Goal: Task Accomplishment & Management: Use online tool/utility

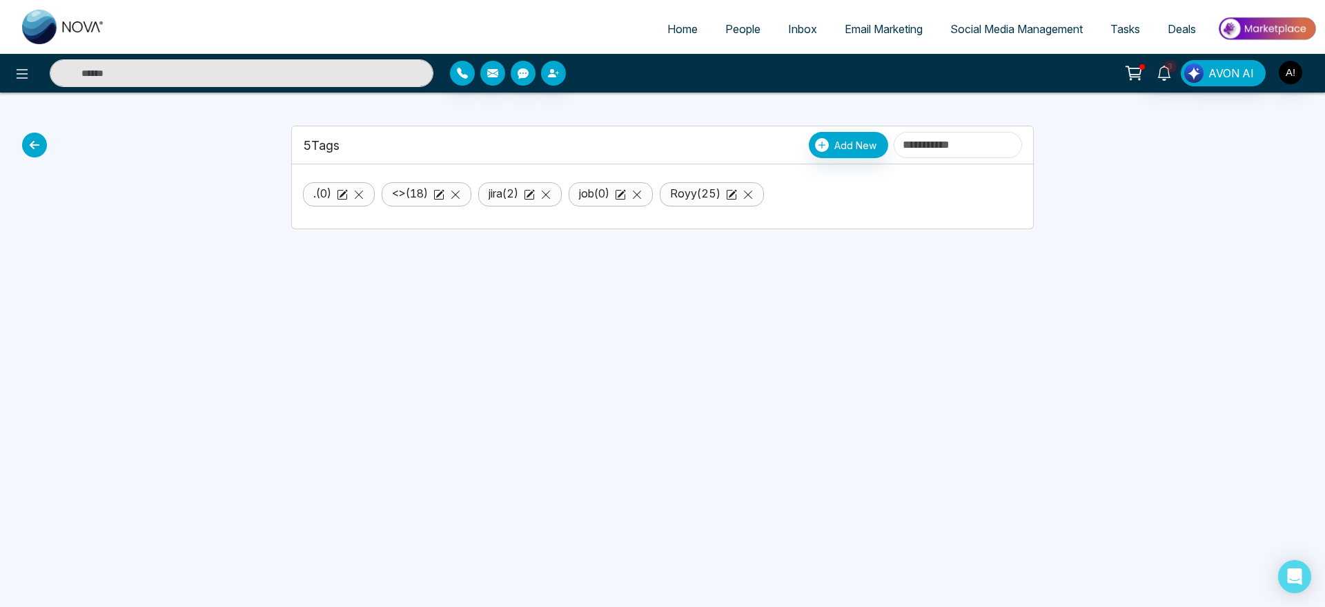
click at [35, 145] on icon at bounding box center [34, 145] width 25 height 25
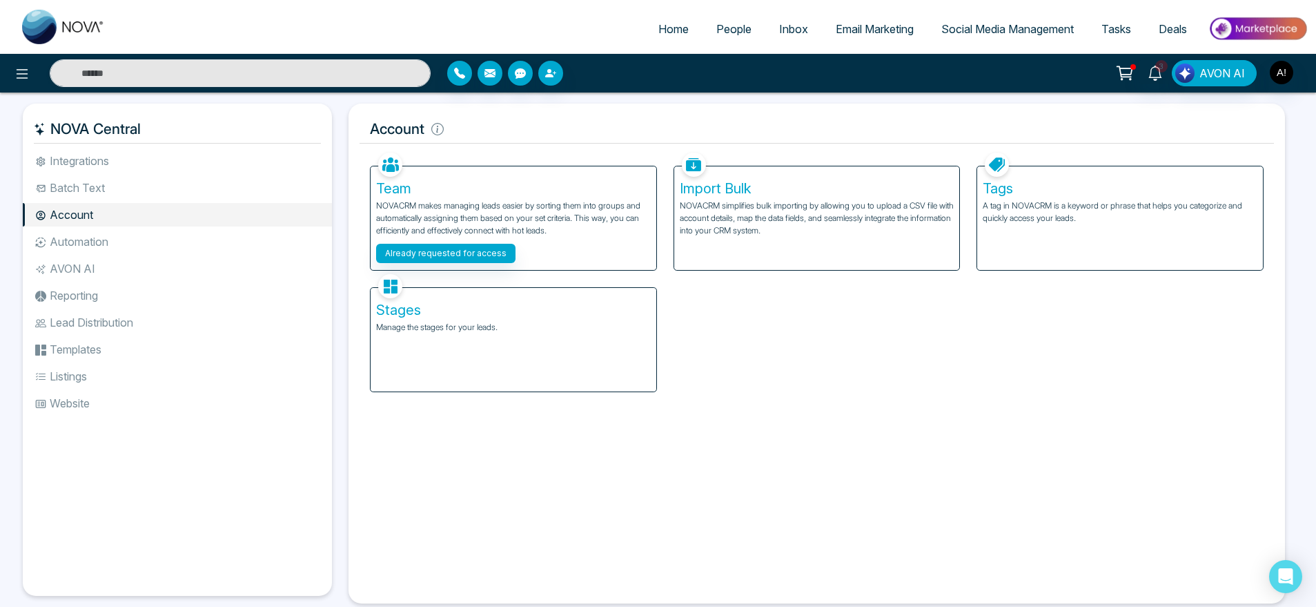
click at [135, 172] on li "Integrations" at bounding box center [177, 160] width 309 height 23
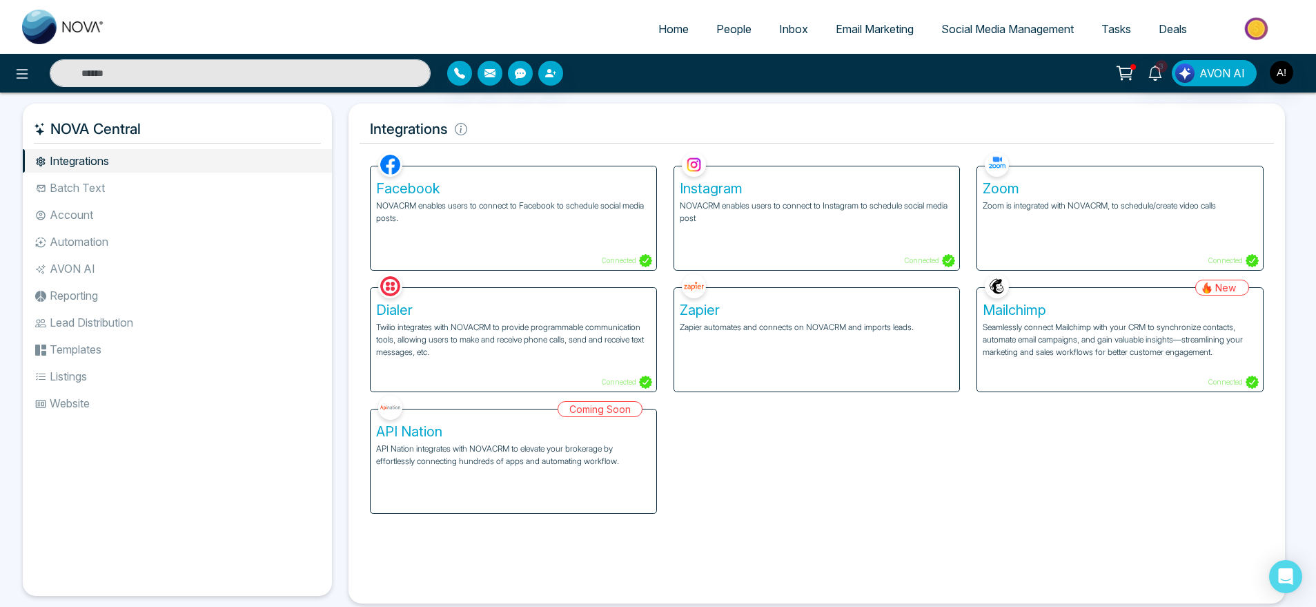
click at [18, 57] on div "3 AVON AI" at bounding box center [658, 73] width 1316 height 39
click at [675, 33] on span "Home" at bounding box center [674, 29] width 30 height 14
select select "*"
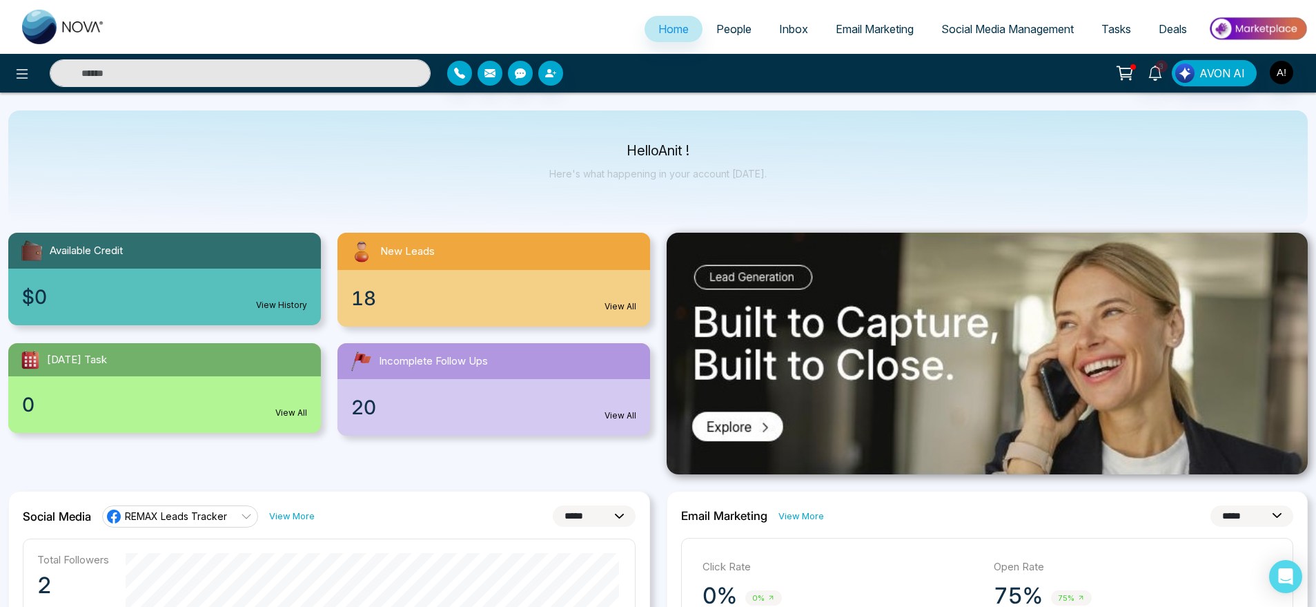
scroll to position [6, 0]
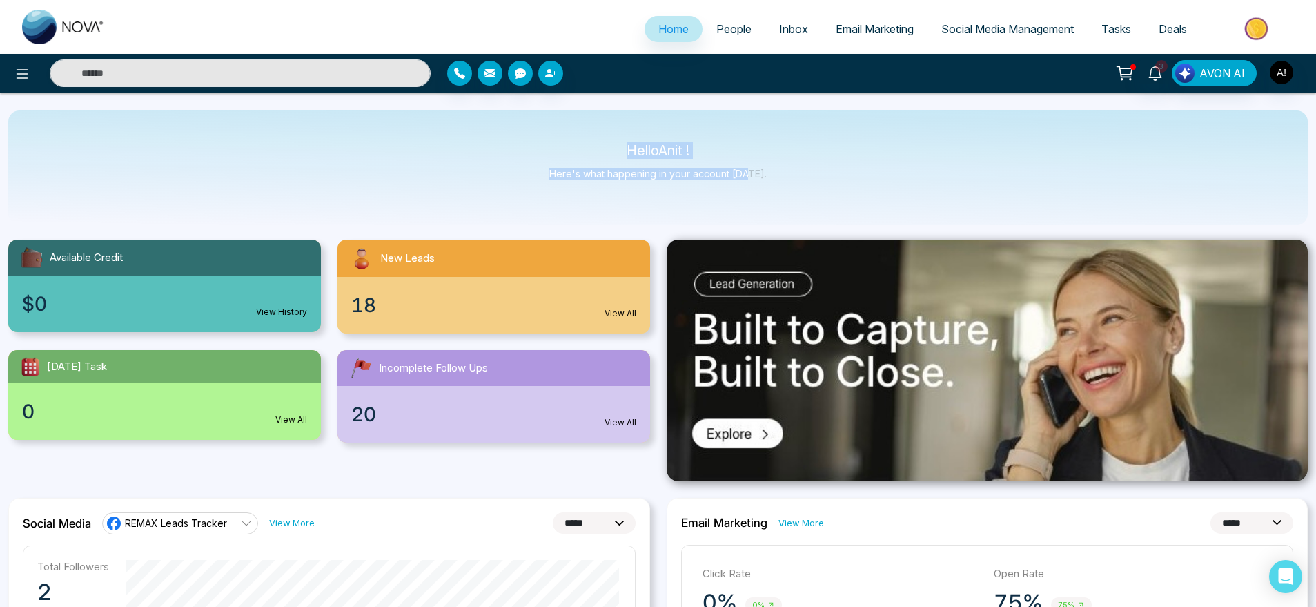
drag, startPoint x: 606, startPoint y: 141, endPoint x: 763, endPoint y: 200, distance: 168.2
click at [763, 200] on div "Hello Anit ! Here's what happening in your account today." at bounding box center [658, 167] width 1300 height 115
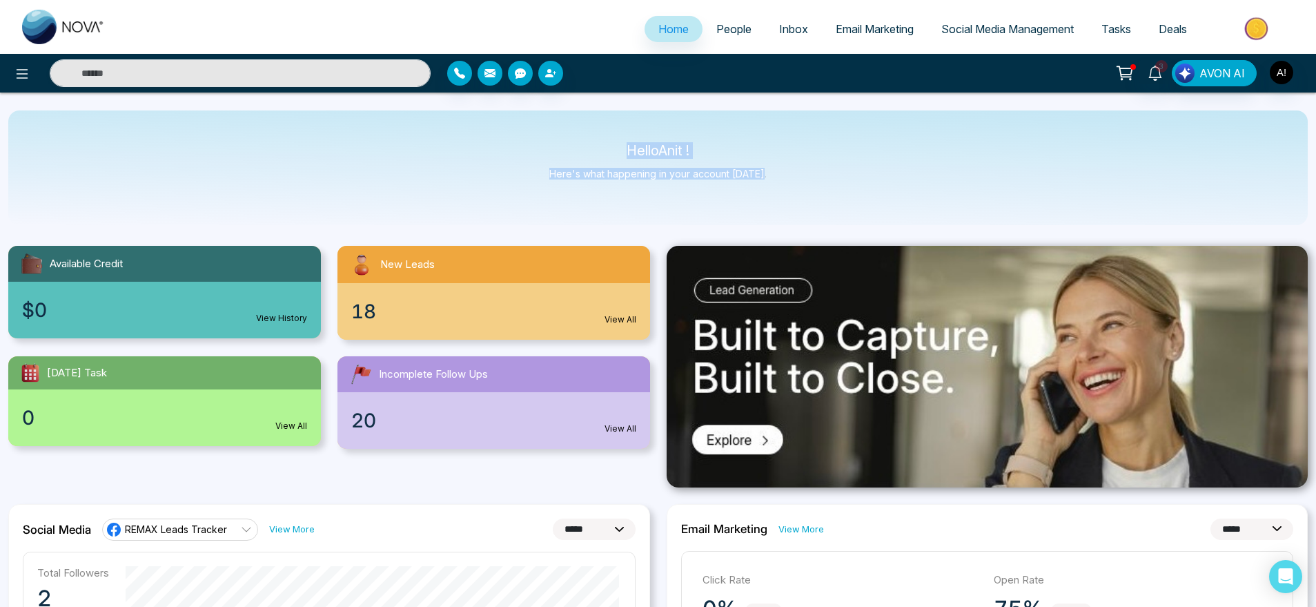
drag, startPoint x: 617, startPoint y: 139, endPoint x: 838, endPoint y: 193, distance: 227.2
click at [838, 193] on div "Hello Anit ! Here's what happening in your account today." at bounding box center [658, 167] width 1300 height 115
drag, startPoint x: 838, startPoint y: 193, endPoint x: 529, endPoint y: 124, distance: 316.0
click at [529, 124] on div "Hello Anit ! Here's what happening in your account today." at bounding box center [658, 167] width 1300 height 115
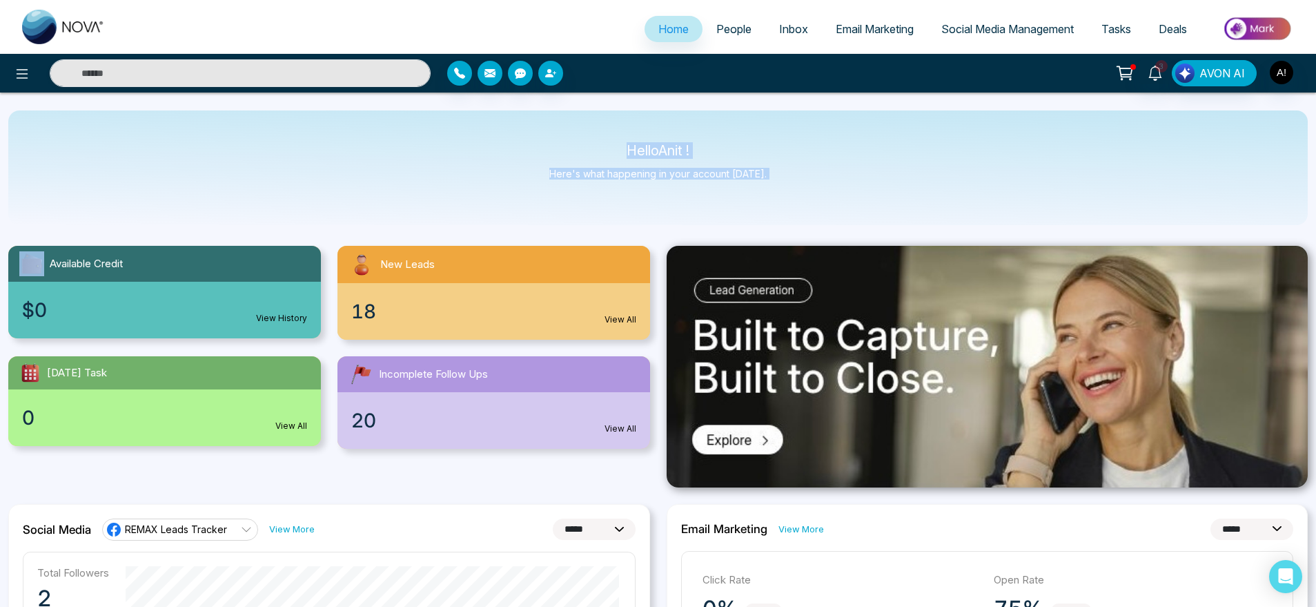
click at [529, 124] on div "Hello Anit ! Here's what happening in your account today." at bounding box center [658, 167] width 1300 height 115
drag, startPoint x: 615, startPoint y: 153, endPoint x: 783, endPoint y: 209, distance: 177.7
click at [783, 209] on div "Hello Anit ! Here's what happening in your account today." at bounding box center [658, 167] width 1300 height 115
drag, startPoint x: 783, startPoint y: 209, endPoint x: 570, endPoint y: 110, distance: 235.3
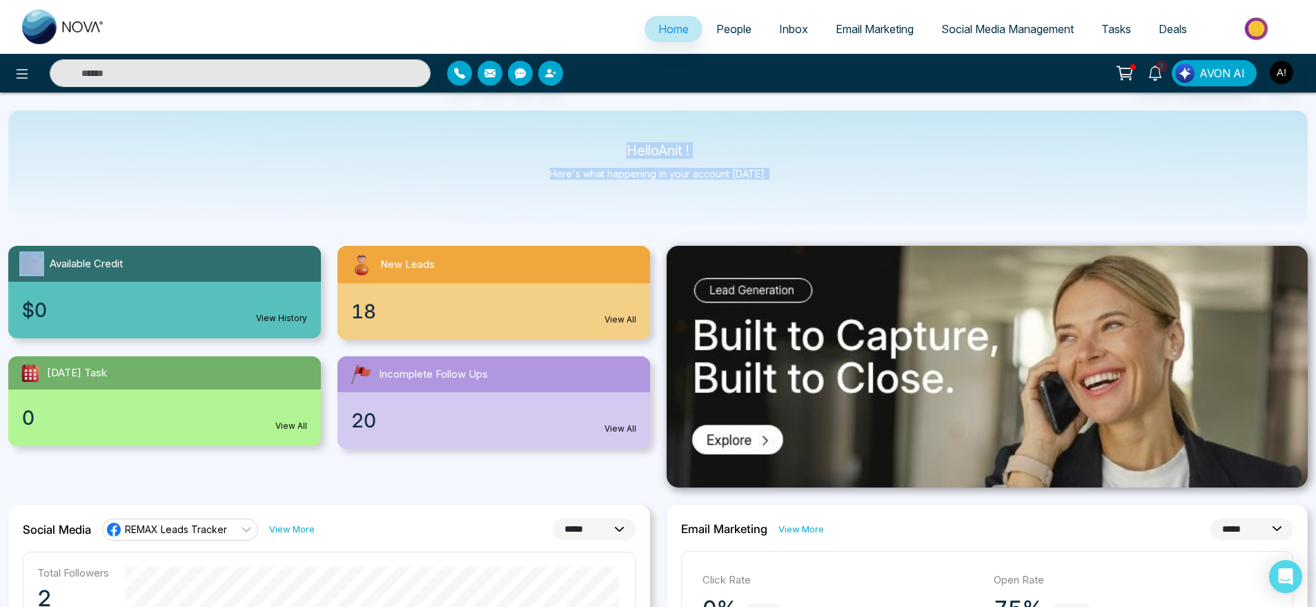
click at [570, 110] on div "Hello Anit ! Here's what happening in your account today." at bounding box center [658, 167] width 1300 height 115
click at [23, 66] on icon at bounding box center [22, 74] width 17 height 17
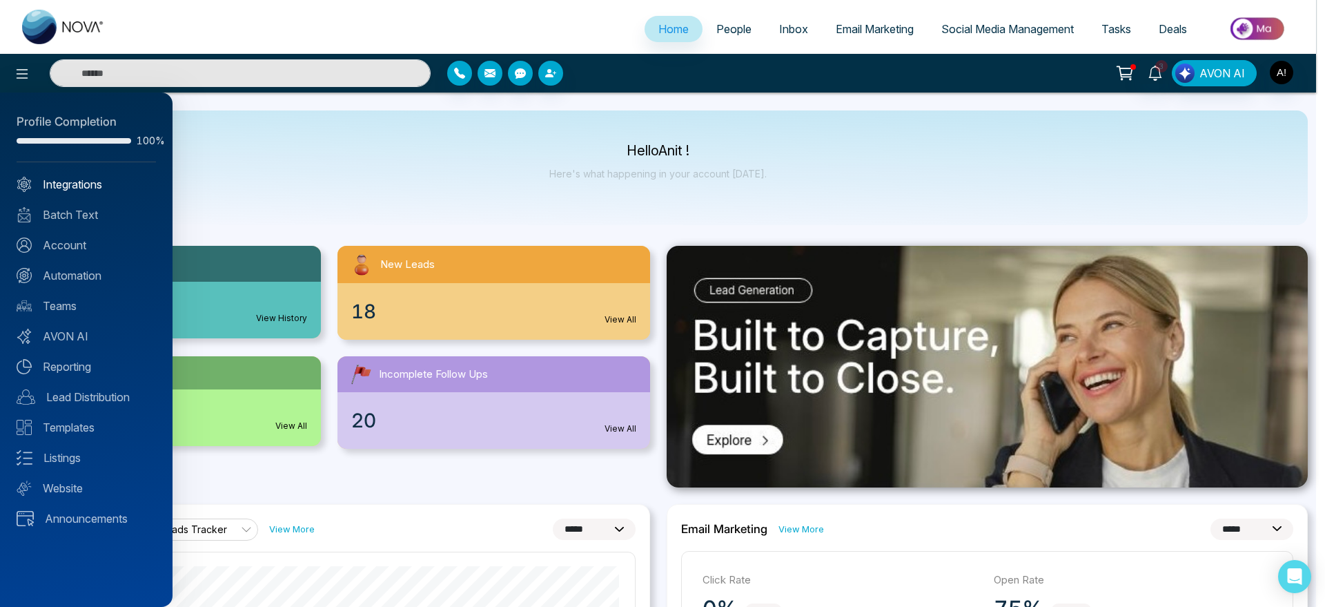
click at [87, 183] on link "Integrations" at bounding box center [86, 184] width 139 height 17
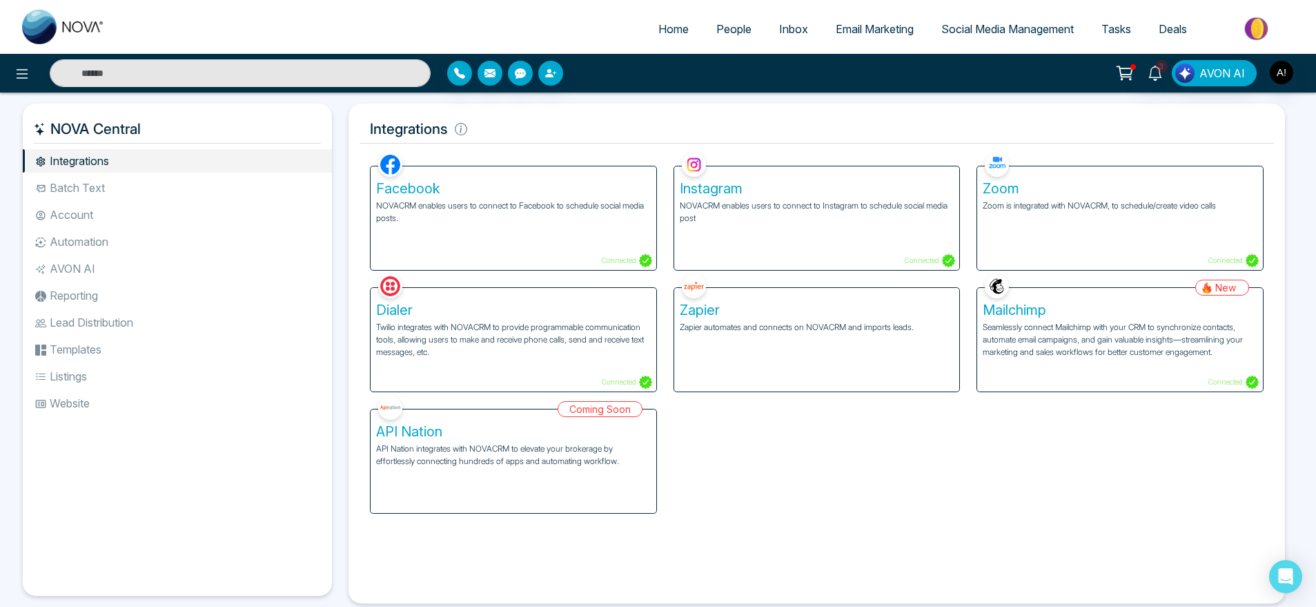
click at [478, 248] on div "Facebook NOVACRM enables users to connect to Facebook to schedule social media …" at bounding box center [514, 218] width 286 height 104
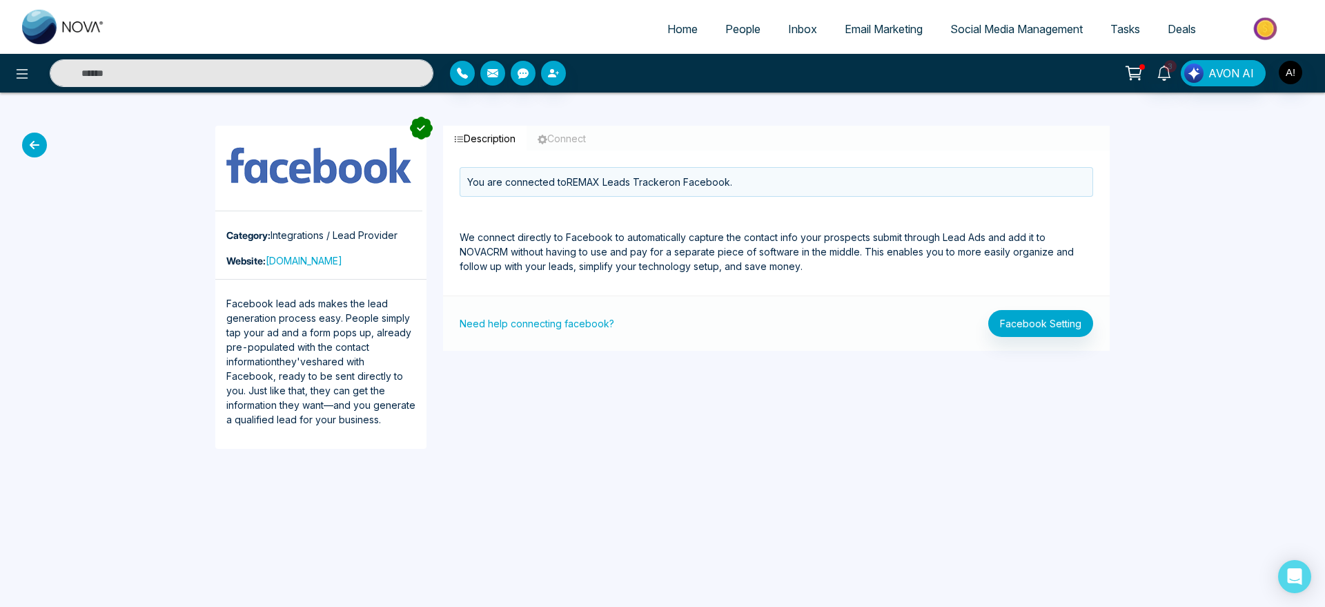
click at [536, 308] on div "Need help connecting facebook? Facebook Setting" at bounding box center [776, 322] width 667 height 55
click at [545, 326] on link "Need help connecting facebook?" at bounding box center [537, 323] width 155 height 14
click at [43, 148] on icon at bounding box center [34, 145] width 25 height 25
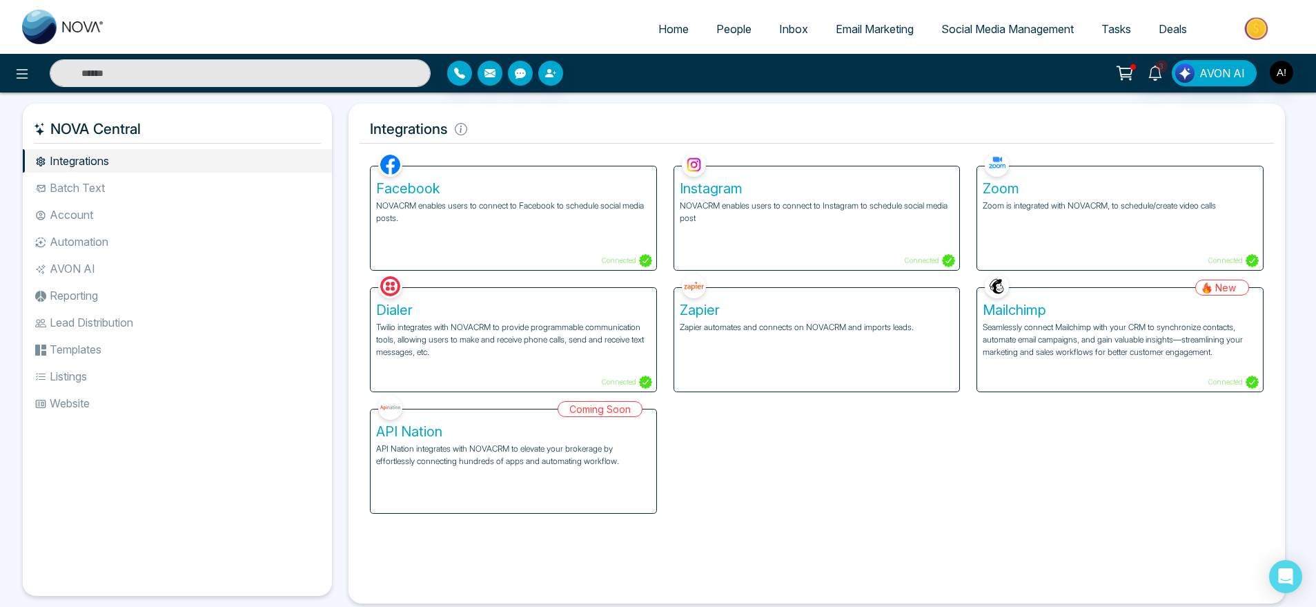
click at [749, 239] on div "Instagram NOVACRM enables users to connect to Instagram to schedule social medi…" at bounding box center [817, 218] width 286 height 104
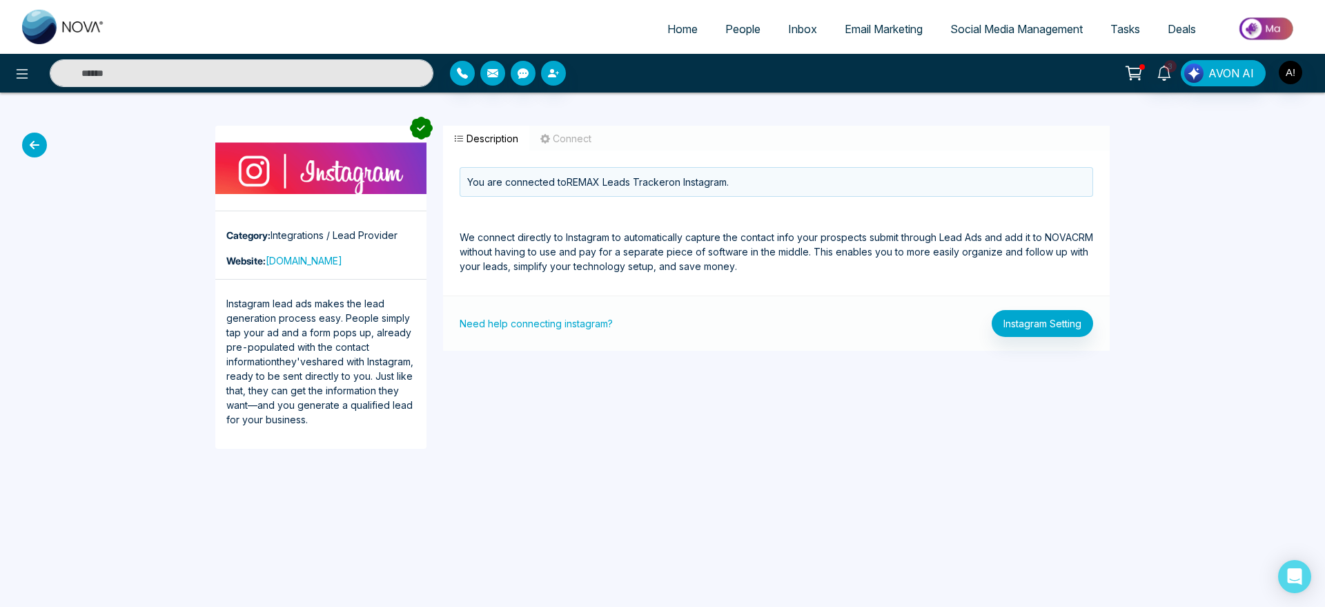
click at [36, 150] on icon at bounding box center [34, 145] width 25 height 25
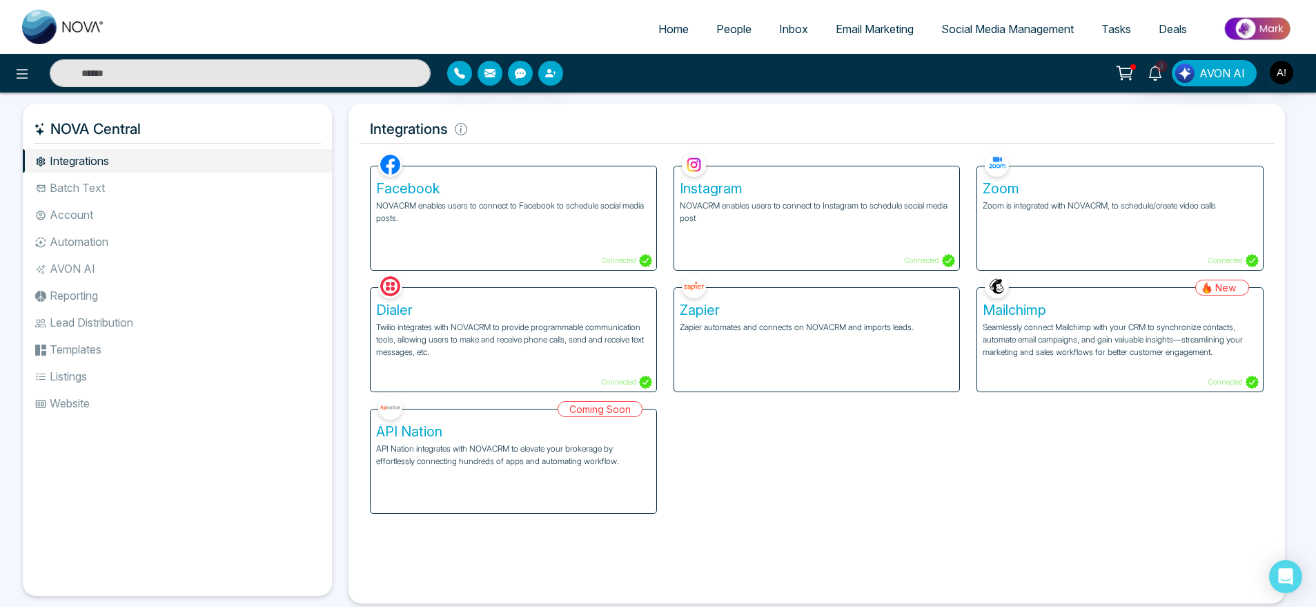
click at [574, 341] on p "Twilio integrates with NOVACRM to provide programmable communication tools, all…" at bounding box center [513, 339] width 275 height 37
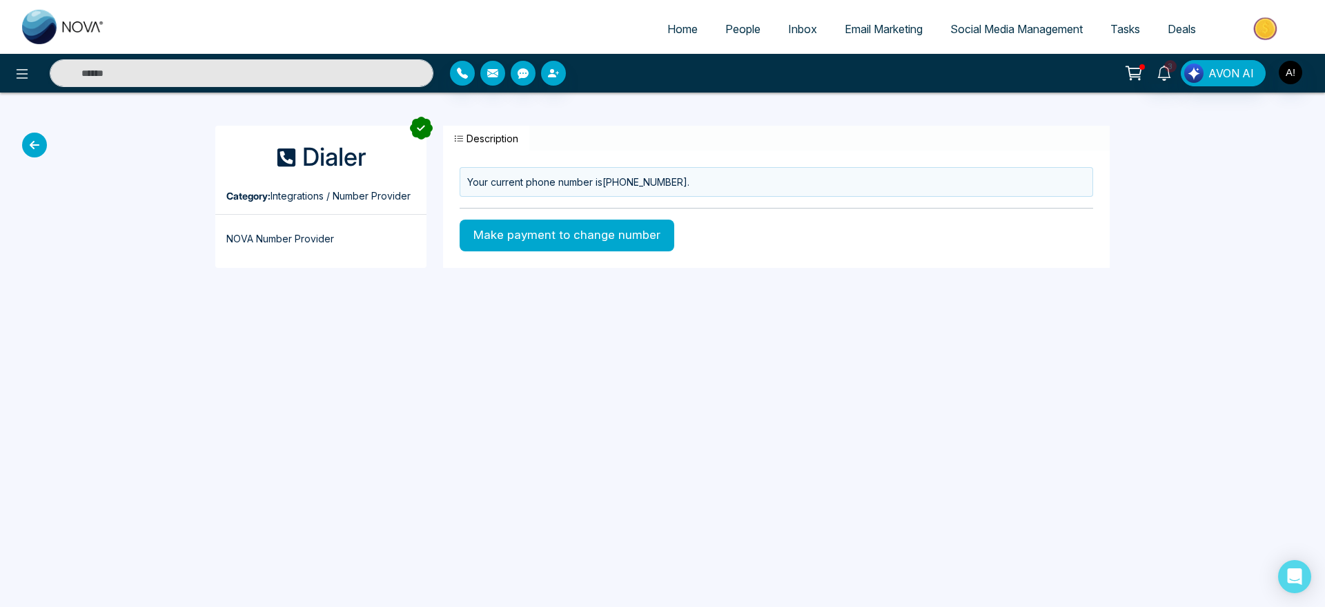
click at [309, 240] on p "NOVA Number Provider" at bounding box center [320, 230] width 211 height 31
click at [39, 146] on icon at bounding box center [34, 145] width 25 height 25
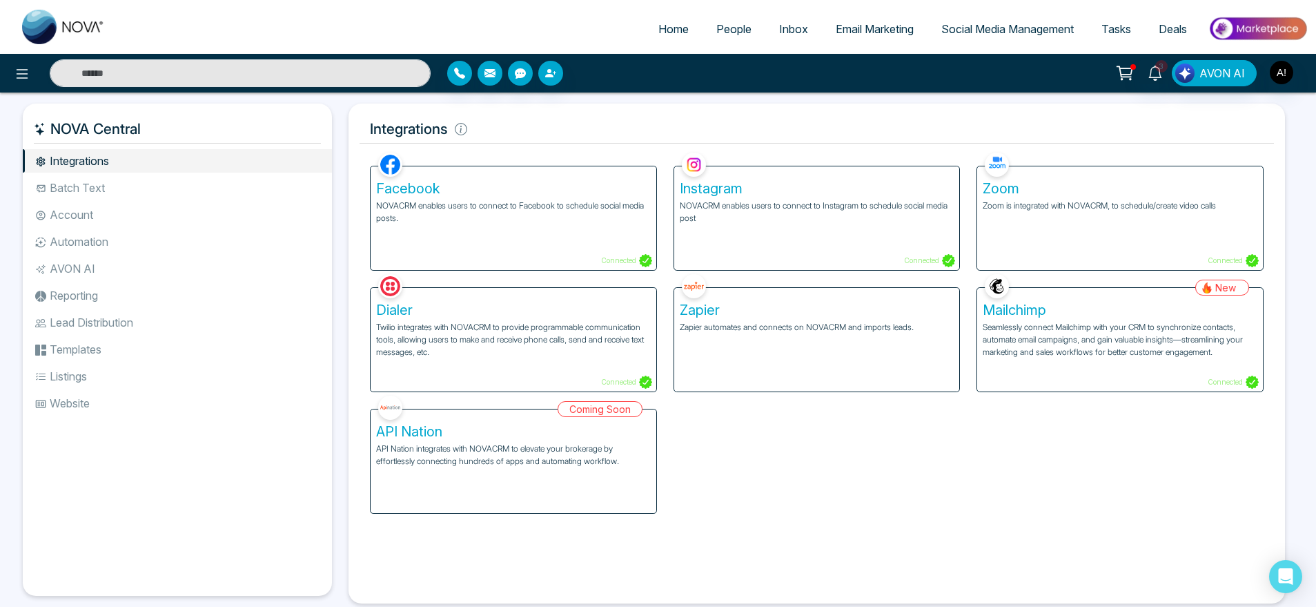
click at [126, 187] on li "Batch Text" at bounding box center [177, 187] width 309 height 23
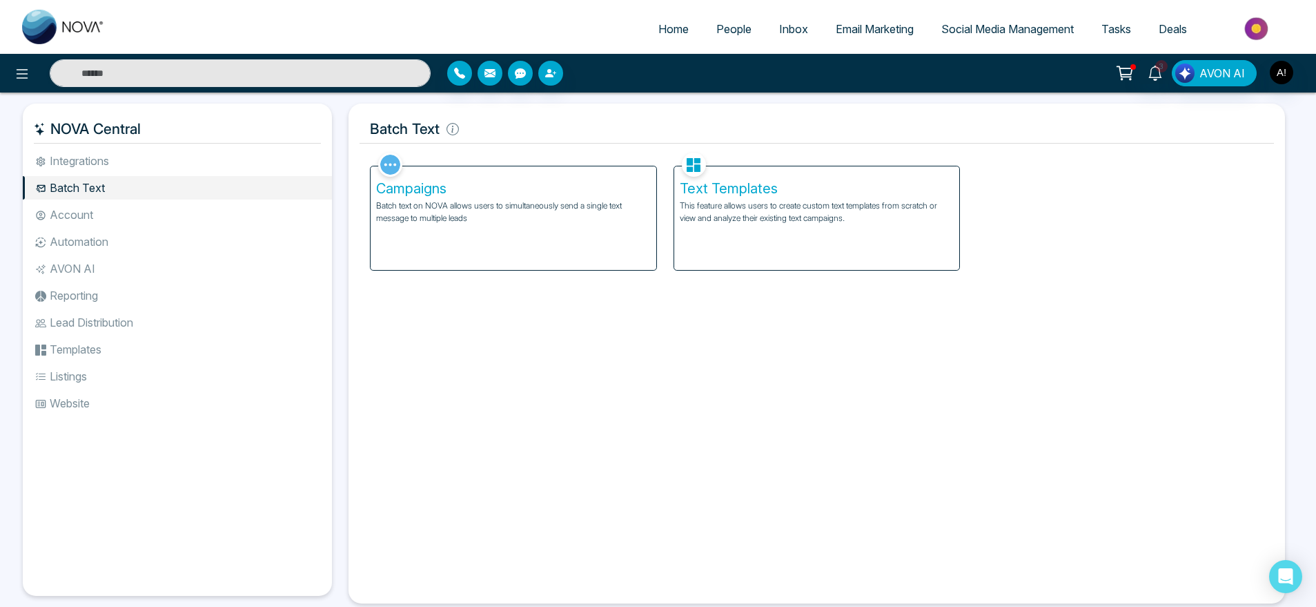
click at [128, 219] on li "Account" at bounding box center [177, 214] width 309 height 23
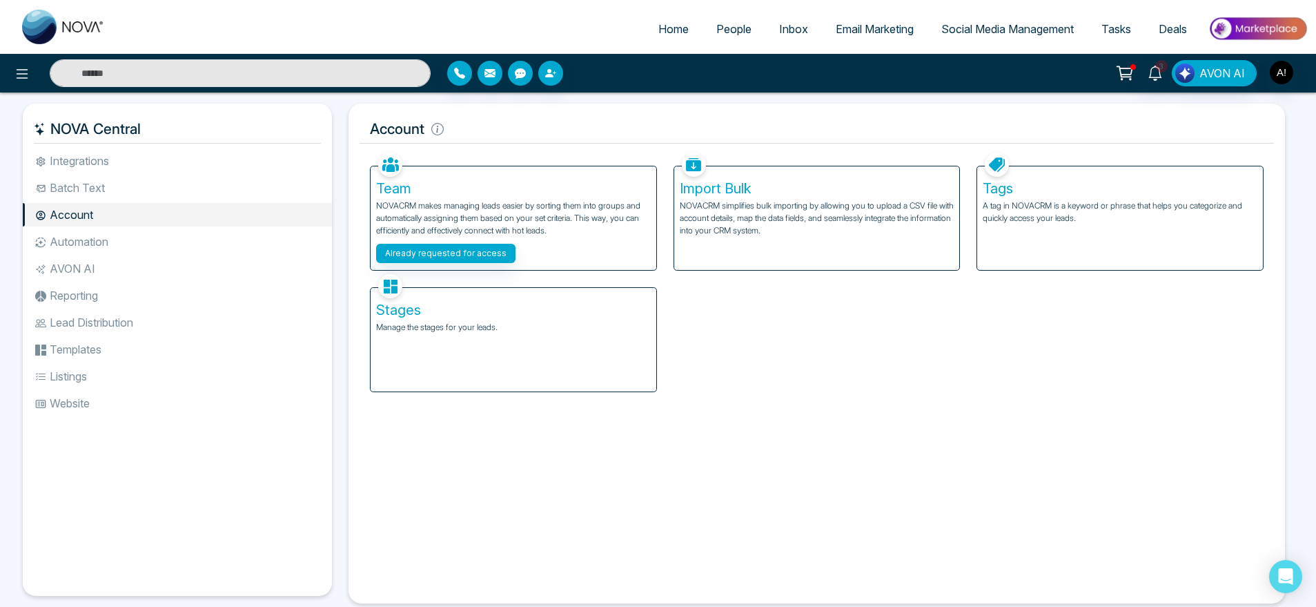
click at [1057, 236] on div "Tags A tag in NOVACRM is a keyword or phrase that helps you categorize and quic…" at bounding box center [1120, 218] width 286 height 104
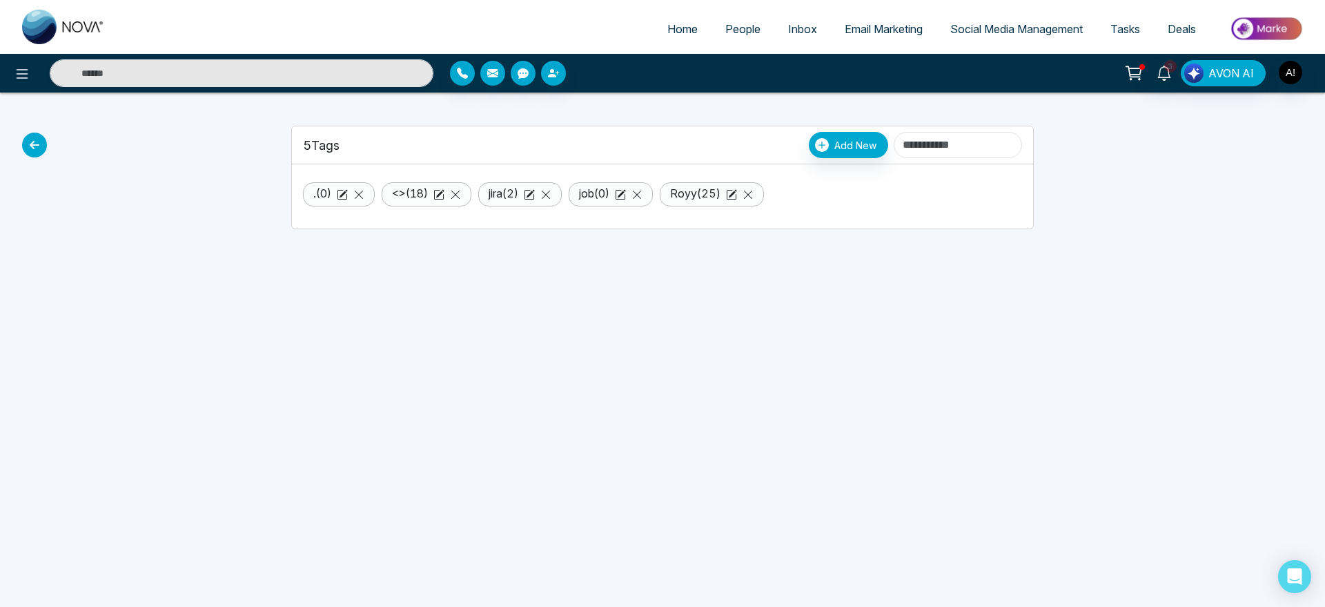
click at [37, 144] on icon at bounding box center [34, 145] width 25 height 25
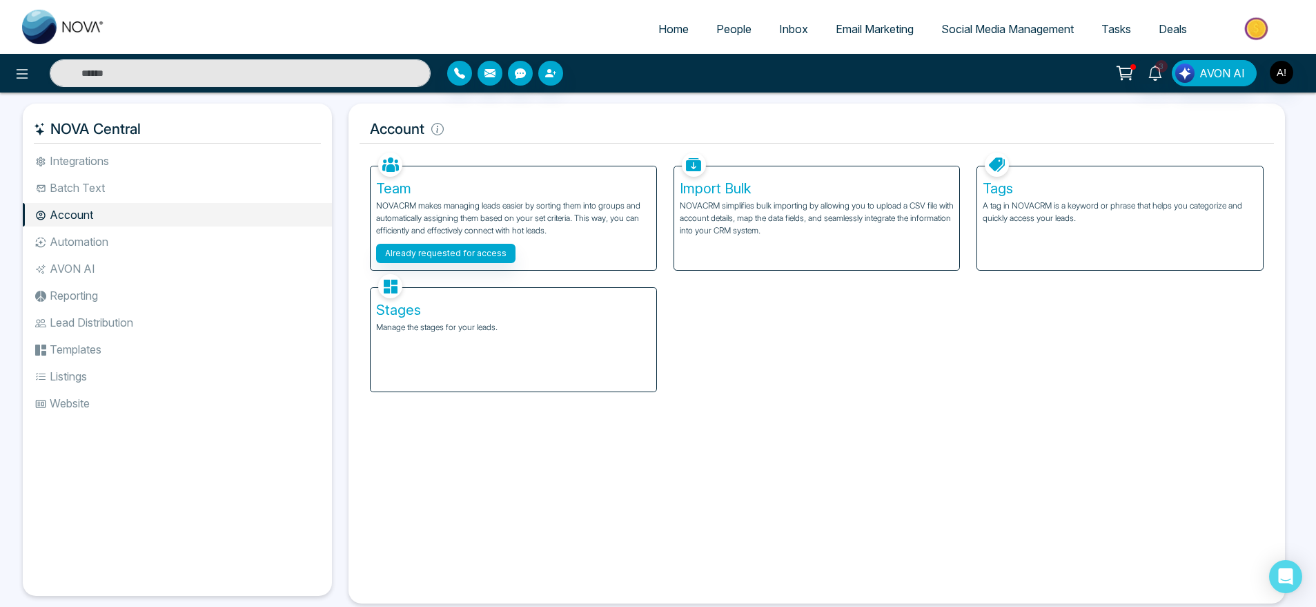
click at [519, 367] on div "Stages Manage the stages for your leads." at bounding box center [514, 340] width 286 height 104
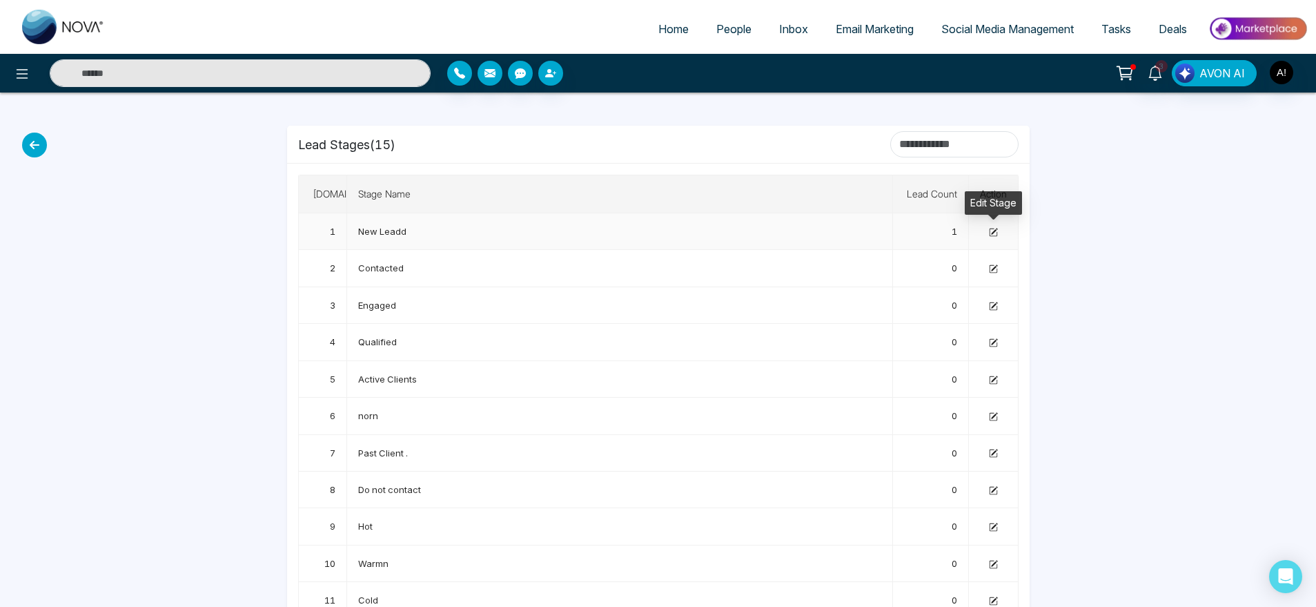
click at [995, 232] on icon at bounding box center [993, 232] width 9 height 9
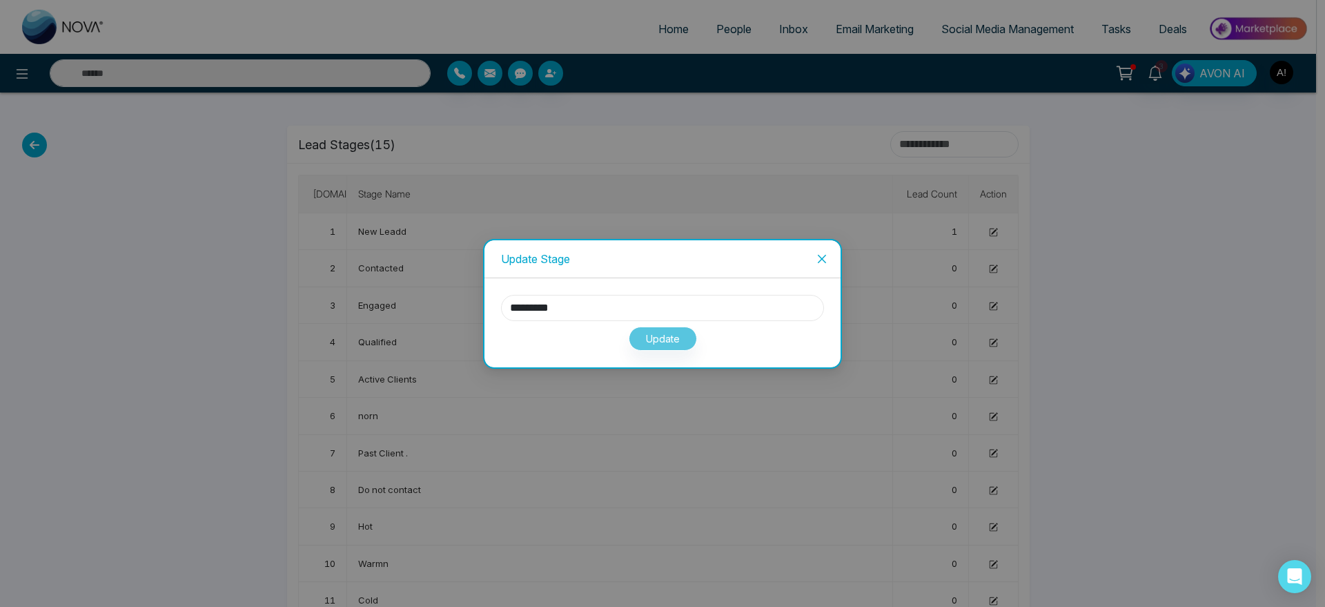
click at [590, 315] on input "*********" at bounding box center [662, 308] width 323 height 26
type input "********"
click at [790, 347] on div "Update" at bounding box center [662, 336] width 323 height 30
click at [663, 329] on button "Update" at bounding box center [663, 338] width 68 height 24
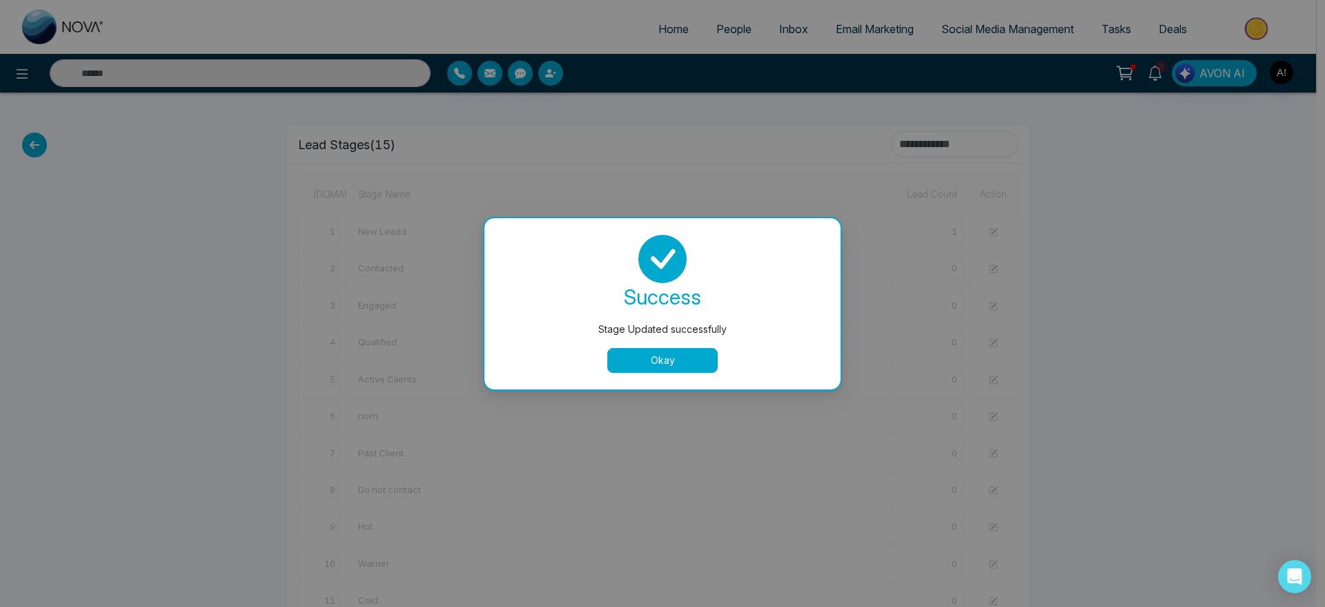
click at [654, 354] on button "Okay" at bounding box center [662, 360] width 110 height 25
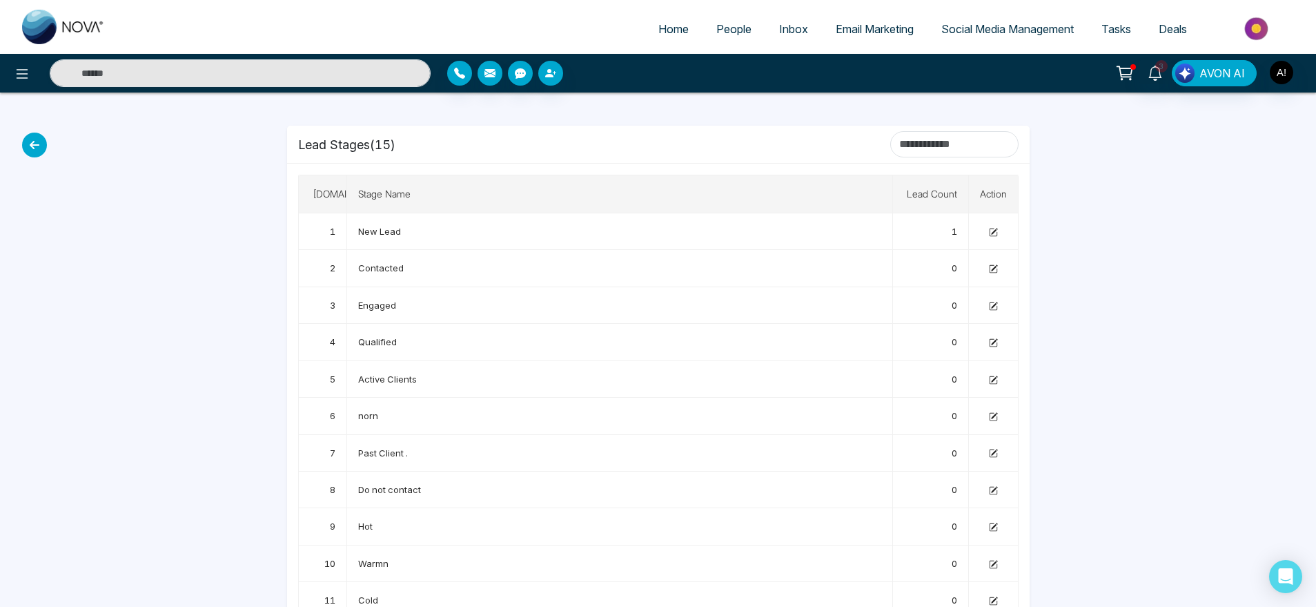
click at [36, 143] on icon at bounding box center [34, 145] width 25 height 25
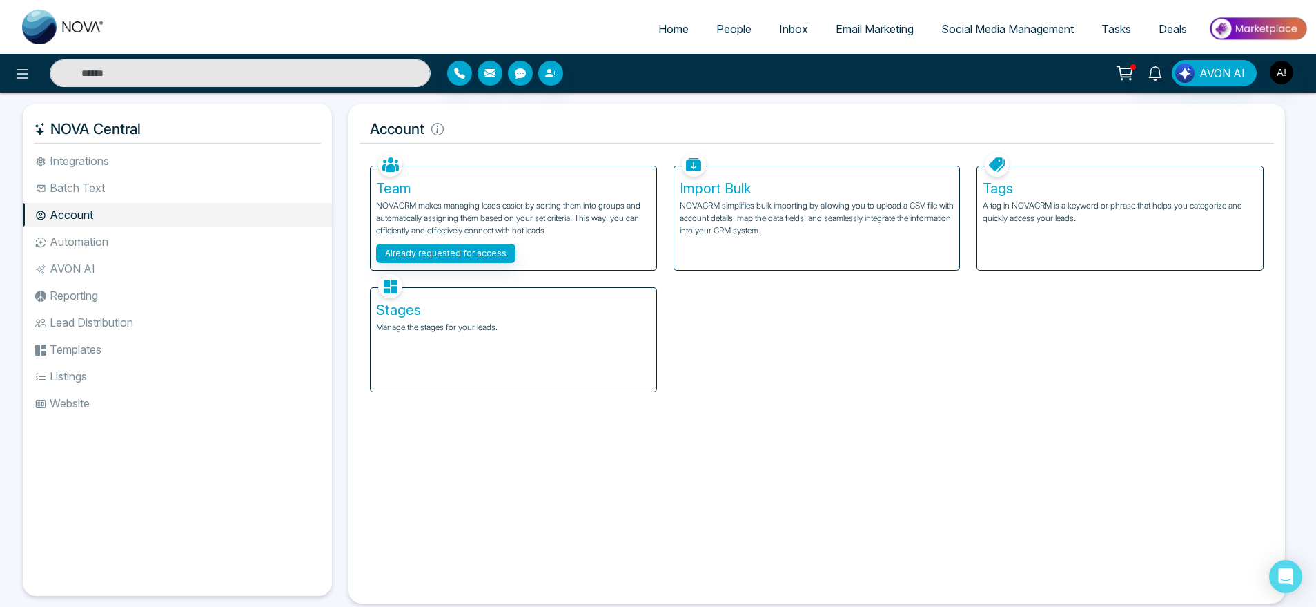
click at [38, 245] on icon at bounding box center [41, 245] width 10 height 3
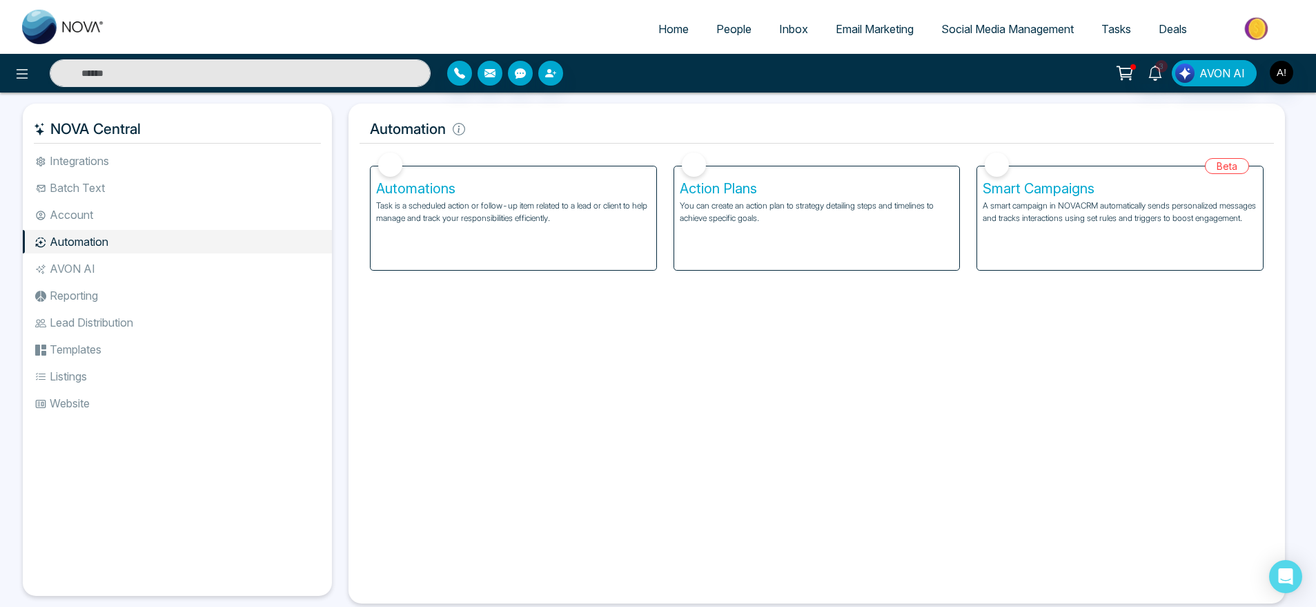
click at [574, 191] on h5 "Automations" at bounding box center [513, 188] width 275 height 17
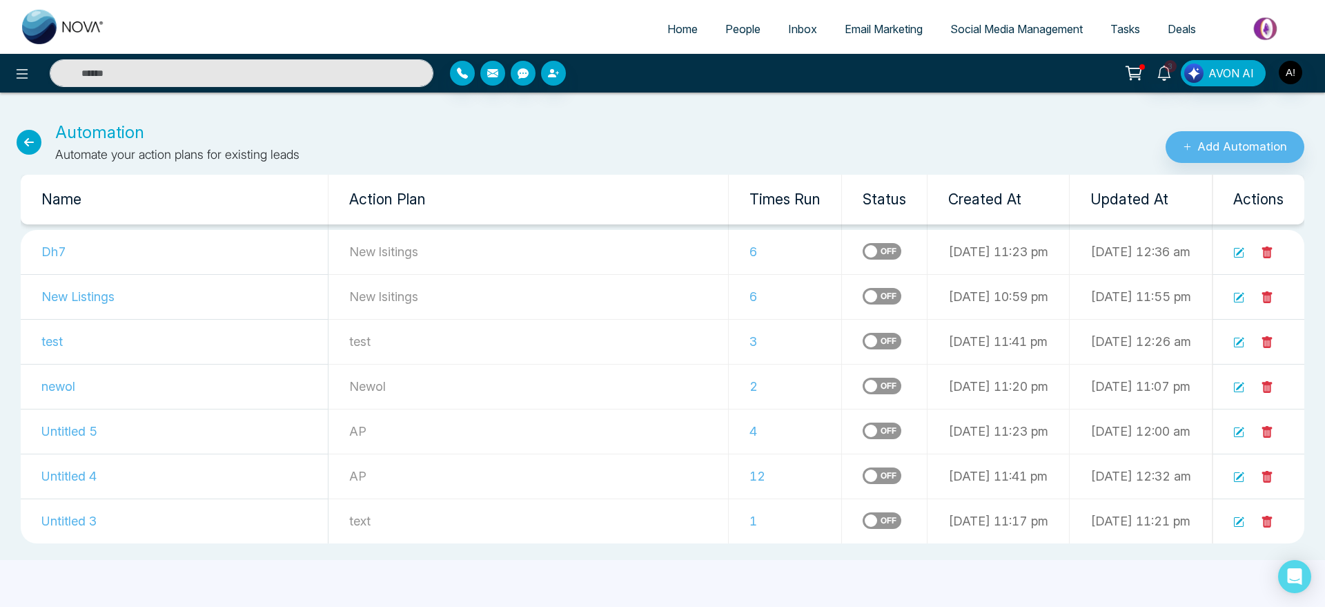
click at [29, 148] on icon at bounding box center [29, 142] width 25 height 25
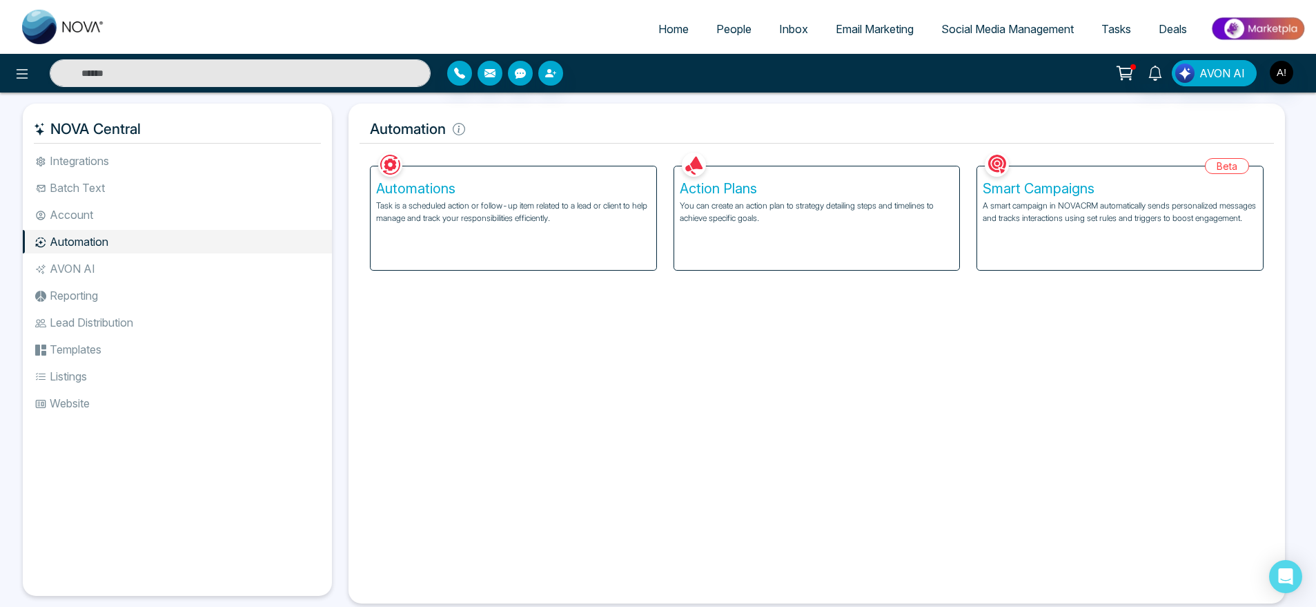
click at [828, 207] on p "You can create an action plan to strategy detailing steps and timelines to achi…" at bounding box center [817, 211] width 275 height 25
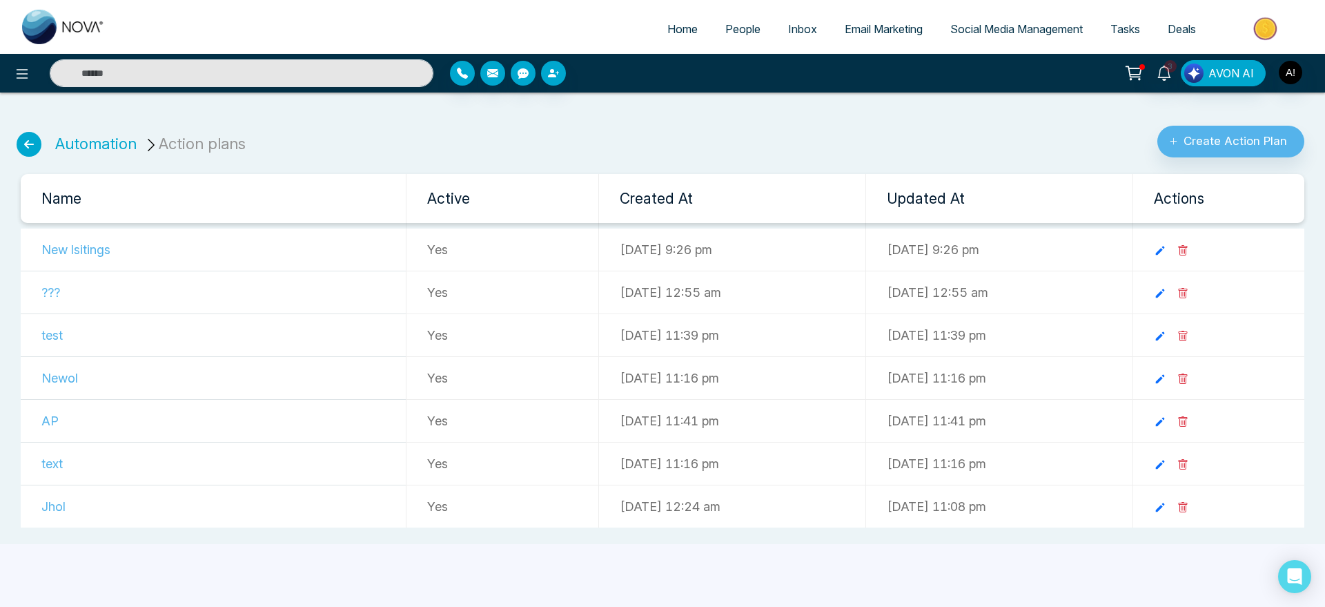
click at [31, 137] on icon at bounding box center [29, 144] width 25 height 25
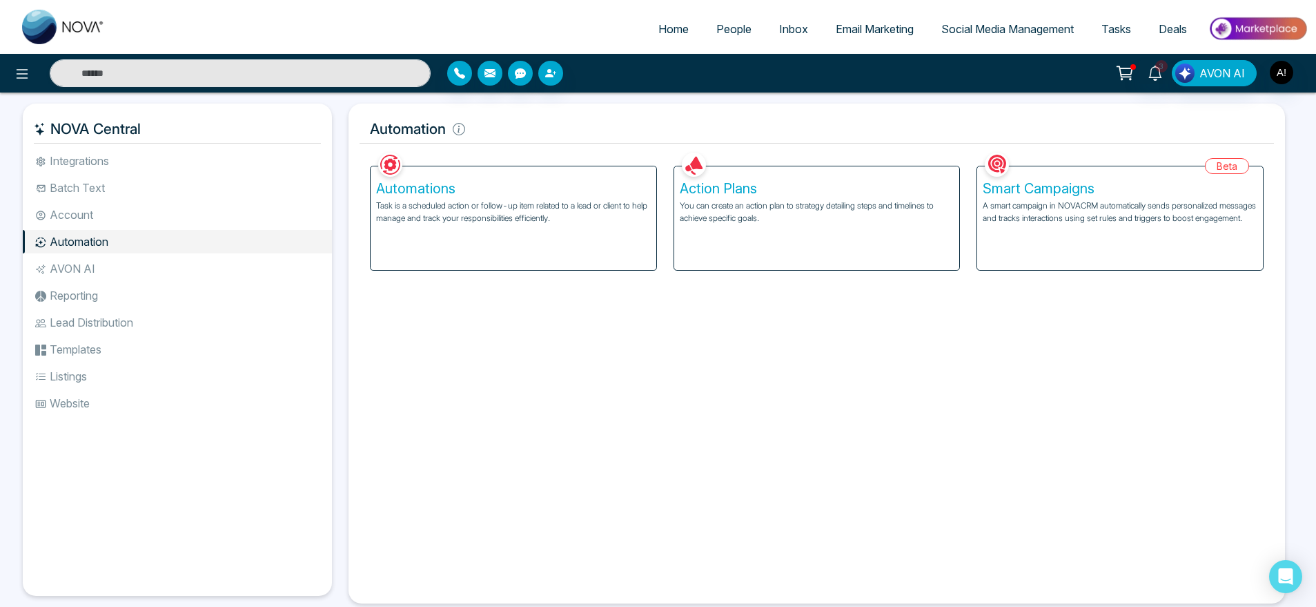
click at [1059, 208] on p "A smart campaign in NOVACRM automatically sends personalized messages and track…" at bounding box center [1120, 211] width 275 height 25
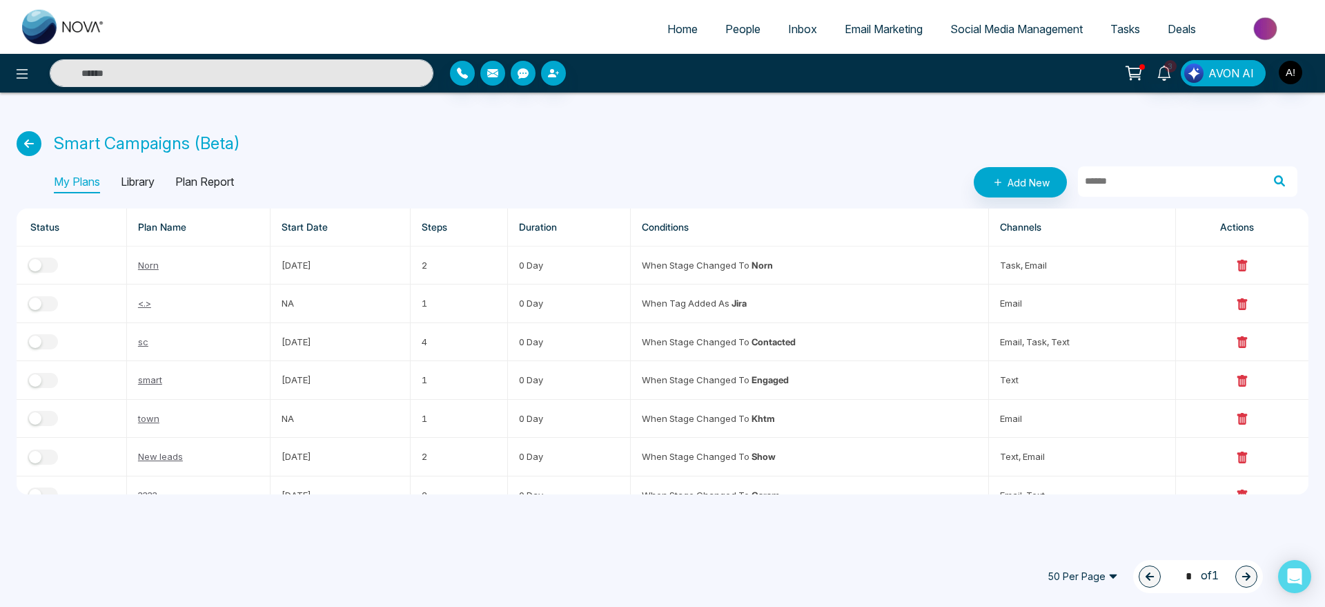
click at [26, 148] on icon at bounding box center [29, 143] width 25 height 25
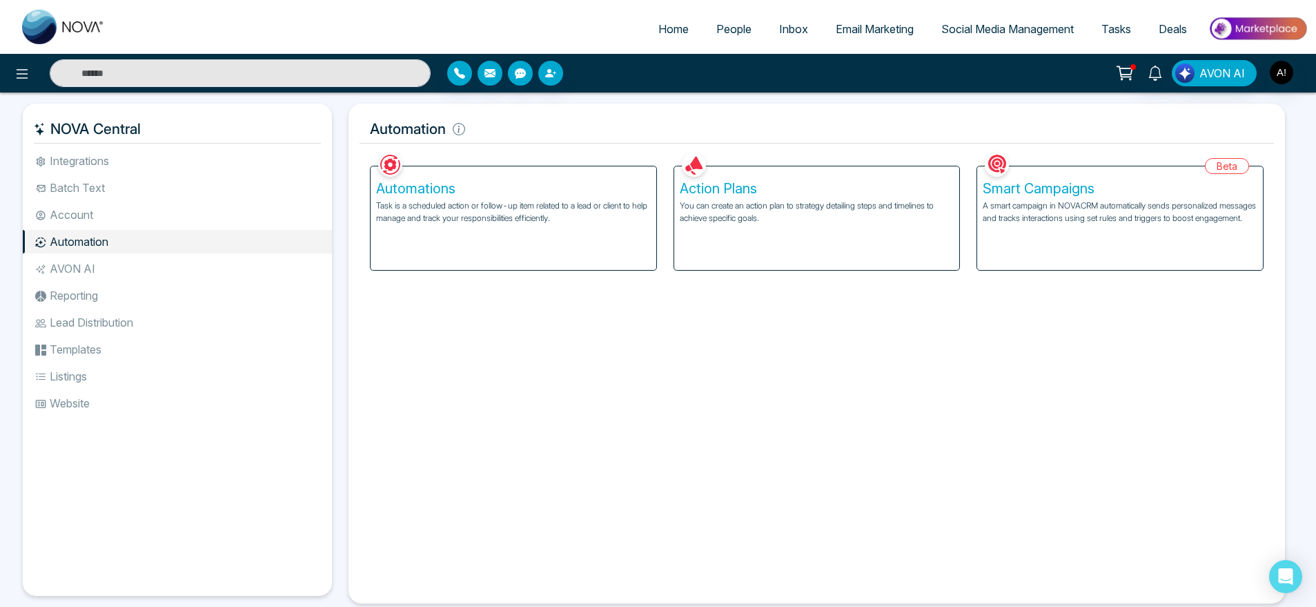
click at [169, 269] on li "AVON AI" at bounding box center [177, 268] width 309 height 23
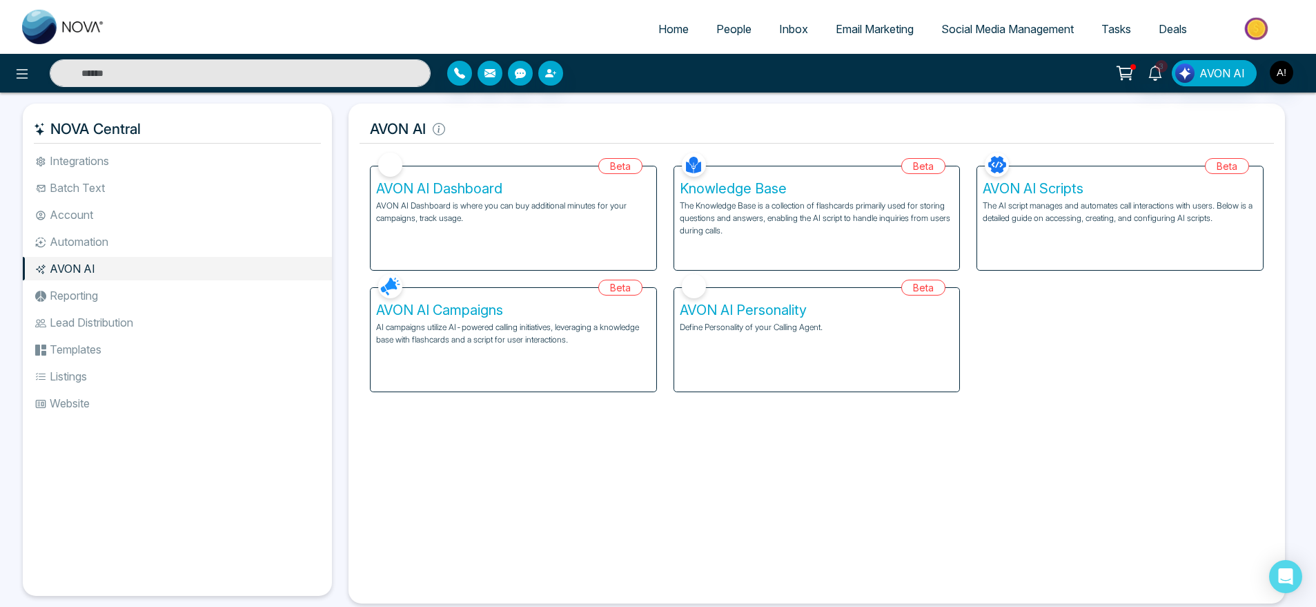
click at [529, 248] on div "AVON AI Dashboard AVON AI Dashboard is where you can buy additional minutes for…" at bounding box center [514, 218] width 286 height 104
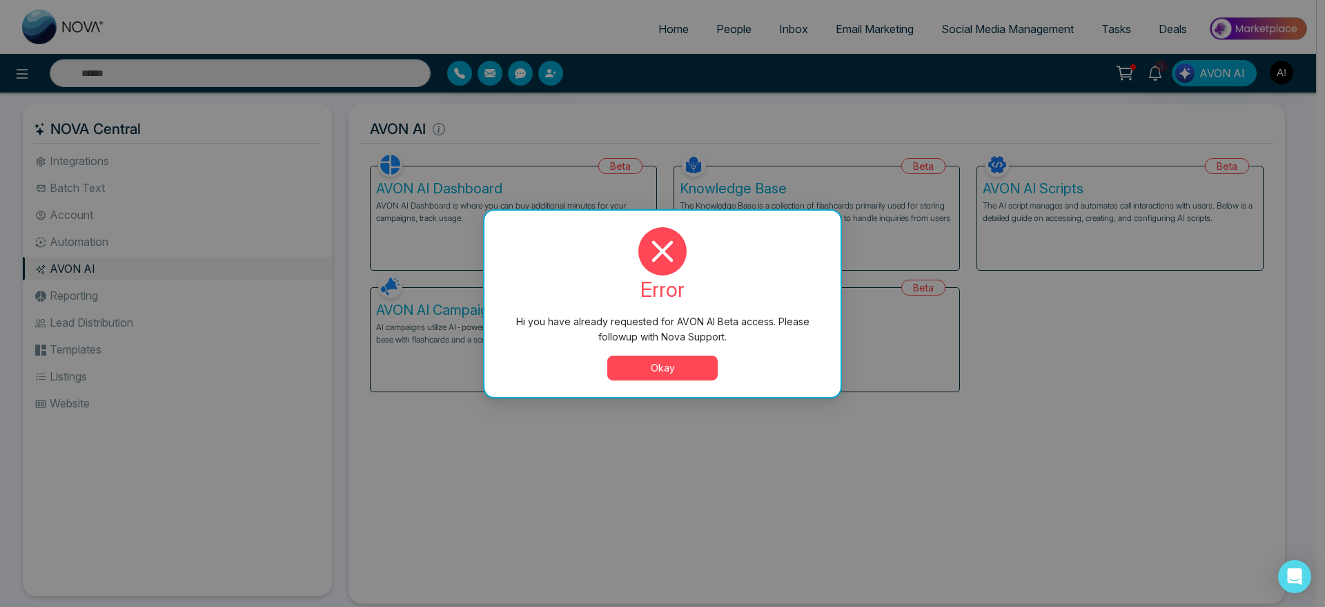
click at [645, 360] on button "Okay" at bounding box center [662, 367] width 110 height 25
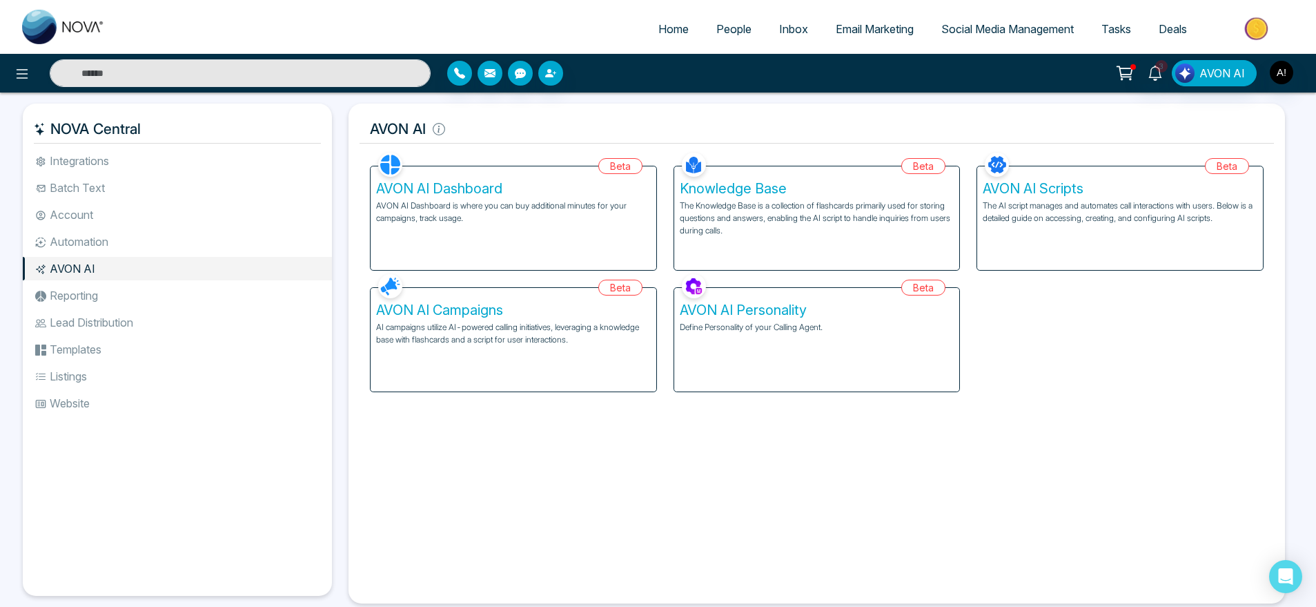
click at [129, 302] on li "Reporting" at bounding box center [177, 295] width 309 height 23
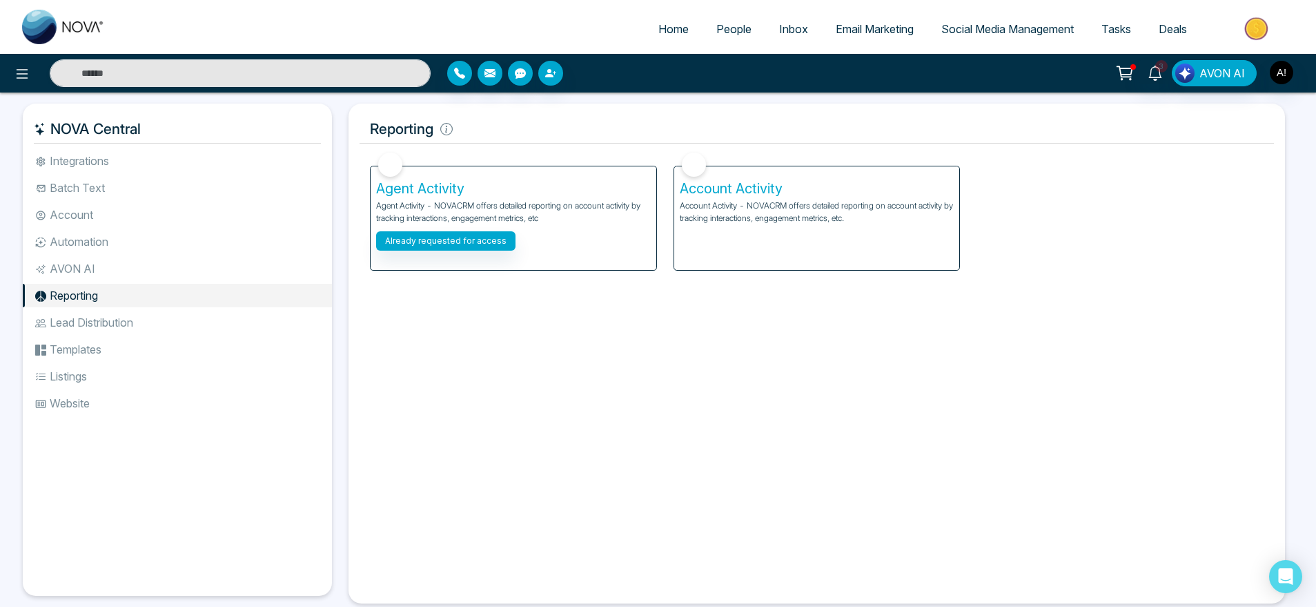
click at [159, 327] on li "Lead Distribution" at bounding box center [177, 322] width 309 height 23
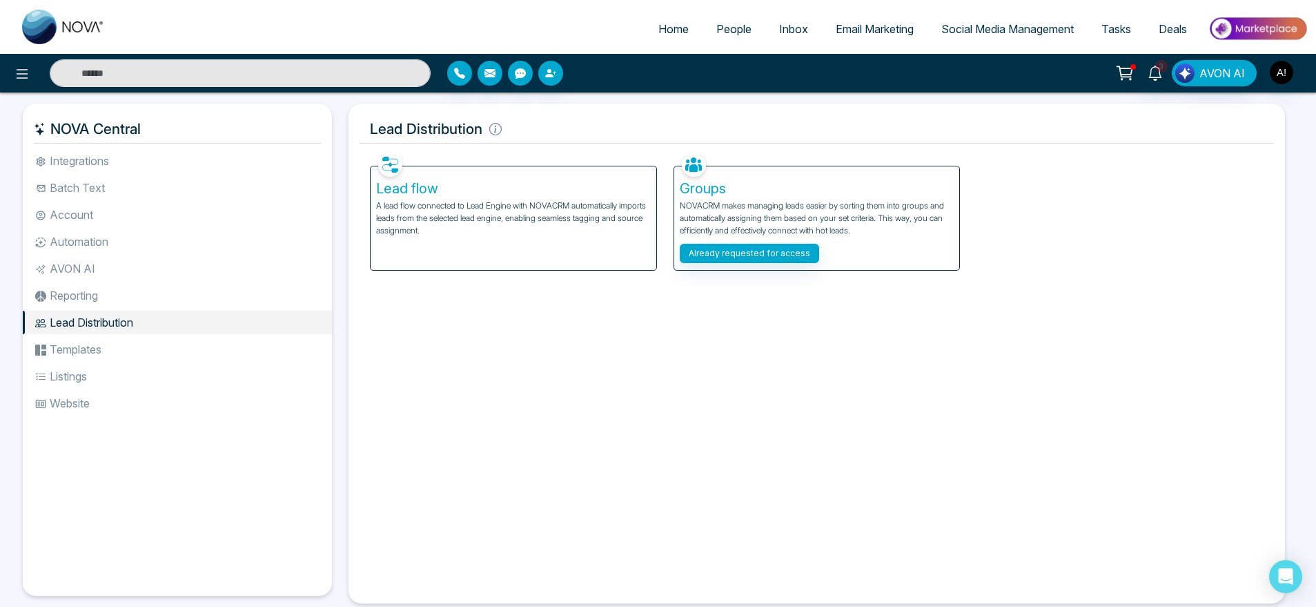
click at [110, 357] on li "Templates" at bounding box center [177, 349] width 309 height 23
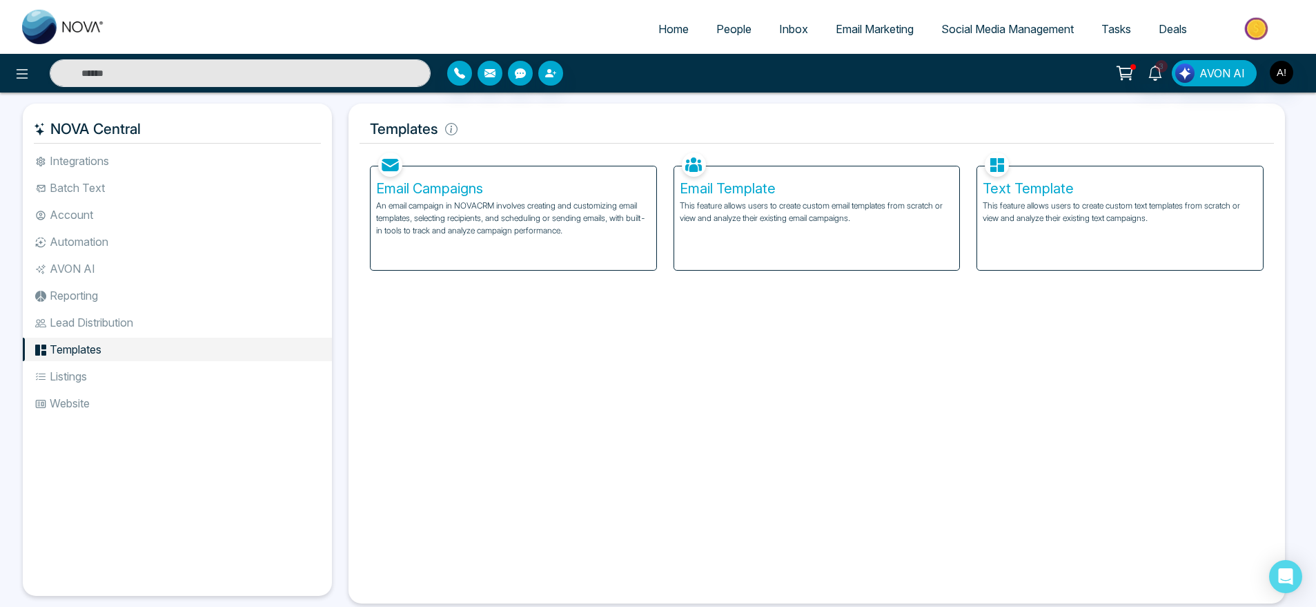
click at [100, 367] on li "Listings" at bounding box center [177, 375] width 309 height 23
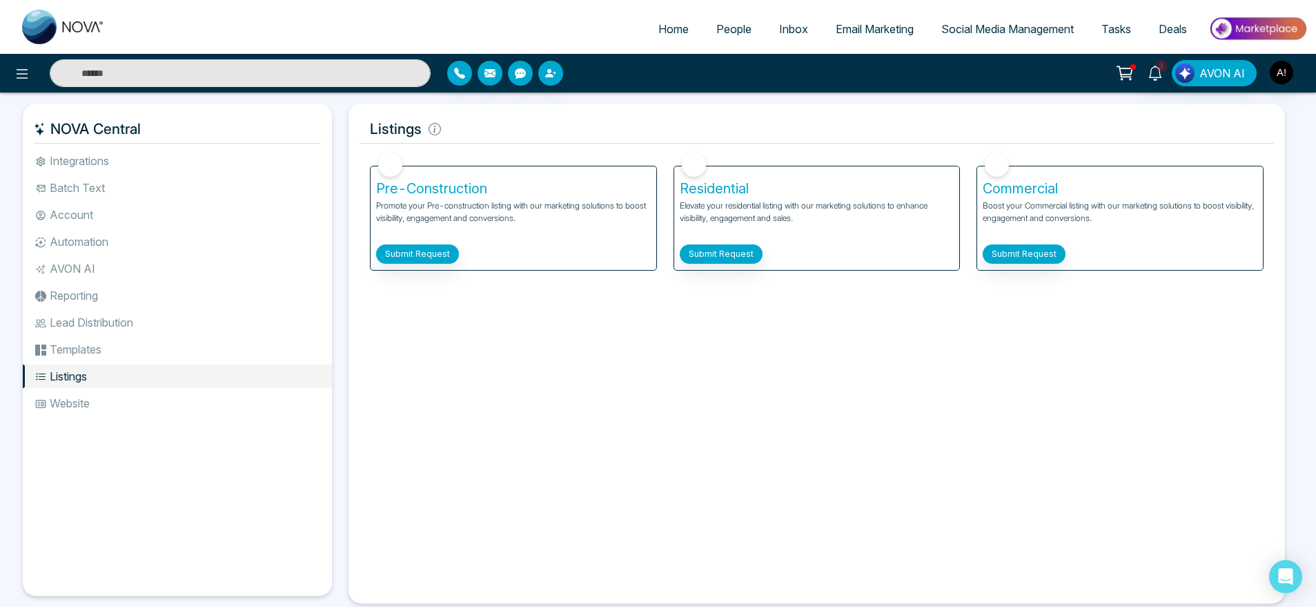
click at [80, 405] on li "Website" at bounding box center [177, 402] width 309 height 23
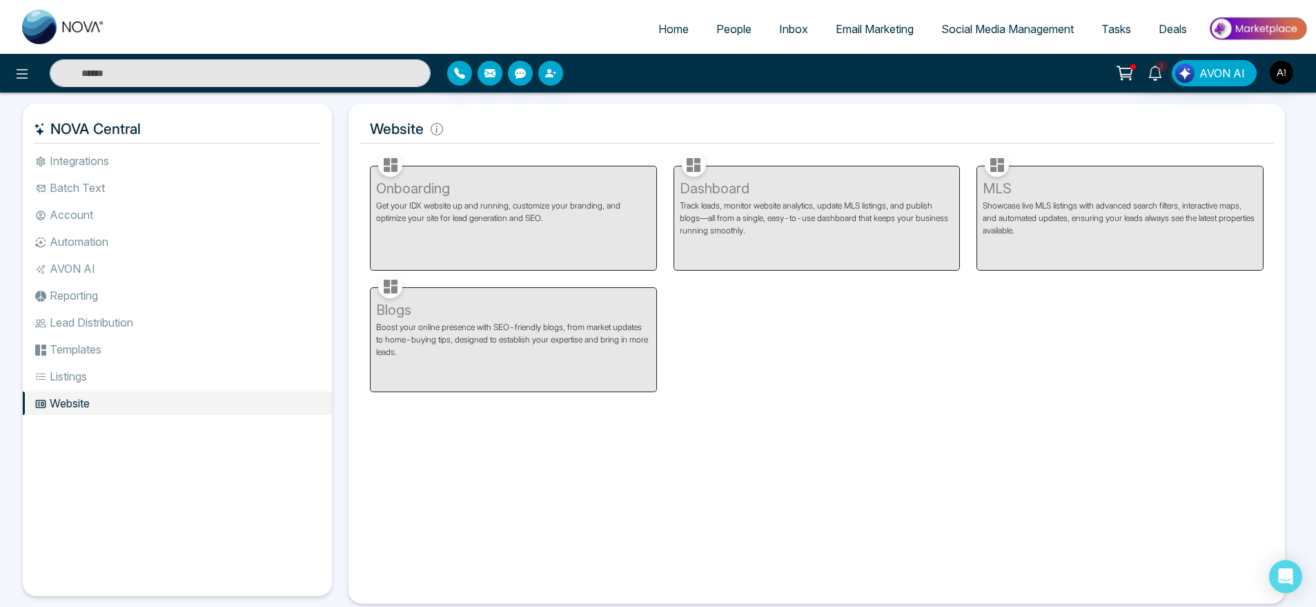
click at [531, 224] on div "Onboarding Get your IDX website up and running, customize your branding, and op…" at bounding box center [514, 209] width 304 height 121
click at [660, 29] on span "Home" at bounding box center [674, 29] width 30 height 14
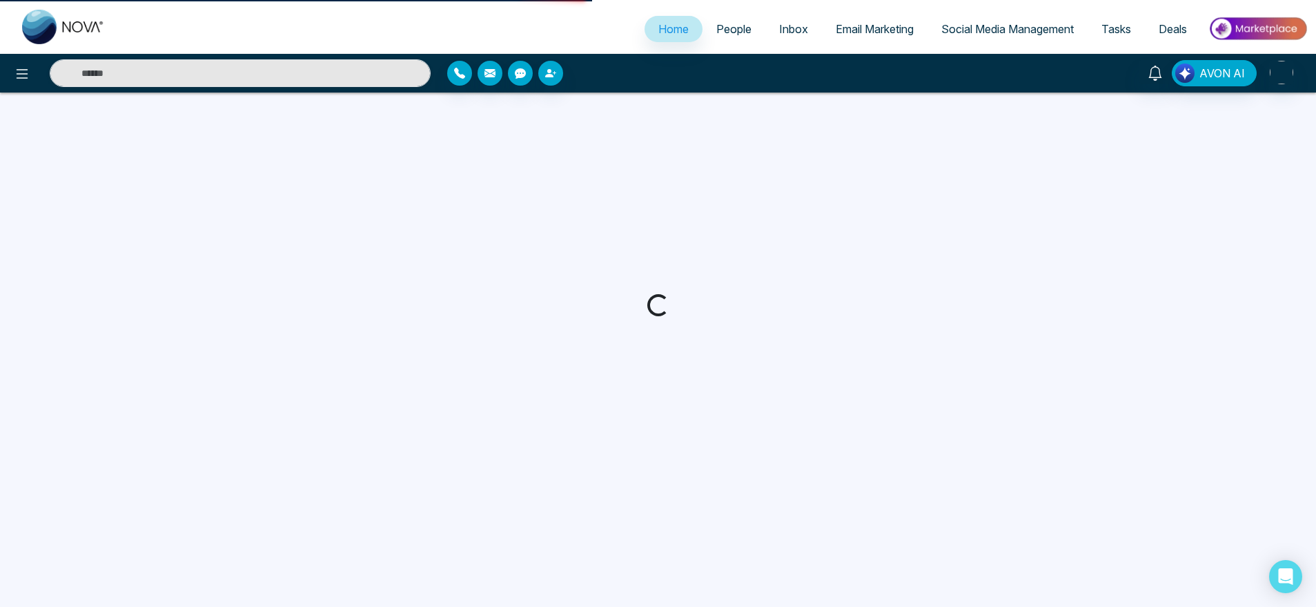
select select "*"
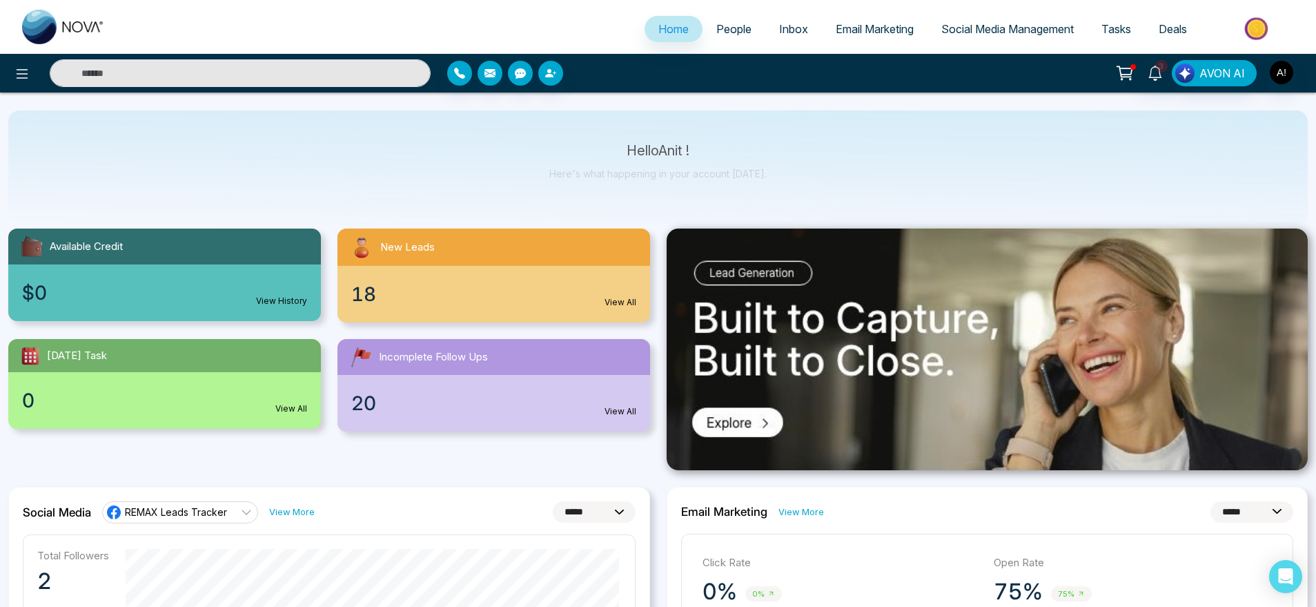
scroll to position [9, 0]
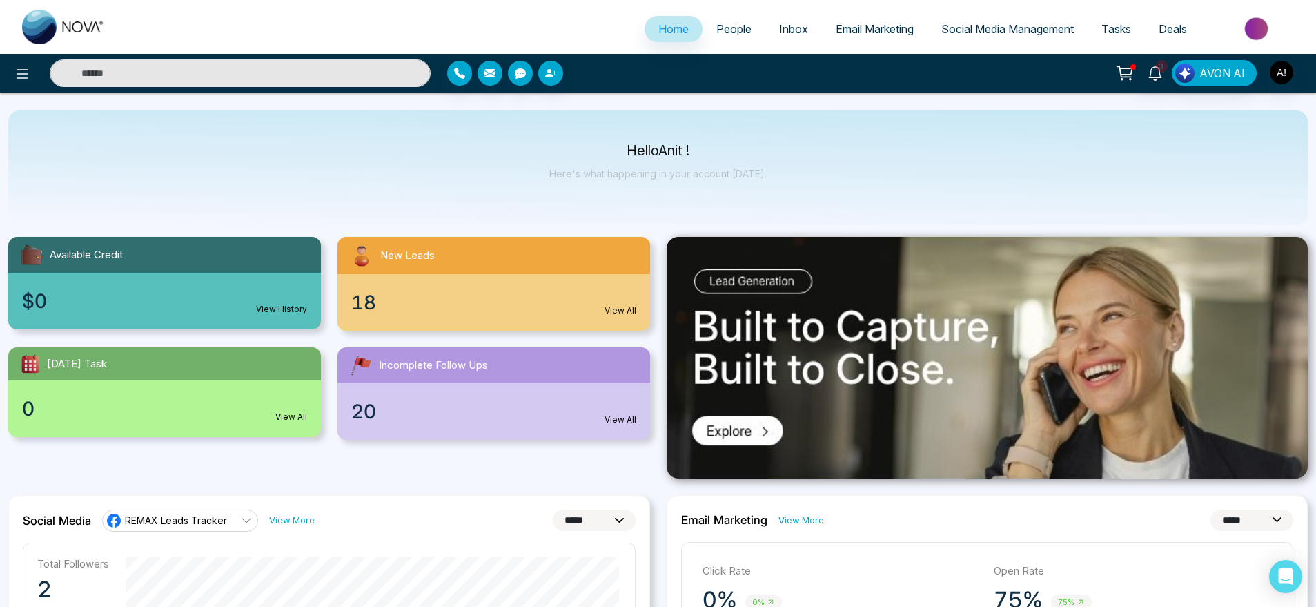
click at [203, 271] on div "Available Credit" at bounding box center [164, 255] width 313 height 36
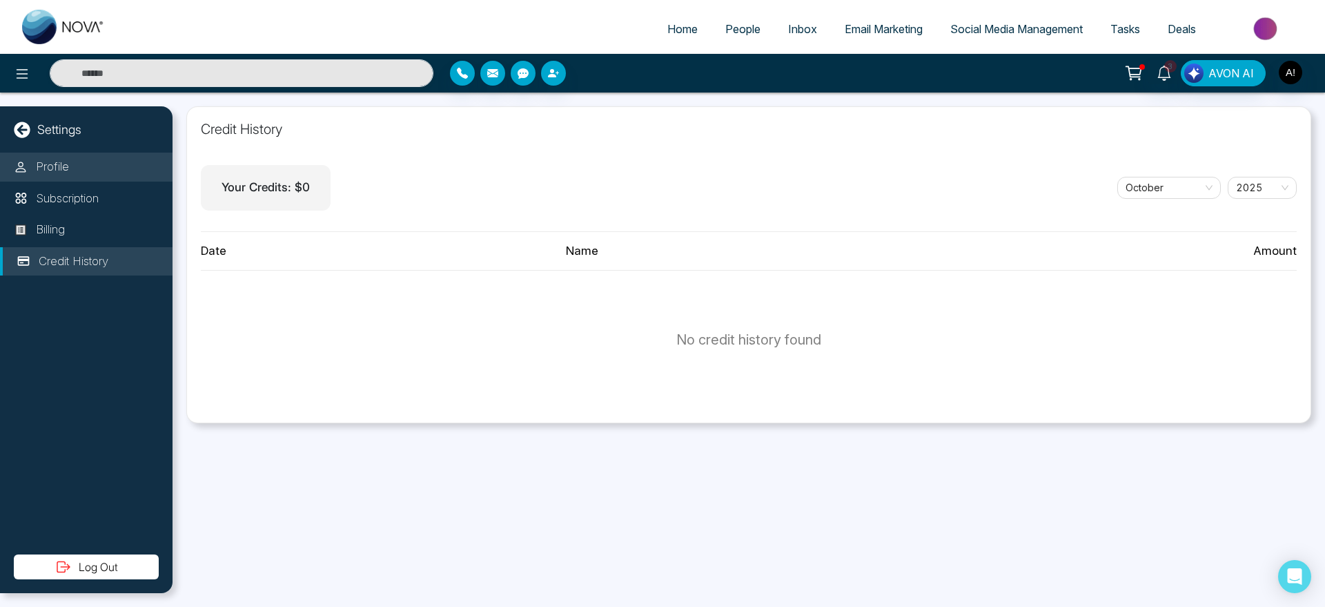
click at [53, 169] on p "Profile" at bounding box center [52, 167] width 33 height 18
select select "***"
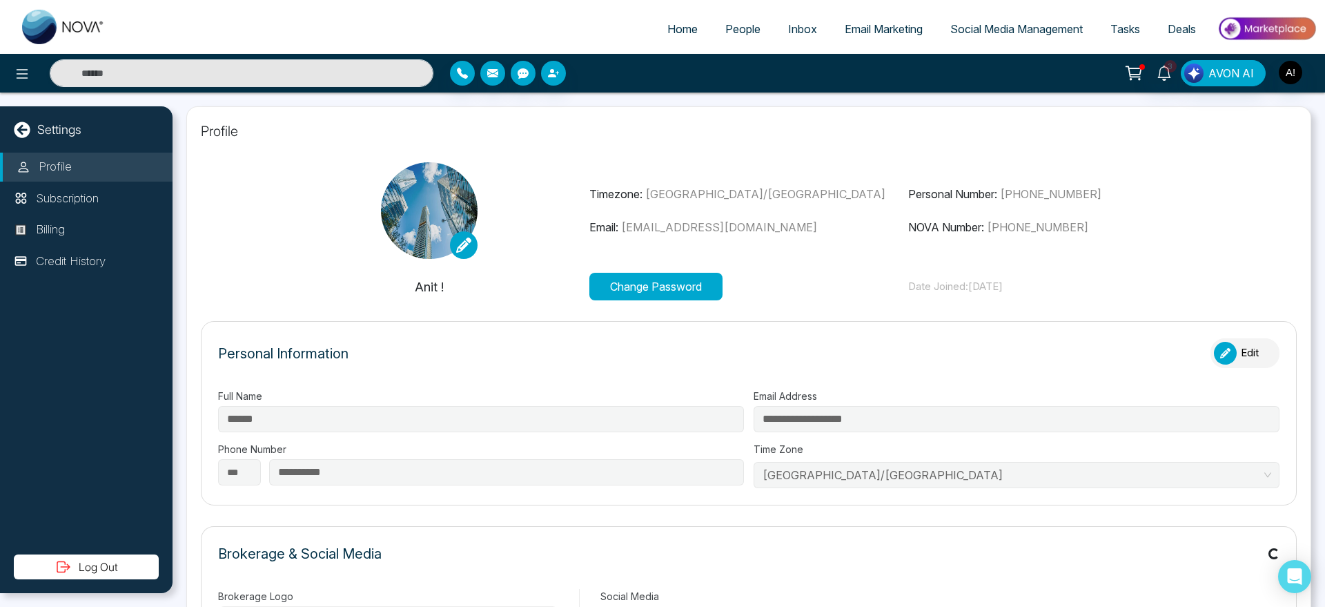
type input "********"
type input "**********"
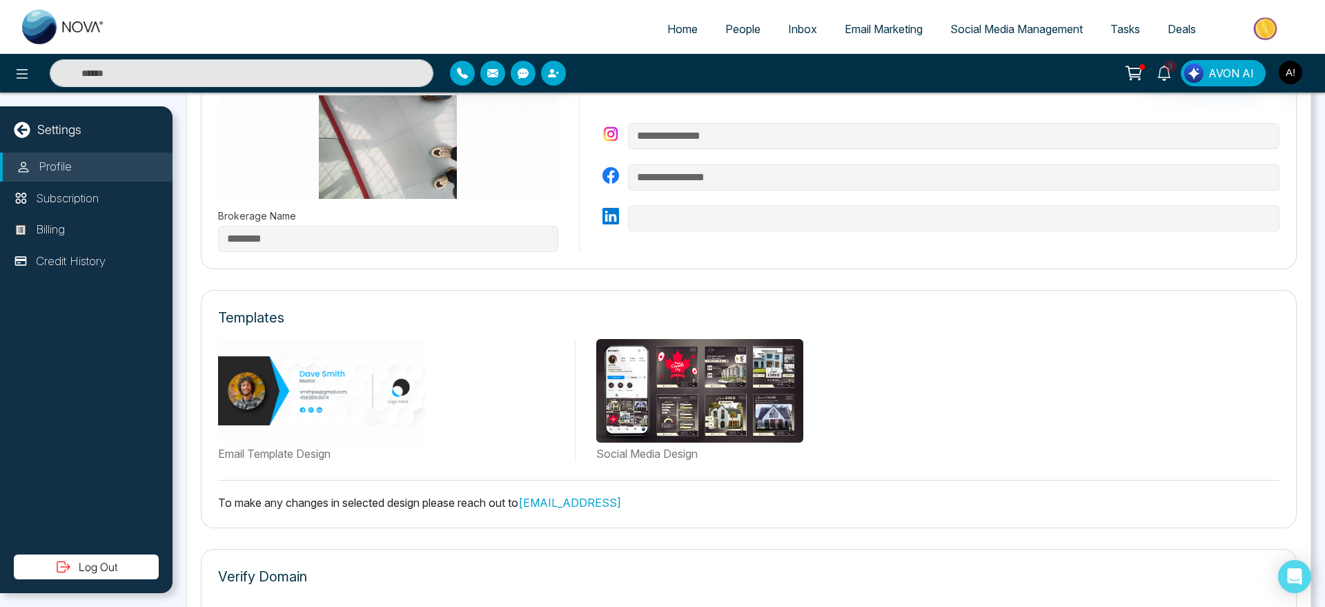
scroll to position [524, 0]
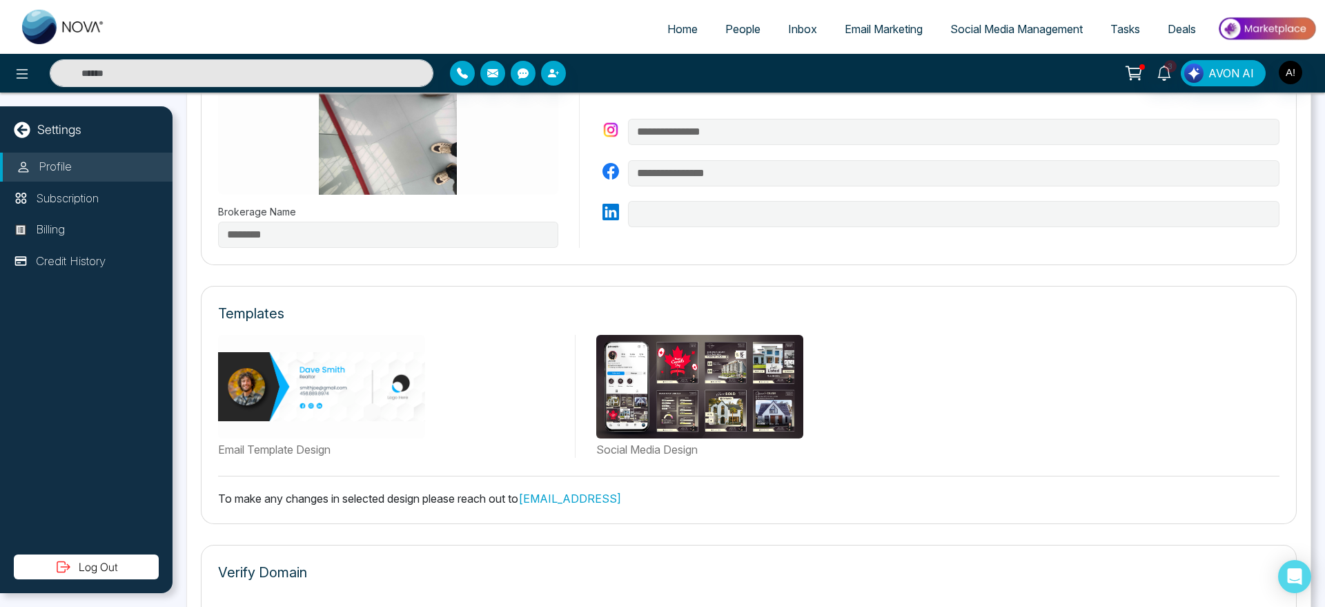
click at [467, 436] on div "Email Template Design" at bounding box center [391, 396] width 347 height 123
click at [574, 495] on link "support@novacrm.ai" at bounding box center [569, 498] width 103 height 14
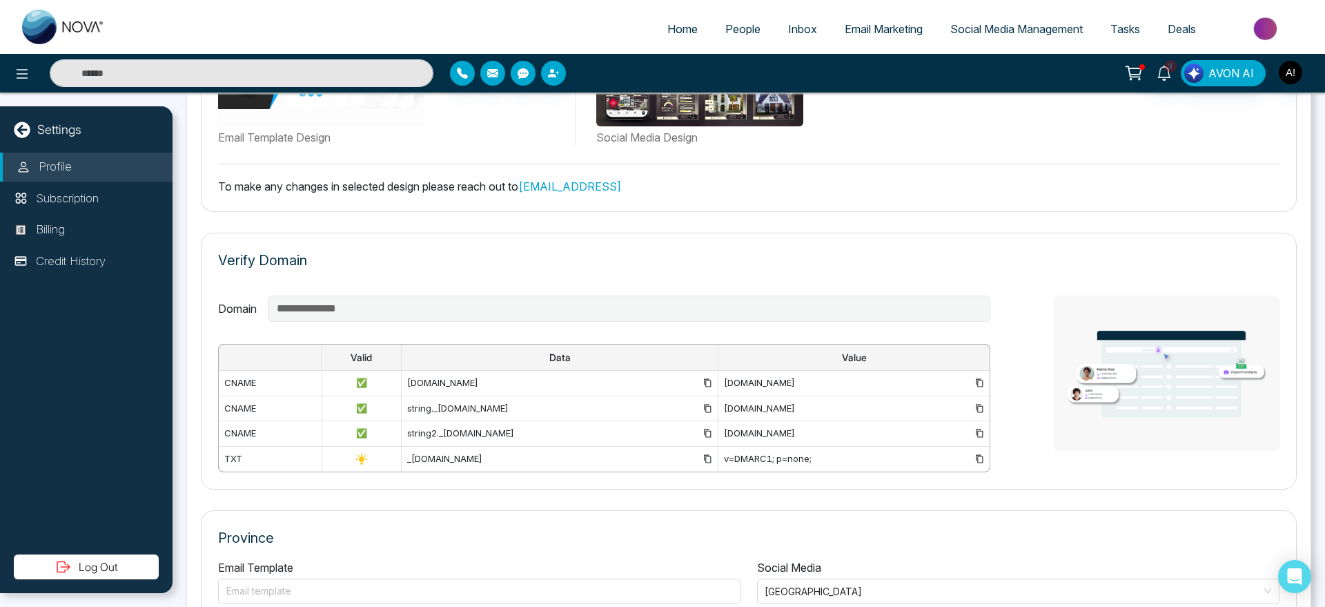
scroll to position [917, 0]
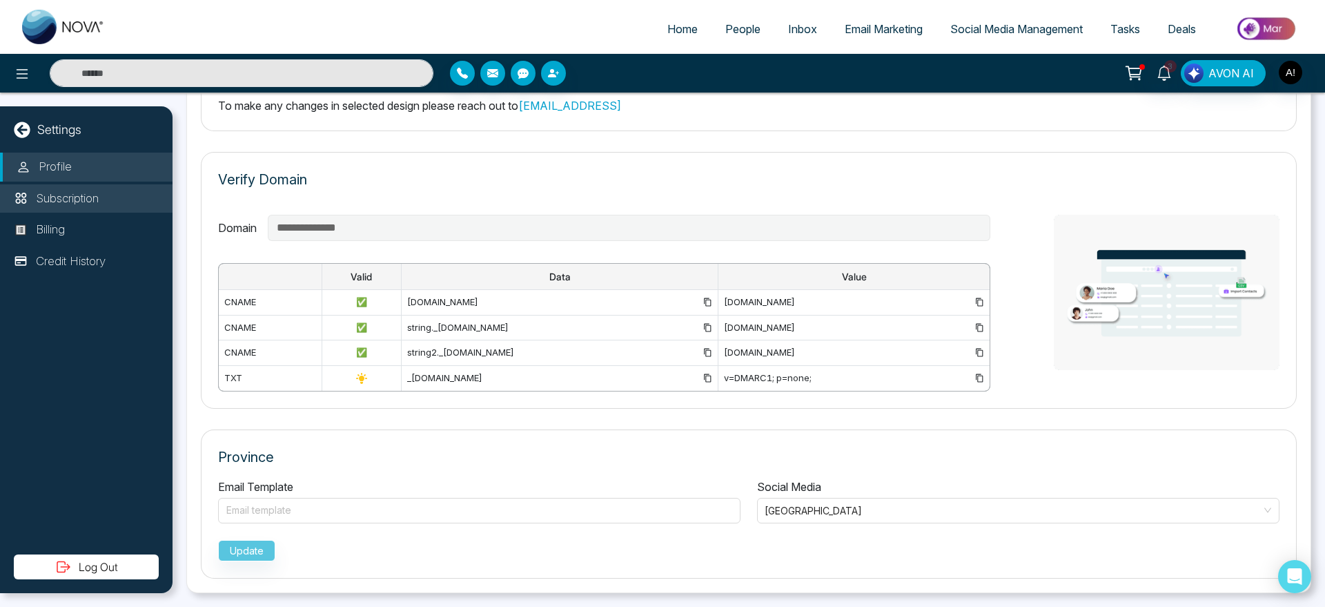
click at [125, 204] on li "Subscription" at bounding box center [86, 198] width 173 height 29
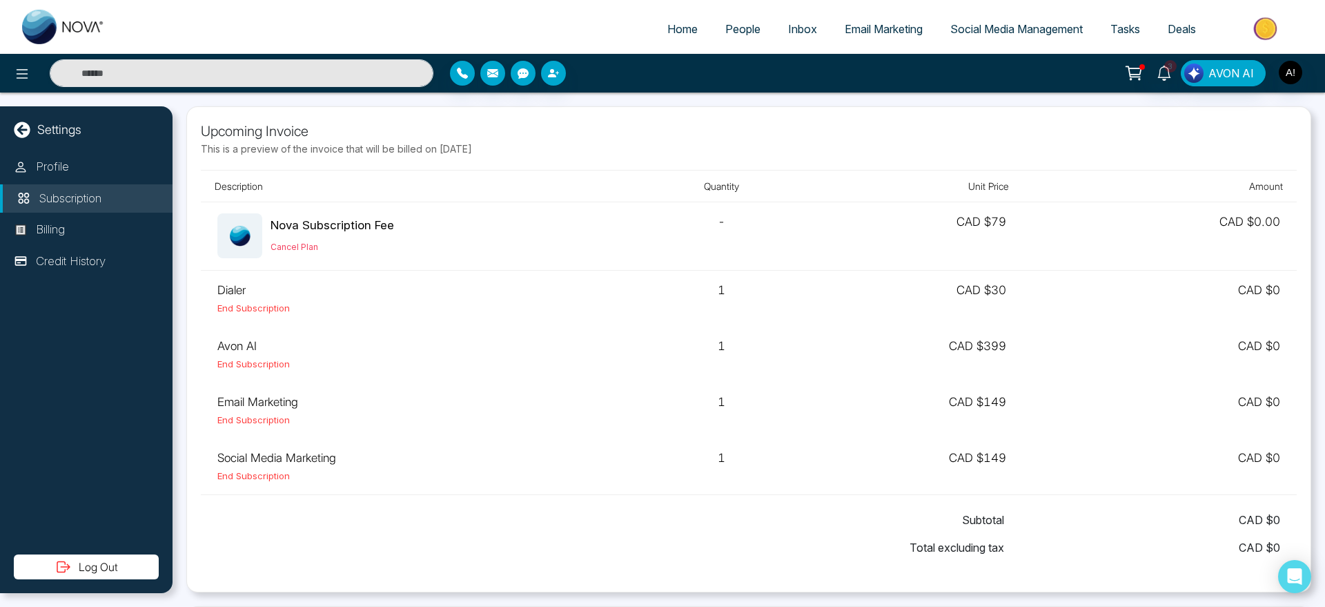
scroll to position [286, 0]
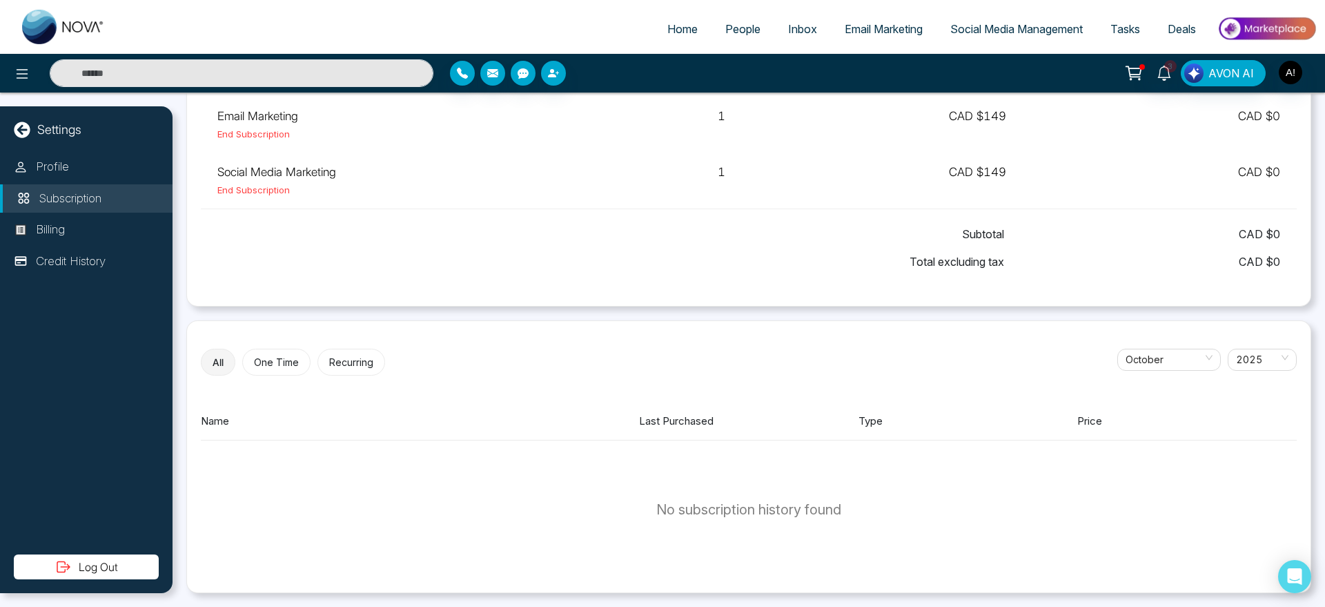
click at [279, 369] on button "One Time" at bounding box center [276, 362] width 68 height 27
click at [363, 388] on div "All One Time Recurring October 2025 Name Last Purchased Type Price No subscript…" at bounding box center [748, 456] width 1125 height 273
click at [223, 376] on div "All One Time Recurring October 2025 Name Last Purchased Type Price No subscript…" at bounding box center [748, 456] width 1125 height 273
click at [216, 364] on button "All" at bounding box center [218, 362] width 34 height 27
click at [77, 223] on li "Billing" at bounding box center [86, 229] width 173 height 29
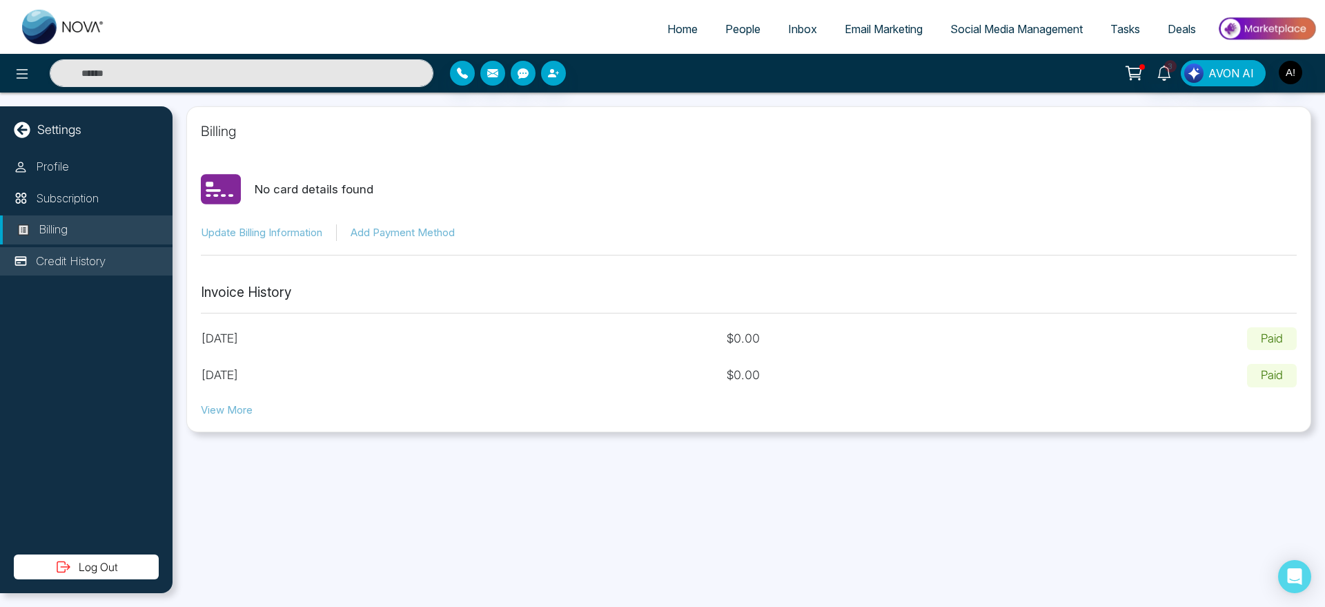
click at [81, 266] on p "Credit History" at bounding box center [71, 262] width 70 height 18
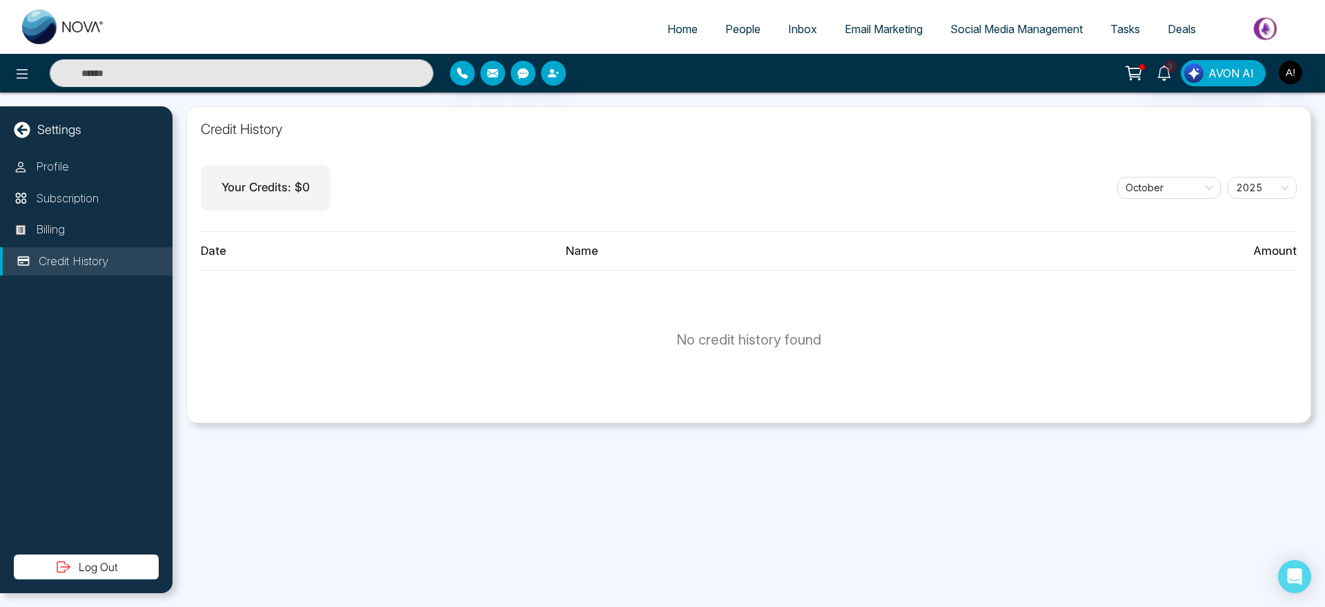
click at [30, 127] on icon at bounding box center [22, 129] width 16 height 16
select select "*"
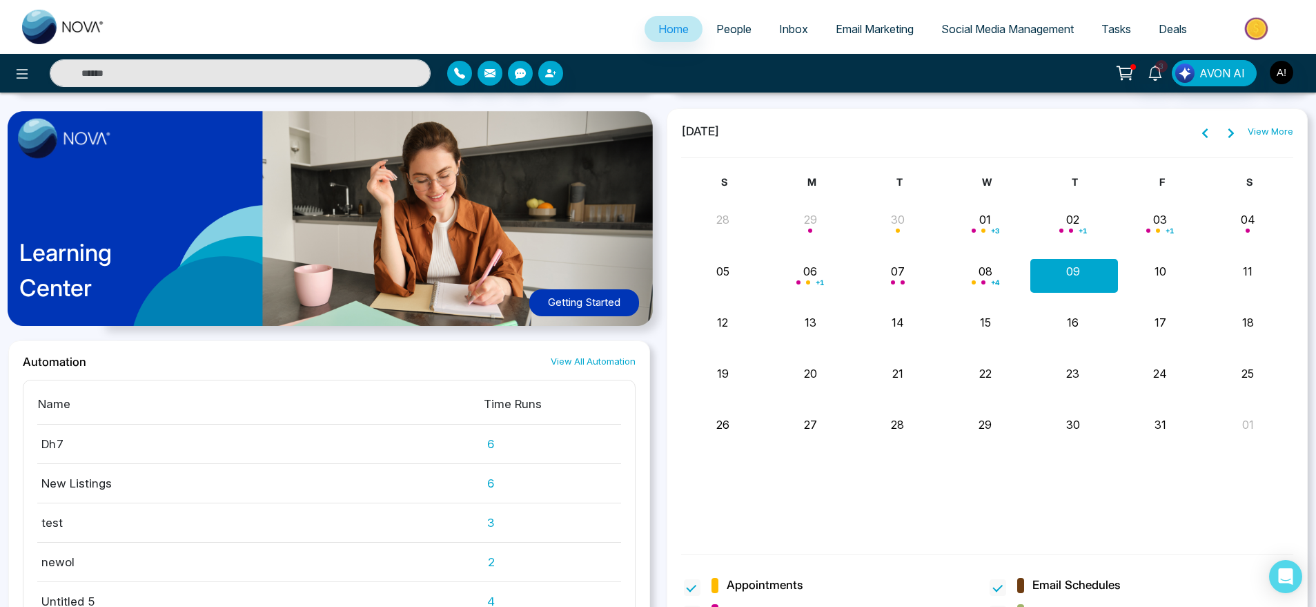
scroll to position [1066, 0]
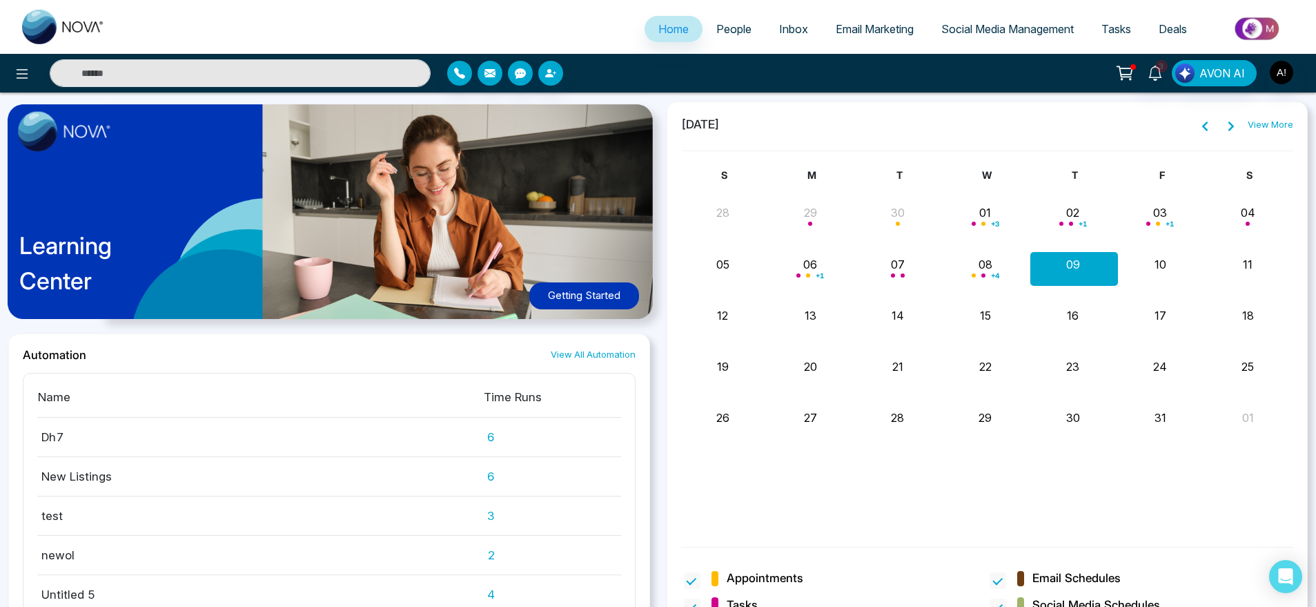
click at [610, 358] on link "View All Automation" at bounding box center [593, 354] width 85 height 13
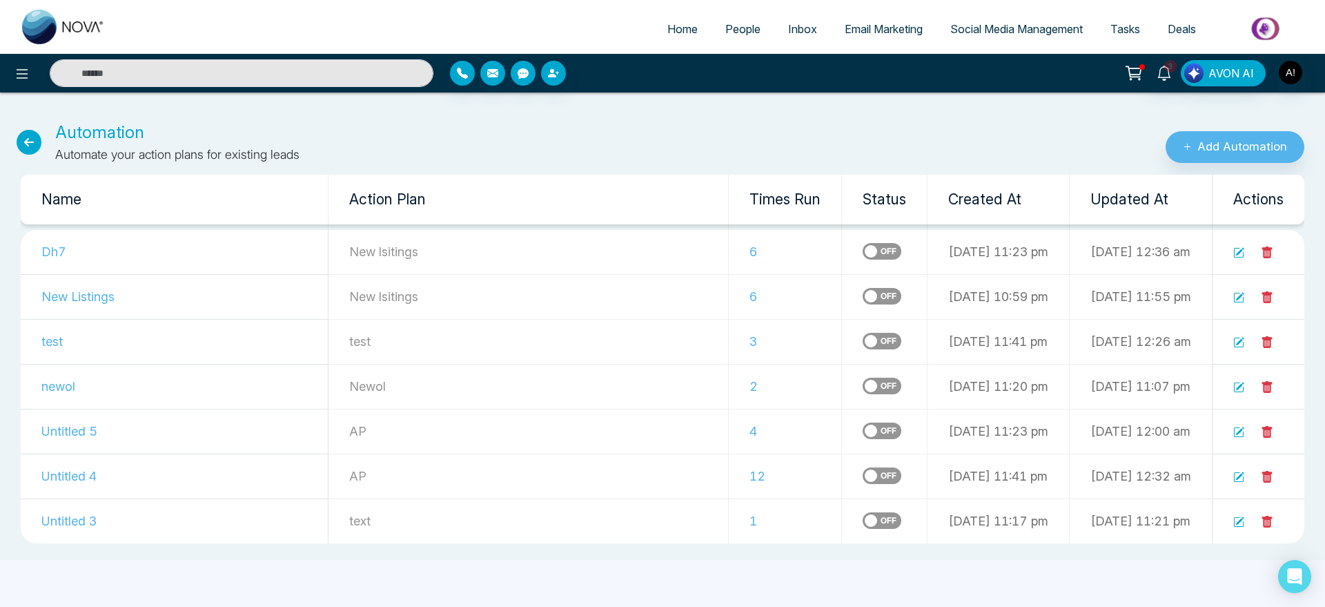
click at [27, 144] on icon at bounding box center [29, 142] width 25 height 25
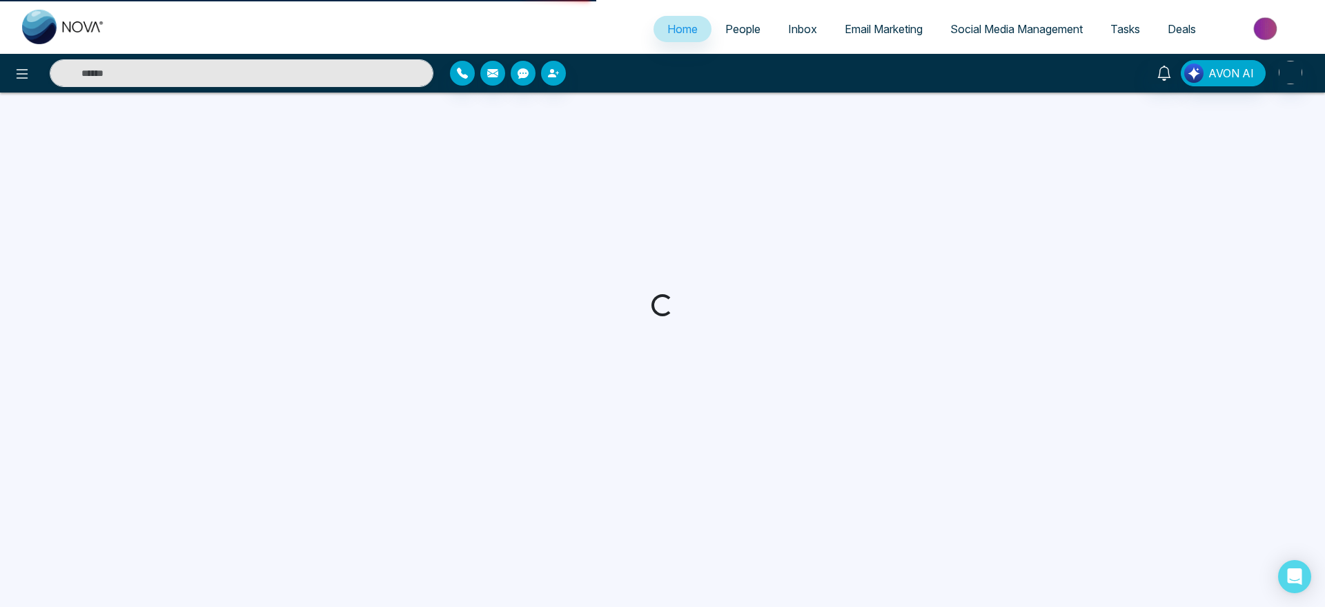
select select "*"
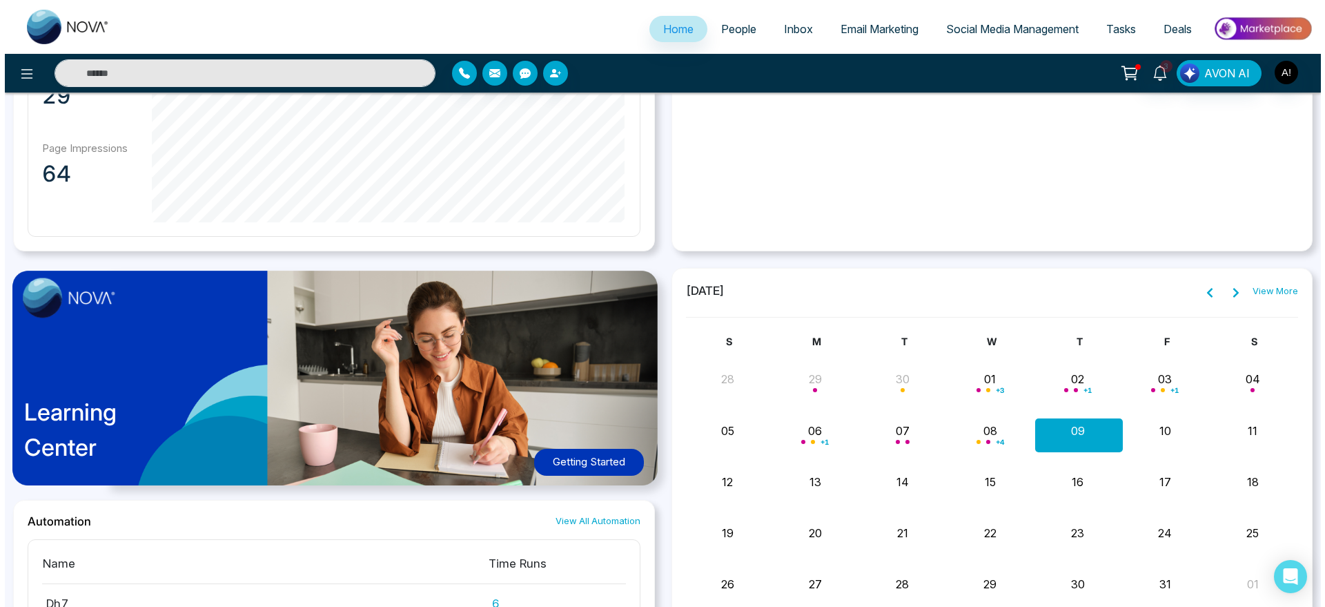
scroll to position [889, 0]
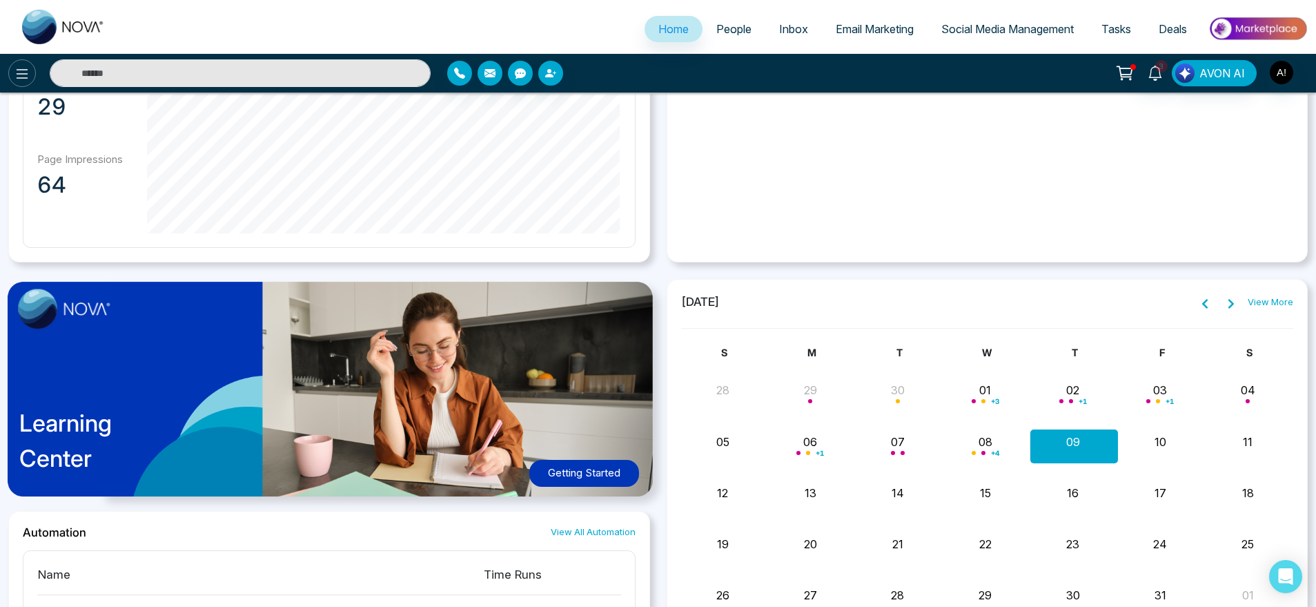
click at [27, 77] on icon at bounding box center [22, 74] width 17 height 17
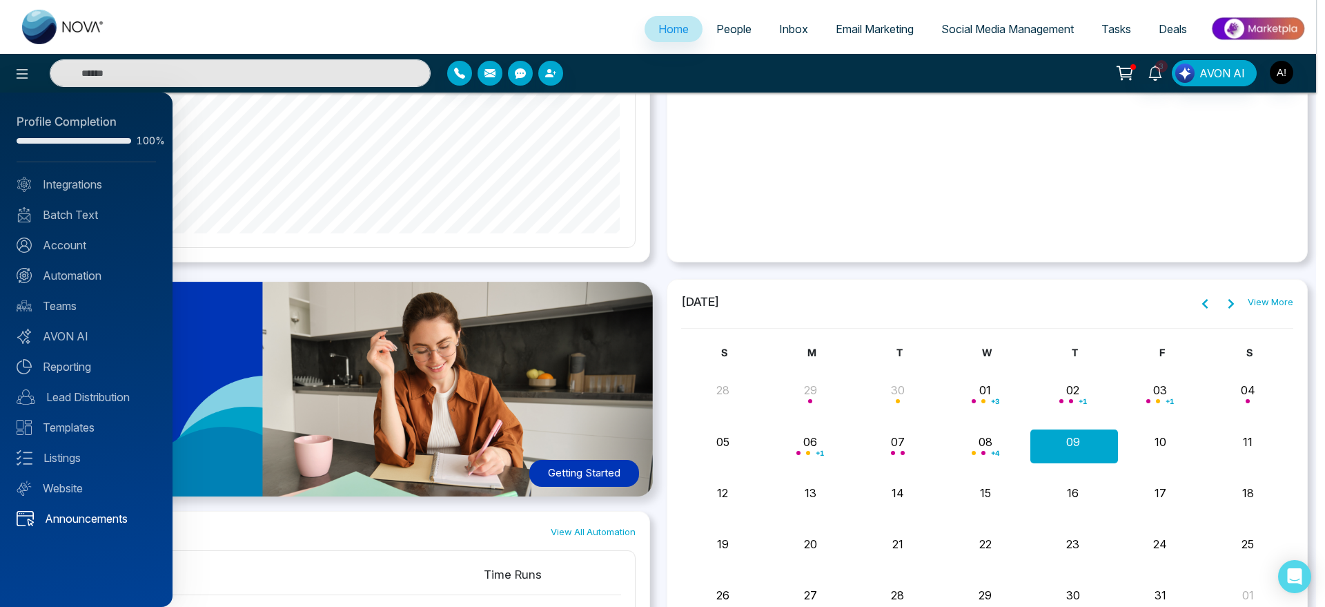
click at [93, 512] on link "Announcements" at bounding box center [86, 518] width 139 height 17
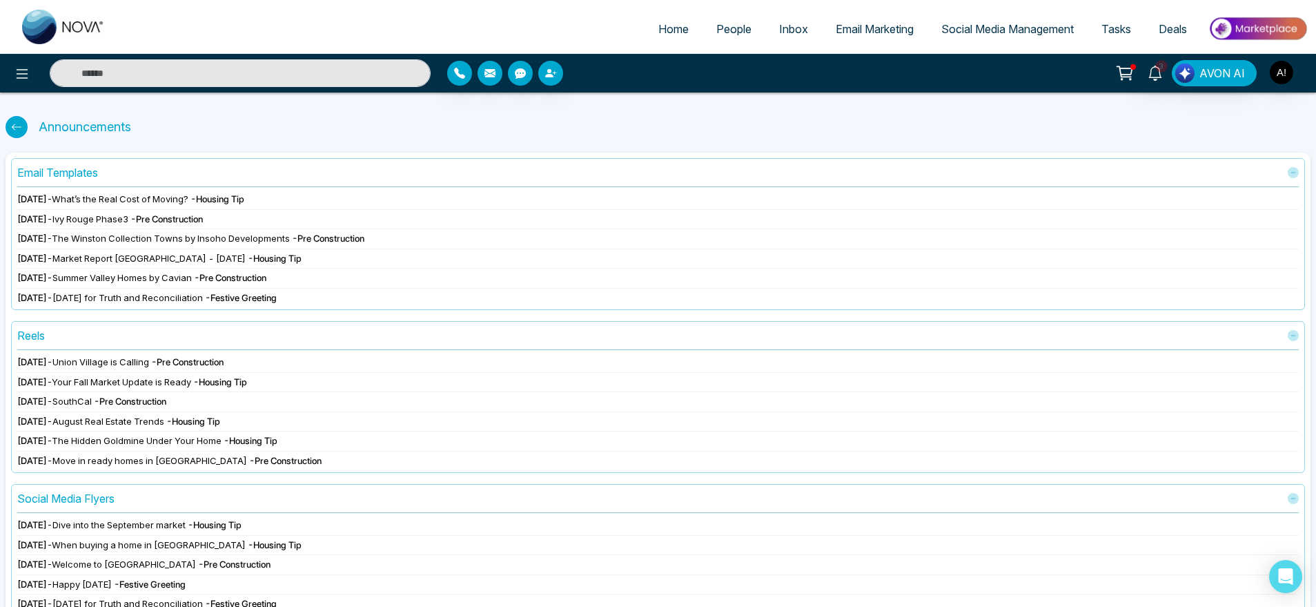
click at [22, 124] on div at bounding box center [17, 127] width 22 height 22
select select "*"
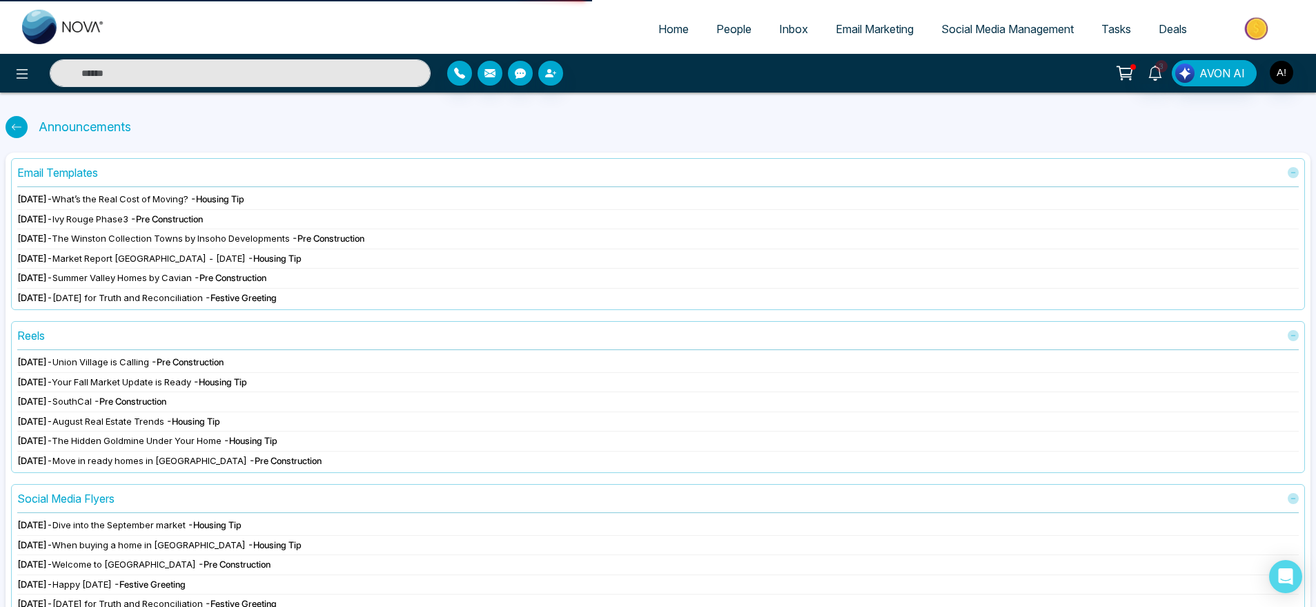
select select "*"
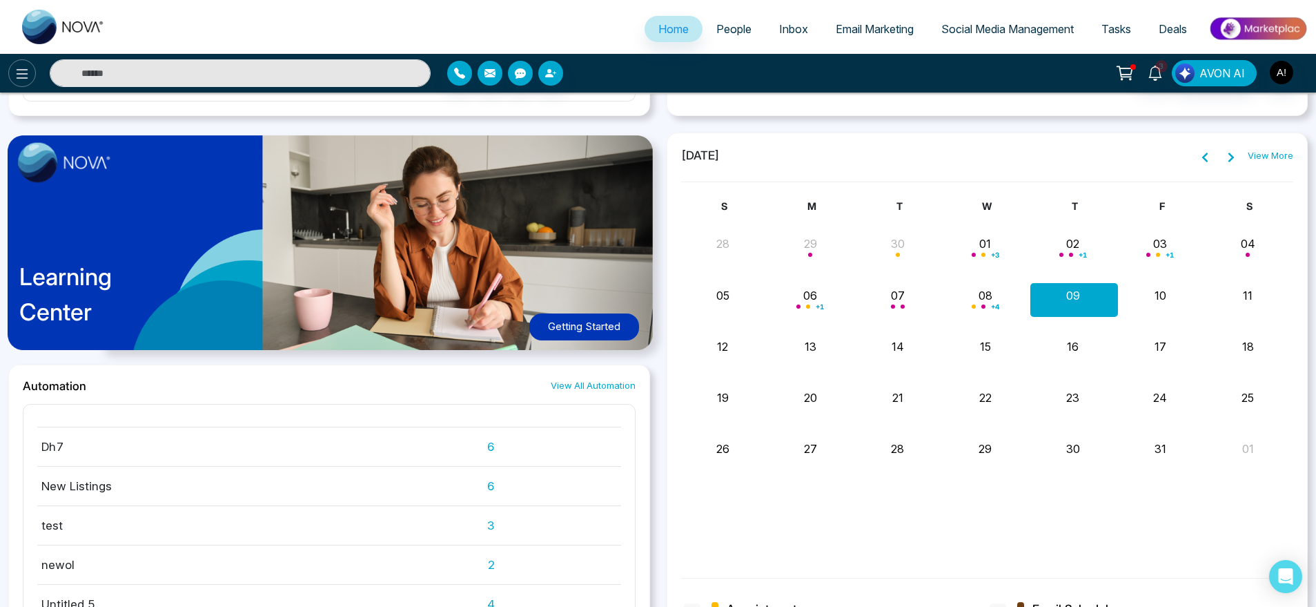
scroll to position [1033, 0]
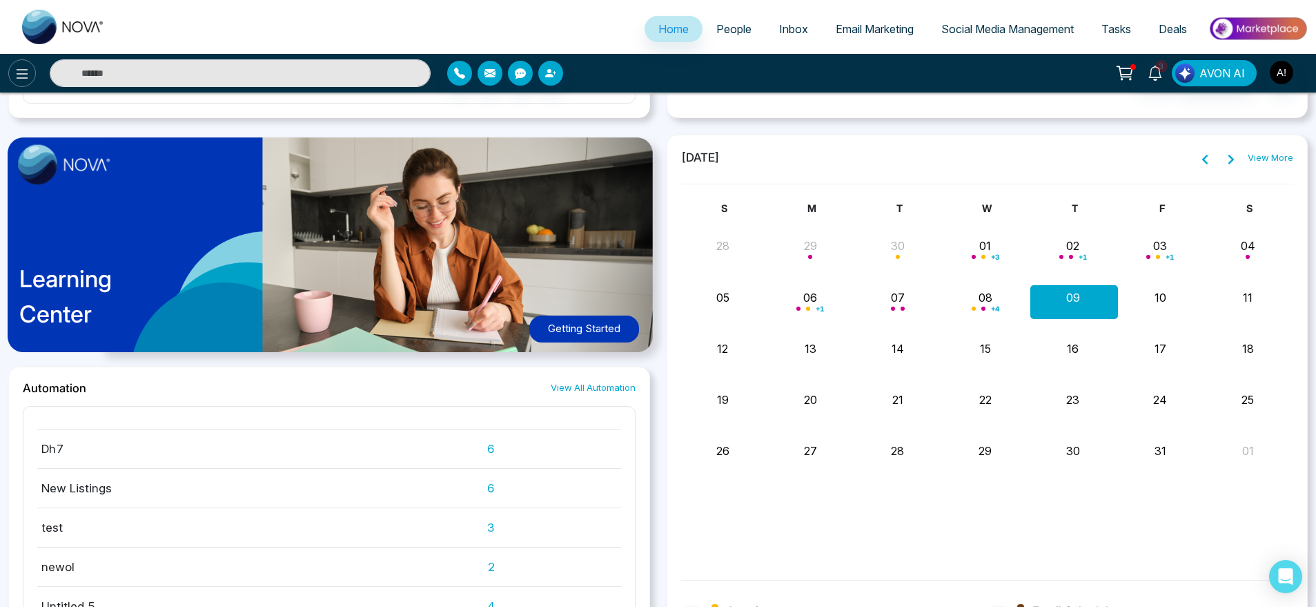
click at [22, 79] on icon at bounding box center [22, 74] width 17 height 17
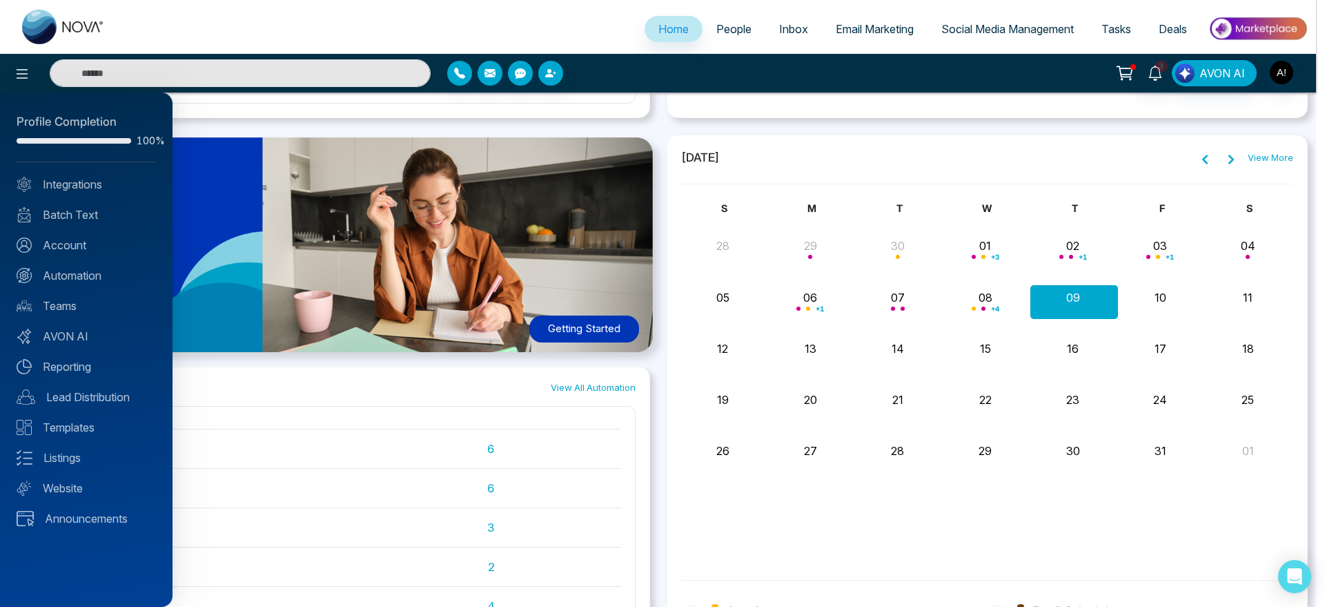
click at [287, 230] on div at bounding box center [662, 303] width 1325 height 607
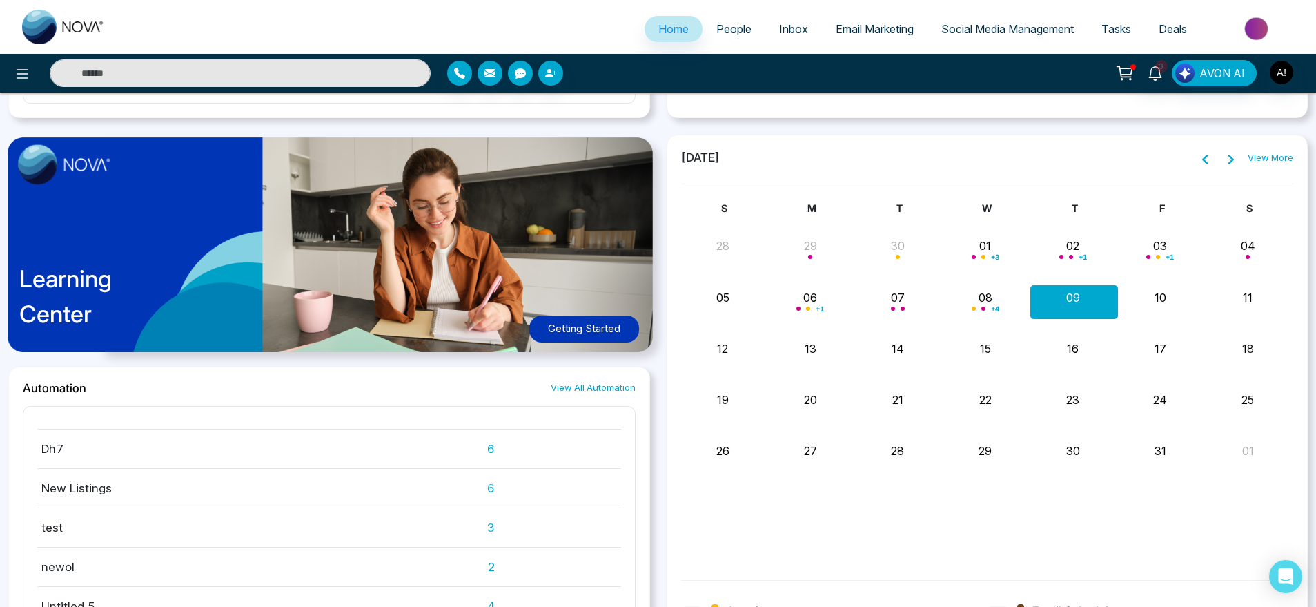
click at [347, 249] on div "Learning Center Getting Started" at bounding box center [329, 251] width 642 height 232
click at [516, 202] on div "Learning Center Getting Started" at bounding box center [329, 251] width 642 height 232
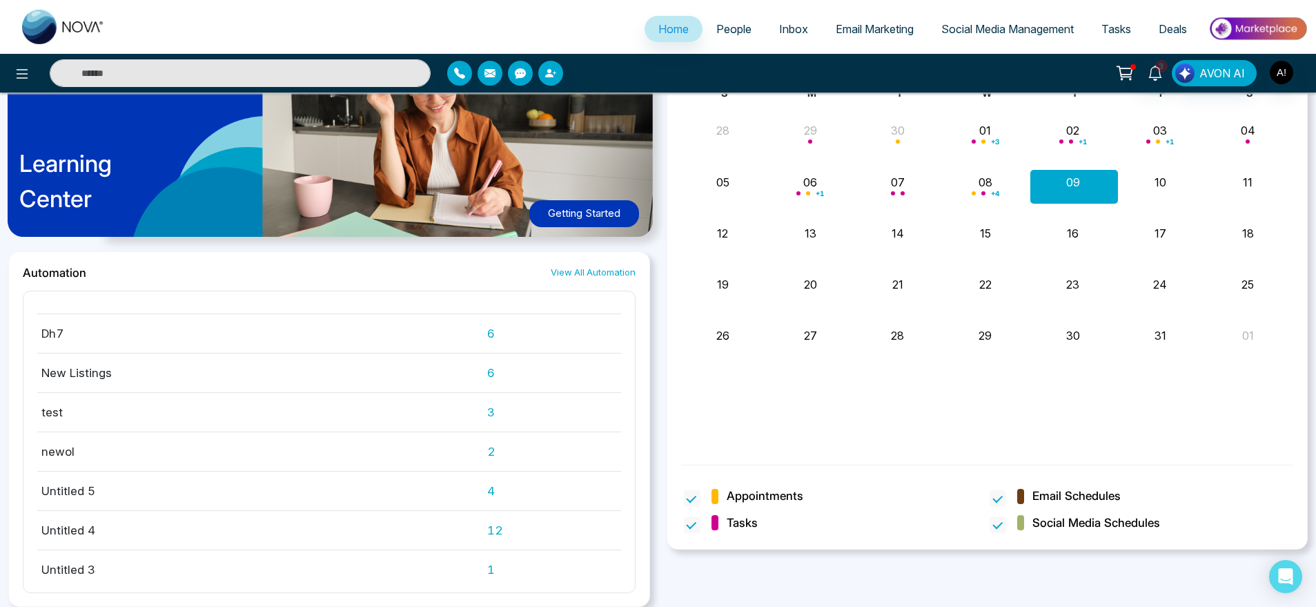
click at [594, 277] on link "View All Automation" at bounding box center [593, 272] width 85 height 13
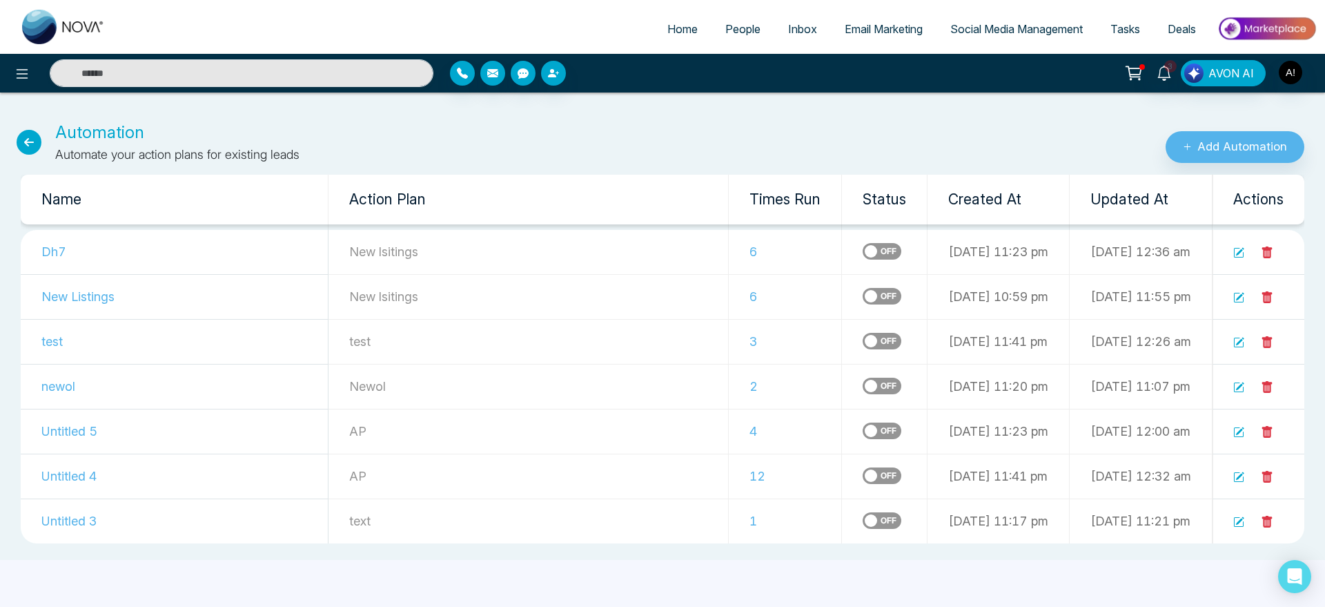
drag, startPoint x: 50, startPoint y: 129, endPoint x: 58, endPoint y: 129, distance: 8.3
click at [58, 129] on div "Automation Automate your action plans for existing leads" at bounding box center [442, 141] width 884 height 43
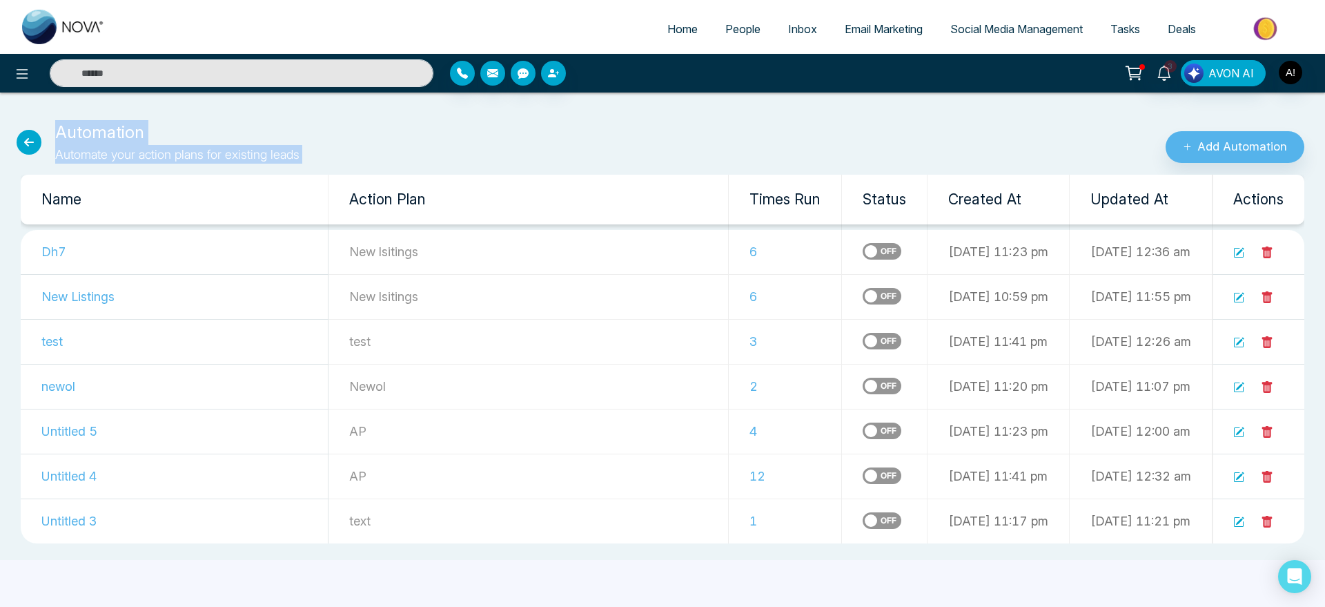
drag, startPoint x: 58, startPoint y: 129, endPoint x: 329, endPoint y: 173, distance: 274.8
click at [329, 173] on div "Automation Automate your action plans for existing leads Add Automation Name Ac…" at bounding box center [662, 332] width 1325 height 456
drag, startPoint x: 329, startPoint y: 173, endPoint x: 94, endPoint y: 115, distance: 242.6
click at [94, 115] on div "Automation Automate your action plans for existing leads Add Automation Name Ac…" at bounding box center [662, 332] width 1325 height 456
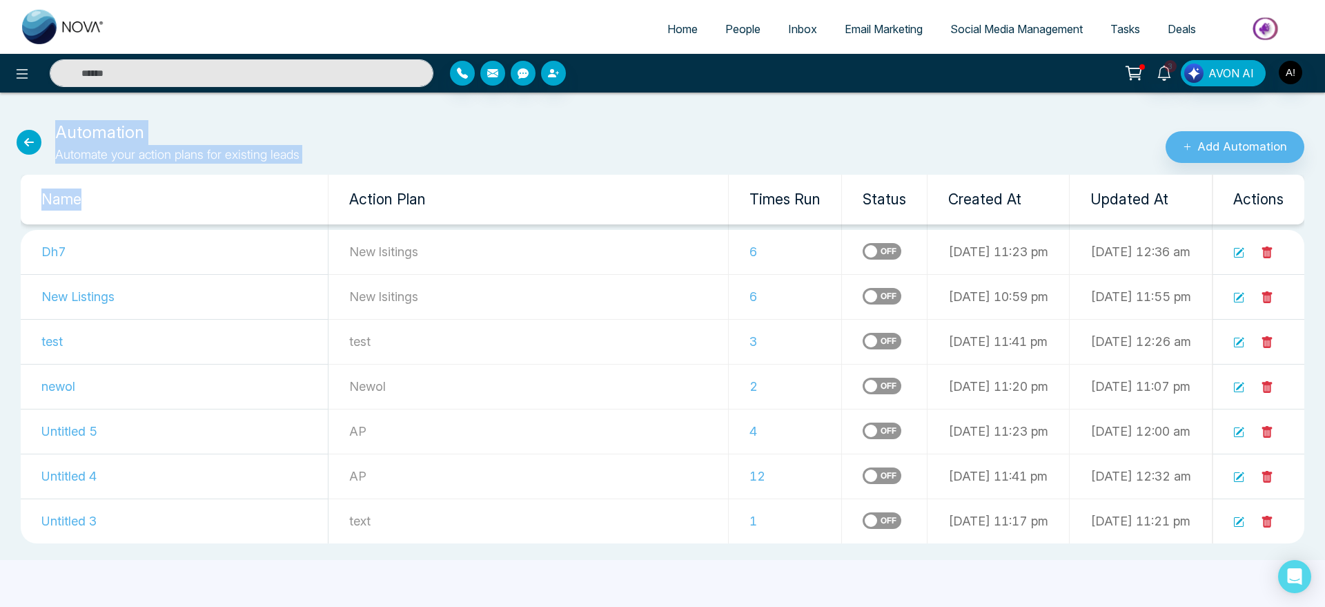
click at [94, 115] on div "Automation Automate your action plans for existing leads Add Automation" at bounding box center [662, 134] width 1325 height 60
drag, startPoint x: 313, startPoint y: 149, endPoint x: 52, endPoint y: 108, distance: 264.9
click at [52, 108] on div "Automation Automate your action plans for existing leads Add Automation" at bounding box center [662, 134] width 1325 height 60
drag, startPoint x: 52, startPoint y: 108, endPoint x: 343, endPoint y: 168, distance: 297.4
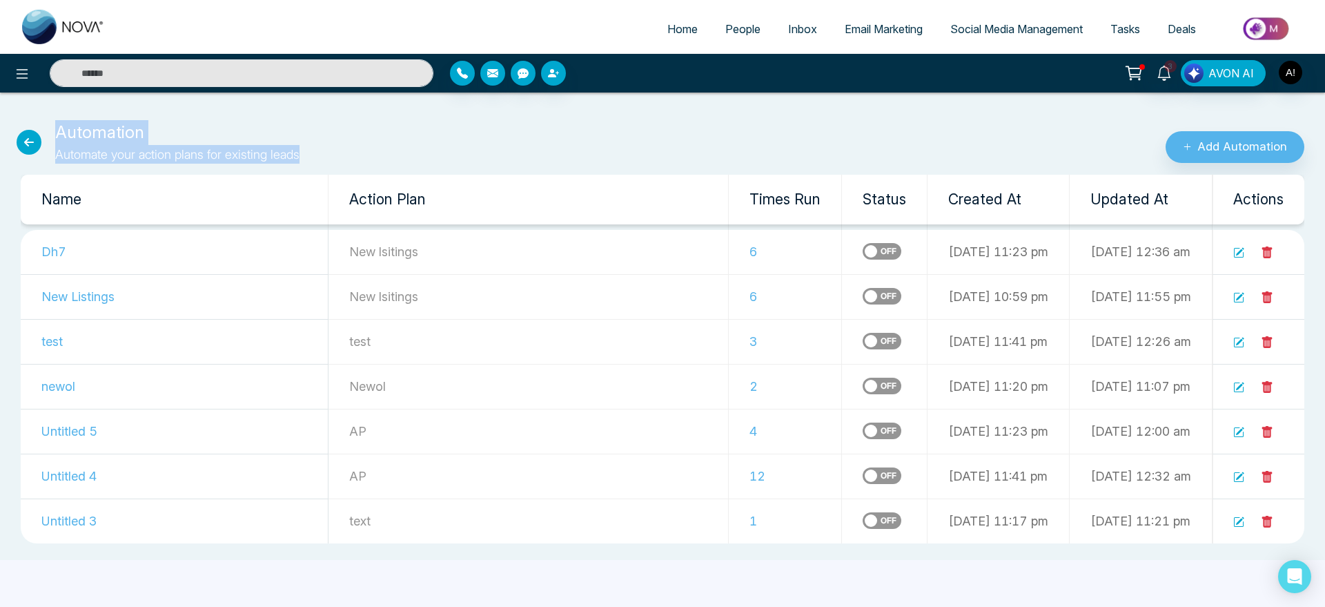
click at [343, 168] on div "Automation Automate your action plans for existing leads Add Automation Name Ac…" at bounding box center [662, 332] width 1325 height 456
drag, startPoint x: 306, startPoint y: 157, endPoint x: 47, endPoint y: 110, distance: 263.7
click at [47, 110] on div "Automation Automate your action plans for existing leads Add Automation" at bounding box center [662, 134] width 1325 height 60
click at [73, 112] on div "Automation Automate your action plans for existing leads Add Automation" at bounding box center [662, 134] width 1325 height 60
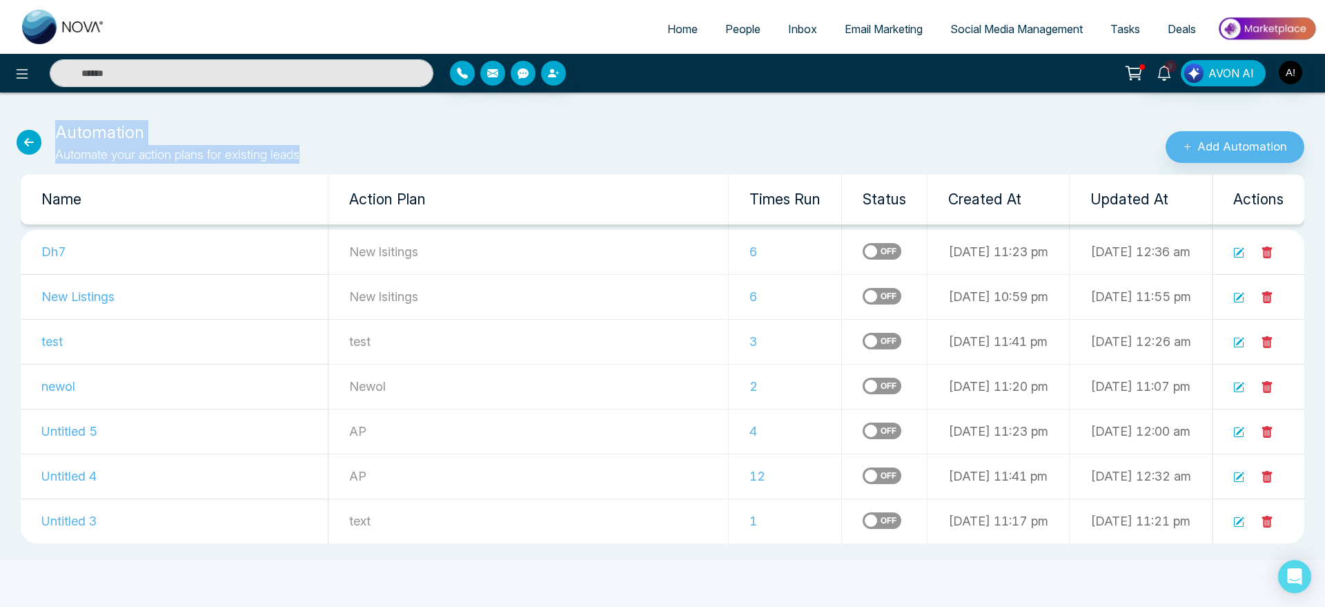
drag, startPoint x: 52, startPoint y: 121, endPoint x: 328, endPoint y: 164, distance: 279.4
click at [328, 164] on div "Automation Automate your action plans for existing leads Add Automation Name Ac…" at bounding box center [662, 332] width 1325 height 456
drag, startPoint x: 328, startPoint y: 164, endPoint x: 52, endPoint y: 120, distance: 278.8
click at [52, 120] on div "Automation Automate your action plans for existing leads Add Automation Name Ac…" at bounding box center [662, 332] width 1325 height 456
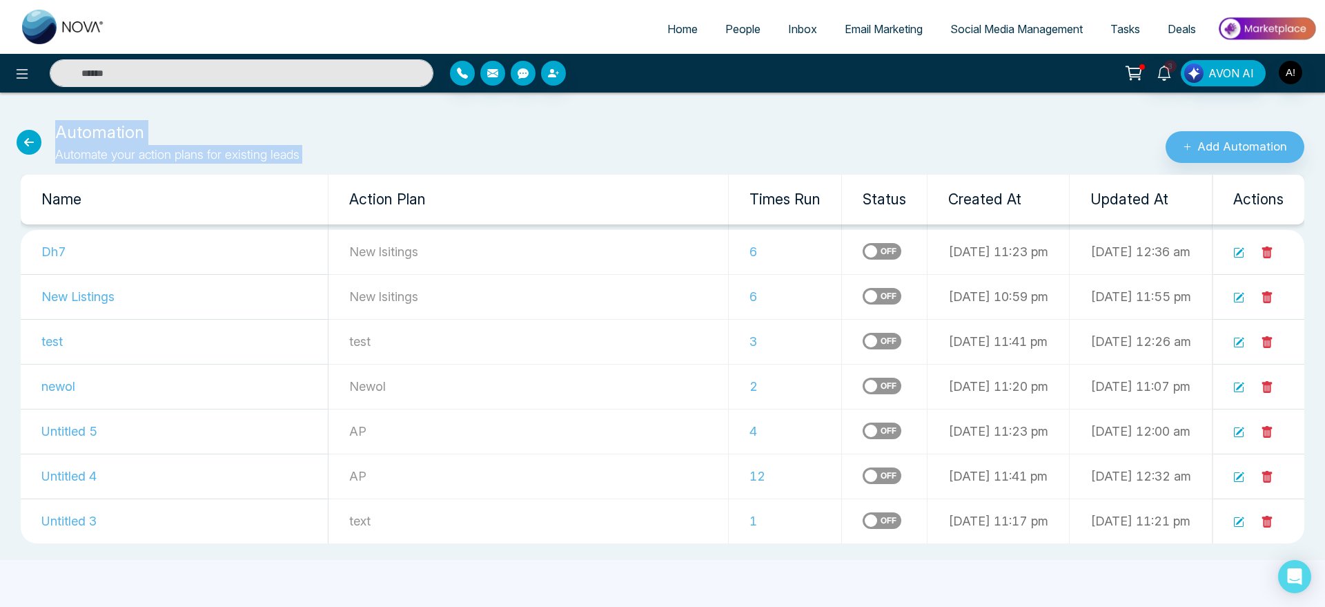
click at [239, 129] on p "Automation" at bounding box center [177, 132] width 244 height 25
click at [31, 142] on icon at bounding box center [29, 142] width 25 height 25
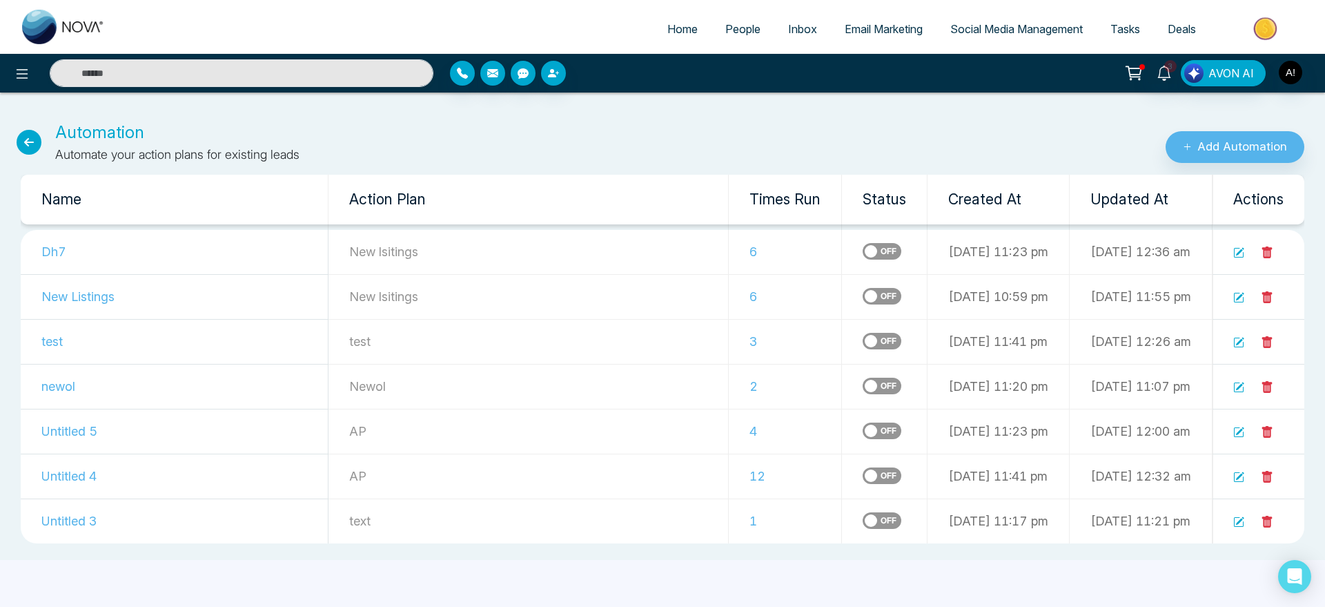
select select "*"
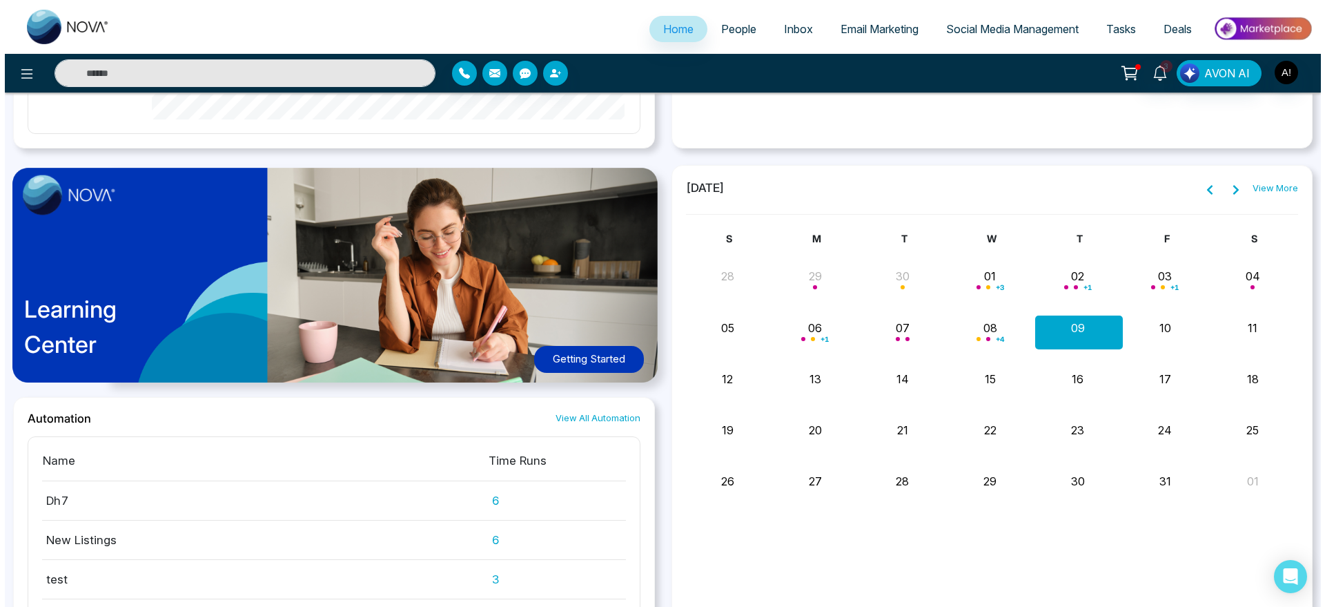
scroll to position [1008, 0]
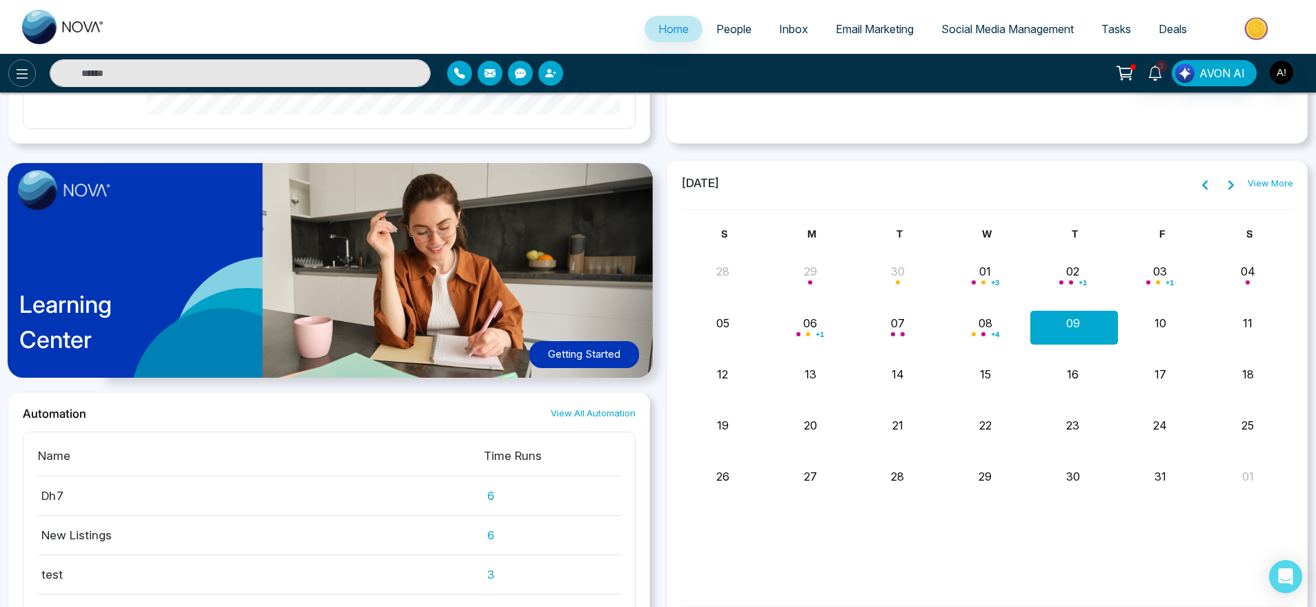
click at [26, 72] on icon at bounding box center [22, 74] width 17 height 17
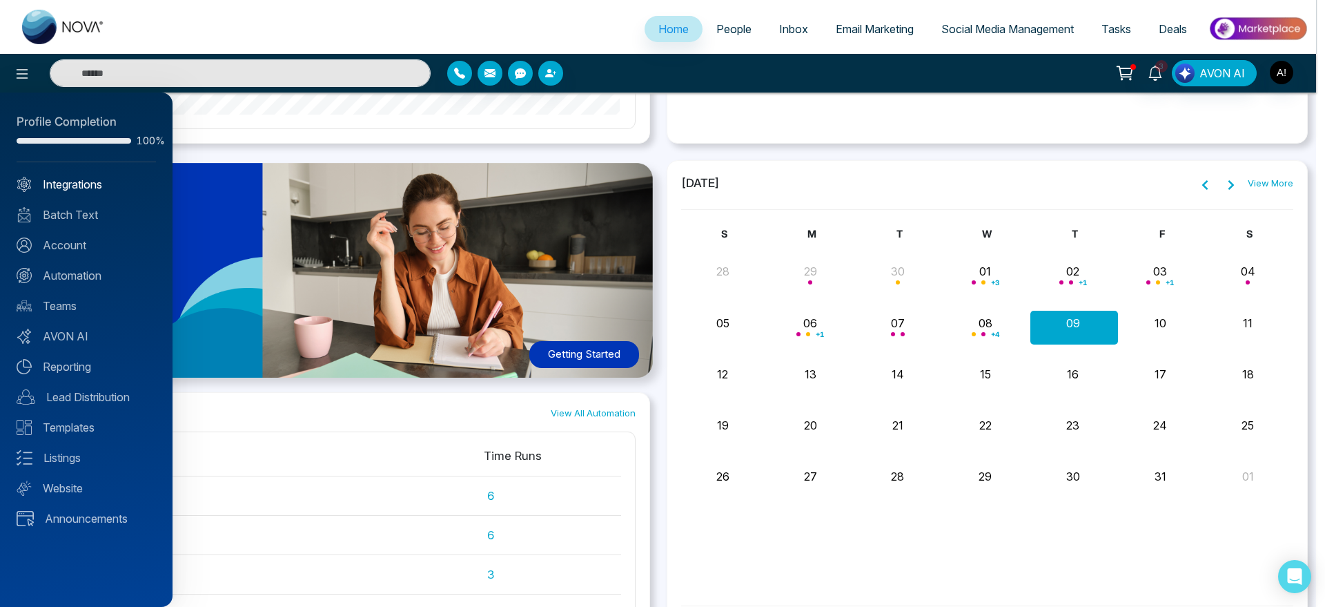
click at [104, 186] on link "Integrations" at bounding box center [86, 184] width 139 height 17
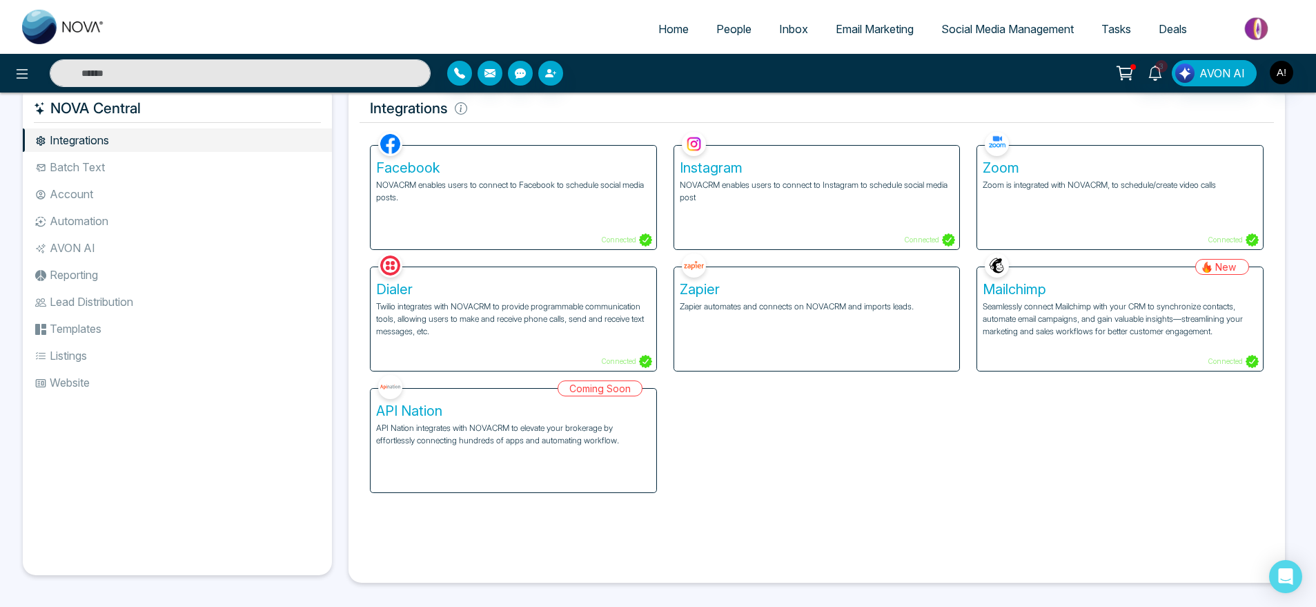
scroll to position [21, 0]
click at [217, 152] on ul "Integrations Batch Text Account Automation AVON AI Reporting Lead Distribution …" at bounding box center [177, 340] width 309 height 425
click at [175, 169] on li "Batch Text" at bounding box center [177, 166] width 309 height 23
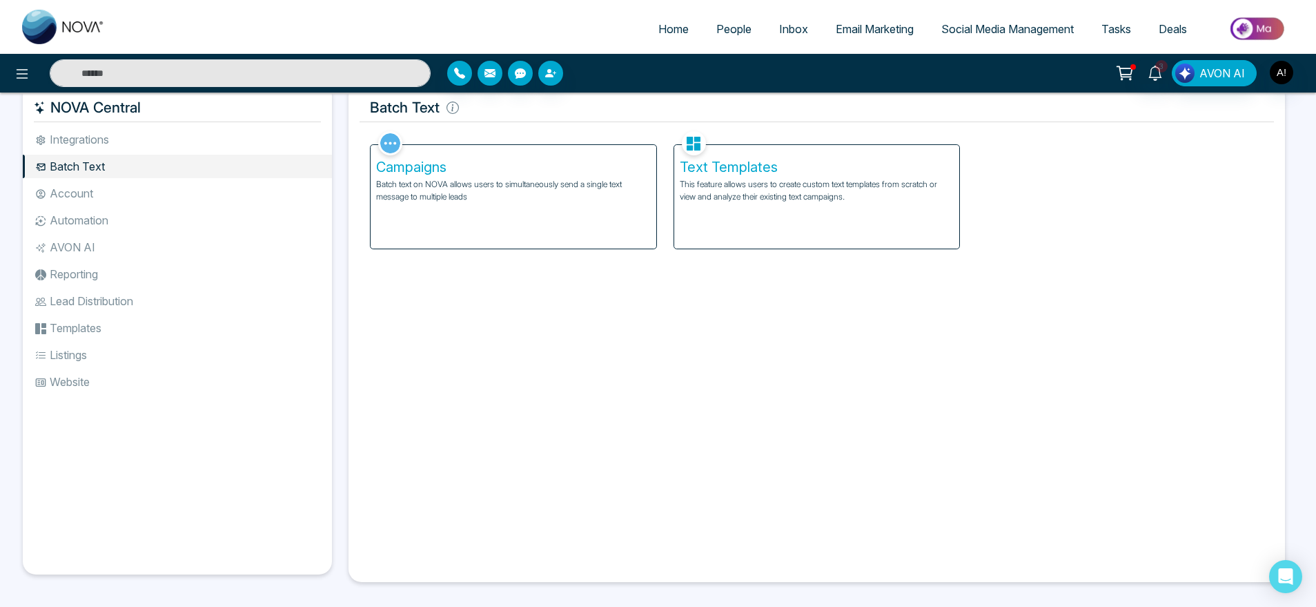
click at [809, 198] on p "This feature allows users to create custom text templates from scratch or view …" at bounding box center [817, 190] width 275 height 25
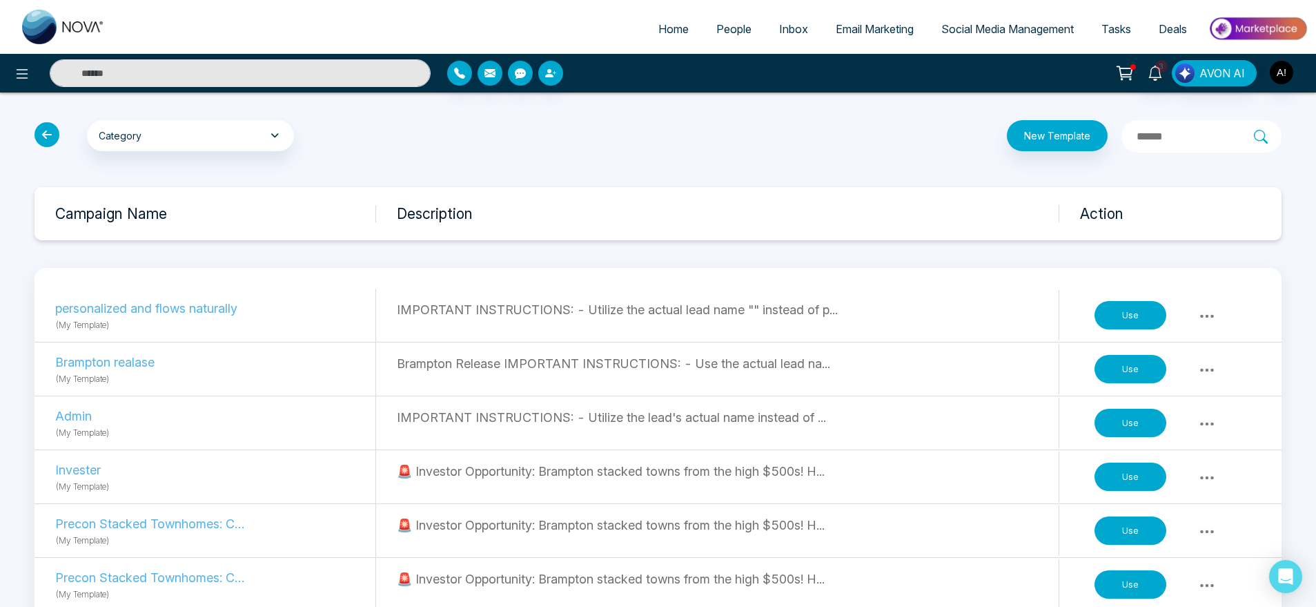
click at [46, 134] on icon at bounding box center [47, 134] width 25 height 25
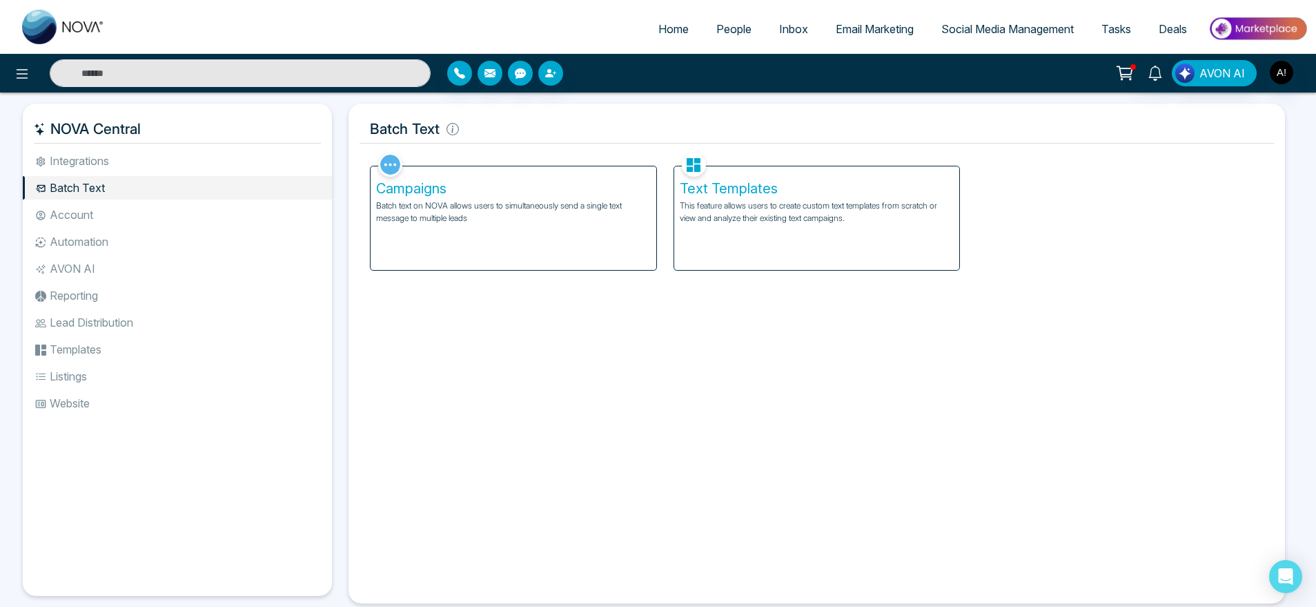
click at [175, 217] on li "Account" at bounding box center [177, 214] width 309 height 23
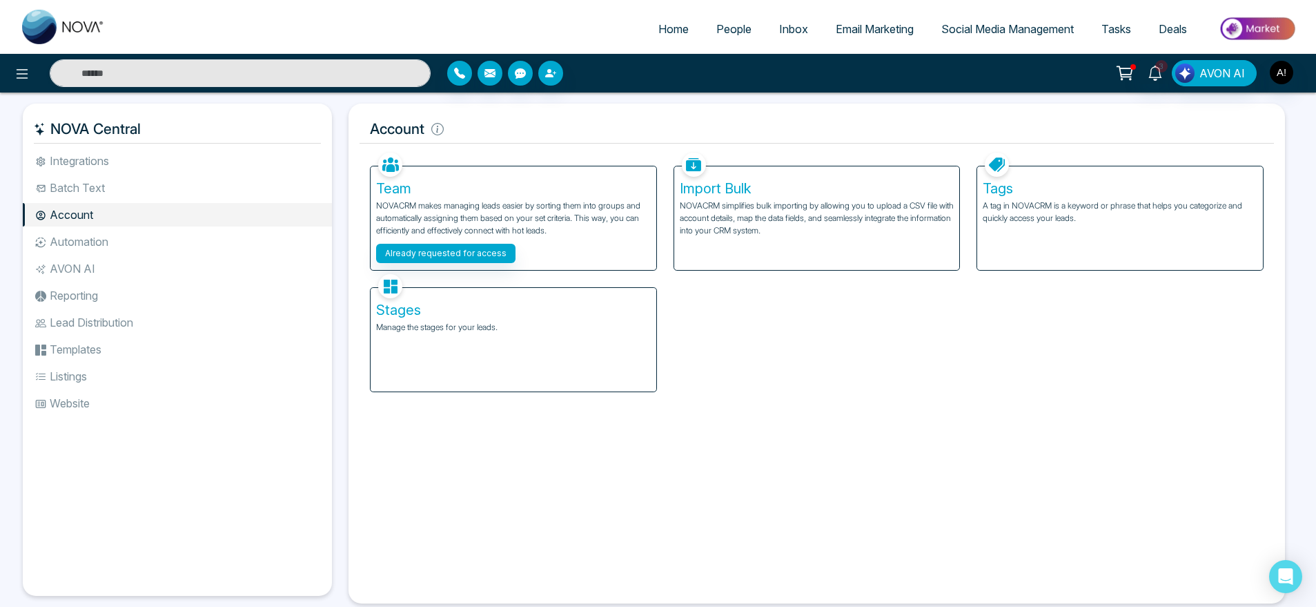
click at [147, 233] on li "Automation" at bounding box center [177, 241] width 309 height 23
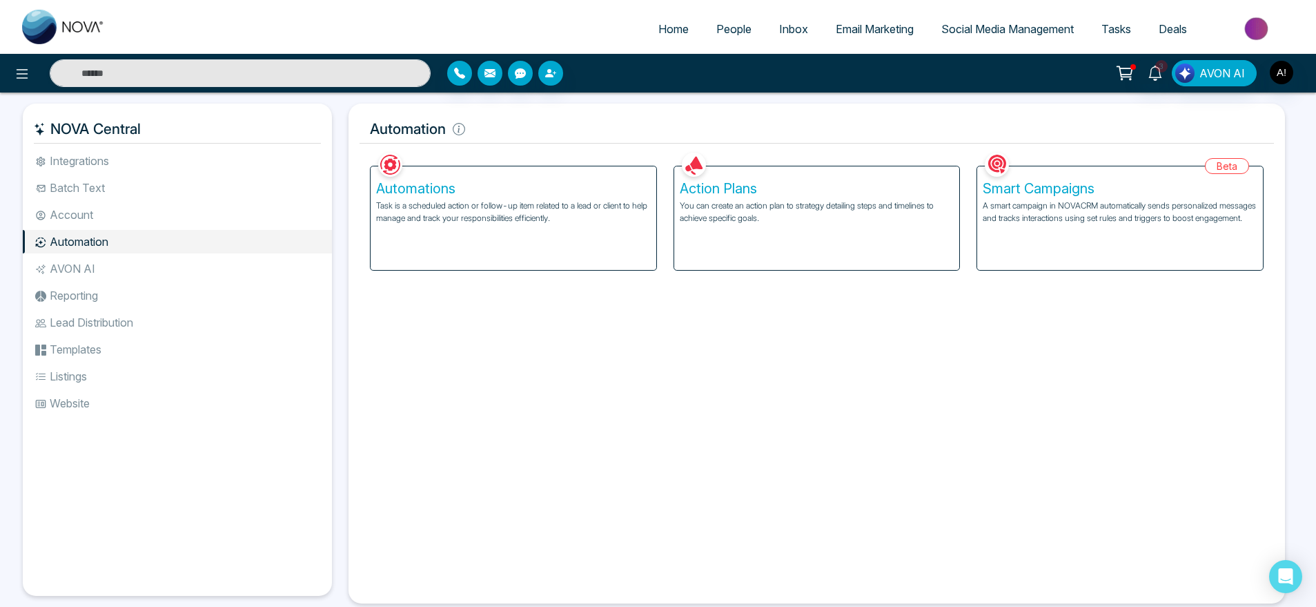
click at [140, 223] on li "Account" at bounding box center [177, 214] width 309 height 23
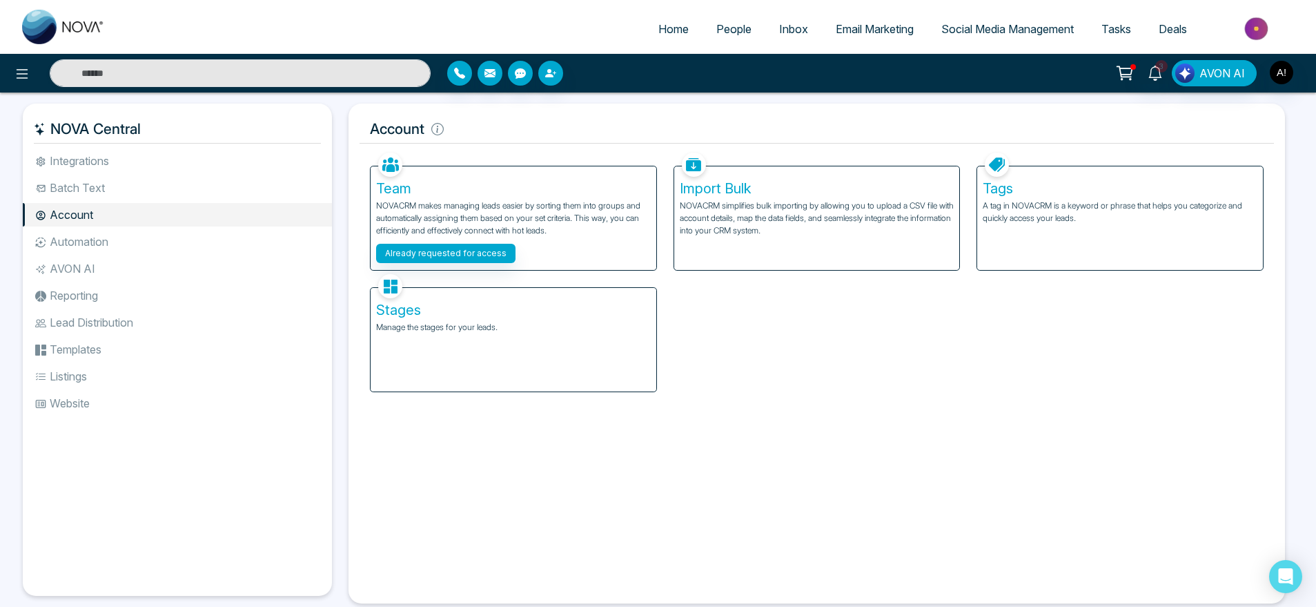
click at [748, 226] on p "NOVACRM simplifies bulk importing by allowing you to upload a CSV file with acc…" at bounding box center [817, 217] width 275 height 37
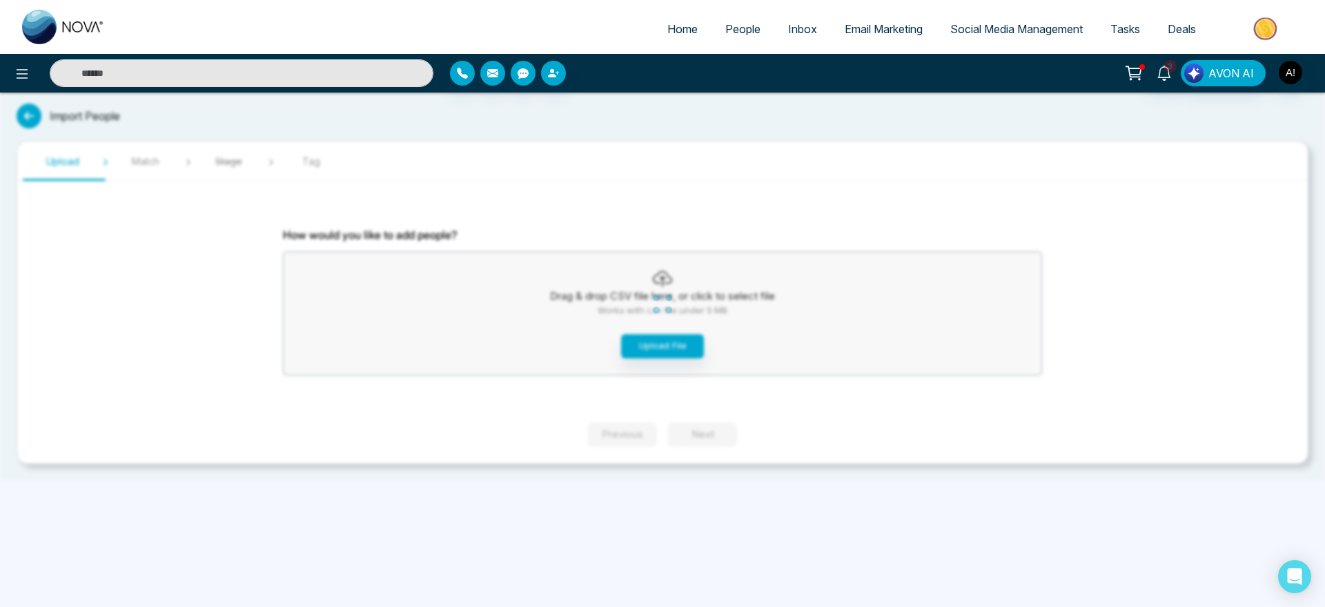
click at [679, 338] on div "Home People Inbox Email Marketing Social Media Management Tasks Deals 3 AVON AI…" at bounding box center [662, 303] width 1325 height 607
click at [679, 341] on button "Upload File" at bounding box center [662, 346] width 83 height 24
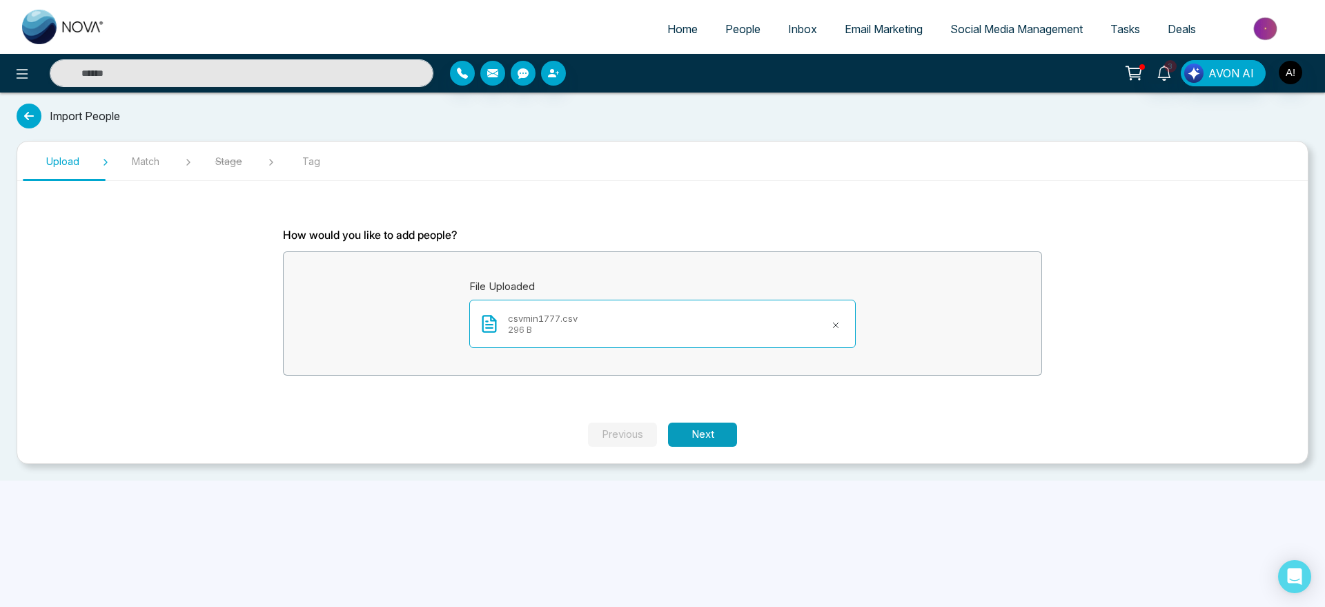
click at [717, 428] on button "Next" at bounding box center [702, 434] width 69 height 24
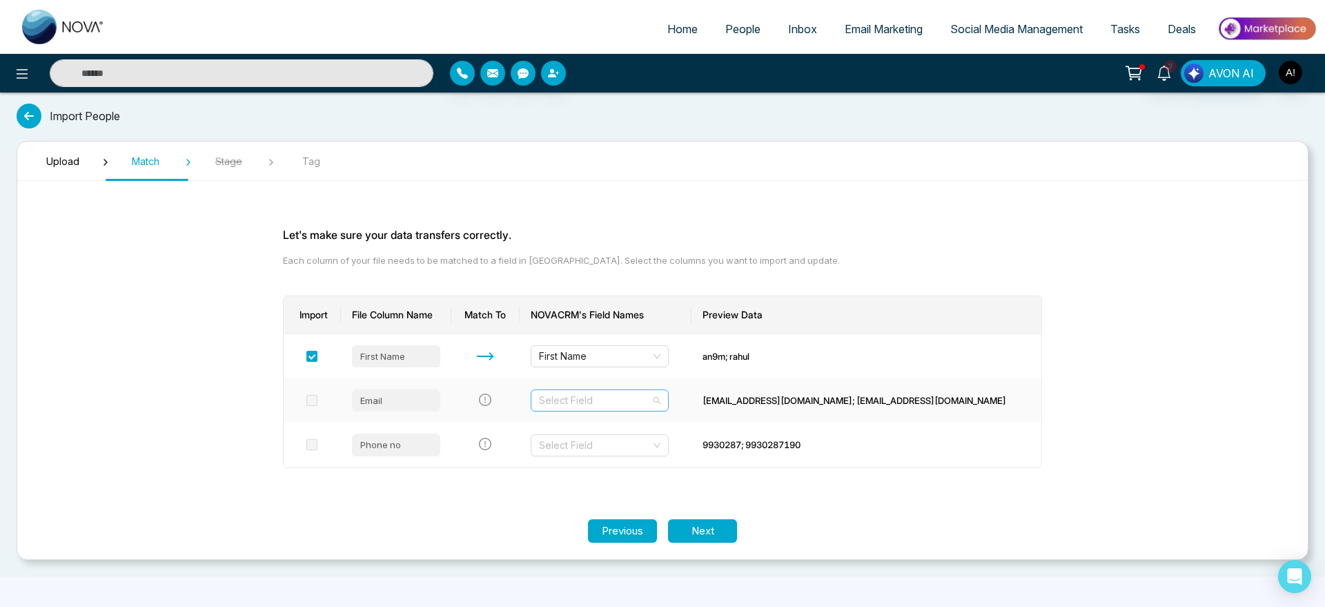
click at [649, 389] on div "Select Field" at bounding box center [600, 400] width 138 height 22
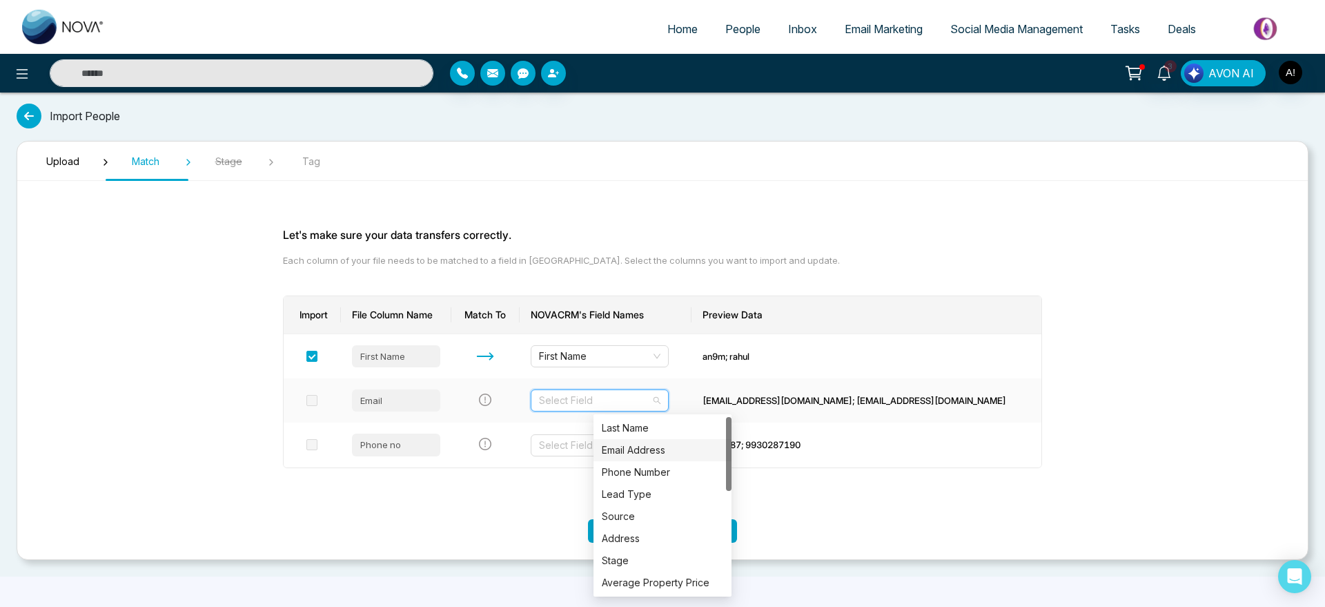
click at [654, 450] on div "Email Address" at bounding box center [662, 449] width 121 height 15
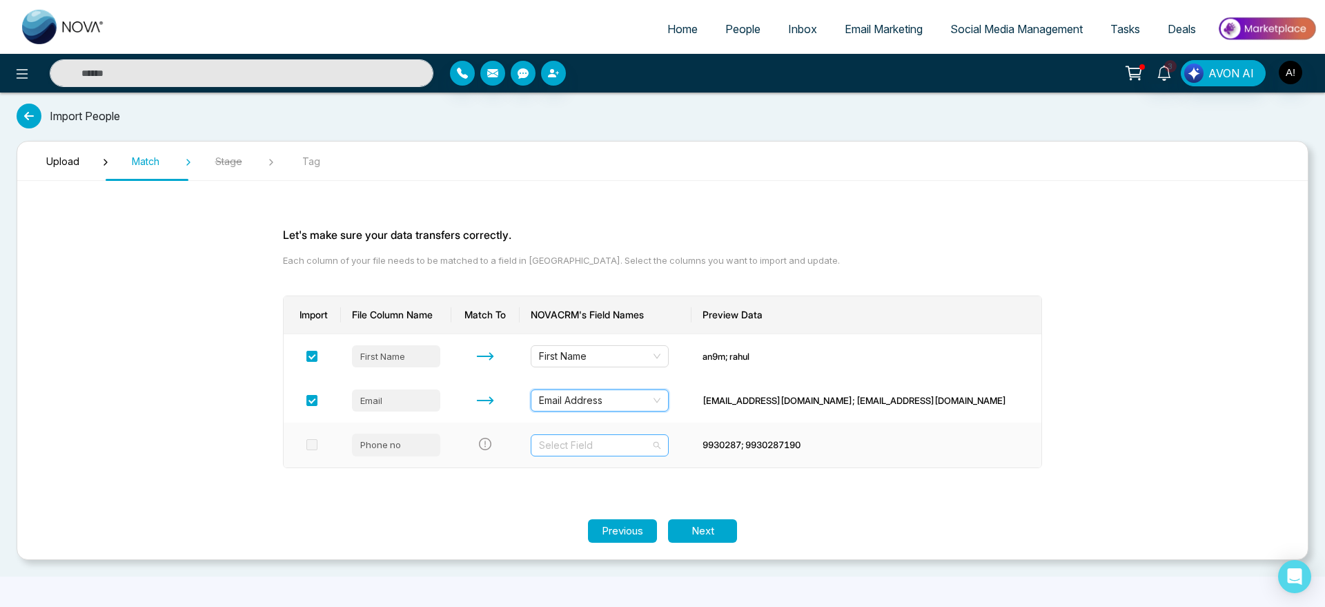
click at [651, 453] on input "search" at bounding box center [595, 445] width 112 height 21
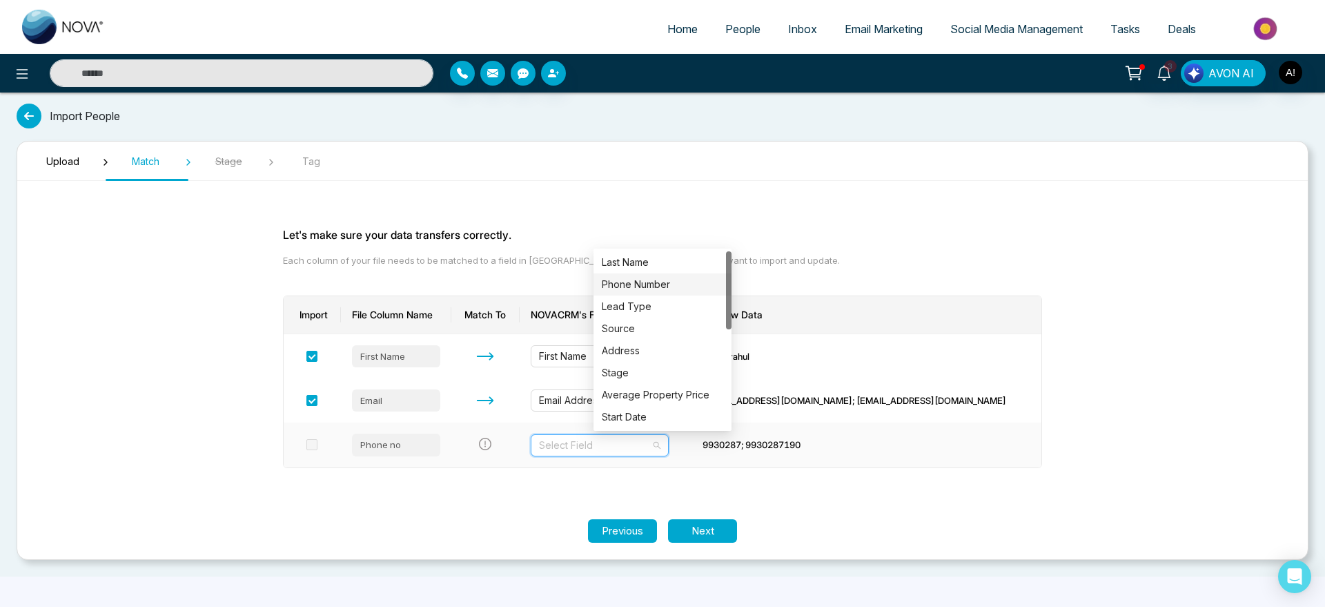
click at [648, 288] on div "Phone Number" at bounding box center [662, 284] width 121 height 15
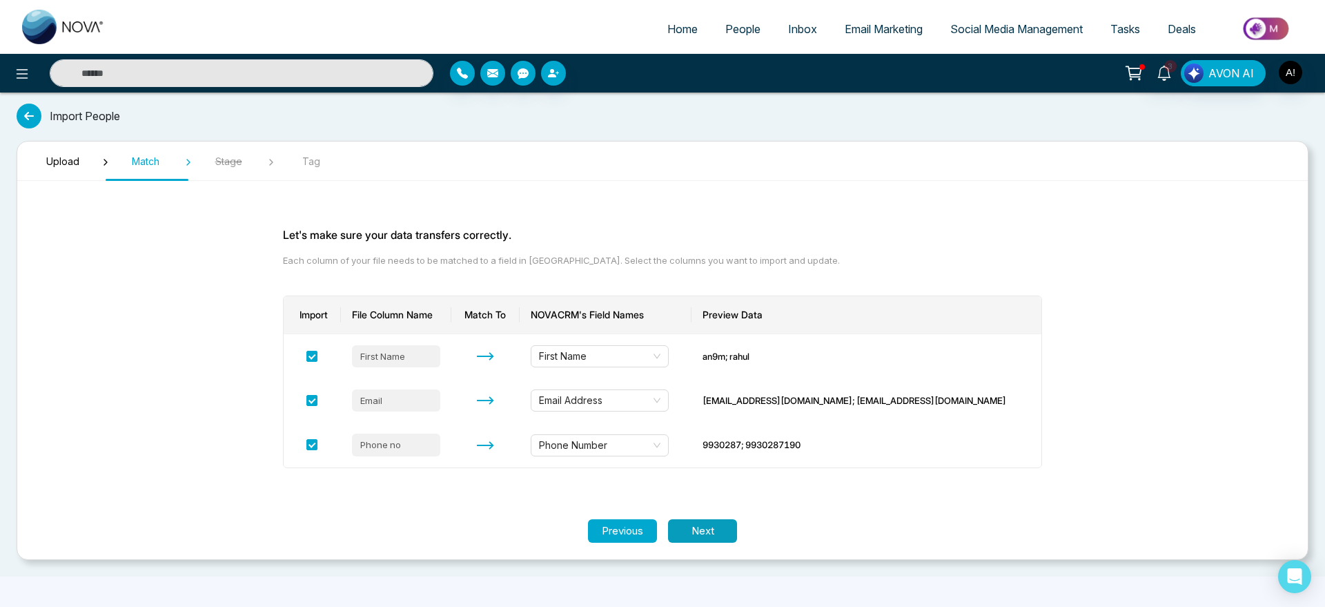
click at [710, 534] on button "Next" at bounding box center [702, 531] width 69 height 24
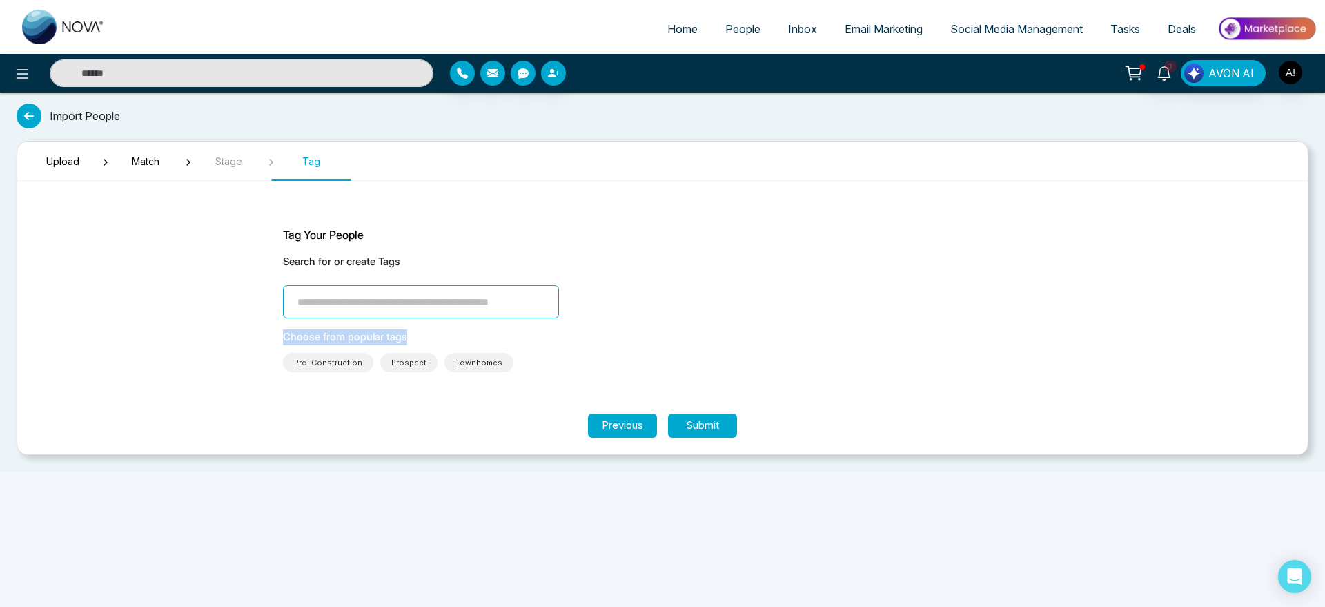
drag, startPoint x: 411, startPoint y: 320, endPoint x: 382, endPoint y: 305, distance: 32.4
click at [382, 305] on div "Tag Your People Search for or create Tags Choose from popular tags Pre-Construc…" at bounding box center [662, 299] width 759 height 146
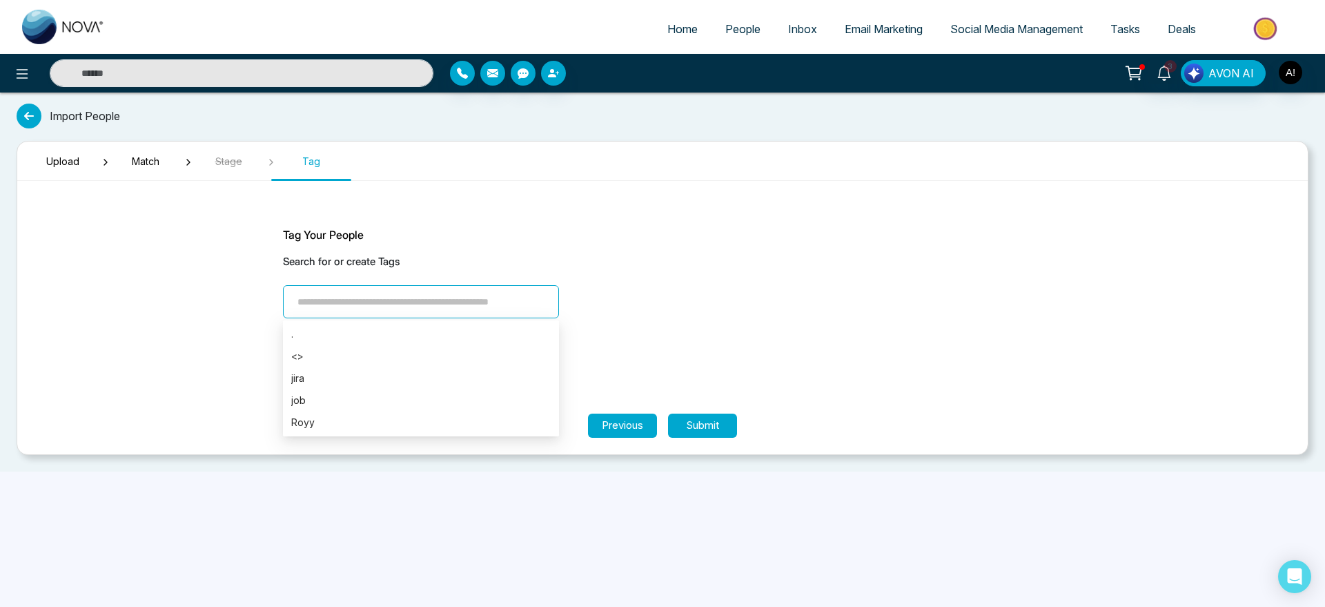
click at [382, 305] on input "search" at bounding box center [421, 301] width 276 height 33
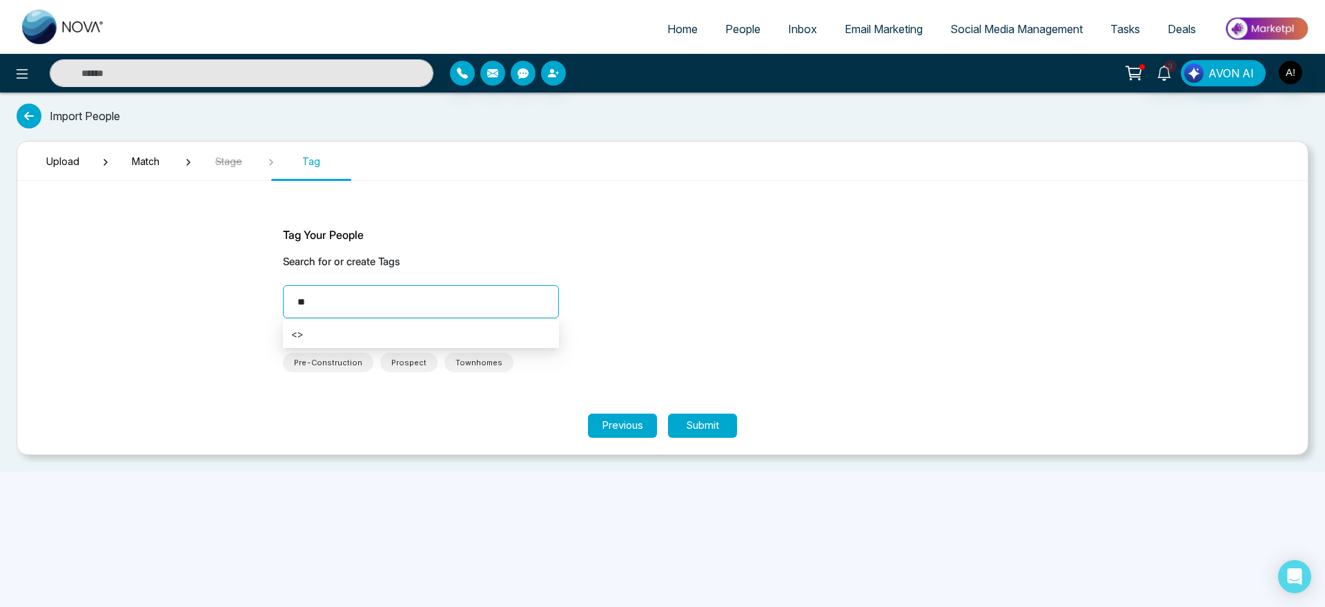
type input "*"
type input "******"
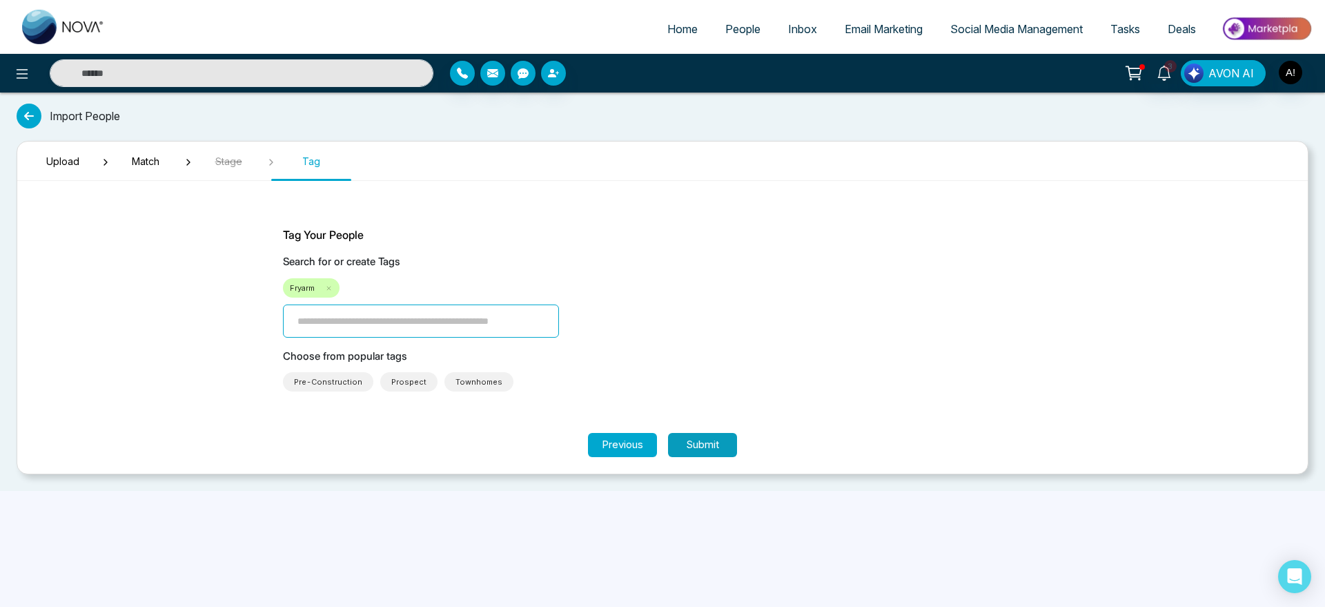
click at [719, 435] on button "Submit" at bounding box center [702, 445] width 69 height 24
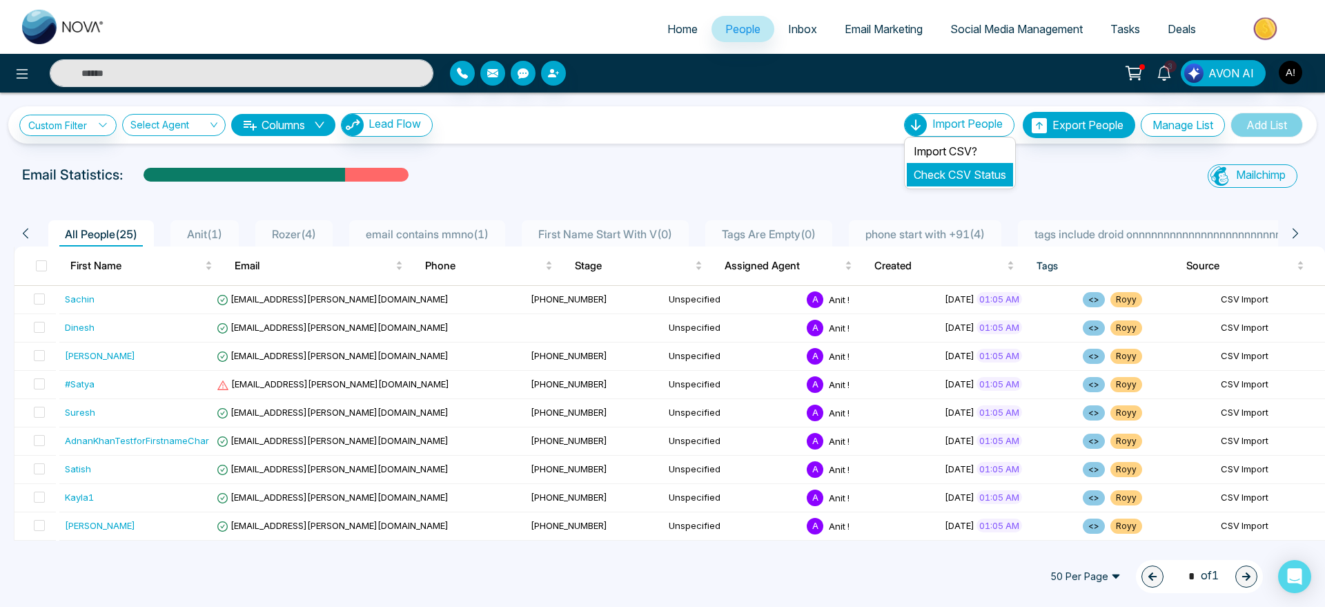
click at [924, 176] on link "Check CSV Status" at bounding box center [960, 175] width 92 height 14
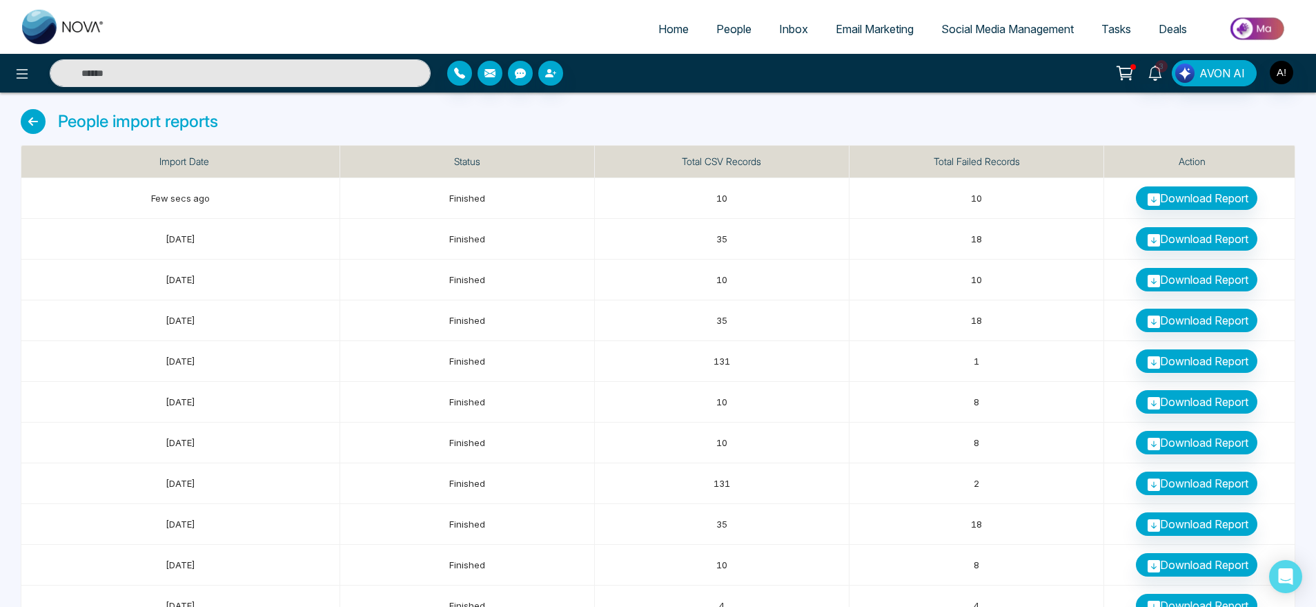
click at [31, 115] on icon at bounding box center [33, 121] width 25 height 25
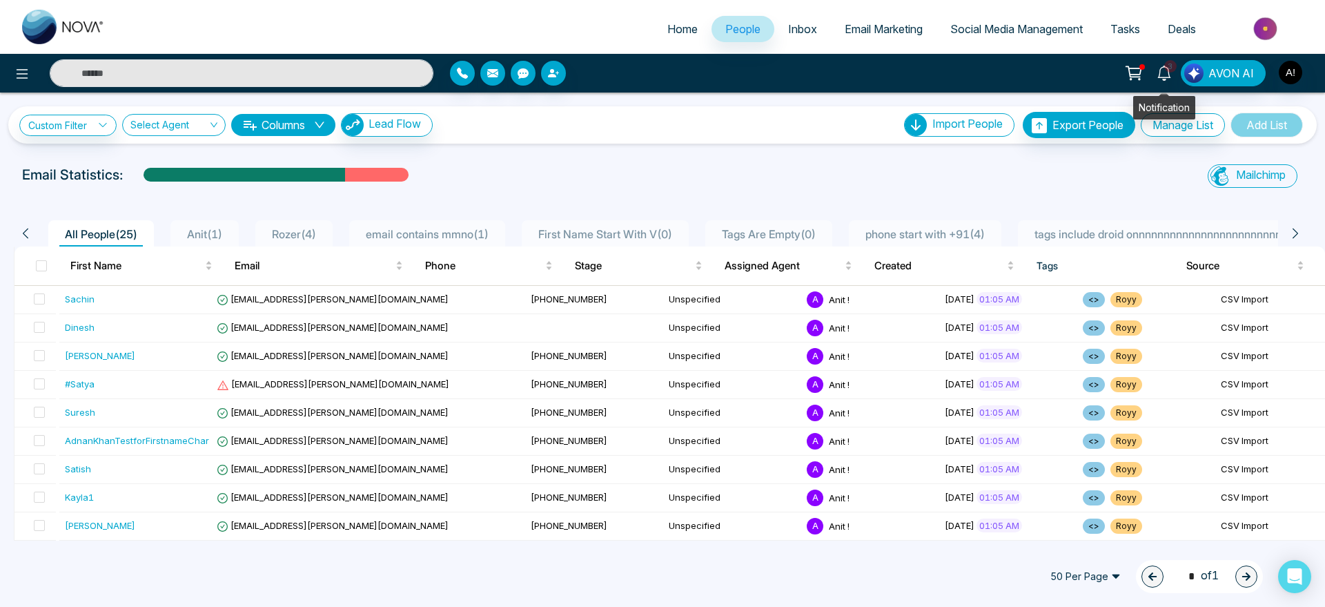
click at [1172, 67] on span "3" at bounding box center [1170, 66] width 12 height 12
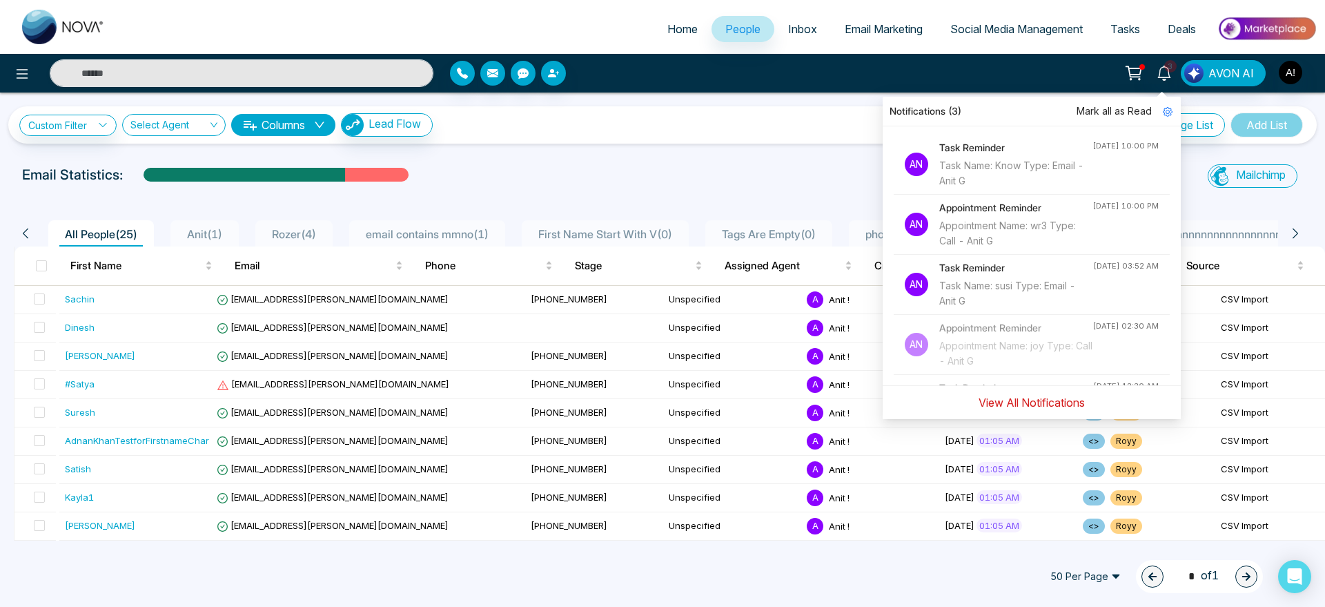
click at [1062, 398] on button "View All Notifications" at bounding box center [1032, 402] width 124 height 26
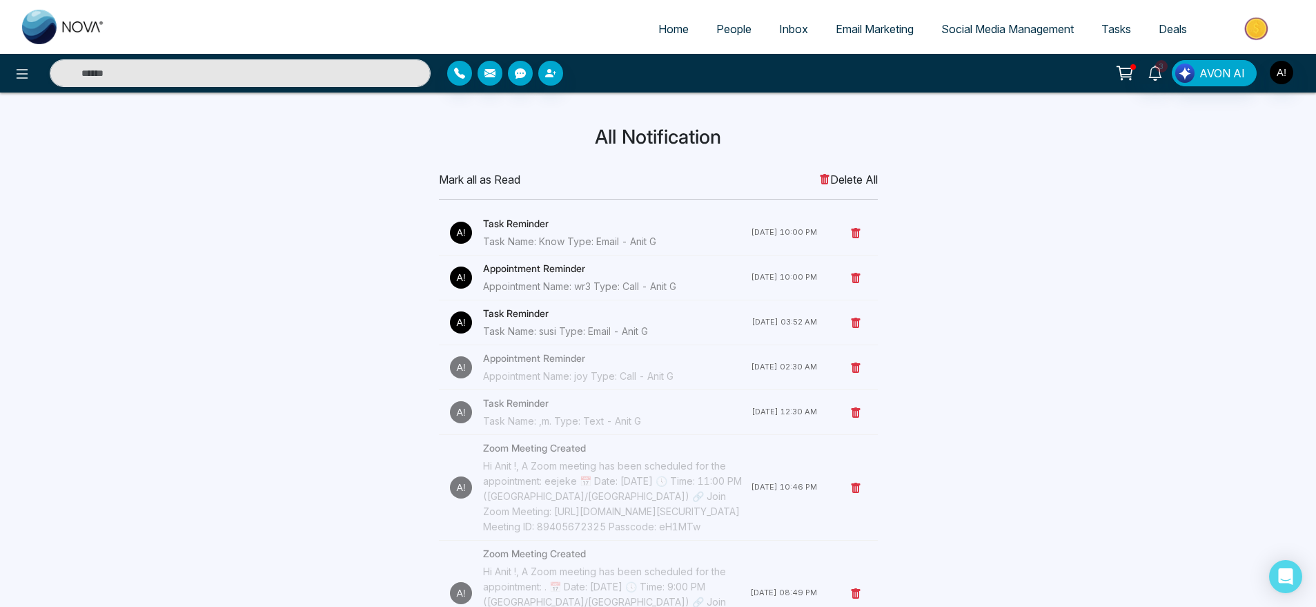
click at [676, 31] on span "Home" at bounding box center [674, 29] width 30 height 14
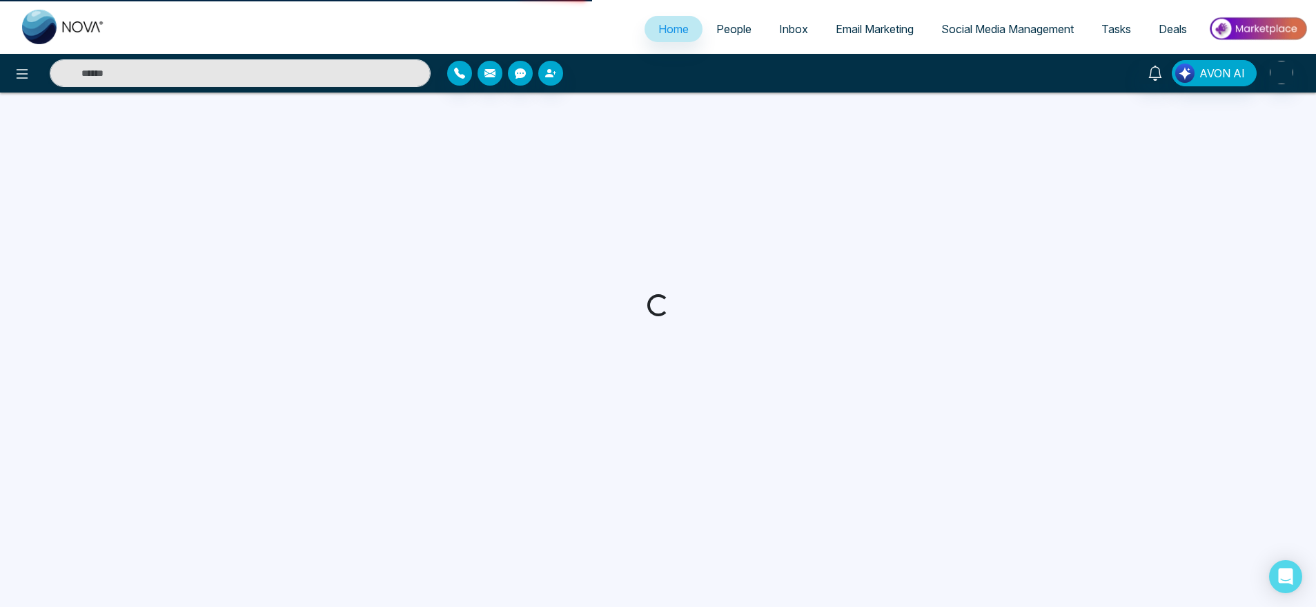
select select "*"
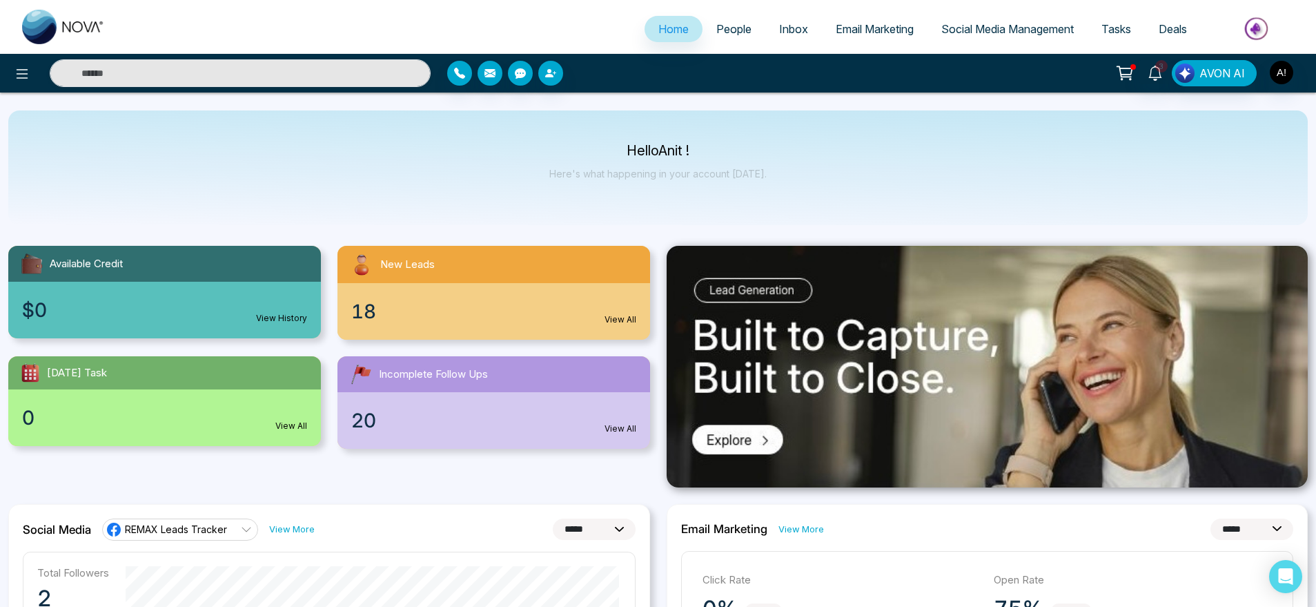
click at [716, 25] on span "People" at bounding box center [733, 29] width 35 height 14
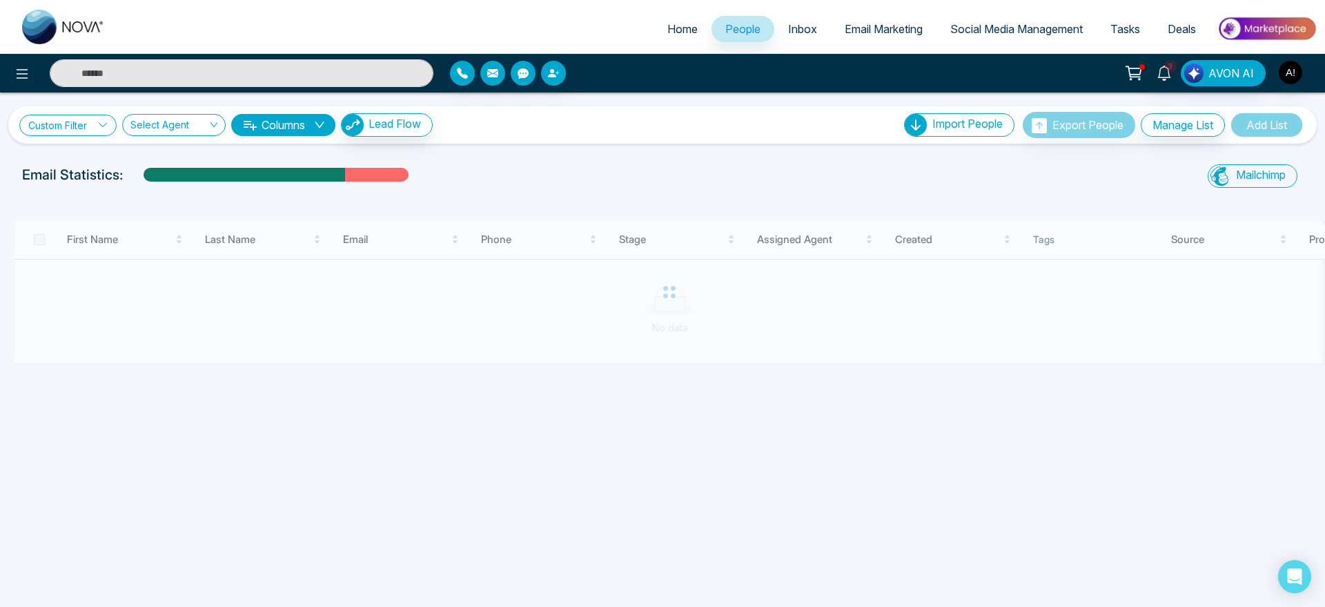
click at [102, 128] on icon at bounding box center [103, 125] width 10 height 10
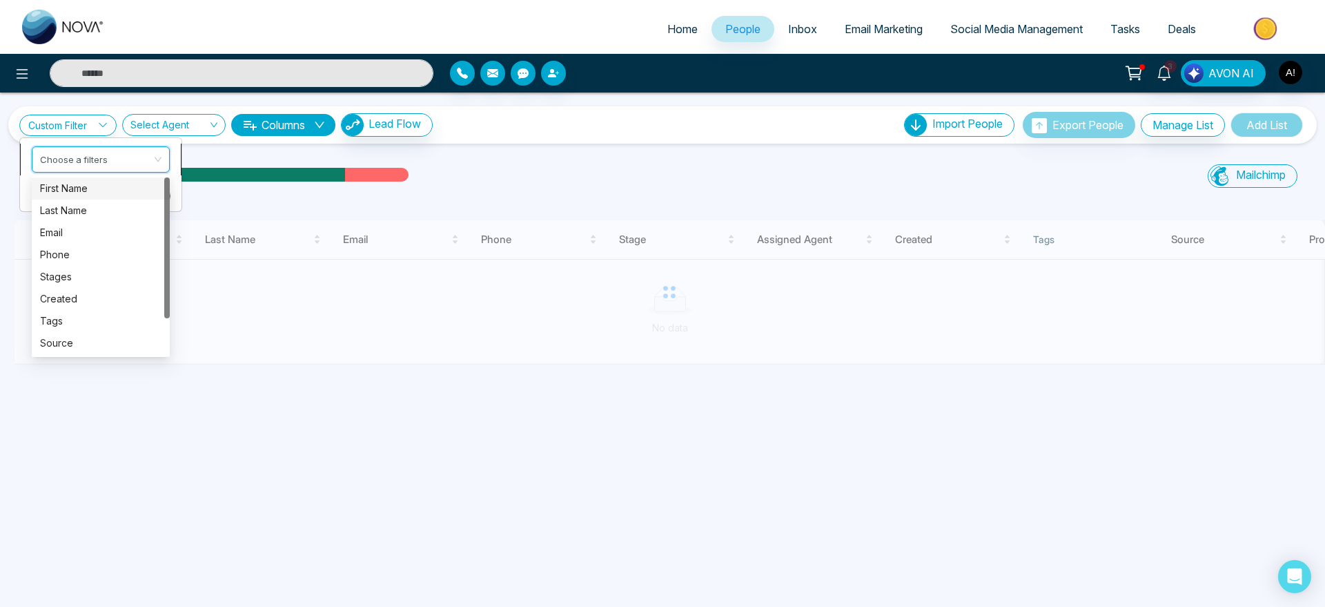
click at [104, 151] on input "search" at bounding box center [96, 157] width 112 height 21
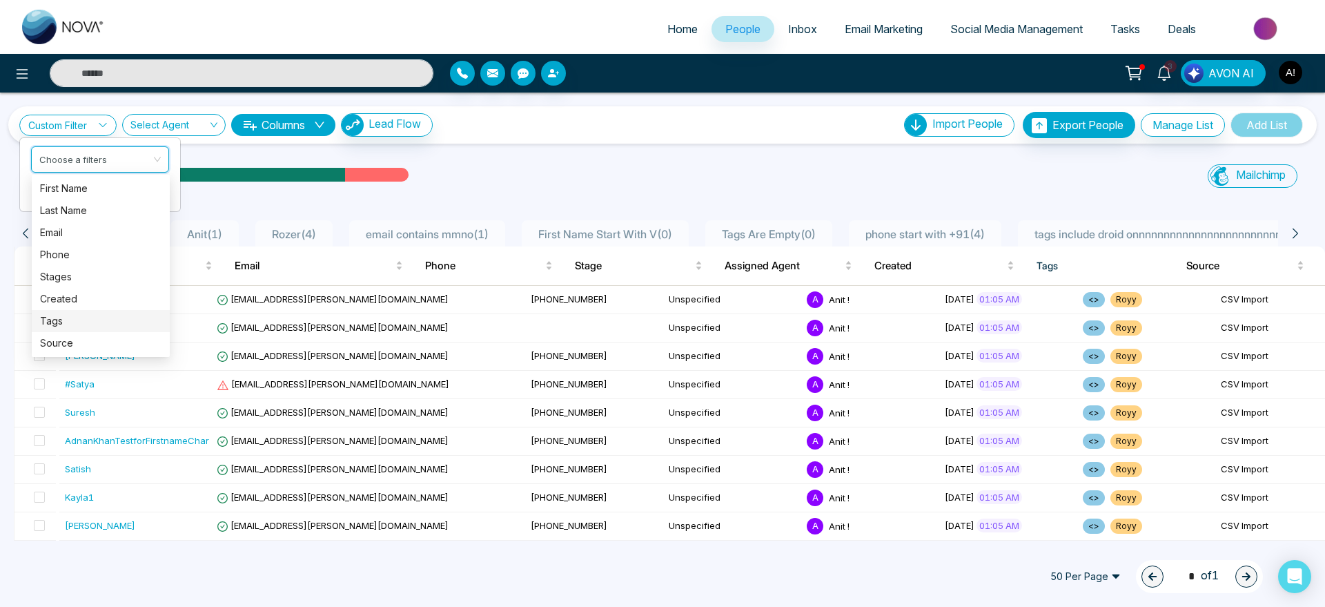
click at [81, 318] on div "Tags" at bounding box center [100, 320] width 121 height 15
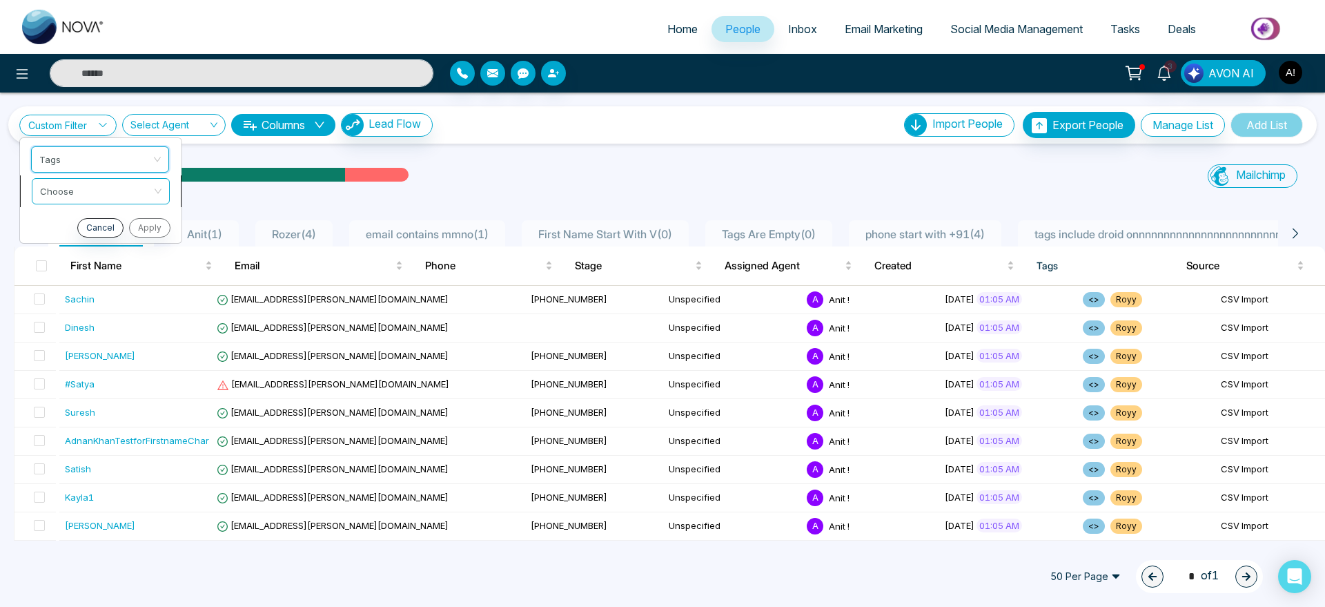
click at [78, 195] on input "search" at bounding box center [96, 189] width 112 height 21
click at [84, 219] on div "include" at bounding box center [100, 220] width 121 height 15
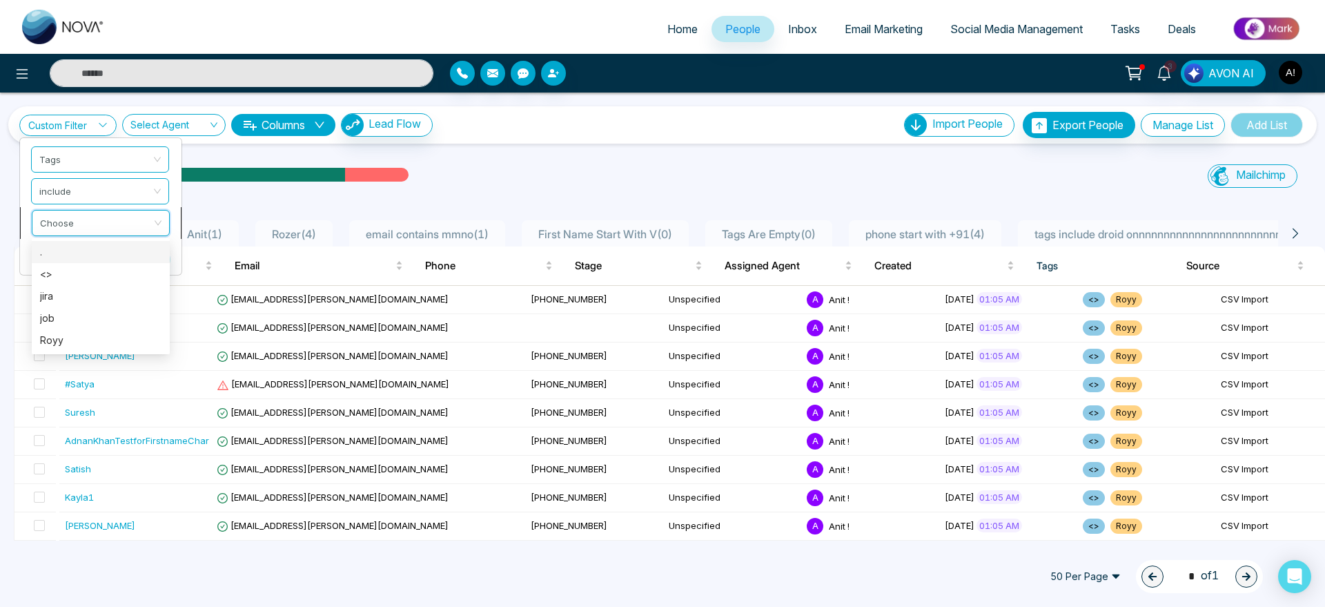
click at [121, 222] on input "search" at bounding box center [96, 221] width 112 height 21
click at [92, 277] on div "<>" at bounding box center [100, 273] width 121 height 15
click at [155, 255] on button "Apply" at bounding box center [148, 259] width 41 height 19
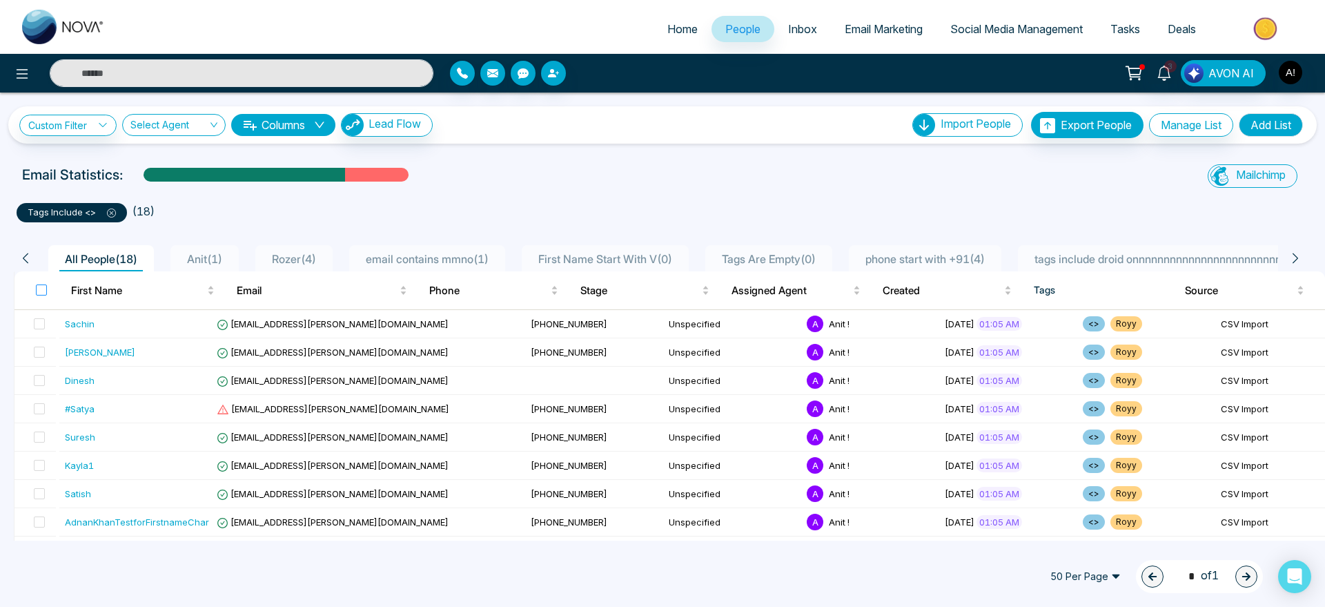
click at [46, 297] on label at bounding box center [41, 289] width 11 height 15
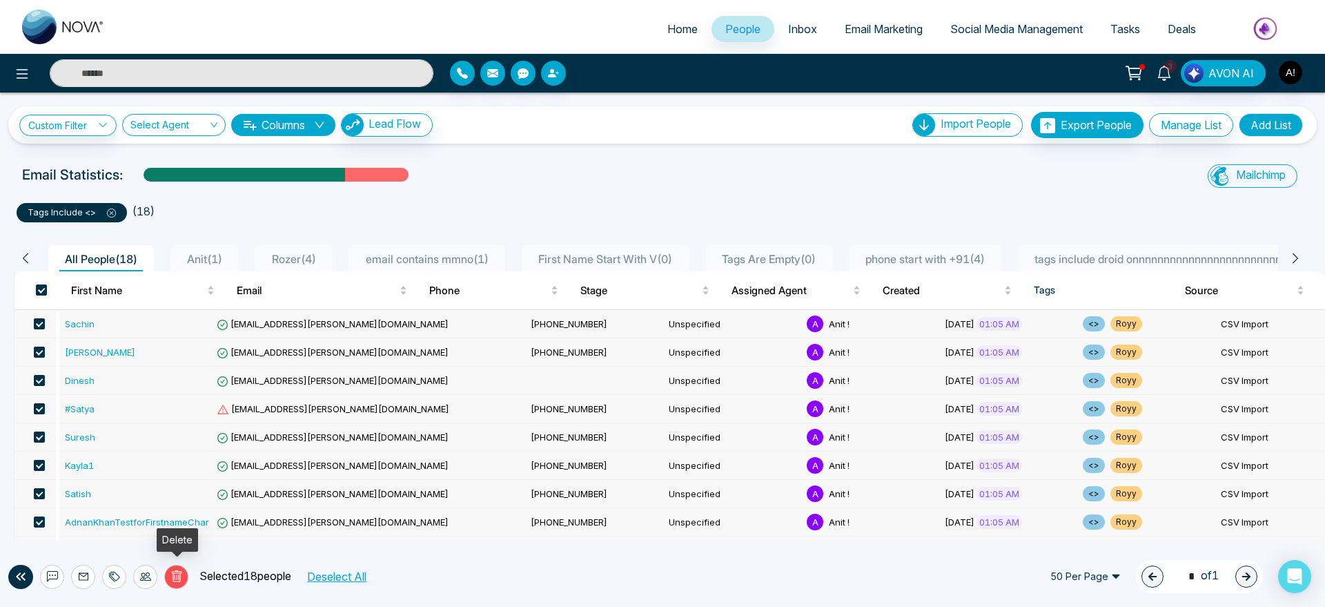
click at [173, 572] on icon at bounding box center [176, 576] width 10 height 12
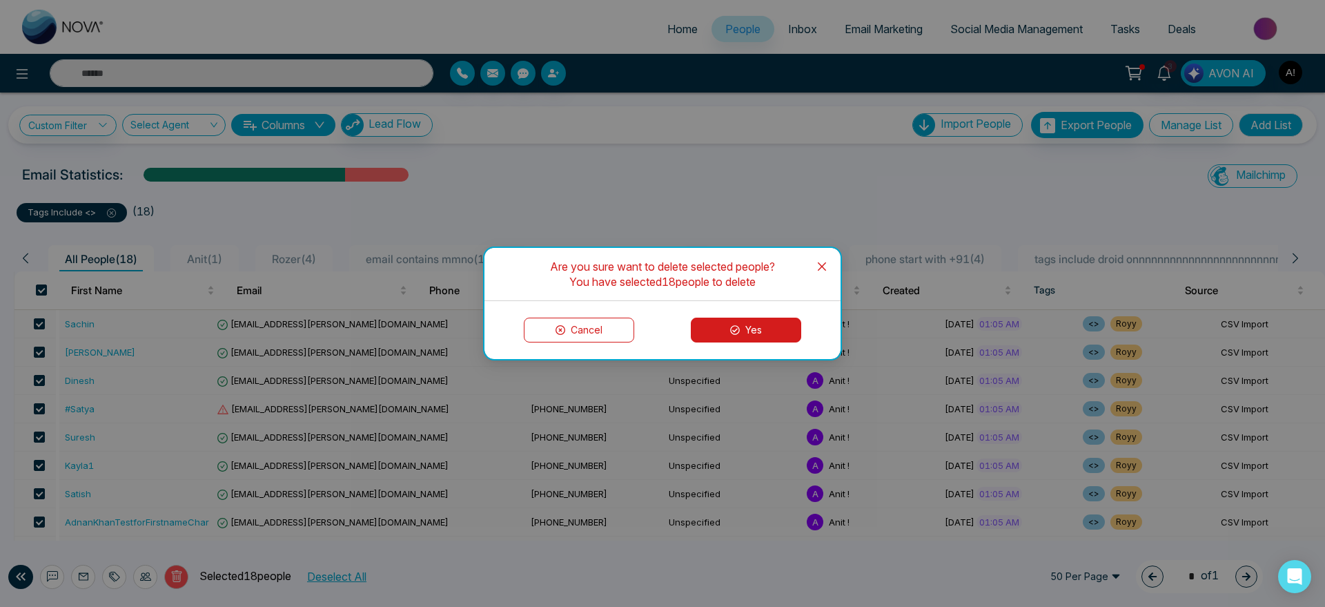
click at [728, 340] on button "Yes" at bounding box center [746, 330] width 110 height 25
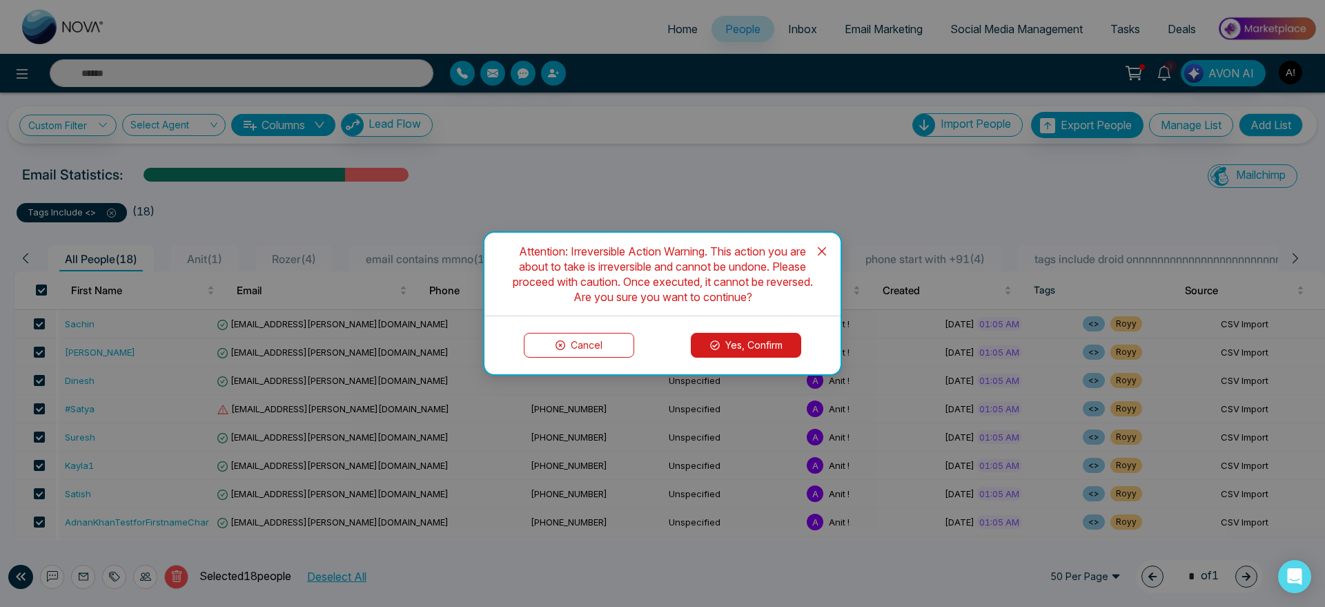
click at [734, 344] on button "Yes, Confirm" at bounding box center [746, 345] width 110 height 25
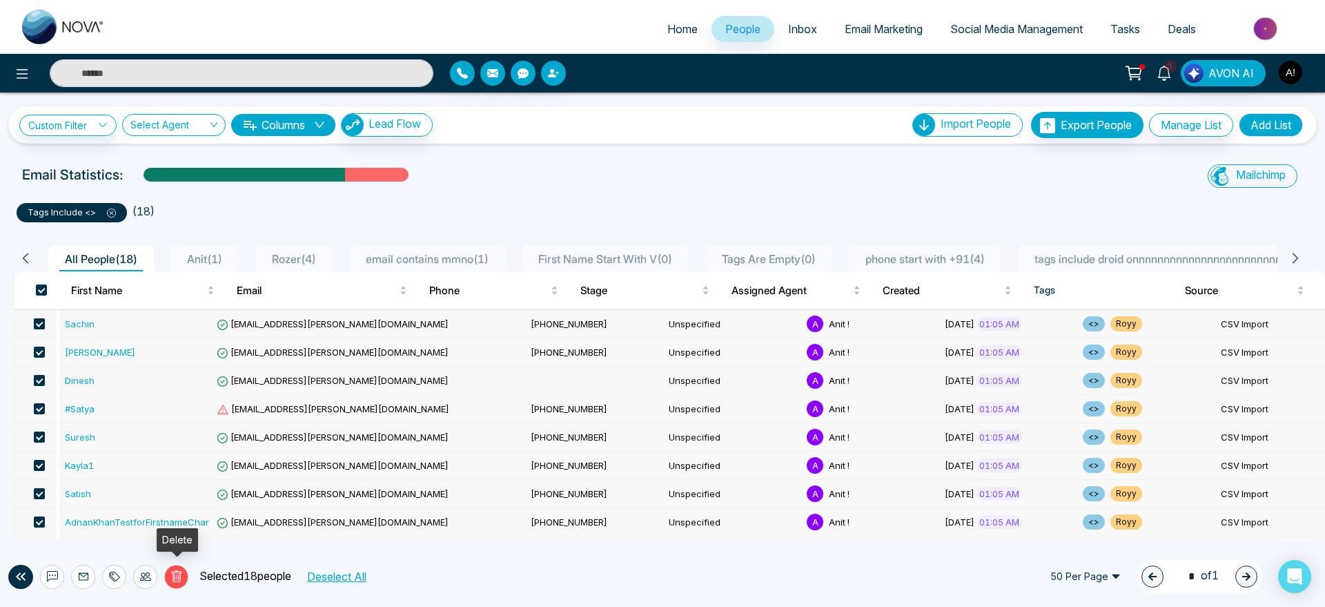
click at [182, 585] on button "Delete" at bounding box center [176, 577] width 24 height 24
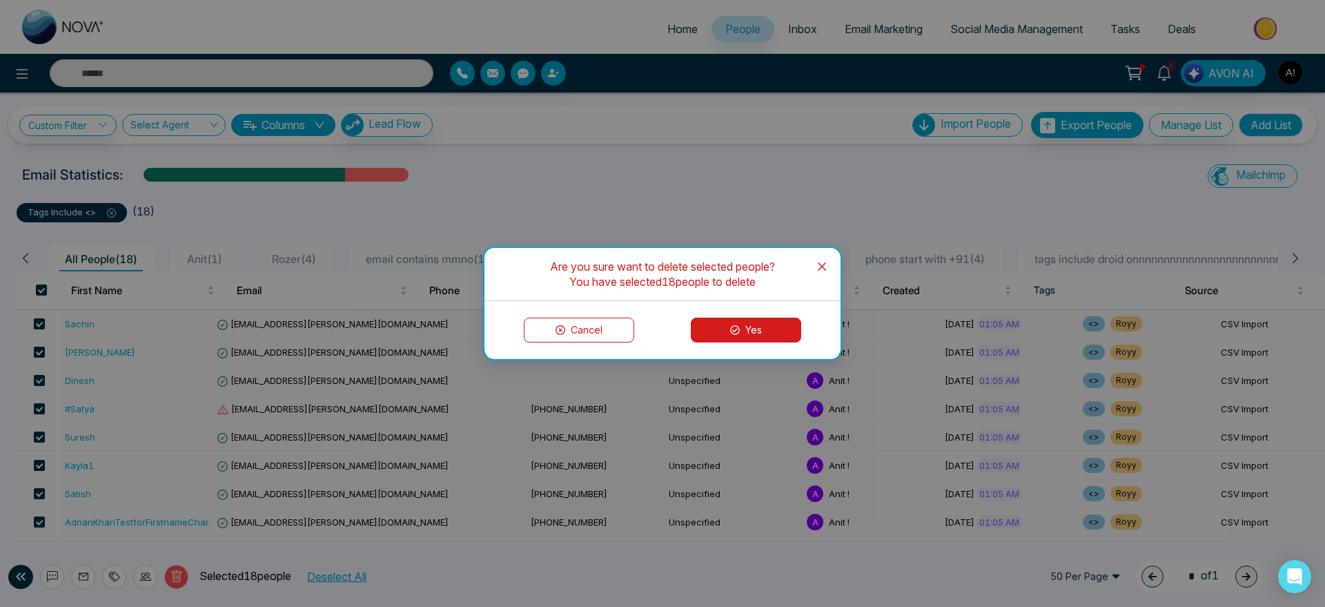
click at [754, 336] on button "Yes" at bounding box center [746, 330] width 110 height 25
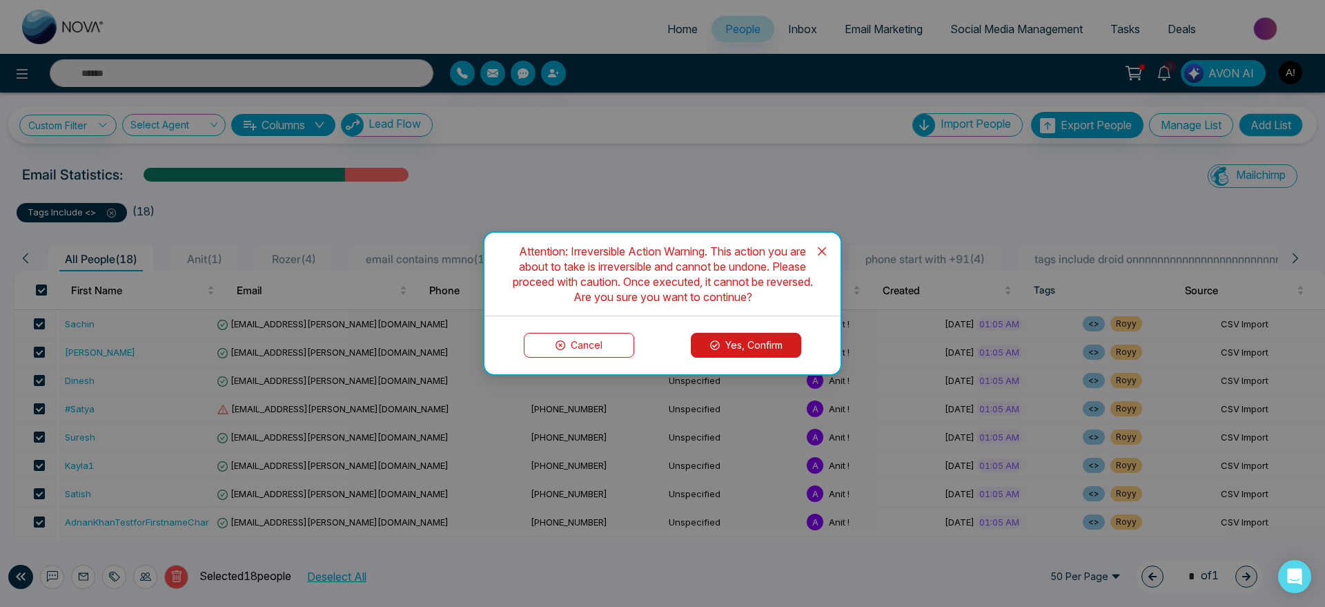
click at [752, 342] on button "Yes, Confirm" at bounding box center [746, 345] width 110 height 25
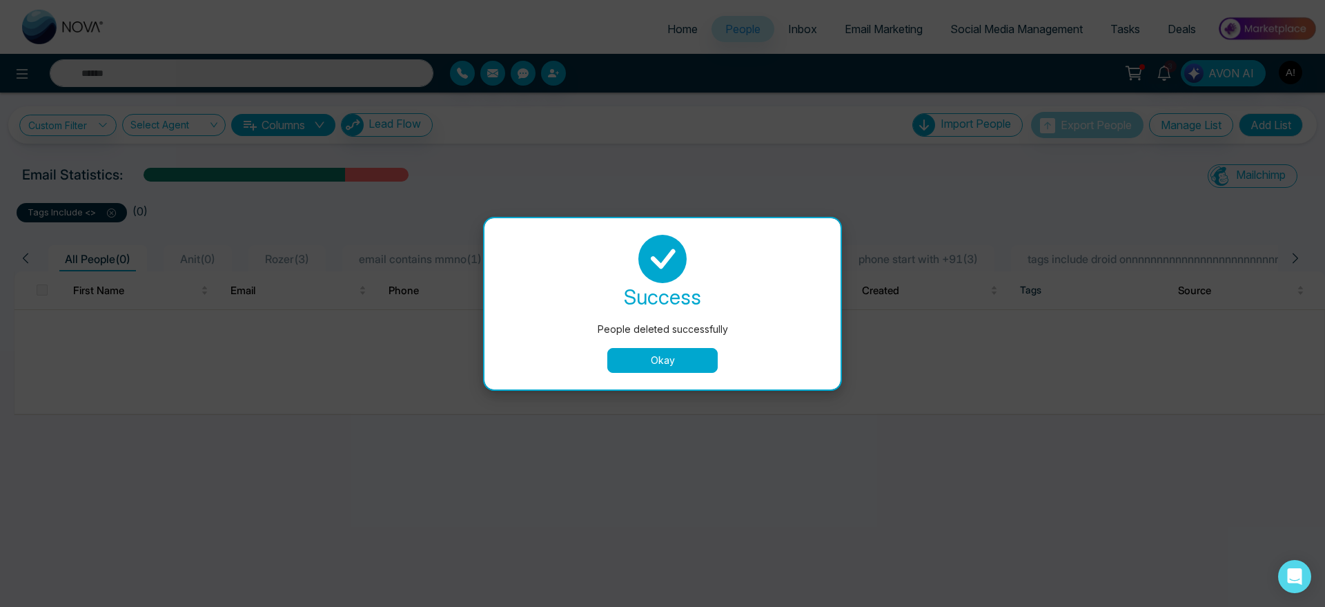
click at [655, 370] on button "Okay" at bounding box center [662, 360] width 110 height 25
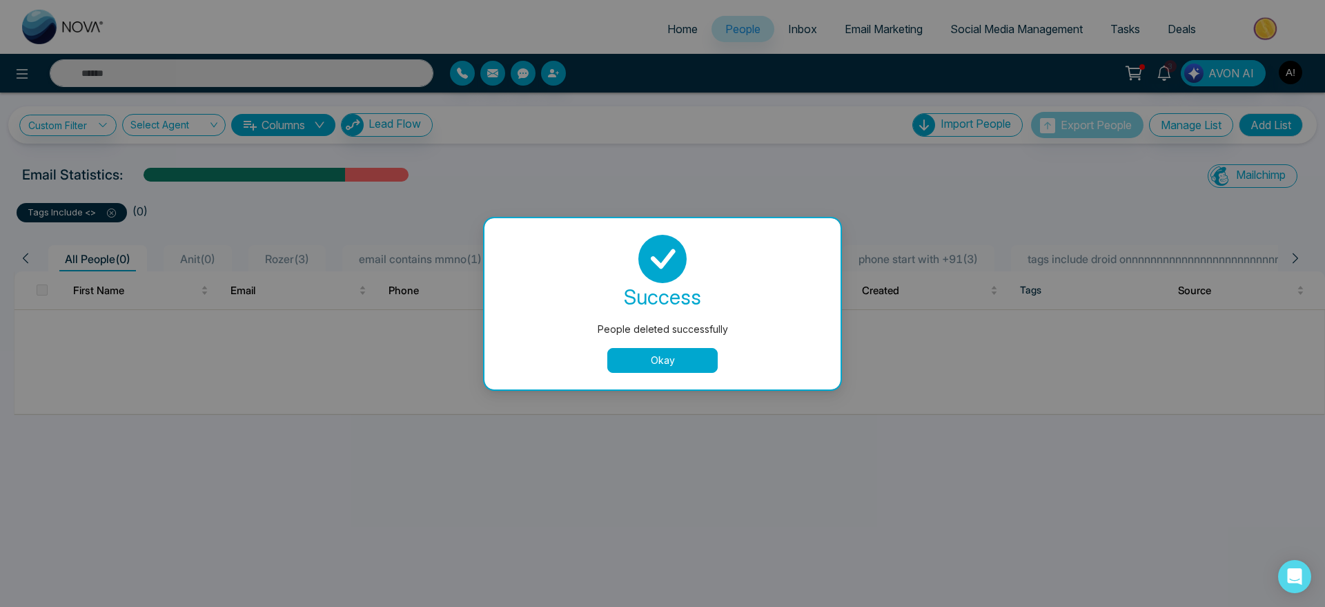
click at [655, 370] on button "Okay" at bounding box center [662, 360] width 110 height 25
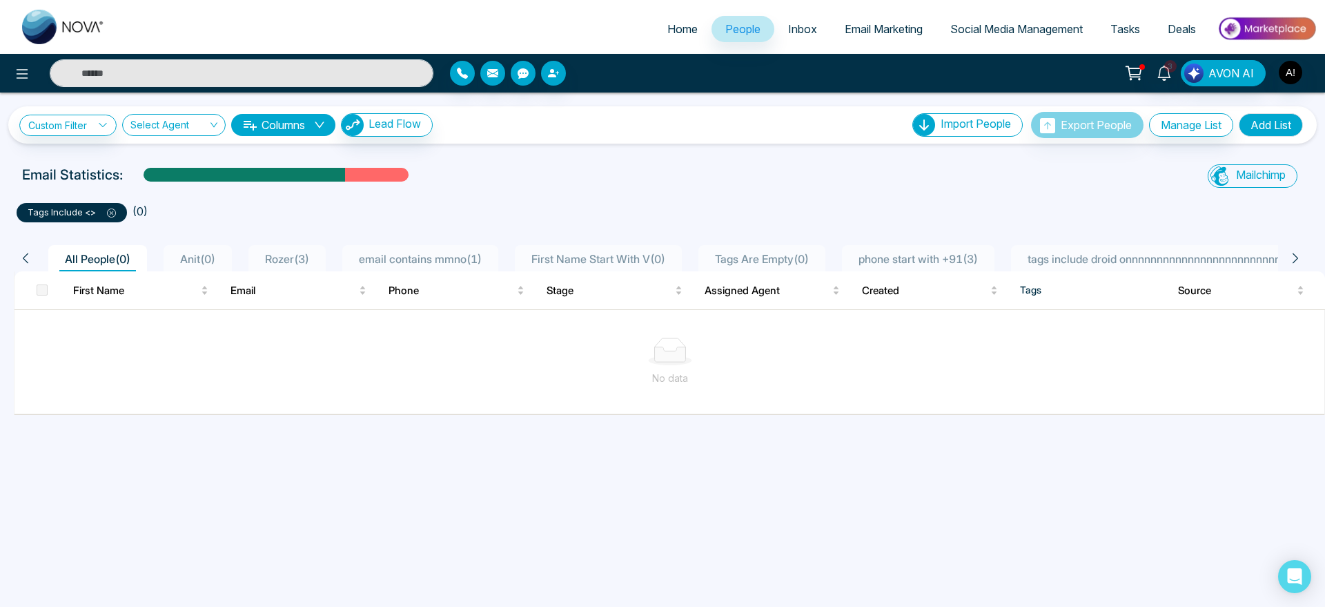
click at [115, 214] on icon at bounding box center [111, 212] width 9 height 9
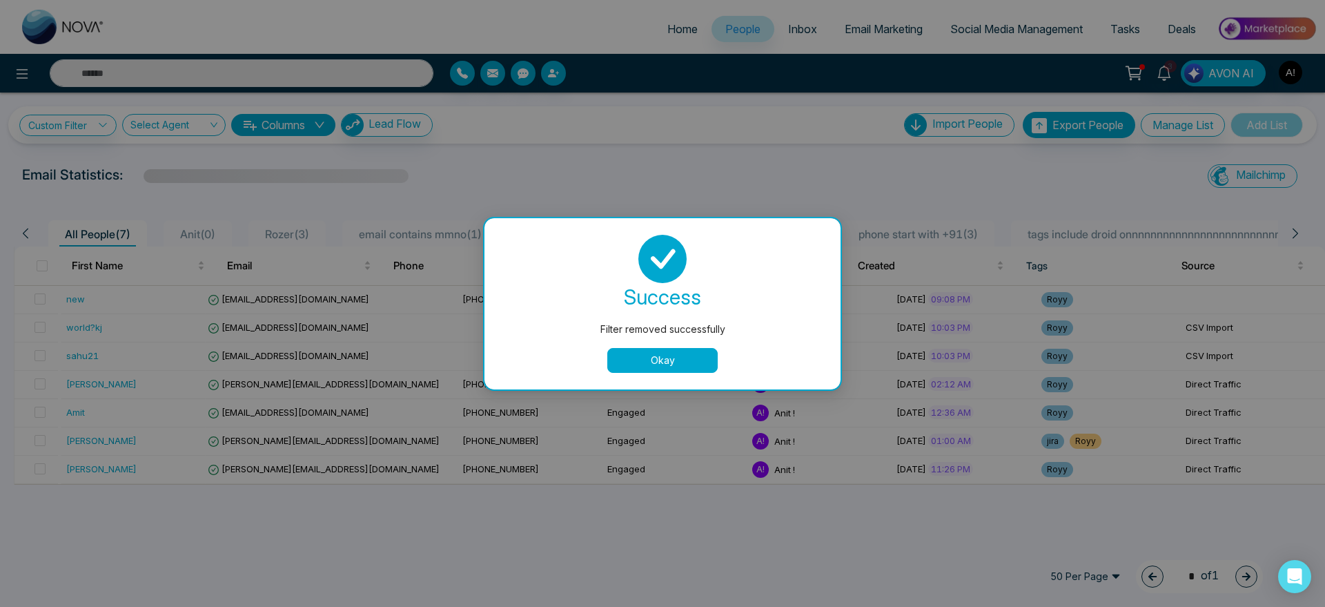
click at [659, 360] on button "Okay" at bounding box center [662, 360] width 110 height 25
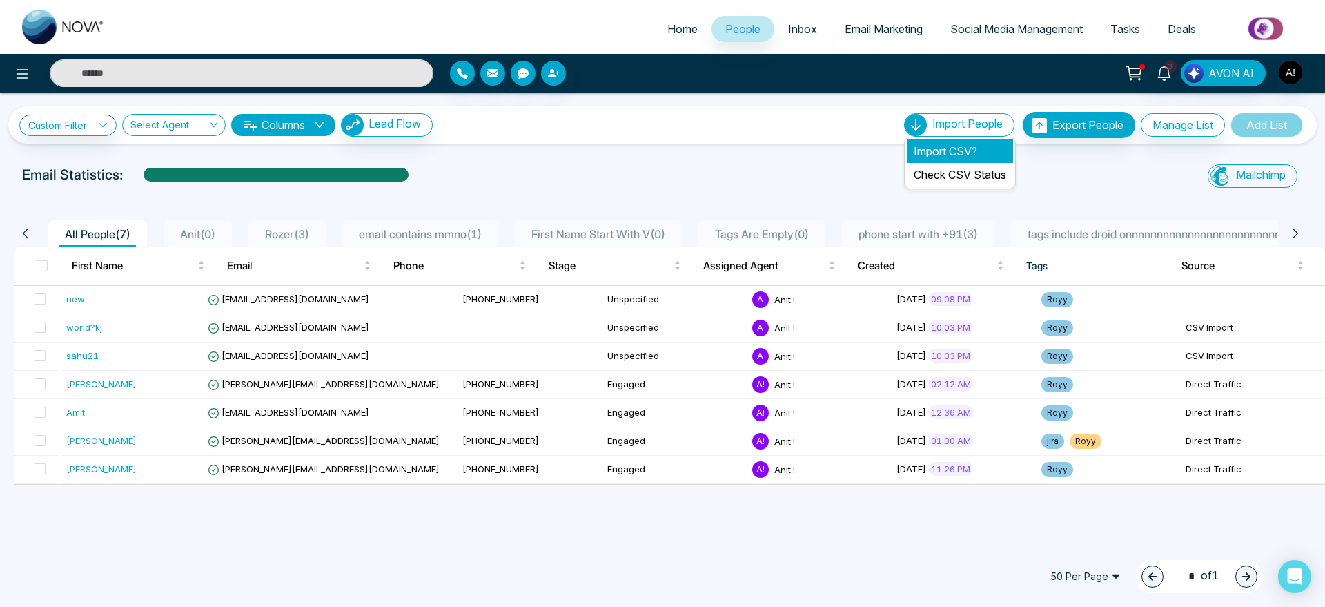
click at [942, 146] on li "Import CSV?" at bounding box center [960, 150] width 106 height 23
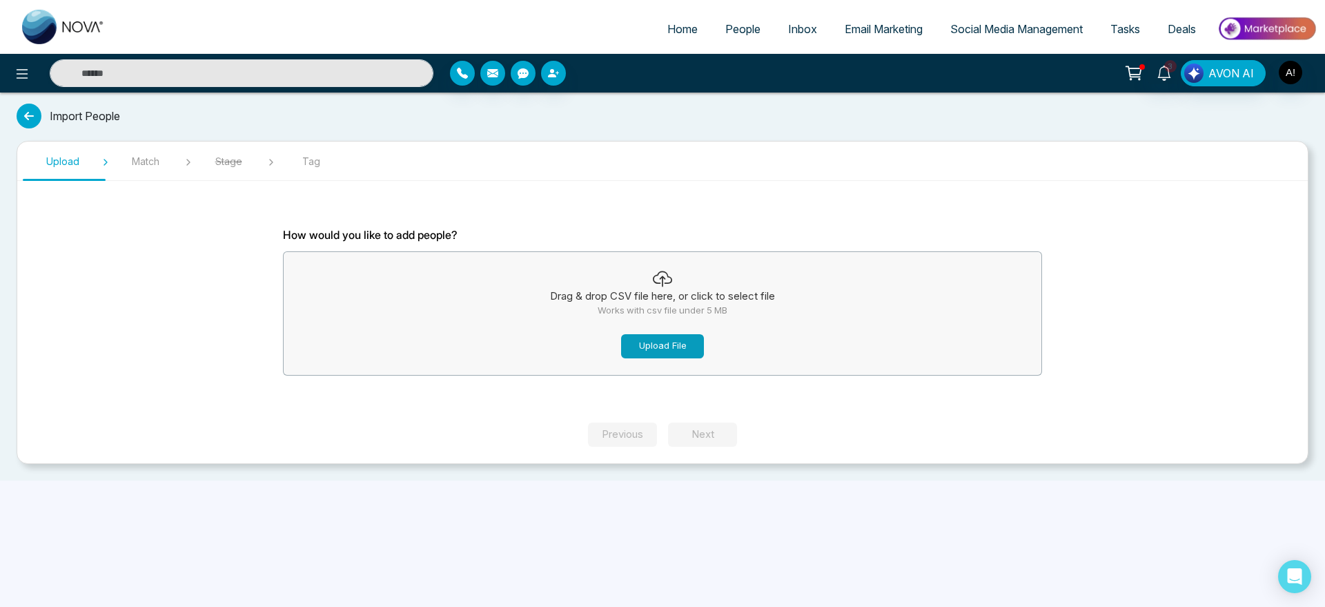
click at [664, 353] on button "Upload File" at bounding box center [662, 346] width 83 height 24
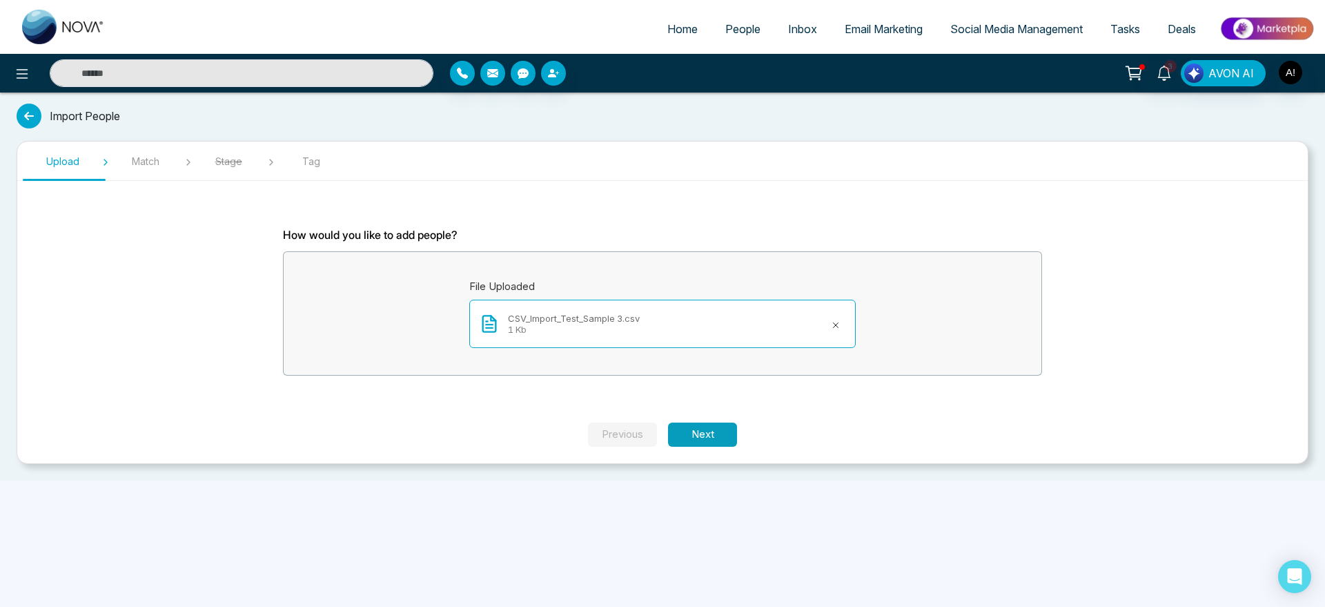
click at [712, 435] on button "Next" at bounding box center [702, 434] width 69 height 24
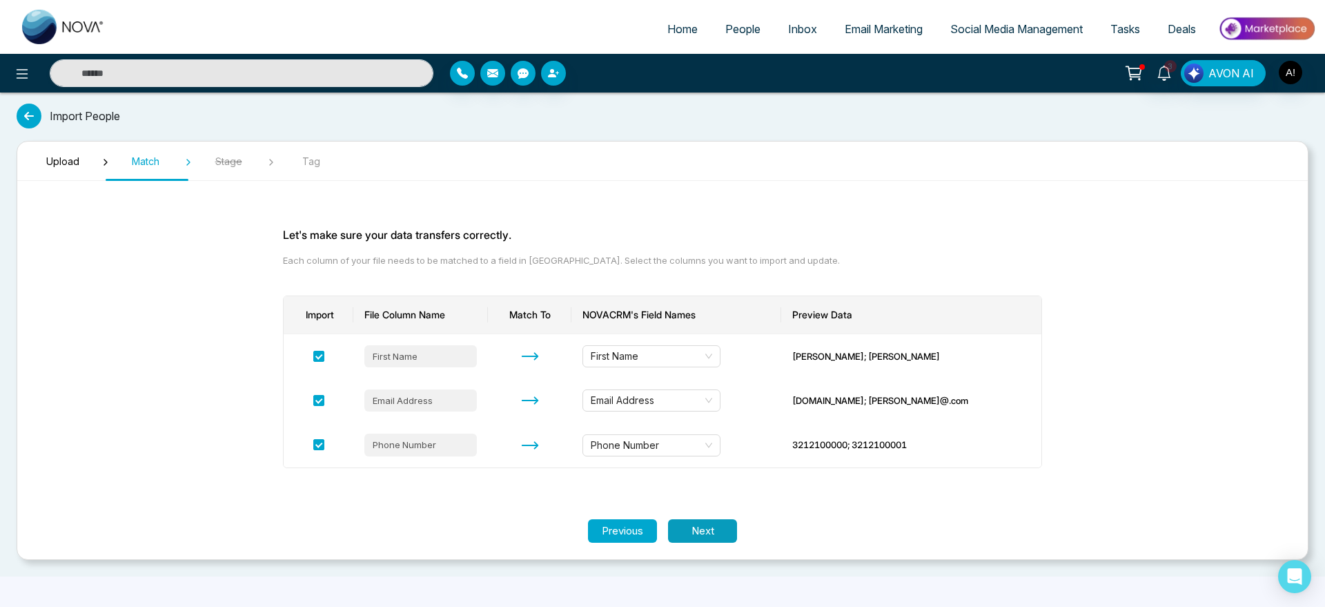
click at [718, 534] on button "Next" at bounding box center [702, 531] width 69 height 24
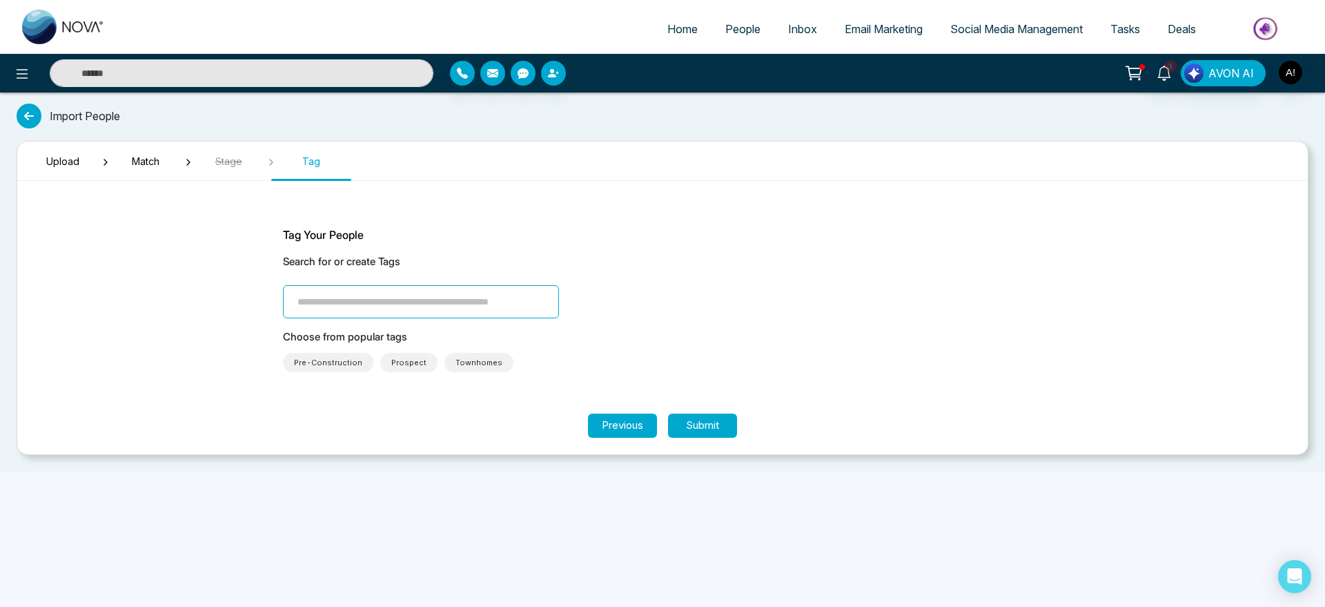
click at [415, 302] on input "search" at bounding box center [421, 301] width 276 height 33
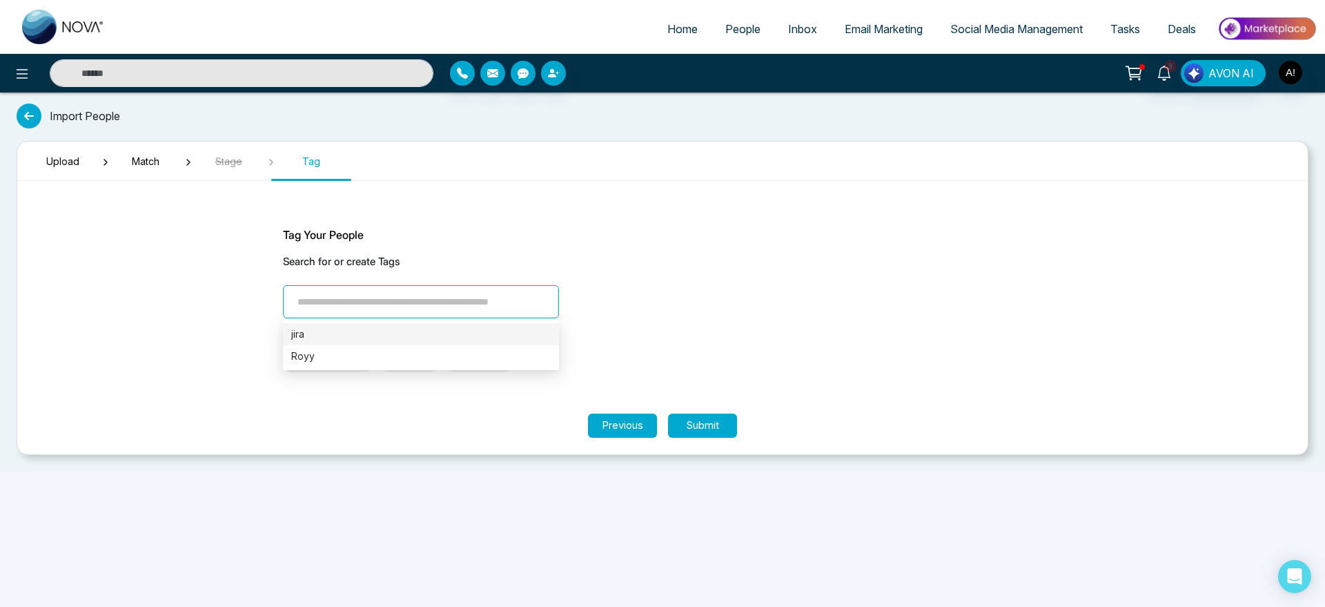
click at [420, 336] on div "jira" at bounding box center [421, 333] width 260 height 15
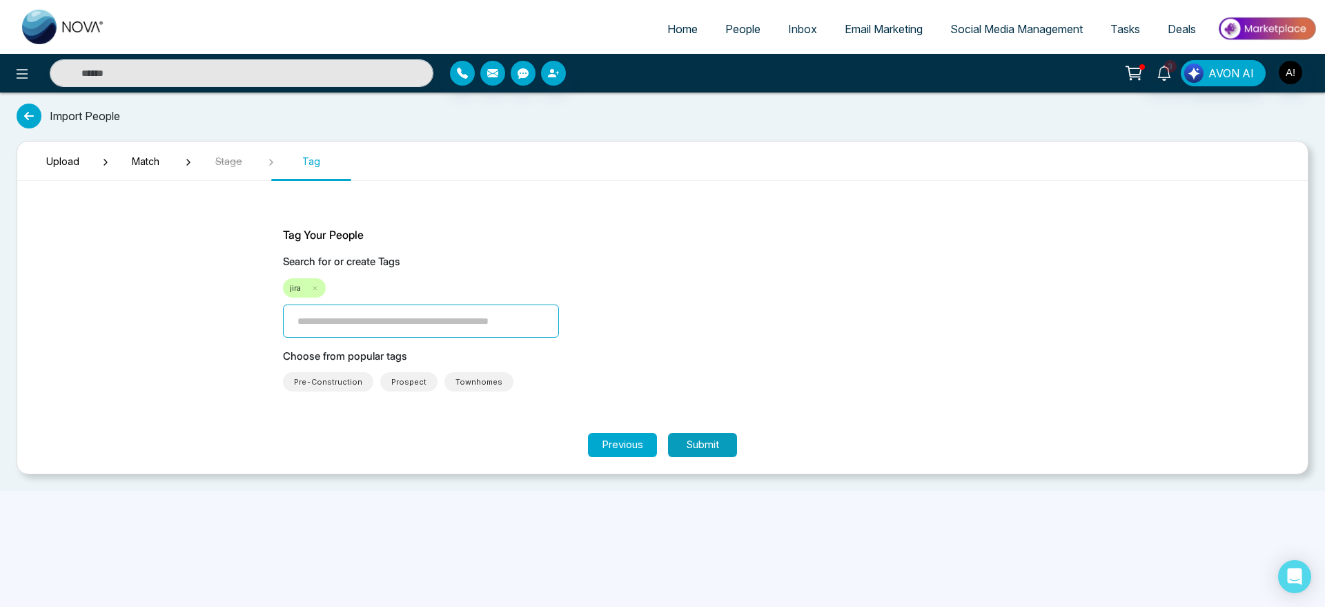
click at [695, 440] on button "Submit" at bounding box center [702, 445] width 69 height 24
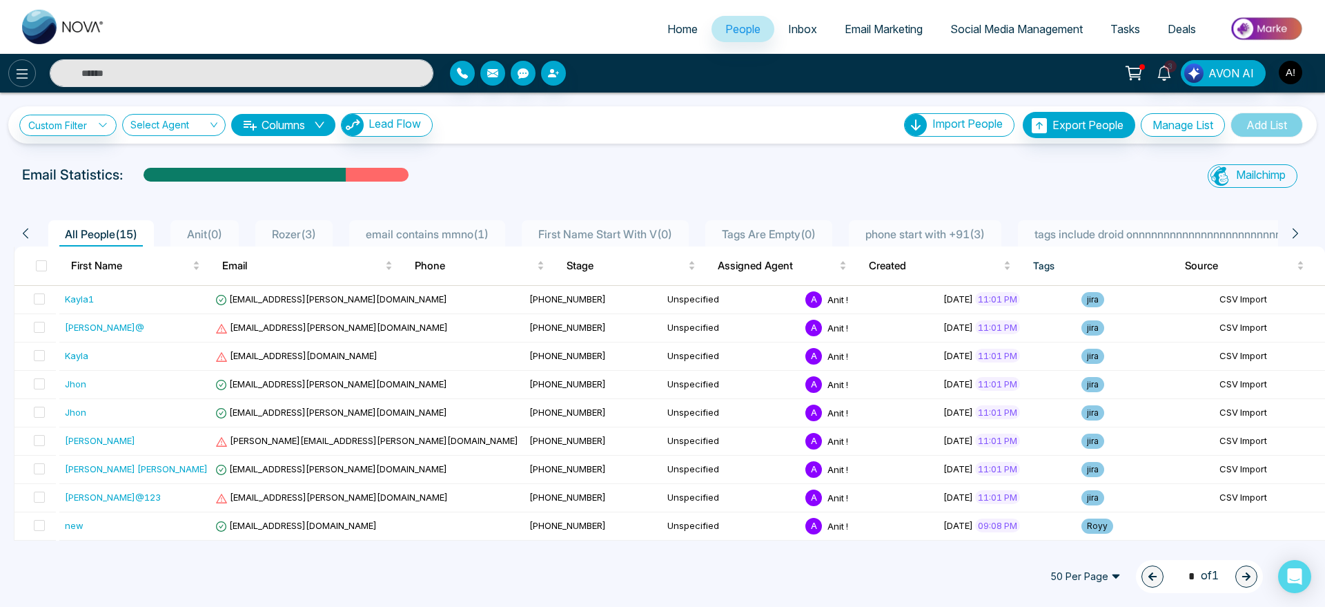
click at [15, 66] on icon at bounding box center [22, 74] width 17 height 17
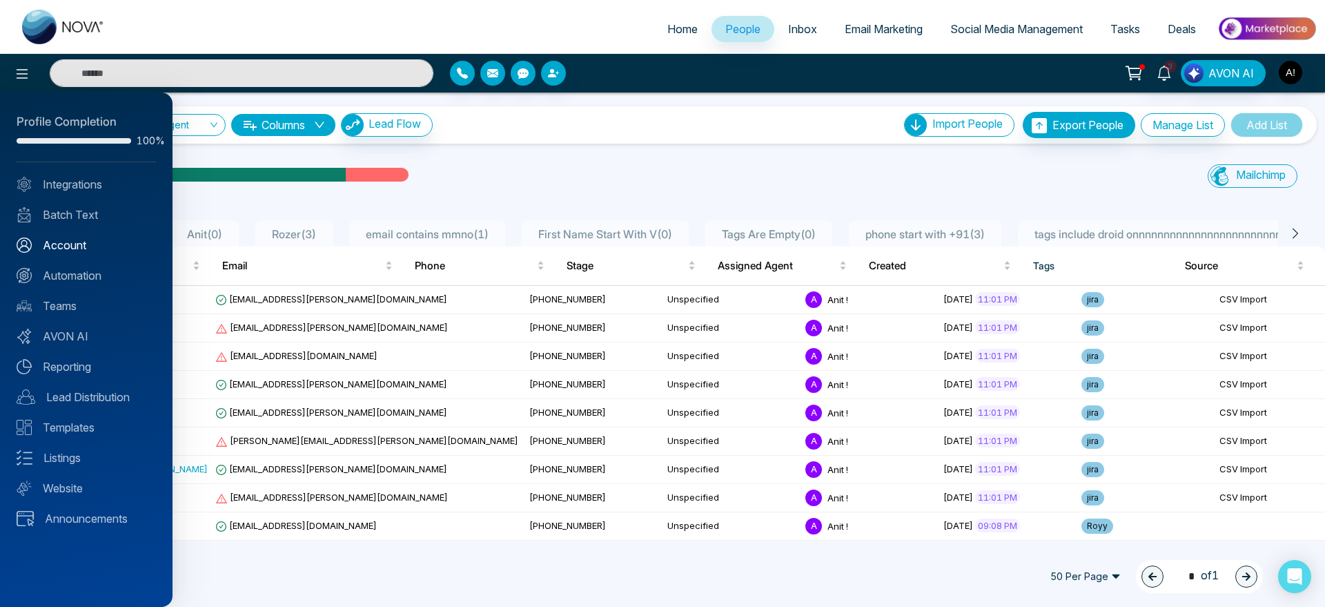
click at [79, 242] on link "Account" at bounding box center [86, 245] width 139 height 17
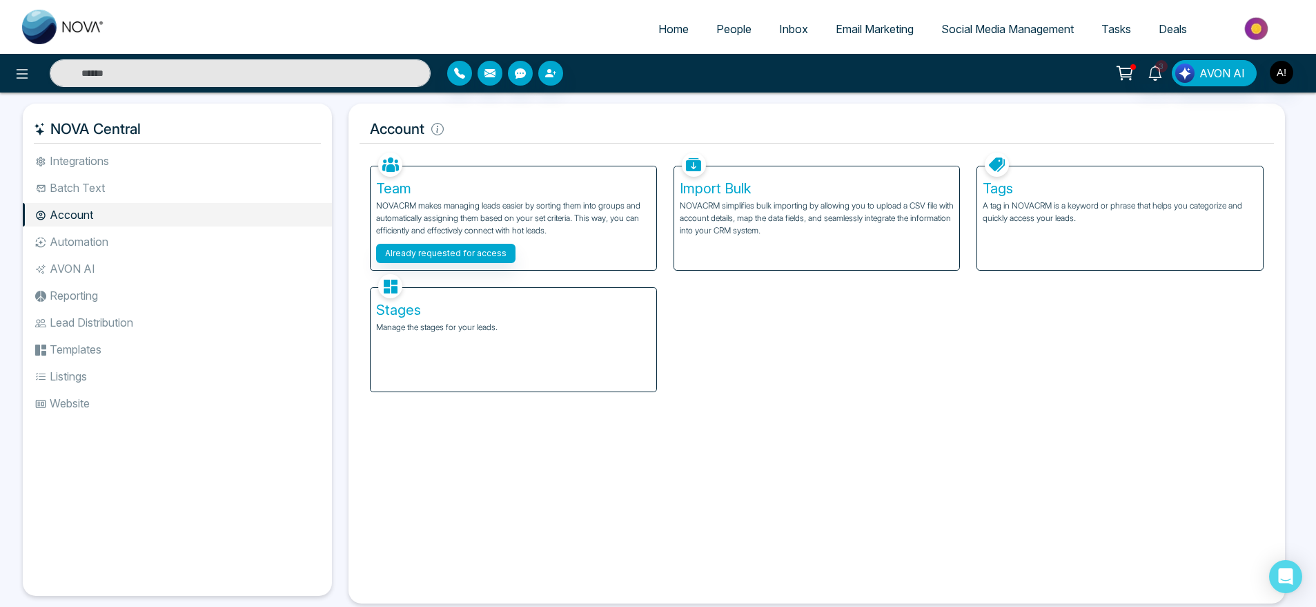
click at [1134, 237] on div "Tags A tag in NOVACRM is a keyword or phrase that helps you categorize and quic…" at bounding box center [1120, 218] width 286 height 104
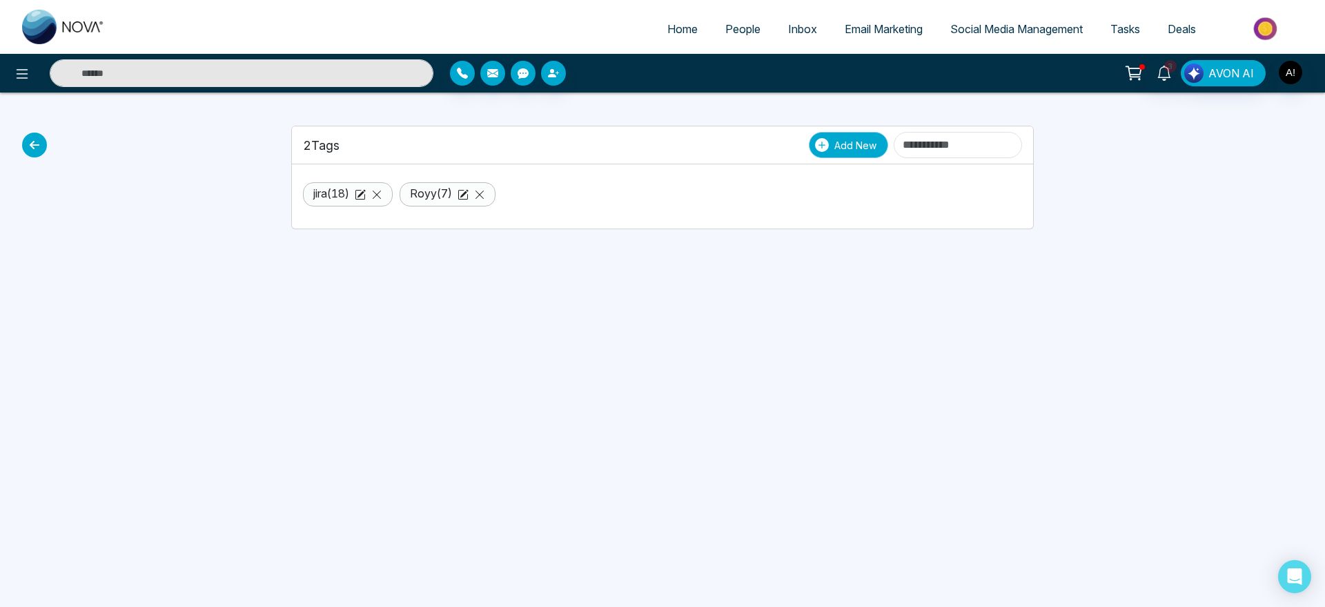
click at [835, 149] on span "Add New" at bounding box center [856, 145] width 42 height 14
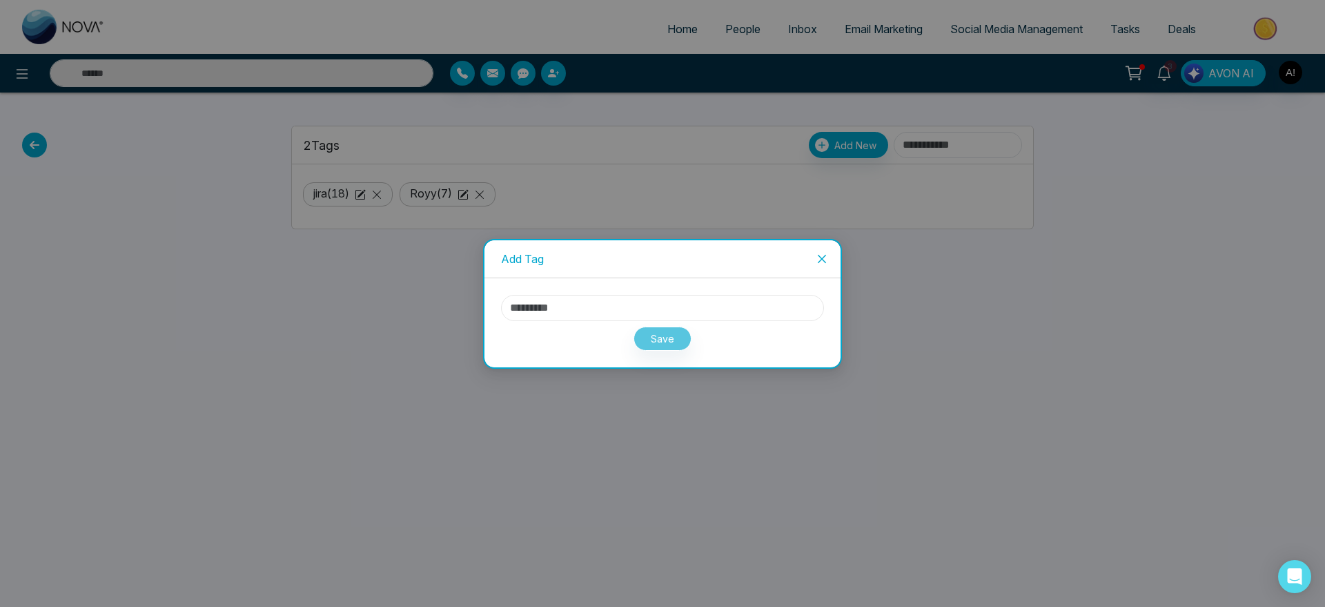
click at [655, 316] on input "text" at bounding box center [662, 308] width 323 height 26
type input "*"
click at [679, 324] on div "Save" at bounding box center [662, 336] width 323 height 30
click at [674, 340] on button "Save" at bounding box center [663, 338] width 58 height 24
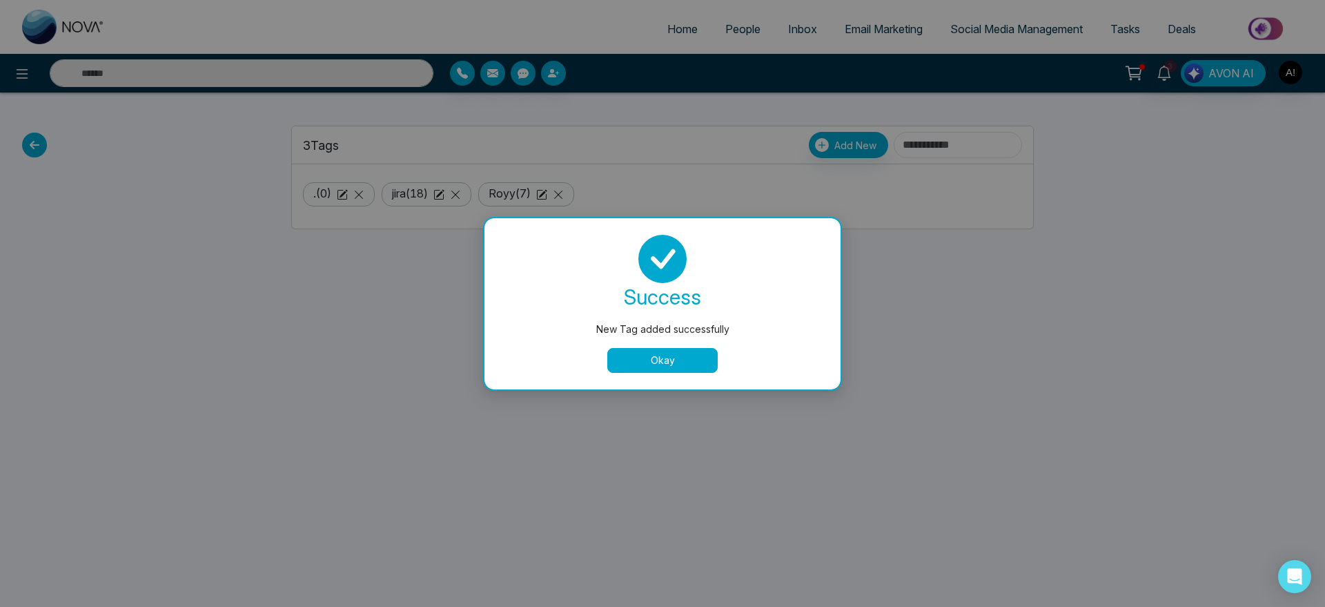
click at [676, 349] on button "Okay" at bounding box center [662, 360] width 110 height 25
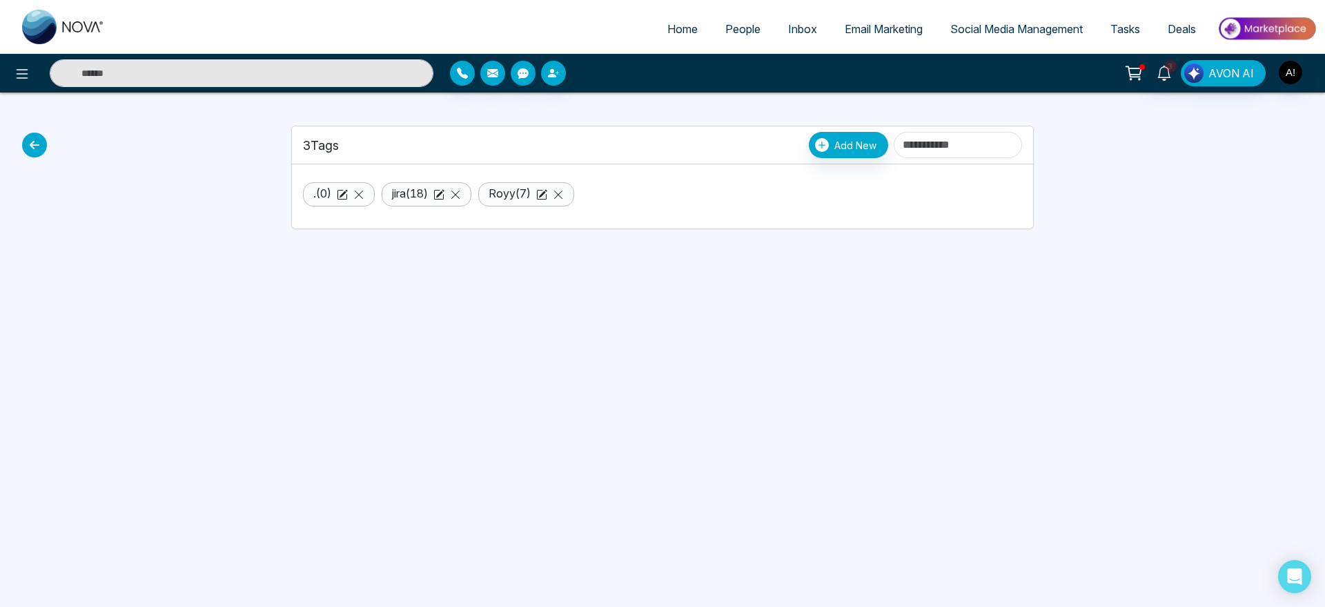
click at [31, 152] on icon at bounding box center [34, 145] width 25 height 25
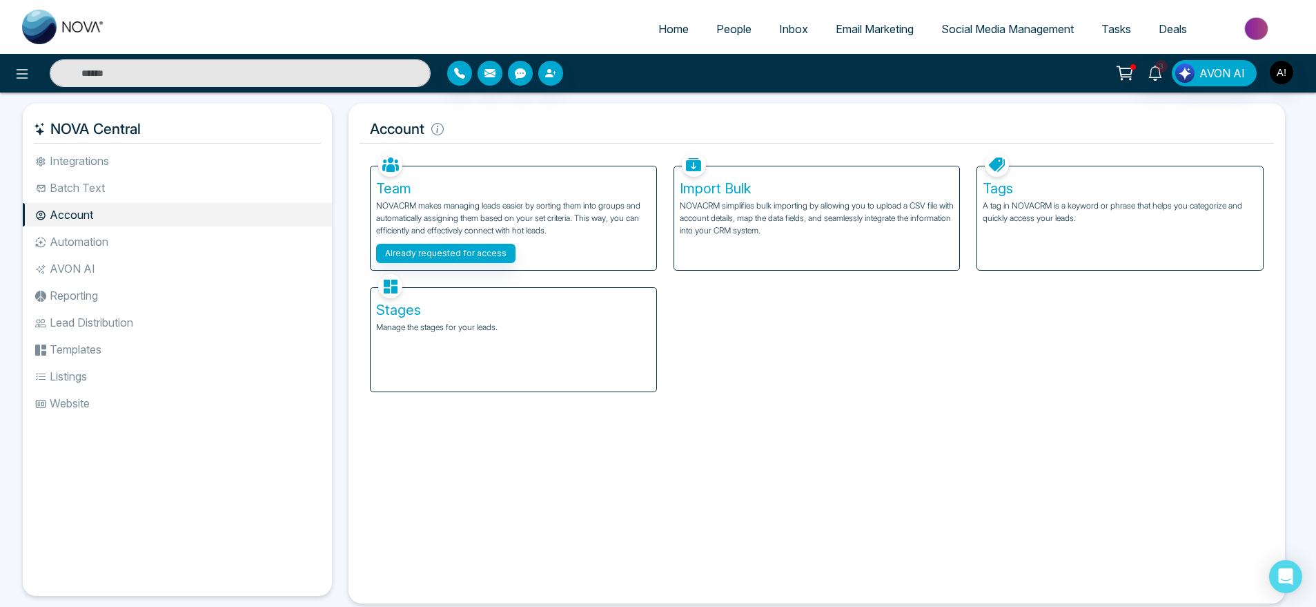
click at [450, 318] on div "Stages Manage the stages for your leads." at bounding box center [514, 340] width 286 height 104
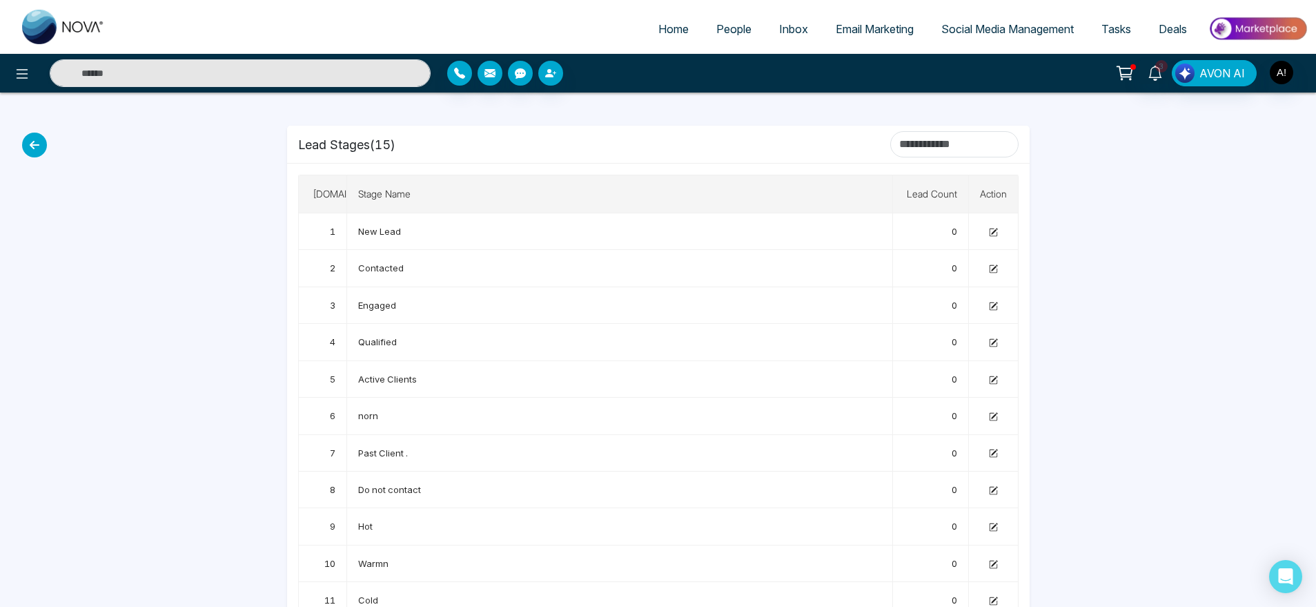
click at [30, 142] on icon at bounding box center [34, 145] width 25 height 25
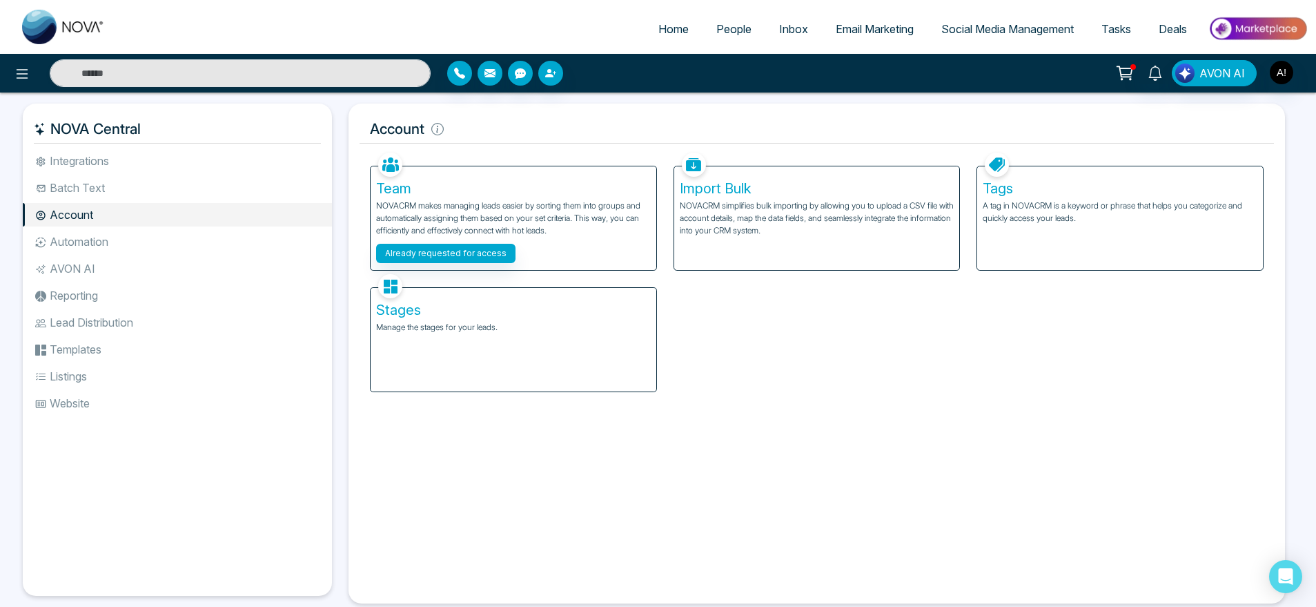
click at [86, 237] on li "Automation" at bounding box center [177, 241] width 309 height 23
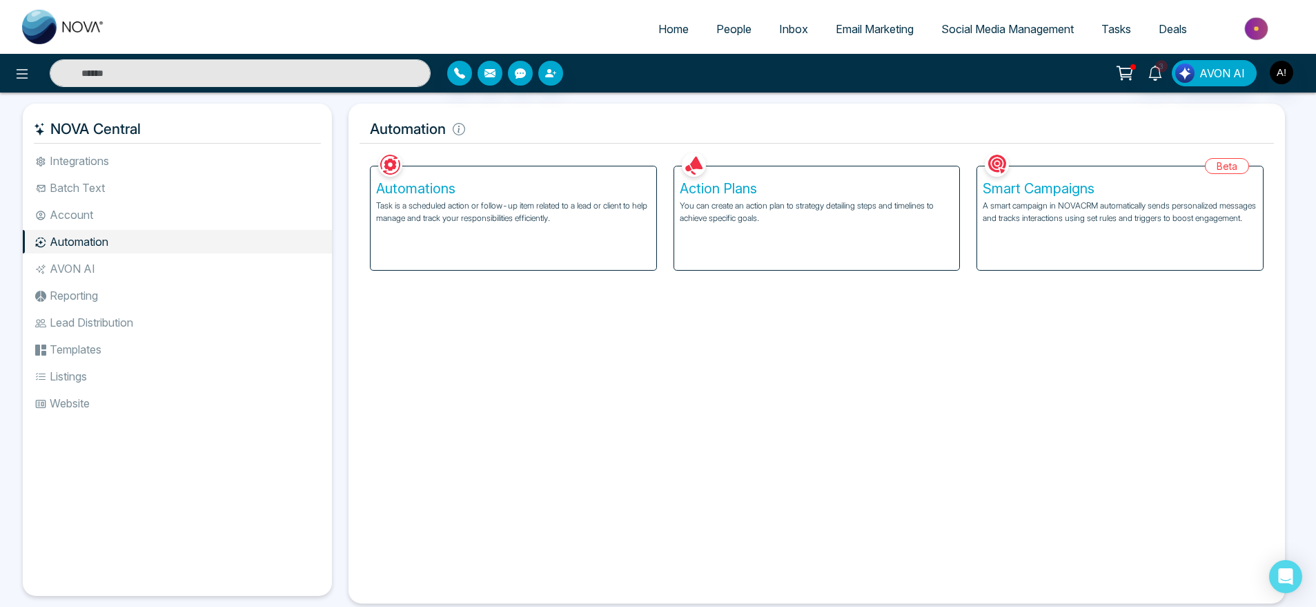
click at [525, 239] on div "Automations Task is a scheduled action or follow-up item related to a lead or c…" at bounding box center [514, 218] width 286 height 104
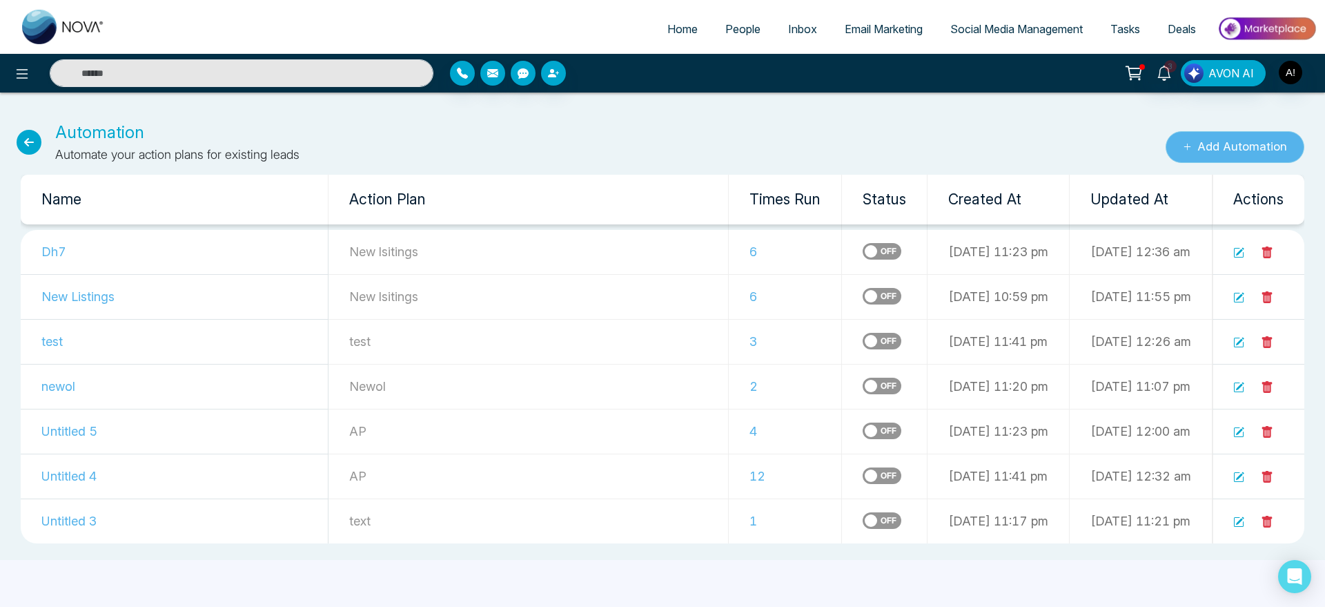
click at [1209, 150] on button "Add Automation" at bounding box center [1235, 147] width 139 height 32
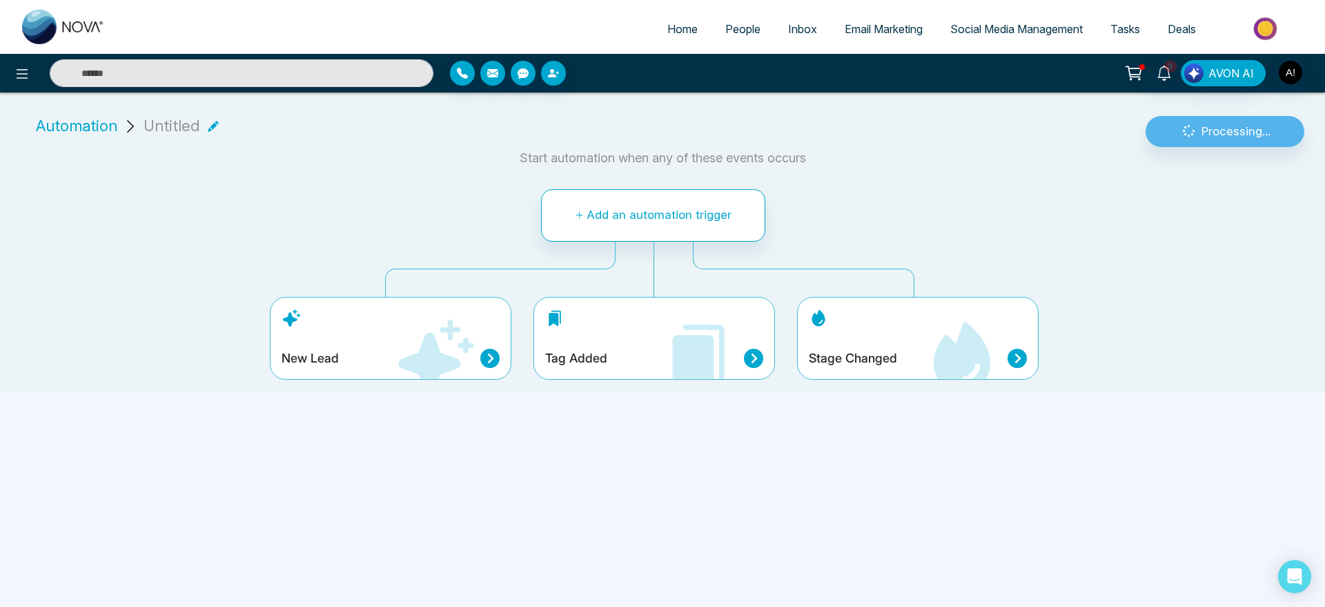
click at [671, 331] on icon at bounding box center [698, 358] width 83 height 83
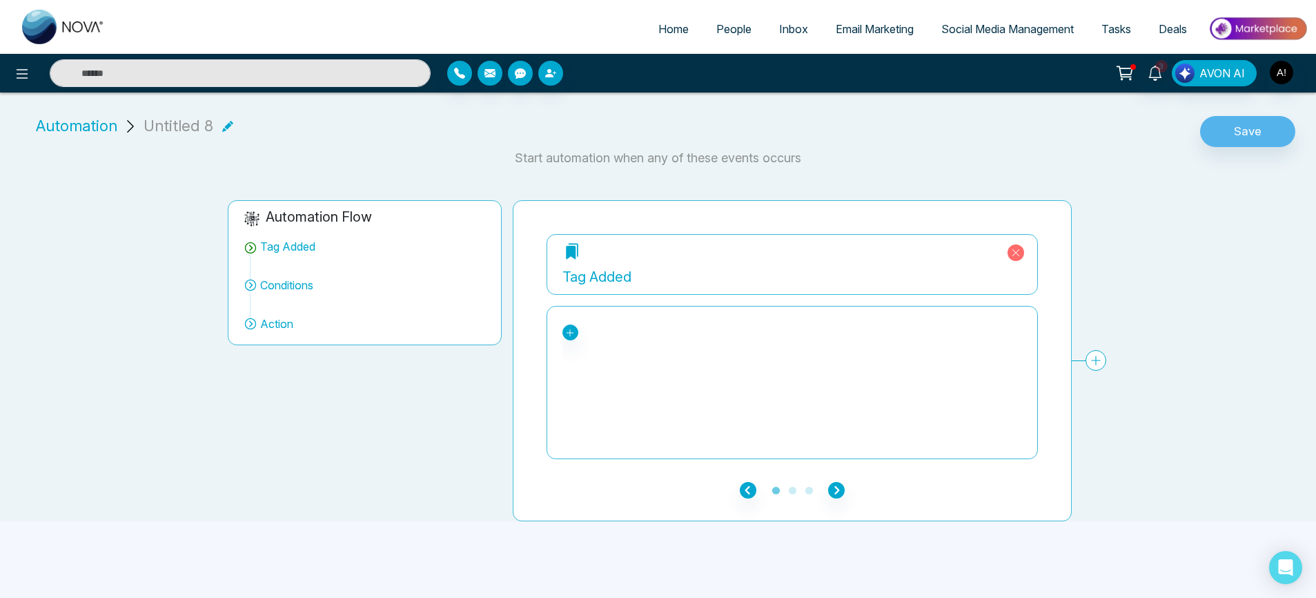
click at [579, 326] on div ". jira Royy" at bounding box center [793, 332] width 460 height 16
click at [572, 329] on icon at bounding box center [570, 333] width 10 height 10
click at [589, 377] on div "." at bounding box center [627, 385] width 106 height 17
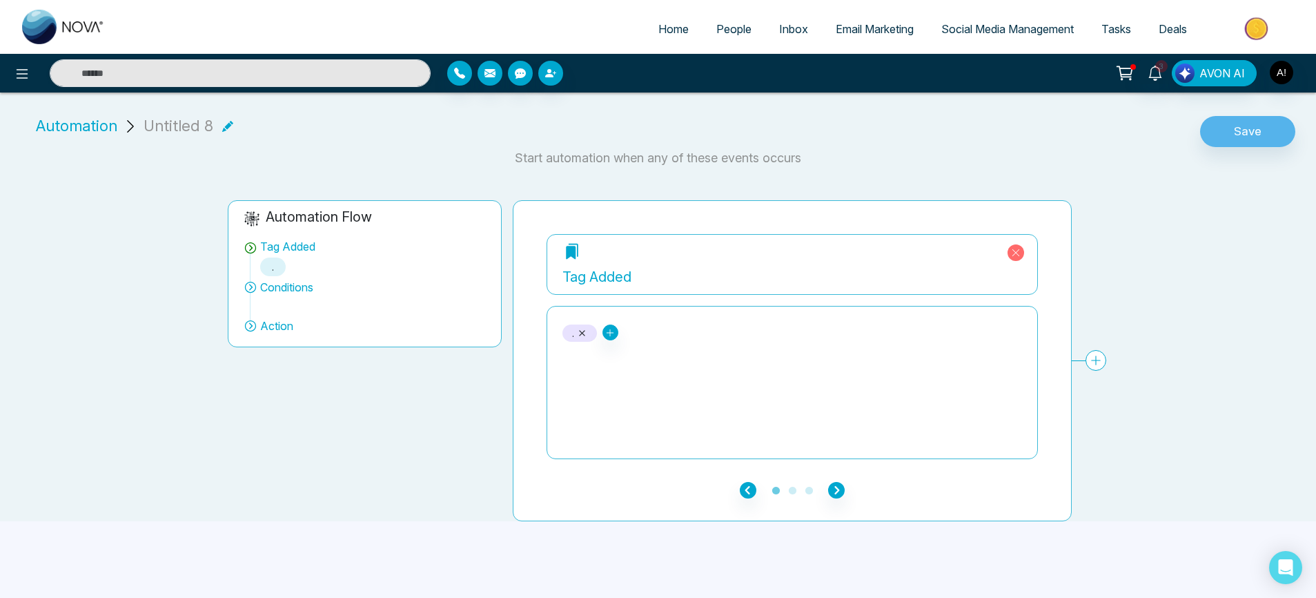
click at [224, 121] on icon at bounding box center [227, 126] width 11 height 11
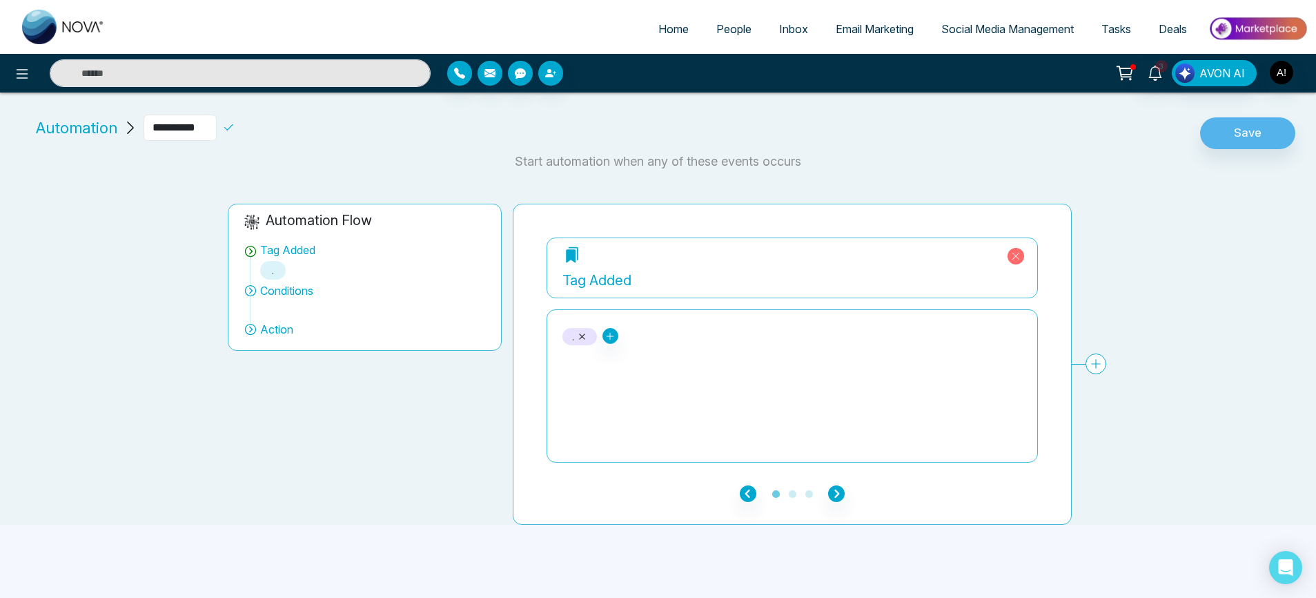
drag, startPoint x: 202, startPoint y: 121, endPoint x: 121, endPoint y: 119, distance: 80.8
click at [121, 119] on div "**********" at bounding box center [160, 128] width 260 height 26
type input "*****"
click at [842, 485] on icon "button" at bounding box center [836, 493] width 17 height 17
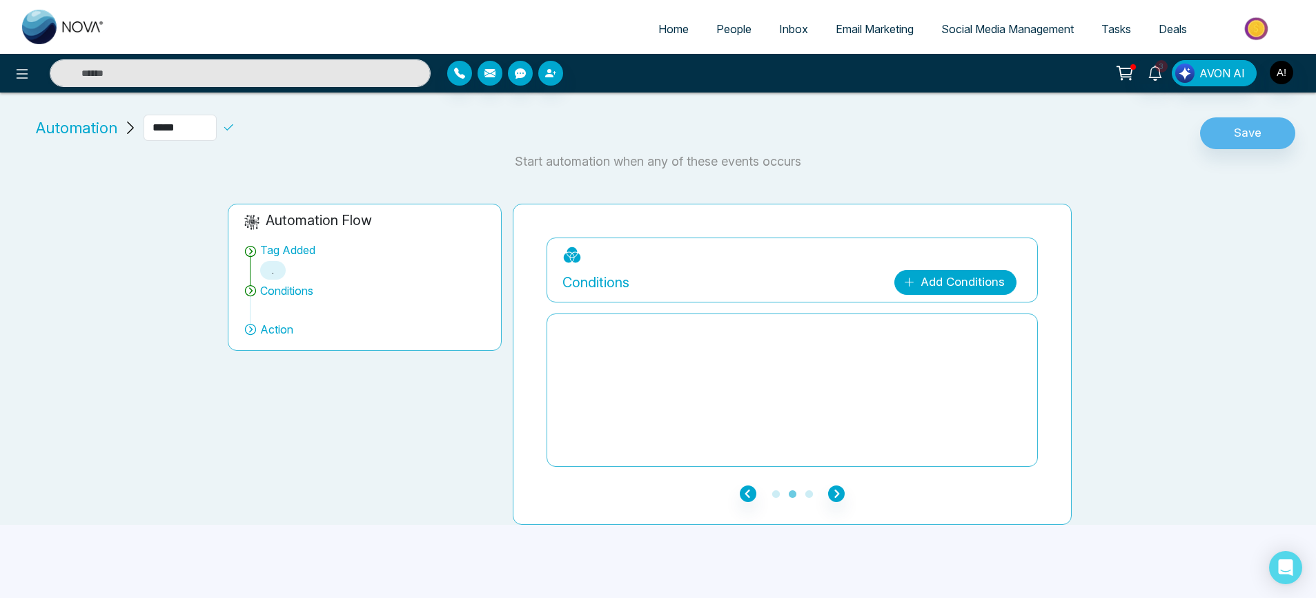
click at [966, 270] on link "Add Conditions" at bounding box center [956, 282] width 122 height 25
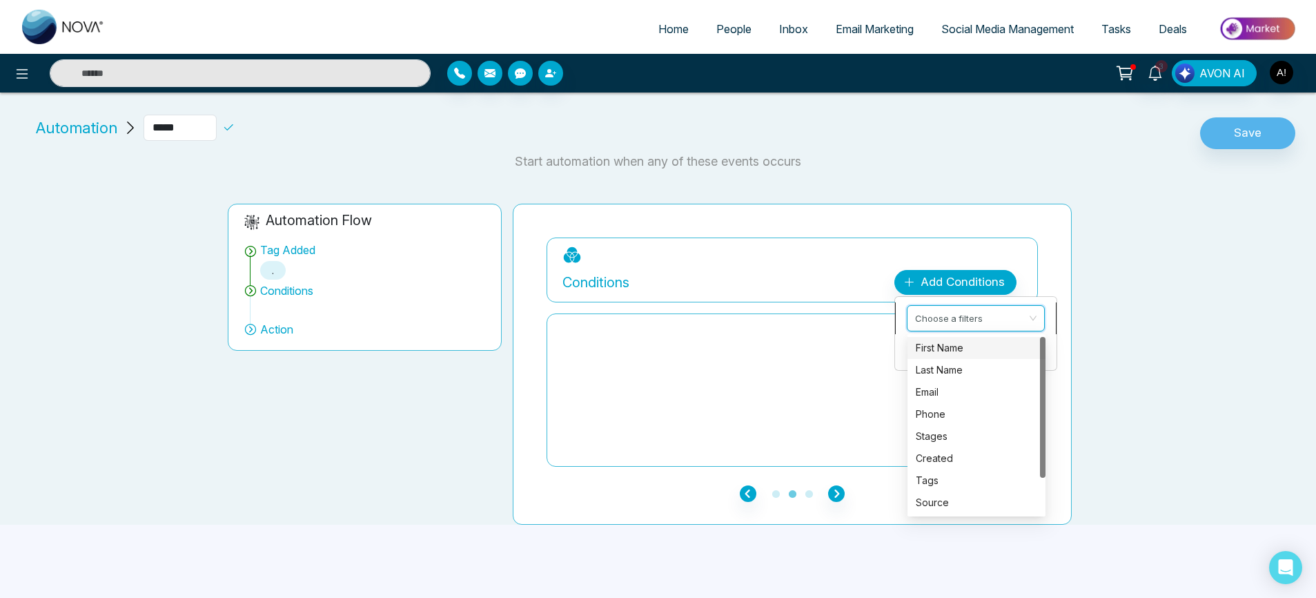
click at [960, 315] on input "search" at bounding box center [971, 316] width 112 height 21
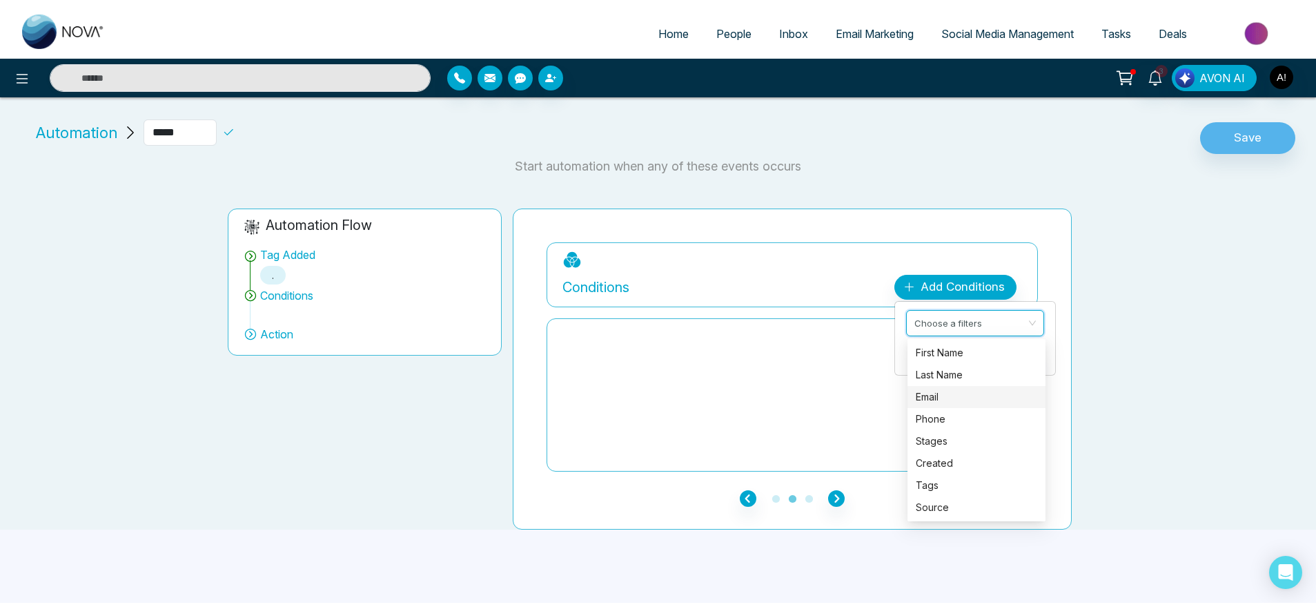
scroll to position [0, 0]
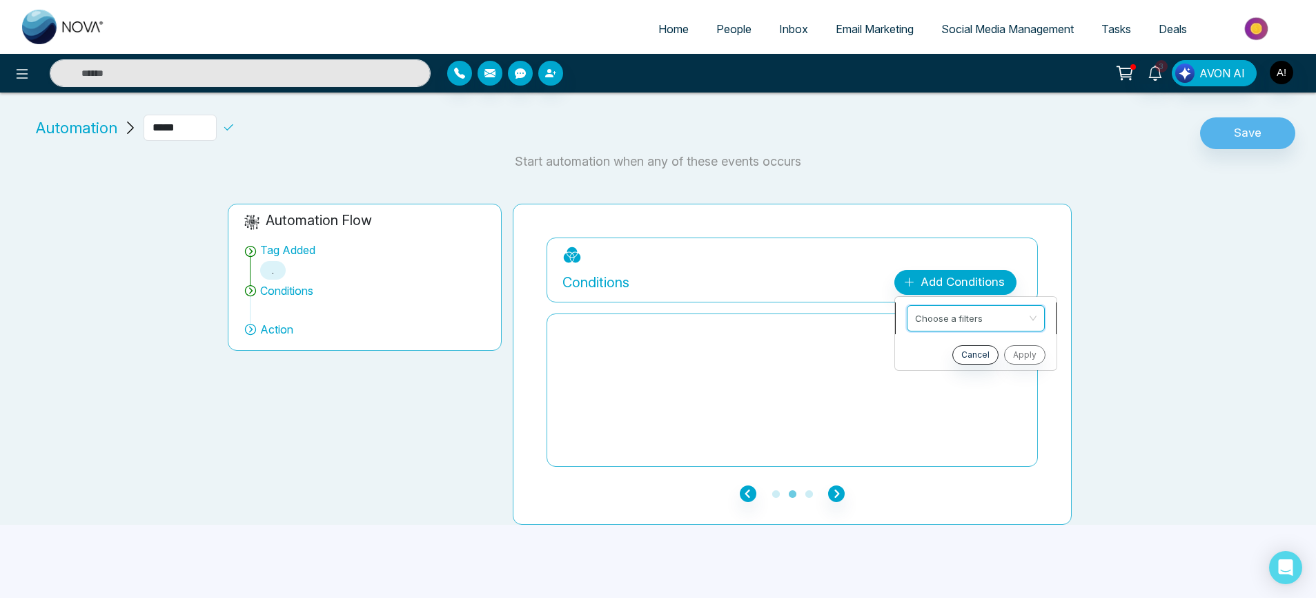
click at [970, 313] on input "search" at bounding box center [971, 316] width 112 height 21
click at [964, 310] on input "search" at bounding box center [971, 316] width 112 height 21
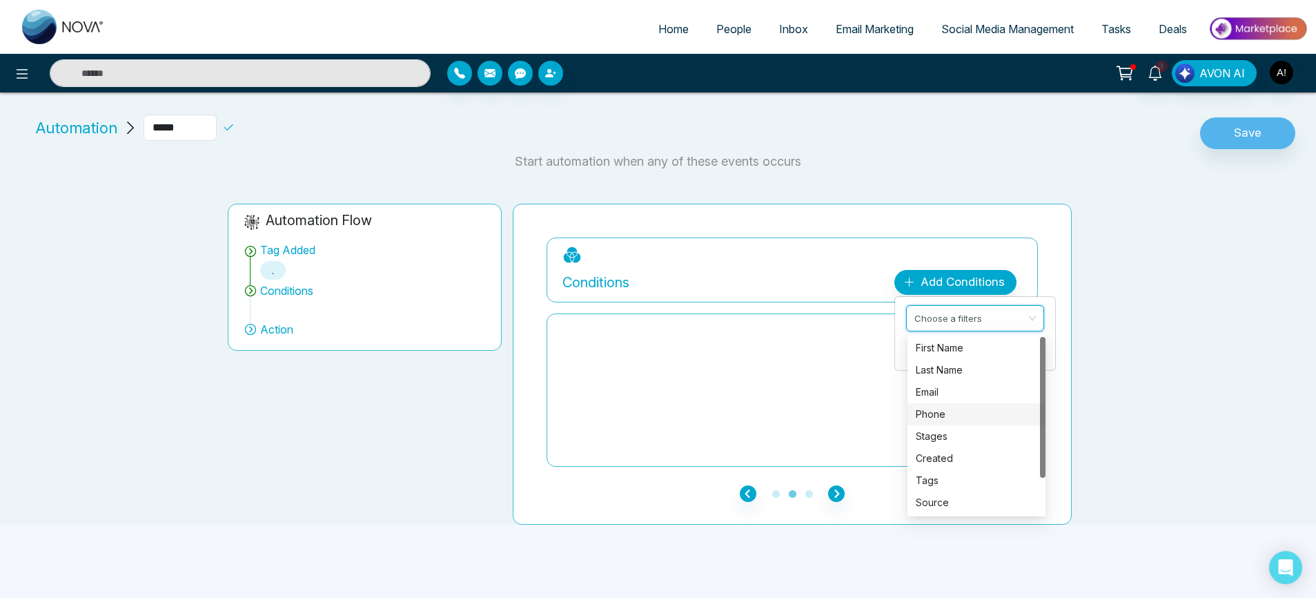
click at [947, 411] on div "Phone" at bounding box center [976, 414] width 121 height 15
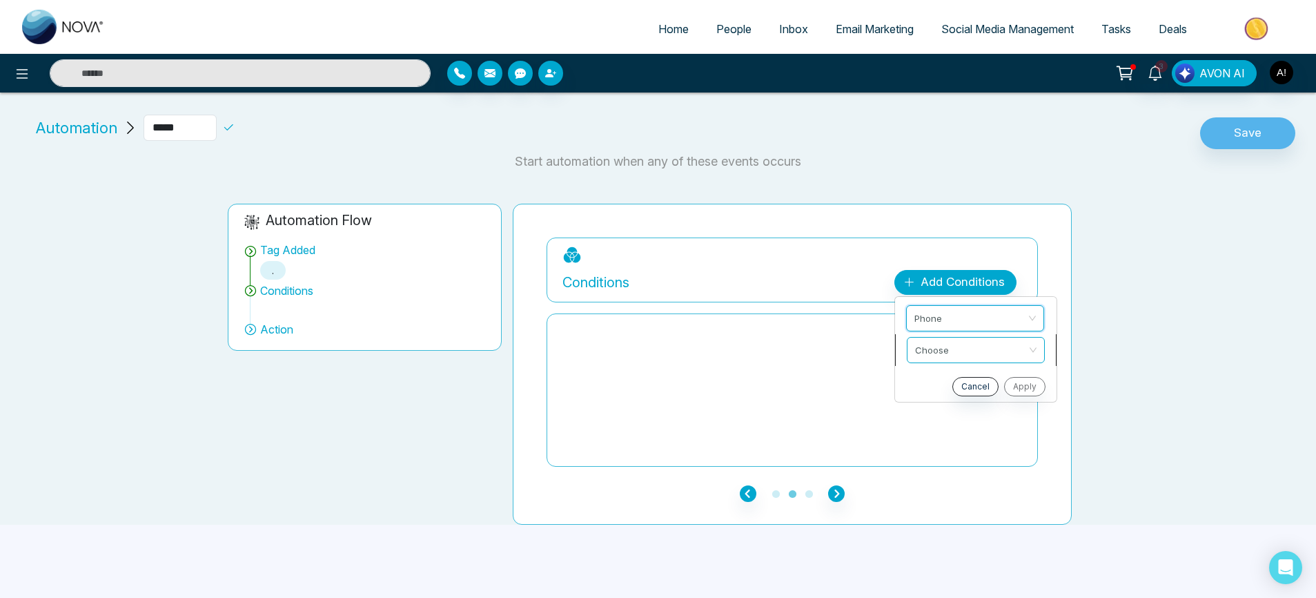
click at [944, 354] on input "search" at bounding box center [971, 348] width 112 height 21
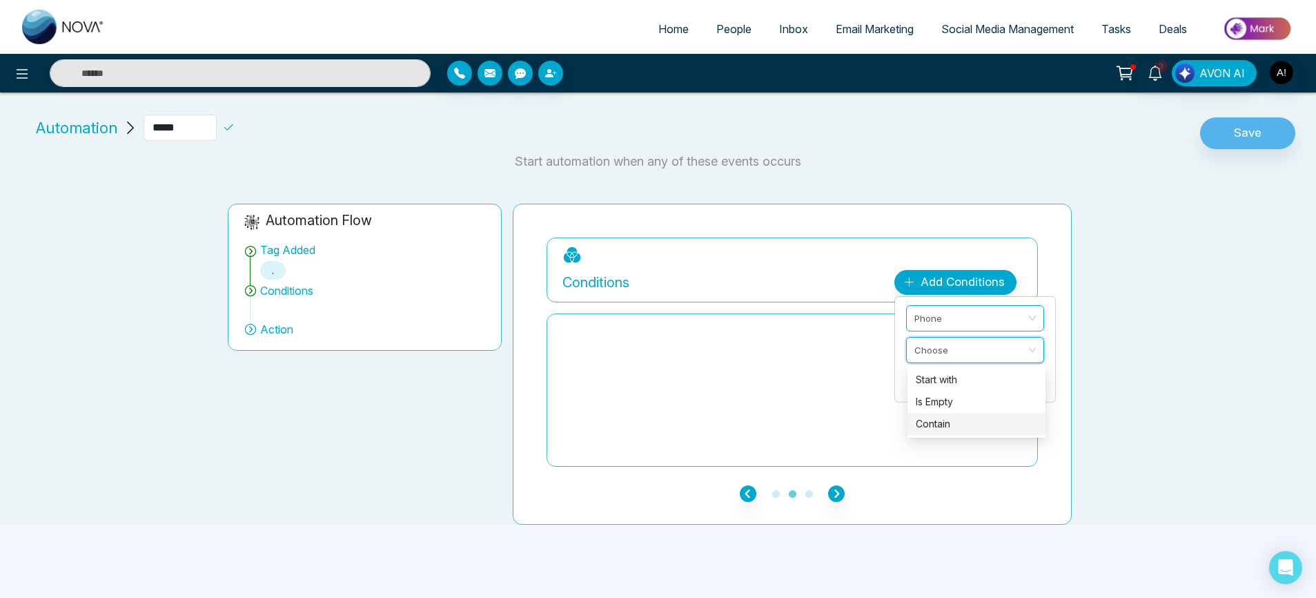
click at [953, 416] on div "Contain" at bounding box center [976, 423] width 121 height 15
click at [953, 371] on input "text" at bounding box center [975, 384] width 138 height 26
type input "****"
click at [1024, 419] on button "Apply" at bounding box center [1023, 418] width 41 height 19
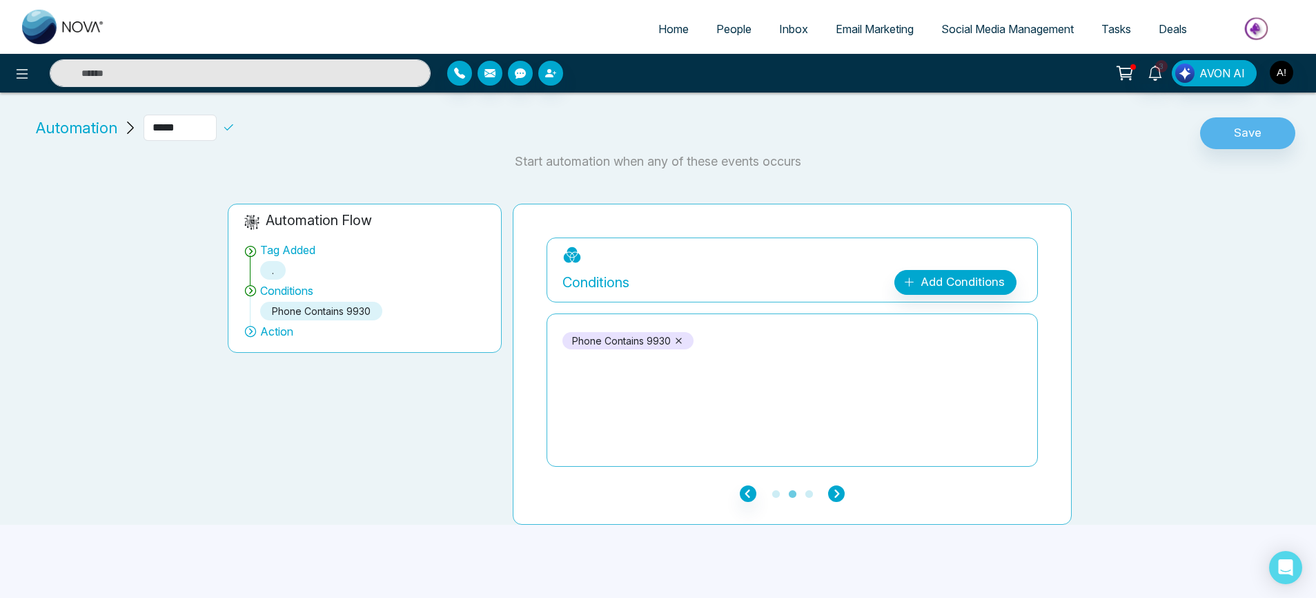
click at [832, 499] on icon "button" at bounding box center [836, 493] width 17 height 17
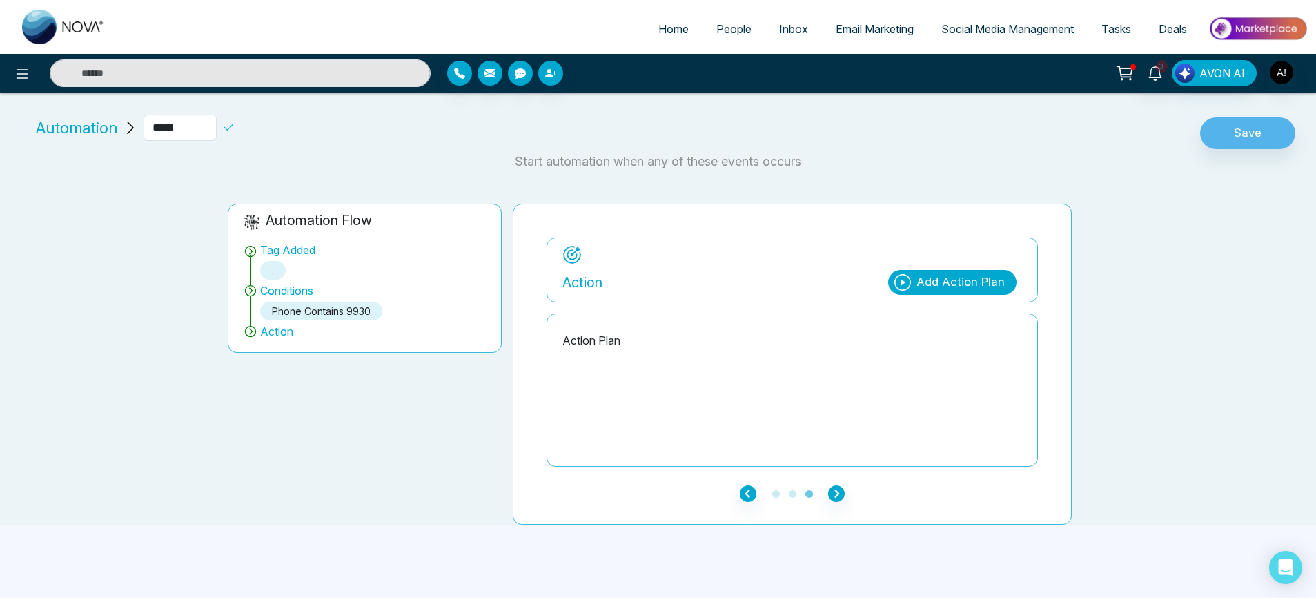
click at [966, 289] on div "Add Action Plan" at bounding box center [961, 282] width 88 height 18
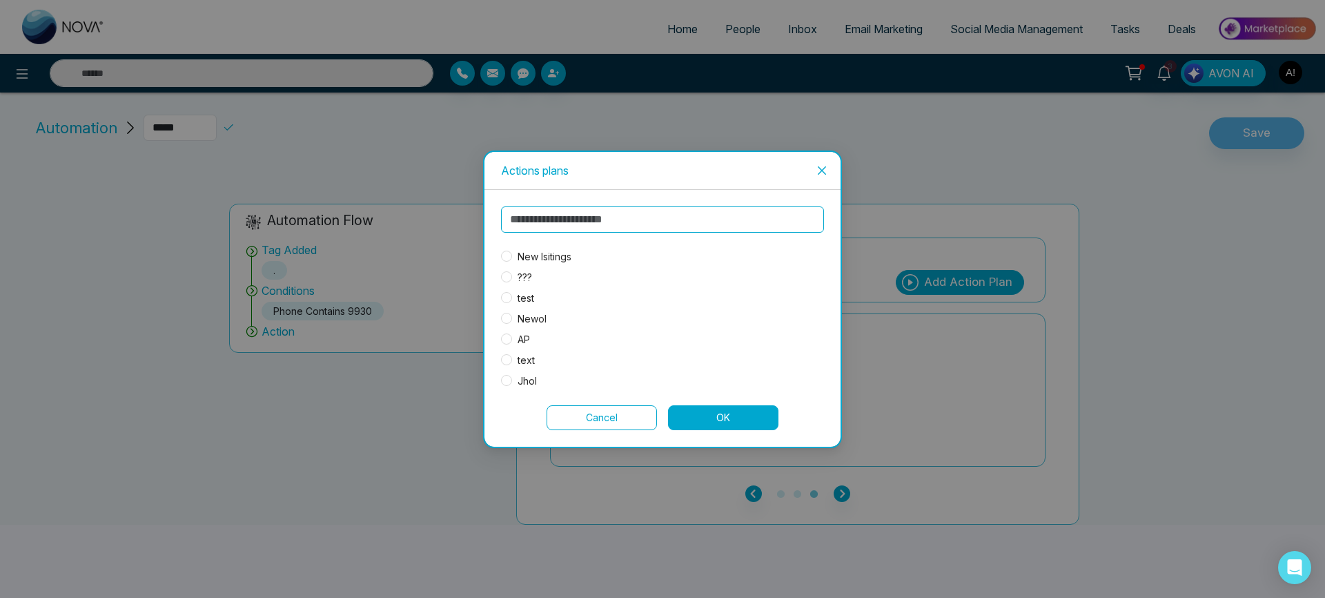
click at [522, 335] on span "AP" at bounding box center [523, 339] width 23 height 15
click at [710, 416] on button "OK" at bounding box center [723, 417] width 110 height 25
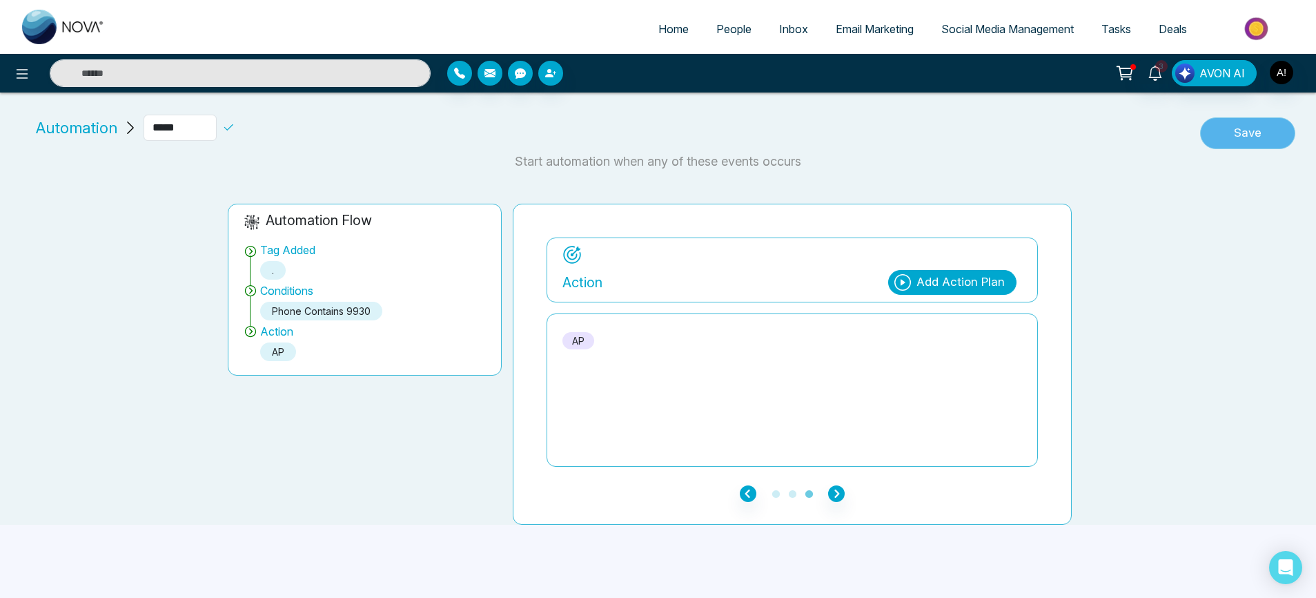
click at [1278, 139] on button "Save" at bounding box center [1247, 133] width 95 height 32
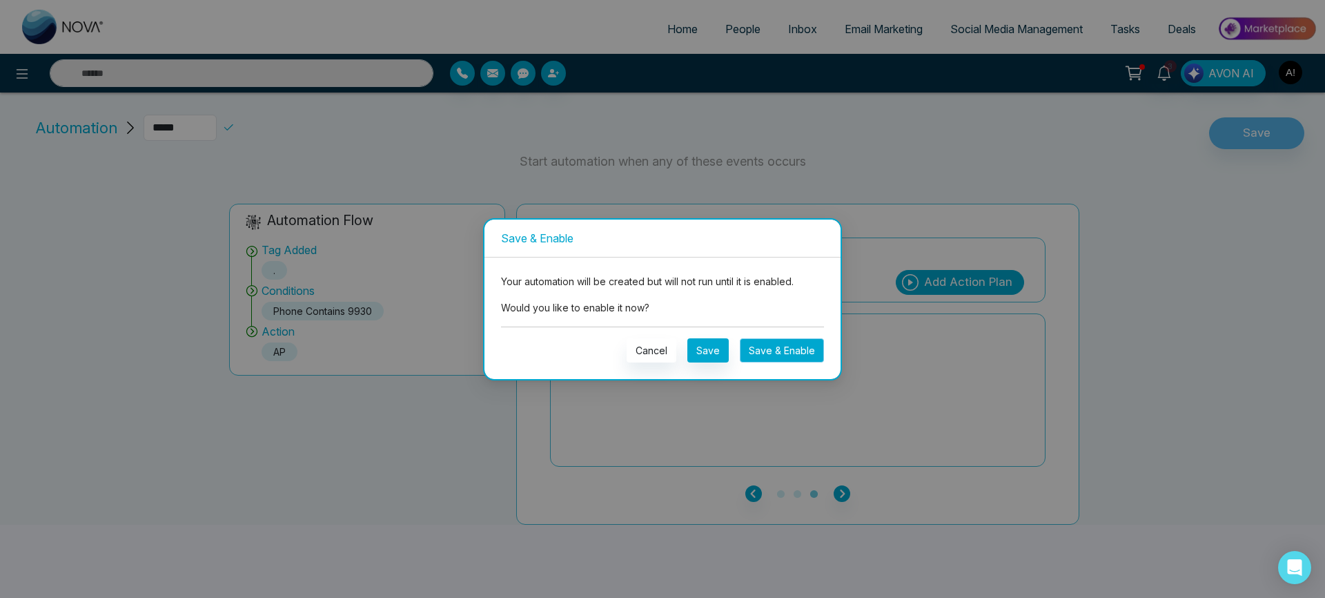
click at [808, 351] on button "Save & Enable" at bounding box center [782, 350] width 84 height 24
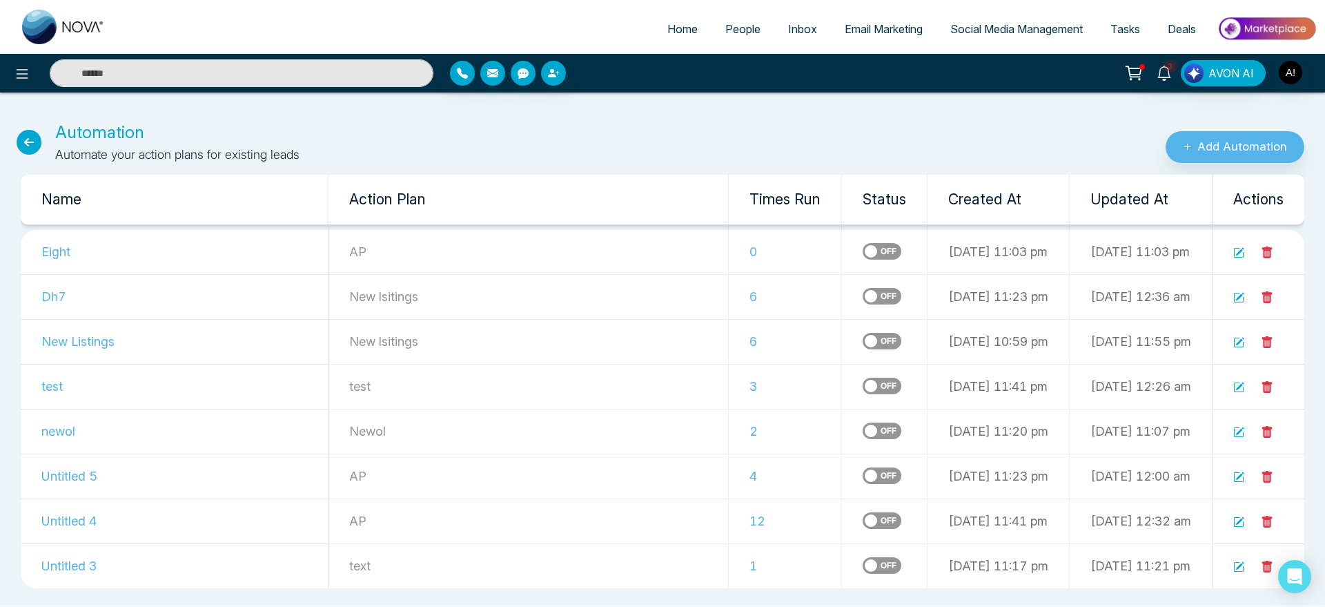
click at [742, 36] on link "People" at bounding box center [743, 29] width 63 height 26
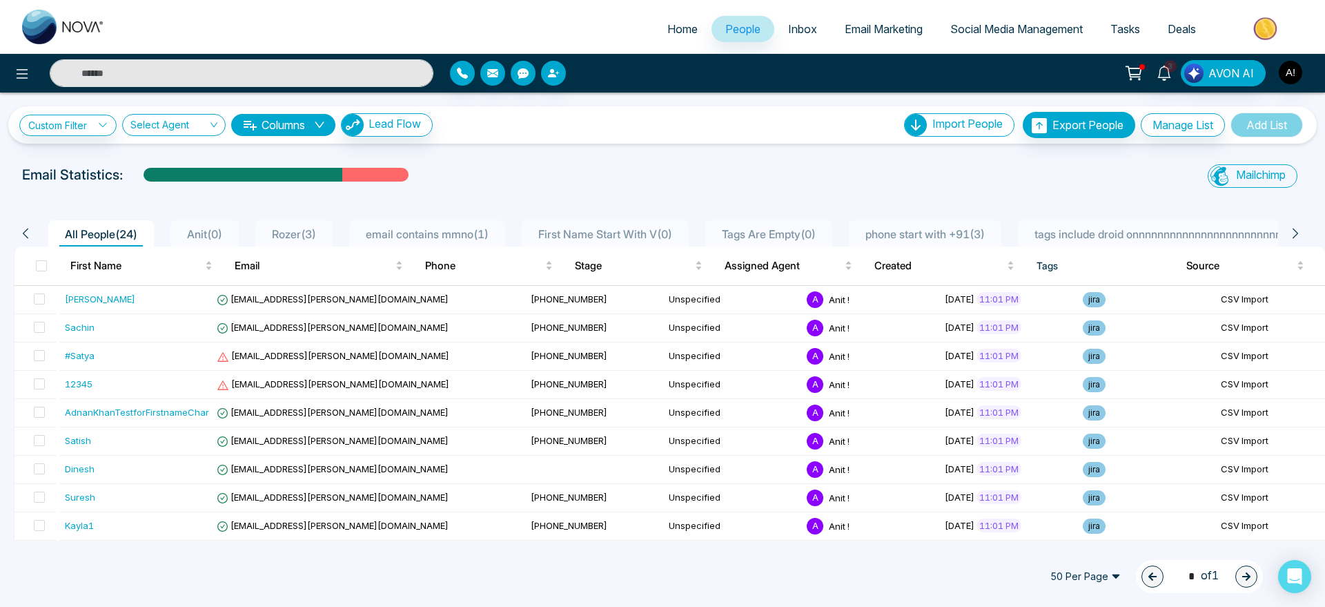
click at [208, 224] on li "Anit ( 0 )" at bounding box center [204, 233] width 68 height 26
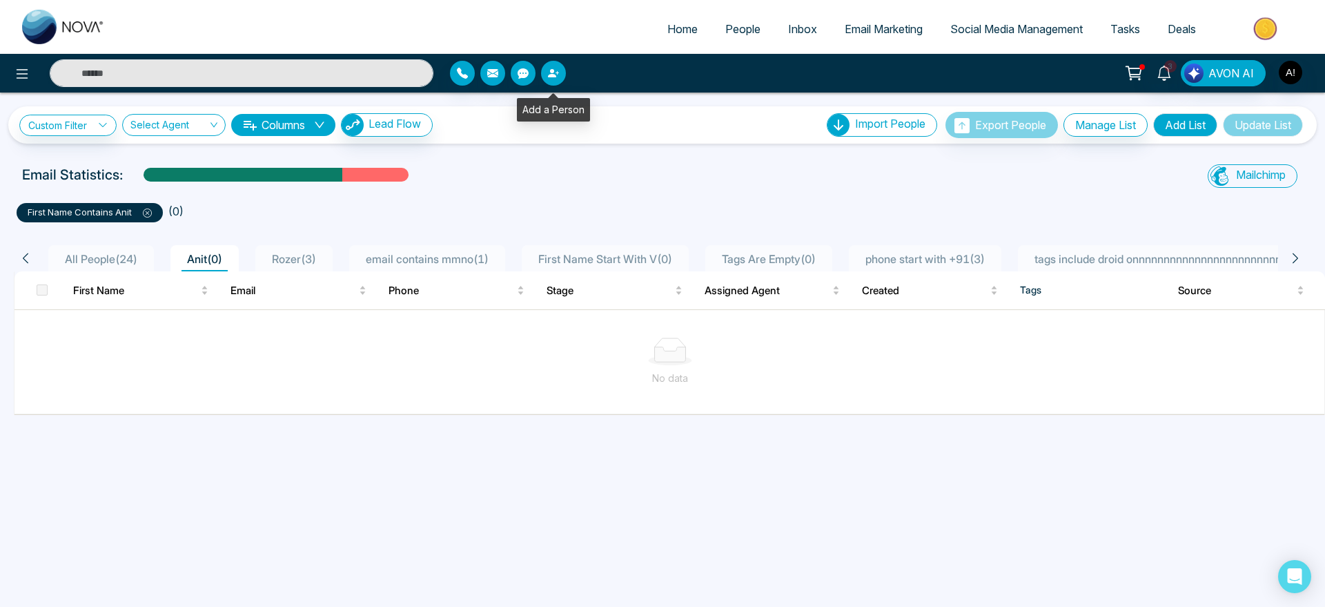
click at [564, 78] on button "button" at bounding box center [553, 73] width 25 height 25
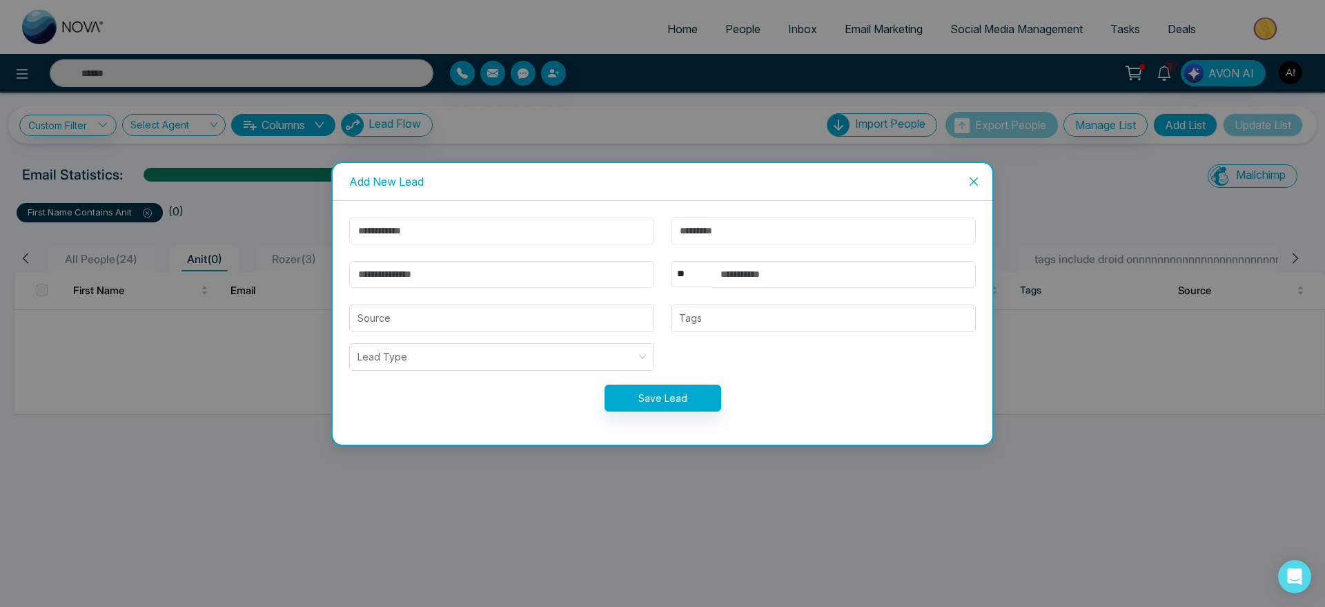
click at [542, 235] on input "text" at bounding box center [501, 230] width 305 height 27
type input "****"
click at [478, 277] on input "email" at bounding box center [501, 274] width 305 height 27
type input "**********"
click at [801, 272] on input "text" at bounding box center [844, 274] width 264 height 27
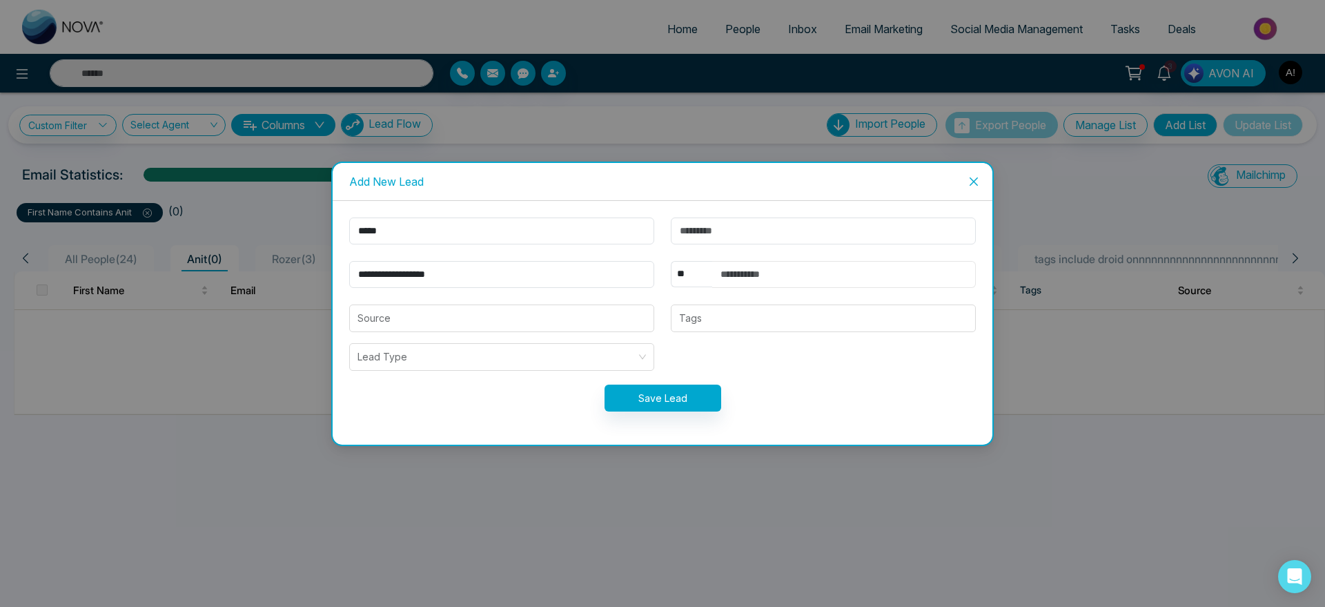
type input "**********"
click at [683, 280] on select "** **** *** *** *** **** ***" at bounding box center [691, 274] width 41 height 26
select select "***"
click at [671, 261] on select "** **** *** *** *** **** ***" at bounding box center [691, 274] width 41 height 26
click at [654, 405] on button "Save Lead" at bounding box center [663, 397] width 117 height 27
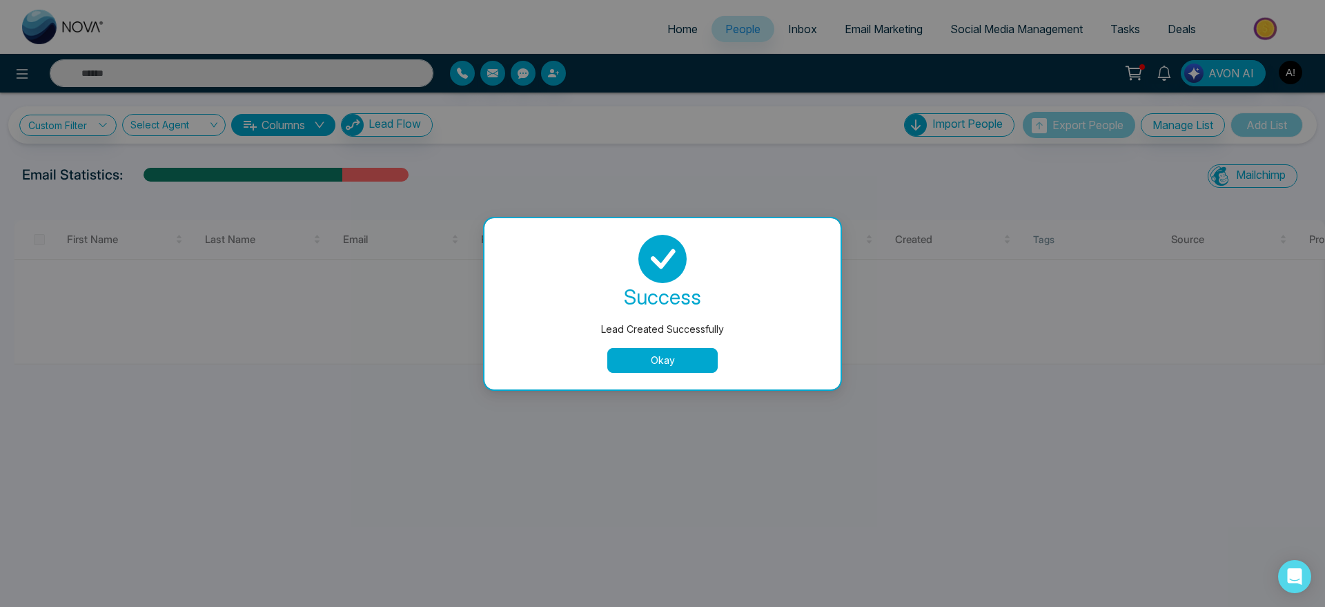
click at [663, 371] on button "Okay" at bounding box center [662, 360] width 110 height 25
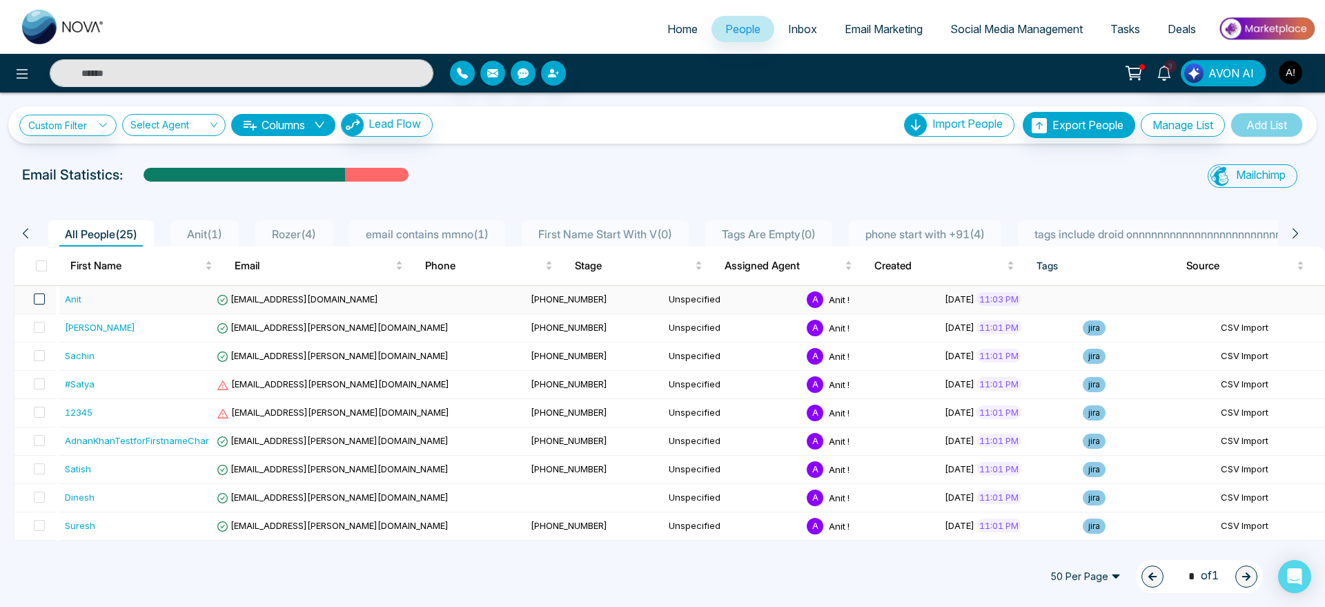
click at [39, 299] on span at bounding box center [39, 298] width 11 height 11
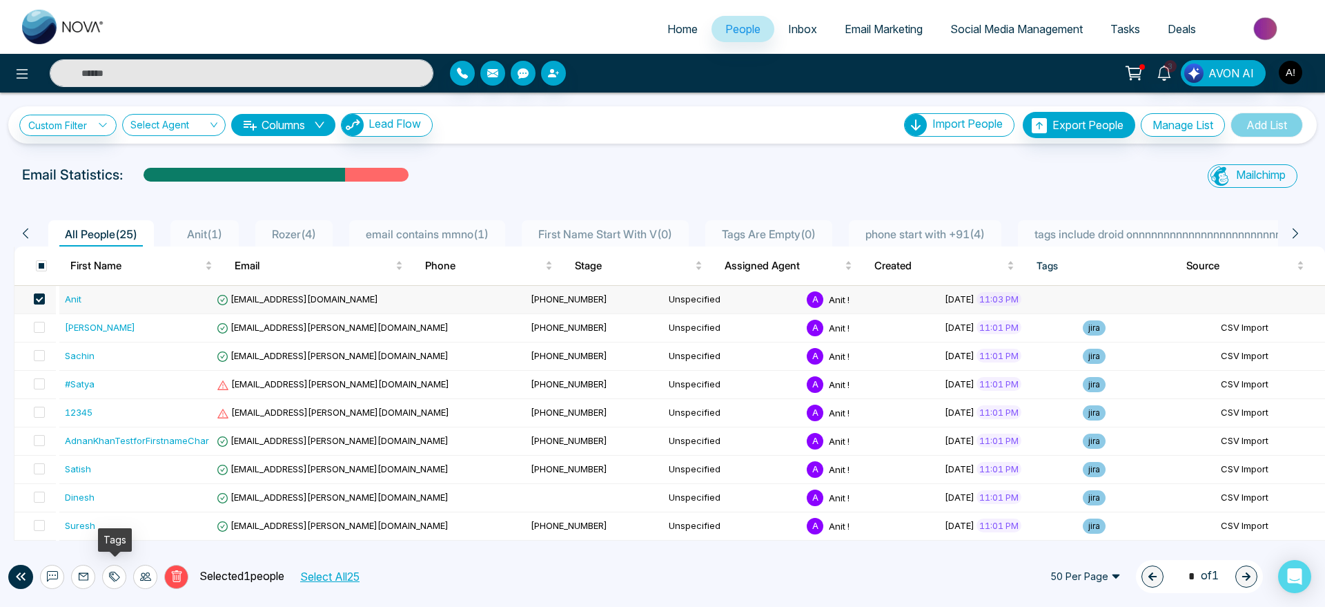
click at [123, 578] on div at bounding box center [114, 577] width 24 height 24
click at [102, 527] on link "Add Tags" at bounding box center [80, 524] width 44 height 12
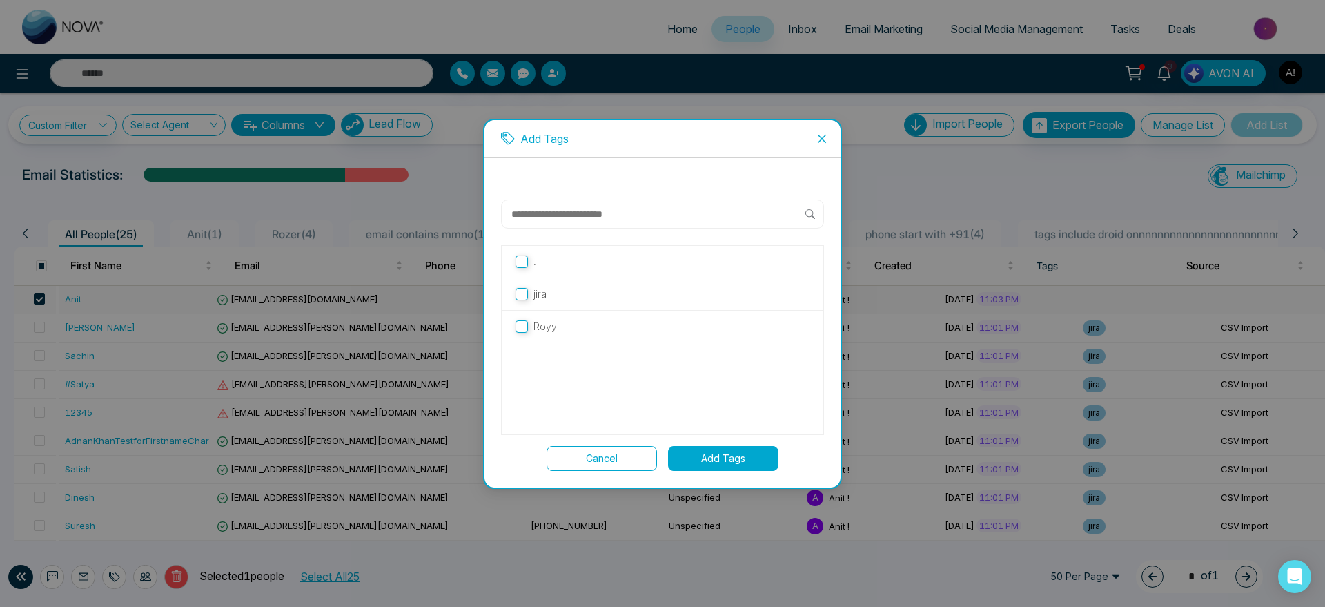
click at [563, 267] on label "." at bounding box center [663, 261] width 294 height 15
click at [734, 458] on button "Add Tags" at bounding box center [723, 458] width 110 height 25
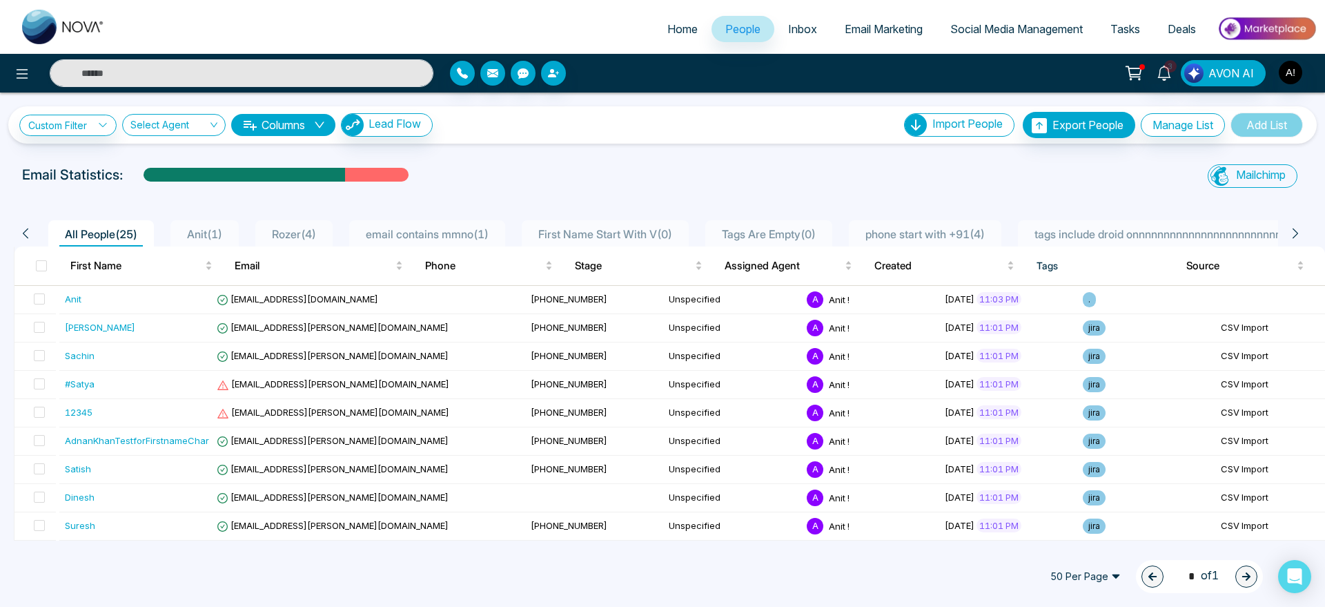
click at [615, 187] on div "Email Statistics:" at bounding box center [446, 178] width 865 height 28
click at [23, 60] on button at bounding box center [22, 73] width 28 height 28
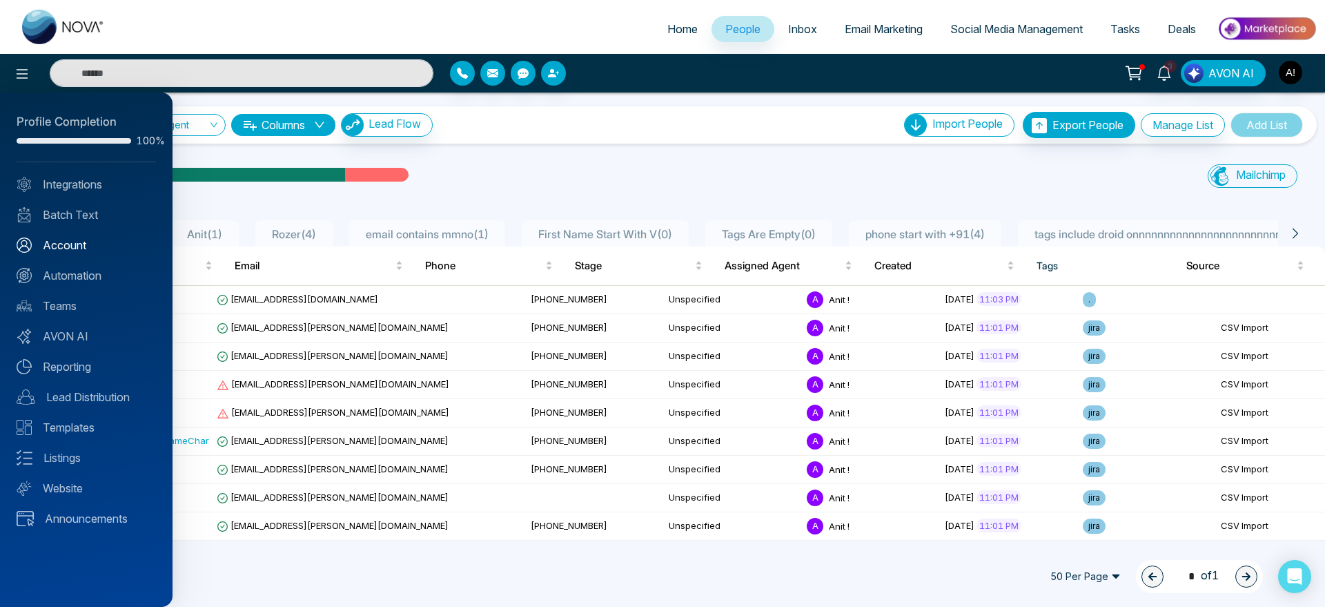
click at [77, 244] on link "Account" at bounding box center [86, 245] width 139 height 17
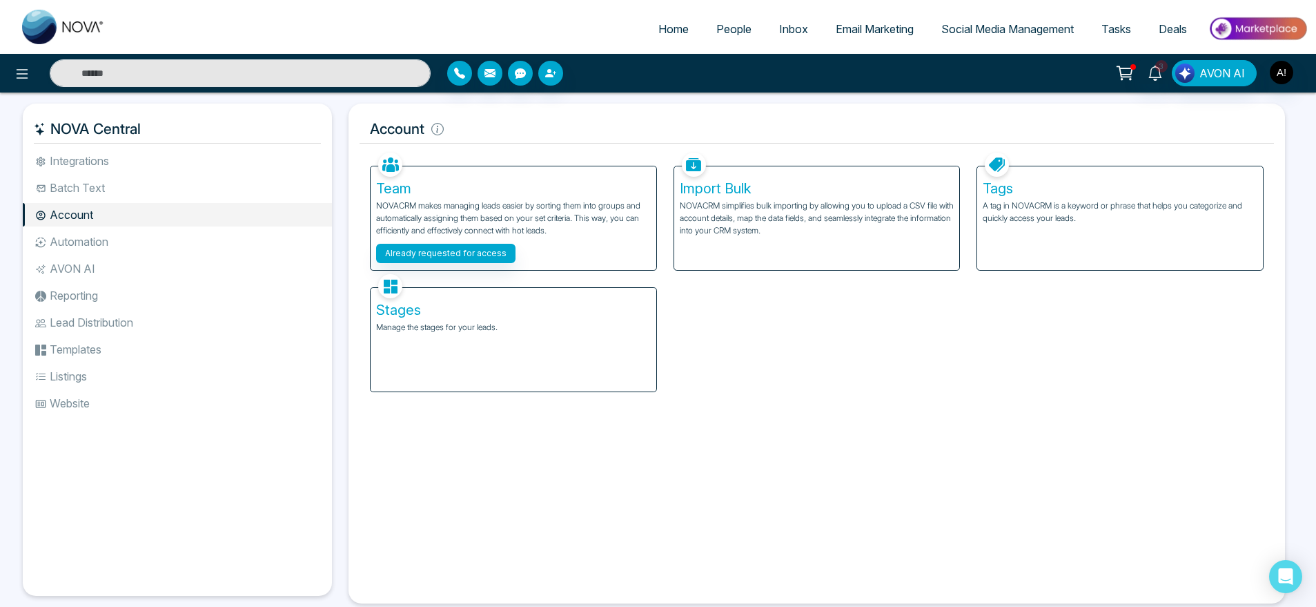
click at [126, 239] on li "Automation" at bounding box center [177, 241] width 309 height 23
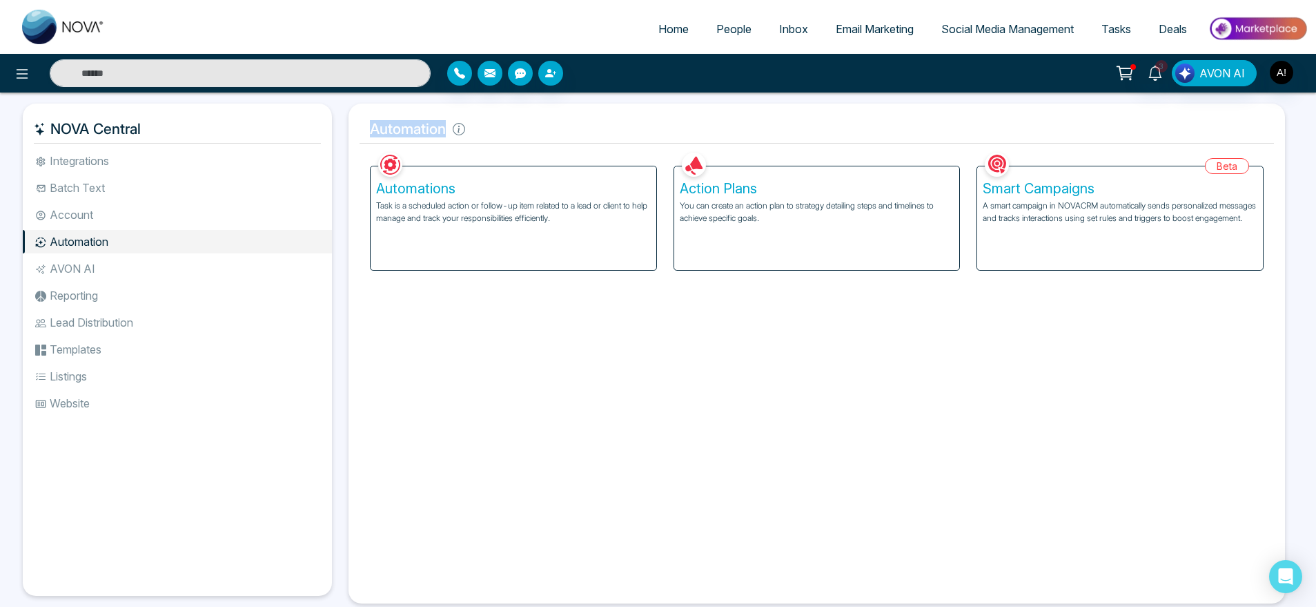
drag, startPoint x: 369, startPoint y: 126, endPoint x: 519, endPoint y: 136, distance: 150.1
click at [519, 136] on h5 "Automation" at bounding box center [817, 129] width 915 height 29
click at [998, 224] on p "A smart campaign in NOVACRM automatically sends personalized messages and track…" at bounding box center [1120, 211] width 275 height 25
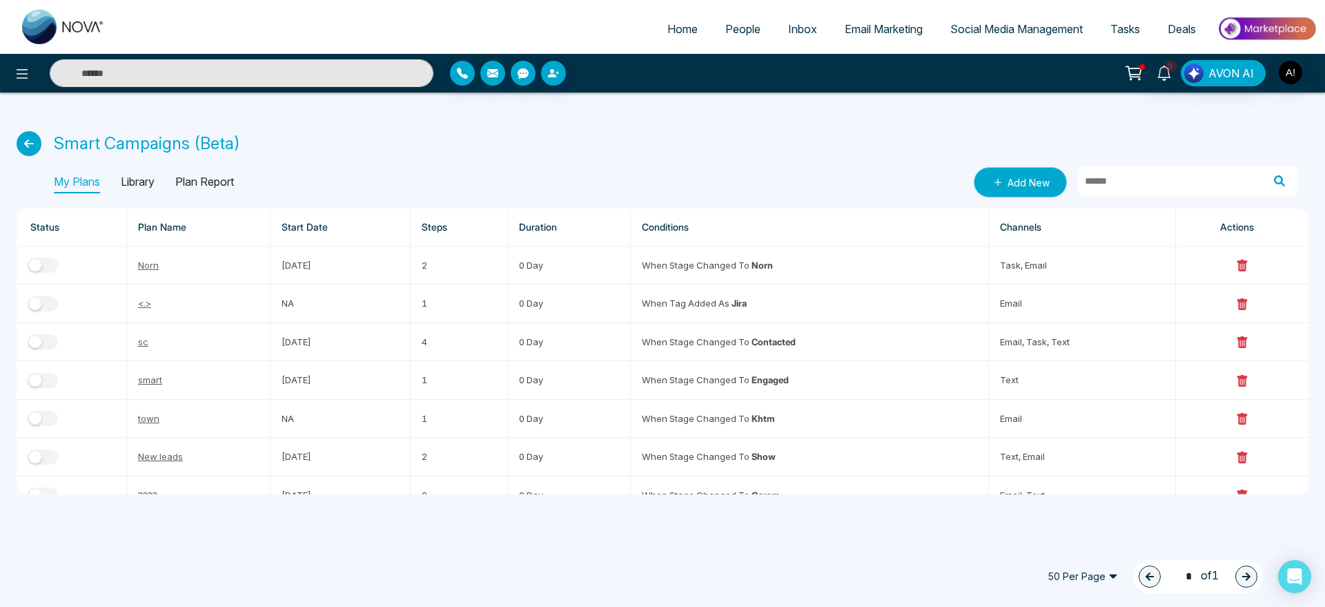
click at [1015, 192] on link "Add New" at bounding box center [1020, 182] width 93 height 30
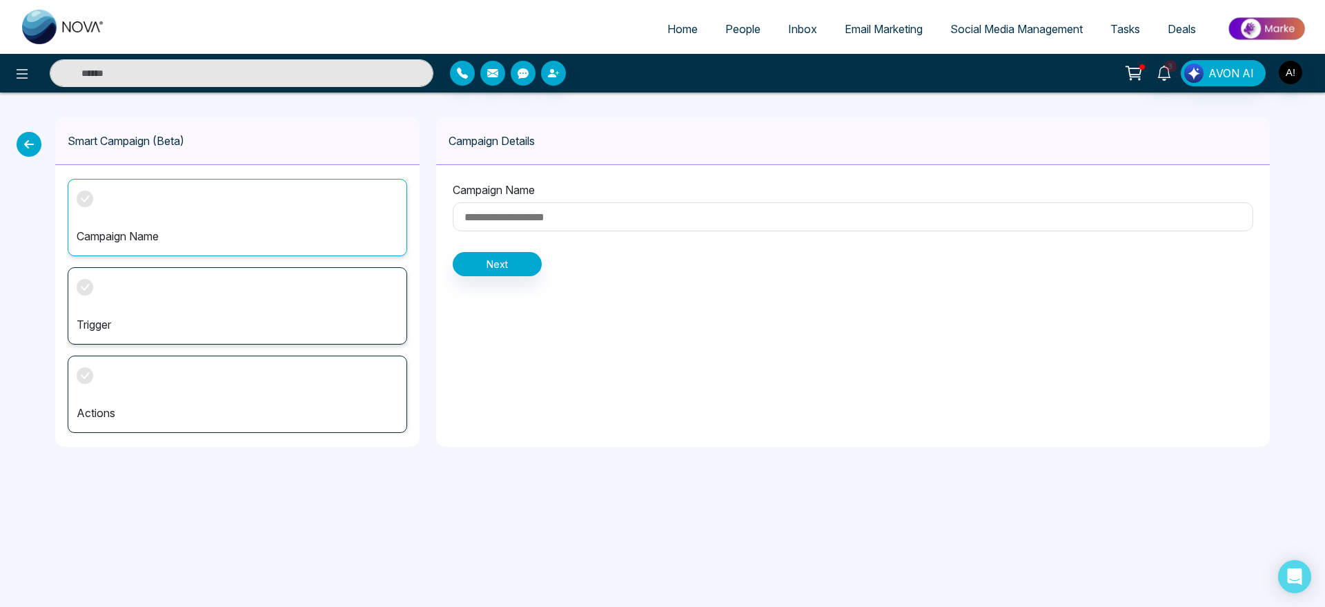
click at [546, 222] on input at bounding box center [853, 216] width 801 height 29
type input "**********"
click at [525, 256] on button "Next" at bounding box center [497, 264] width 89 height 24
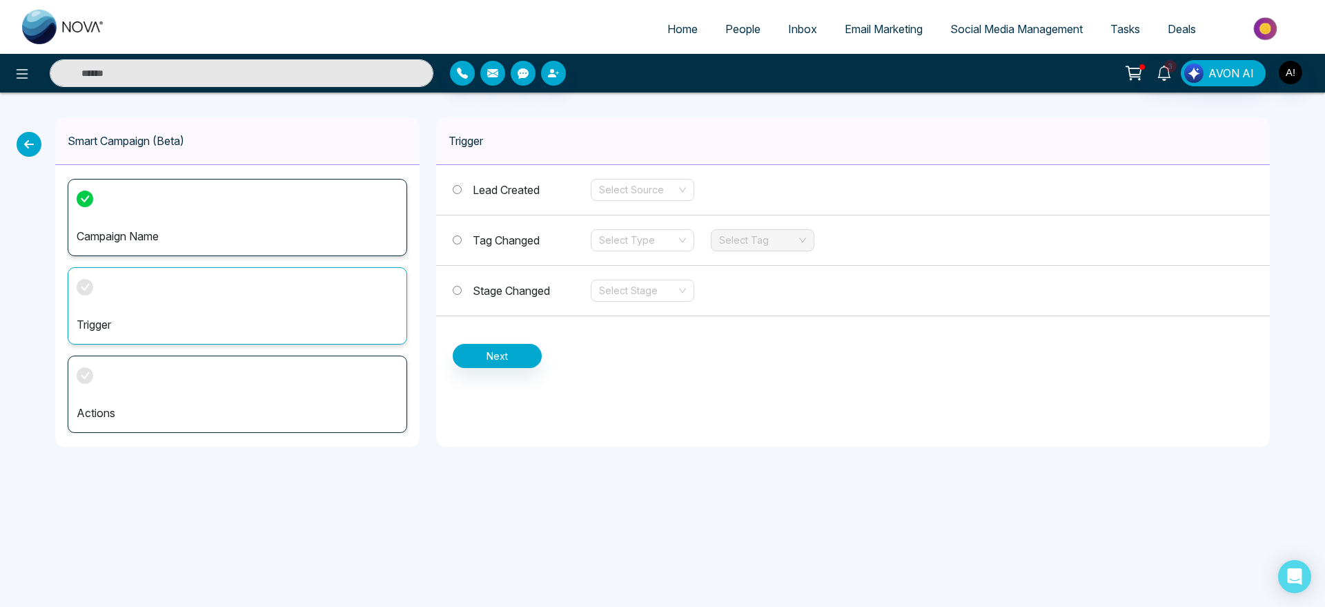
click at [528, 284] on span "Stage Changed" at bounding box center [511, 291] width 77 height 14
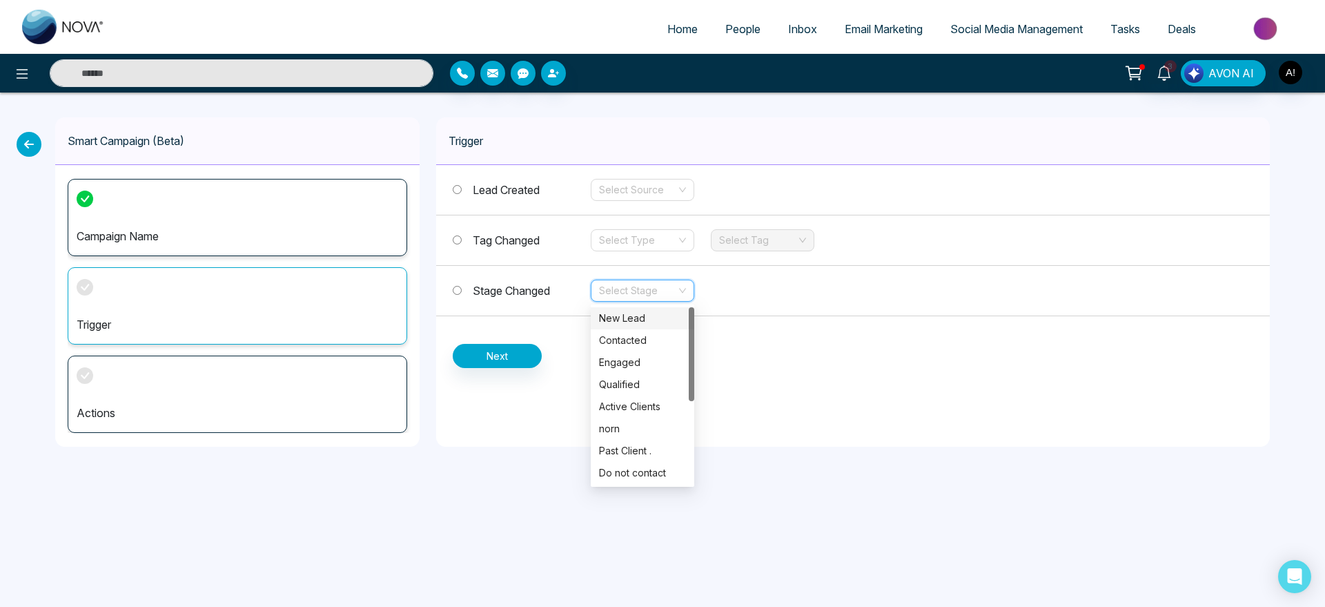
click at [659, 295] on input "search" at bounding box center [637, 290] width 77 height 21
click at [632, 431] on div "Warmn" at bounding box center [642, 438] width 87 height 15
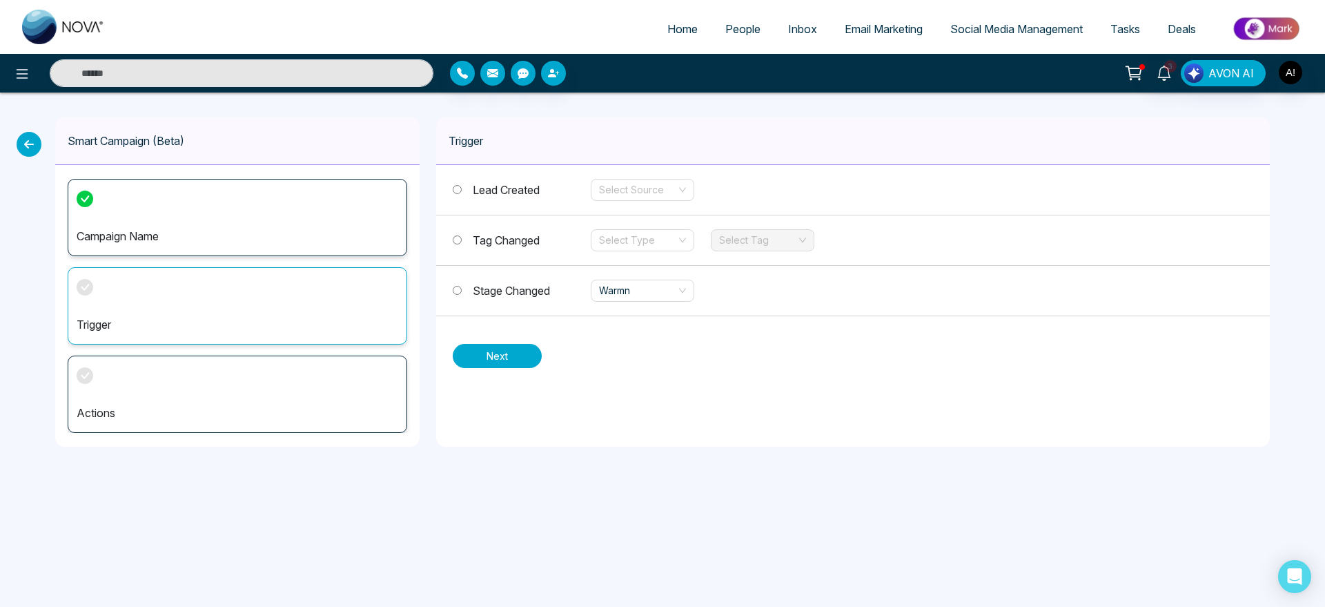
click at [509, 349] on button "Next" at bounding box center [497, 356] width 89 height 24
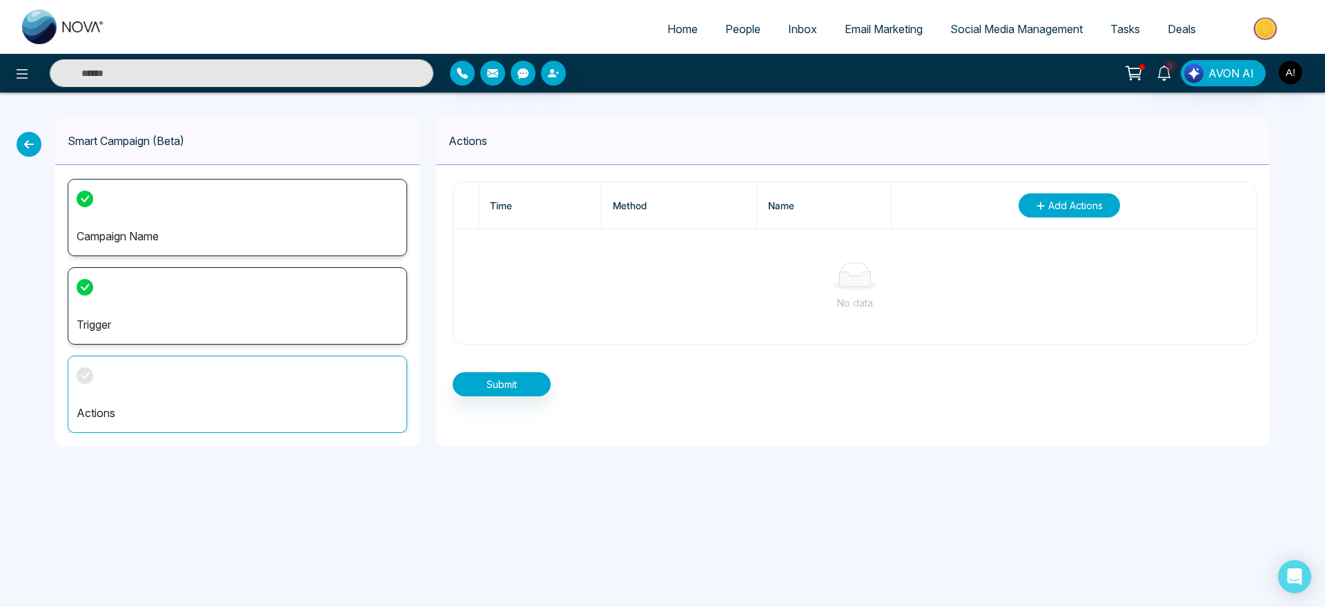
click at [1053, 202] on span "Add Actions" at bounding box center [1075, 205] width 55 height 14
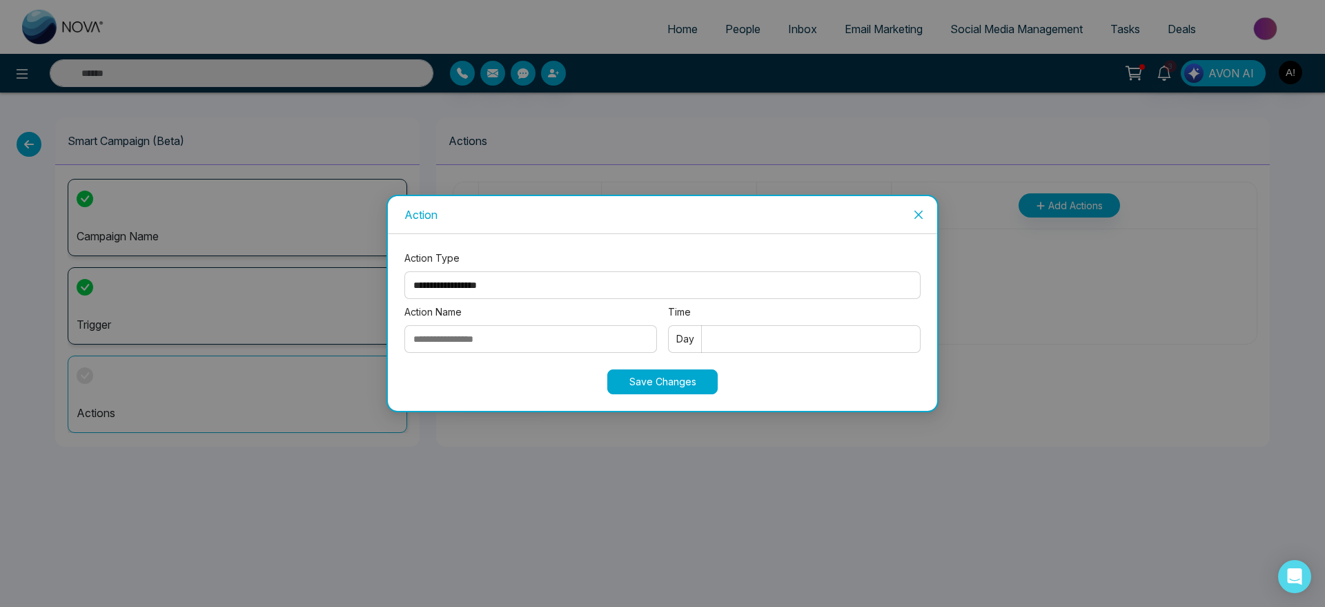
click at [529, 279] on select "**********" at bounding box center [662, 285] width 516 height 28
select select "****"
click at [404, 271] on select "**********" at bounding box center [662, 285] width 516 height 28
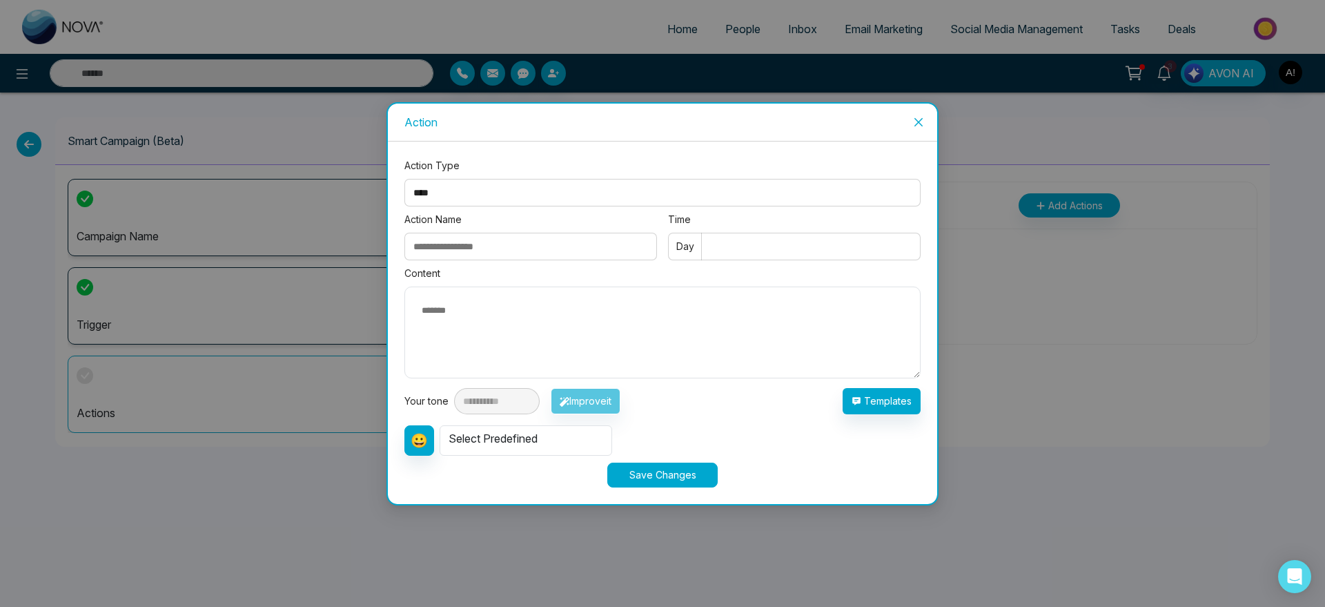
click at [534, 233] on input "Action Name" at bounding box center [530, 247] width 253 height 28
click at [503, 249] on input "Action Name" at bounding box center [530, 247] width 253 height 28
type input "***"
click at [798, 248] on input "Time" at bounding box center [794, 247] width 253 height 28
type input "*"
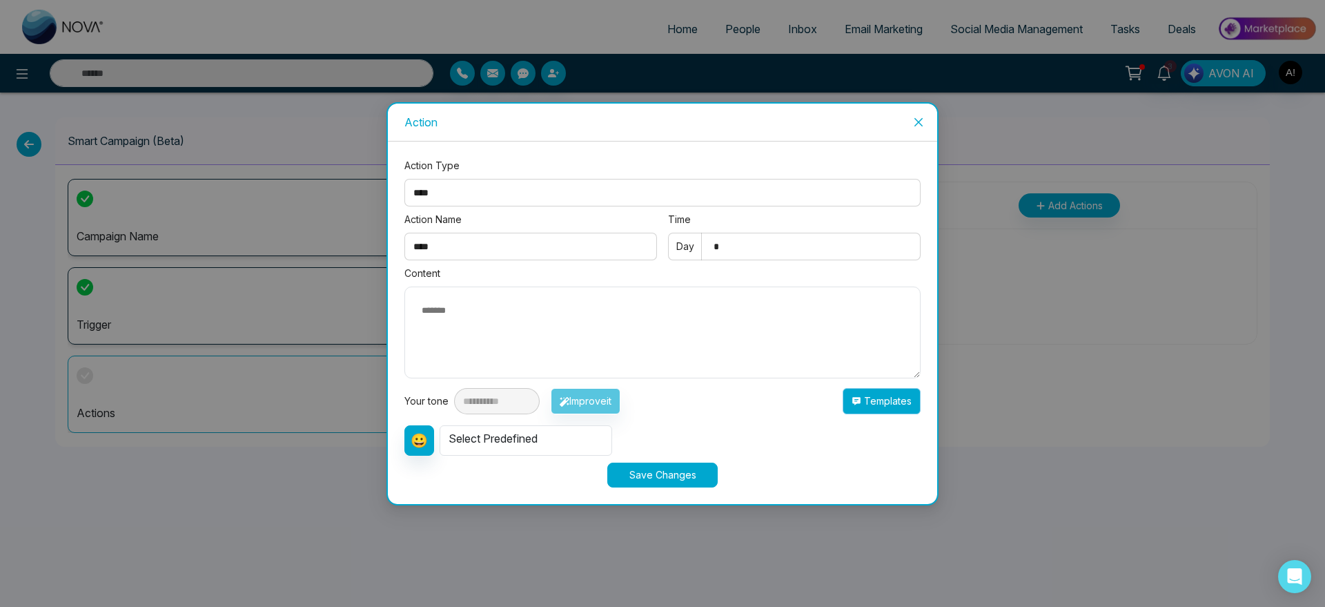
click at [890, 408] on button "Templates" at bounding box center [882, 401] width 78 height 26
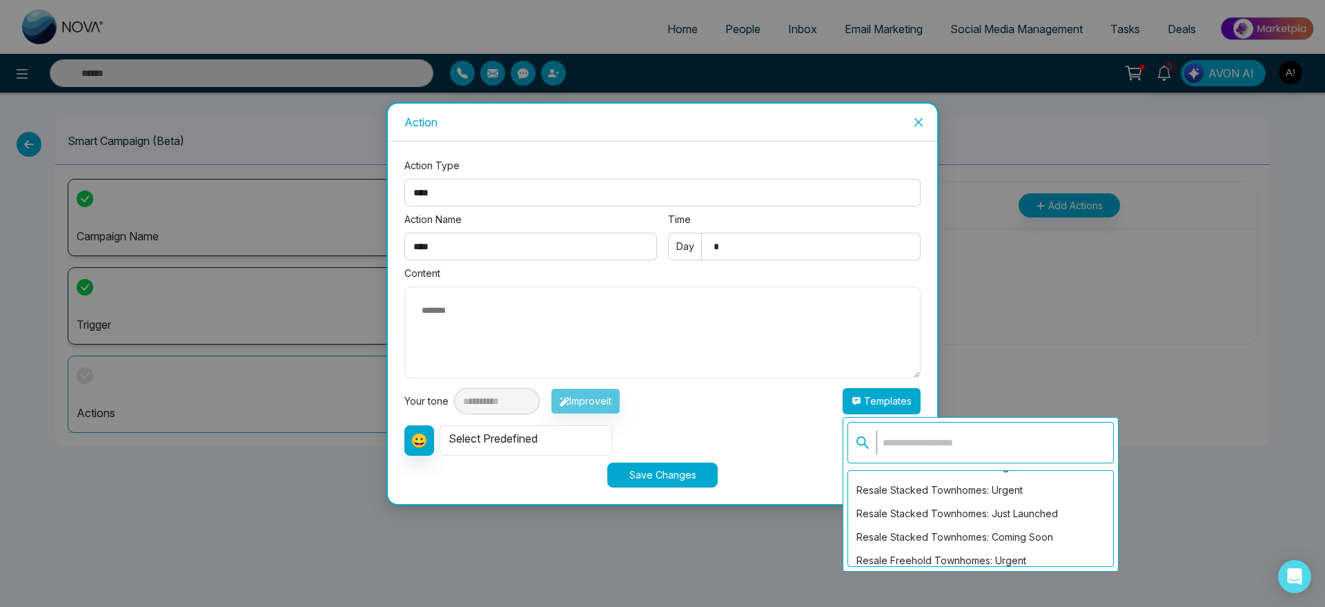
scroll to position [461, 0]
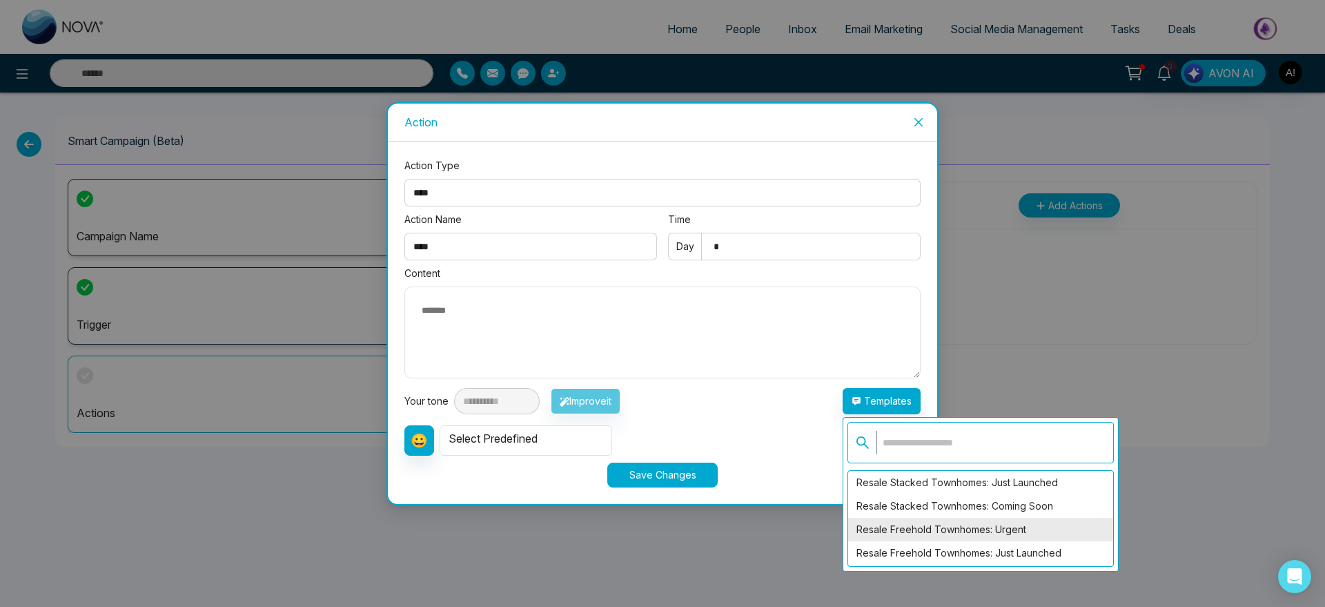
click at [972, 527] on div "Resale Freehold Townhomes: Urgent" at bounding box center [980, 529] width 265 height 23
type textarea "**********"
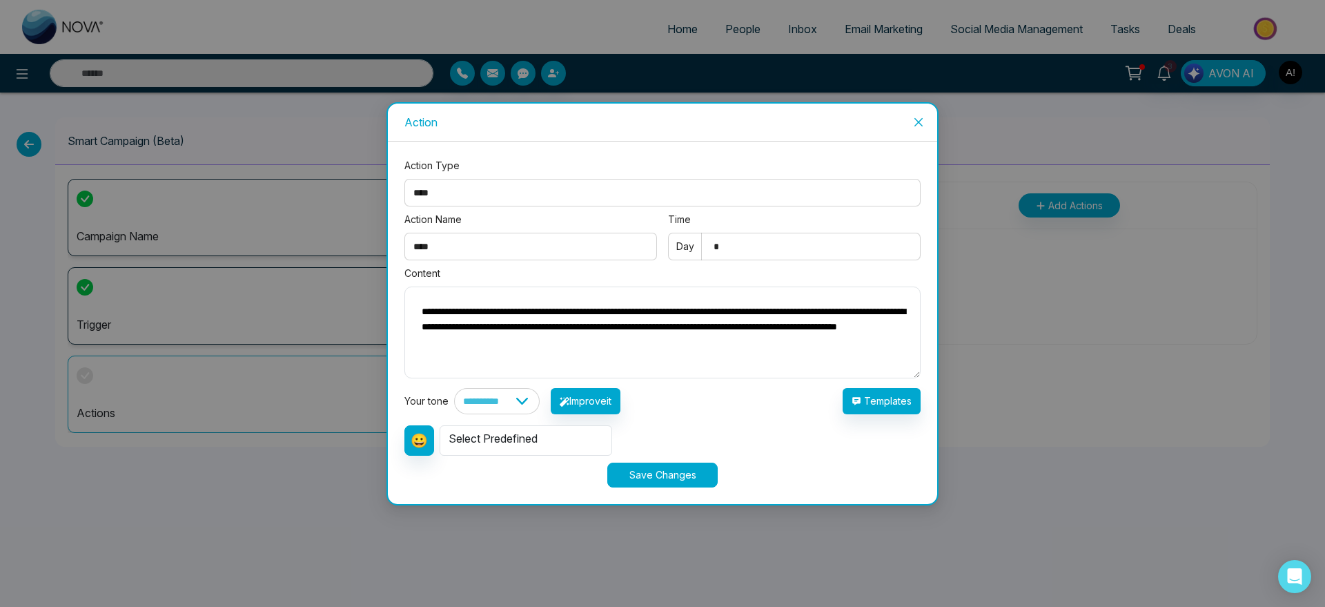
click at [670, 480] on button "Save Changes" at bounding box center [662, 474] width 110 height 25
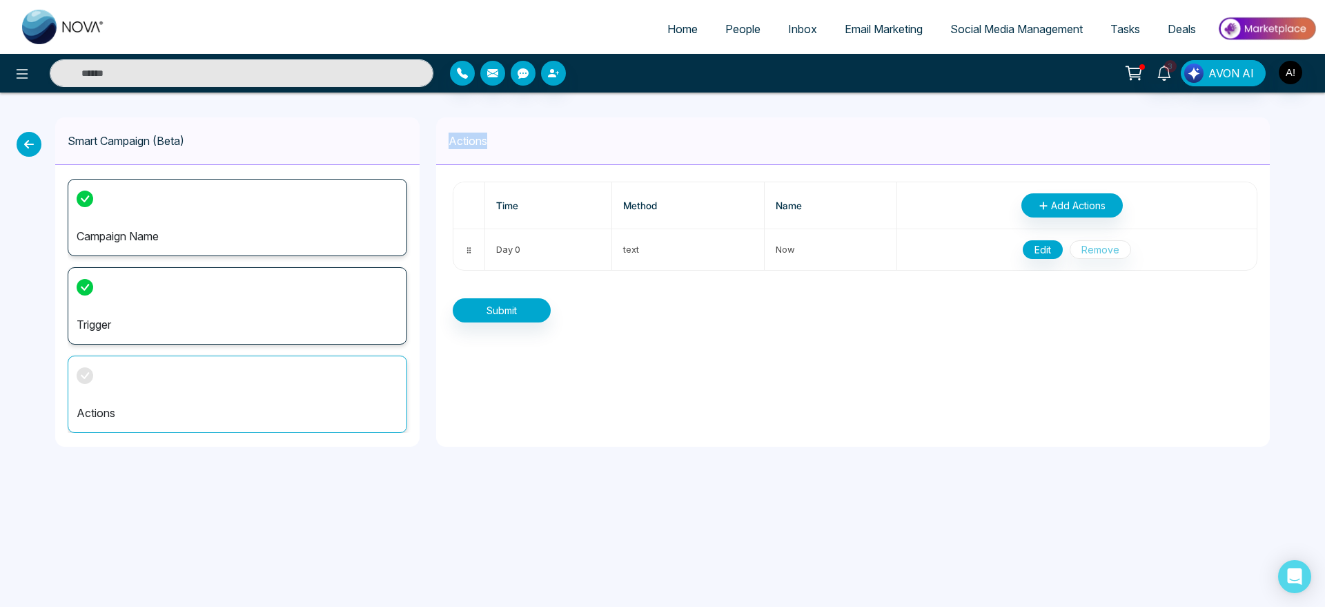
drag, startPoint x: 440, startPoint y: 133, endPoint x: 538, endPoint y: 139, distance: 98.2
click at [538, 139] on div "Actions" at bounding box center [853, 141] width 834 height 48
drag, startPoint x: 445, startPoint y: 139, endPoint x: 525, endPoint y: 139, distance: 79.4
click at [525, 139] on div "Actions" at bounding box center [853, 141] width 834 height 48
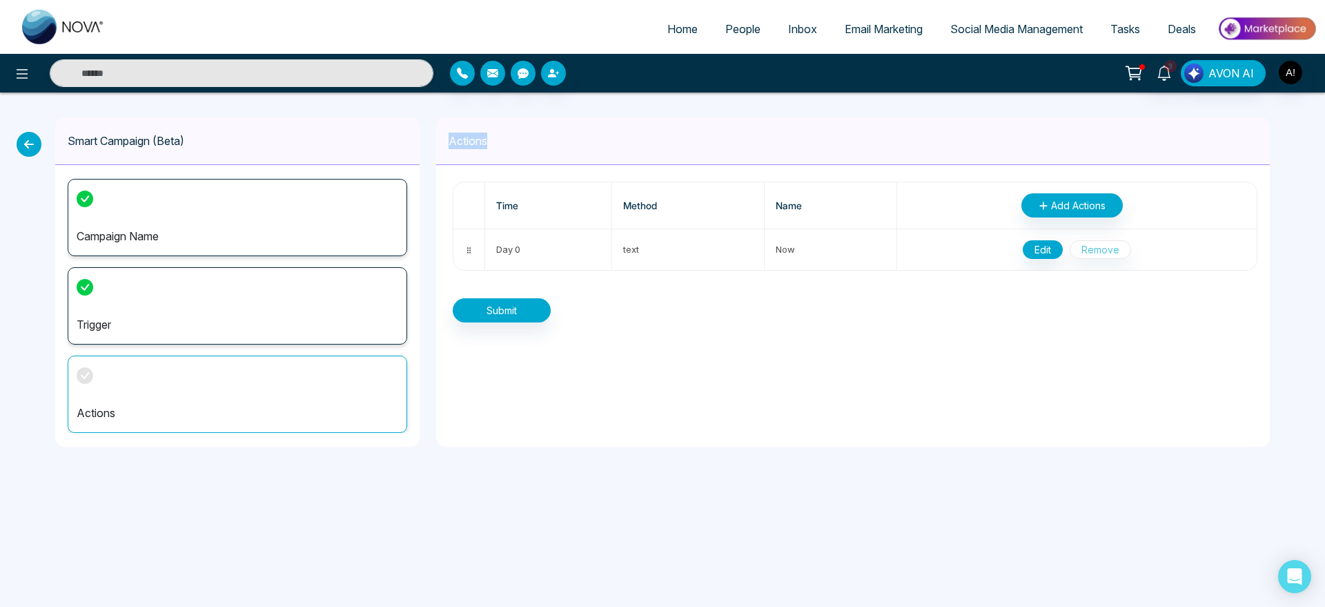
click at [525, 139] on div "Actions" at bounding box center [853, 141] width 834 height 48
click at [485, 298] on button "Submit" at bounding box center [502, 310] width 98 height 24
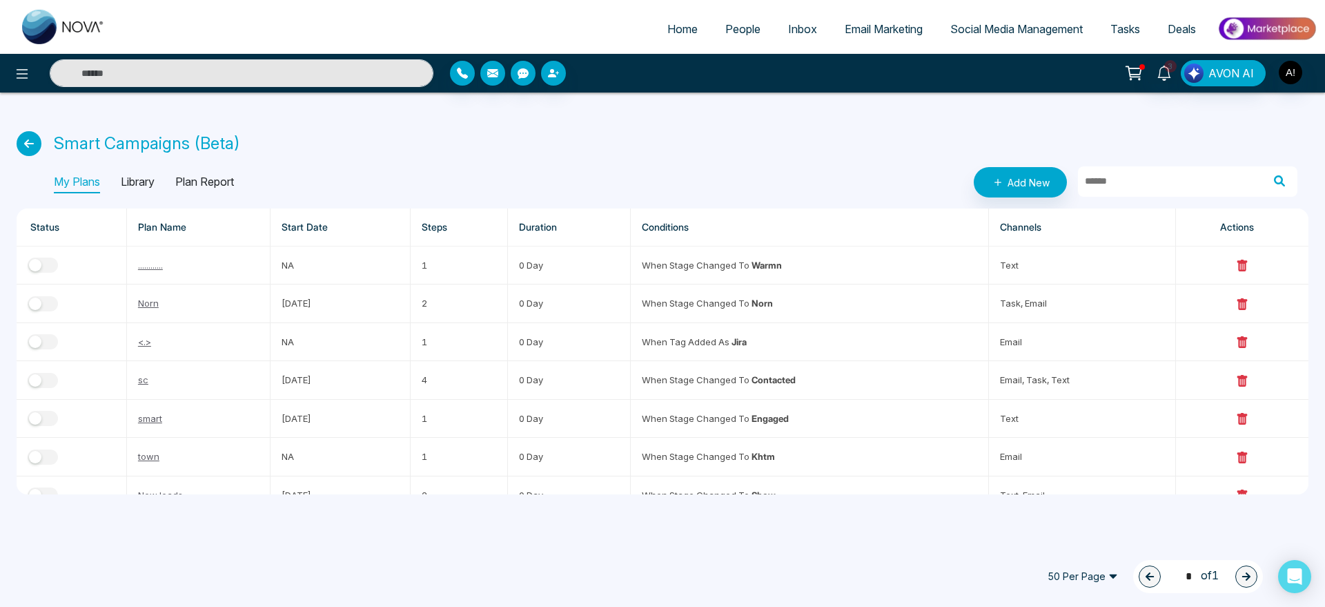
click at [737, 34] on span "People" at bounding box center [742, 29] width 35 height 14
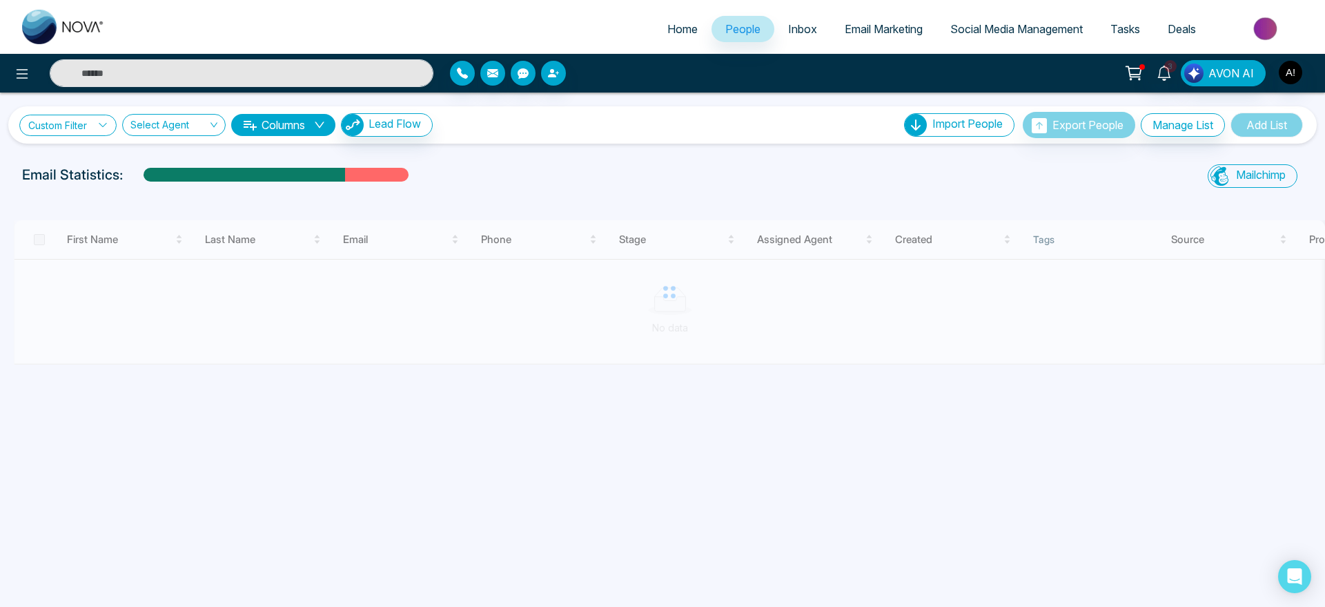
click at [101, 124] on icon at bounding box center [103, 125] width 10 height 10
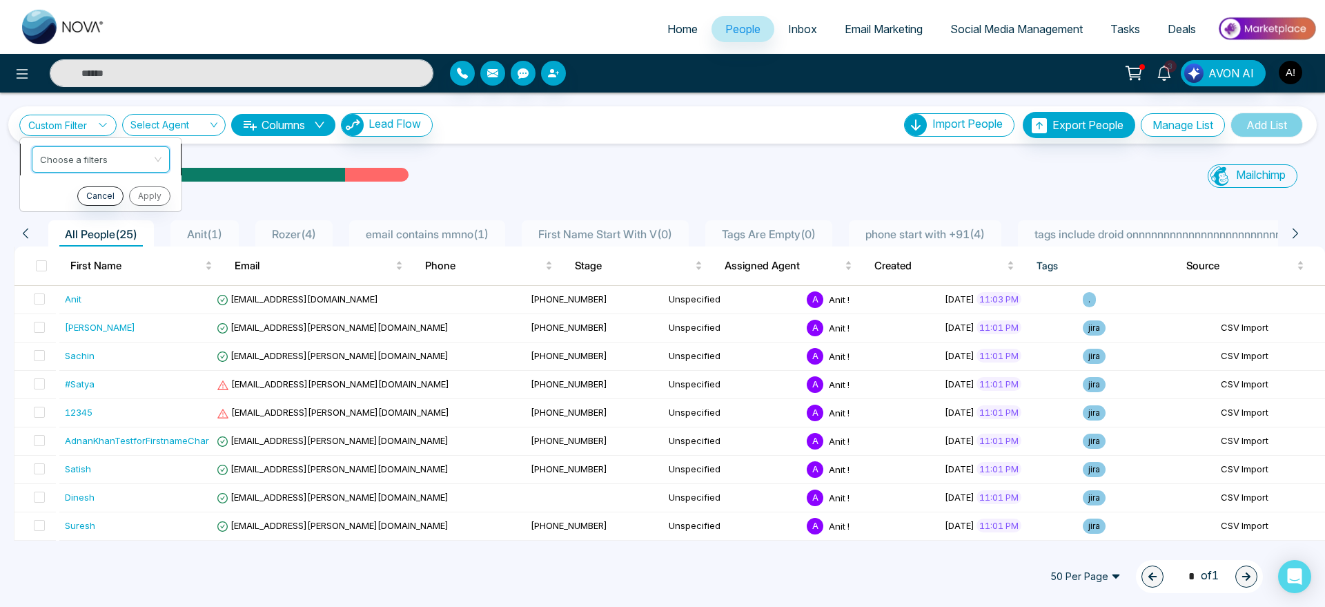
click at [103, 160] on input "search" at bounding box center [96, 157] width 112 height 21
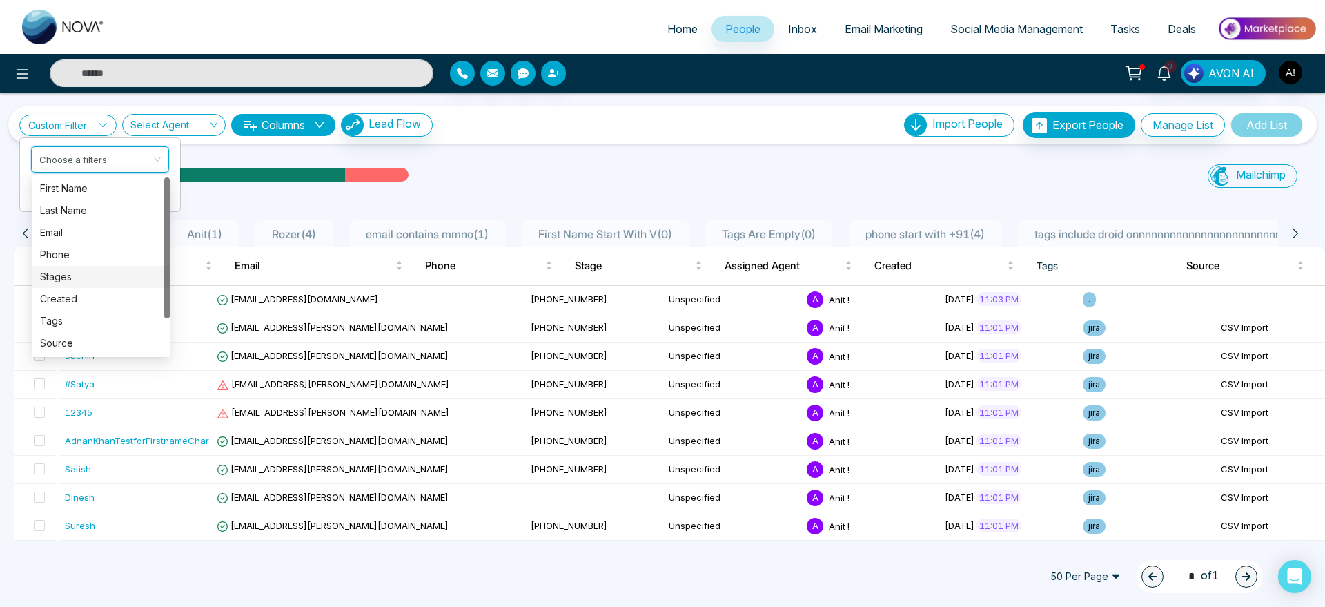
click at [77, 282] on div "Stages" at bounding box center [100, 276] width 121 height 15
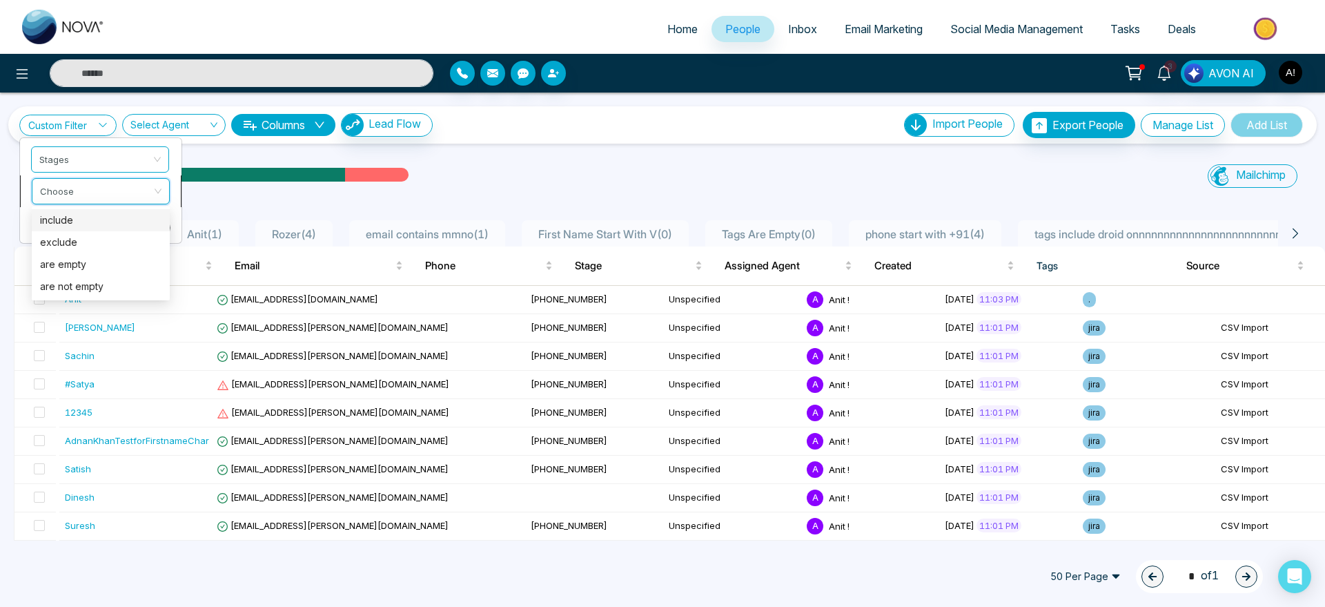
click at [77, 198] on input "search" at bounding box center [96, 189] width 112 height 21
click at [84, 224] on div "include" at bounding box center [100, 220] width 121 height 15
click at [117, 224] on input "search" at bounding box center [96, 221] width 112 height 21
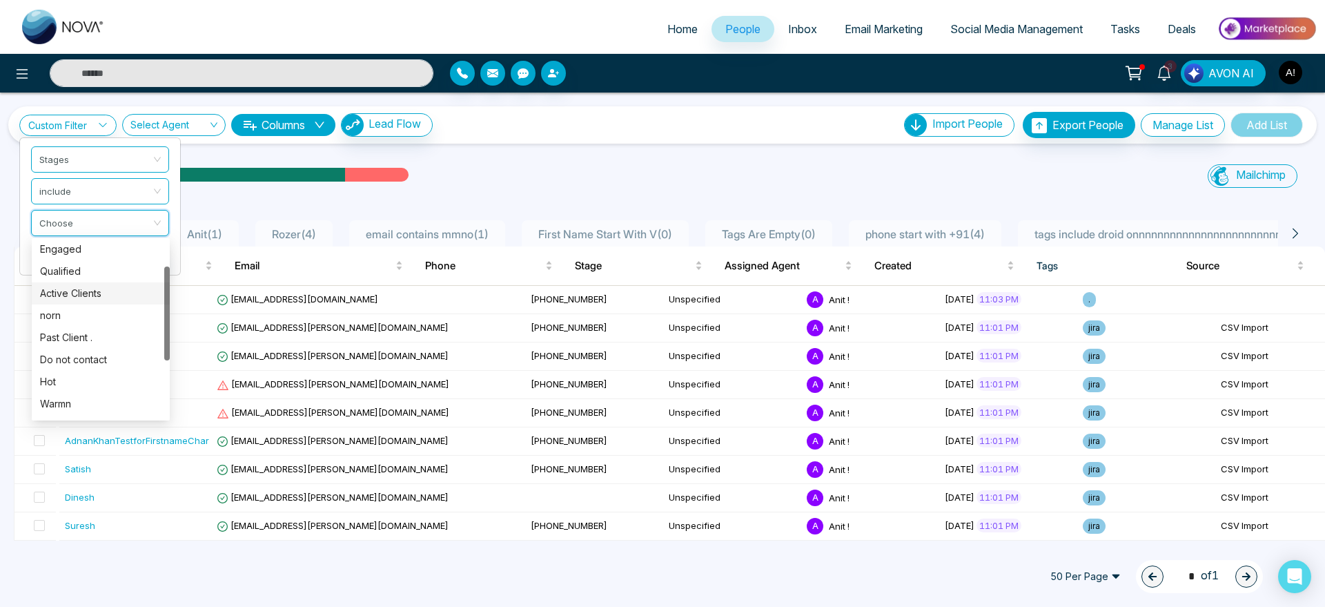
scroll to position [69, 0]
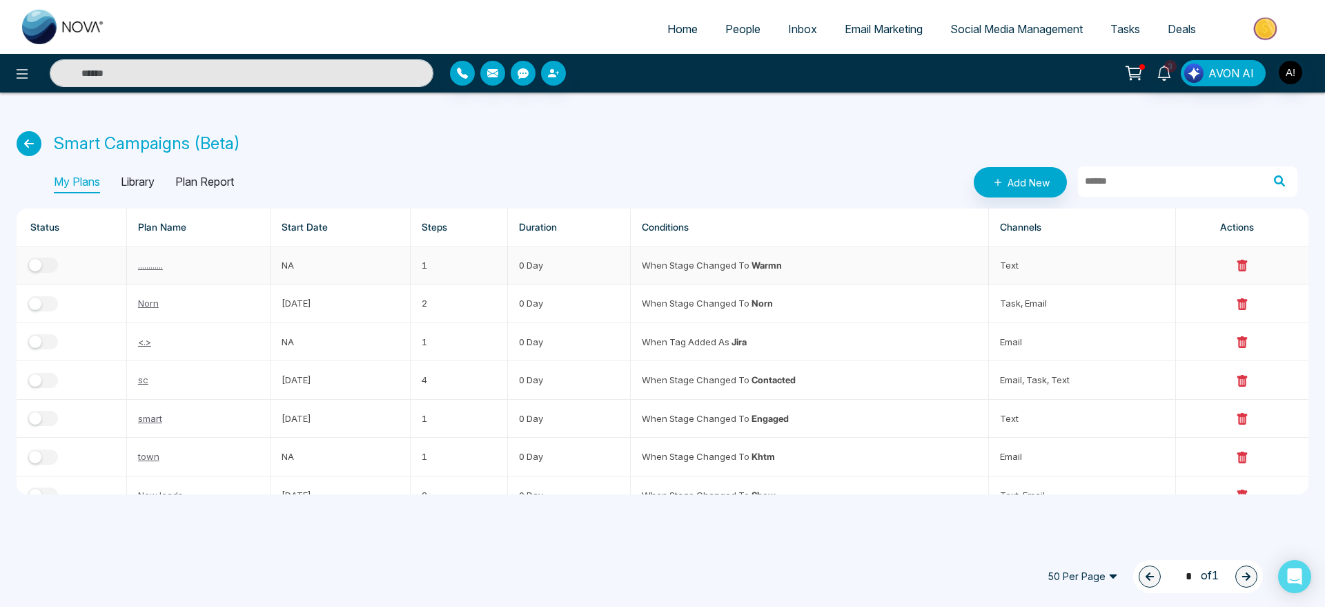
click at [56, 263] on button "button" at bounding box center [43, 264] width 30 height 15
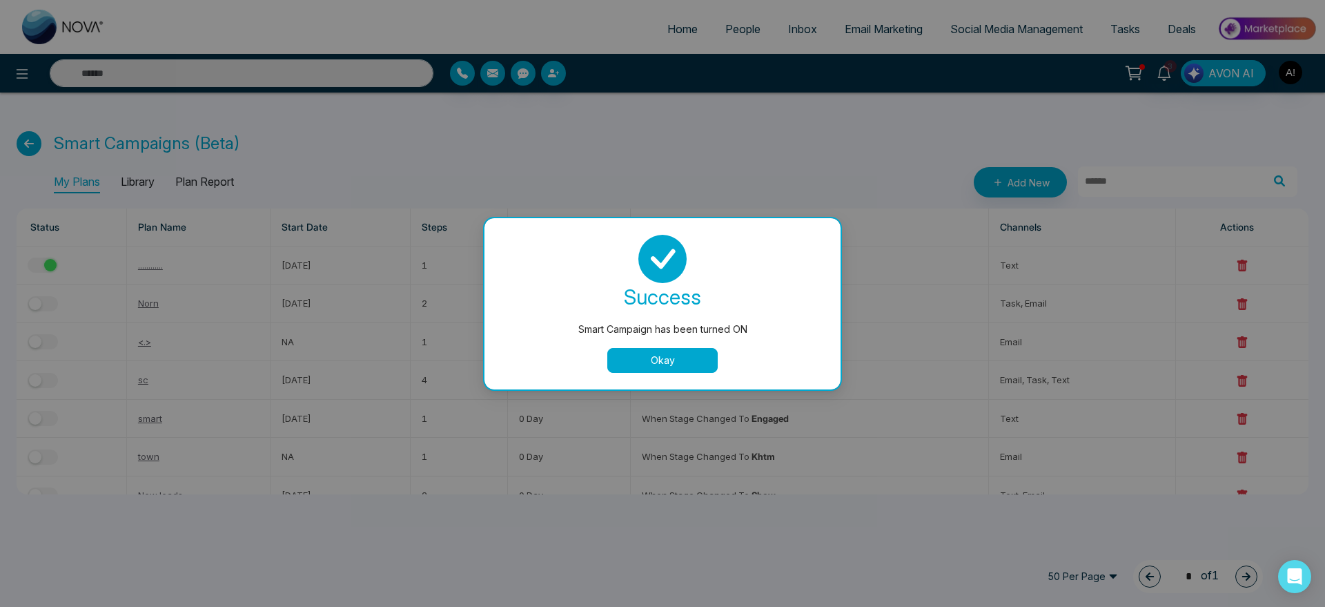
click at [665, 349] on button "Okay" at bounding box center [662, 360] width 110 height 25
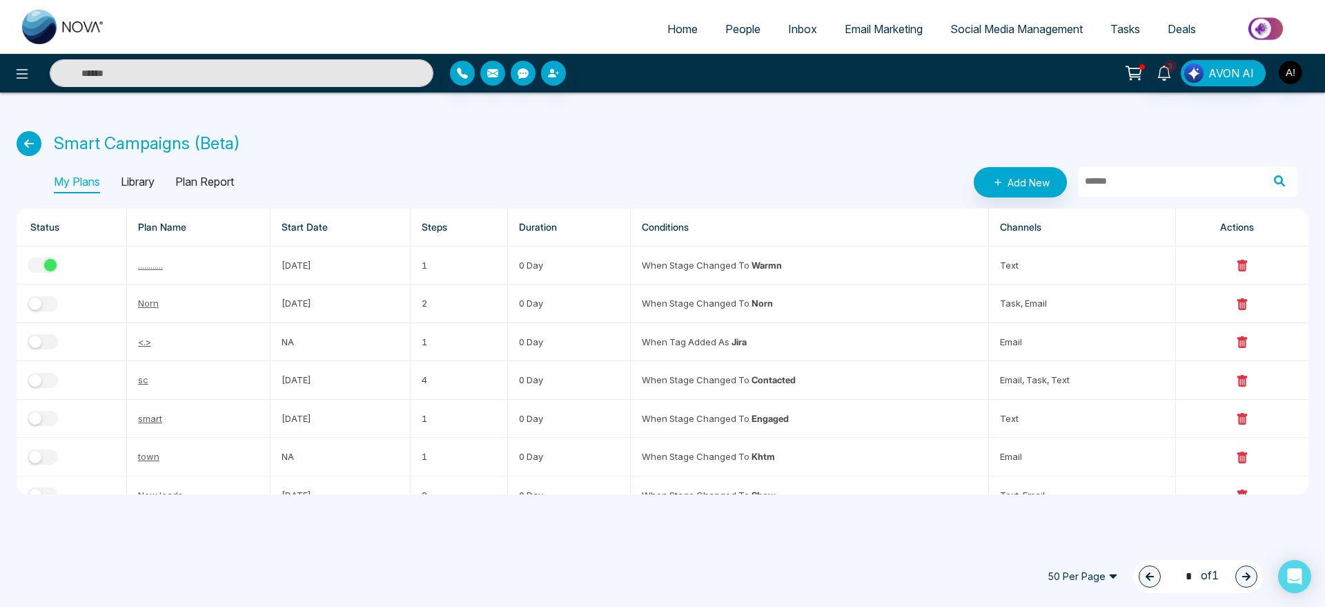
click at [730, 35] on span "People" at bounding box center [742, 29] width 35 height 14
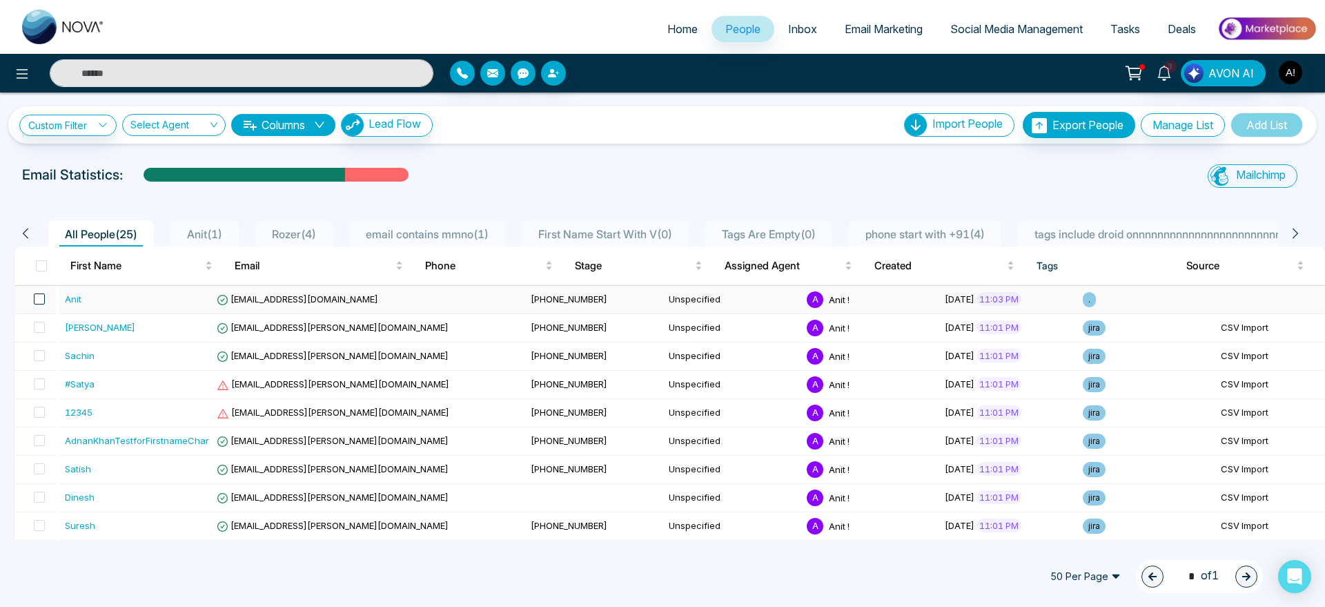
click at [44, 301] on span at bounding box center [39, 298] width 11 height 11
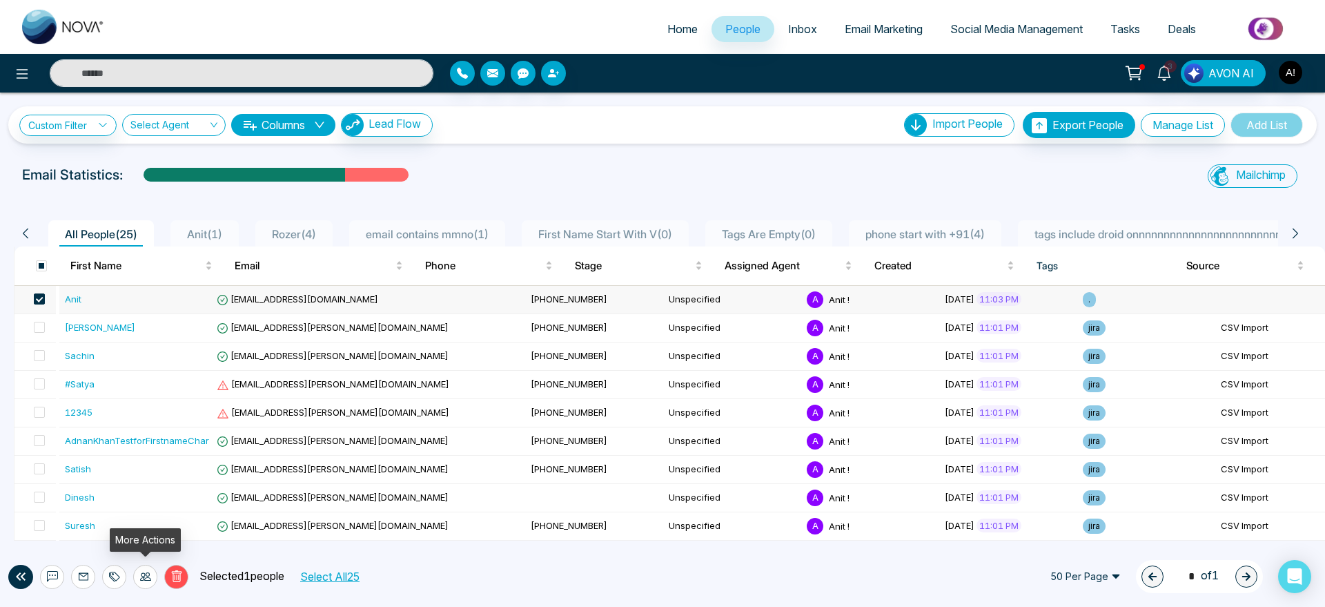
click at [148, 574] on icon at bounding box center [145, 576] width 11 height 11
click at [153, 505] on link "Update Stage" at bounding box center [121, 502] width 64 height 12
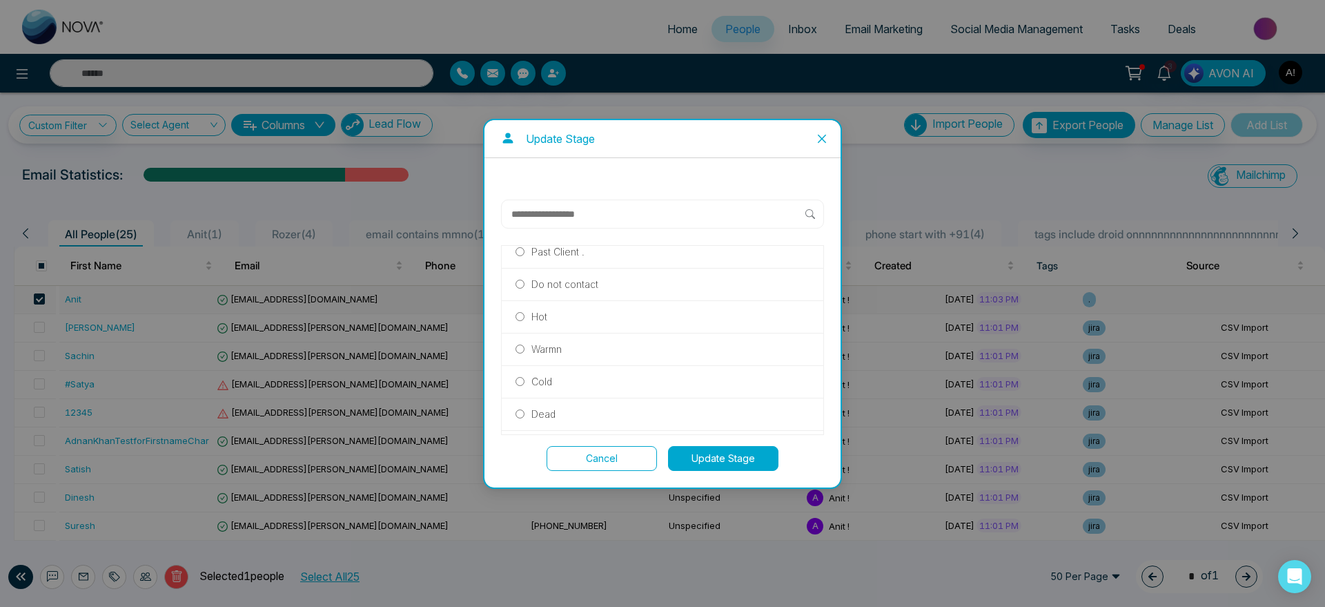
scroll to position [213, 0]
click at [556, 345] on p "Warmn" at bounding box center [546, 340] width 30 height 15
click at [730, 465] on button "Update Stage" at bounding box center [723, 458] width 110 height 25
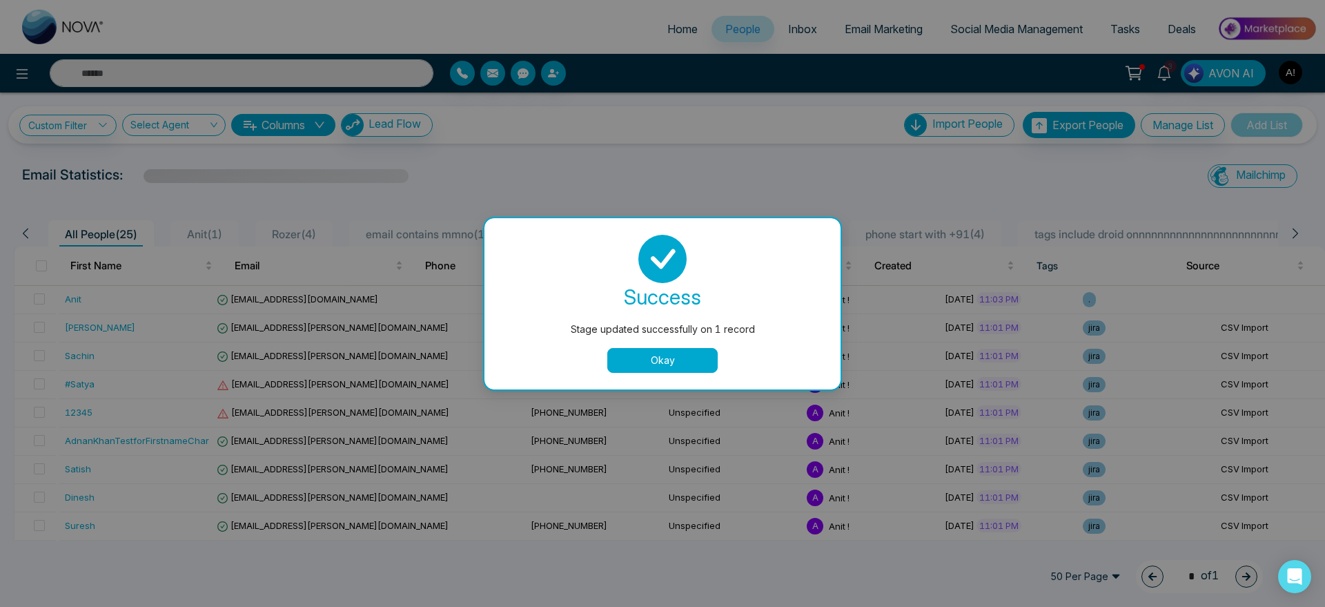
click at [705, 360] on button "Okay" at bounding box center [662, 360] width 110 height 25
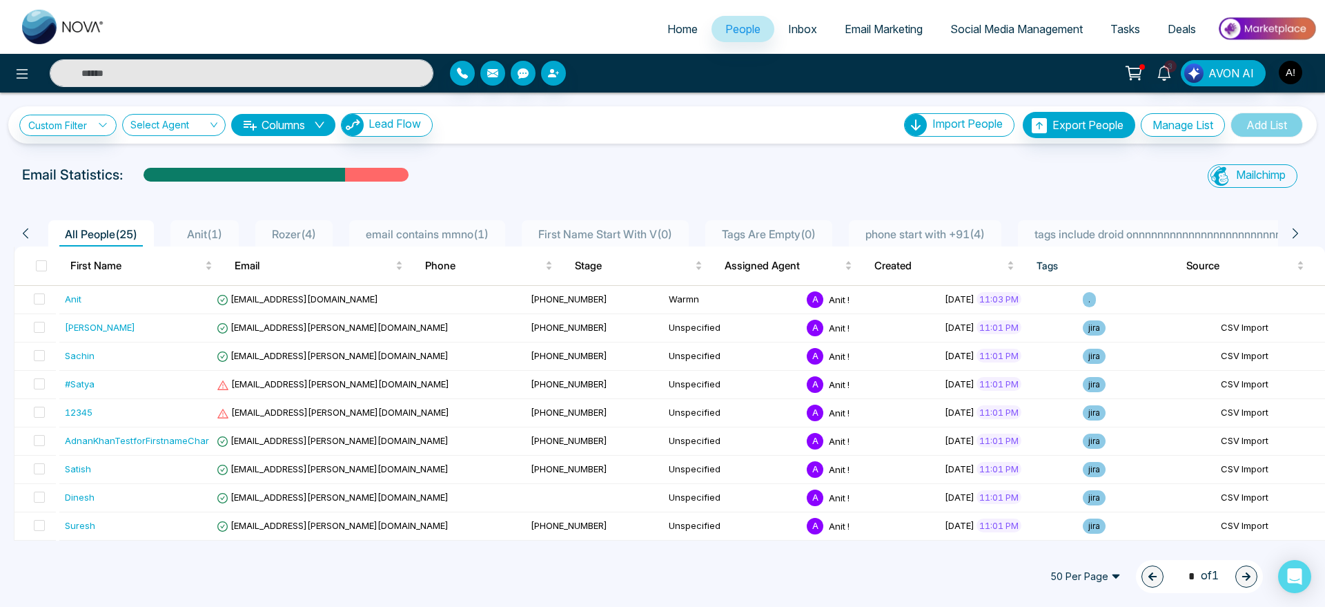
click at [848, 543] on div "Home People Inbox Email Marketing Social Media Management Tasks Deals 3 AVON AI…" at bounding box center [662, 303] width 1325 height 607
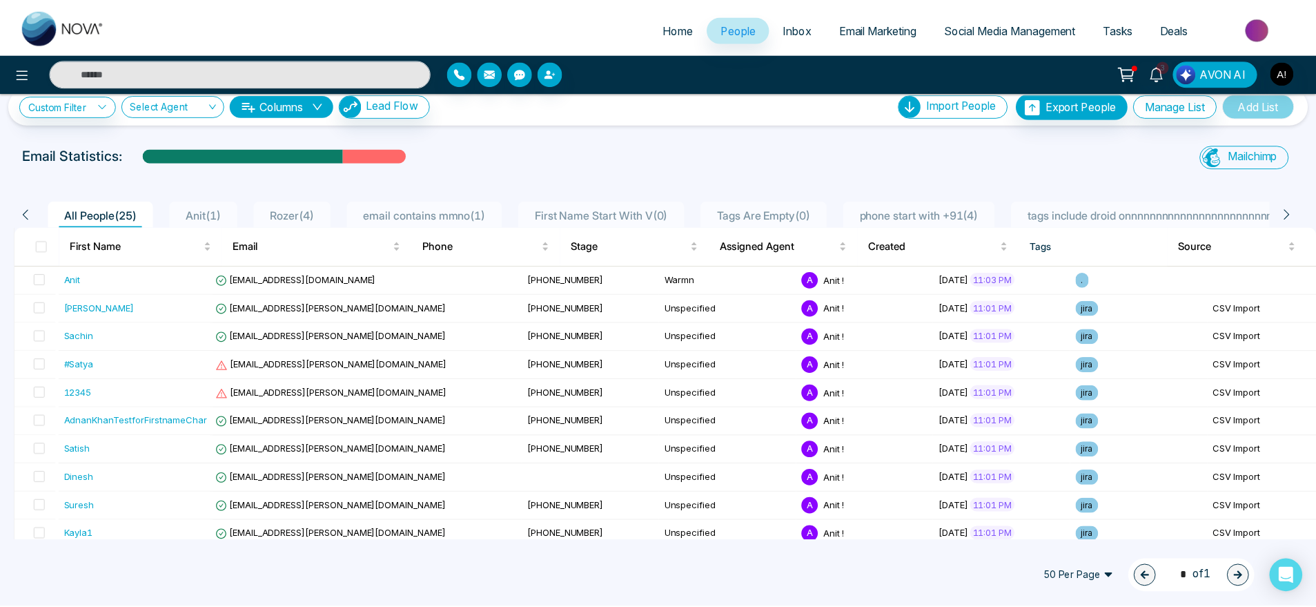
scroll to position [0, 0]
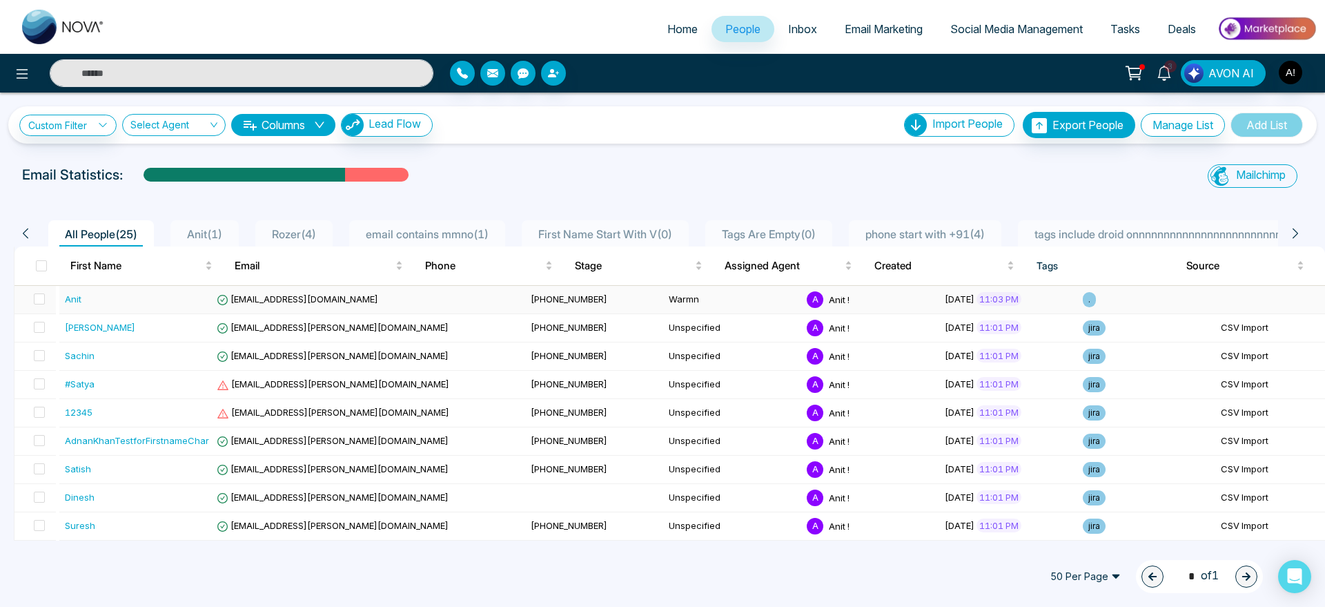
drag, startPoint x: 284, startPoint y: 306, endPoint x: 362, endPoint y: 304, distance: 77.3
click at [362, 304] on td "anit@mmnovatech.com" at bounding box center [368, 300] width 314 height 28
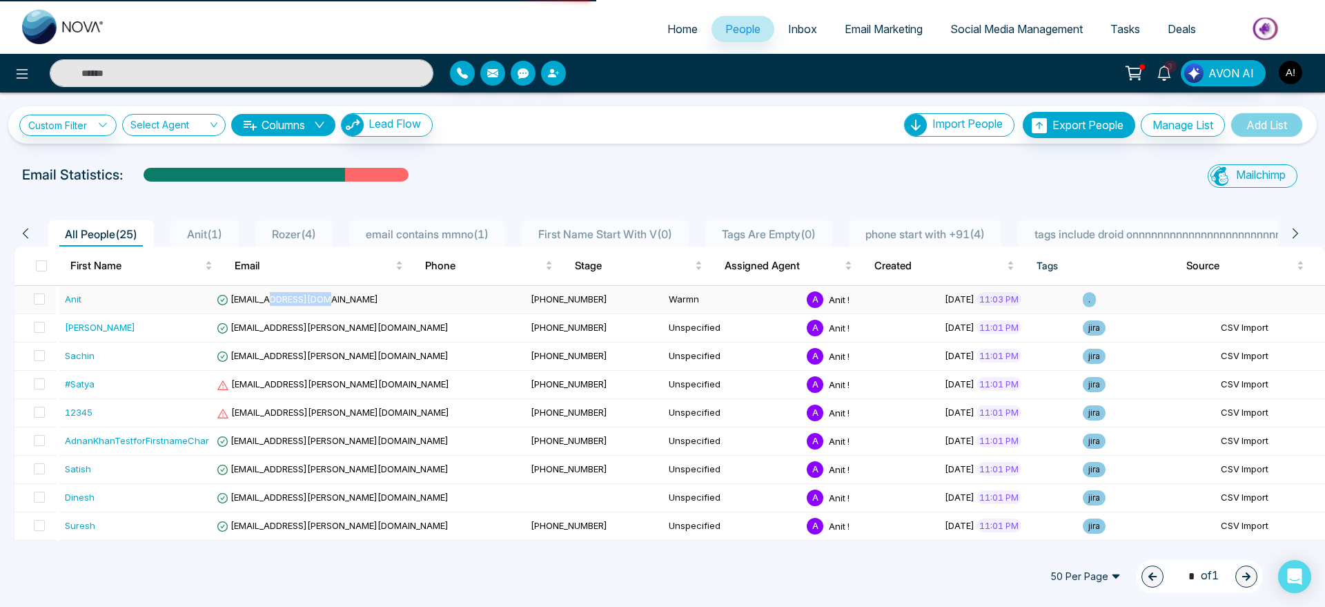
click at [362, 304] on td "anit@mmnovatech.com" at bounding box center [368, 300] width 314 height 28
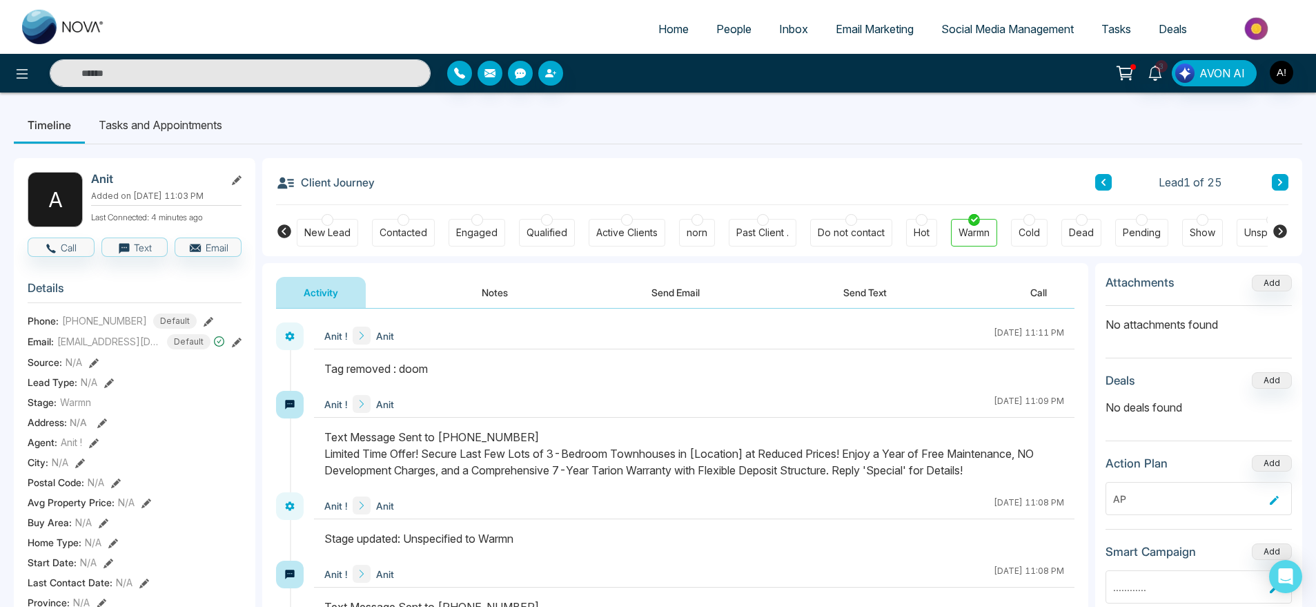
drag, startPoint x: 282, startPoint y: 186, endPoint x: 374, endPoint y: 183, distance: 91.9
click at [374, 183] on div "Client Journey Lead 1 of 25" at bounding box center [782, 181] width 1013 height 47
click at [375, 179] on div "Client Journey Lead 1 of 25" at bounding box center [782, 181] width 1013 height 47
click at [666, 23] on span "Home" at bounding box center [674, 29] width 30 height 14
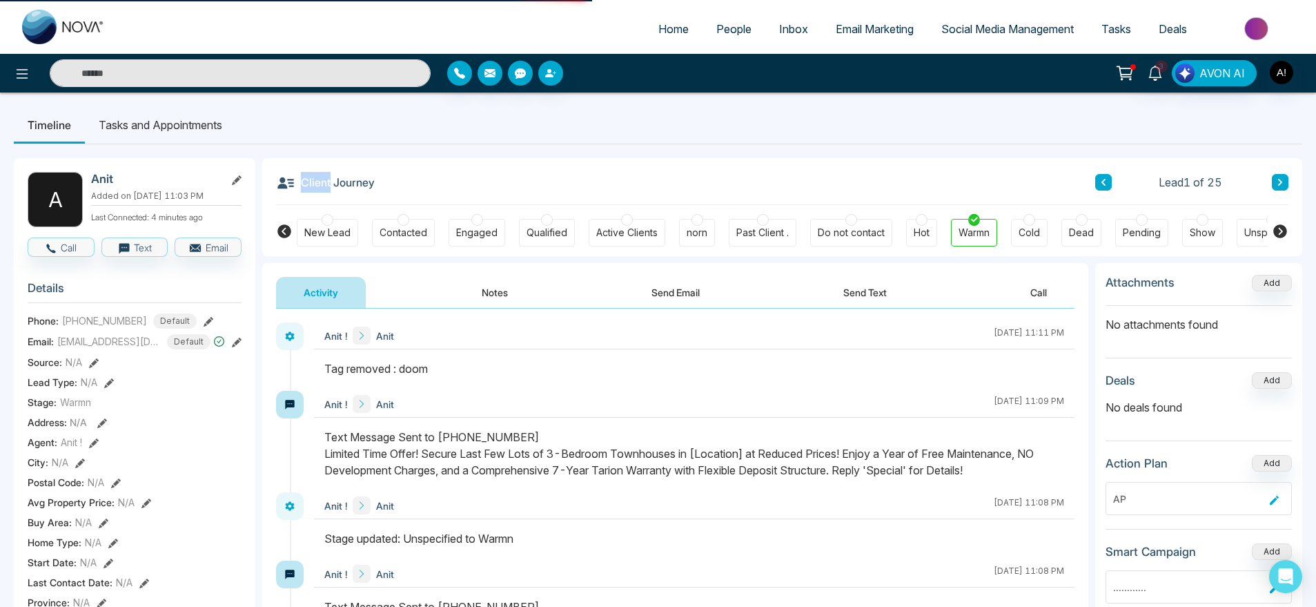
select select "*"
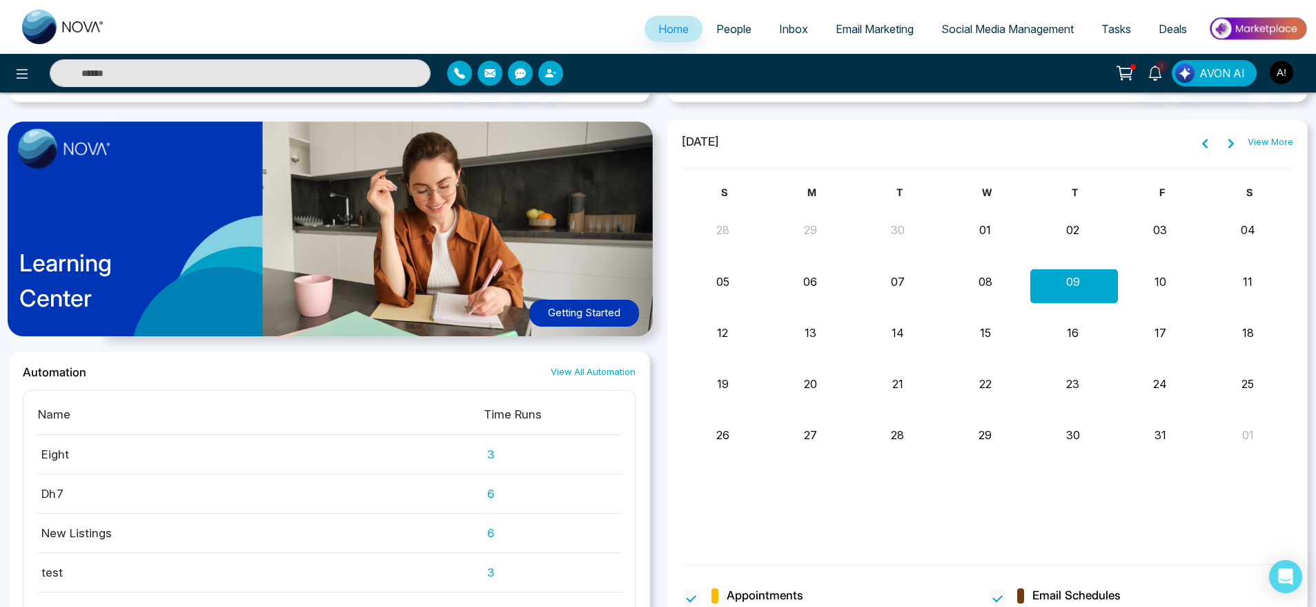
scroll to position [1060, 0]
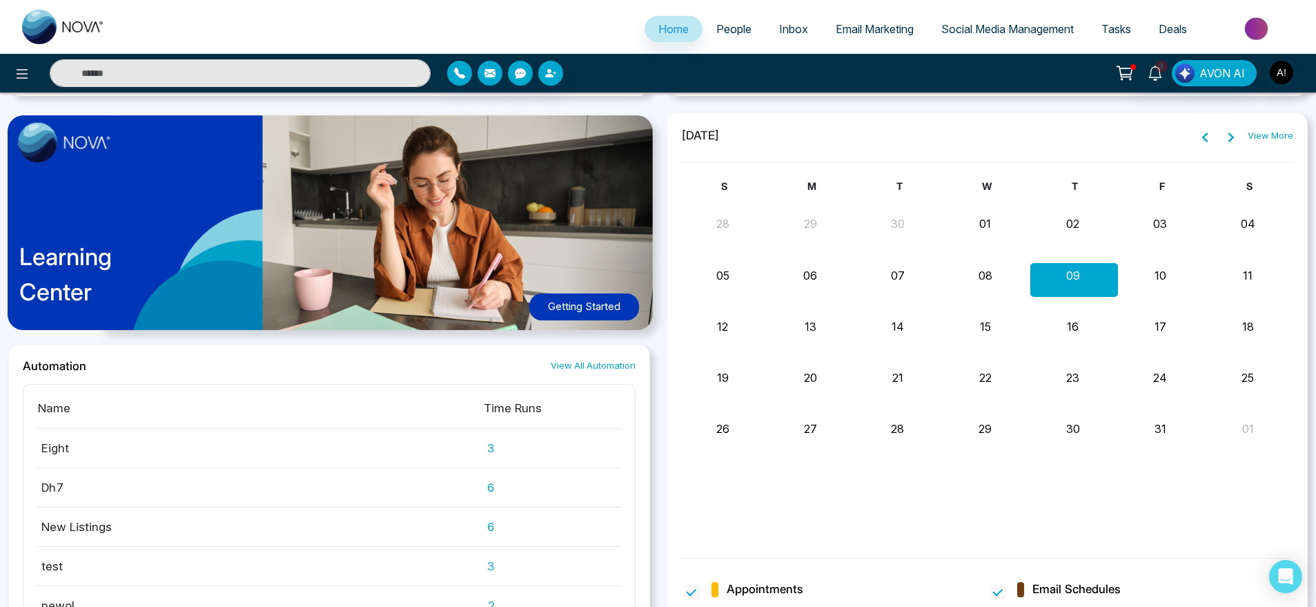
click at [453, 252] on div "Learning Center Getting Started" at bounding box center [329, 229] width 642 height 232
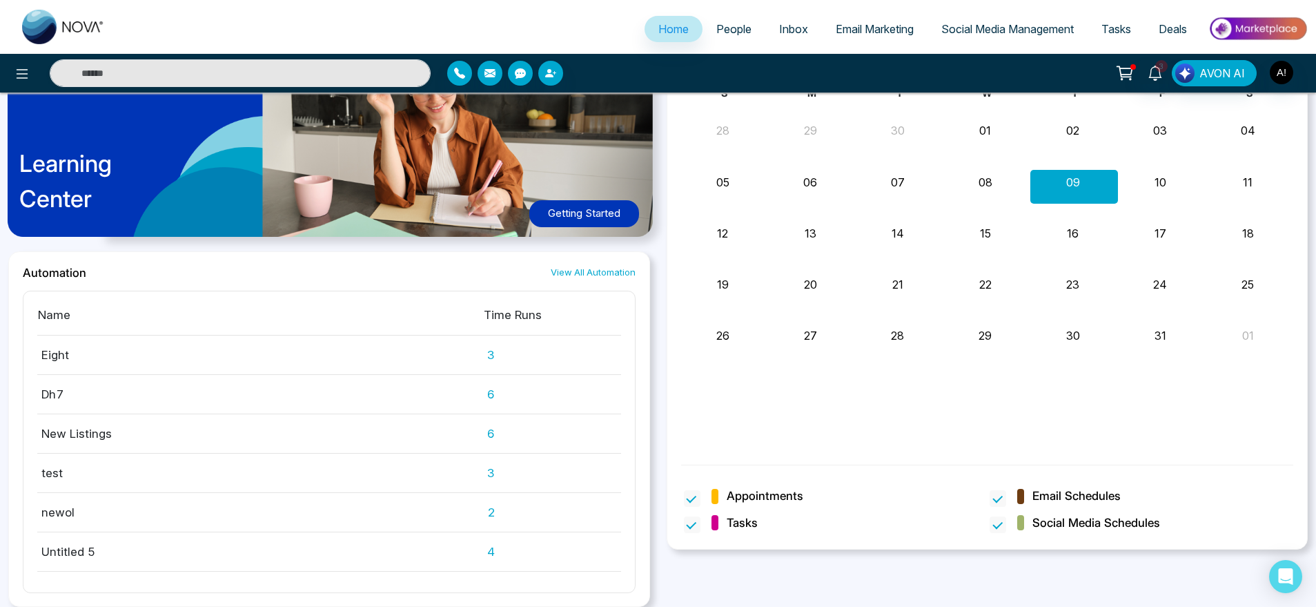
scroll to position [1148, 0]
click at [572, 271] on link "View All Automation" at bounding box center [593, 272] width 85 height 13
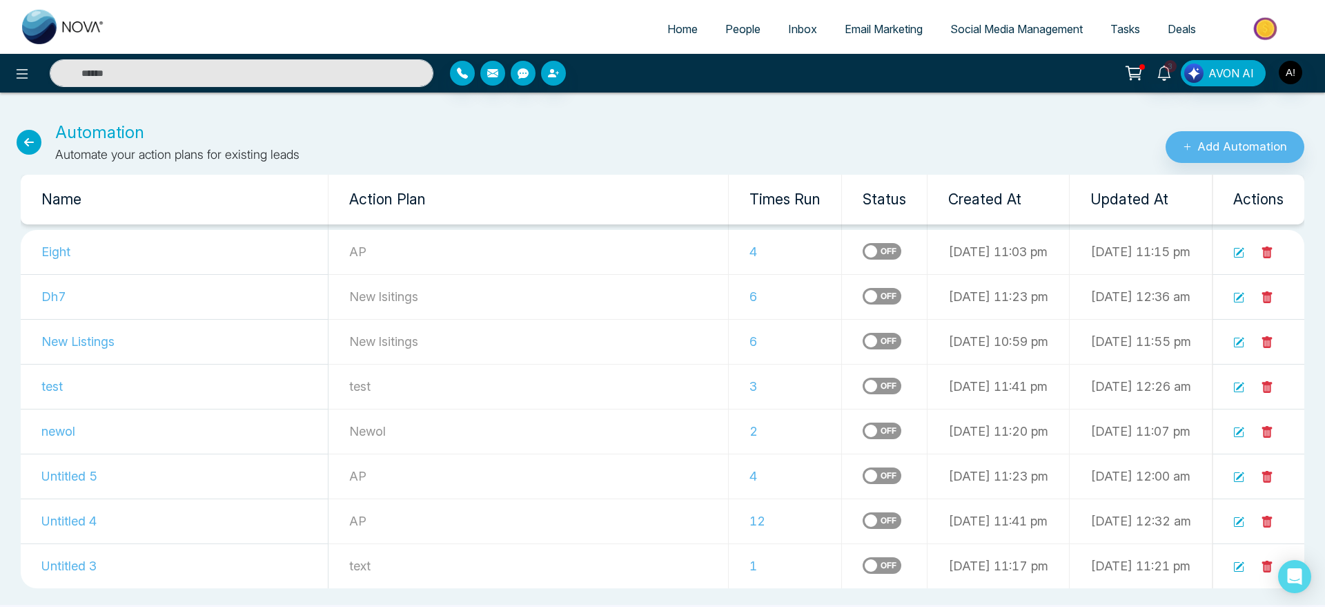
click at [26, 143] on icon at bounding box center [29, 142] width 25 height 25
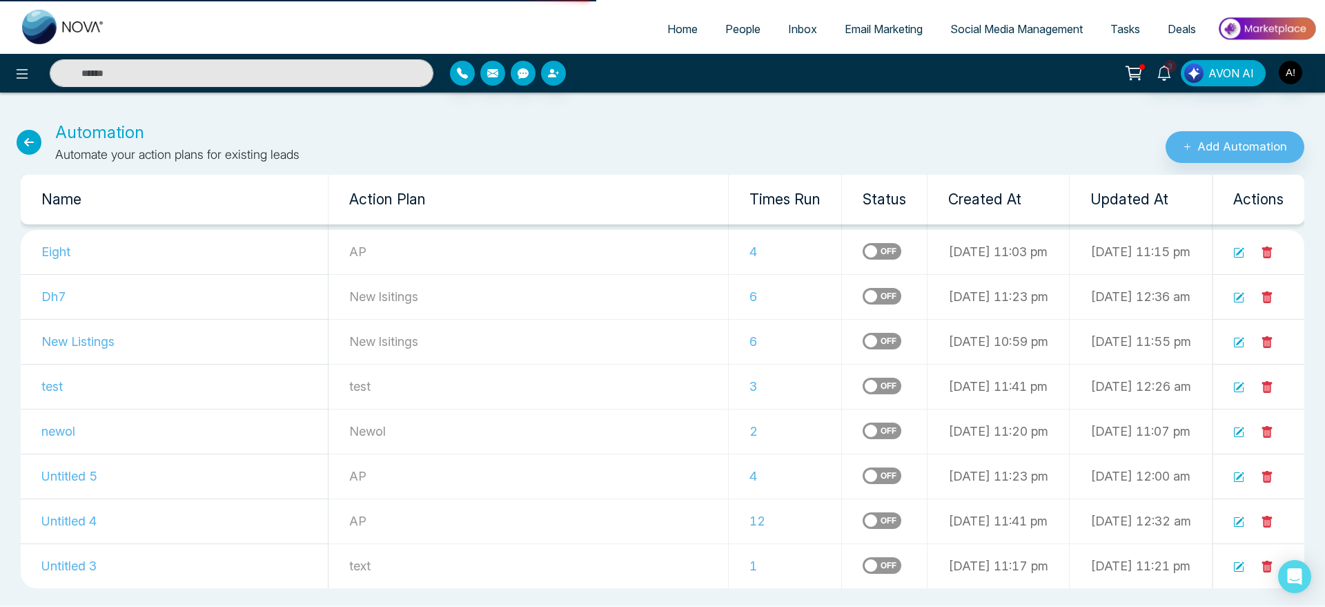
select select "*"
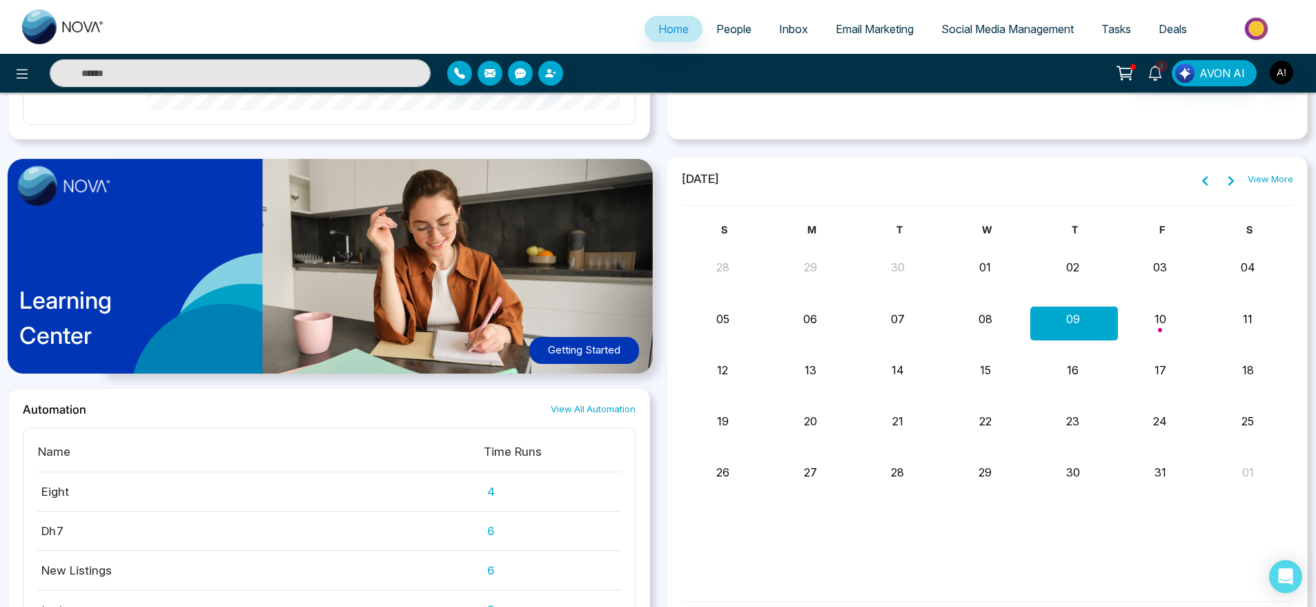
scroll to position [1149, 0]
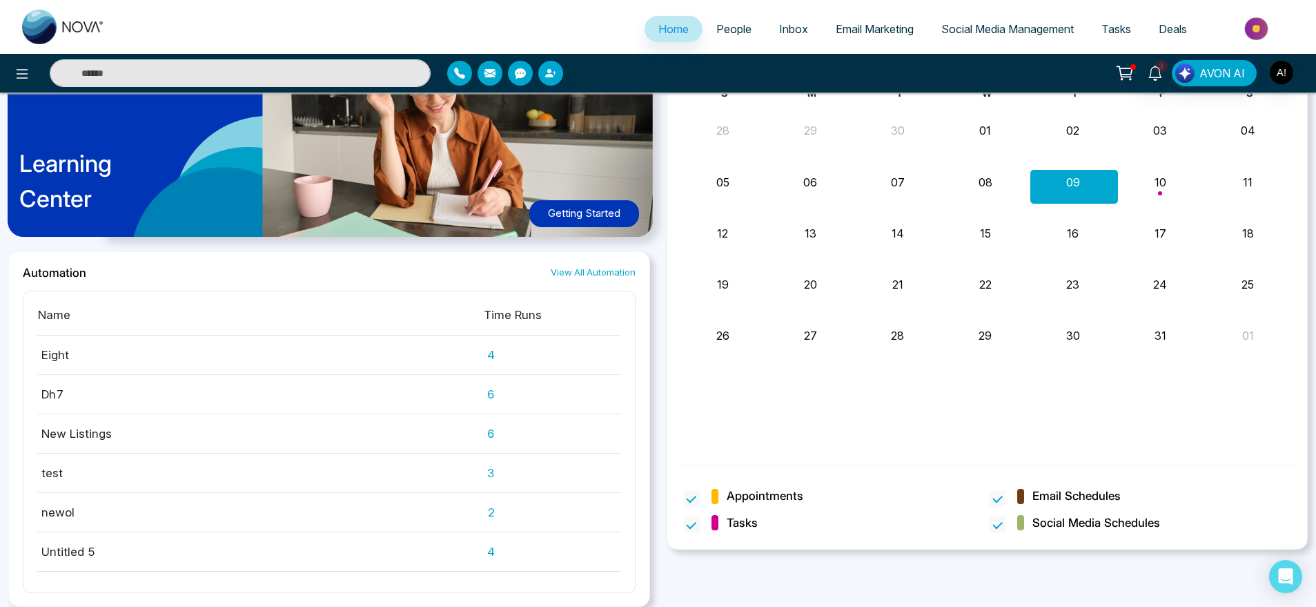
click at [722, 45] on ul "Home People Inbox Email Marketing Social Media Management Tasks Deals" at bounding box center [713, 30] width 1189 height 38
click at [740, 29] on span "People" at bounding box center [733, 29] width 35 height 14
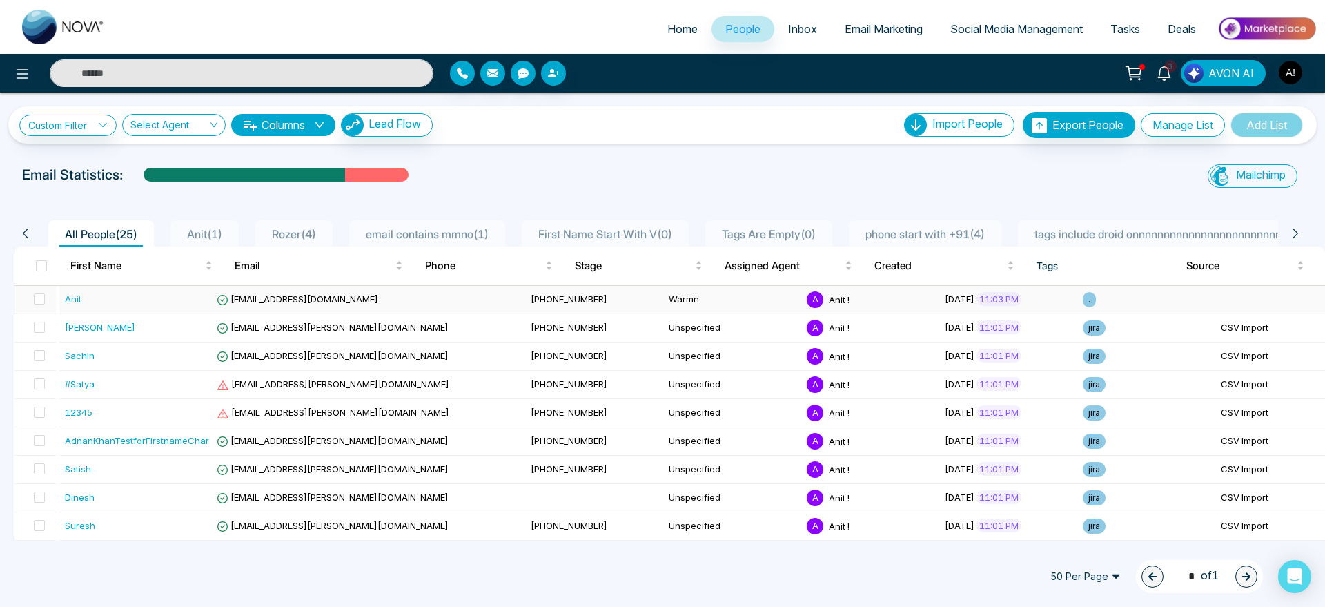
click at [155, 299] on div "Anit" at bounding box center [137, 299] width 144 height 14
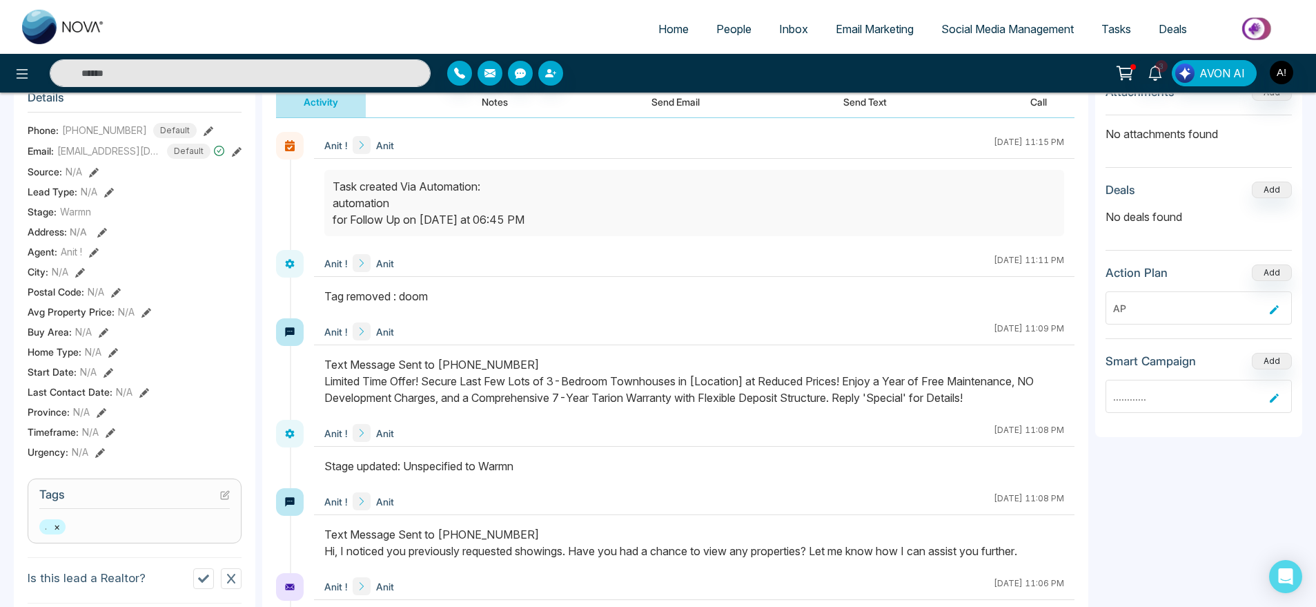
click at [734, 29] on span "People" at bounding box center [733, 29] width 35 height 14
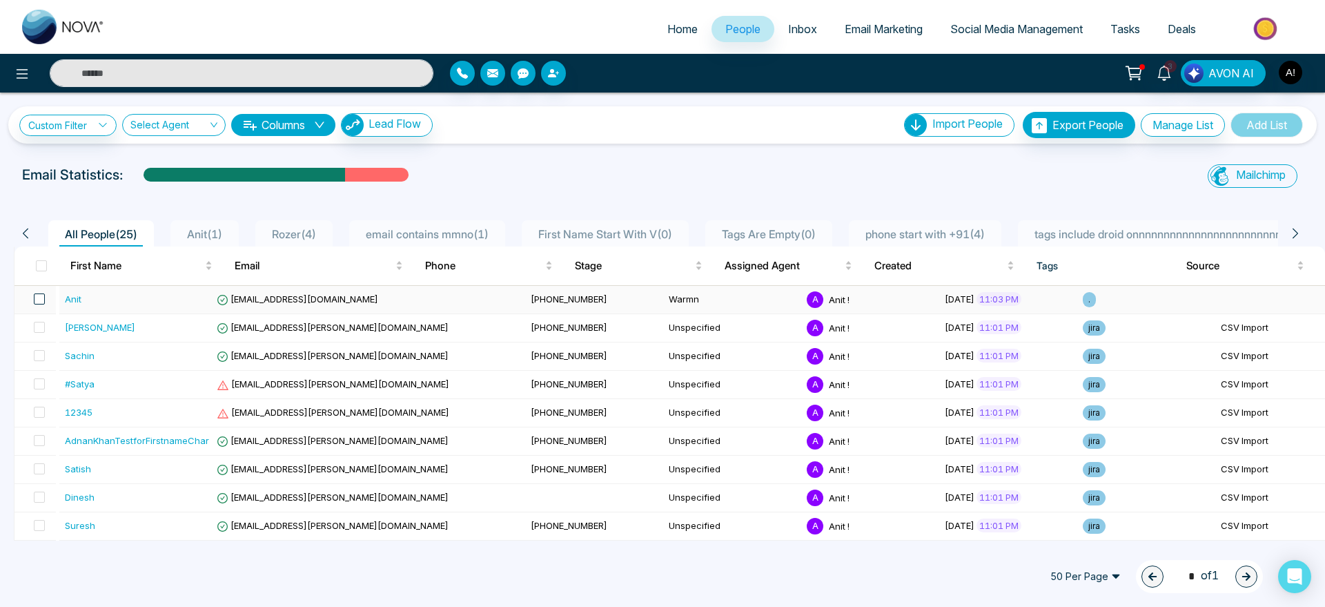
click at [42, 299] on span at bounding box center [39, 298] width 11 height 11
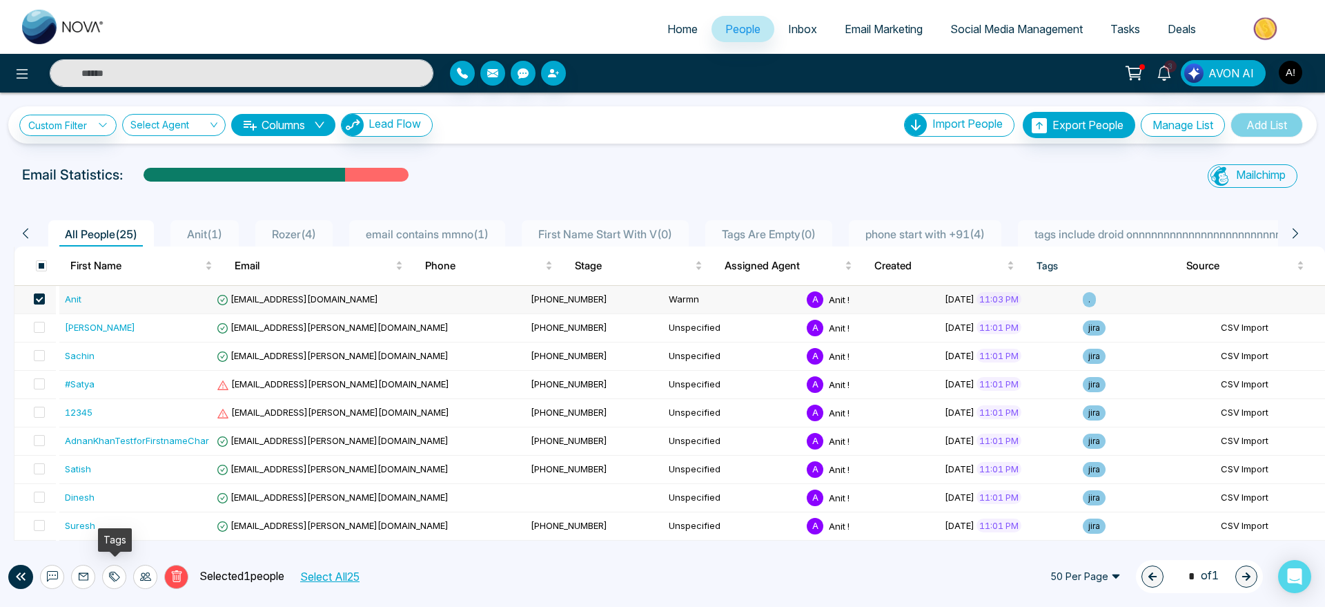
click at [106, 576] on div at bounding box center [114, 577] width 24 height 24
click at [114, 511] on ul "Add Tags Remove Tags" at bounding box center [115, 535] width 138 height 52
click at [102, 528] on link "Add Tags" at bounding box center [80, 524] width 44 height 12
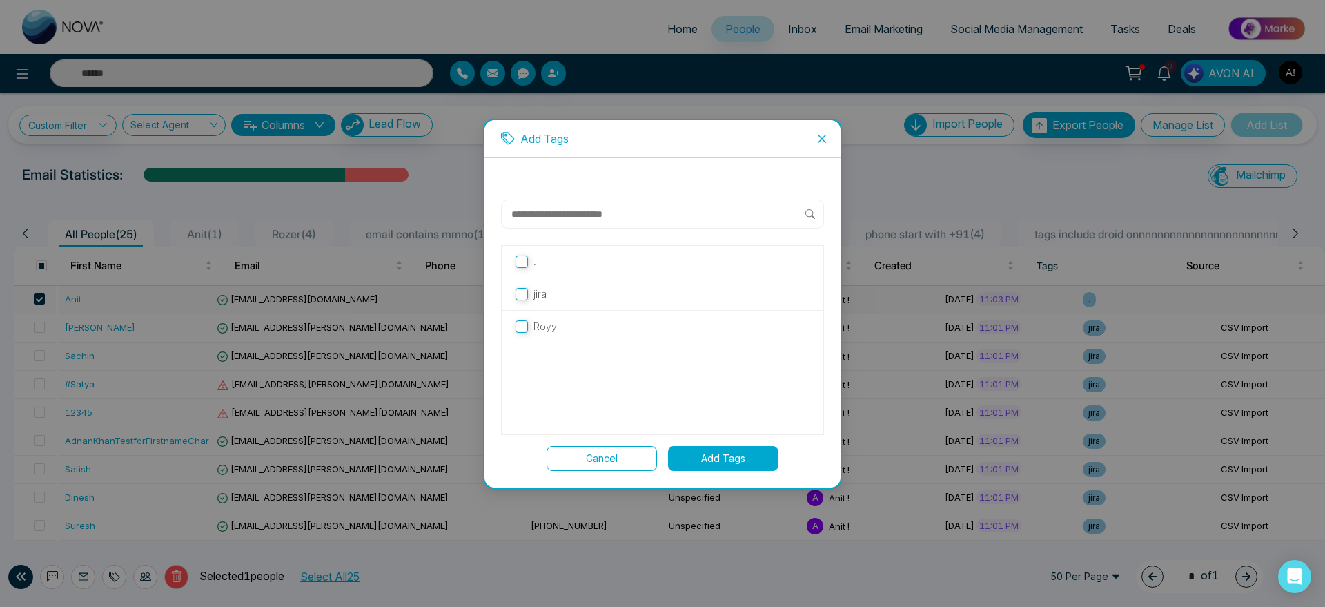
click at [837, 131] on span "Close" at bounding box center [821, 138] width 37 height 37
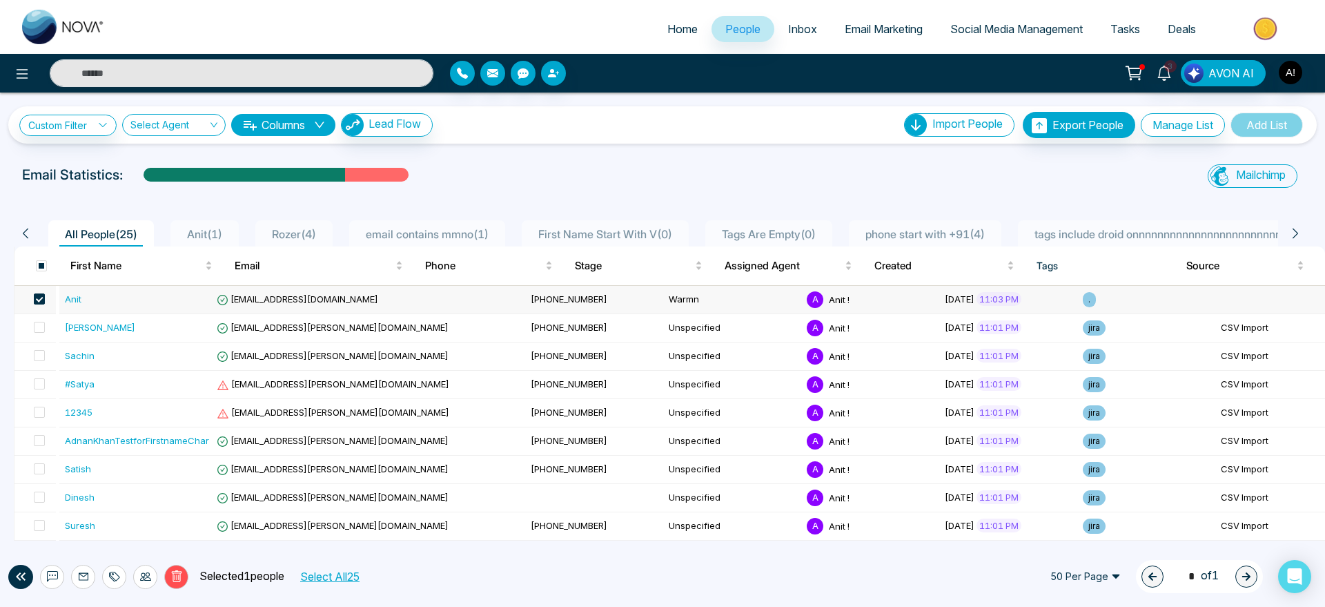
click at [1007, 17] on link "Social Media Management" at bounding box center [1017, 29] width 160 height 26
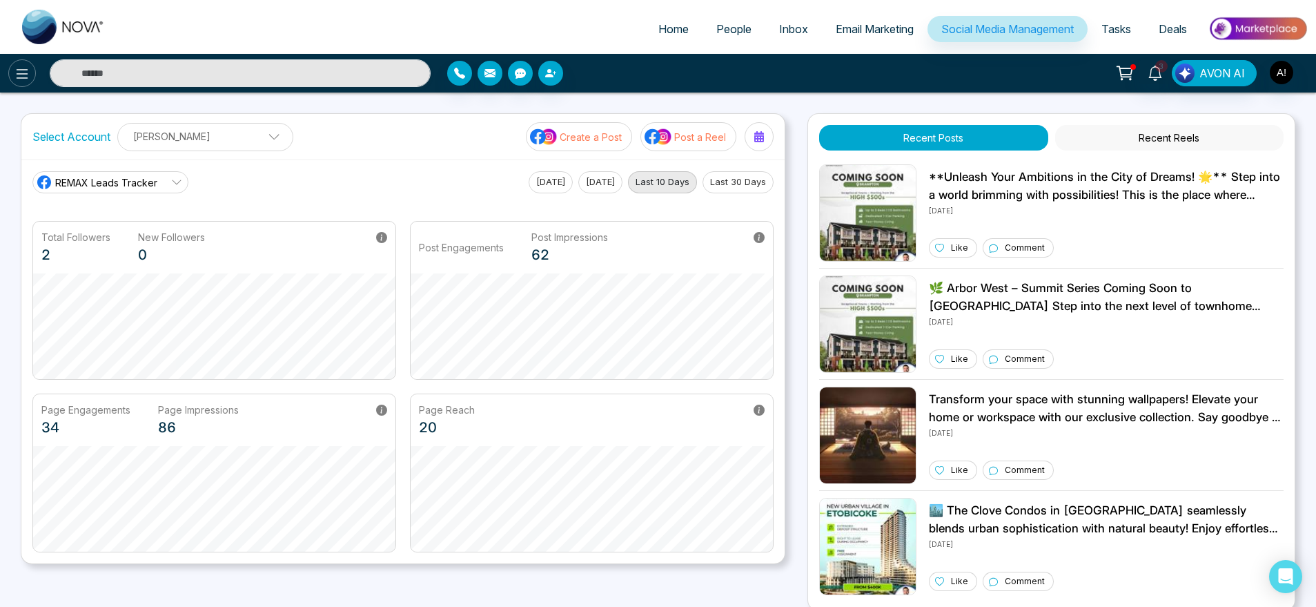
click at [25, 68] on icon at bounding box center [22, 74] width 17 height 17
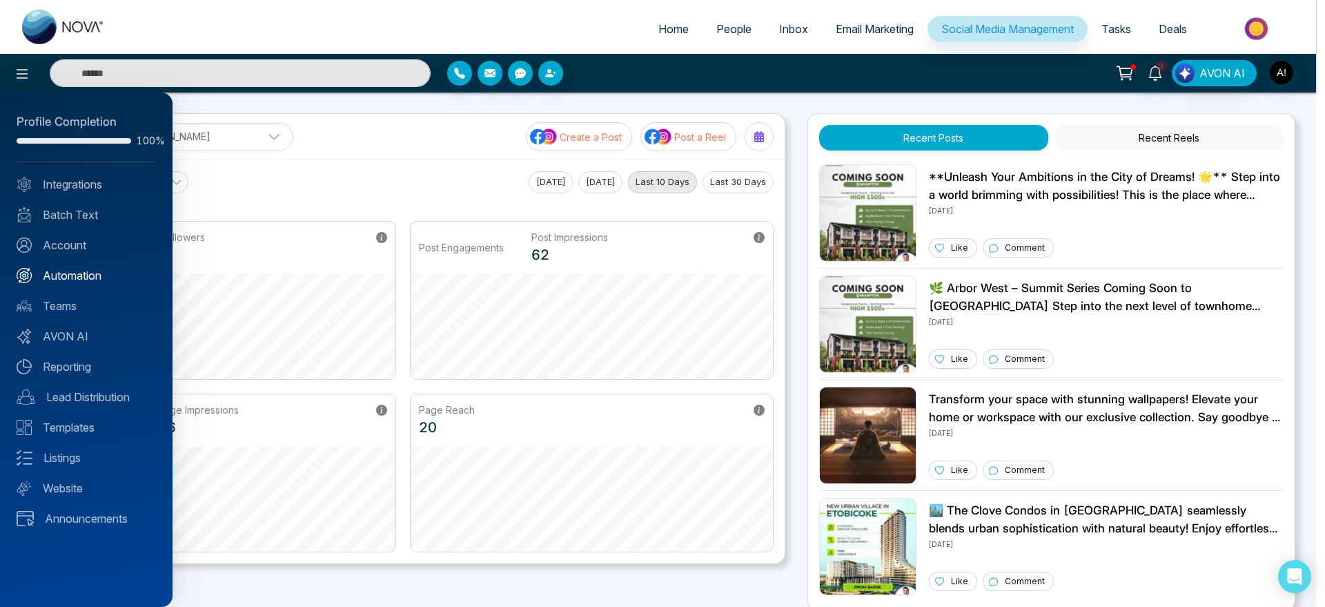
click at [125, 270] on link "Automation" at bounding box center [86, 275] width 139 height 17
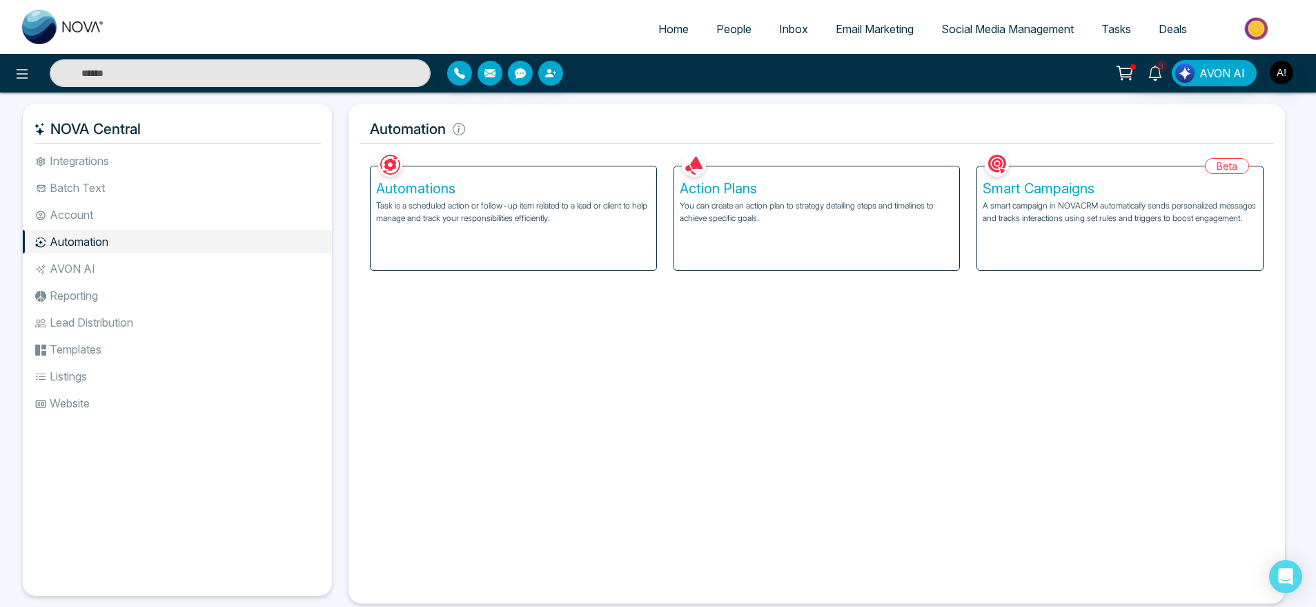
click at [554, 250] on div "Automations Task is a scheduled action or follow-up item related to a lead or c…" at bounding box center [514, 218] width 286 height 104
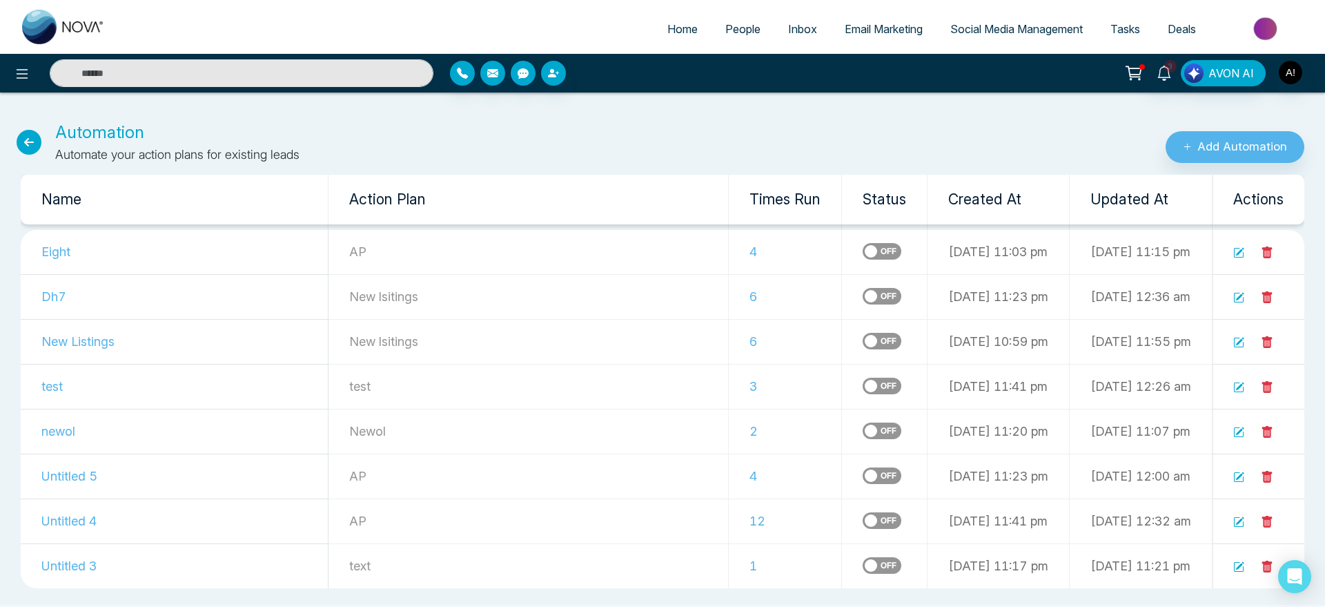
click at [863, 252] on label at bounding box center [882, 251] width 39 height 17
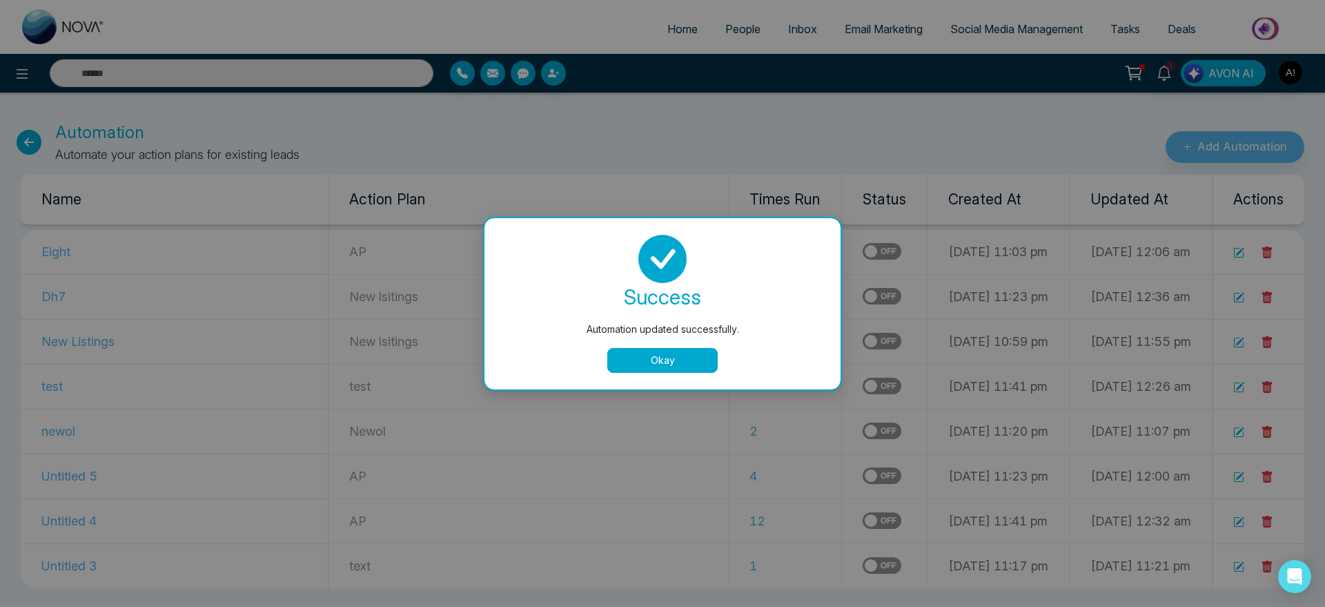
click at [662, 360] on button "Okay" at bounding box center [662, 360] width 110 height 25
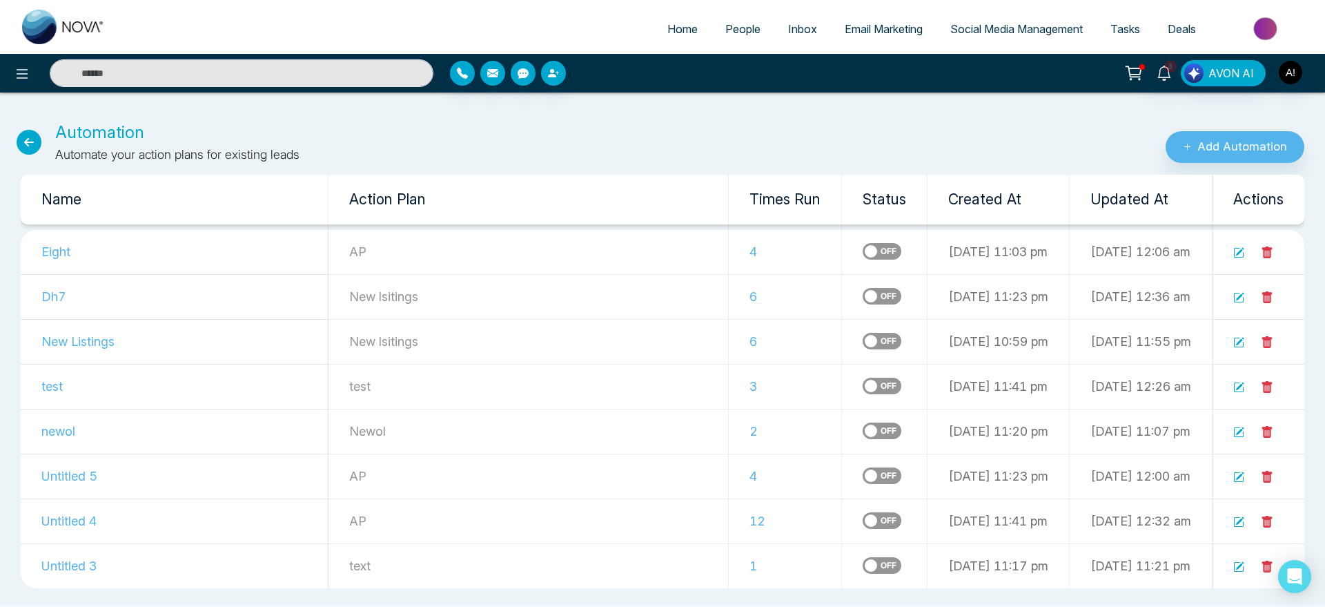
click at [37, 141] on icon at bounding box center [29, 142] width 25 height 25
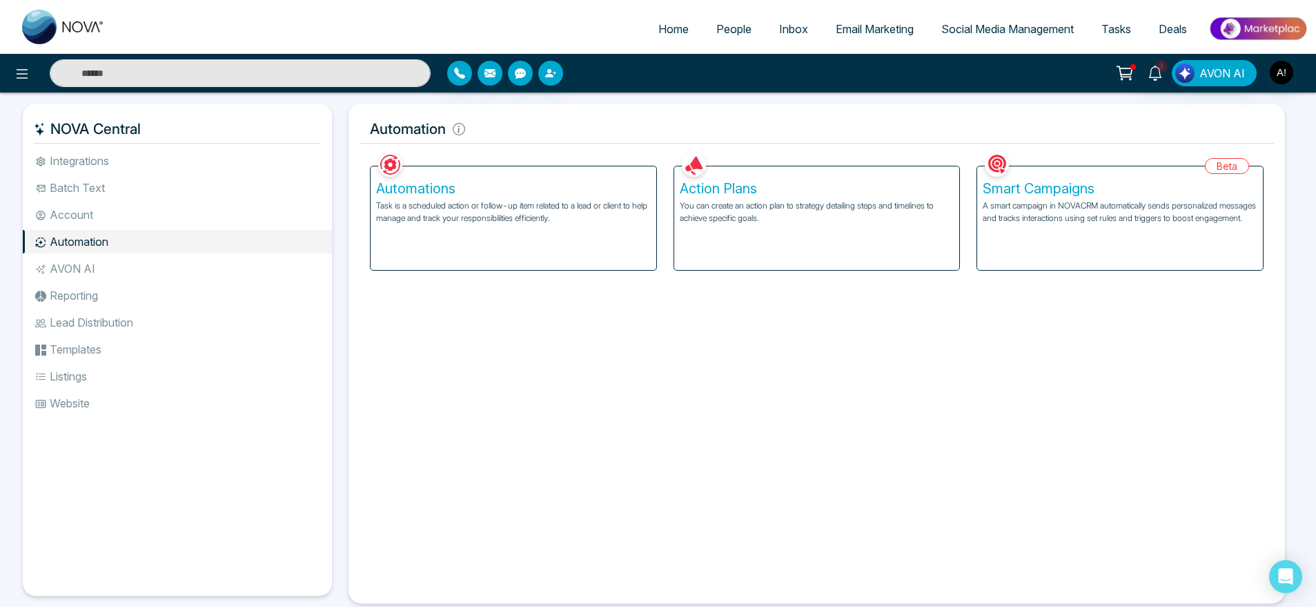
click at [812, 220] on p "You can create an action plan to strategy detailing steps and timelines to achi…" at bounding box center [817, 211] width 275 height 25
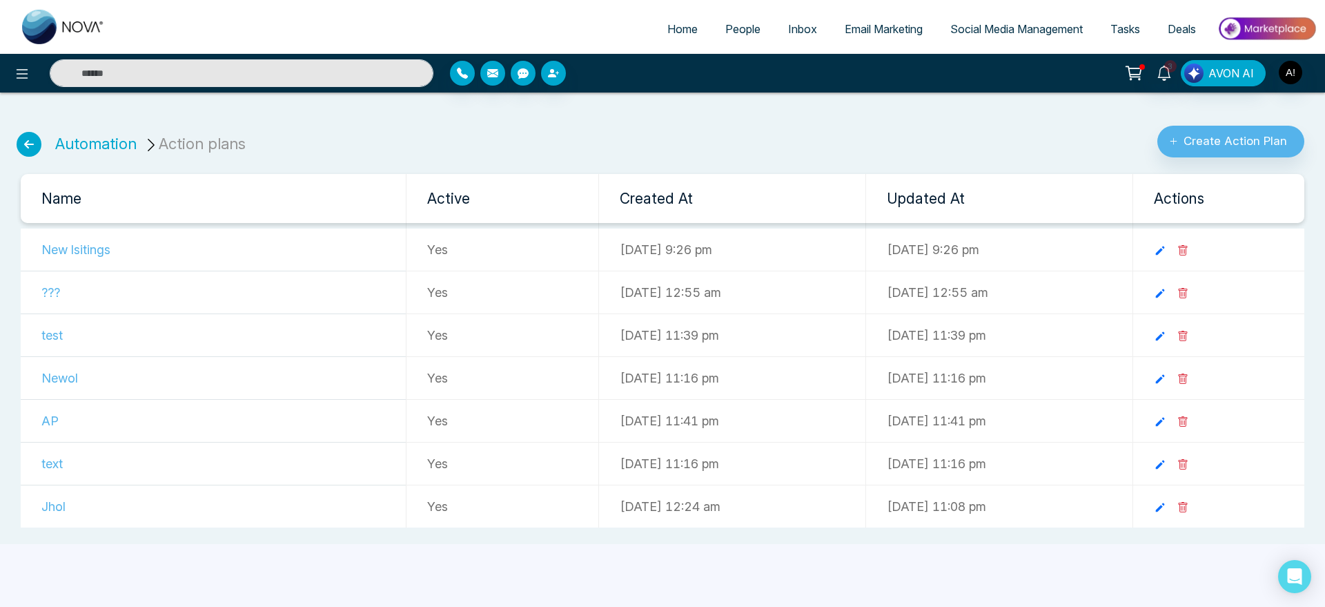
click at [26, 155] on icon at bounding box center [29, 144] width 25 height 25
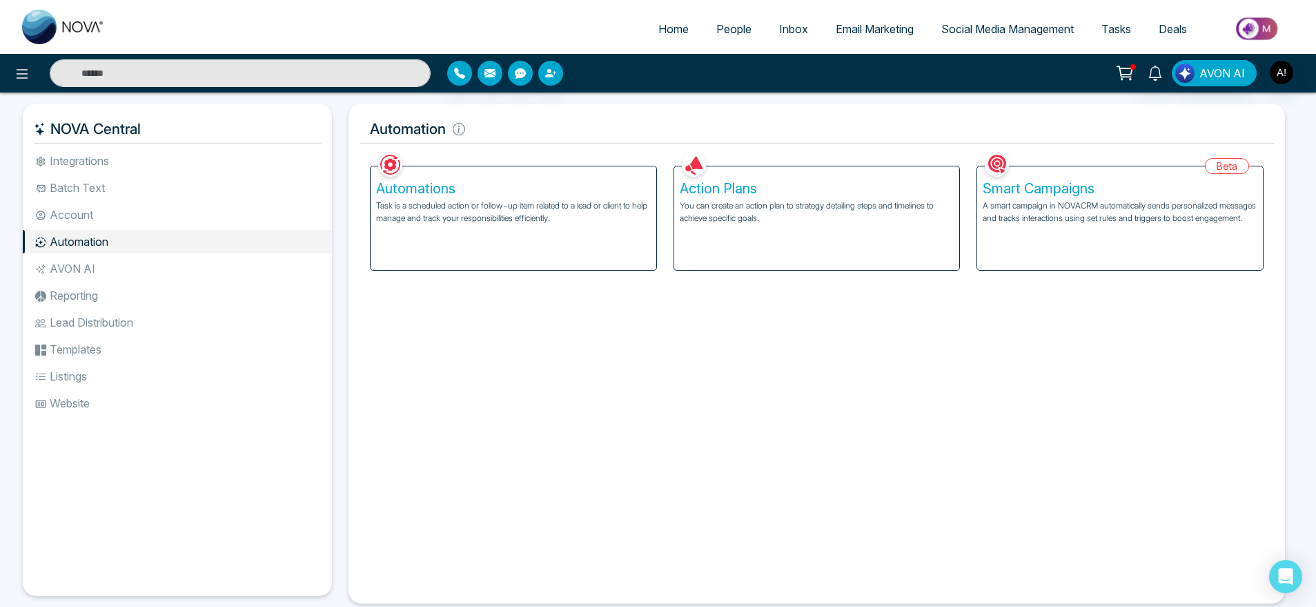
click at [1093, 211] on p "A smart campaign in NOVACRM automatically sends personalized messages and track…" at bounding box center [1120, 211] width 275 height 25
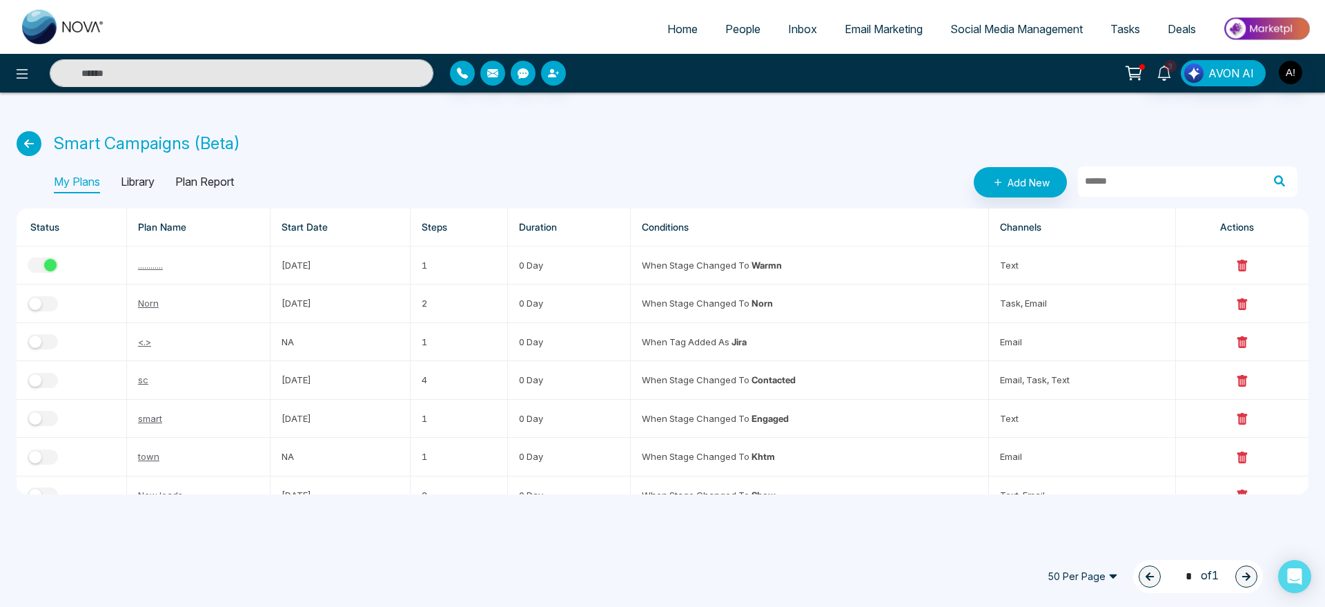
click at [208, 191] on p "Plan Report" at bounding box center [204, 182] width 59 height 22
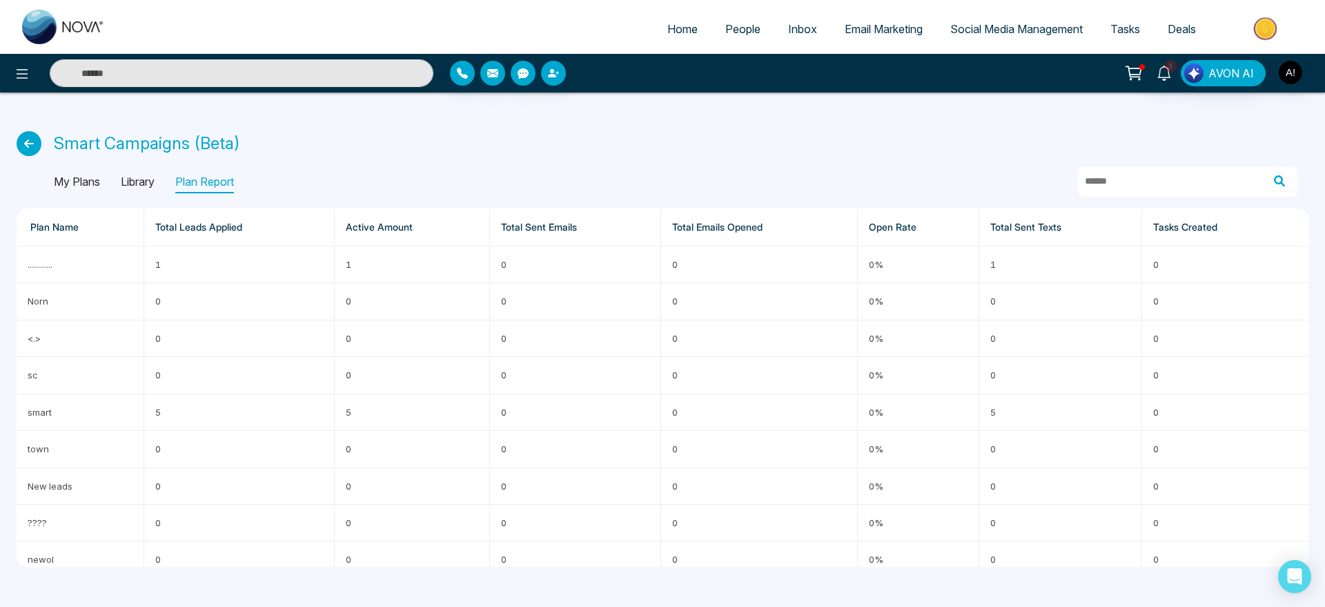
click at [93, 187] on p "My Plans" at bounding box center [77, 182] width 46 height 22
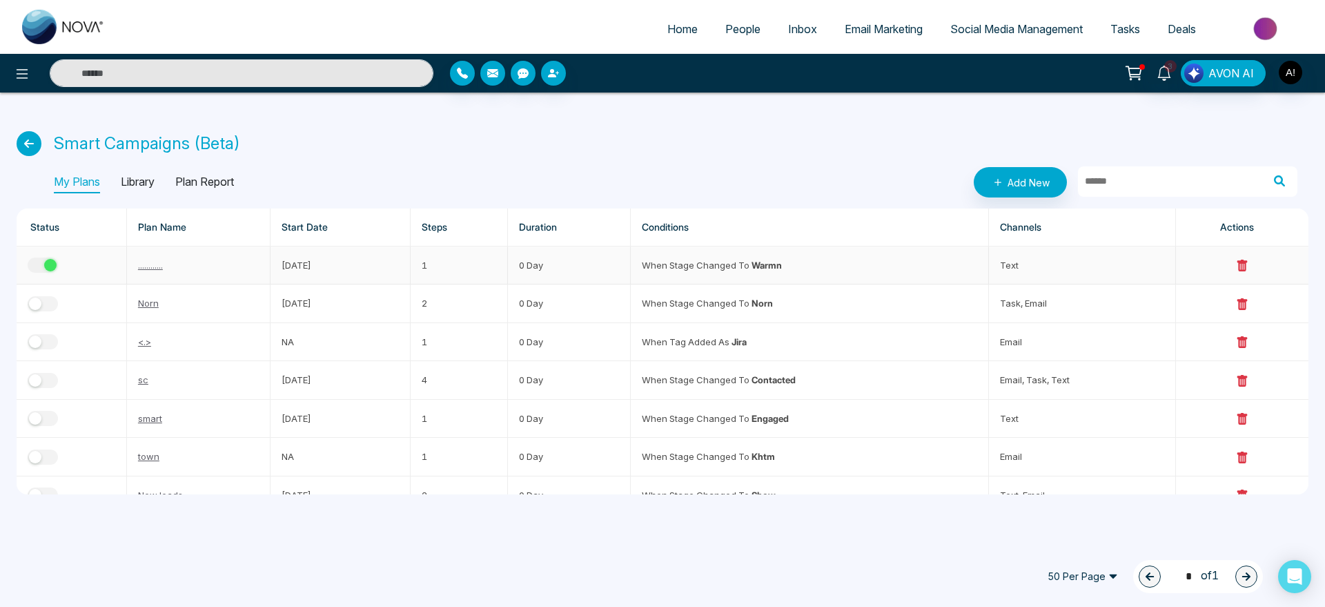
click at [55, 264] on div "button" at bounding box center [50, 265] width 12 height 12
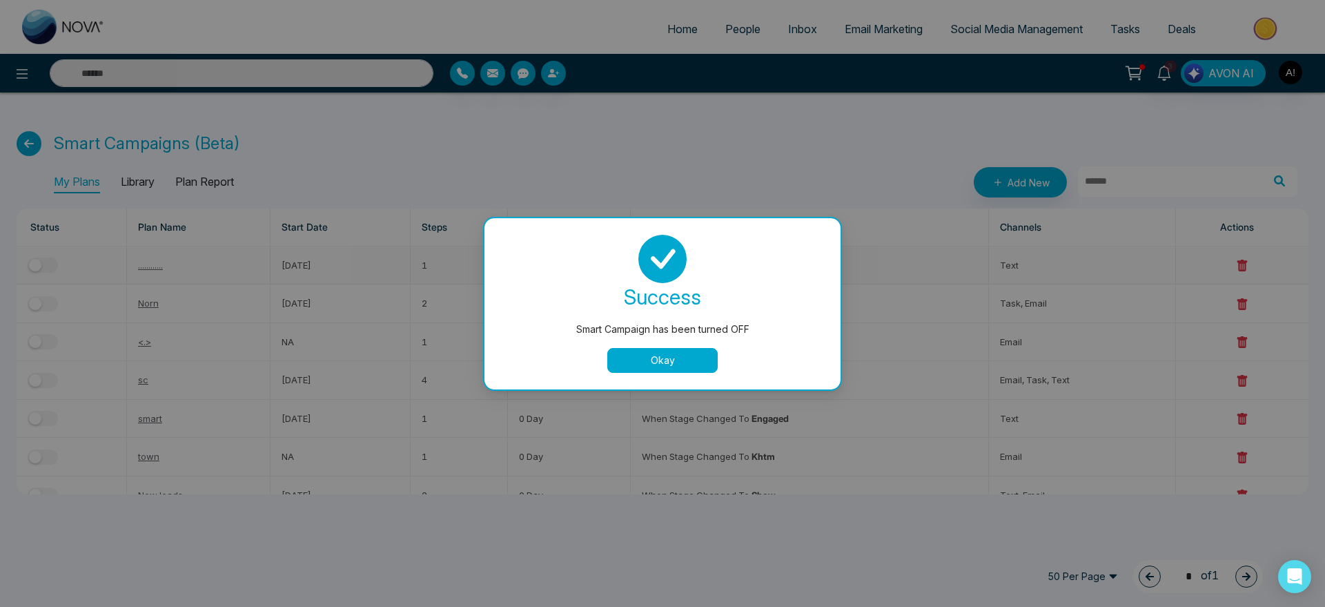
click at [696, 353] on button "Okay" at bounding box center [662, 360] width 110 height 25
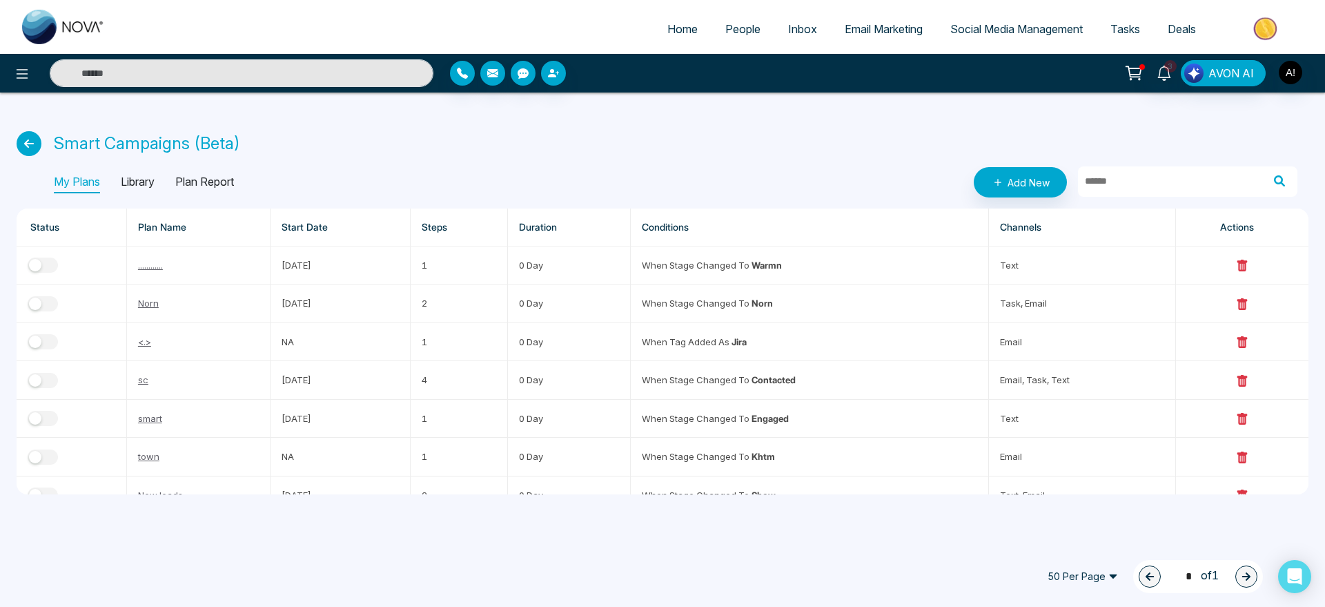
click at [18, 146] on icon at bounding box center [29, 143] width 25 height 25
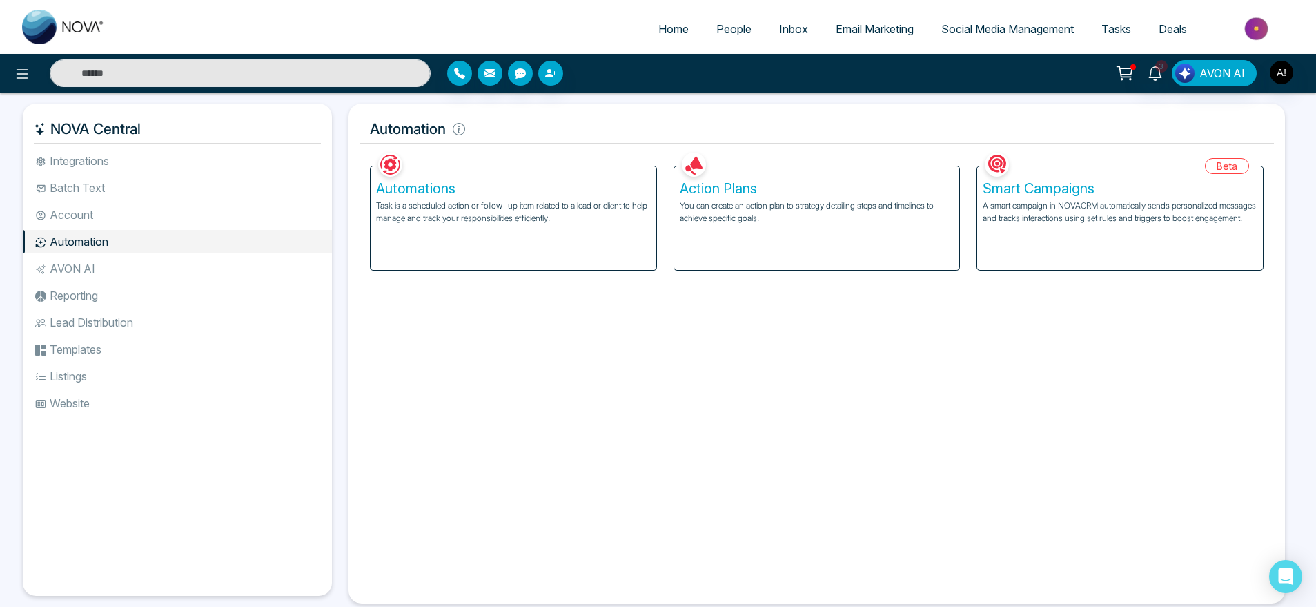
click at [625, 201] on p "Task is a scheduled action or follow-up item related to a lead or client to hel…" at bounding box center [513, 211] width 275 height 25
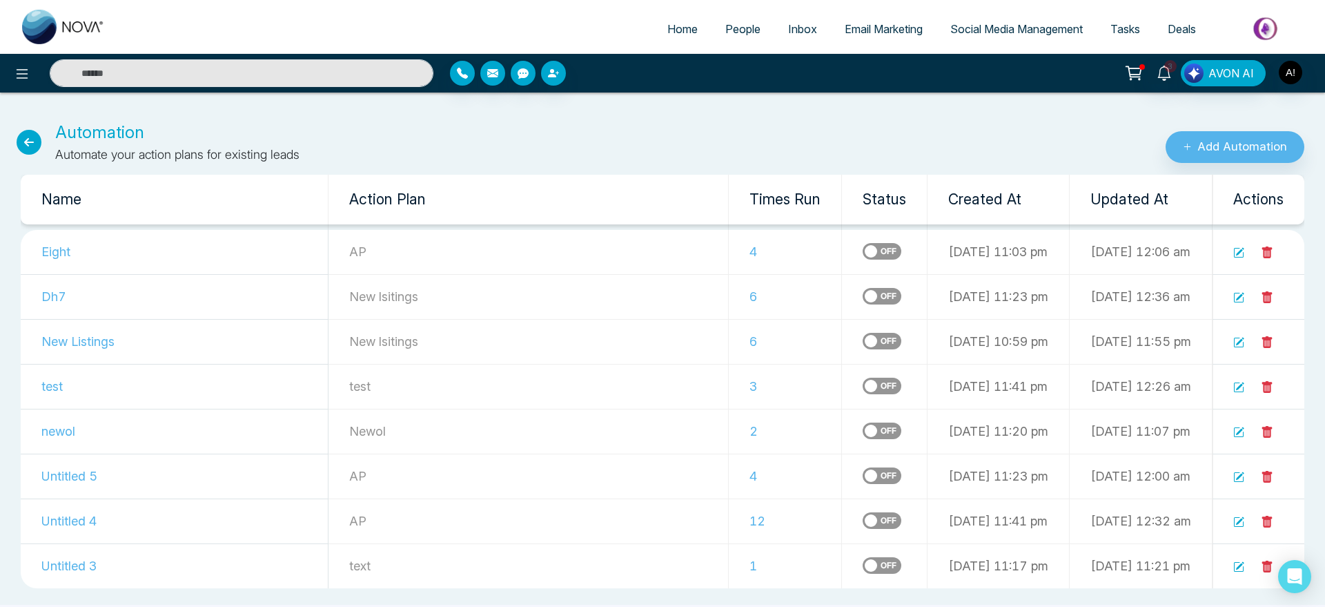
click at [37, 151] on icon at bounding box center [29, 142] width 25 height 25
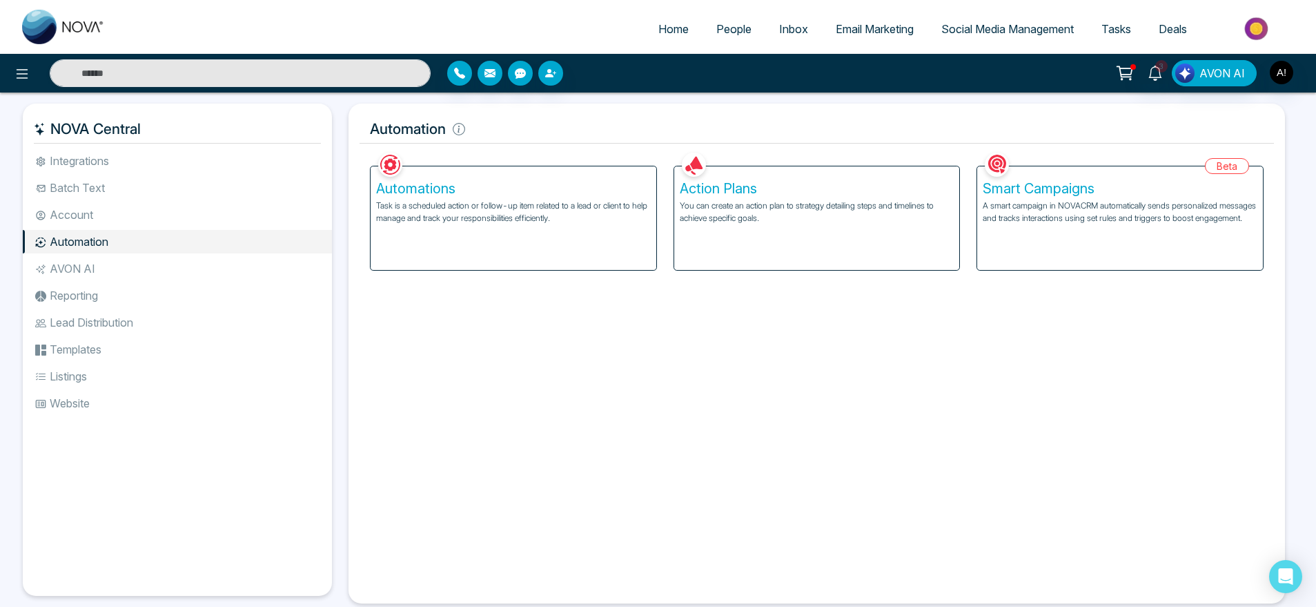
click at [534, 147] on div "Automation Facebook NOVACRM enables users to connect to Facebook to schedule so…" at bounding box center [817, 354] width 937 height 500
click at [104, 260] on li "AVON AI" at bounding box center [177, 268] width 309 height 23
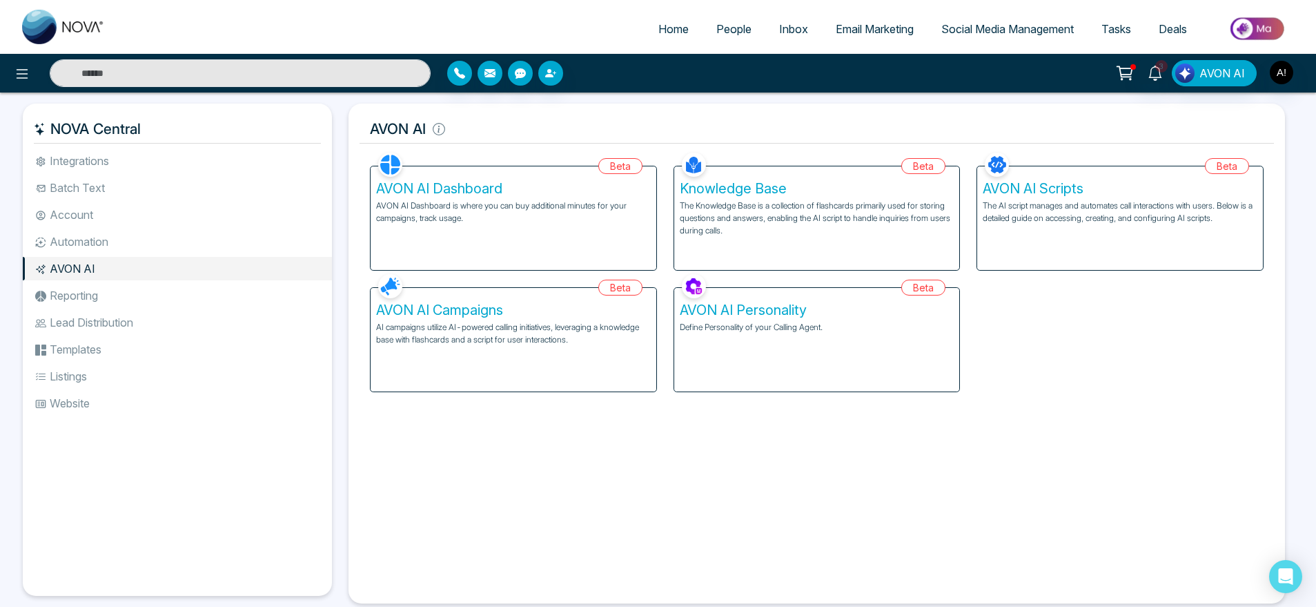
click at [117, 306] on li "Reporting" at bounding box center [177, 295] width 309 height 23
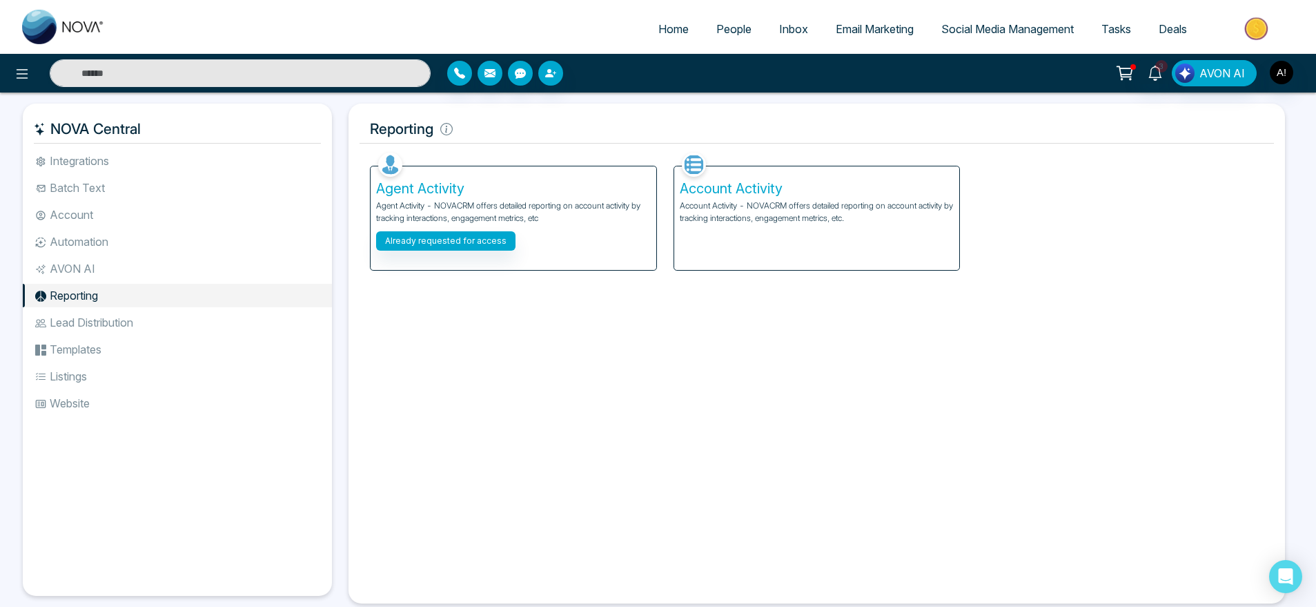
click at [137, 346] on li "Templates" at bounding box center [177, 349] width 309 height 23
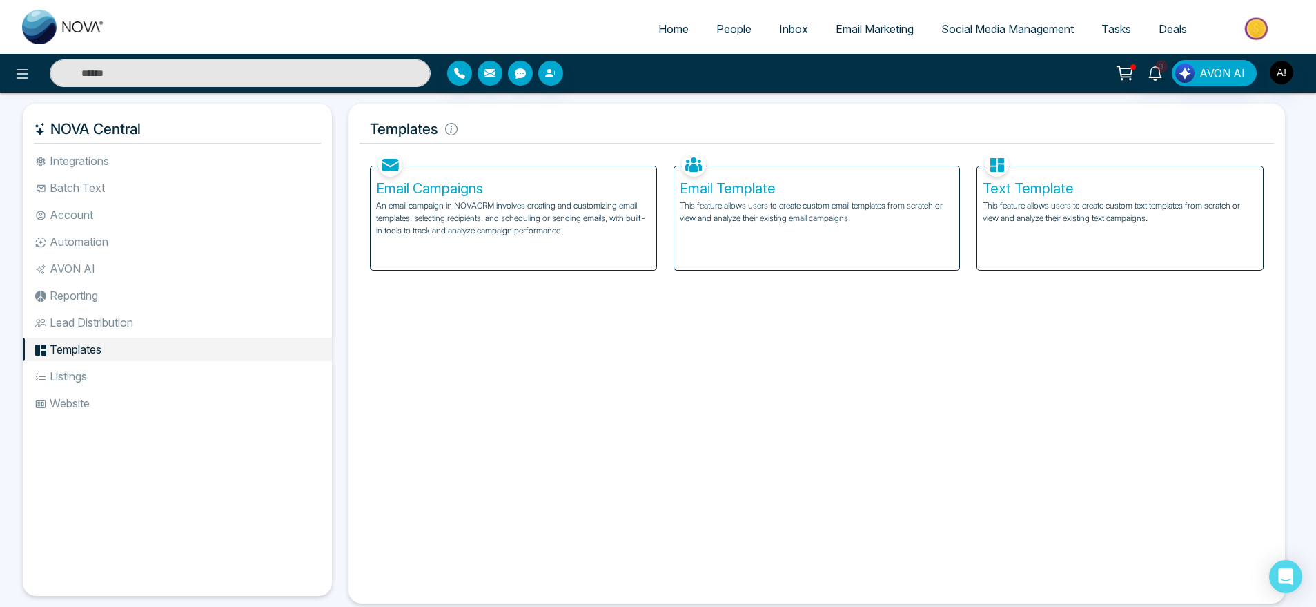
click at [807, 196] on h5 "Email Template" at bounding box center [817, 188] width 275 height 17
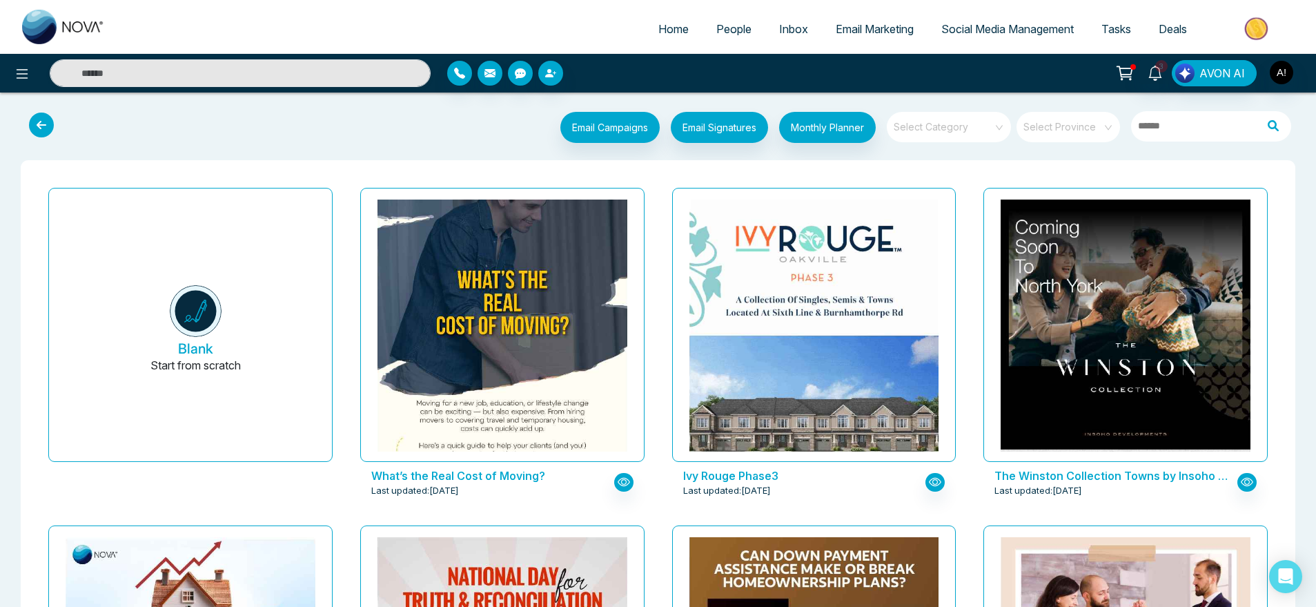
click at [492, 337] on div at bounding box center [503, 325] width 250 height 252
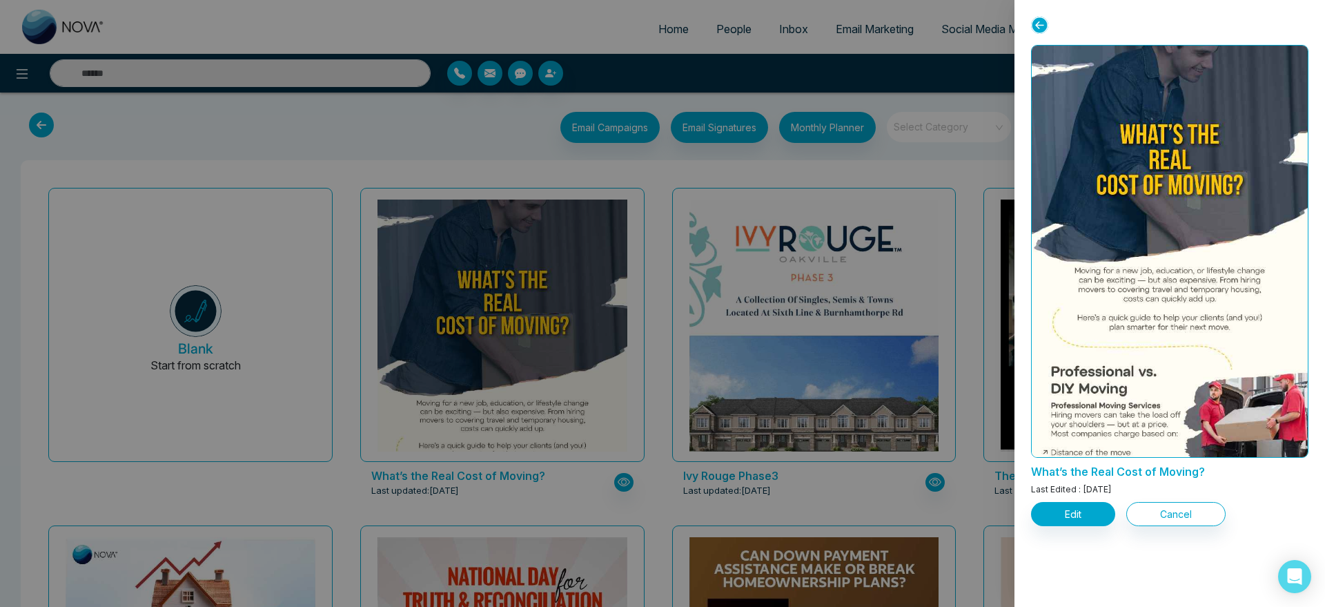
click at [446, 146] on div at bounding box center [662, 303] width 1325 height 607
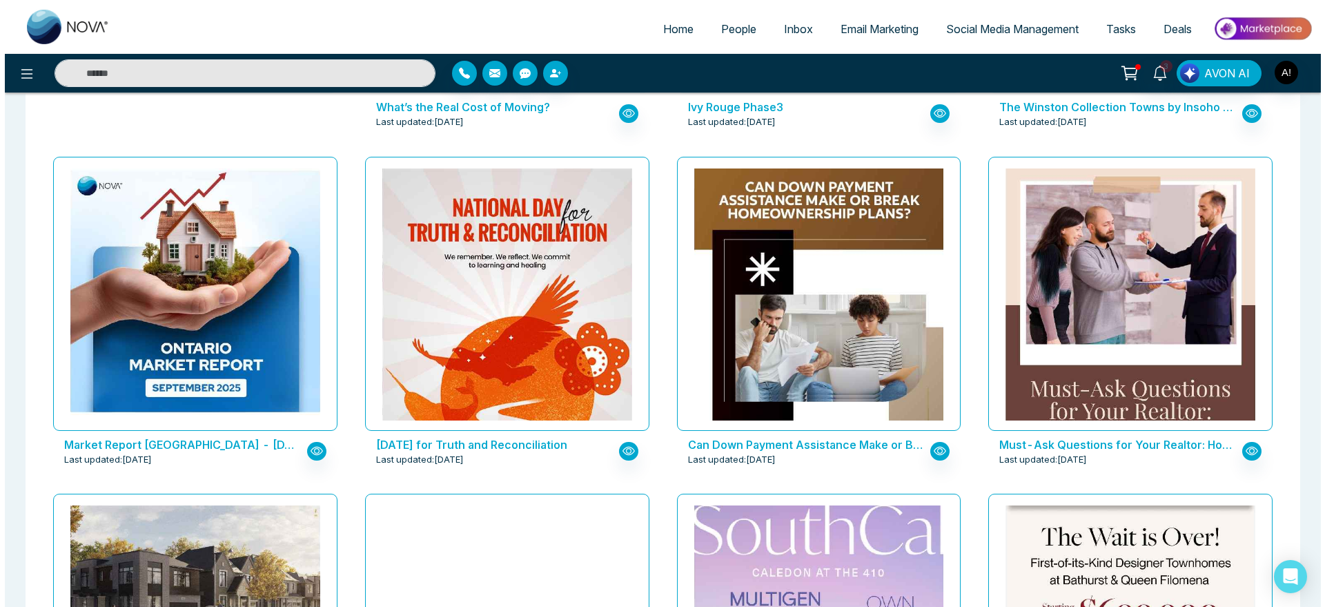
scroll to position [718, 0]
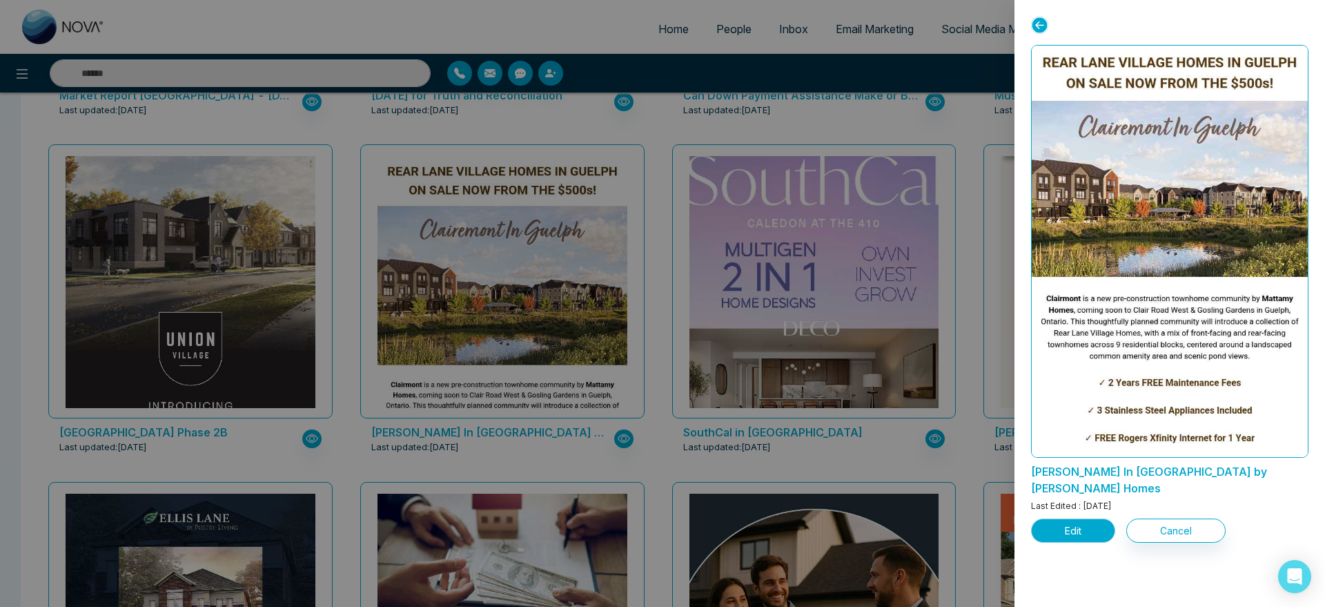
click at [1084, 518] on button "Edit" at bounding box center [1073, 530] width 84 height 24
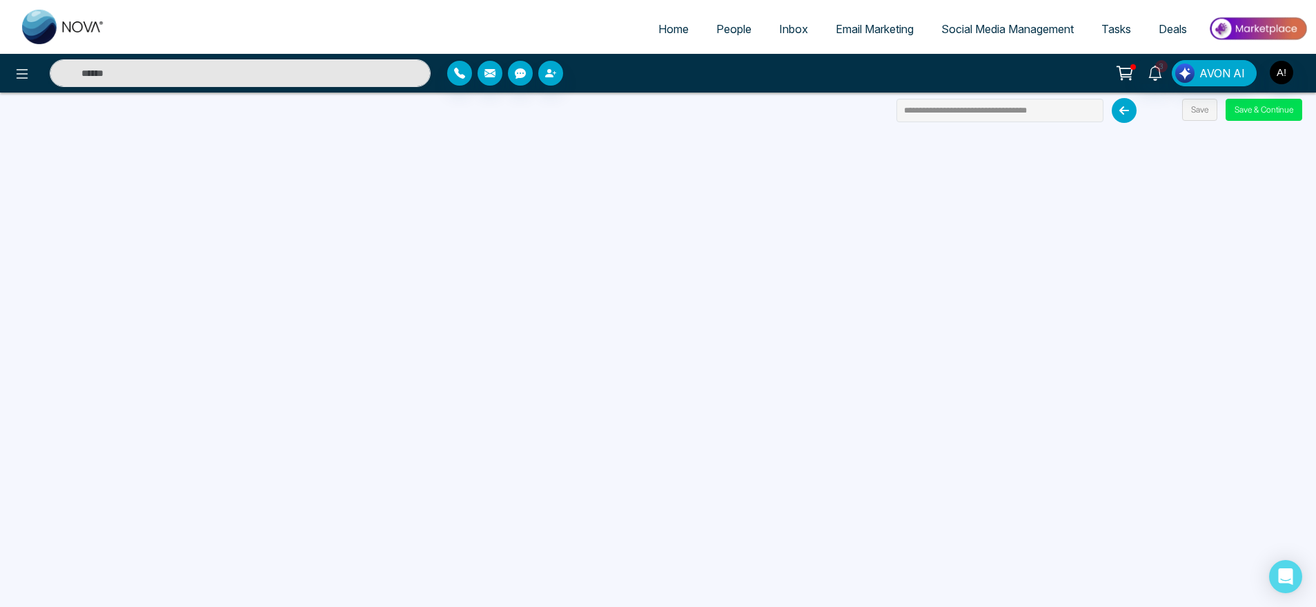
click at [645, 19] on link "Home" at bounding box center [674, 29] width 58 height 26
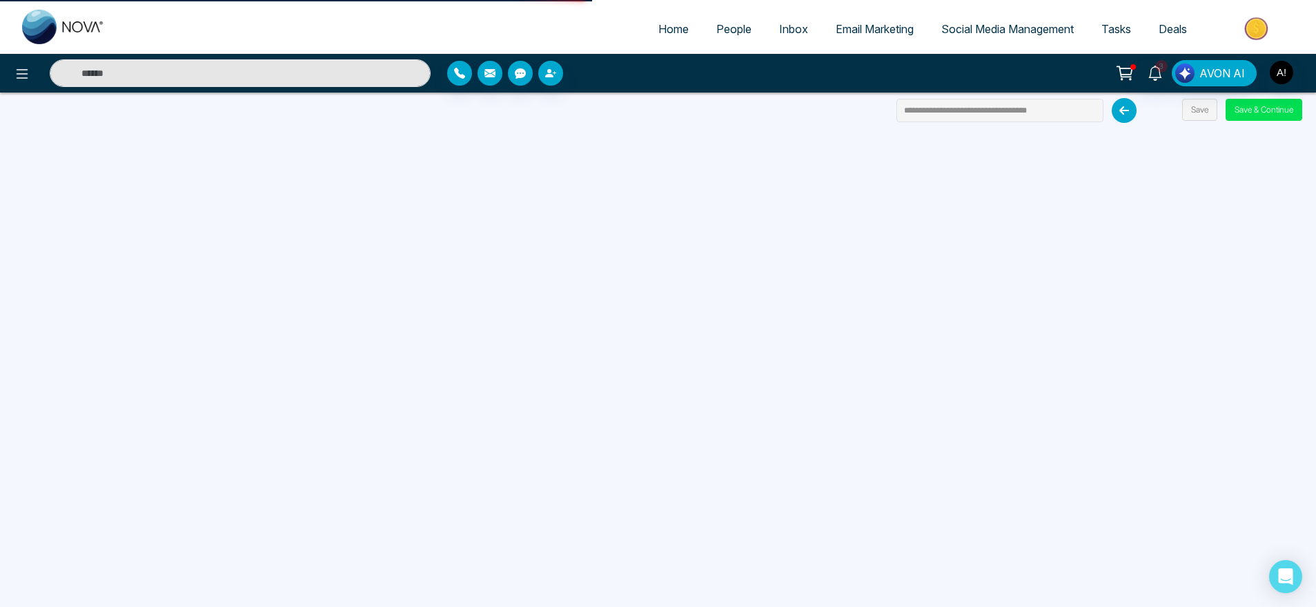
select select "*"
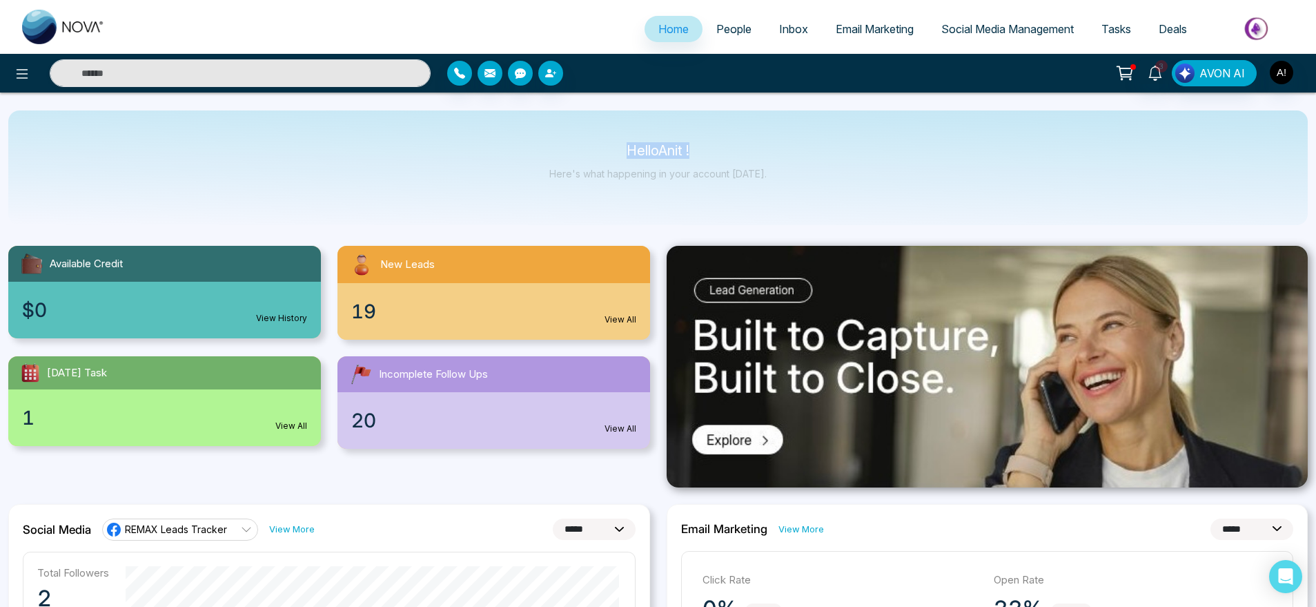
drag, startPoint x: 598, startPoint y: 135, endPoint x: 772, endPoint y: 177, distance: 179.0
click at [772, 177] on div "Hello Anit ! Here's what happening in your account today." at bounding box center [658, 167] width 1300 height 115
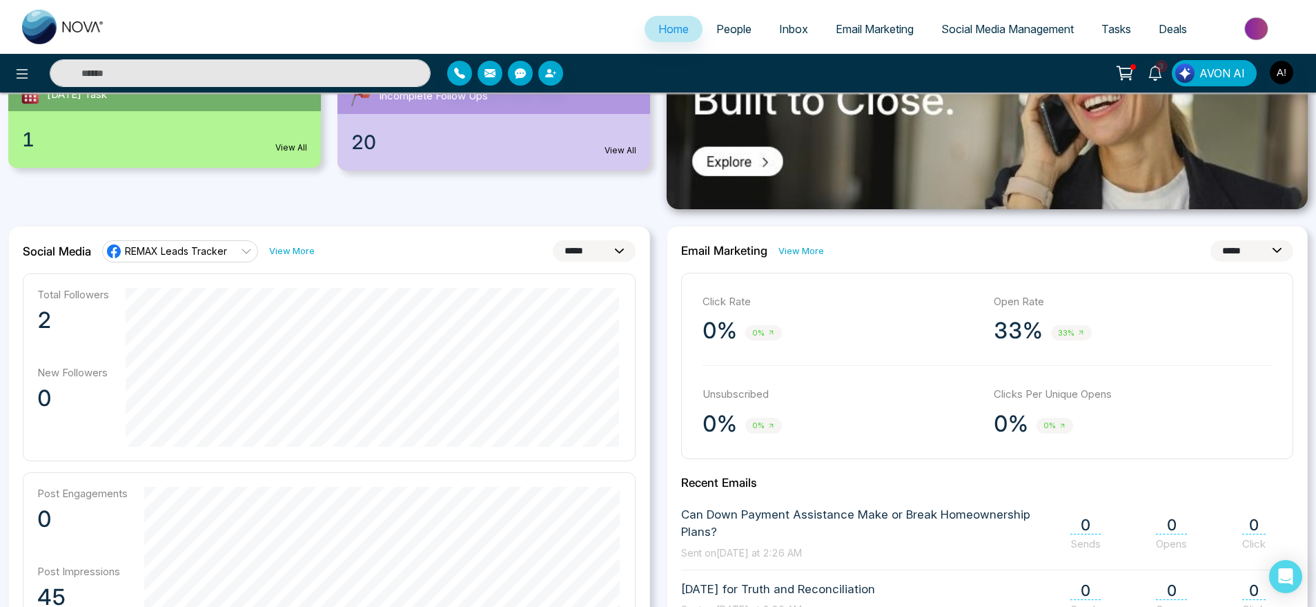
scroll to position [329, 0]
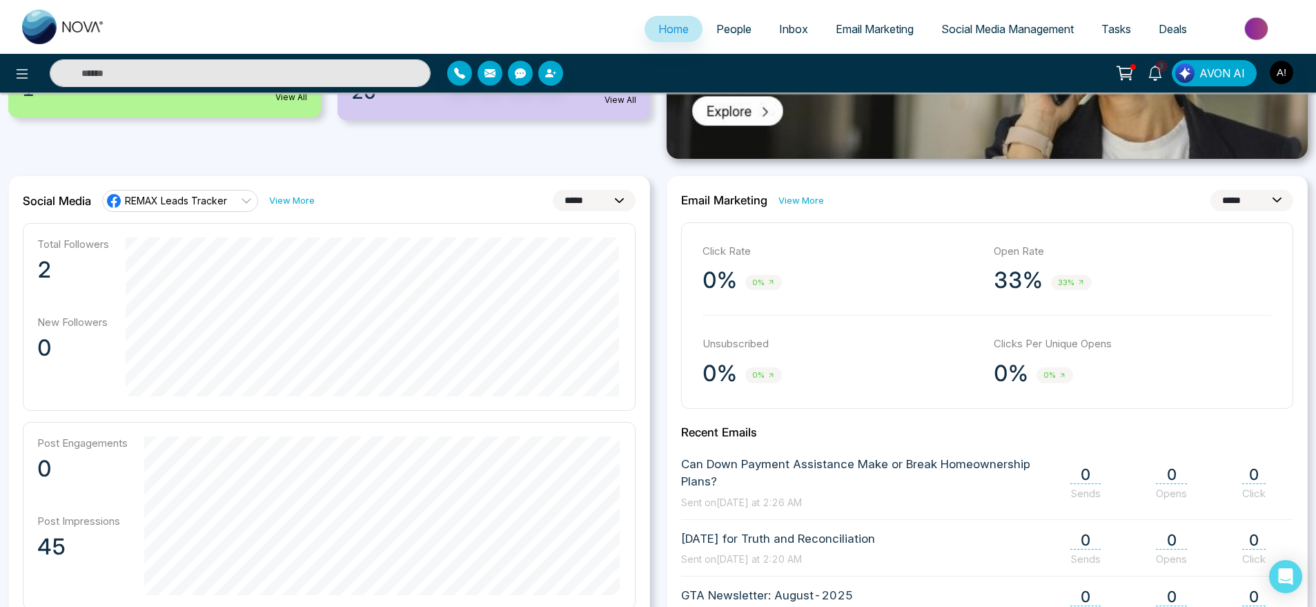
click at [299, 202] on link "View More" at bounding box center [292, 200] width 46 height 13
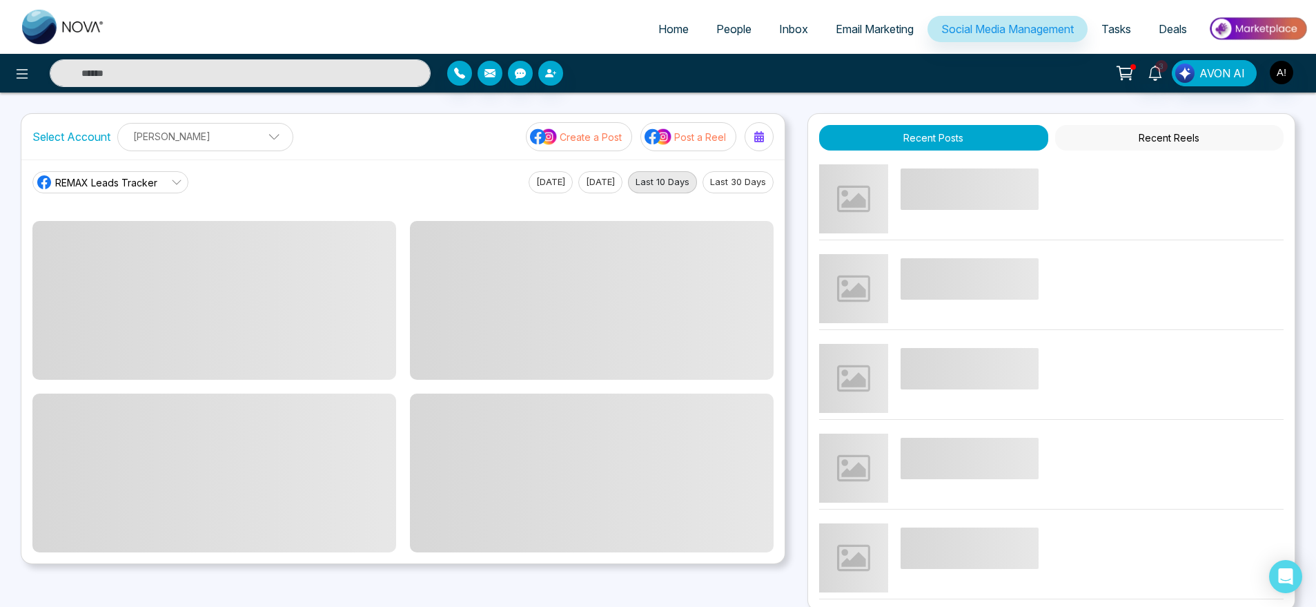
click at [659, 26] on span "Home" at bounding box center [674, 29] width 30 height 14
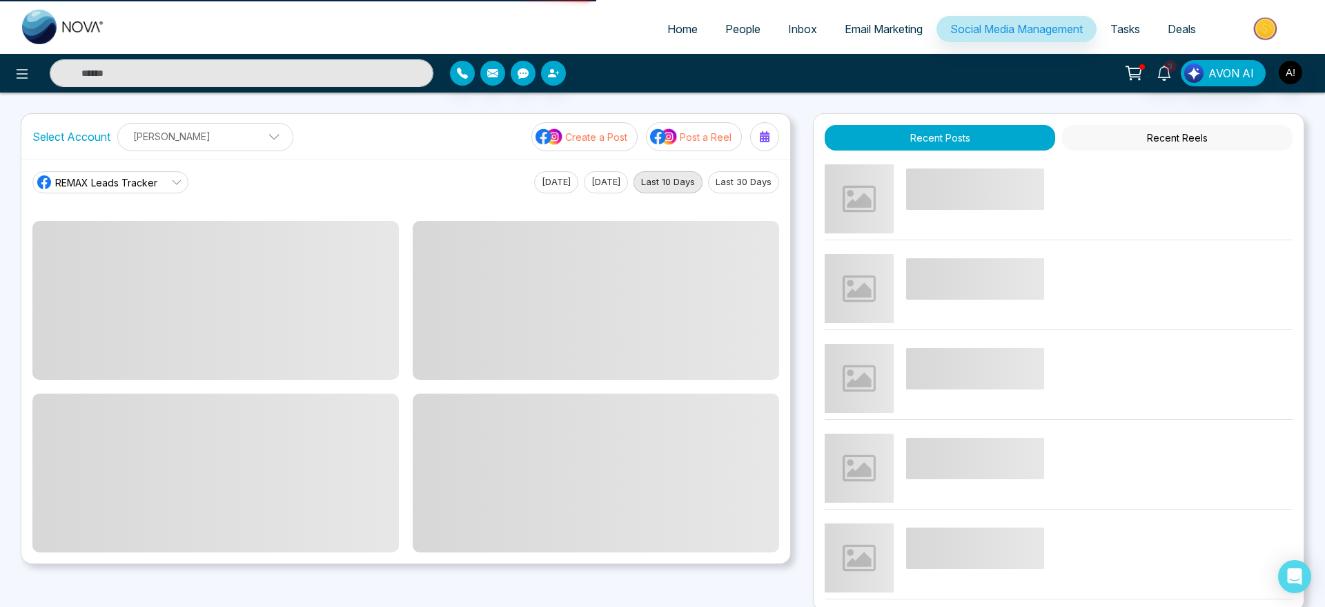
select select "*"
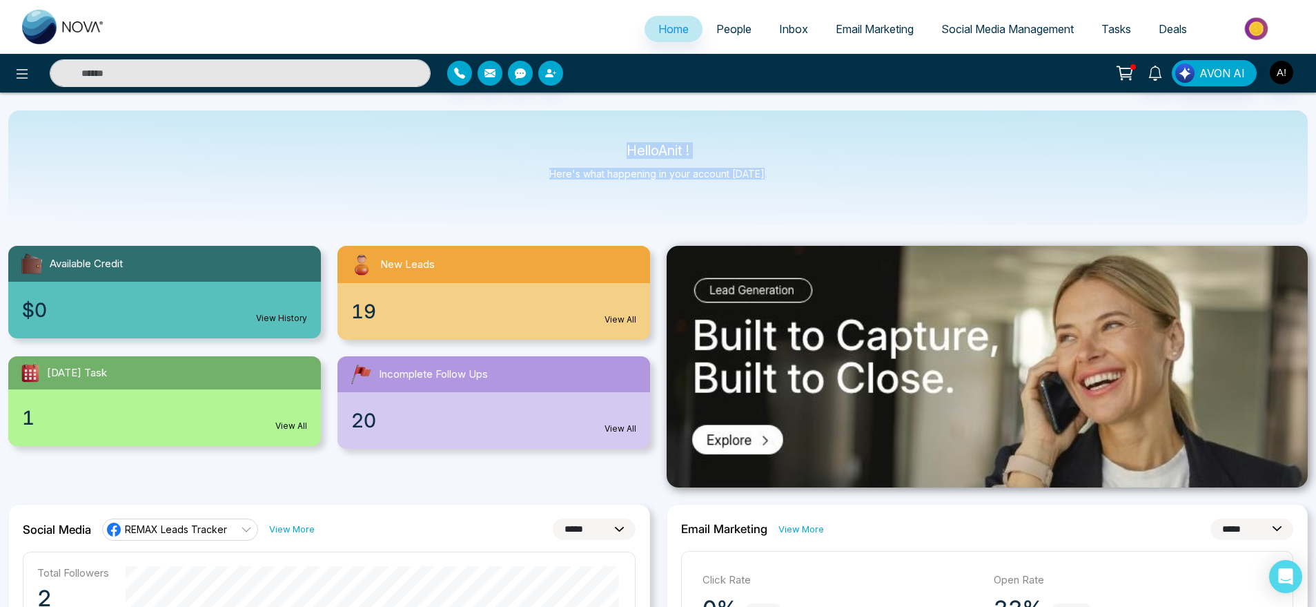
drag, startPoint x: 622, startPoint y: 135, endPoint x: 836, endPoint y: 188, distance: 220.5
click at [836, 188] on div "Hello Anit ! Here's what happening in your account today." at bounding box center [658, 167] width 1300 height 115
drag, startPoint x: 609, startPoint y: 142, endPoint x: 805, endPoint y: 203, distance: 205.4
click at [805, 203] on div "Hello Anit ! Here's what happening in your account today." at bounding box center [658, 167] width 1300 height 115
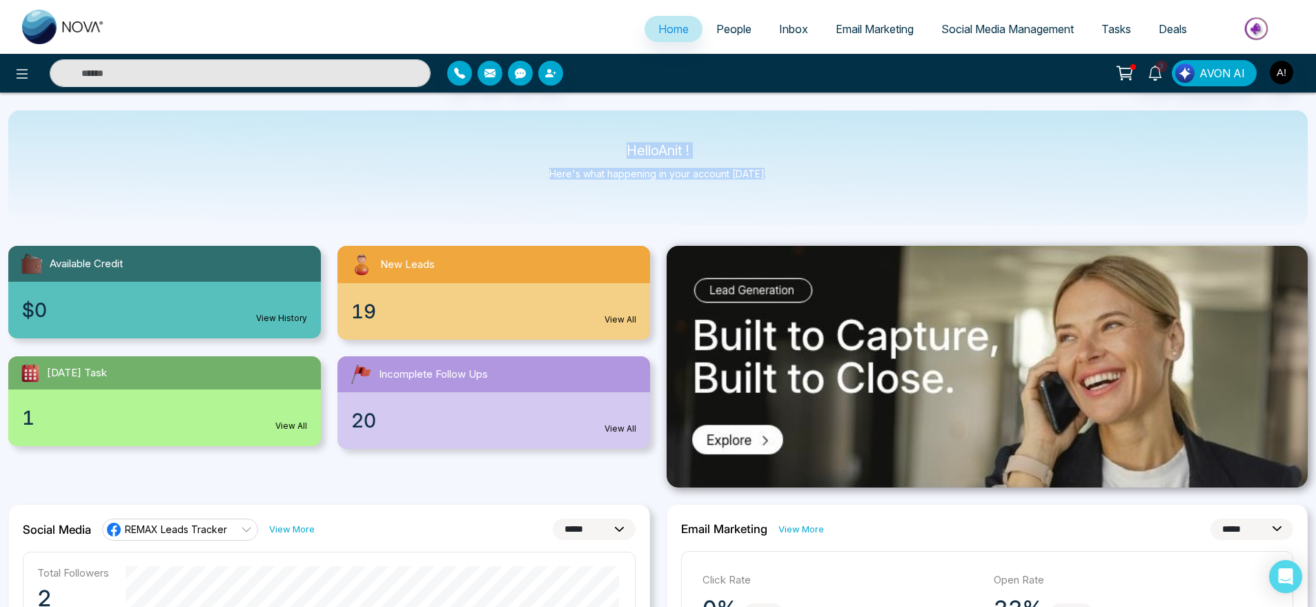
click at [805, 203] on div "Hello Anit ! Here's what happening in your account today." at bounding box center [658, 167] width 1300 height 115
drag, startPoint x: 805, startPoint y: 203, endPoint x: 569, endPoint y: 121, distance: 249.1
click at [569, 121] on div "Hello Anit ! Here's what happening in your account today." at bounding box center [658, 167] width 1300 height 115
click at [171, 417] on div "1 View All" at bounding box center [164, 417] width 313 height 57
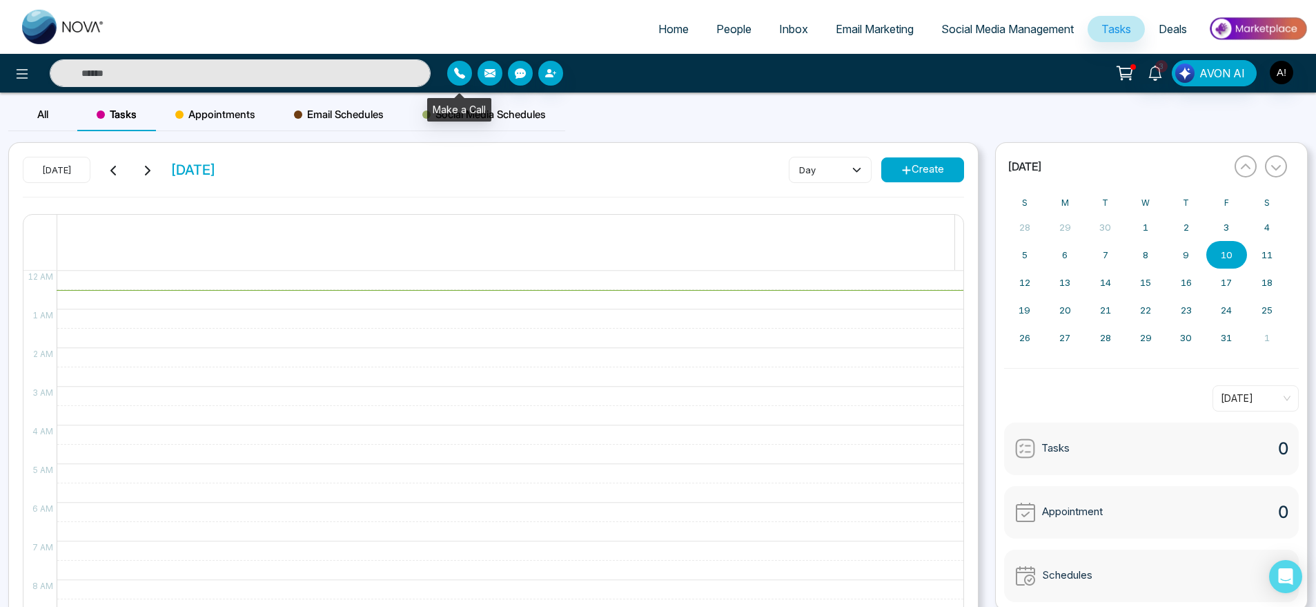
click at [451, 71] on button "button" at bounding box center [459, 73] width 25 height 25
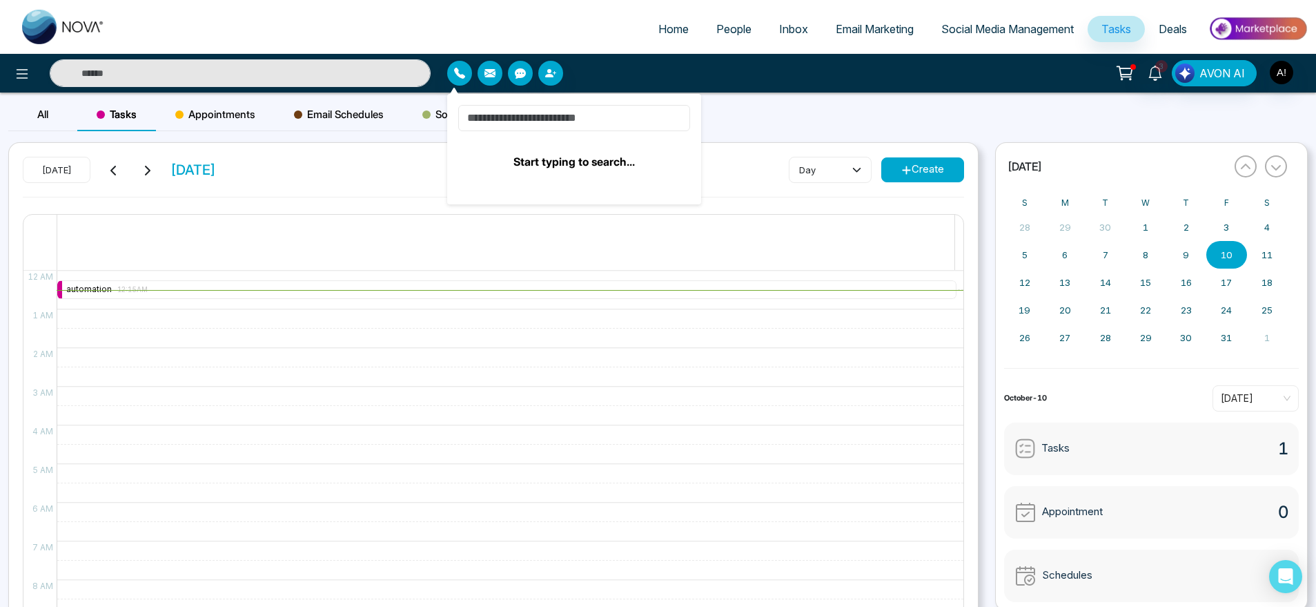
click at [558, 119] on input at bounding box center [574, 118] width 232 height 26
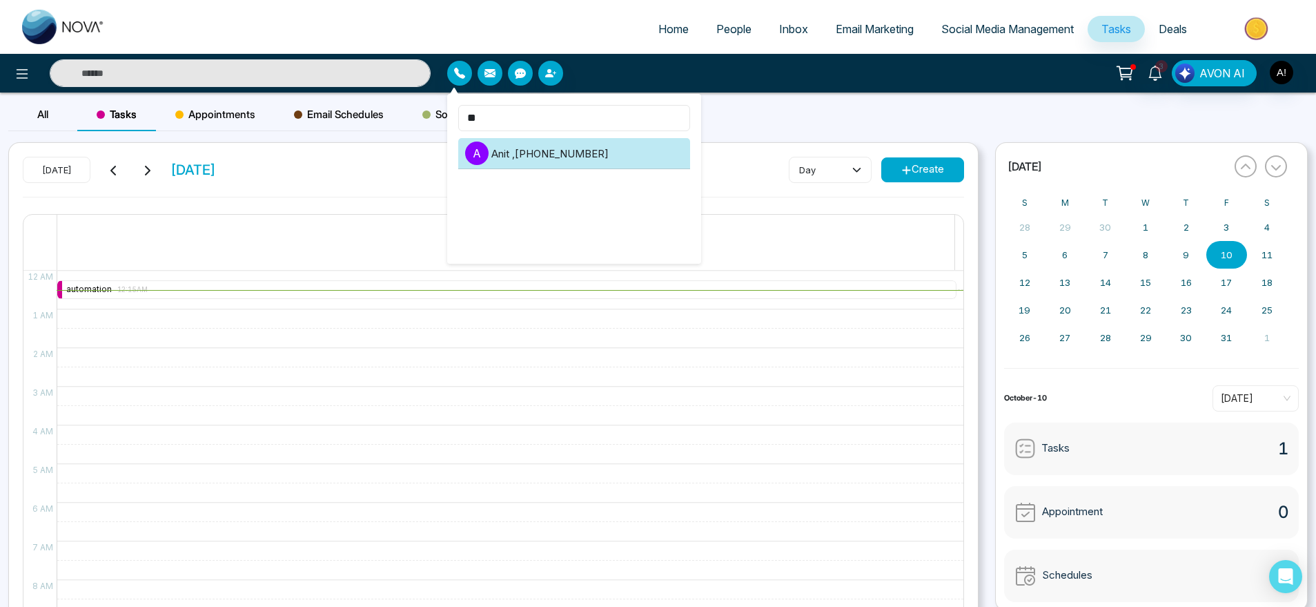
type input "**"
click at [578, 140] on li "A Anit , +919930053035" at bounding box center [574, 153] width 232 height 31
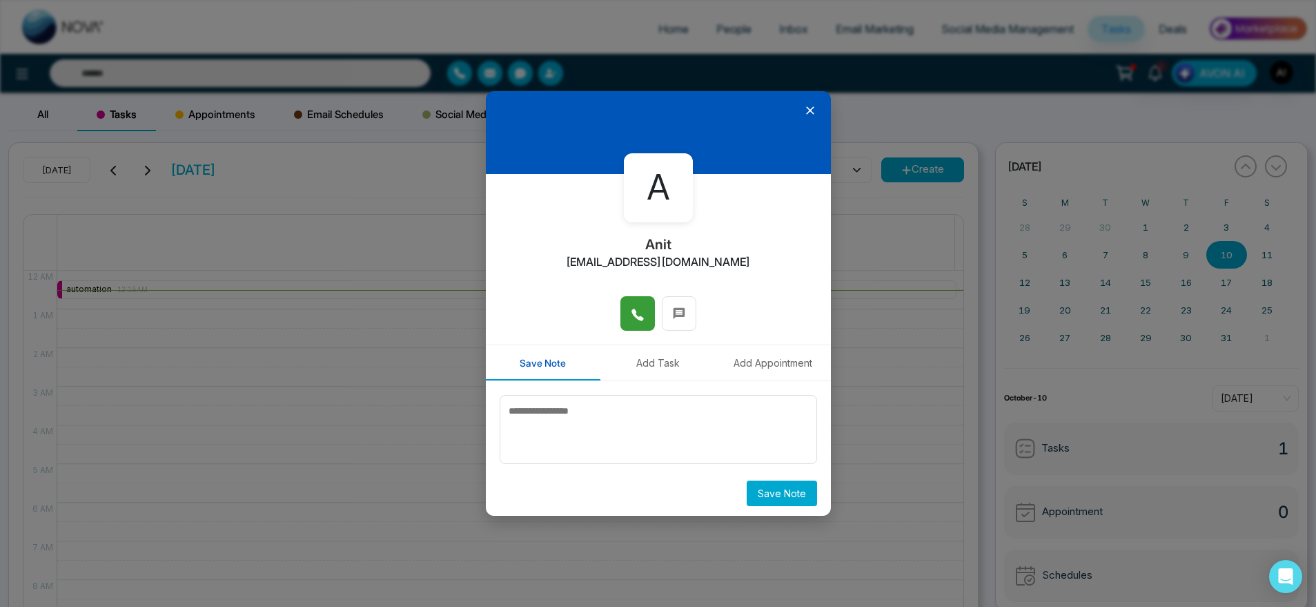
click at [636, 326] on button at bounding box center [638, 313] width 35 height 35
click at [677, 316] on icon at bounding box center [679, 313] width 14 height 14
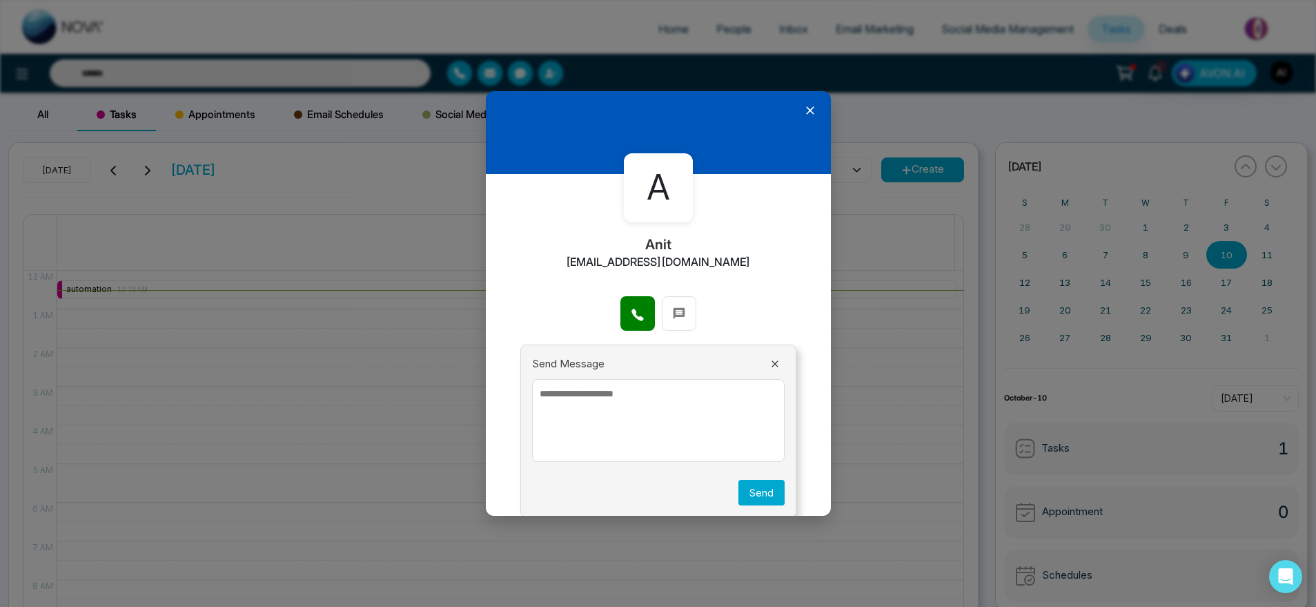
click at [677, 420] on textarea at bounding box center [658, 420] width 253 height 83
type textarea "*****"
click at [761, 488] on button "Send" at bounding box center [762, 493] width 46 height 26
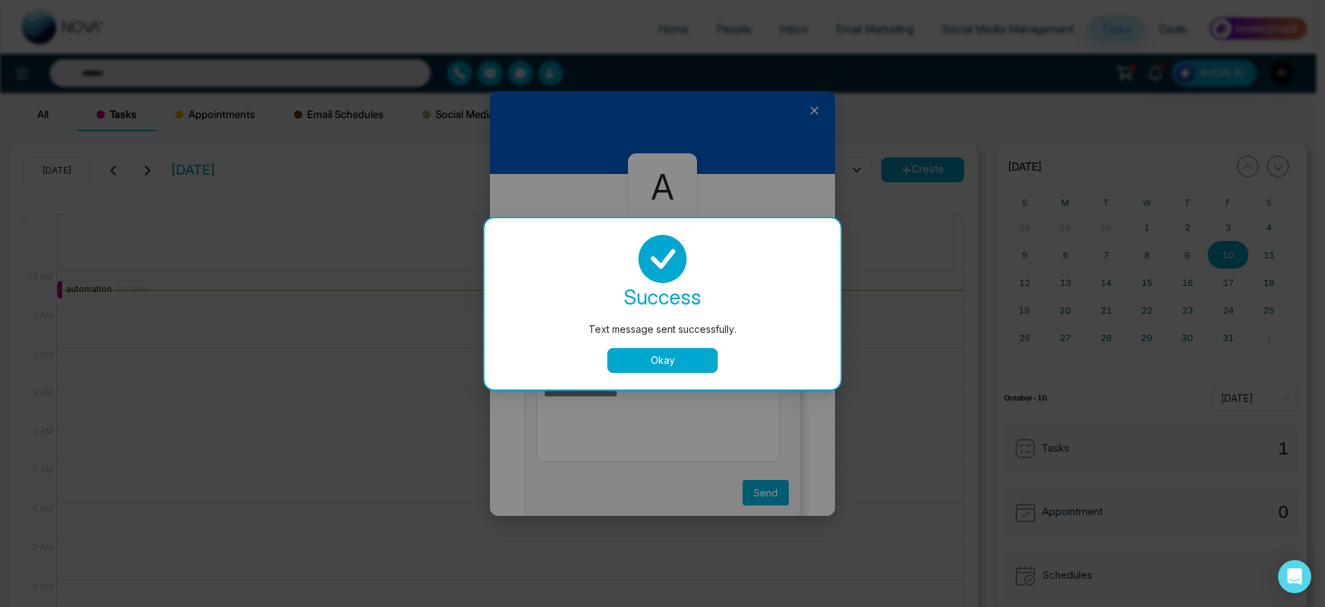
click at [676, 363] on button "Okay" at bounding box center [662, 360] width 110 height 25
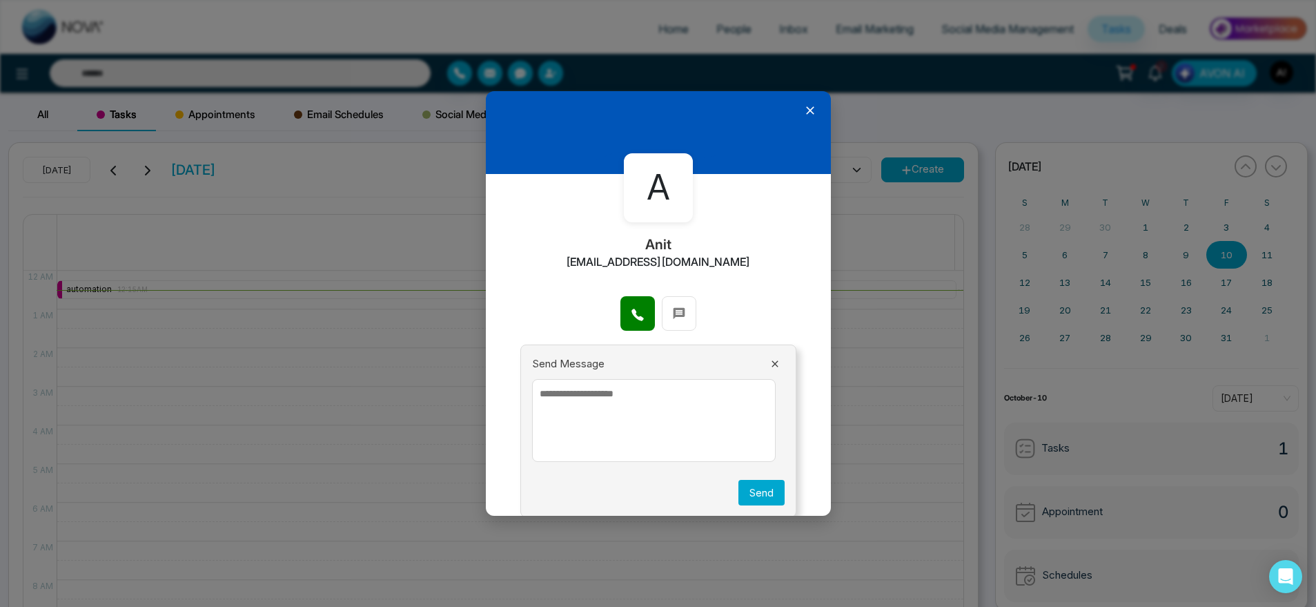
click at [770, 360] on icon at bounding box center [775, 363] width 11 height 11
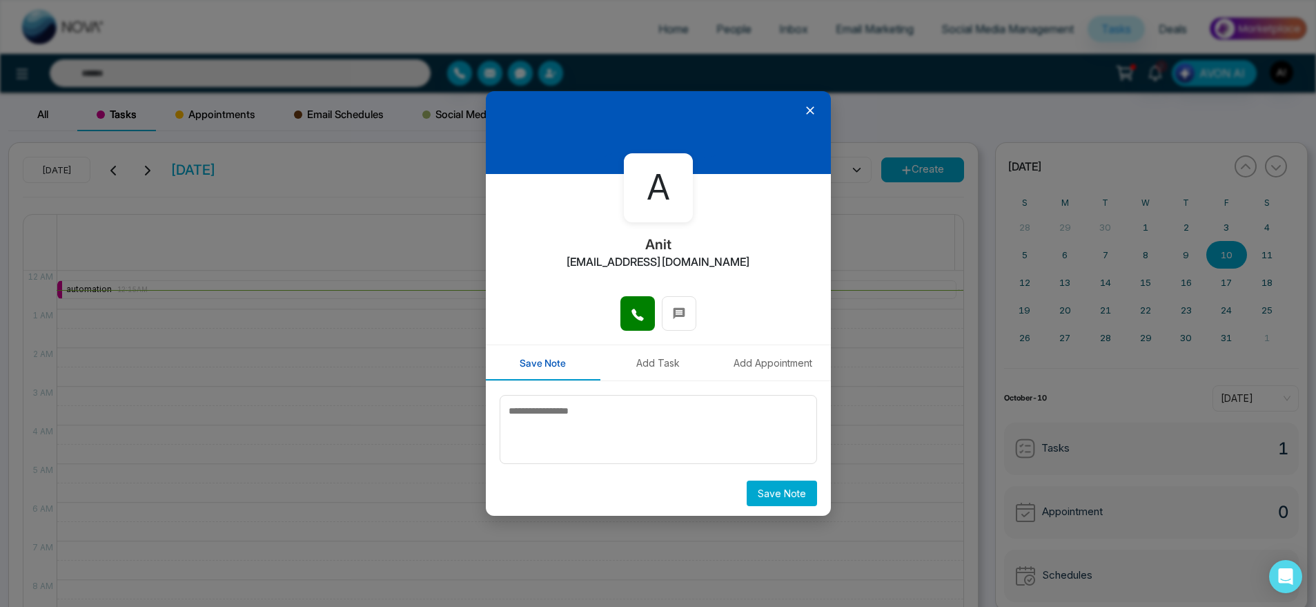
scroll to position [4, 0]
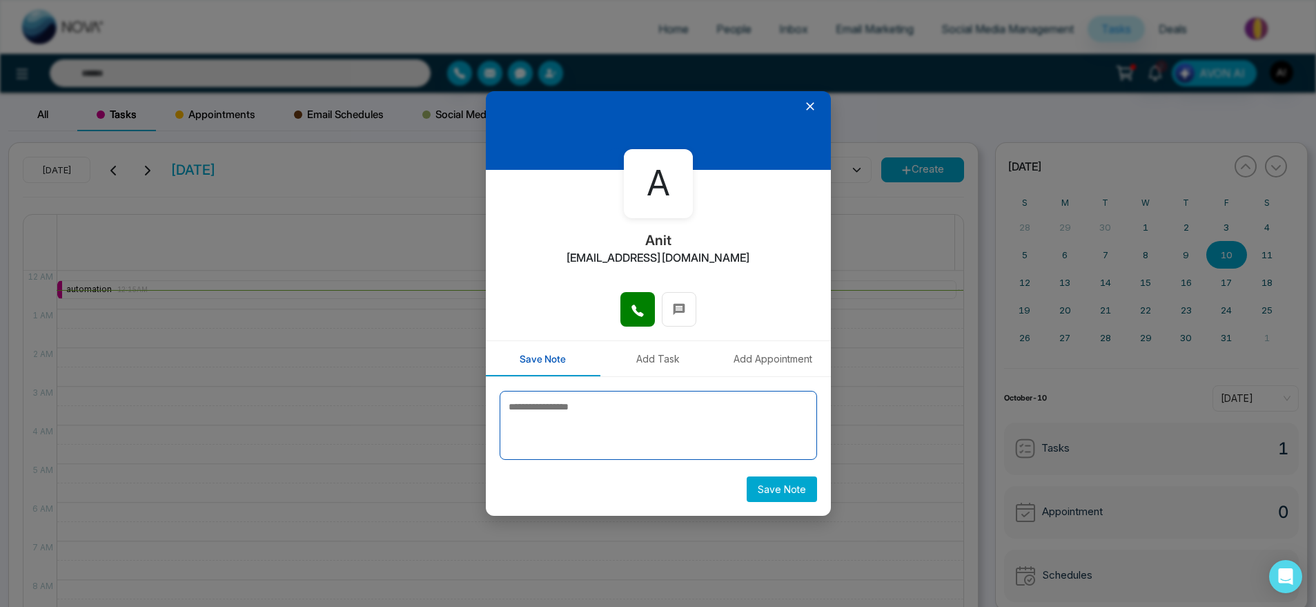
click at [630, 412] on textarea at bounding box center [659, 425] width 318 height 69
type textarea "*****"
click at [784, 498] on button "Save Note" at bounding box center [782, 489] width 70 height 26
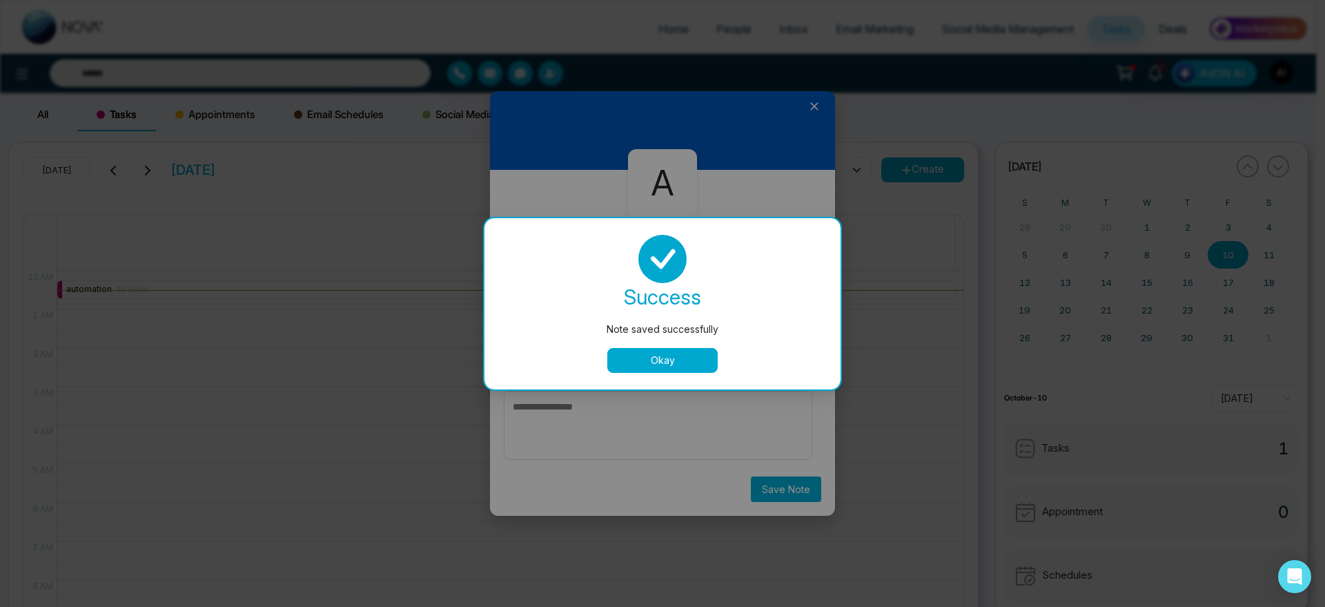
click at [659, 374] on div "success Note saved successfully Okay" at bounding box center [663, 303] width 356 height 171
click at [667, 376] on div "success Note saved successfully Okay" at bounding box center [663, 303] width 356 height 171
click at [685, 361] on button "Okay" at bounding box center [662, 360] width 110 height 25
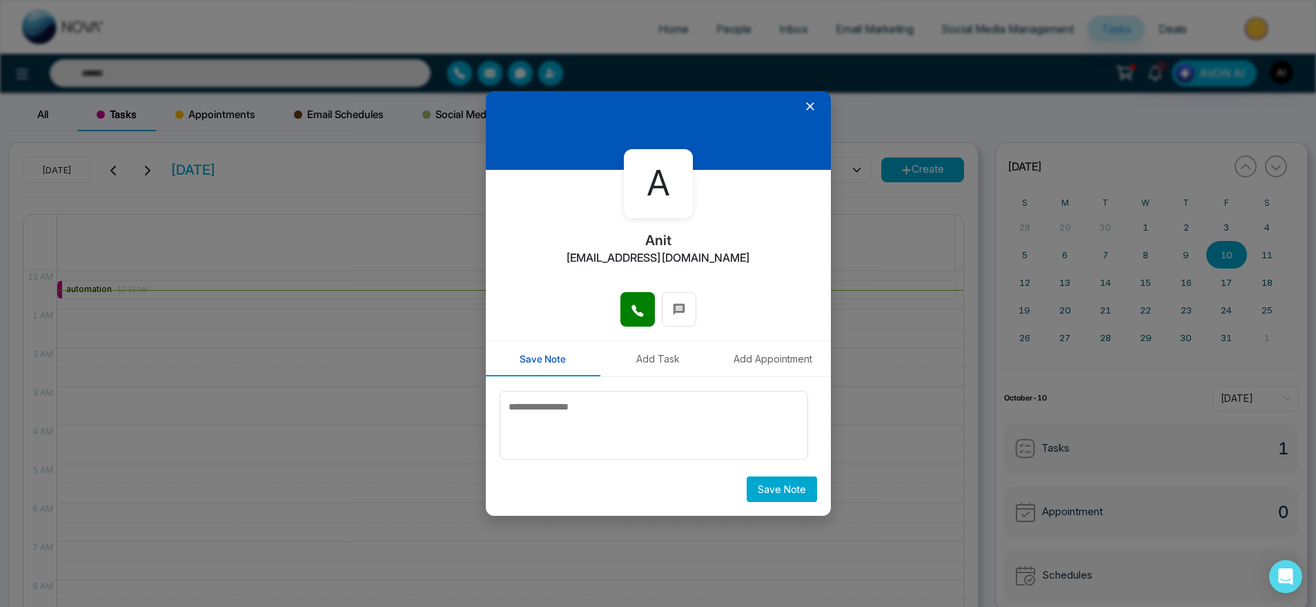
click at [662, 362] on button "Add Task" at bounding box center [658, 358] width 115 height 35
type input "**********"
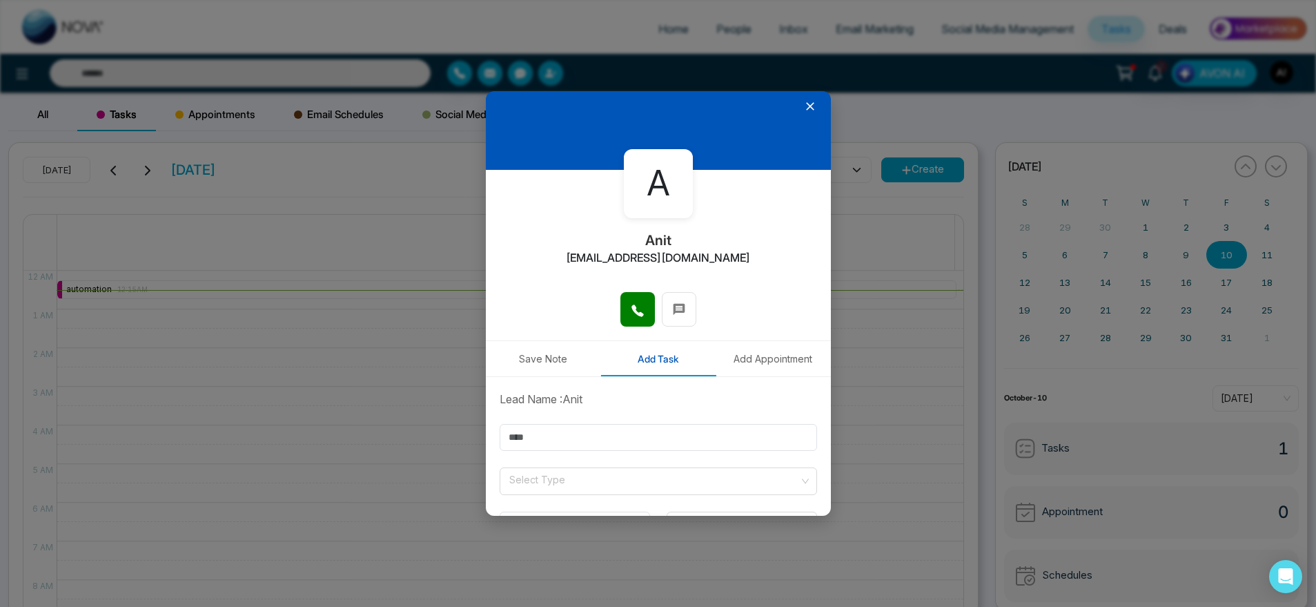
scroll to position [101, 0]
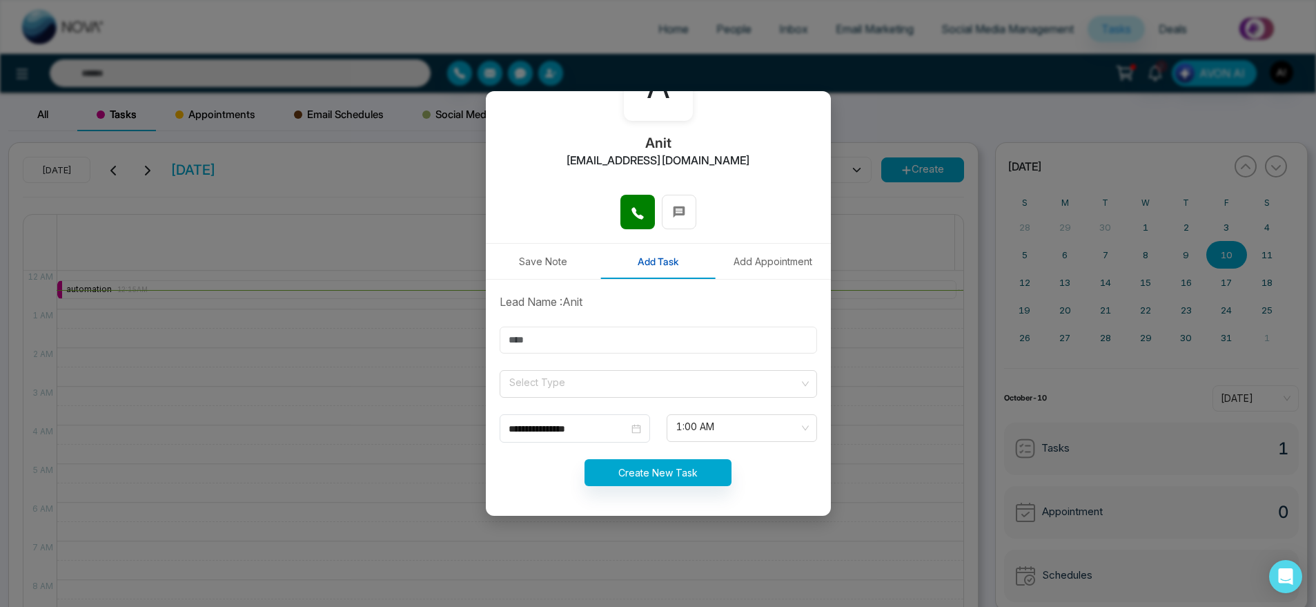
click at [575, 339] on input "text" at bounding box center [659, 339] width 318 height 27
click at [538, 340] on input "text" at bounding box center [659, 339] width 318 height 27
click at [549, 394] on span at bounding box center [653, 384] width 291 height 26
type input "**"
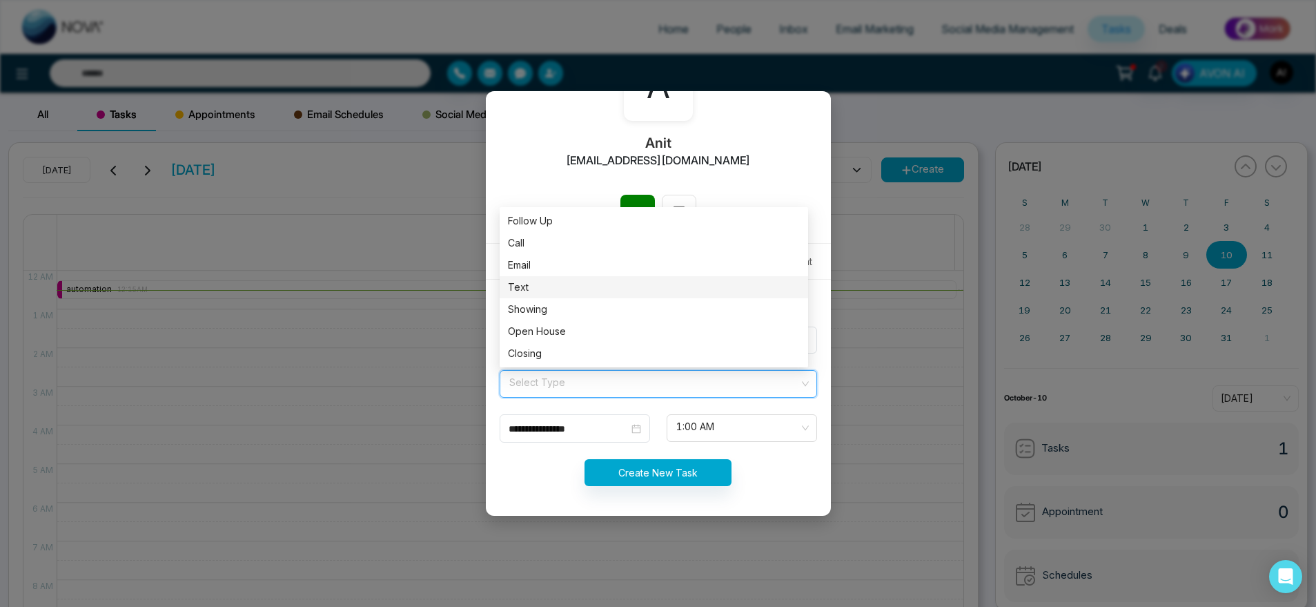
click at [572, 294] on div "Text" at bounding box center [654, 287] width 292 height 15
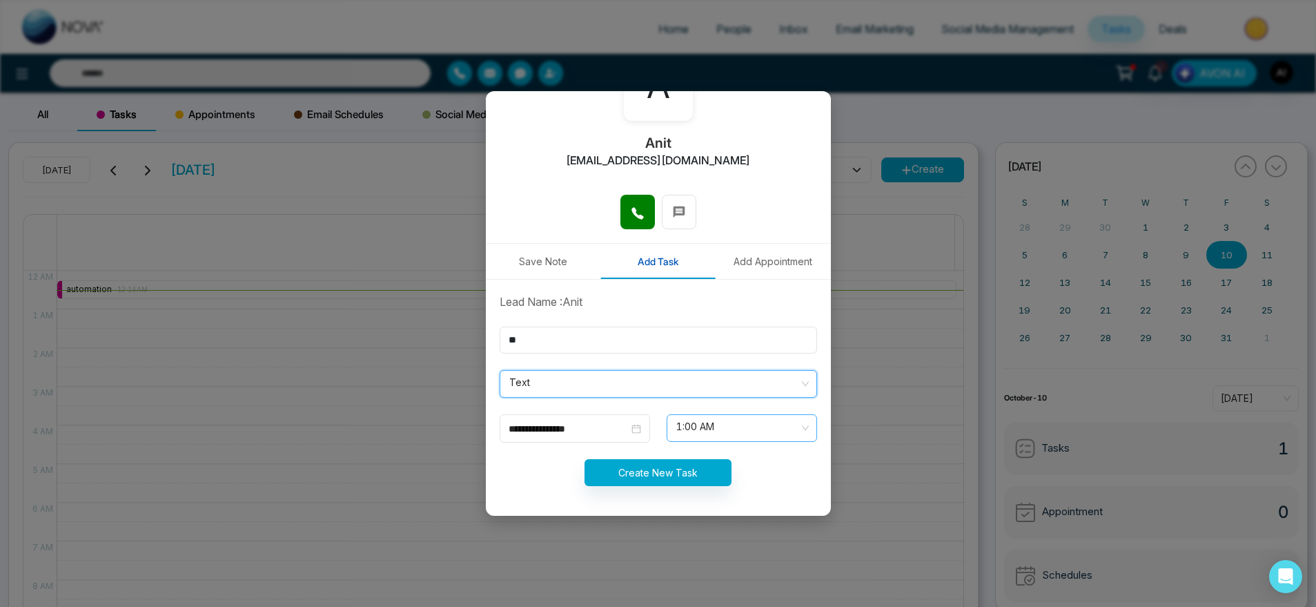
click at [707, 425] on span "1:00 AM" at bounding box center [741, 427] width 131 height 23
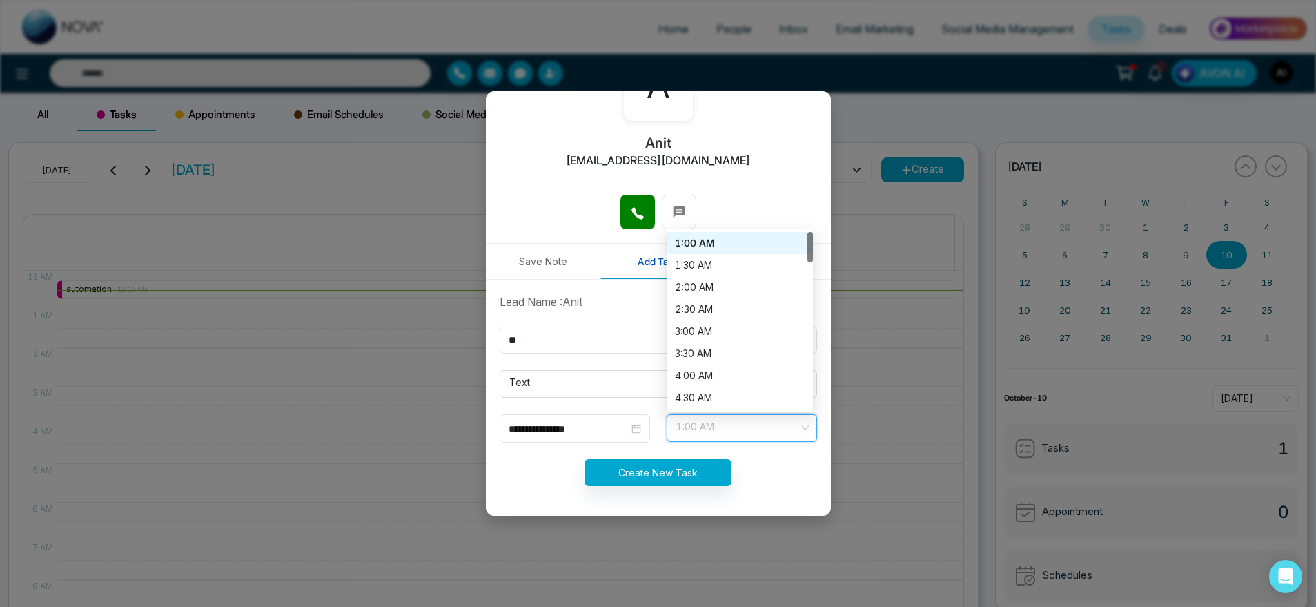
click at [716, 251] on div "1:00 AM" at bounding box center [740, 243] width 146 height 22
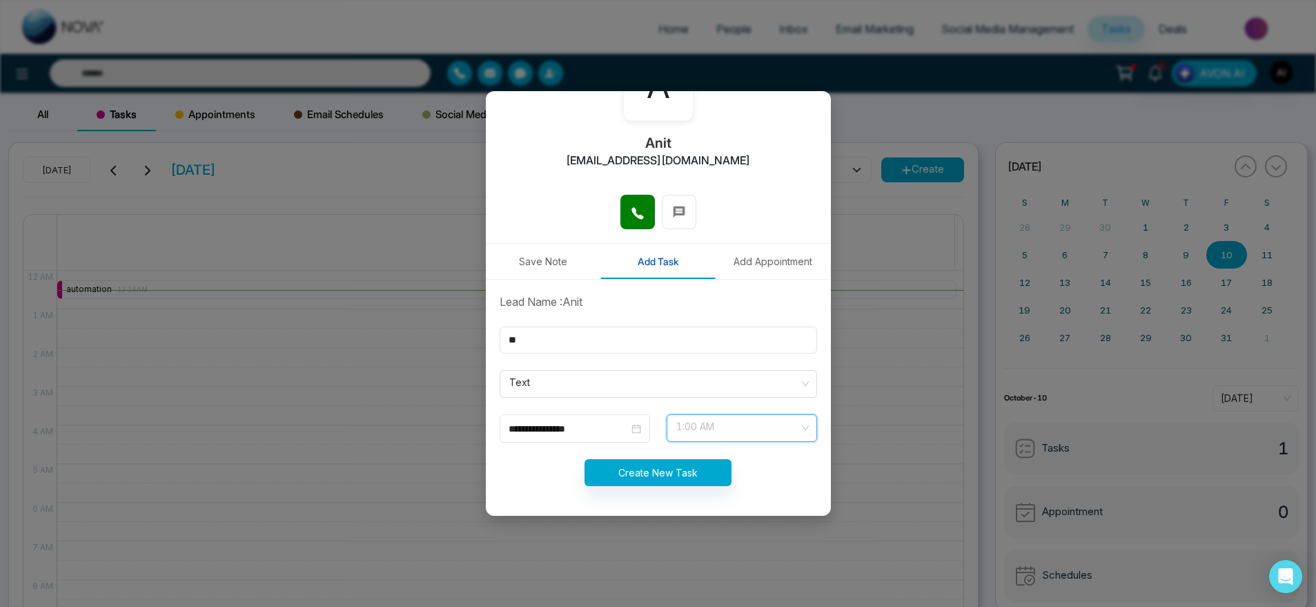
click at [748, 421] on span "1:00 AM" at bounding box center [741, 427] width 131 height 23
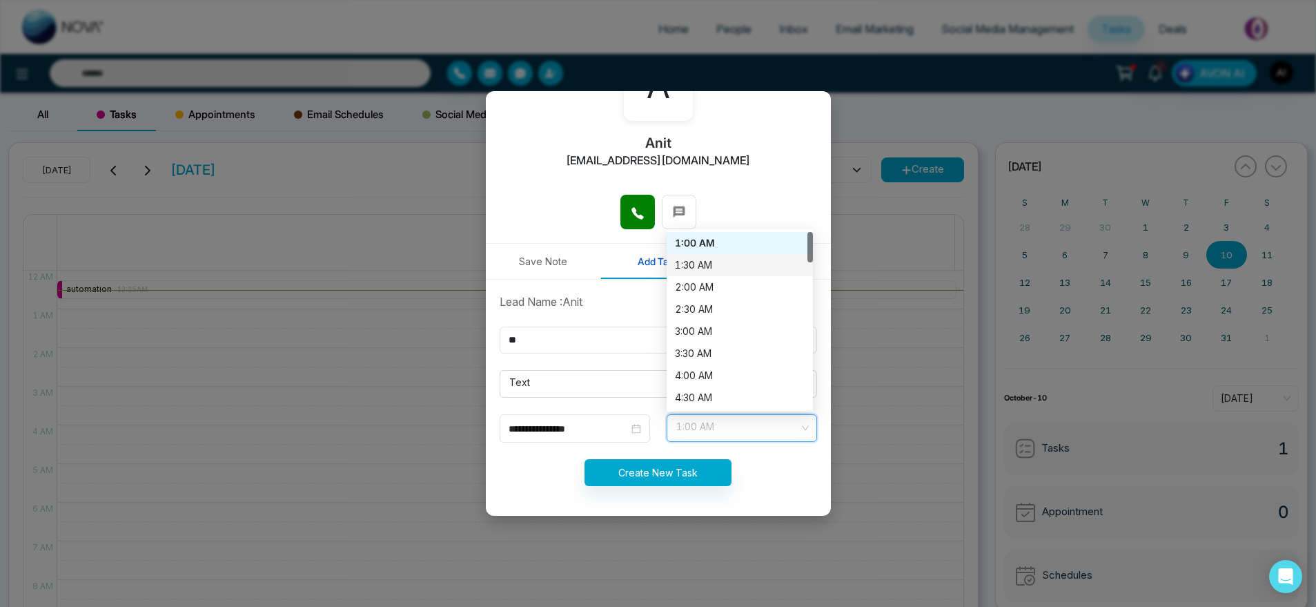
click at [720, 257] on div "1:30 AM" at bounding box center [740, 264] width 130 height 15
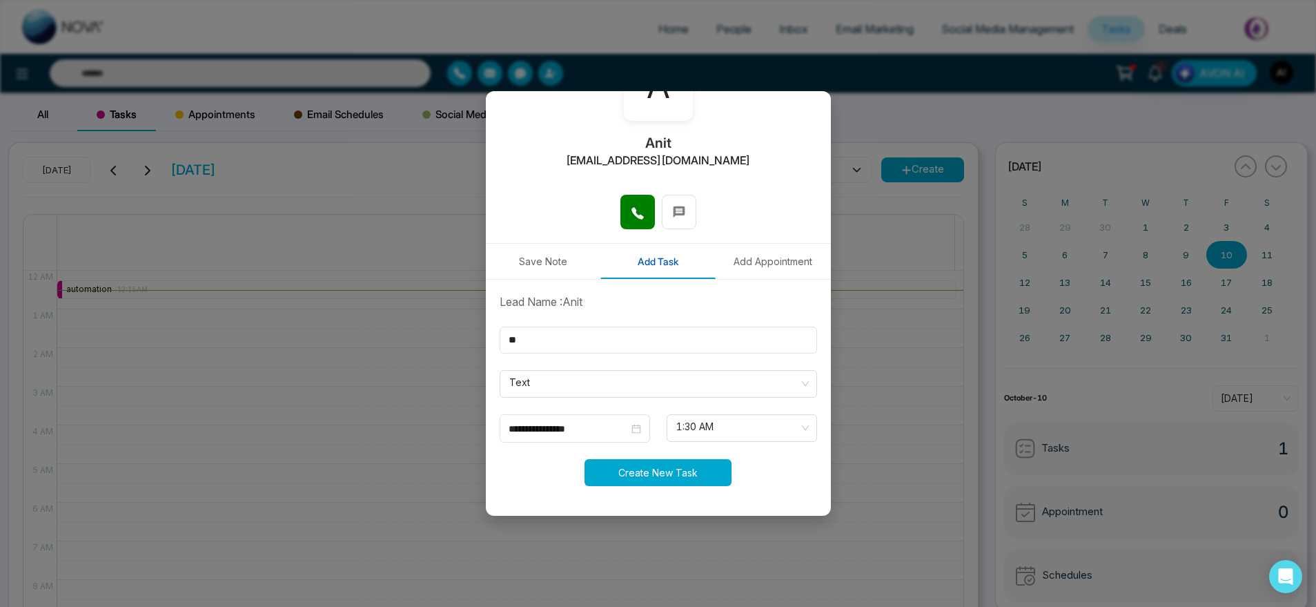
click at [650, 478] on button "Create New Task" at bounding box center [658, 472] width 147 height 27
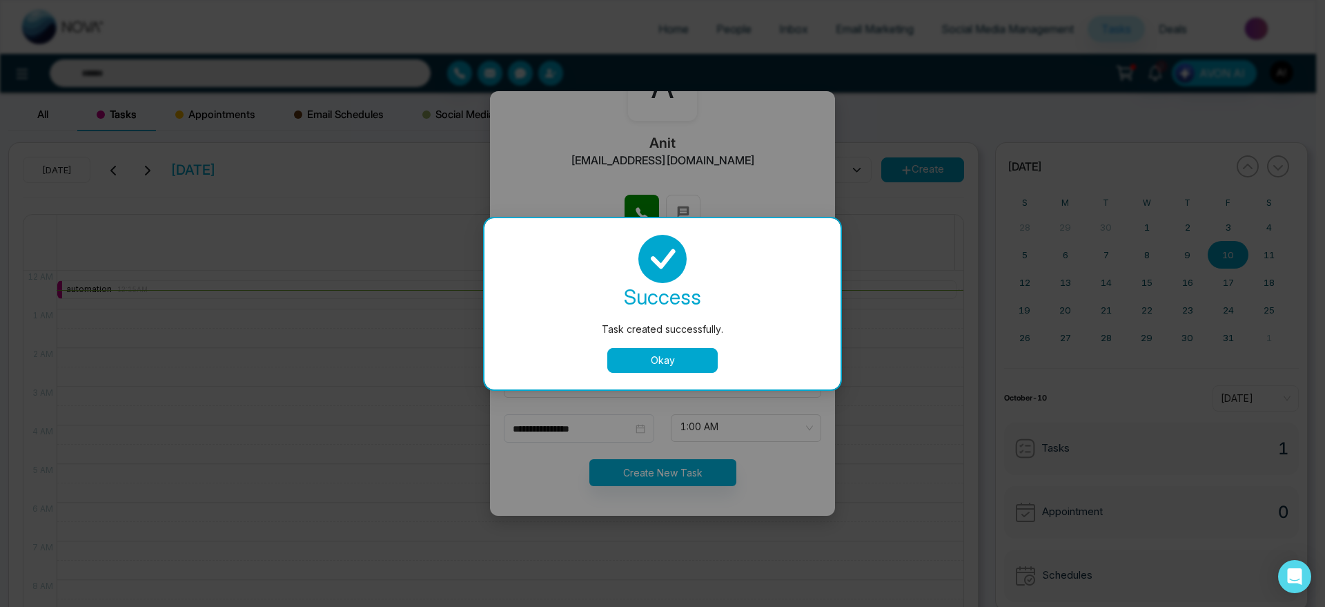
click at [674, 348] on button "Okay" at bounding box center [662, 360] width 110 height 25
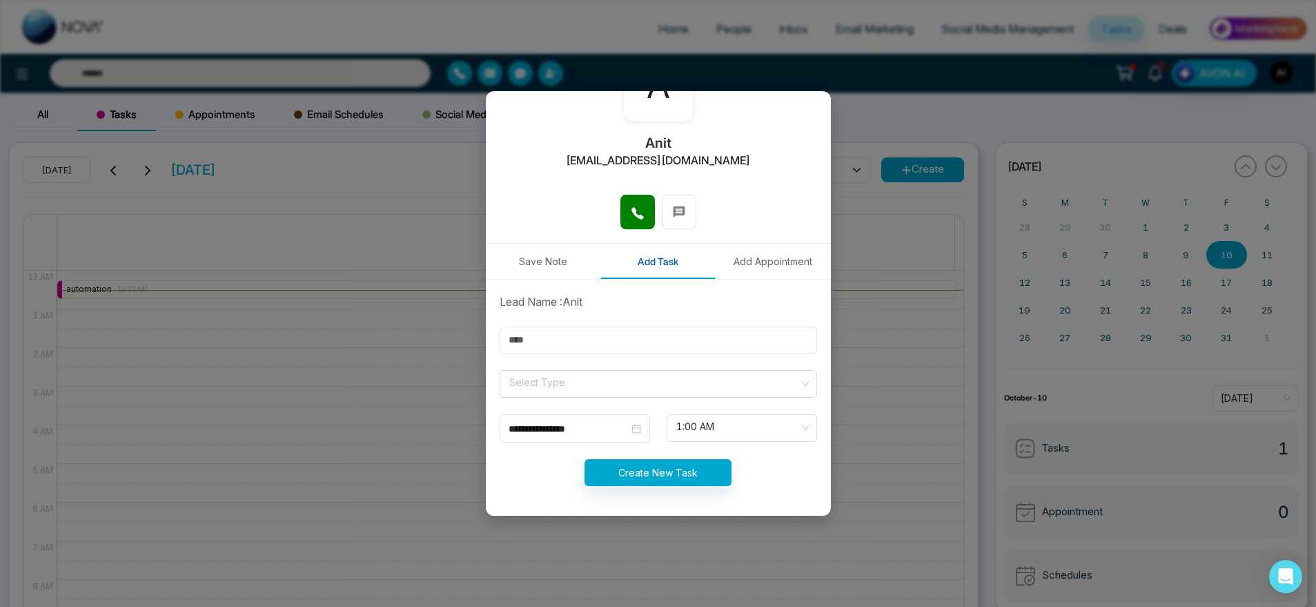
scroll to position [0, 0]
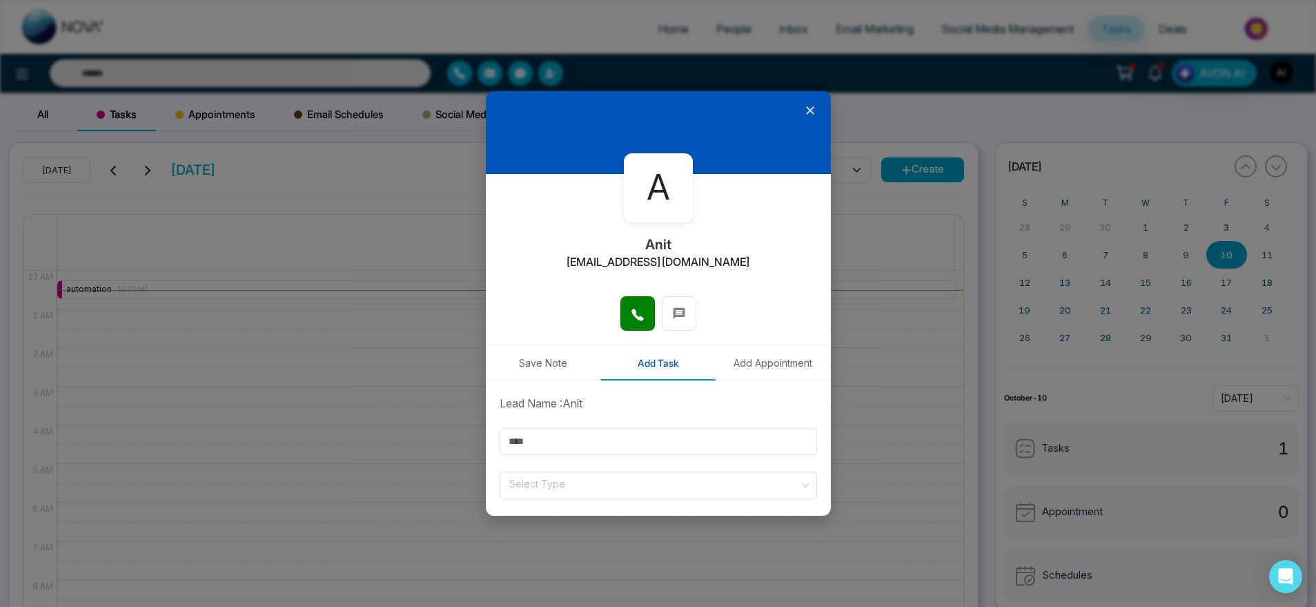
click at [760, 360] on button "Add Appointment" at bounding box center [773, 362] width 115 height 35
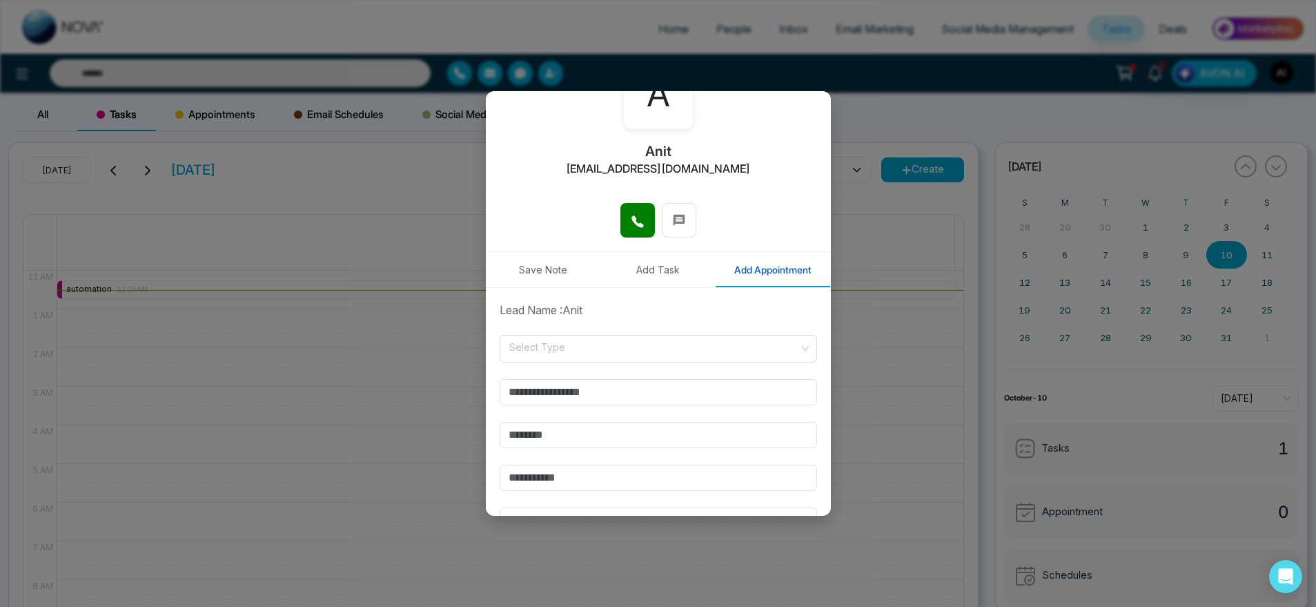
scroll to position [102, 0]
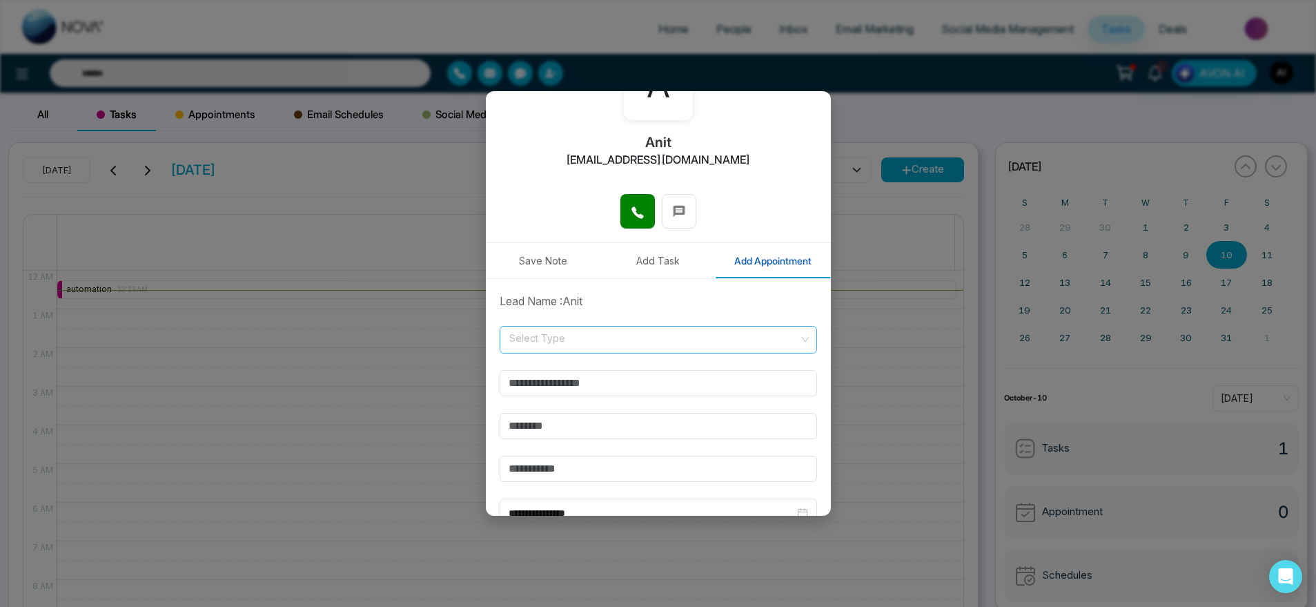
click at [663, 337] on input "search" at bounding box center [653, 336] width 291 height 21
click at [643, 401] on div "Online" at bounding box center [654, 392] width 309 height 22
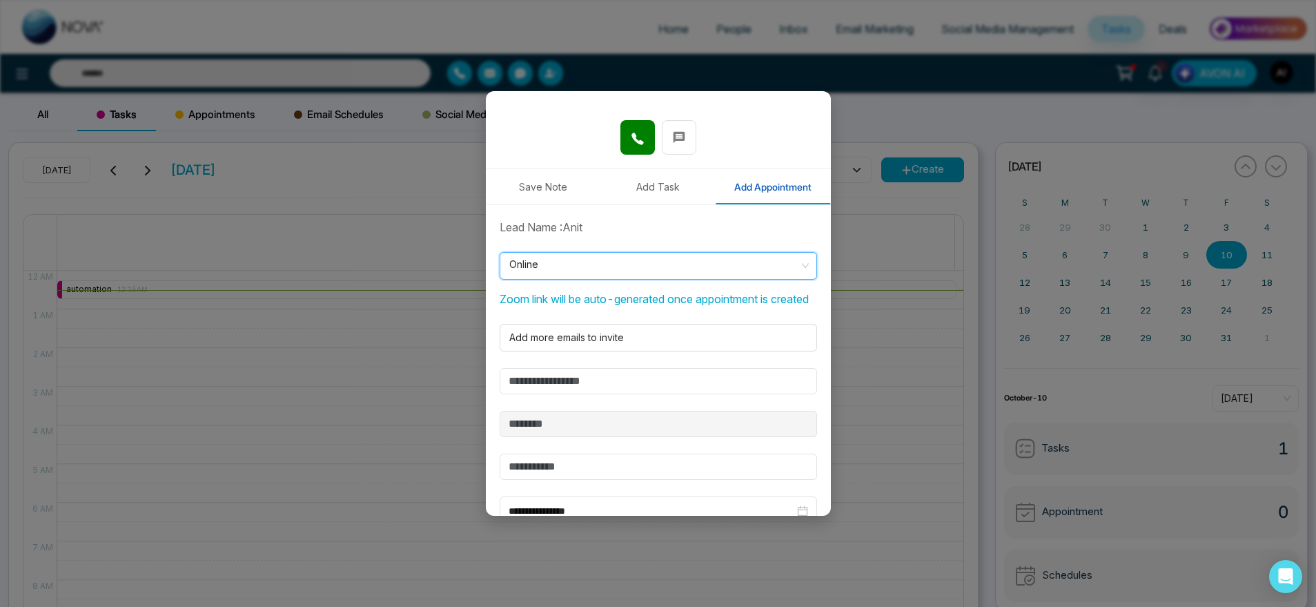
scroll to position [179, 0]
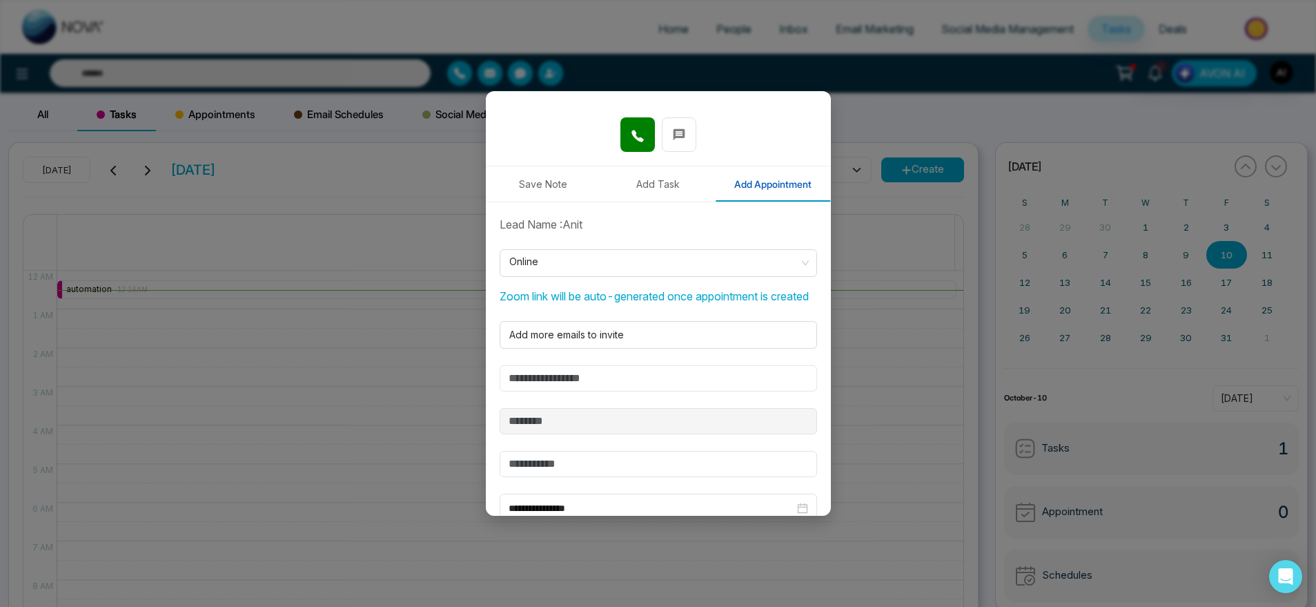
click at [679, 386] on input "text" at bounding box center [659, 378] width 318 height 26
type input "******"
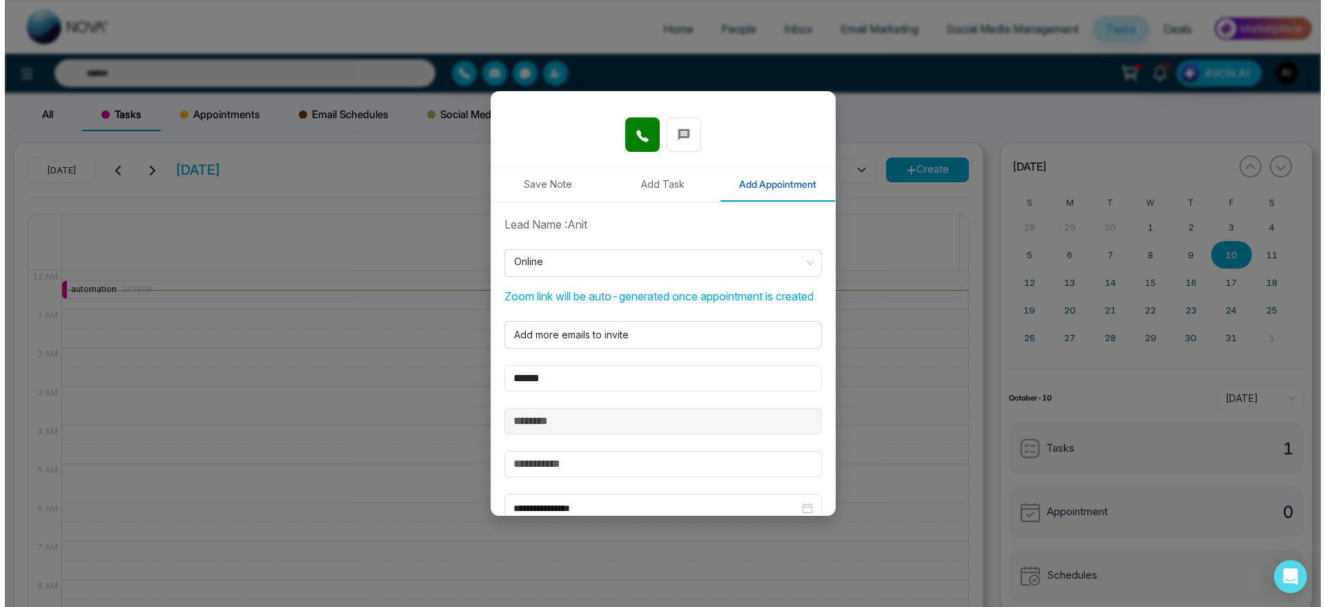
scroll to position [318, 0]
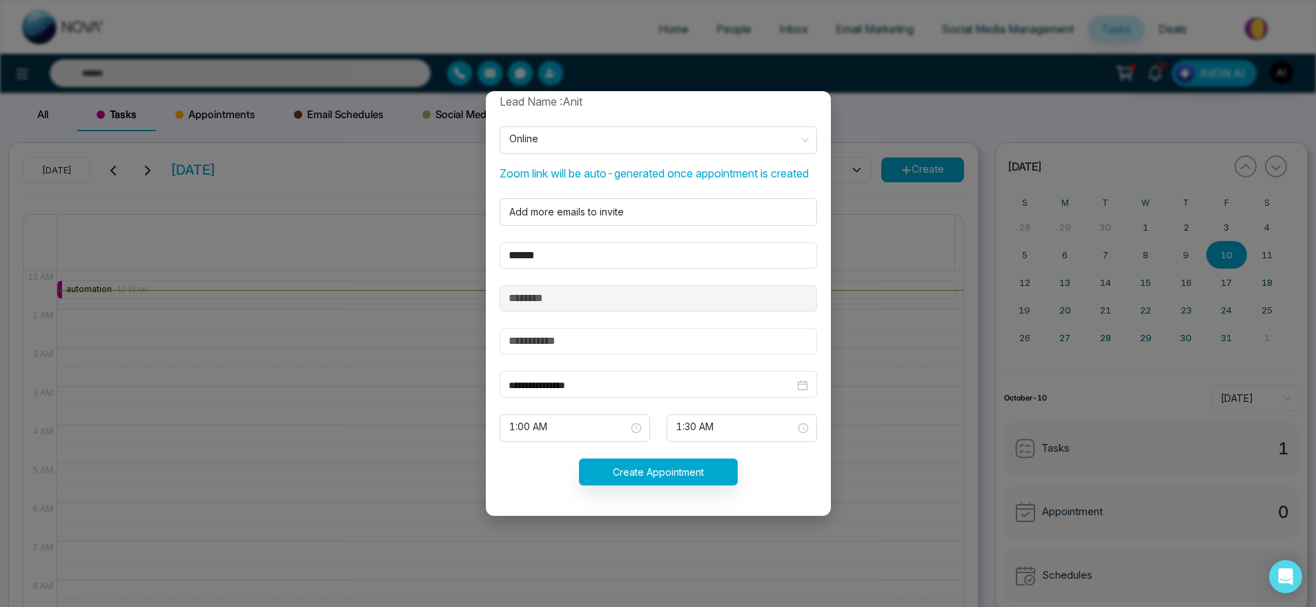
click at [610, 340] on input "text" at bounding box center [659, 341] width 318 height 26
type input "*******"
click at [671, 484] on button "Create Appointment" at bounding box center [658, 471] width 159 height 27
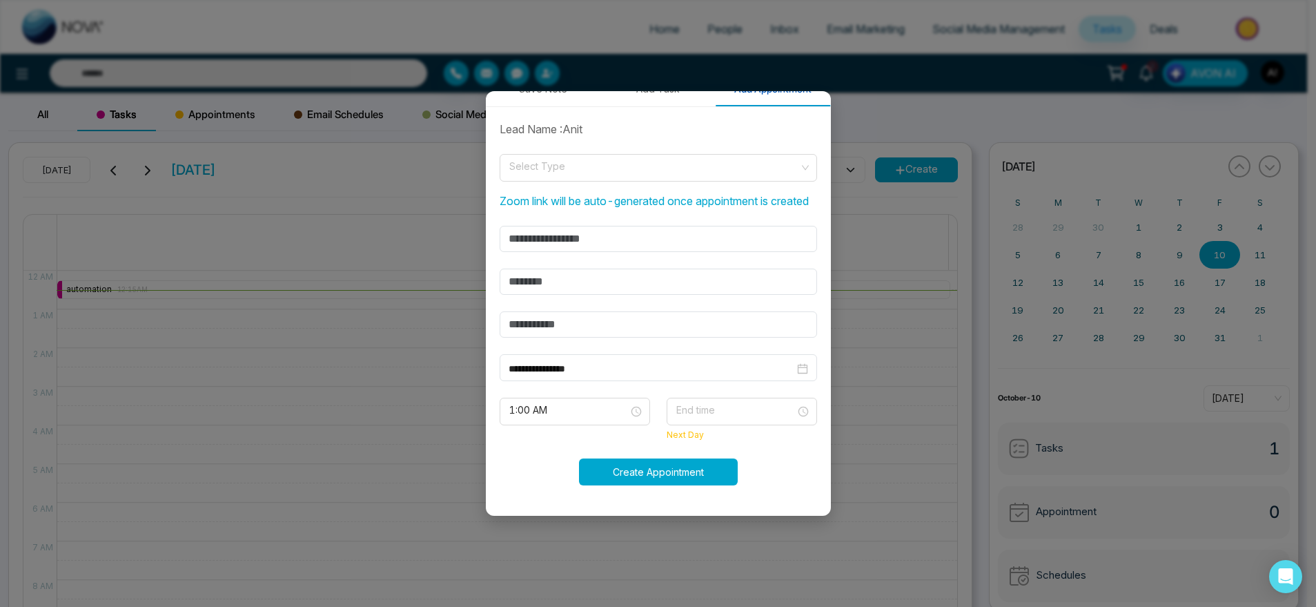
scroll to position [273, 0]
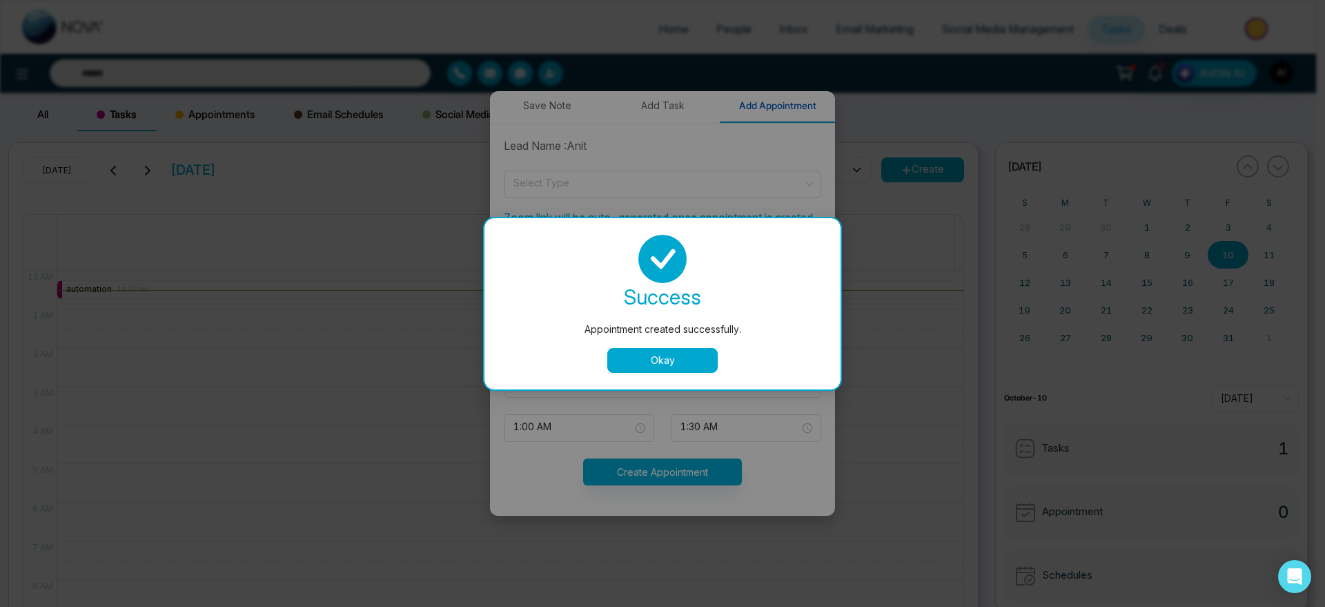
click at [678, 363] on button "Okay" at bounding box center [662, 360] width 110 height 25
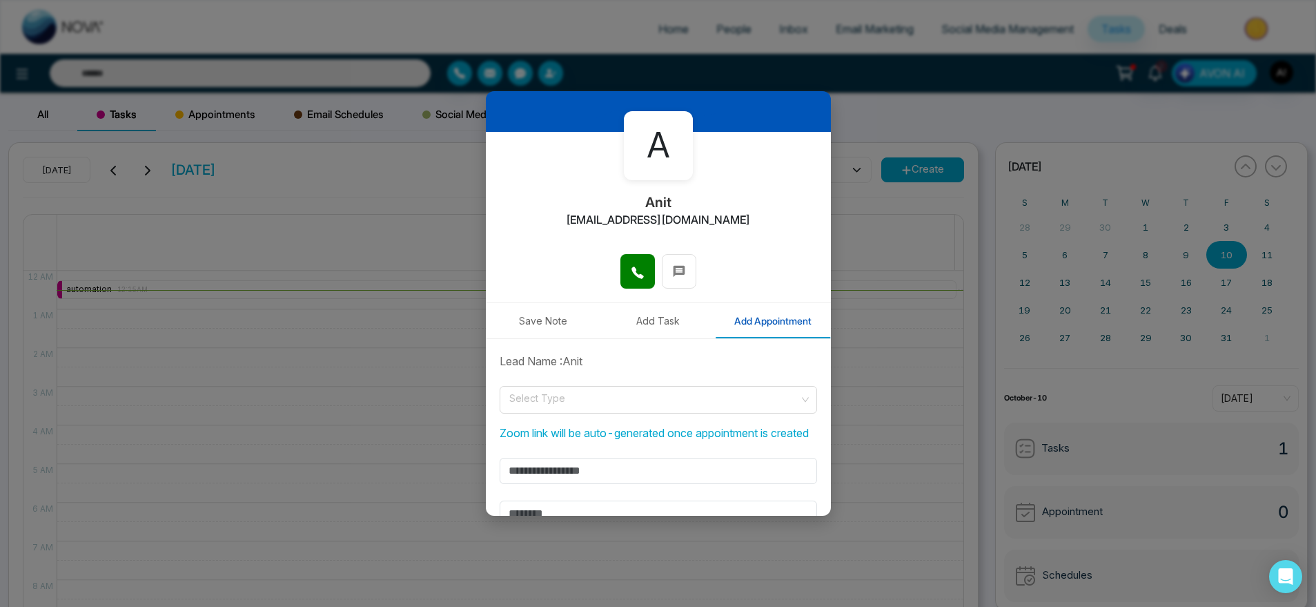
scroll to position [0, 0]
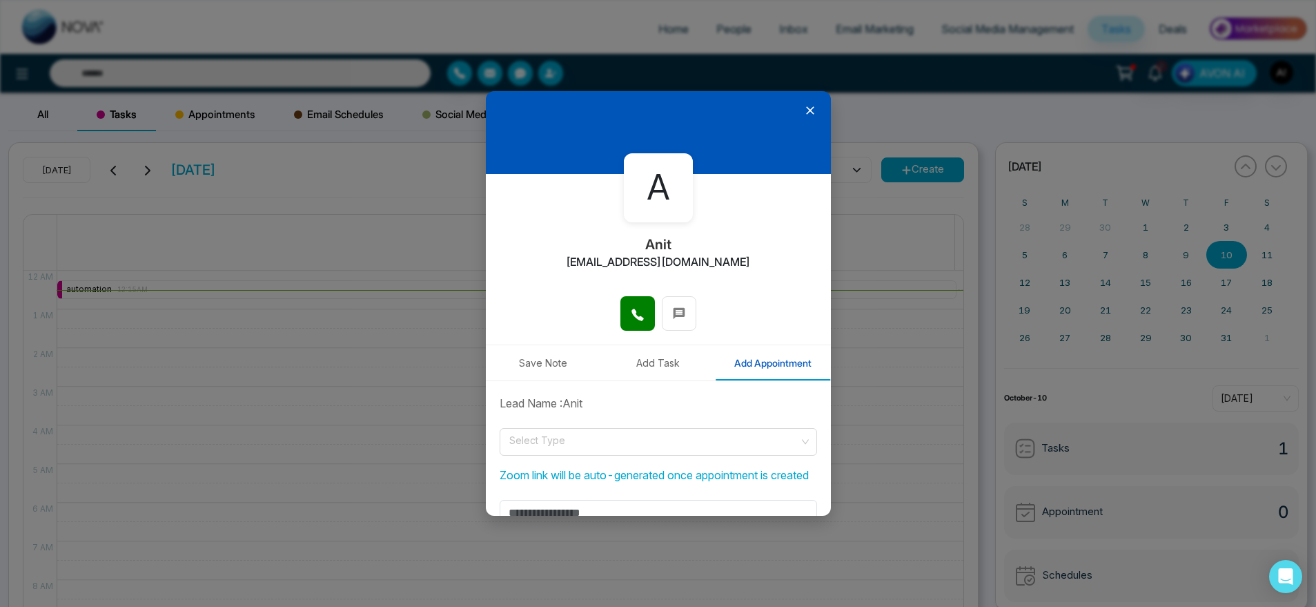
click at [797, 101] on div at bounding box center [658, 132] width 345 height 83
click at [808, 108] on div at bounding box center [658, 132] width 345 height 83
click at [804, 108] on div at bounding box center [658, 132] width 345 height 83
click at [804, 108] on icon at bounding box center [810, 111] width 14 height 14
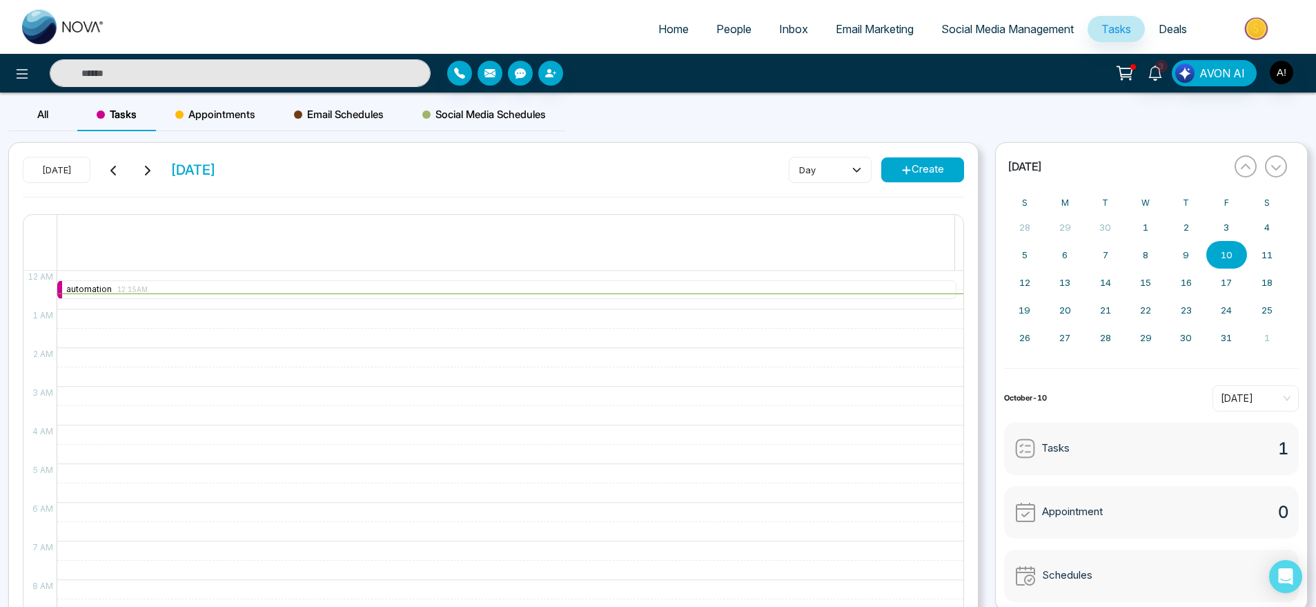
click at [207, 97] on div "All Tasks Appointments Email Schedules Social Media Schedules Today Friday Octo…" at bounding box center [658, 389] width 1316 height 594
click at [232, 113] on span "Appointments" at bounding box center [215, 114] width 80 height 17
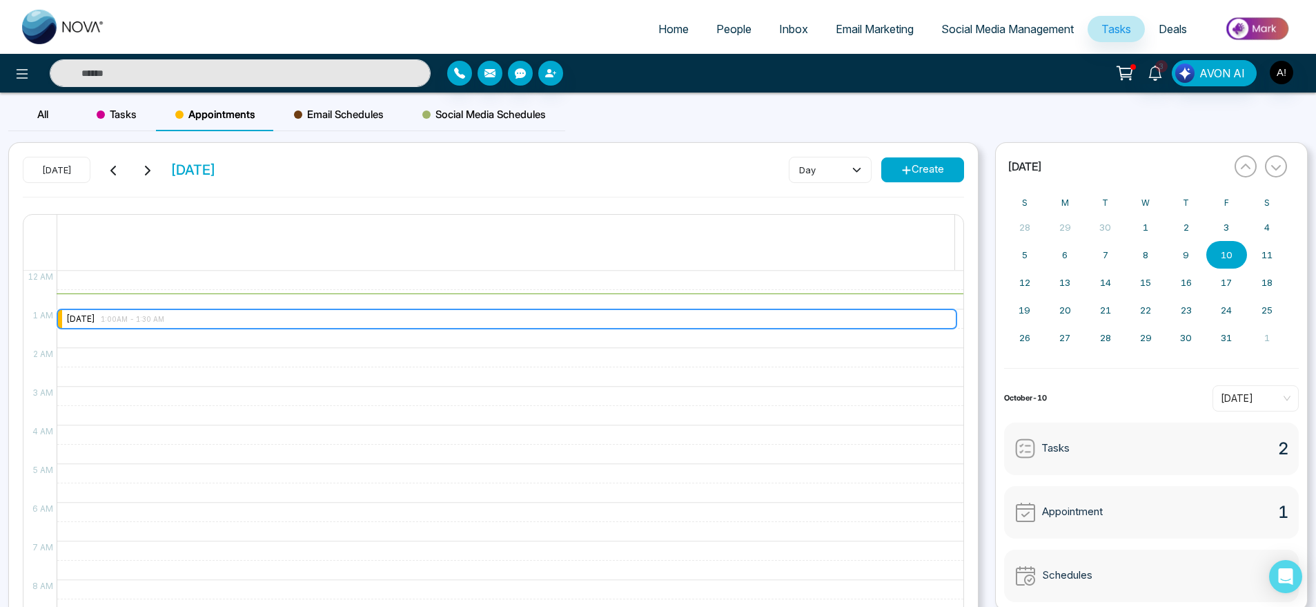
click at [165, 326] on div "friday 1:00AM - 1:30 AM" at bounding box center [506, 318] width 899 height 19
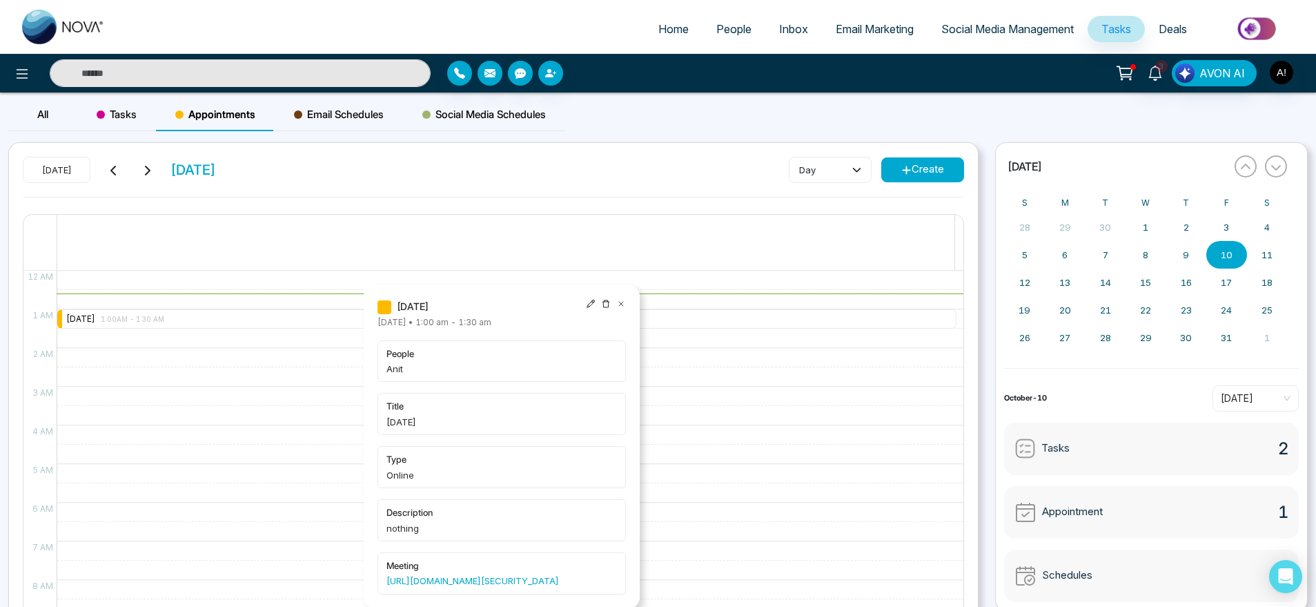
click at [585, 306] on div "[DATE]" at bounding box center [502, 306] width 248 height 15
click at [591, 309] on div at bounding box center [606, 306] width 40 height 15
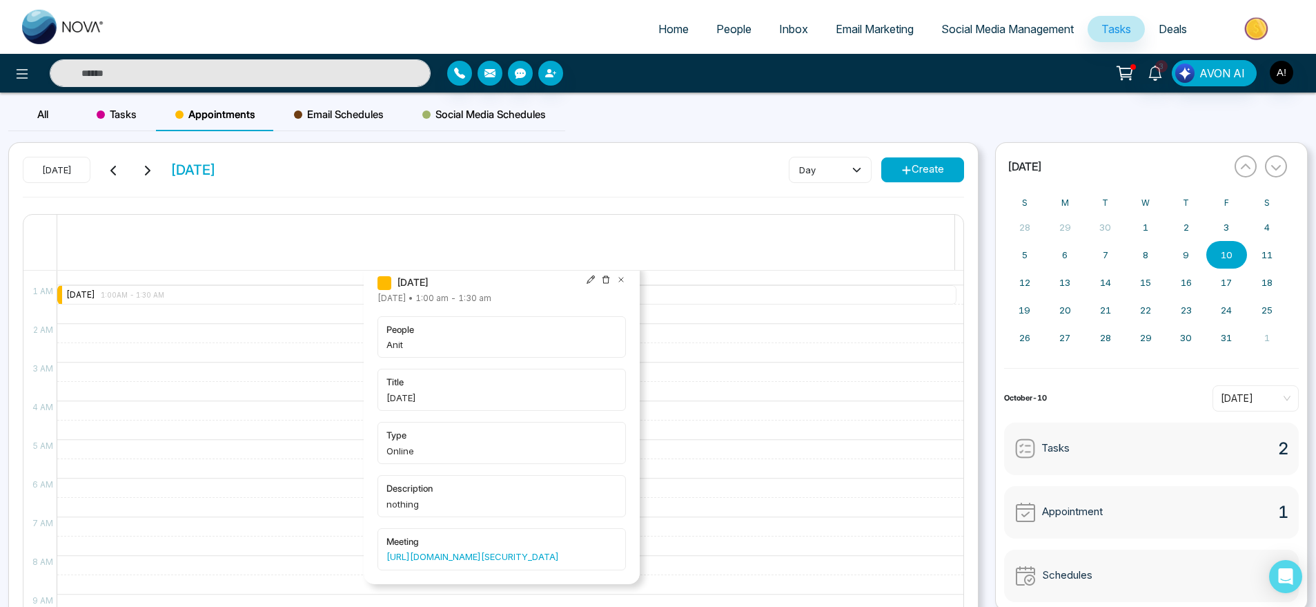
click at [587, 277] on icon at bounding box center [591, 280] width 10 height 10
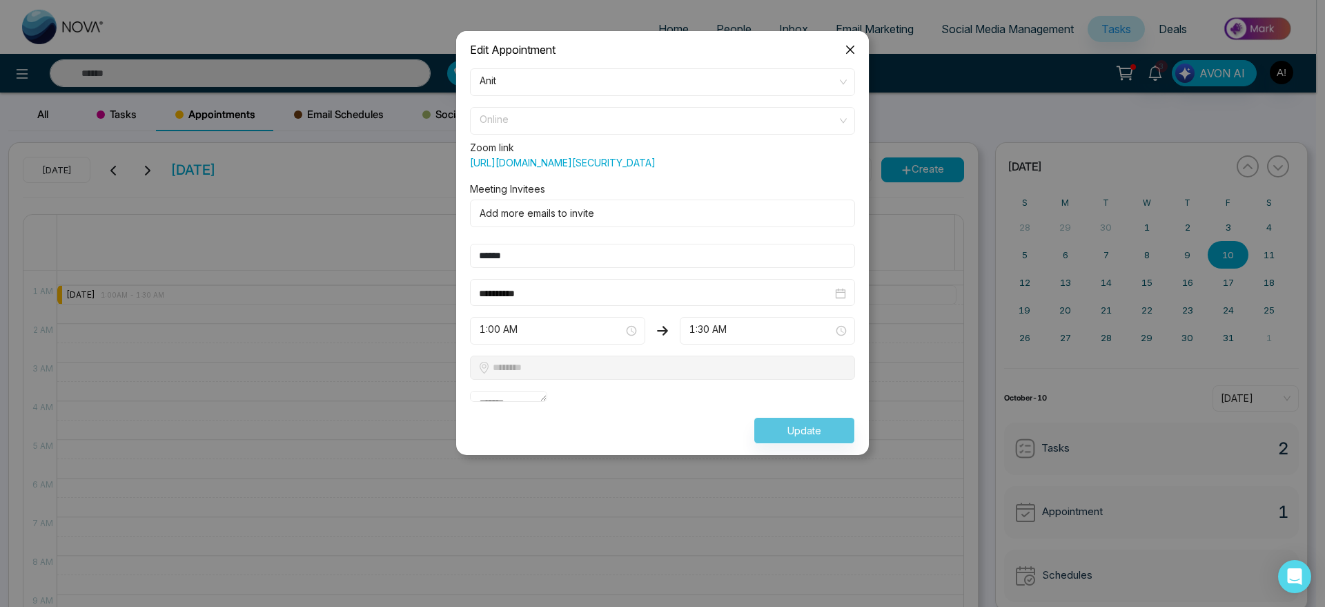
click at [690, 114] on span "Online" at bounding box center [663, 120] width 366 height 23
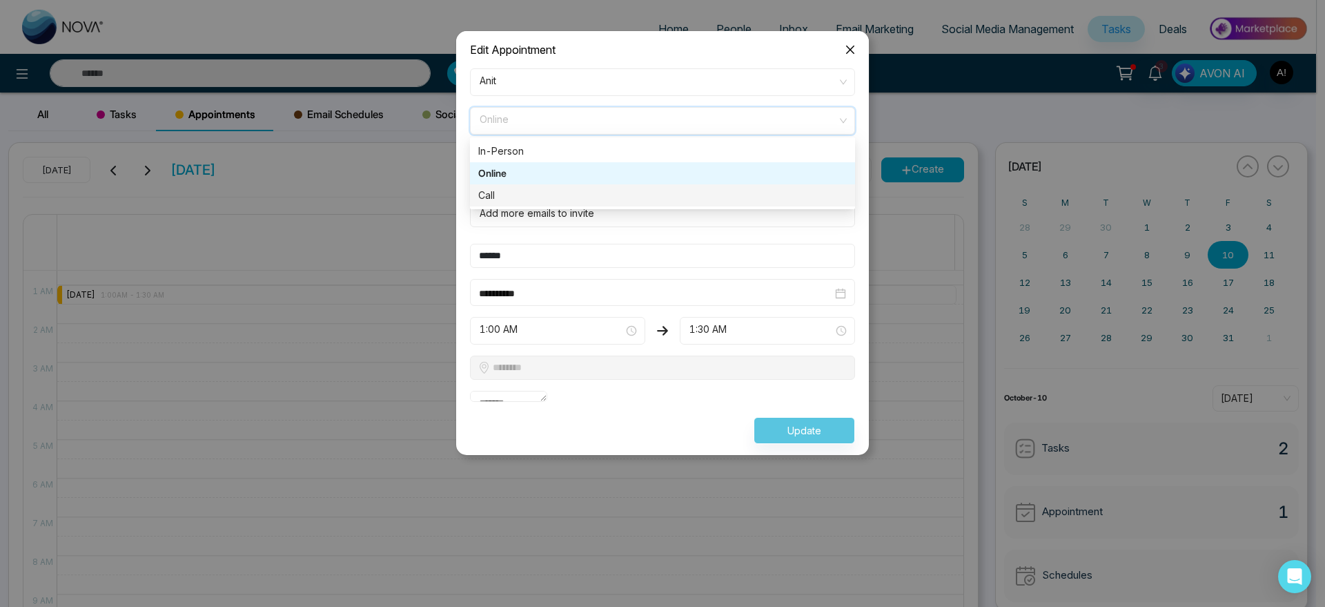
click at [673, 185] on div "Call" at bounding box center [662, 195] width 385 height 22
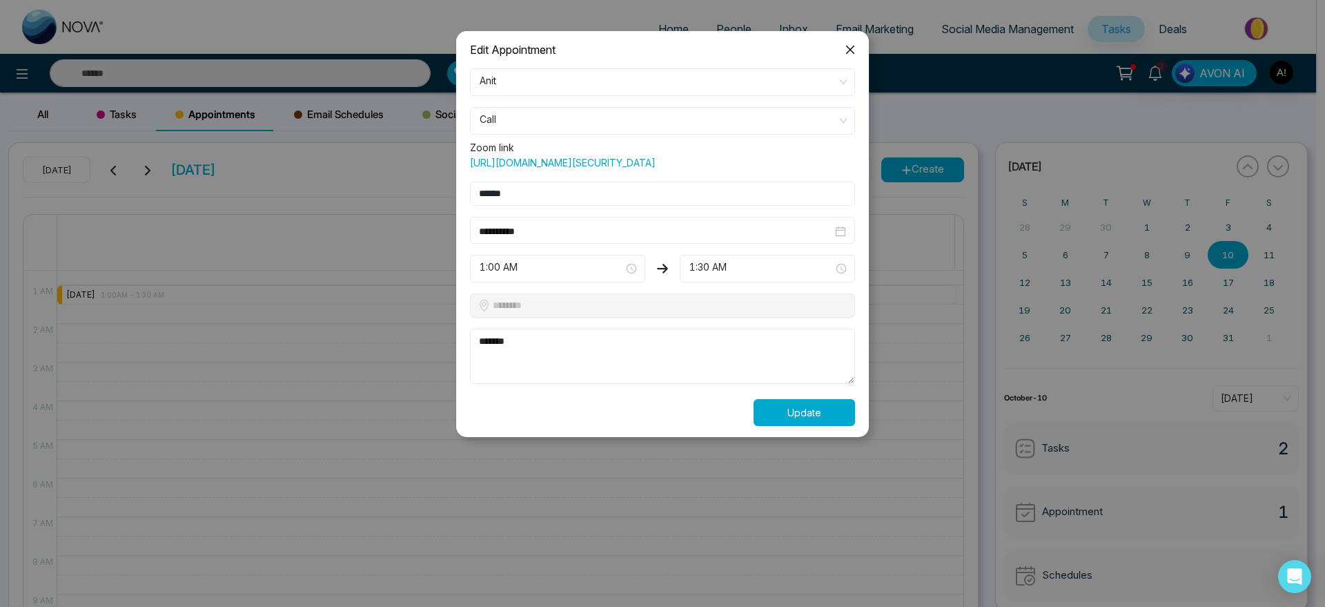
click at [838, 426] on button "Update" at bounding box center [804, 412] width 101 height 27
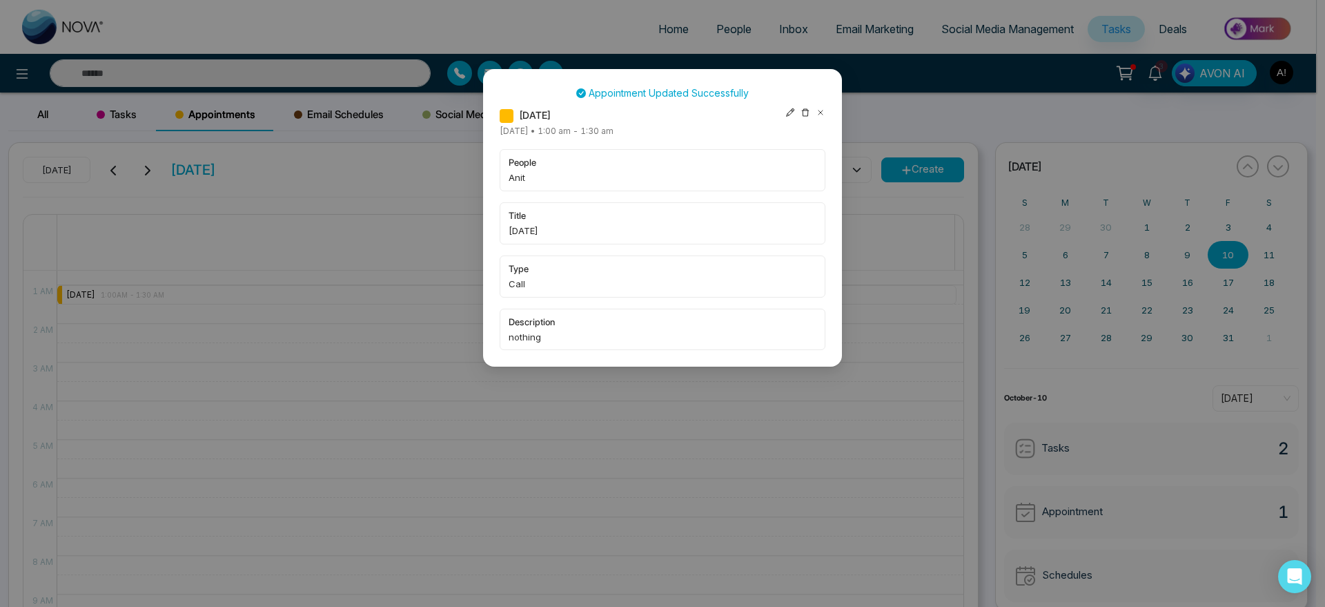
click at [819, 111] on icon at bounding box center [821, 113] width 10 height 10
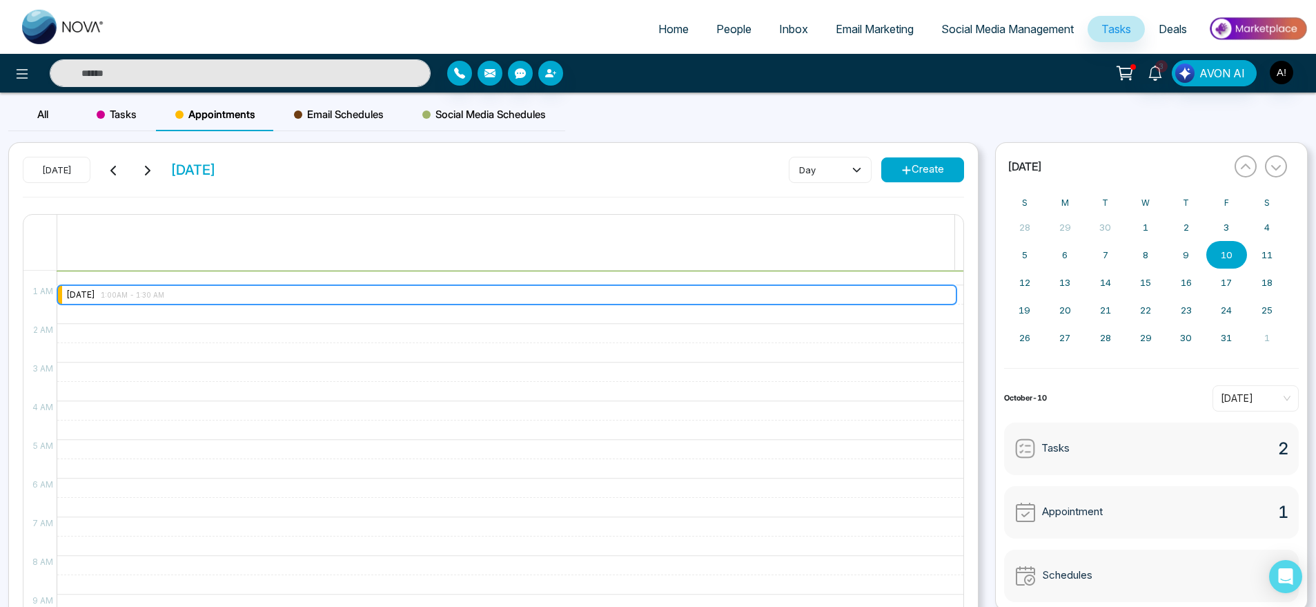
click at [204, 300] on div "friday 1:00AM - 1:30 AM" at bounding box center [506, 294] width 899 height 19
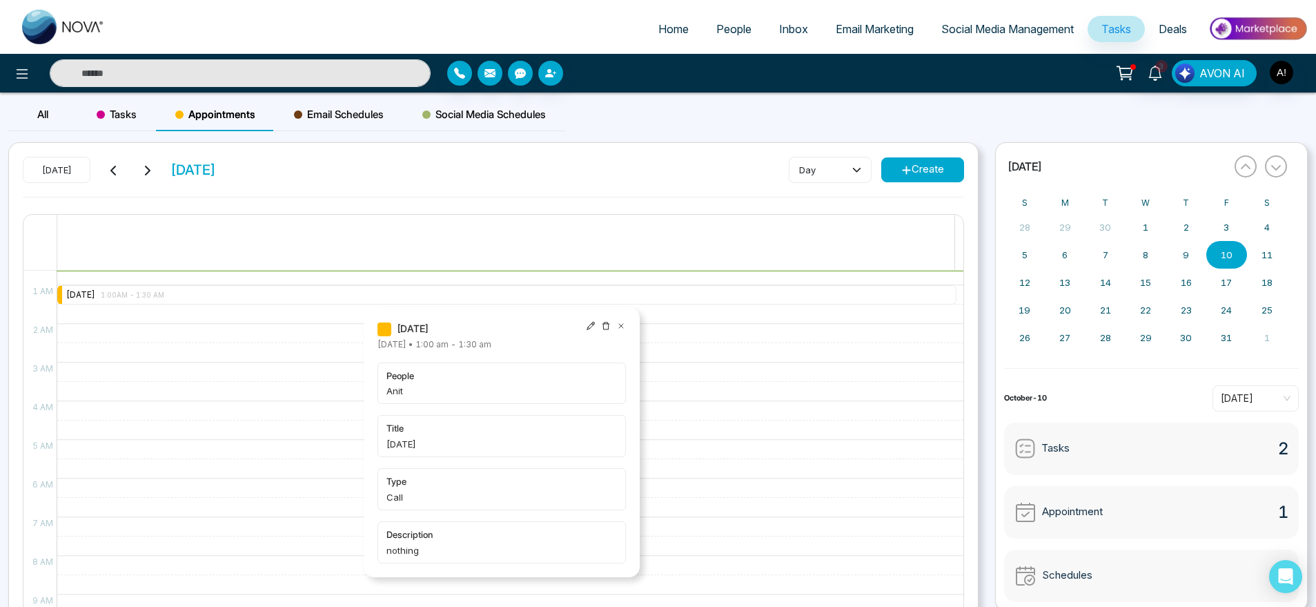
click at [588, 324] on icon at bounding box center [591, 326] width 10 height 10
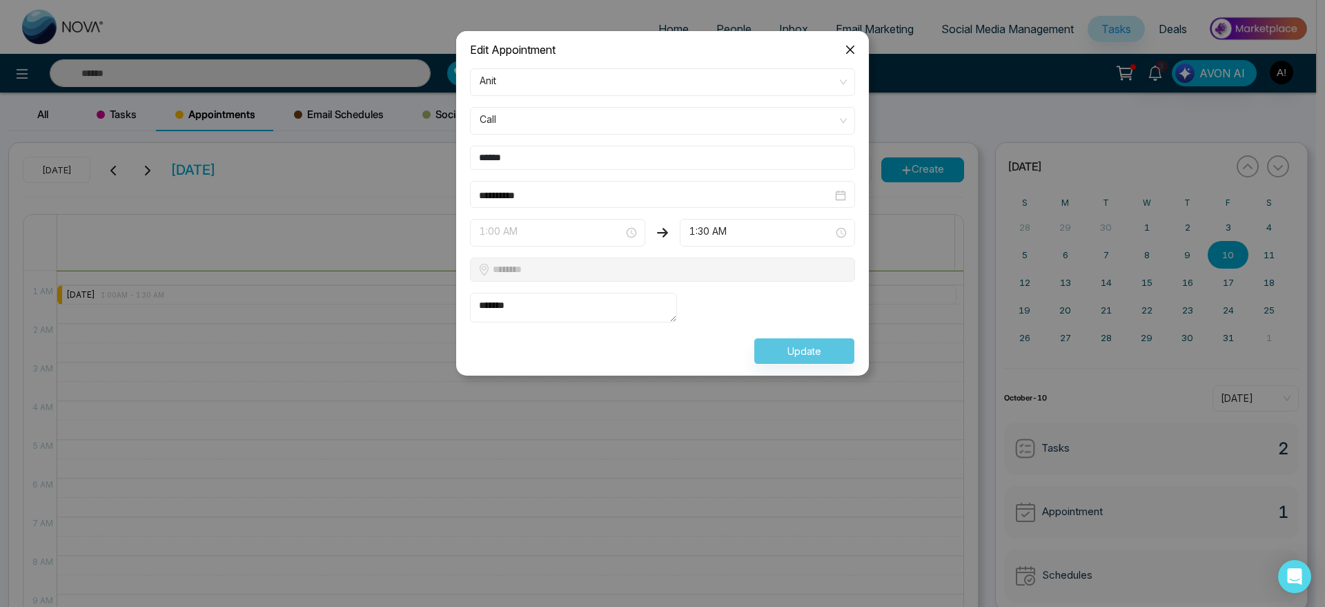
click at [547, 228] on span "1:00 AM" at bounding box center [558, 232] width 156 height 23
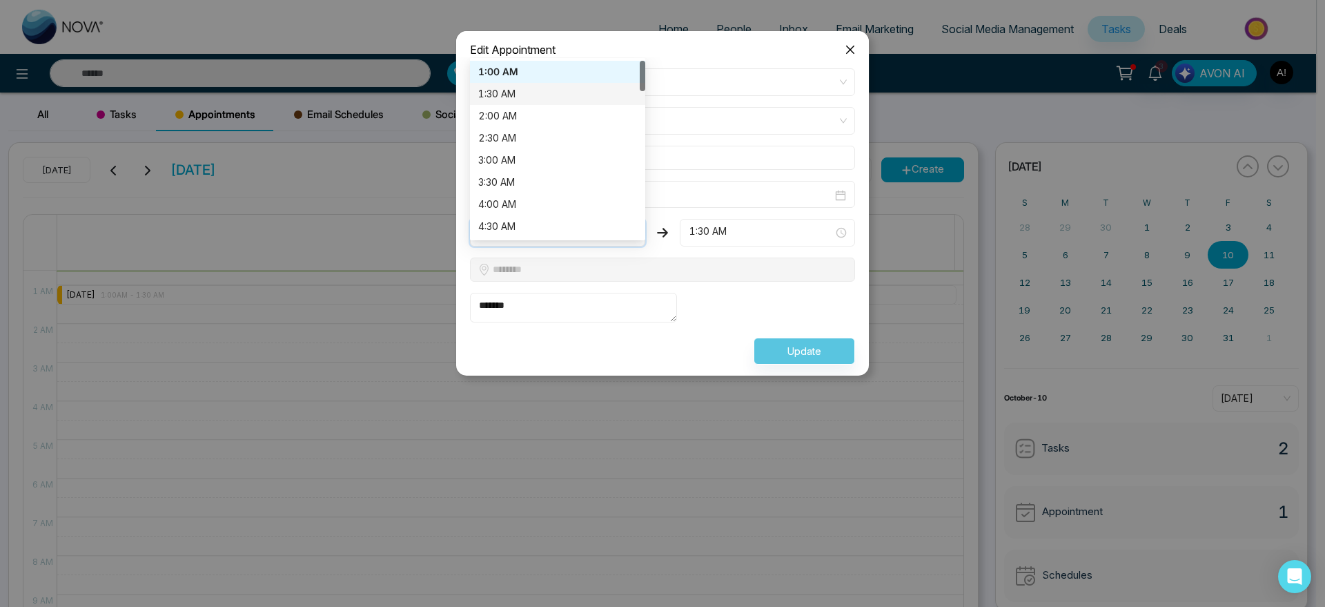
click at [518, 86] on div "1:30 AM" at bounding box center [557, 93] width 159 height 15
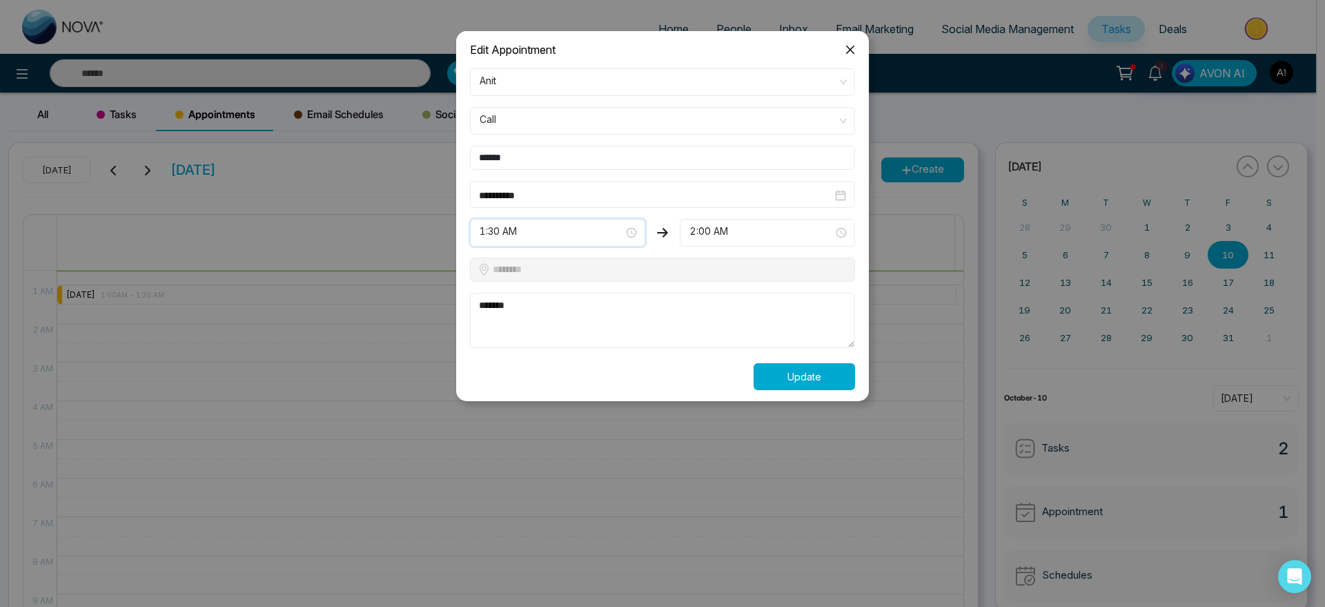
click at [806, 368] on button "Update" at bounding box center [804, 376] width 101 height 27
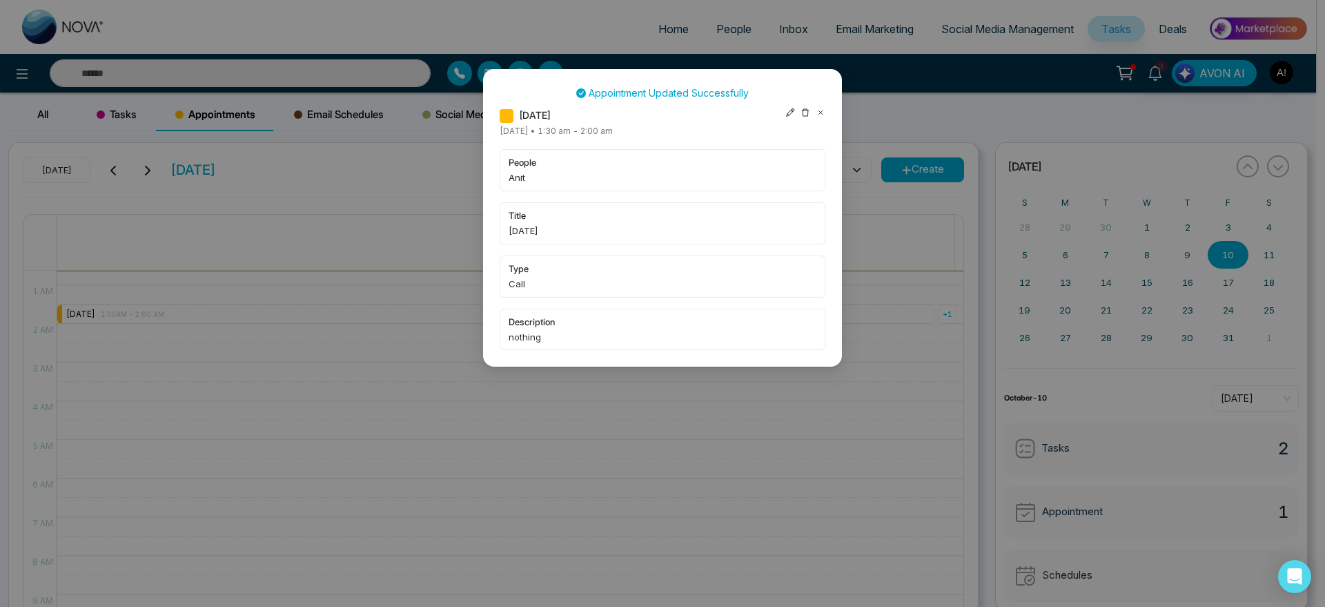
click at [821, 105] on div "Appointment Updated Successfully" at bounding box center [663, 97] width 326 height 22
click at [824, 115] on icon at bounding box center [821, 113] width 10 height 10
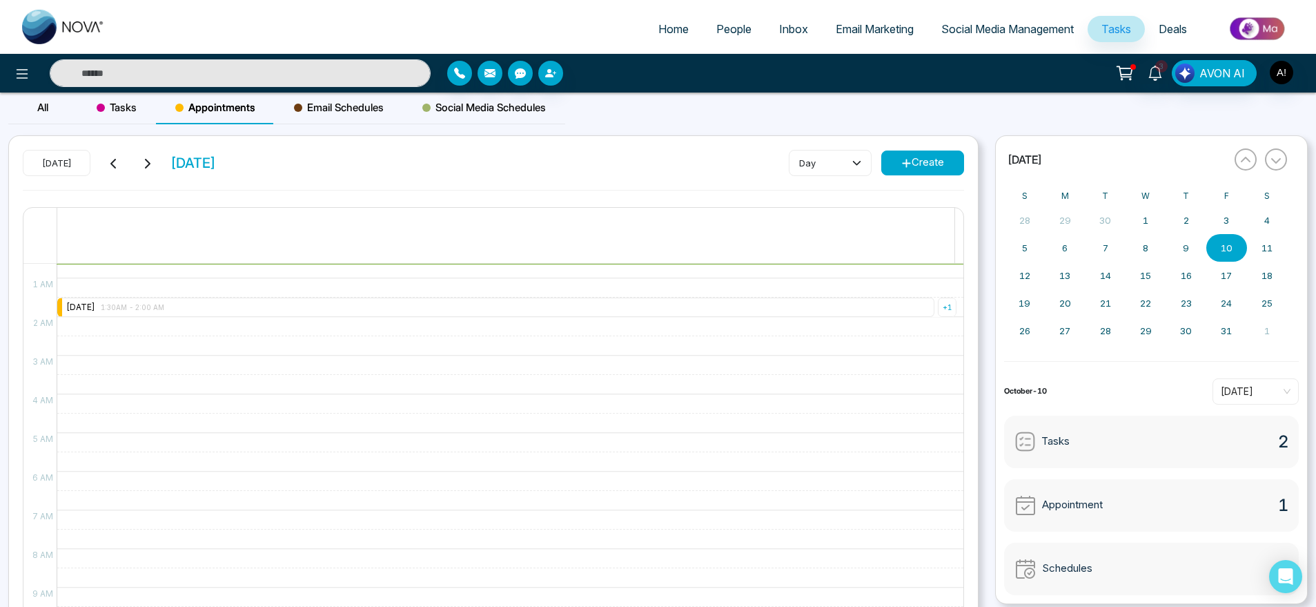
scroll to position [0, 0]
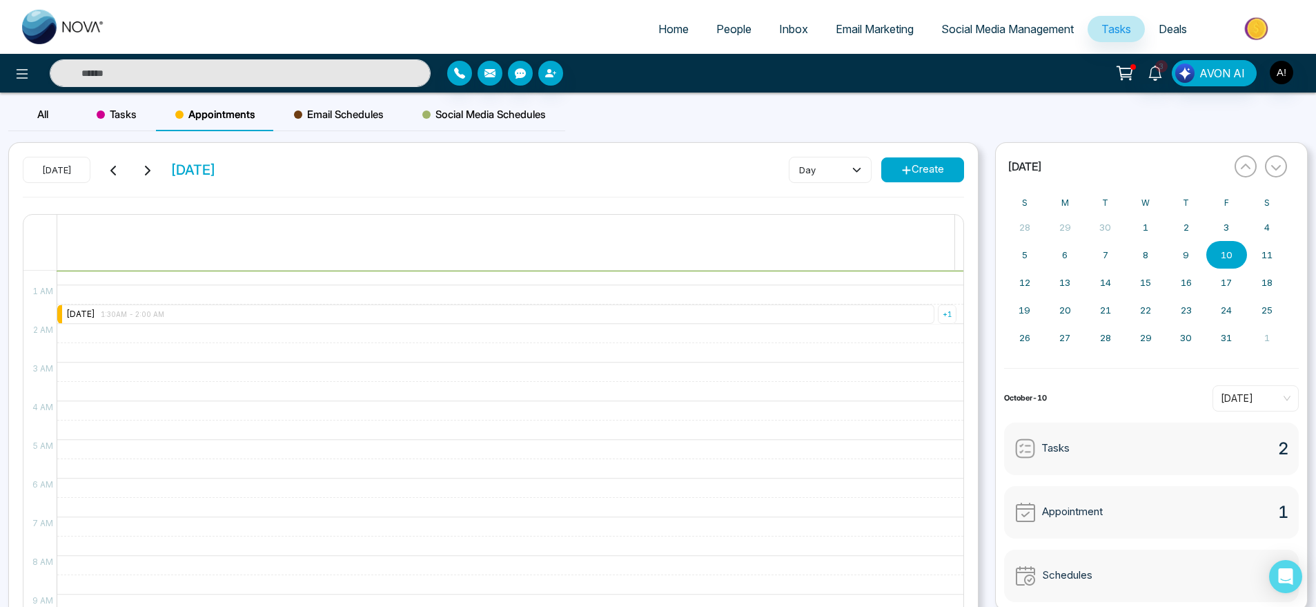
click at [339, 121] on span "Email Schedules" at bounding box center [339, 114] width 90 height 17
click at [918, 175] on button "day" at bounding box center [922, 170] width 83 height 26
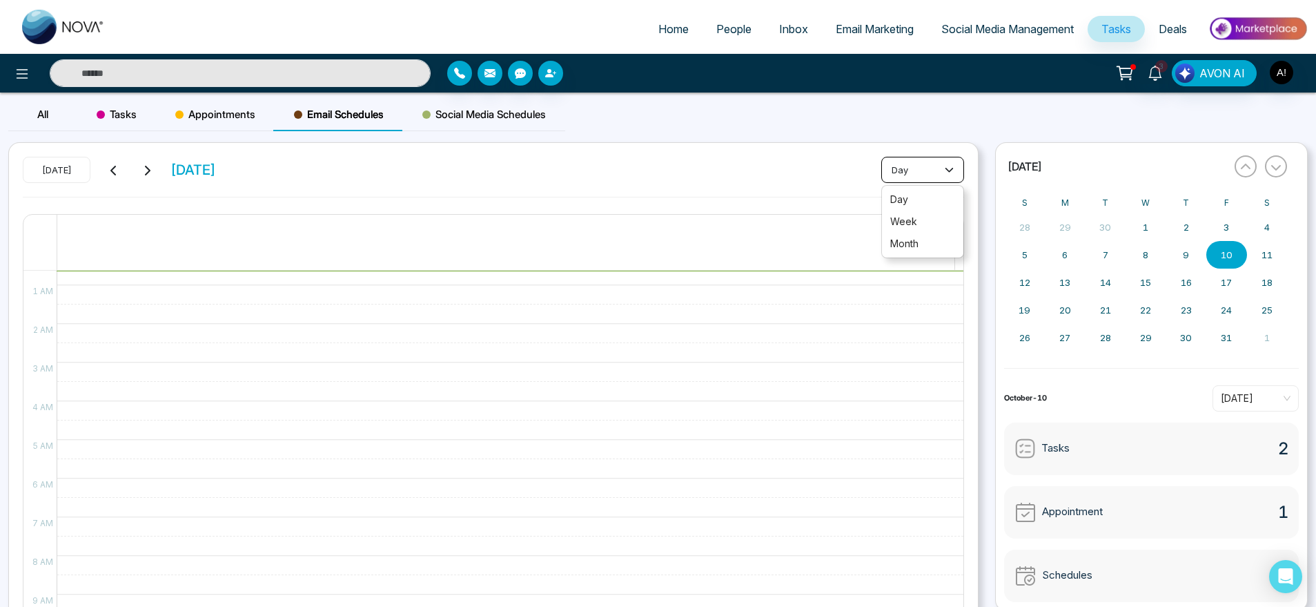
click at [918, 175] on button "day" at bounding box center [922, 170] width 83 height 26
click at [473, 117] on span "Social Media Schedules" at bounding box center [484, 114] width 124 height 17
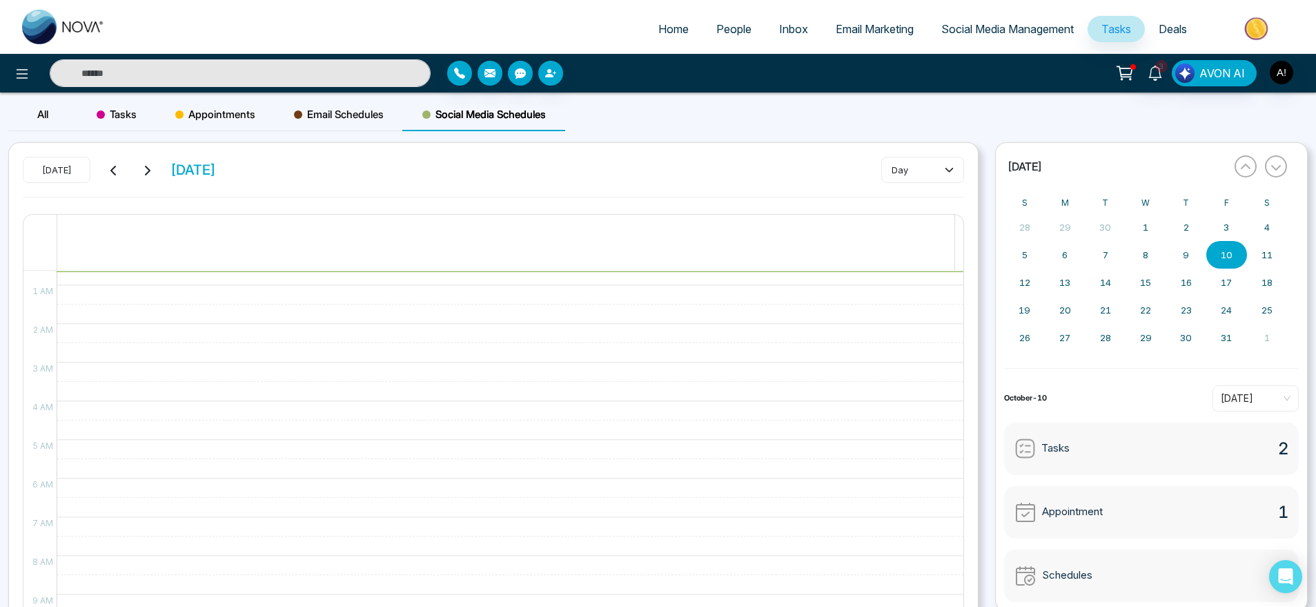
drag, startPoint x: 175, startPoint y: 161, endPoint x: 378, endPoint y: 173, distance: 204.0
click at [378, 173] on div "Today Friday October 10 day" at bounding box center [494, 177] width 942 height 40
click at [319, 119] on span "Email Schedules" at bounding box center [339, 114] width 90 height 17
click at [124, 110] on span "Tasks" at bounding box center [117, 114] width 40 height 17
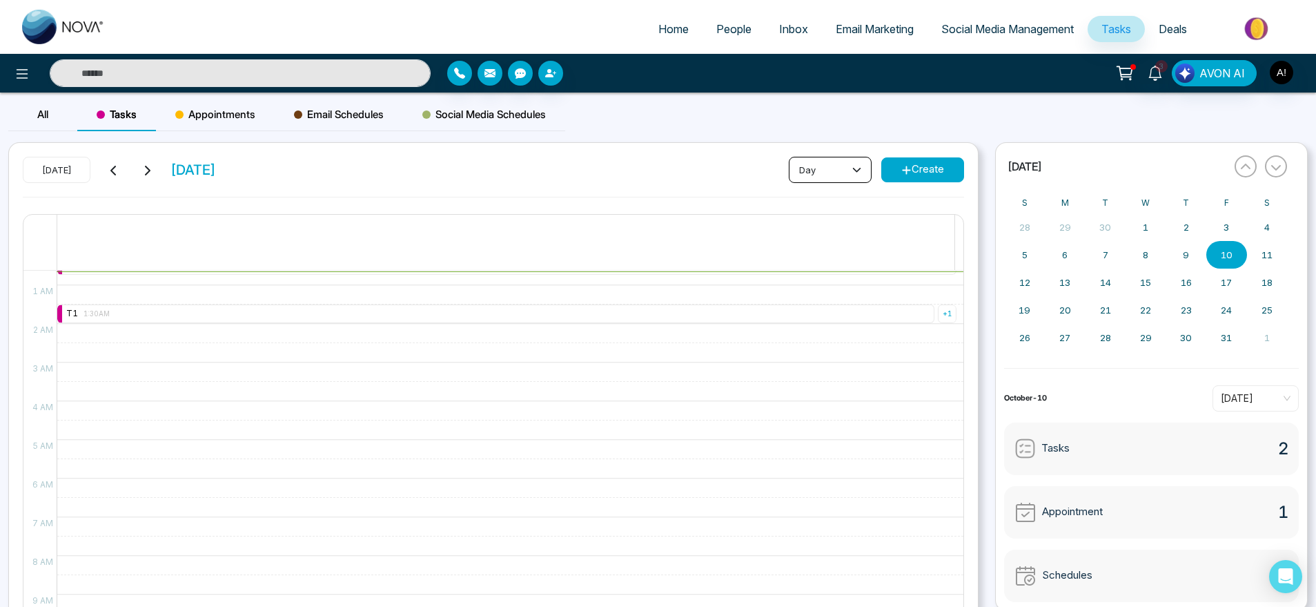
click at [789, 166] on button "day" at bounding box center [830, 170] width 83 height 26
click at [802, 220] on span "week" at bounding box center [830, 221] width 65 height 15
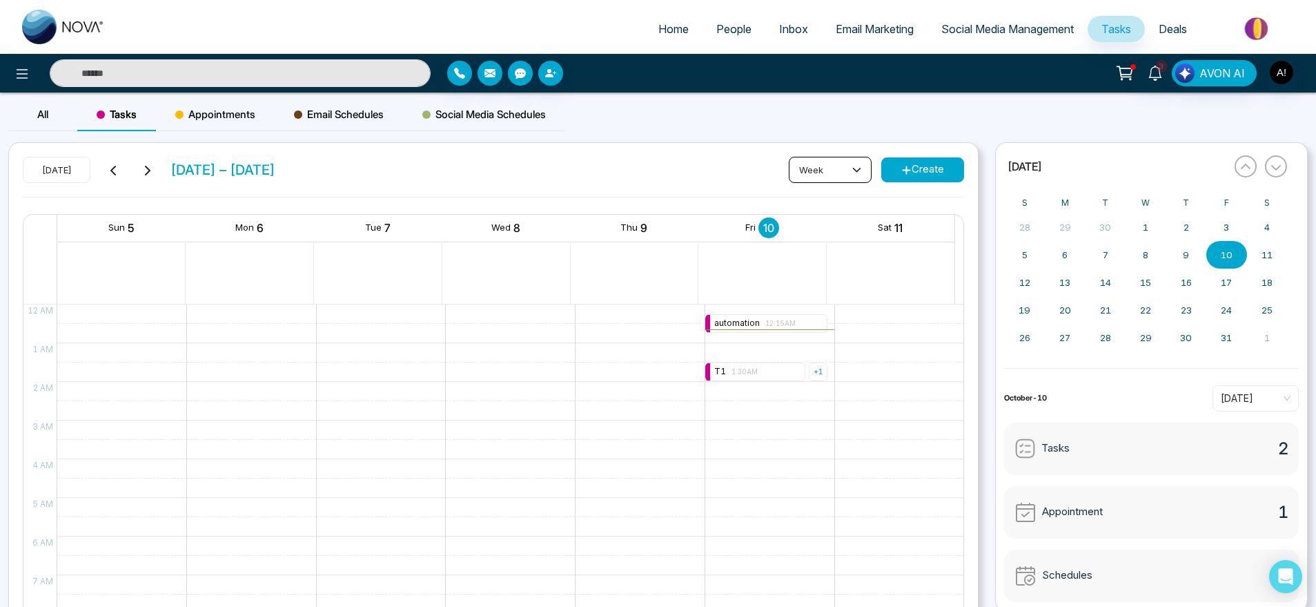
click at [818, 168] on button "week" at bounding box center [830, 170] width 83 height 26
click at [828, 248] on span "month" at bounding box center [830, 243] width 65 height 15
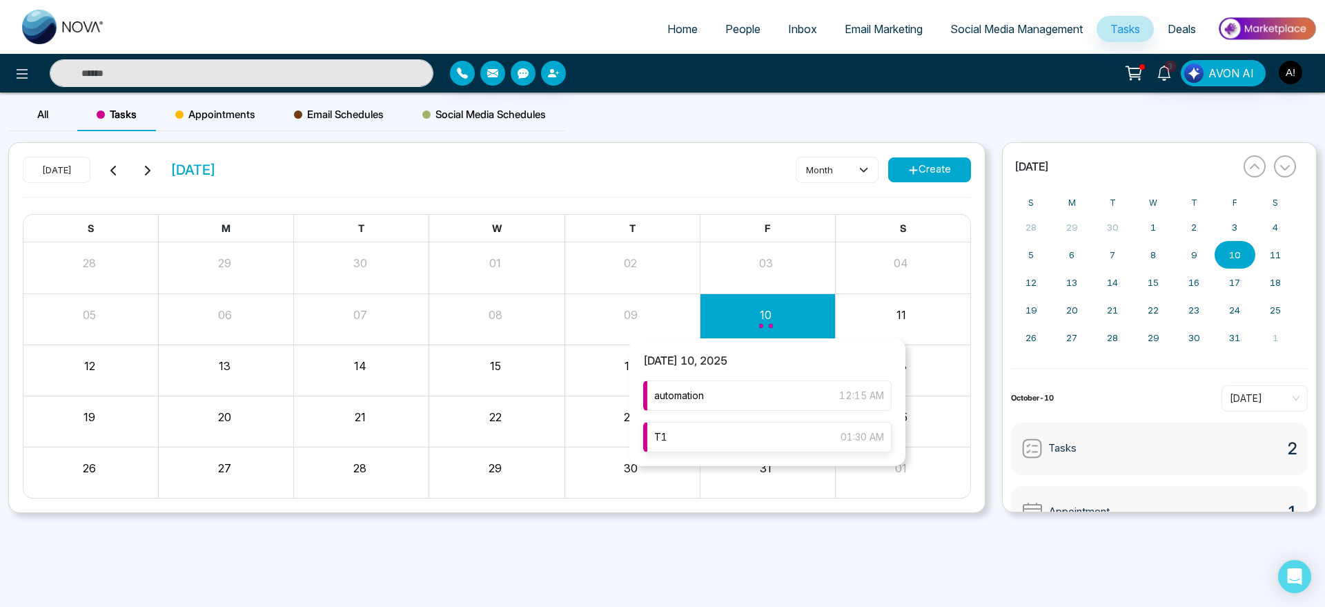
click at [732, 445] on div "T1 01:30 AM" at bounding box center [767, 437] width 248 height 30
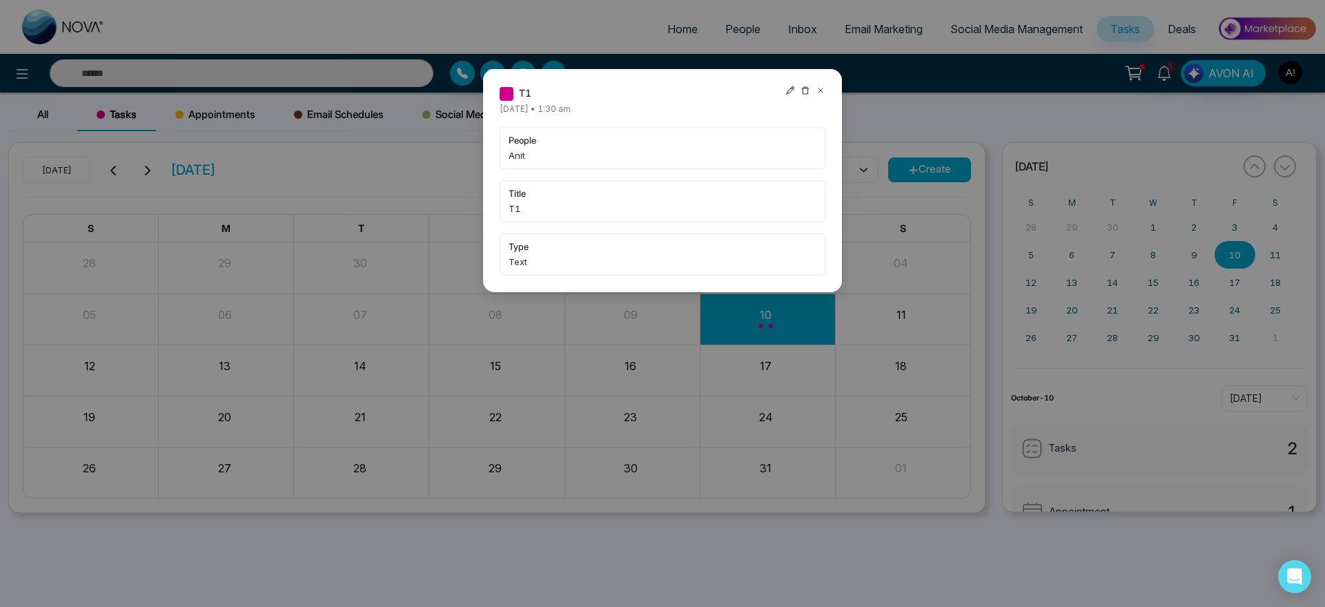
click at [790, 89] on icon at bounding box center [790, 90] width 8 height 8
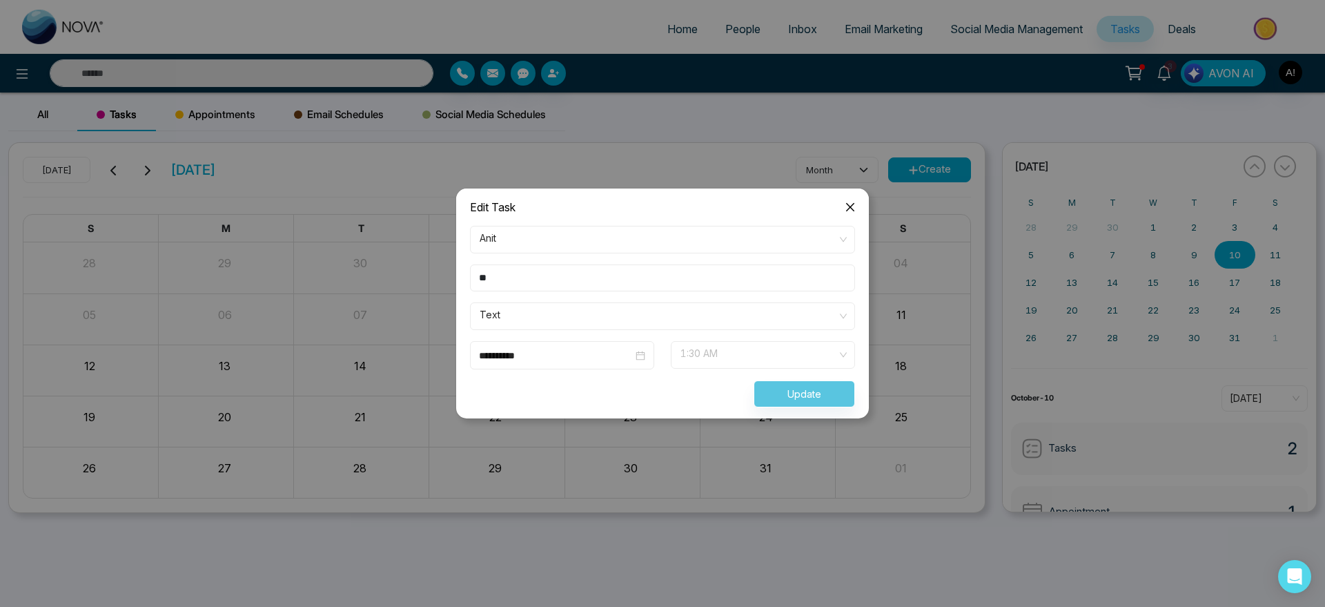
click at [768, 352] on span "1:30 AM" at bounding box center [763, 354] width 165 height 23
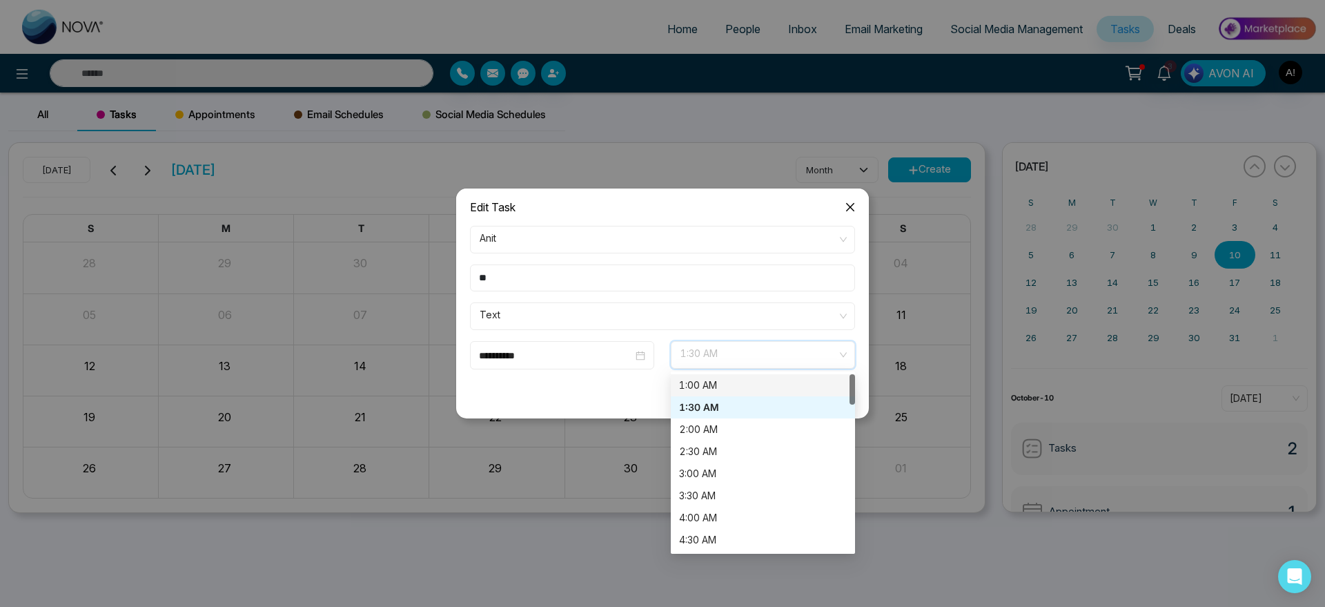
click at [723, 380] on div "1:00 AM" at bounding box center [763, 385] width 168 height 15
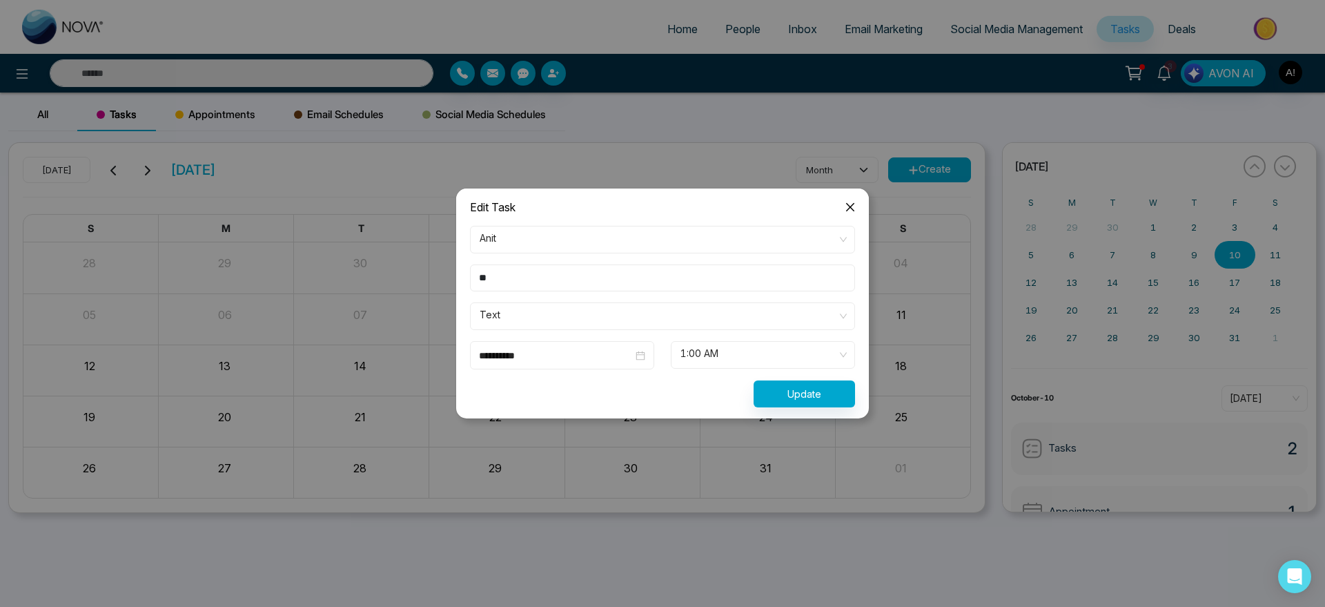
click at [770, 341] on div "1:00 AM 1:00 AM 1:30 AM 1:00 AM 1:30 AM 2:00 AM 2:30 AM 3:00 AM 3:30 AM 4:00 AM…" at bounding box center [763, 355] width 184 height 28
click at [695, 306] on span "Text" at bounding box center [663, 315] width 366 height 23
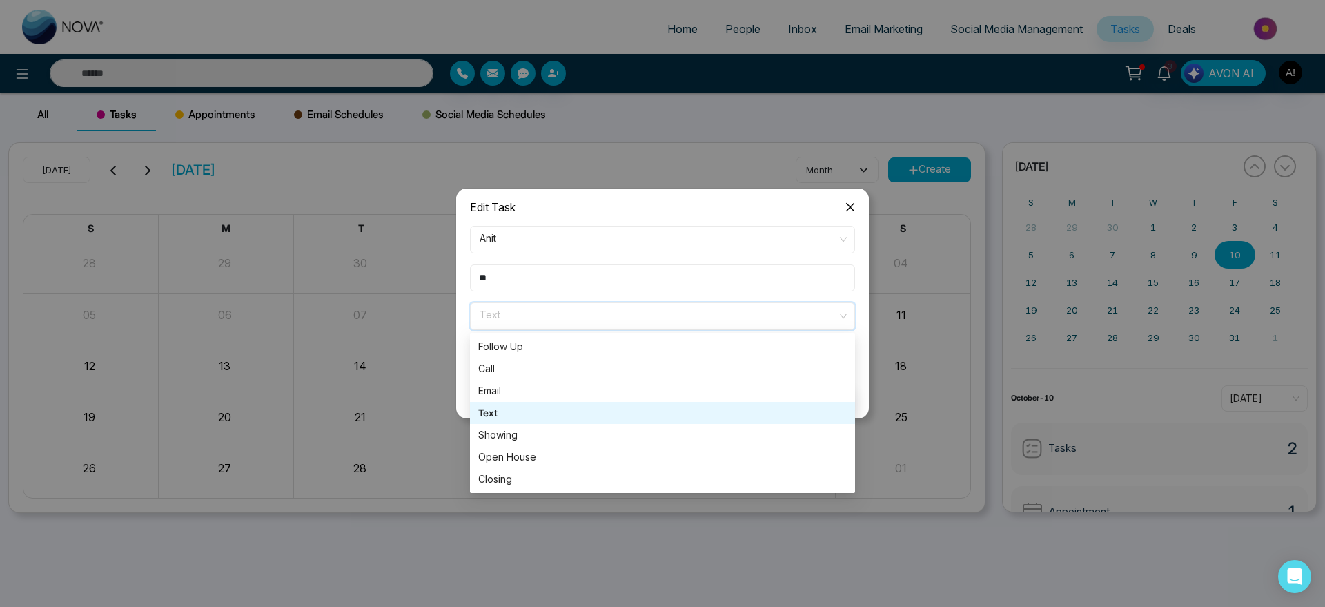
click at [689, 413] on div "Text" at bounding box center [662, 412] width 369 height 15
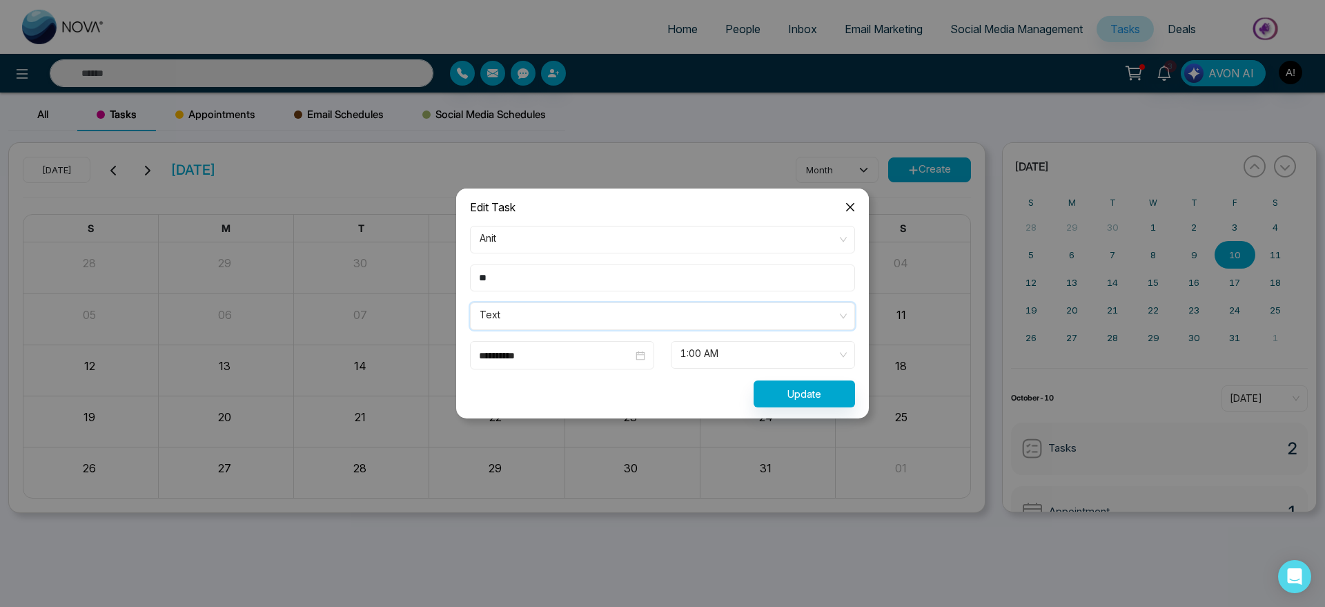
click at [716, 321] on span "Text" at bounding box center [663, 315] width 366 height 23
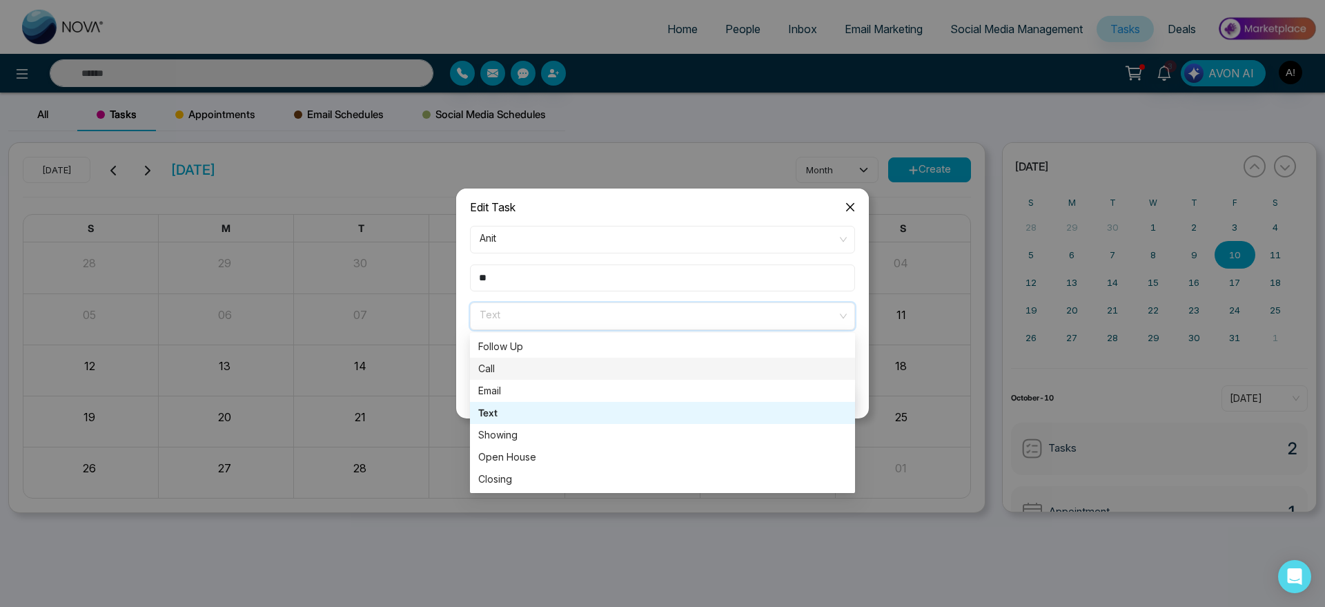
click at [641, 375] on div "Call" at bounding box center [662, 368] width 369 height 15
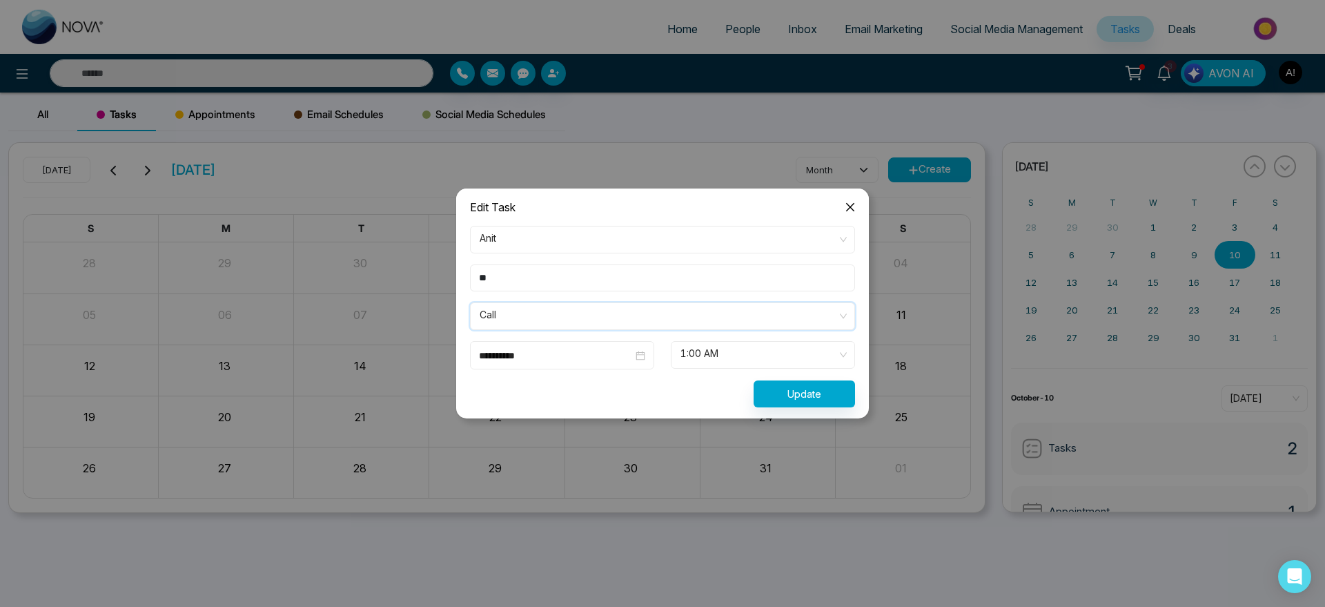
click at [759, 365] on span "1:00 AM" at bounding box center [763, 354] width 165 height 23
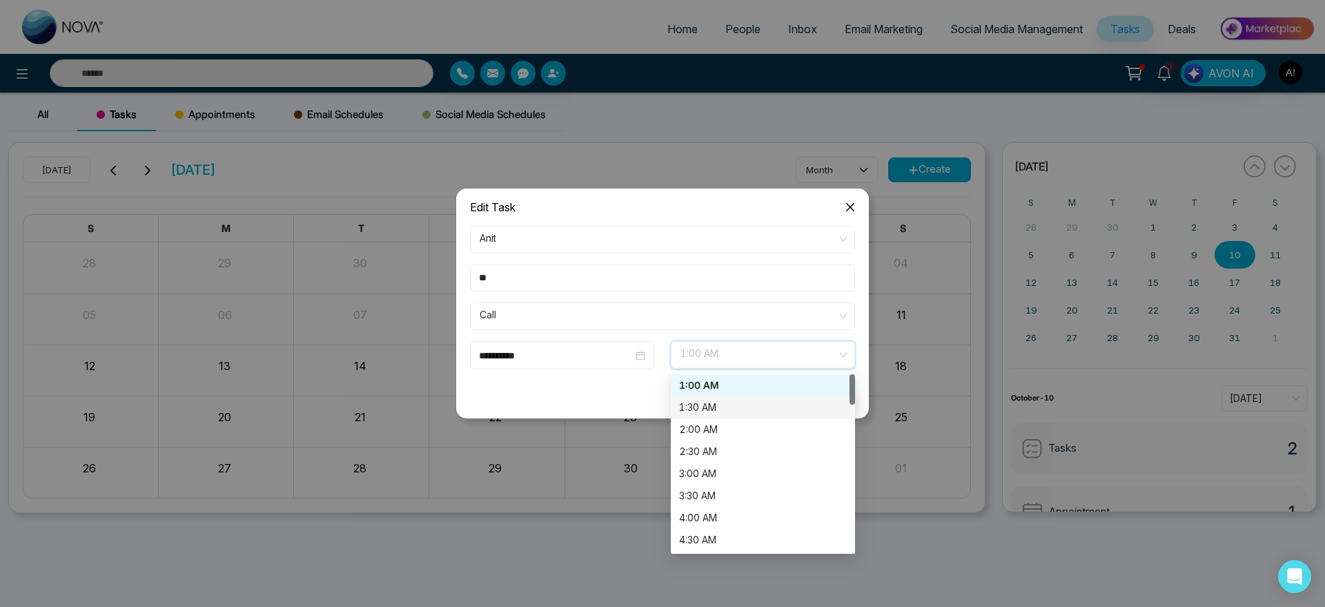
click at [754, 409] on div "1:30 AM" at bounding box center [763, 407] width 168 height 15
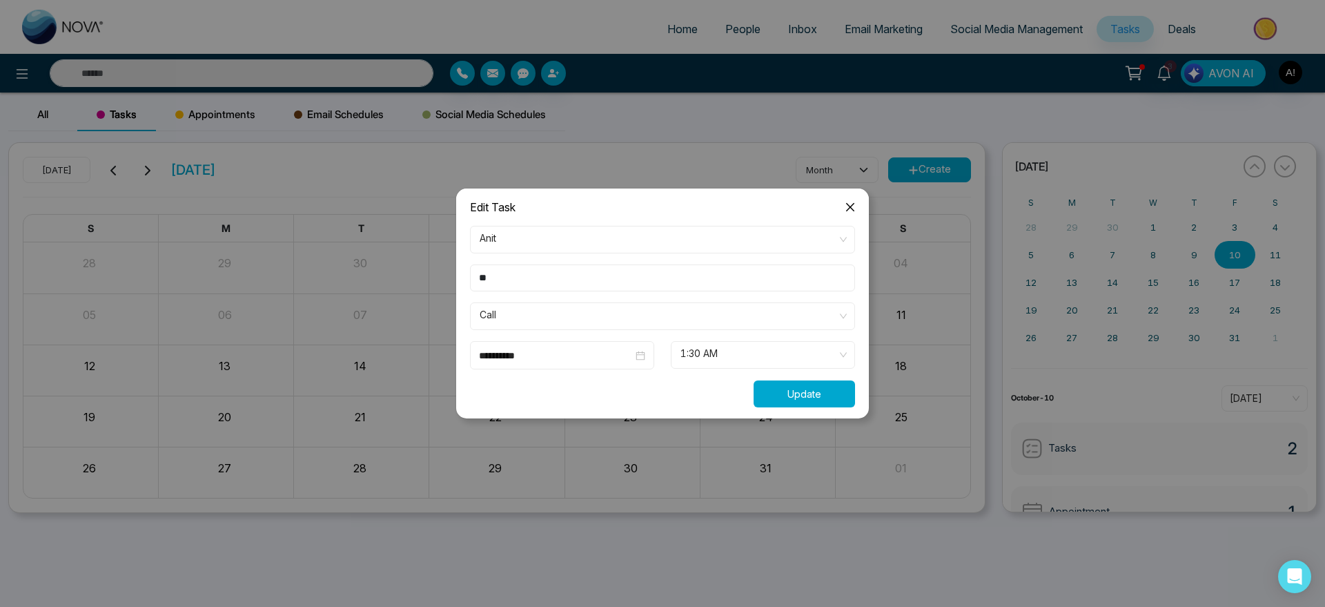
click at [824, 394] on button "Update" at bounding box center [804, 393] width 101 height 27
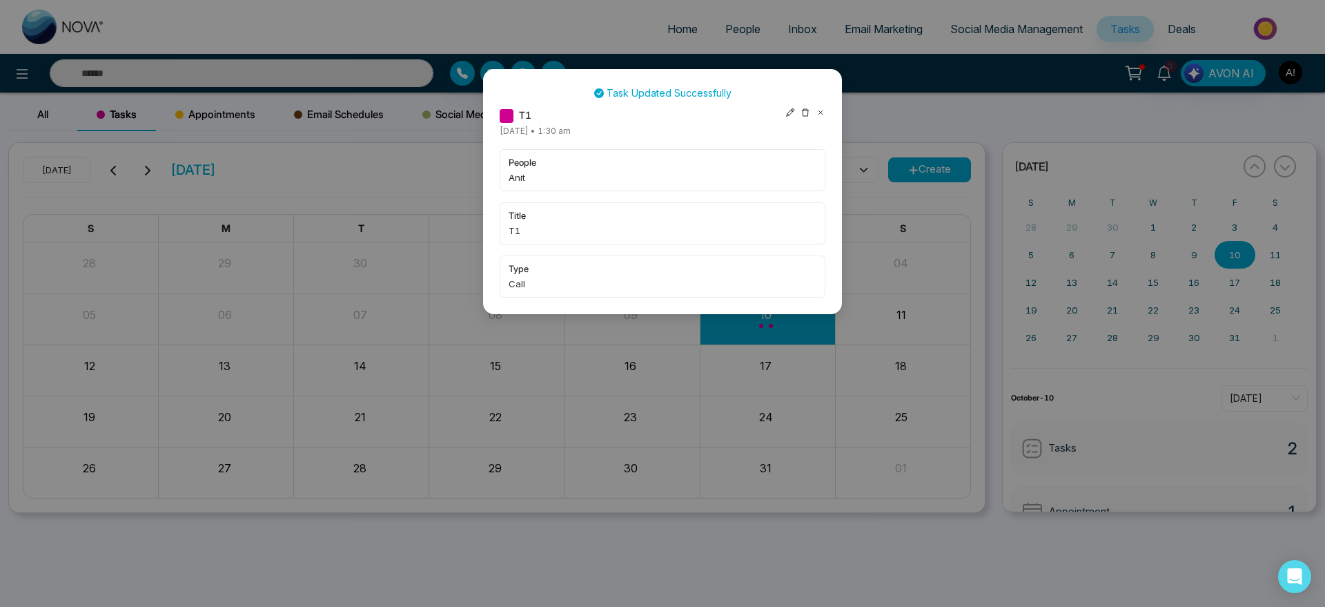
click at [819, 113] on icon at bounding box center [821, 113] width 10 height 10
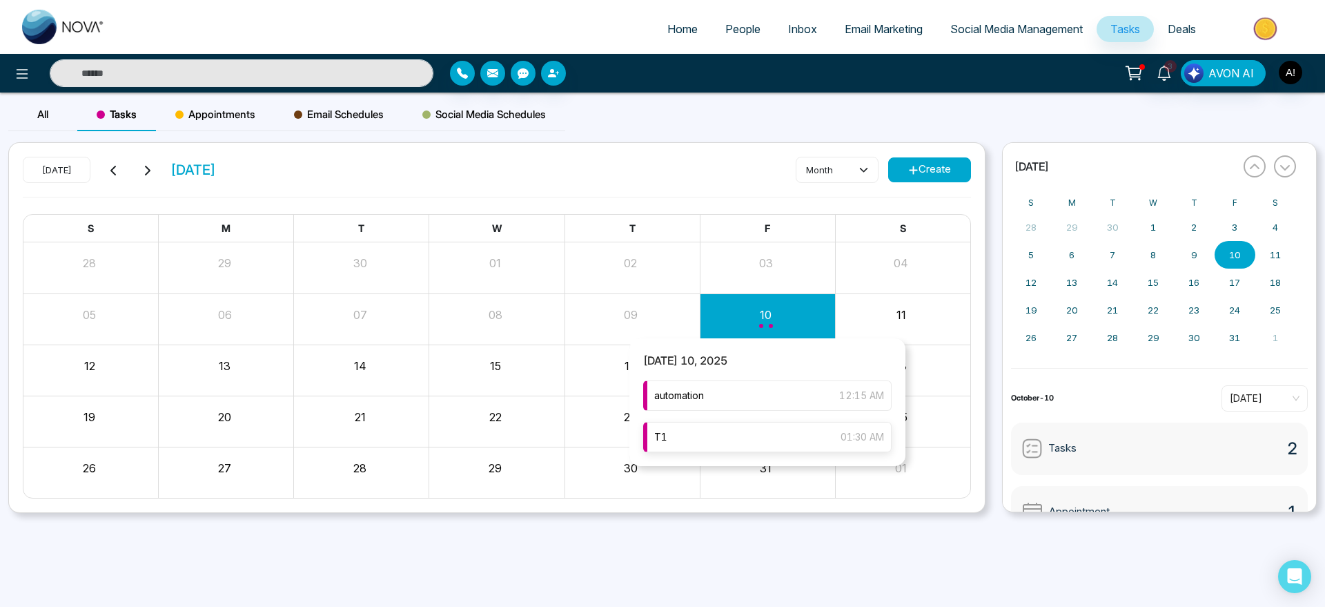
click at [748, 429] on div "T1 01:30 AM" at bounding box center [767, 437] width 248 height 30
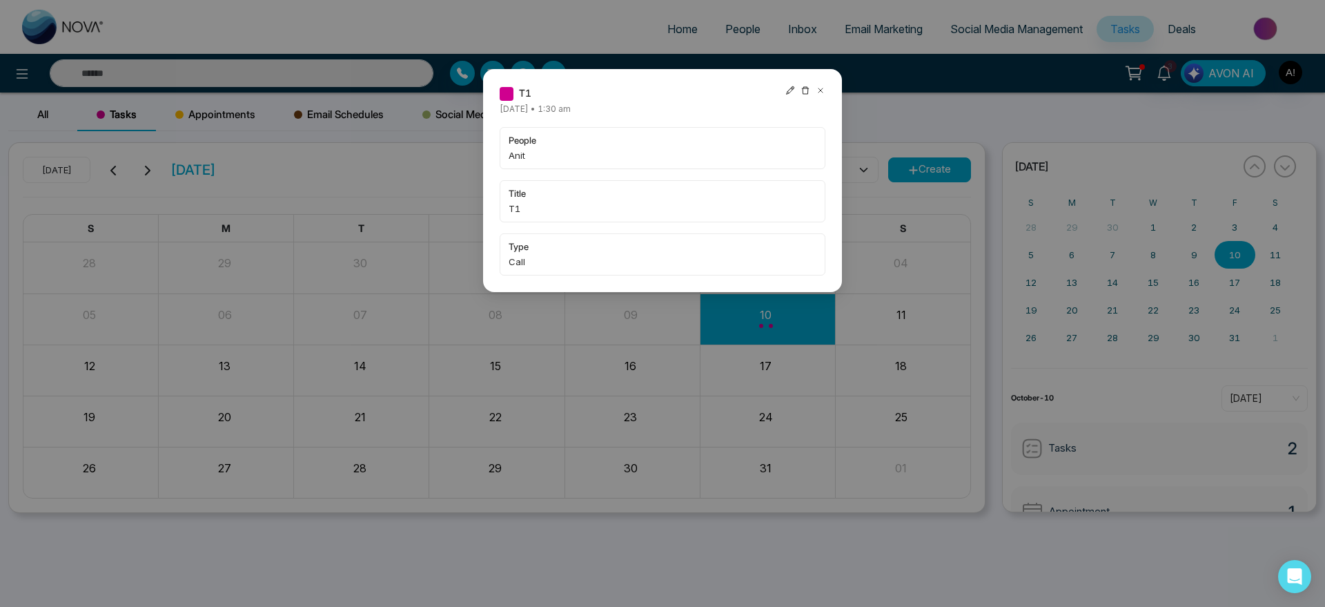
click at [823, 93] on icon at bounding box center [821, 91] width 10 height 10
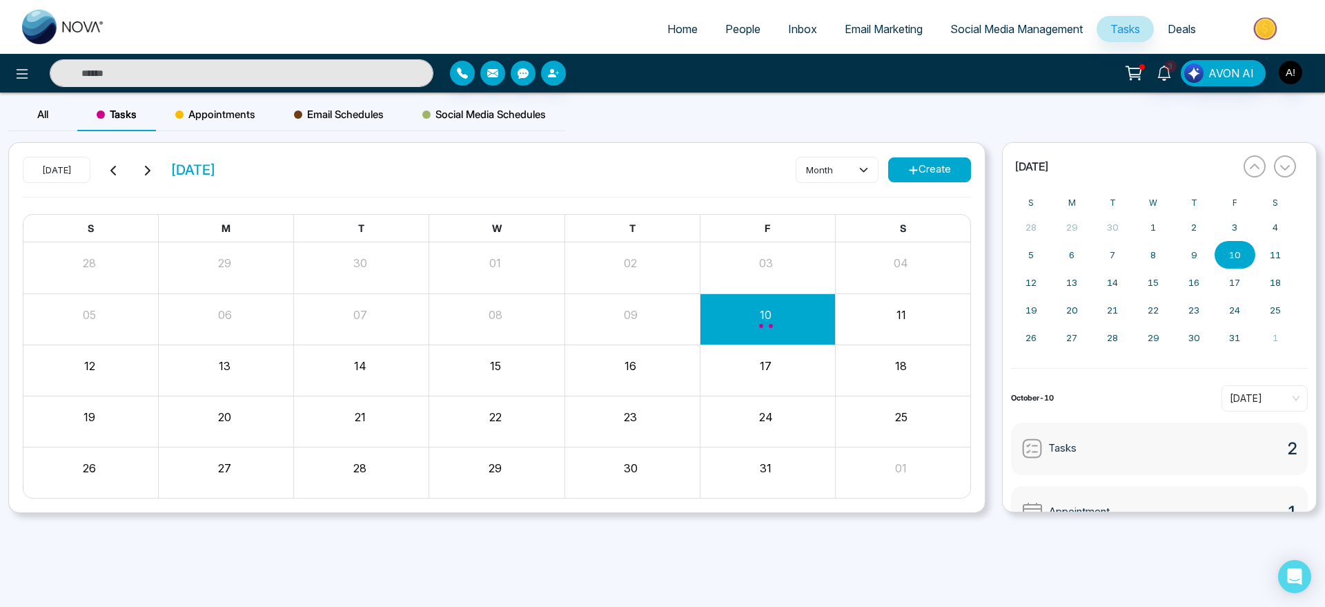
drag, startPoint x: 240, startPoint y: 126, endPoint x: 235, endPoint y: 110, distance: 16.4
click at [235, 110] on div "Appointments" at bounding box center [215, 114] width 119 height 33
click at [235, 110] on span "Appointments" at bounding box center [215, 114] width 80 height 17
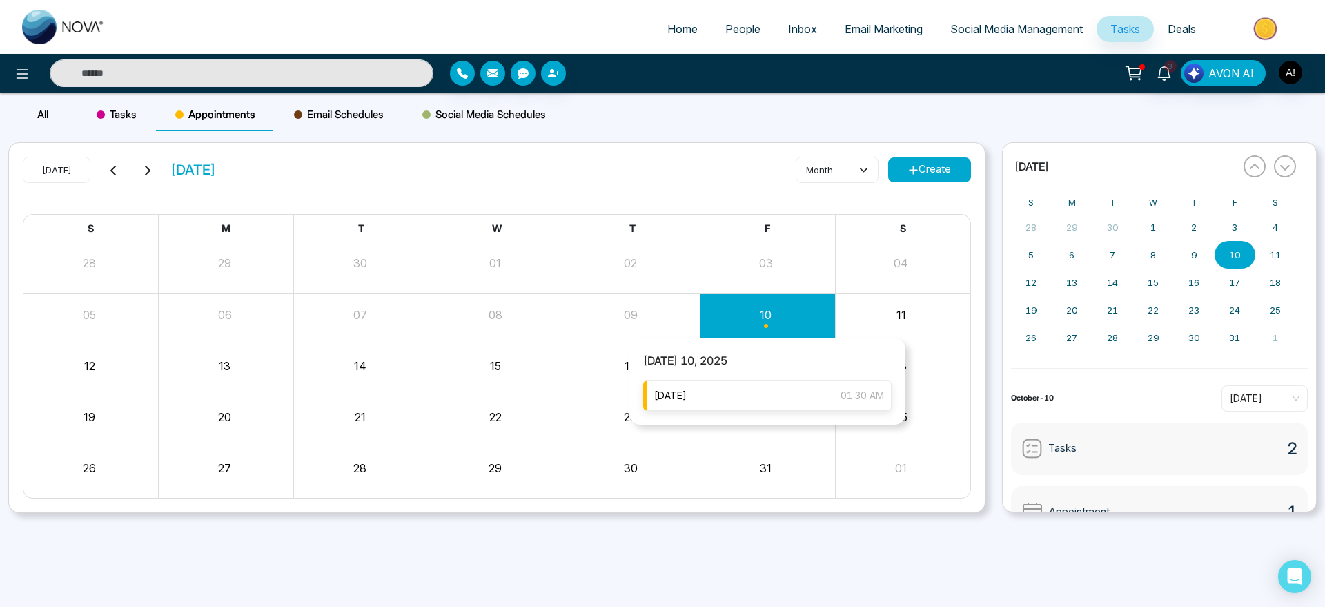
click at [790, 394] on div "friday 01:30 AM" at bounding box center [767, 395] width 248 height 30
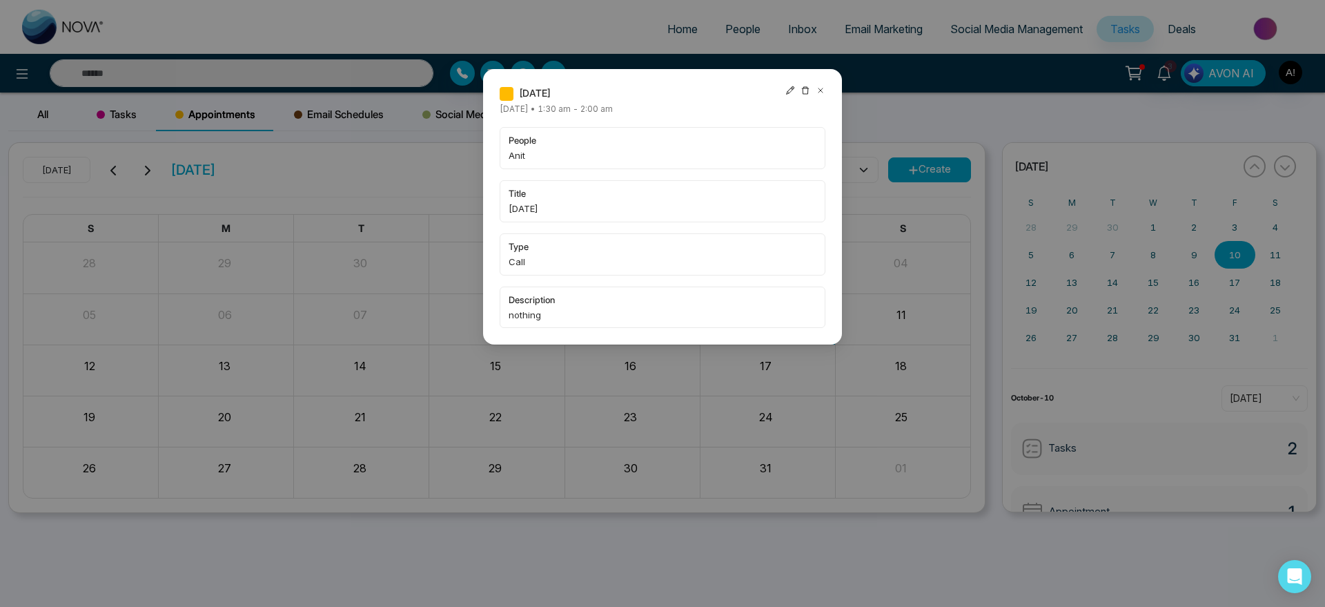
click at [822, 86] on icon at bounding box center [821, 91] width 10 height 10
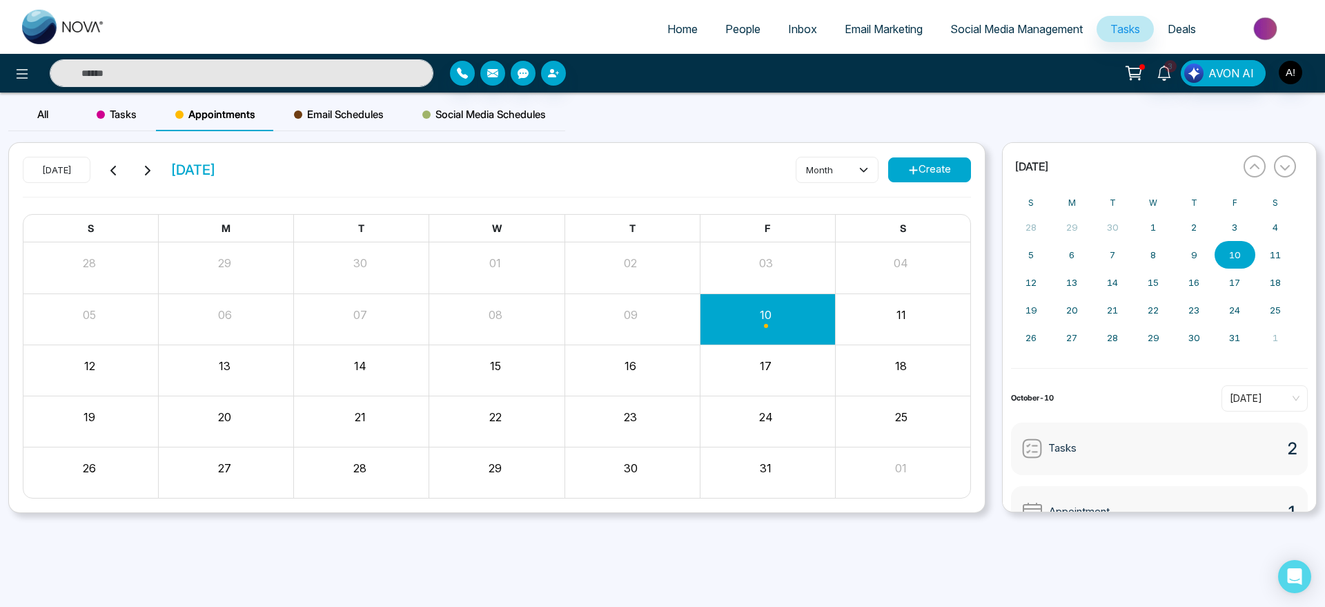
click at [665, 36] on link "Home" at bounding box center [683, 29] width 58 height 26
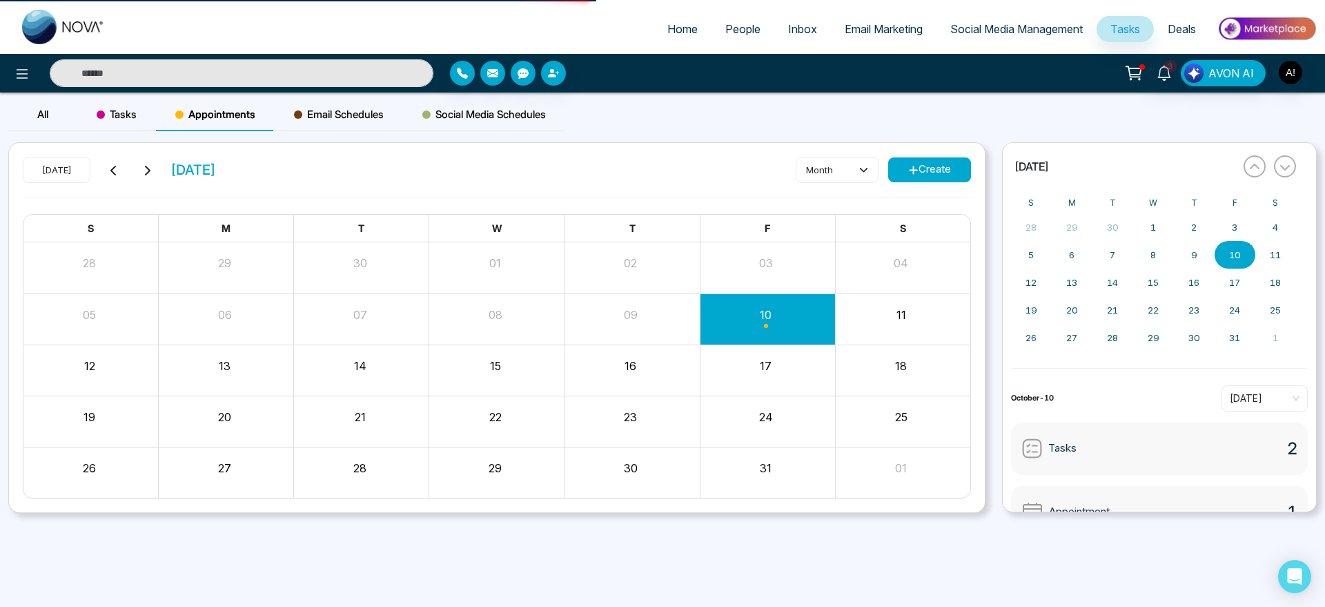
select select "*"
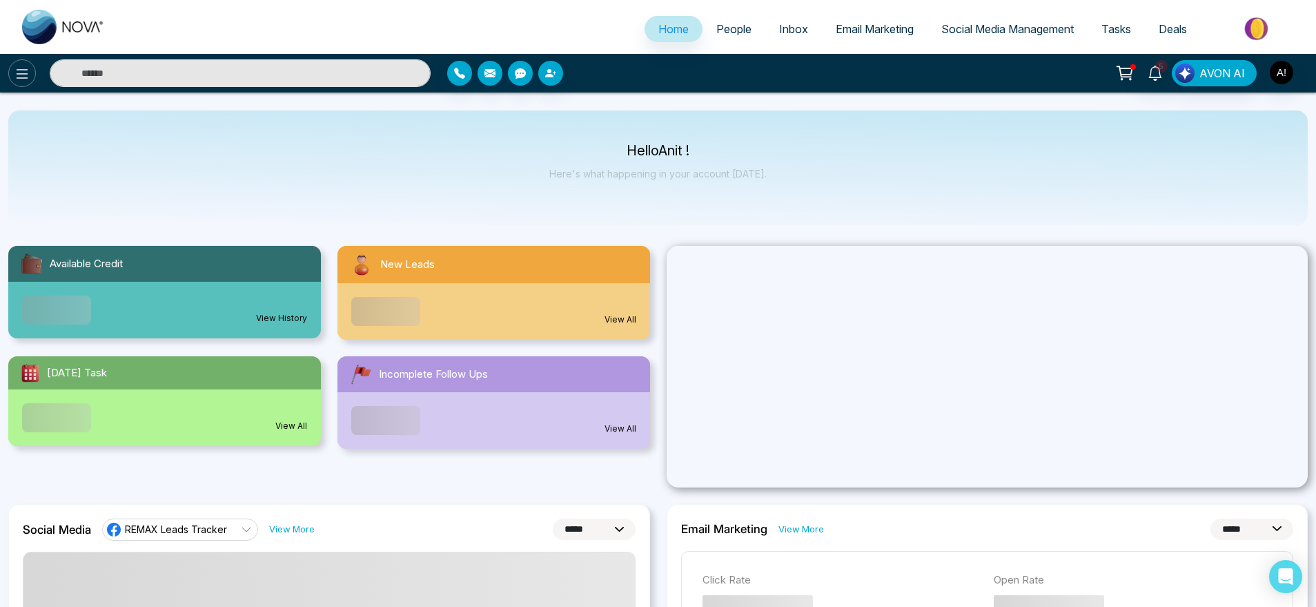
click at [25, 66] on icon at bounding box center [22, 74] width 17 height 17
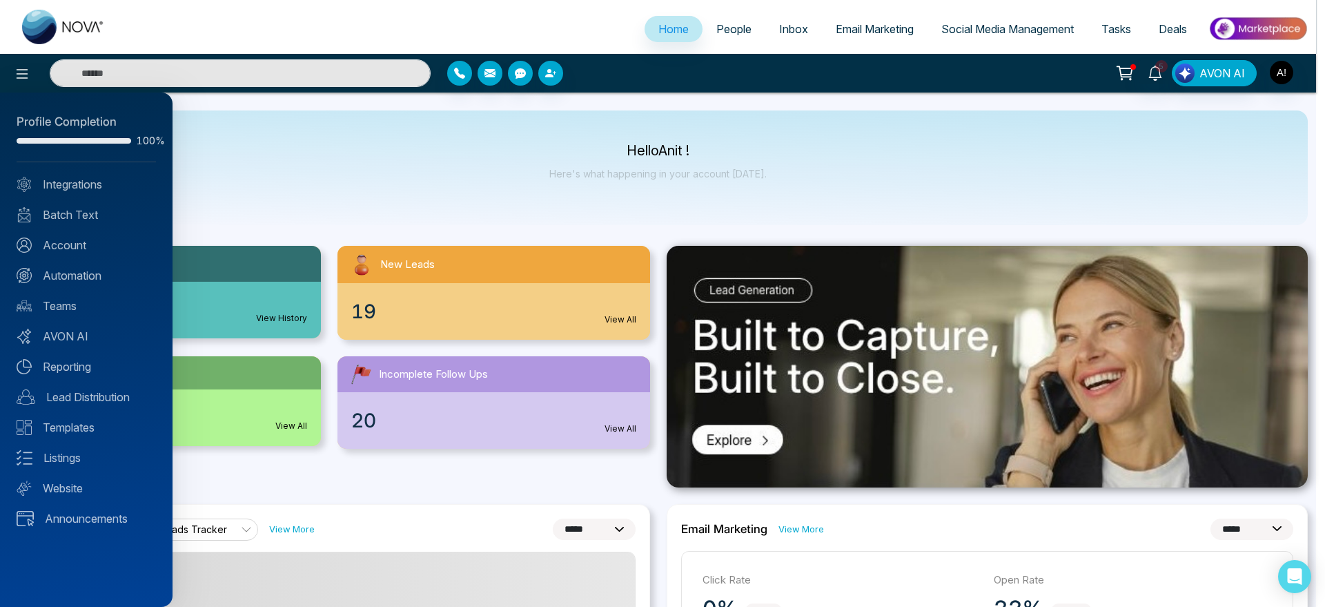
click at [206, 172] on div at bounding box center [662, 303] width 1325 height 607
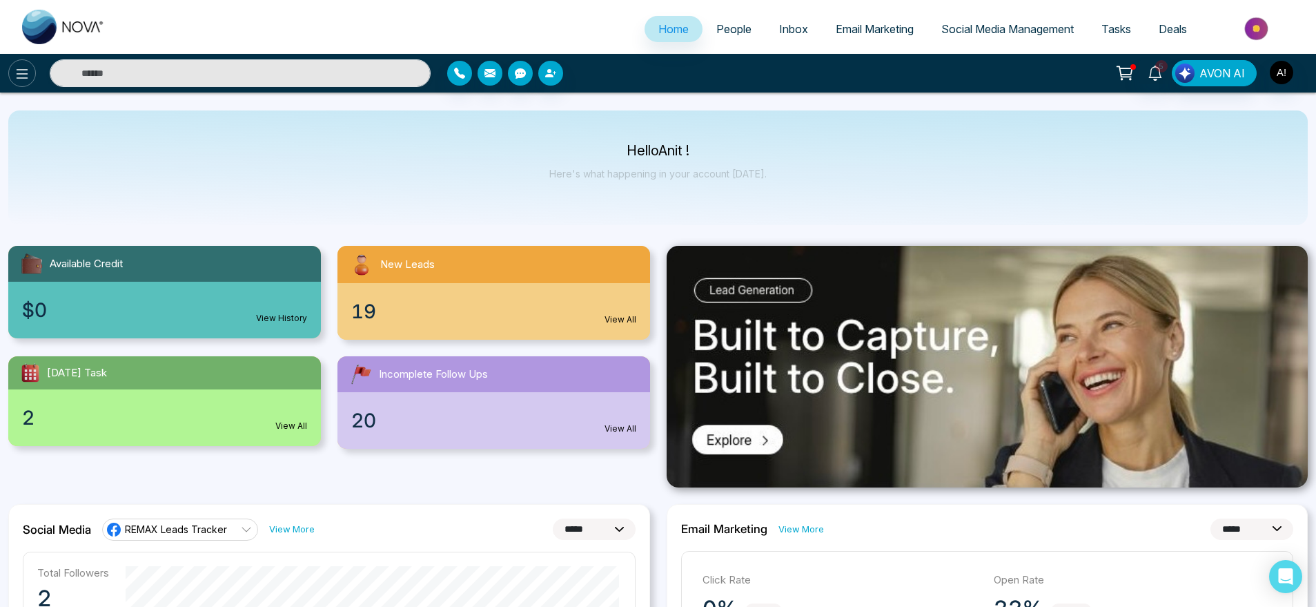
click at [21, 72] on icon at bounding box center [22, 74] width 17 height 17
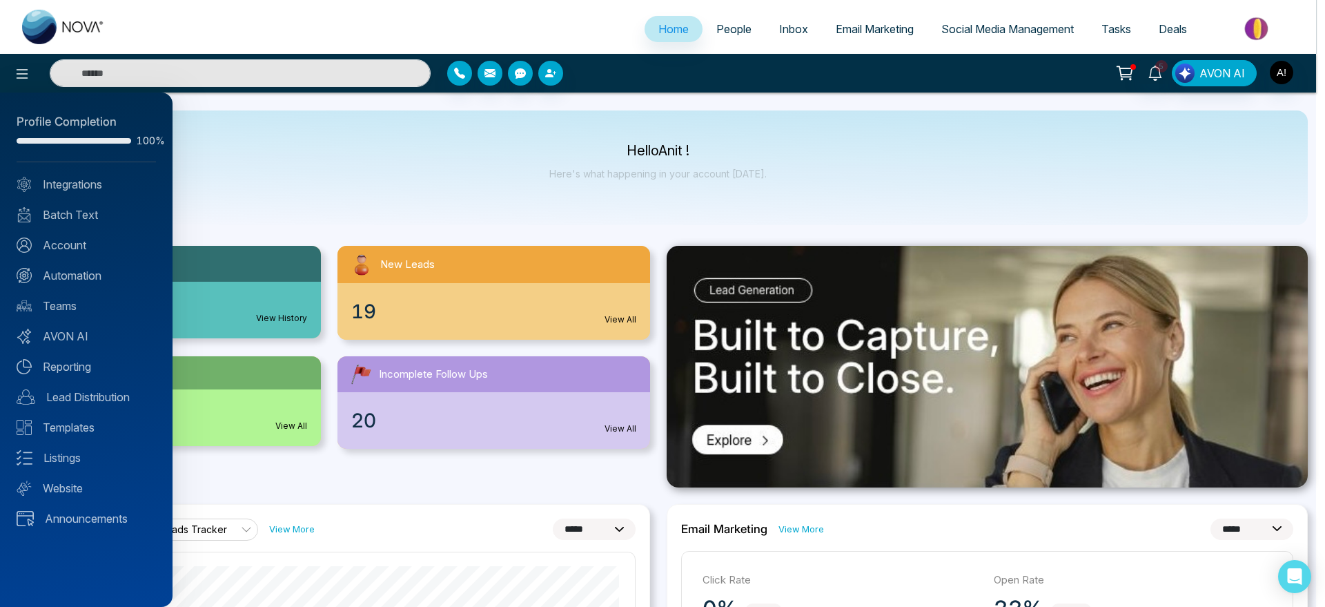
click at [335, 211] on div at bounding box center [662, 303] width 1325 height 607
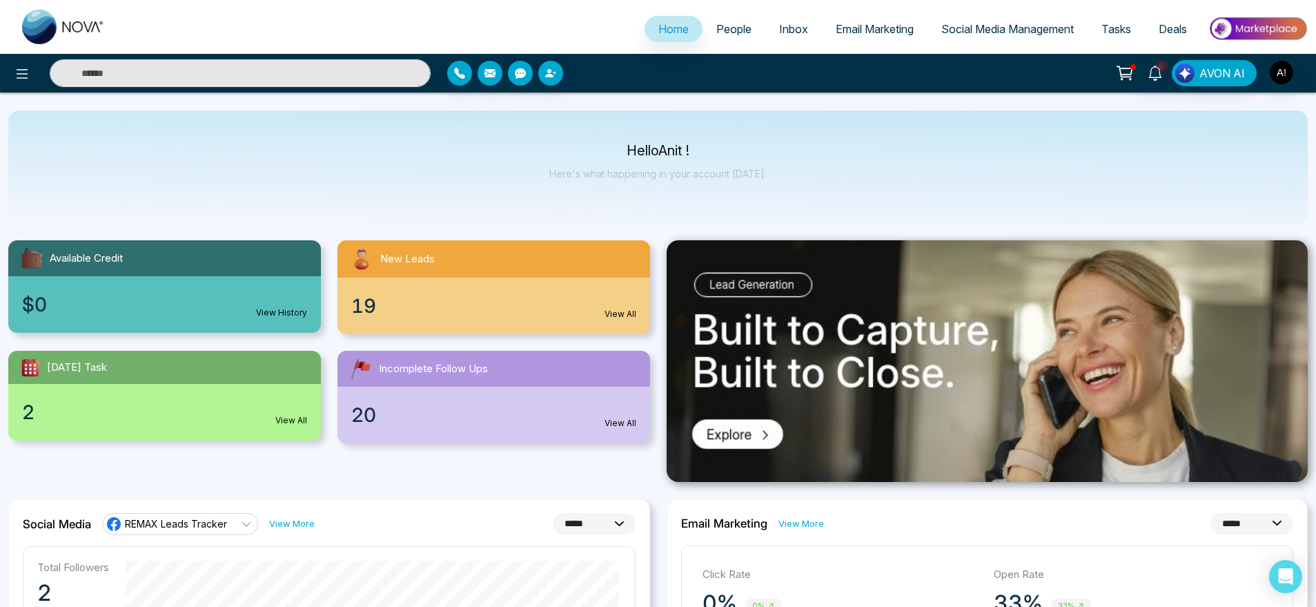
scroll to position [14, 0]
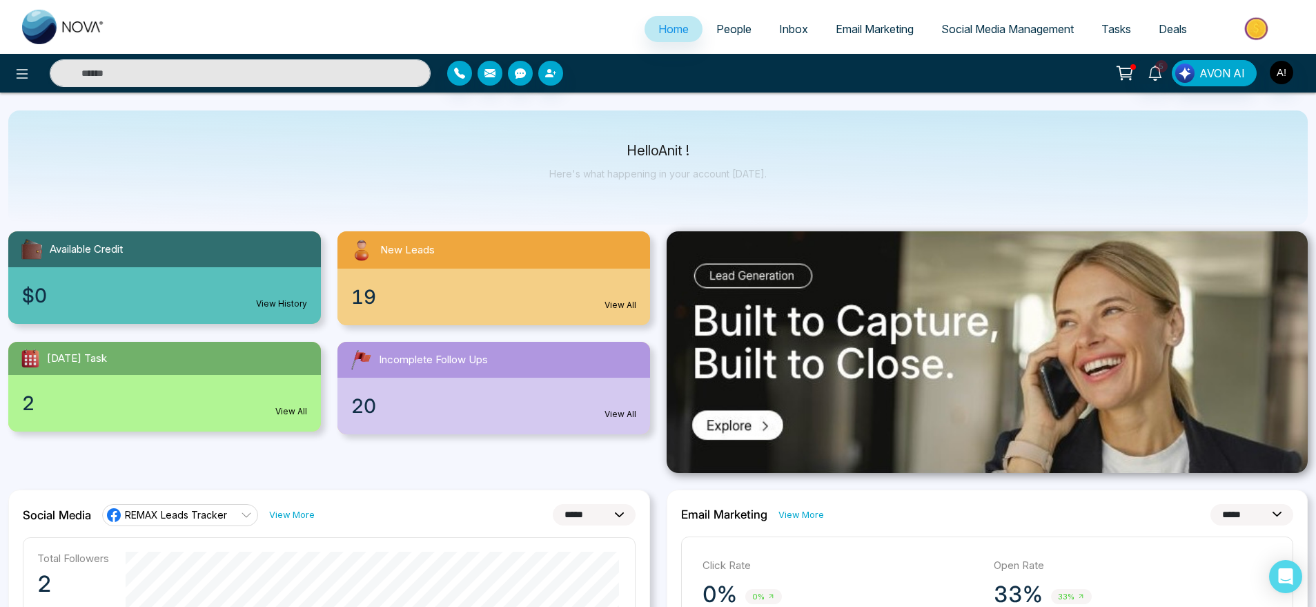
click at [857, 29] on span "Email Marketing" at bounding box center [875, 29] width 78 height 14
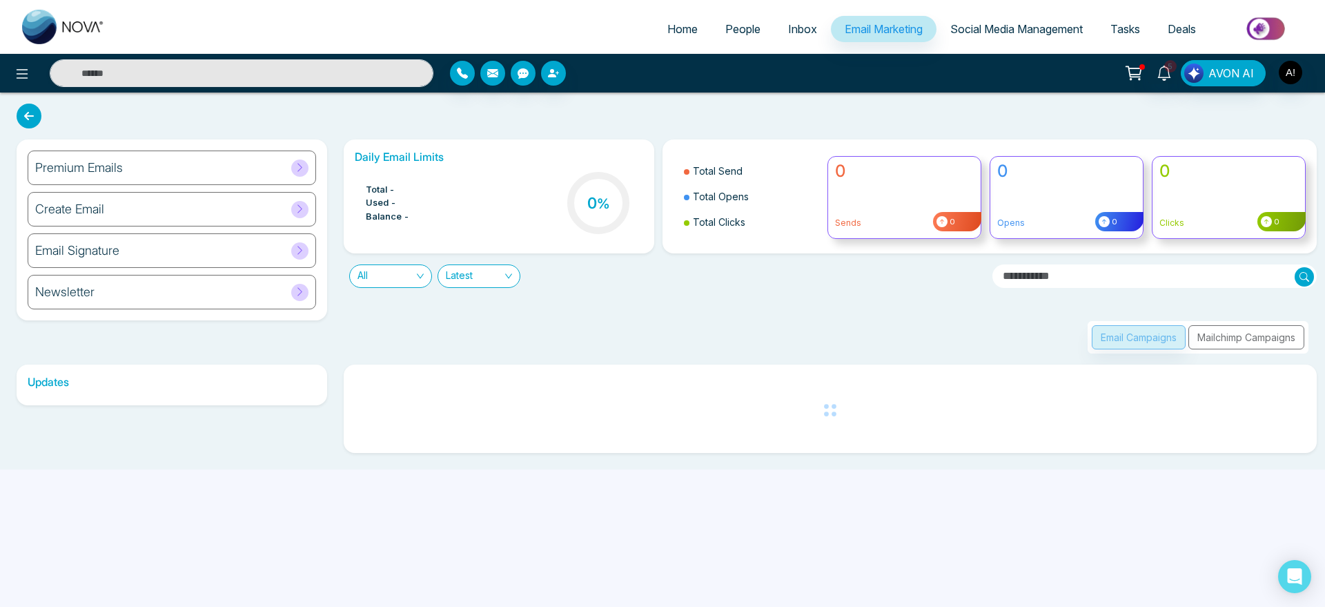
click at [669, 22] on span "Home" at bounding box center [682, 29] width 30 height 14
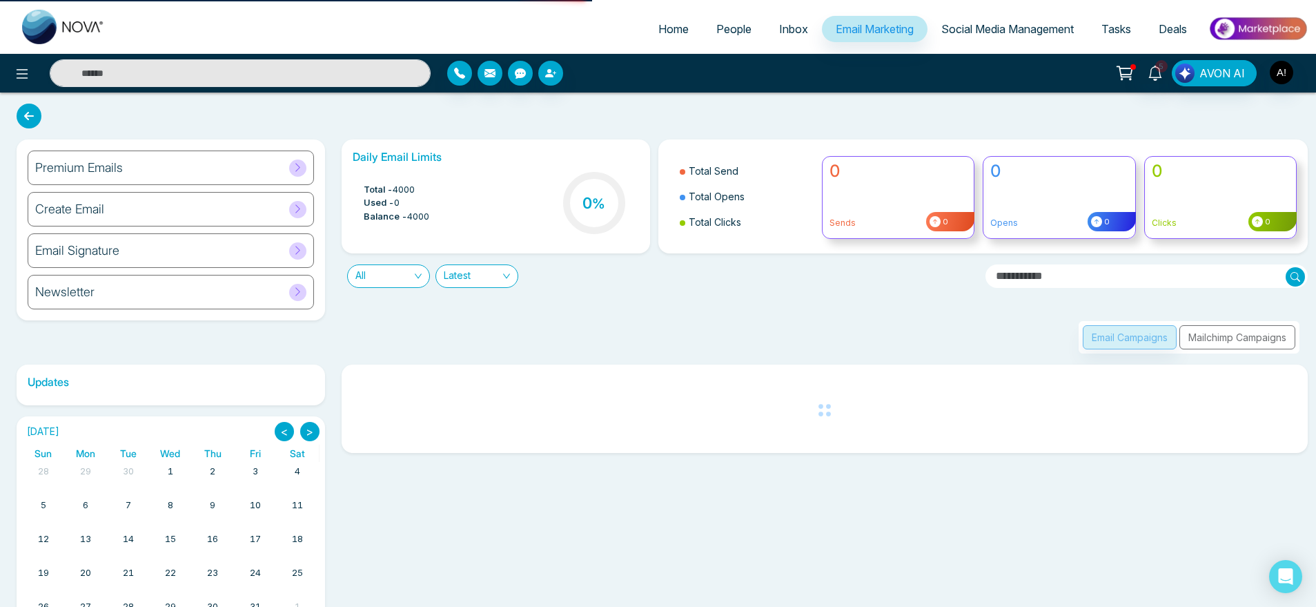
select select "*"
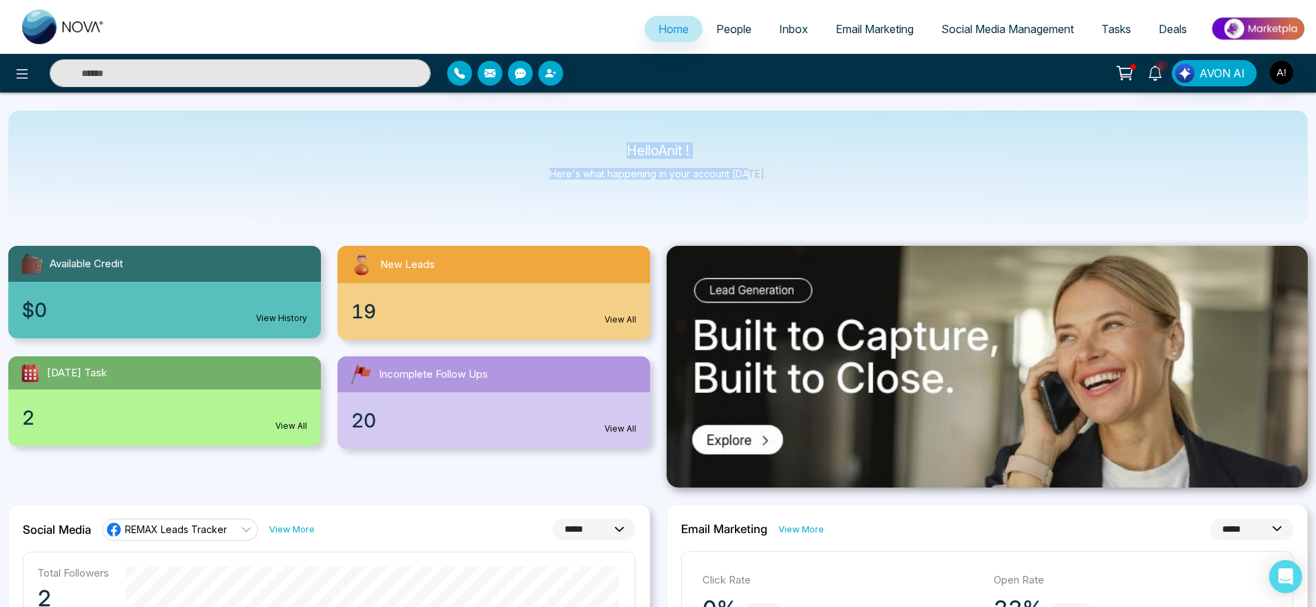
drag, startPoint x: 618, startPoint y: 148, endPoint x: 763, endPoint y: 191, distance: 151.1
click at [763, 191] on div "Hello Anit ! Here's what happening in your account today." at bounding box center [658, 167] width 1300 height 115
drag, startPoint x: 763, startPoint y: 191, endPoint x: 569, endPoint y: 145, distance: 198.6
click at [569, 145] on div "Hello Anit ! Here's what happening in your account today." at bounding box center [658, 167] width 1300 height 115
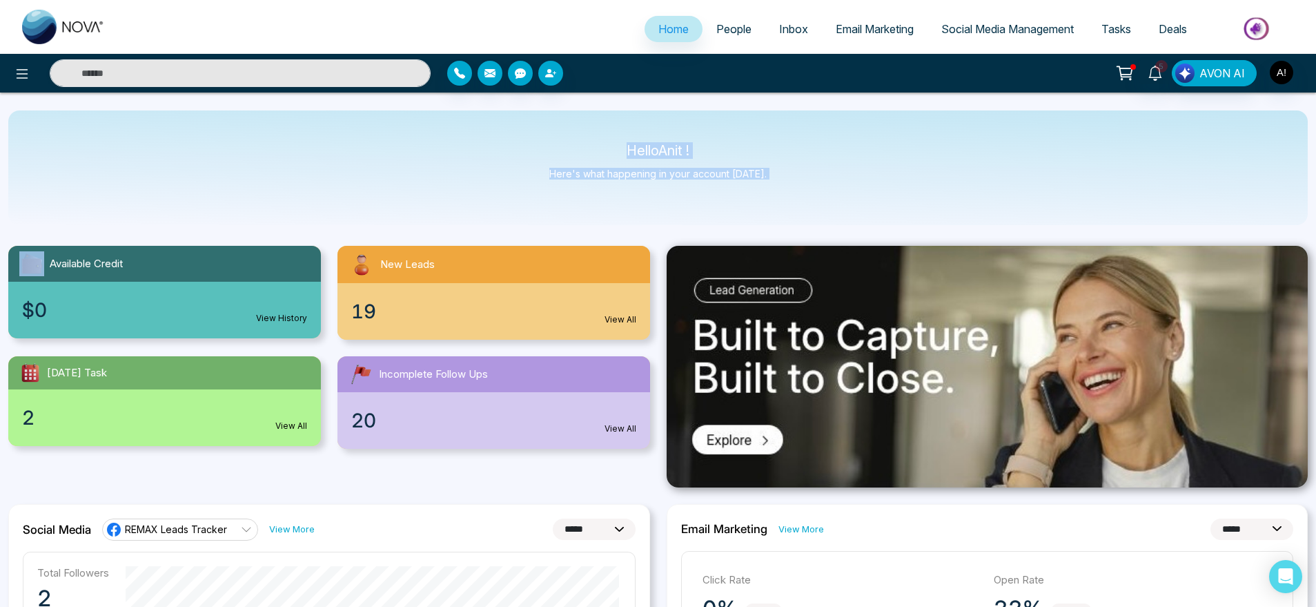
click at [569, 145] on p "Hello Anit !" at bounding box center [657, 151] width 217 height 12
drag, startPoint x: 569, startPoint y: 145, endPoint x: 814, endPoint y: 195, distance: 249.5
click at [814, 195] on div "Hello Anit ! Here's what happening in your account today." at bounding box center [658, 167] width 1300 height 115
drag, startPoint x: 814, startPoint y: 195, endPoint x: 576, endPoint y: 135, distance: 244.9
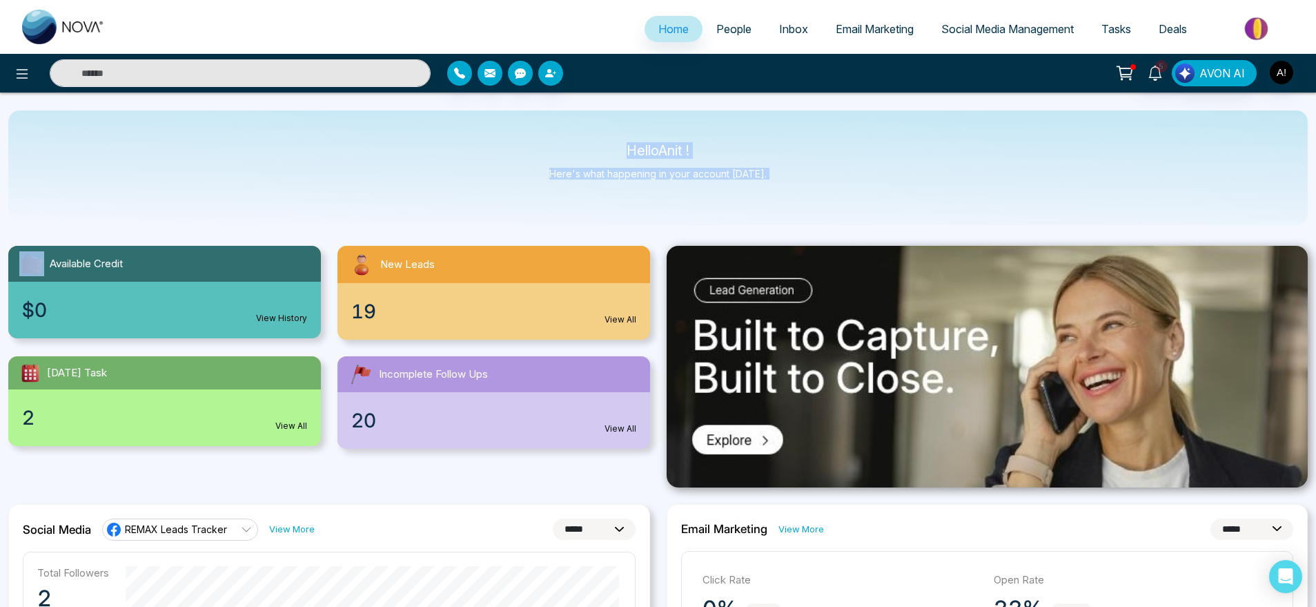
click at [576, 135] on div "Hello Anit ! Here's what happening in your account today." at bounding box center [658, 167] width 1300 height 115
drag, startPoint x: 576, startPoint y: 135, endPoint x: 772, endPoint y: 190, distance: 202.8
click at [772, 190] on div "Hello Anit ! Here's what happening in your account today." at bounding box center [658, 167] width 1300 height 115
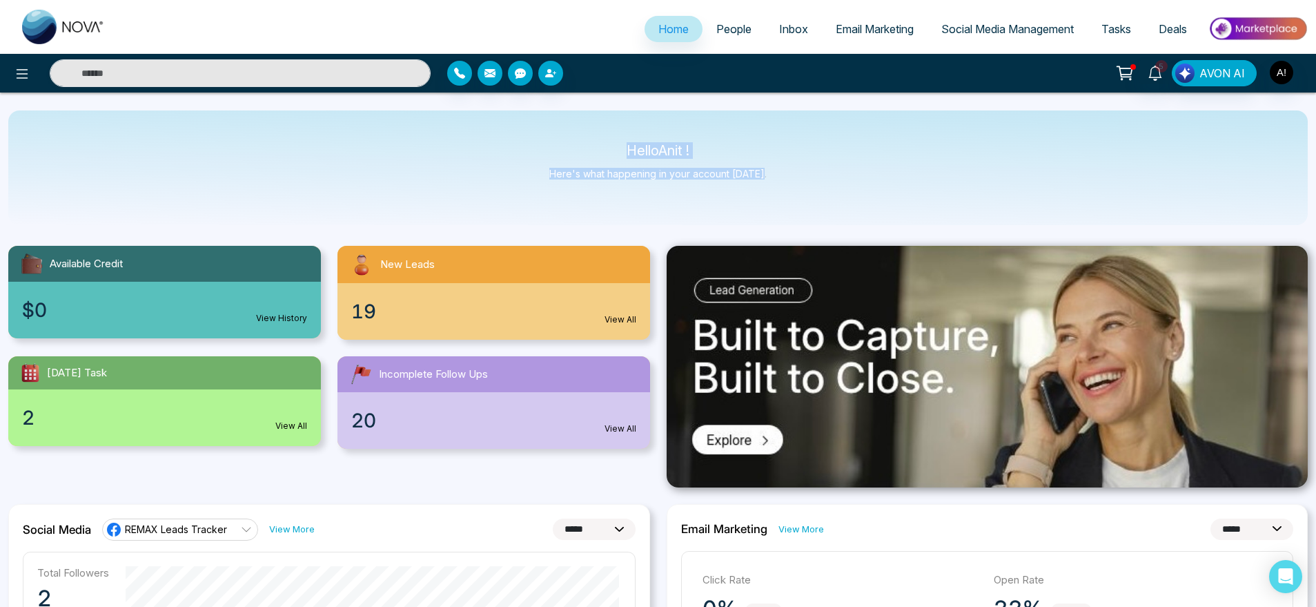
drag, startPoint x: 772, startPoint y: 190, endPoint x: 558, endPoint y: 153, distance: 216.4
click at [558, 153] on div "Hello Anit ! Here's what happening in your account today." at bounding box center [658, 167] width 1300 height 115
click at [558, 153] on p "Hello Anit !" at bounding box center [657, 151] width 217 height 12
drag, startPoint x: 597, startPoint y: 153, endPoint x: 764, endPoint y: 179, distance: 169.0
click at [764, 179] on div "Hello Anit ! Here's what happening in your account today." at bounding box center [658, 167] width 1300 height 115
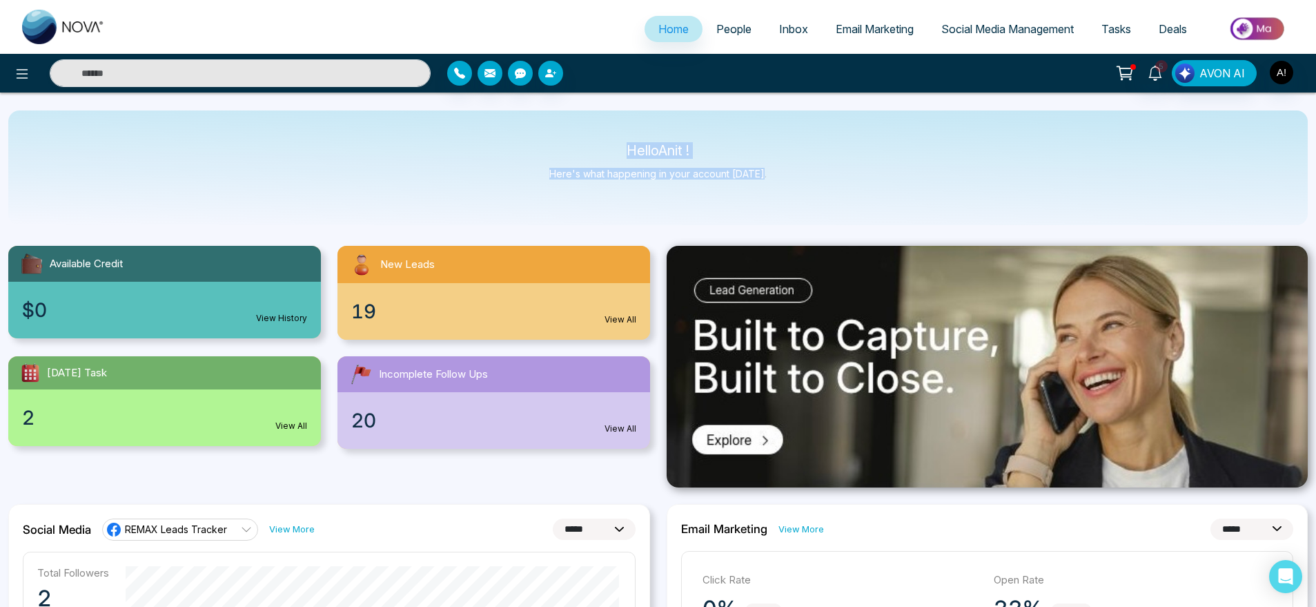
click at [764, 179] on div "Hello Anit ! Here's what happening in your account today." at bounding box center [658, 167] width 1300 height 115
drag, startPoint x: 621, startPoint y: 143, endPoint x: 775, endPoint y: 176, distance: 158.1
click at [775, 176] on div "Hello Anit ! Here's what happening in your account today." at bounding box center [658, 167] width 1300 height 115
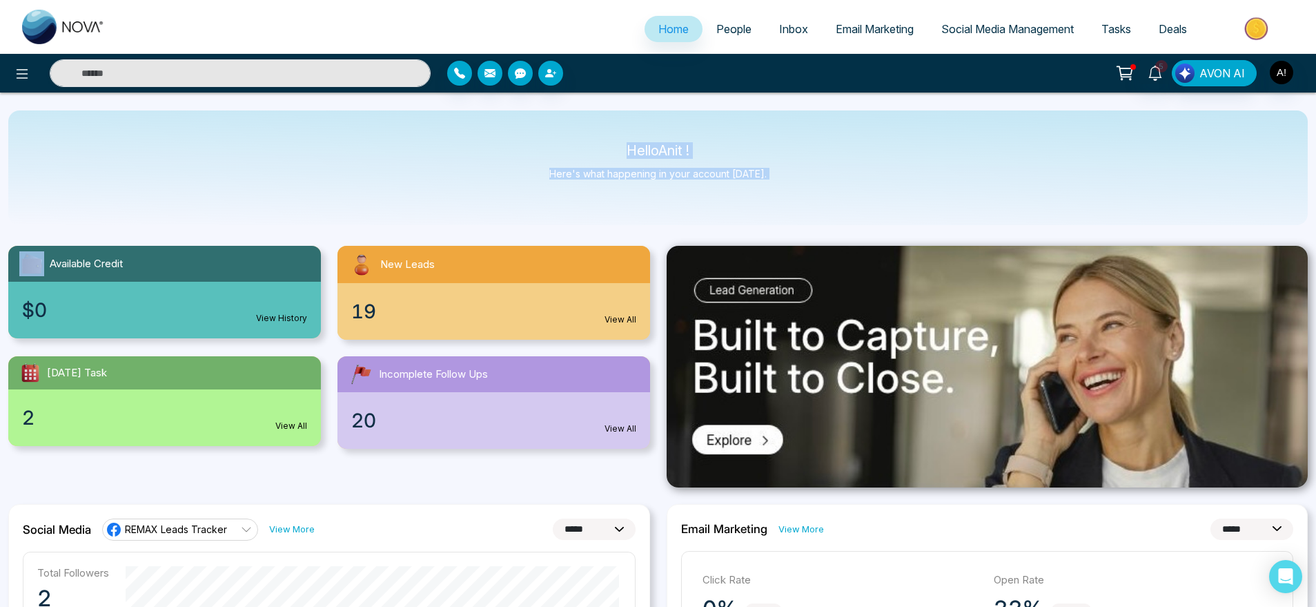
drag, startPoint x: 775, startPoint y: 176, endPoint x: 576, endPoint y: 135, distance: 203.1
click at [576, 135] on div "Hello Anit ! Here's what happening in your account today." at bounding box center [658, 167] width 1300 height 115
drag, startPoint x: 618, startPoint y: 144, endPoint x: 819, endPoint y: 197, distance: 207.3
click at [819, 197] on div "Hello Anit ! Here's what happening in your account today." at bounding box center [658, 167] width 1300 height 115
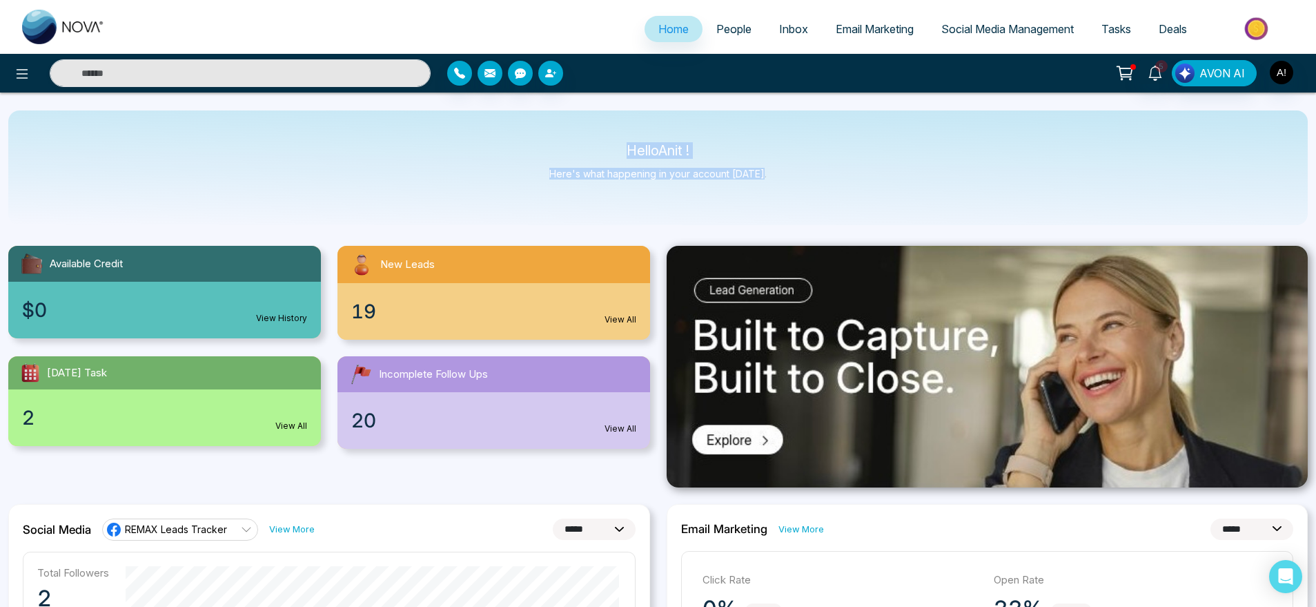
click at [819, 197] on div "Hello Anit ! Here's what happening in your account today." at bounding box center [658, 167] width 1300 height 115
drag, startPoint x: 819, startPoint y: 197, endPoint x: 576, endPoint y: 132, distance: 251.7
click at [576, 132] on div "Hello Anit ! Here's what happening in your account today." at bounding box center [658, 167] width 1300 height 115
drag, startPoint x: 623, startPoint y: 145, endPoint x: 786, endPoint y: 173, distance: 165.2
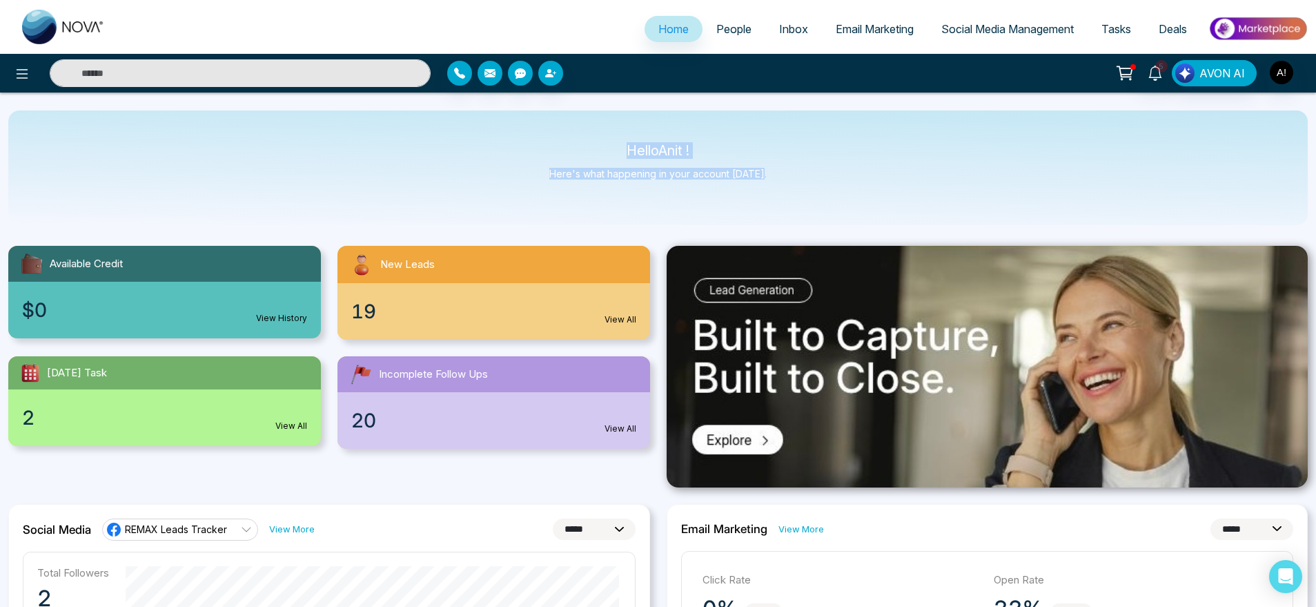
click at [786, 173] on div "Hello Anit ! Here's what happening in your account today." at bounding box center [658, 167] width 1300 height 115
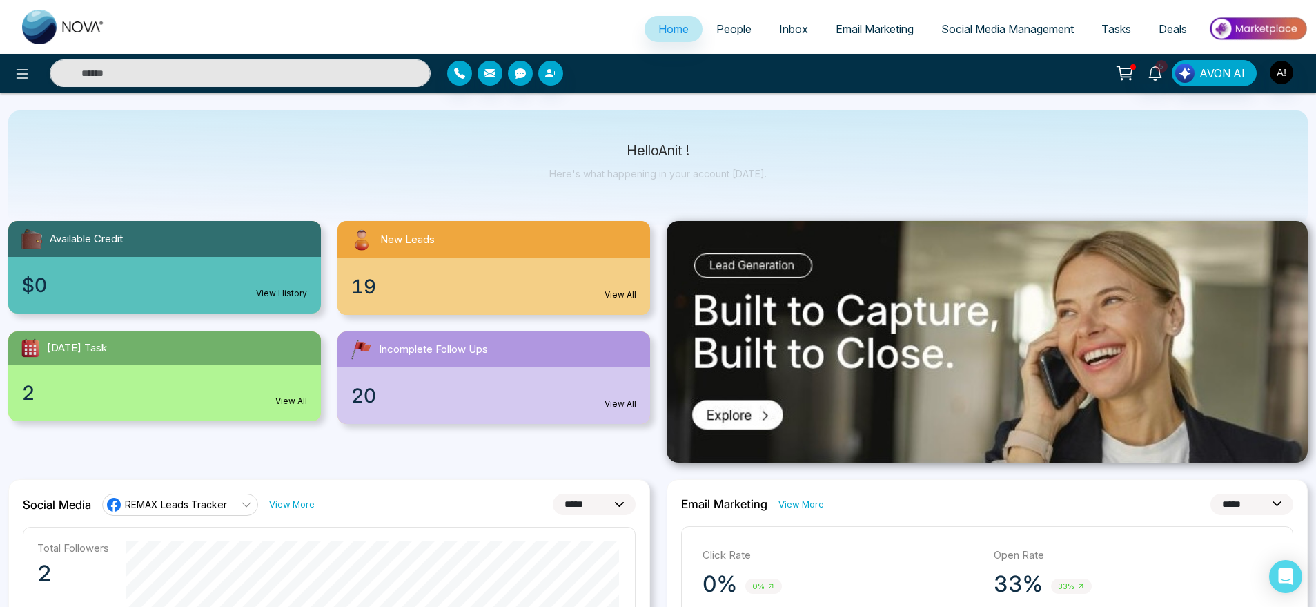
scroll to position [26, 0]
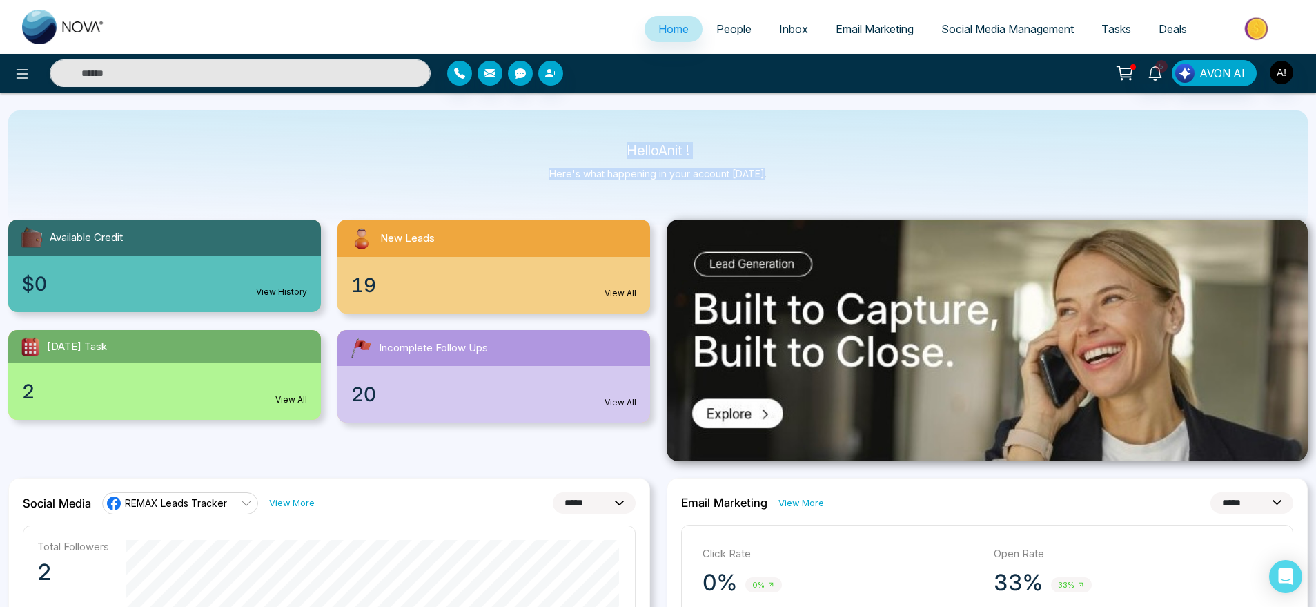
drag, startPoint x: 615, startPoint y: 146, endPoint x: 793, endPoint y: 199, distance: 185.7
click at [793, 199] on div "Hello Anit ! Here's what happening in your account today." at bounding box center [658, 167] width 1300 height 115
drag, startPoint x: 793, startPoint y: 199, endPoint x: 575, endPoint y: 129, distance: 229.0
click at [575, 129] on div "Hello Anit ! Here's what happening in your account today." at bounding box center [658, 167] width 1300 height 115
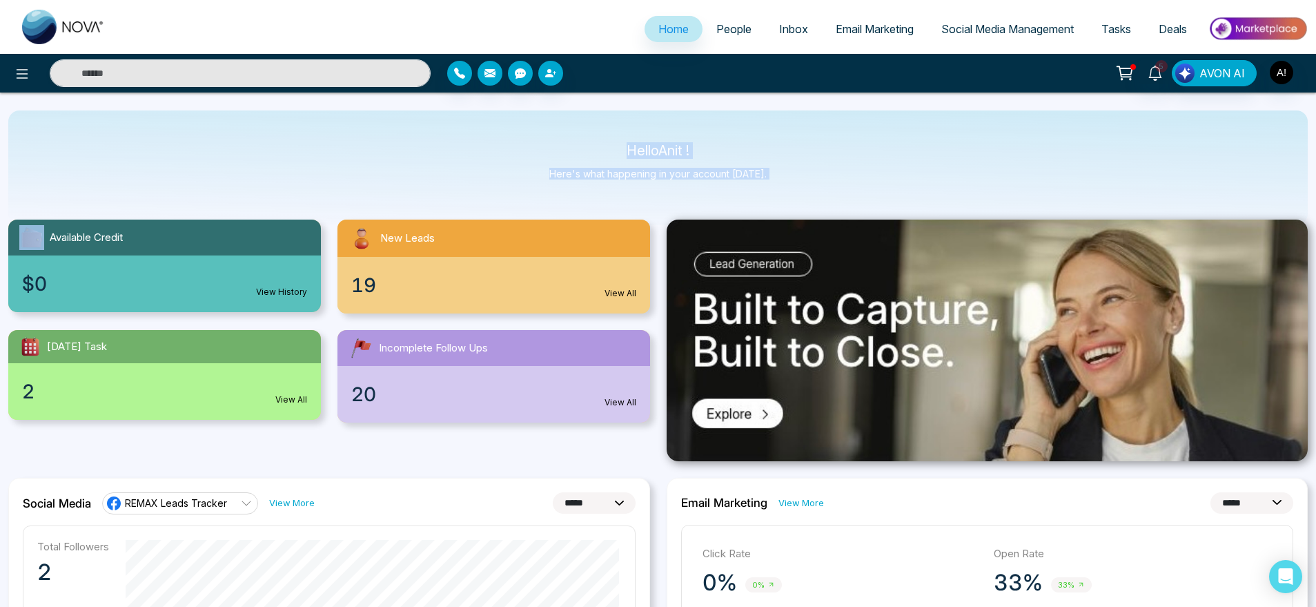
click at [575, 129] on div "Hello Anit ! Here's what happening in your account today." at bounding box center [658, 167] width 1300 height 115
drag, startPoint x: 575, startPoint y: 129, endPoint x: 792, endPoint y: 188, distance: 225.2
click at [792, 188] on div "Hello Anit ! Here's what happening in your account today." at bounding box center [658, 167] width 1300 height 115
drag, startPoint x: 625, startPoint y: 144, endPoint x: 768, endPoint y: 179, distance: 147.2
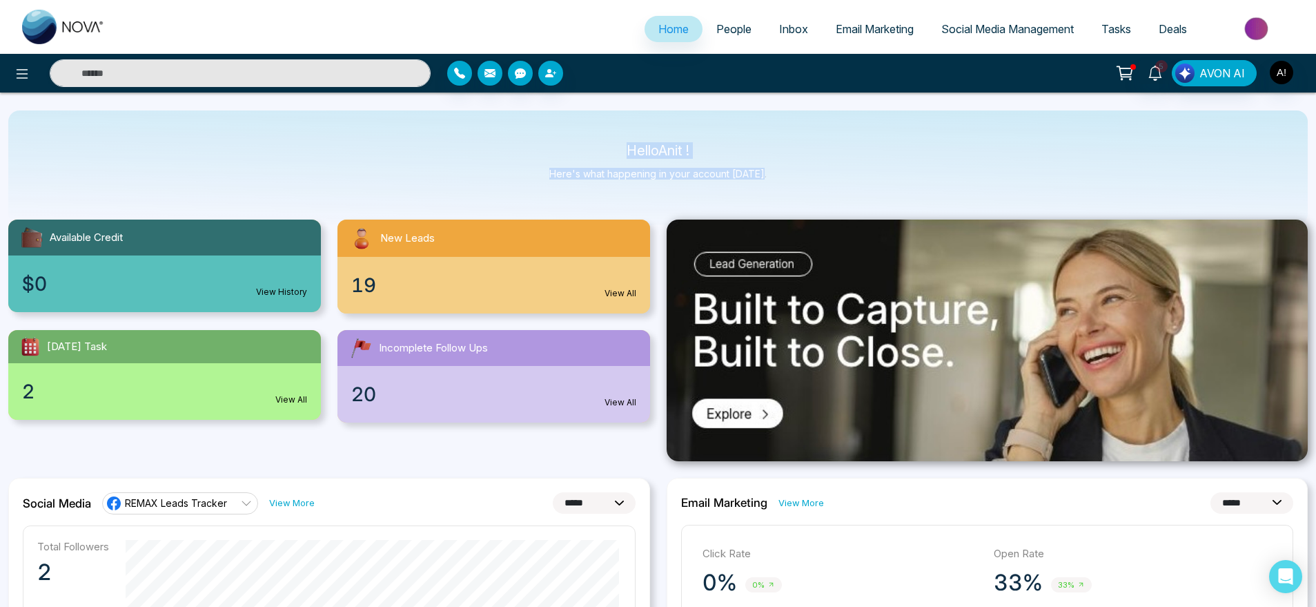
click at [768, 179] on div "Hello Anit ! Here's what happening in your account today." at bounding box center [658, 167] width 1300 height 115
drag, startPoint x: 768, startPoint y: 179, endPoint x: 599, endPoint y: 142, distance: 172.6
click at [599, 142] on div "Hello Anit ! Here's what happening in your account today." at bounding box center [658, 167] width 1300 height 115
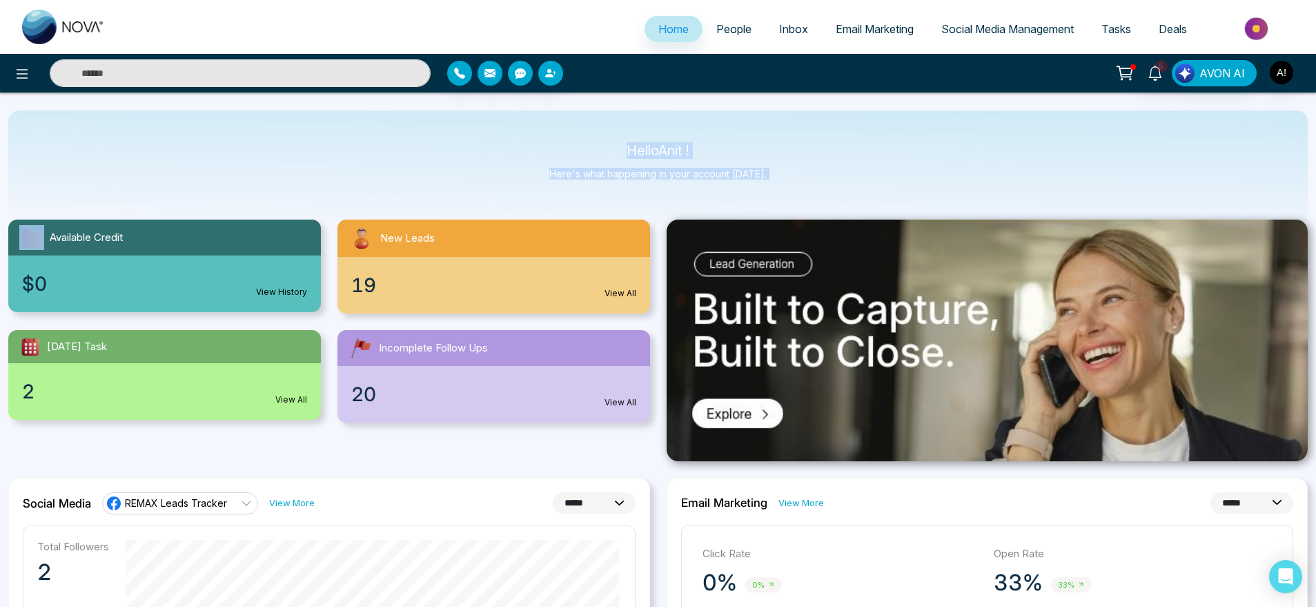
click at [599, 142] on div "Hello Anit ! Here's what happening in your account today." at bounding box center [658, 167] width 1300 height 115
drag, startPoint x: 599, startPoint y: 142, endPoint x: 783, endPoint y: 184, distance: 188.5
click at [783, 184] on div "Hello Anit ! Here's what happening in your account today." at bounding box center [658, 167] width 1300 height 115
drag, startPoint x: 783, startPoint y: 184, endPoint x: 589, endPoint y: 146, distance: 197.0
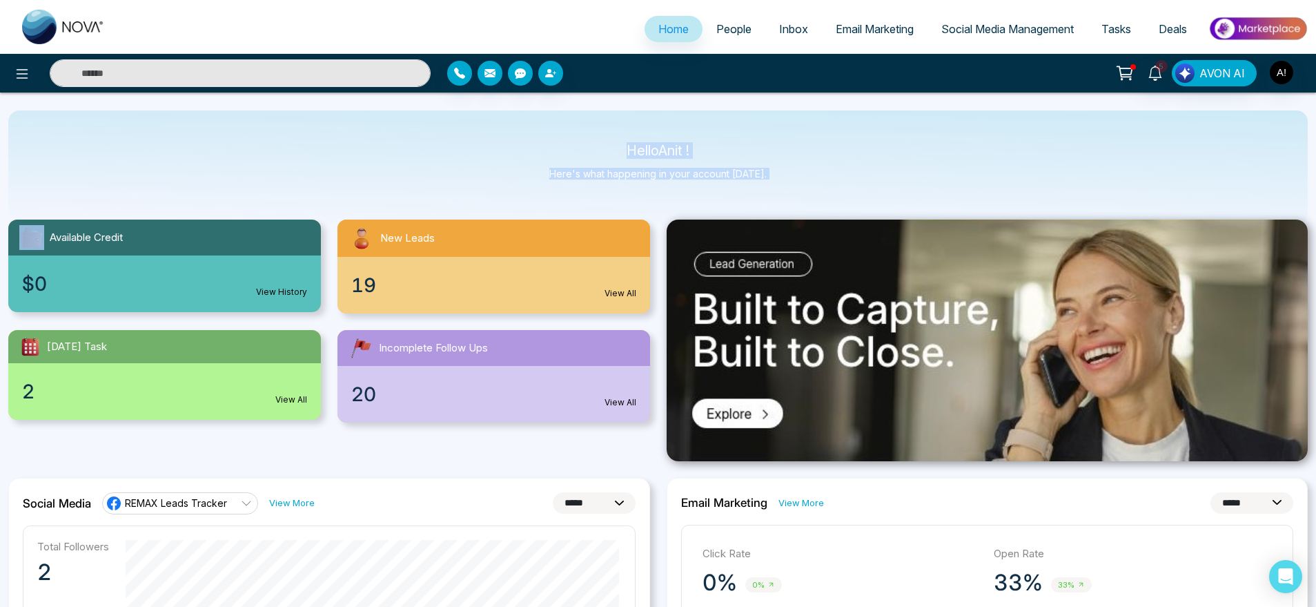
click at [589, 146] on div "Hello Anit ! Here's what happening in your account today." at bounding box center [658, 167] width 1300 height 115
click at [589, 146] on p "Hello Anit !" at bounding box center [657, 151] width 217 height 12
drag, startPoint x: 589, startPoint y: 146, endPoint x: 790, endPoint y: 186, distance: 204.1
click at [790, 186] on div "Hello Anit ! Here's what happening in your account today." at bounding box center [658, 167] width 1300 height 115
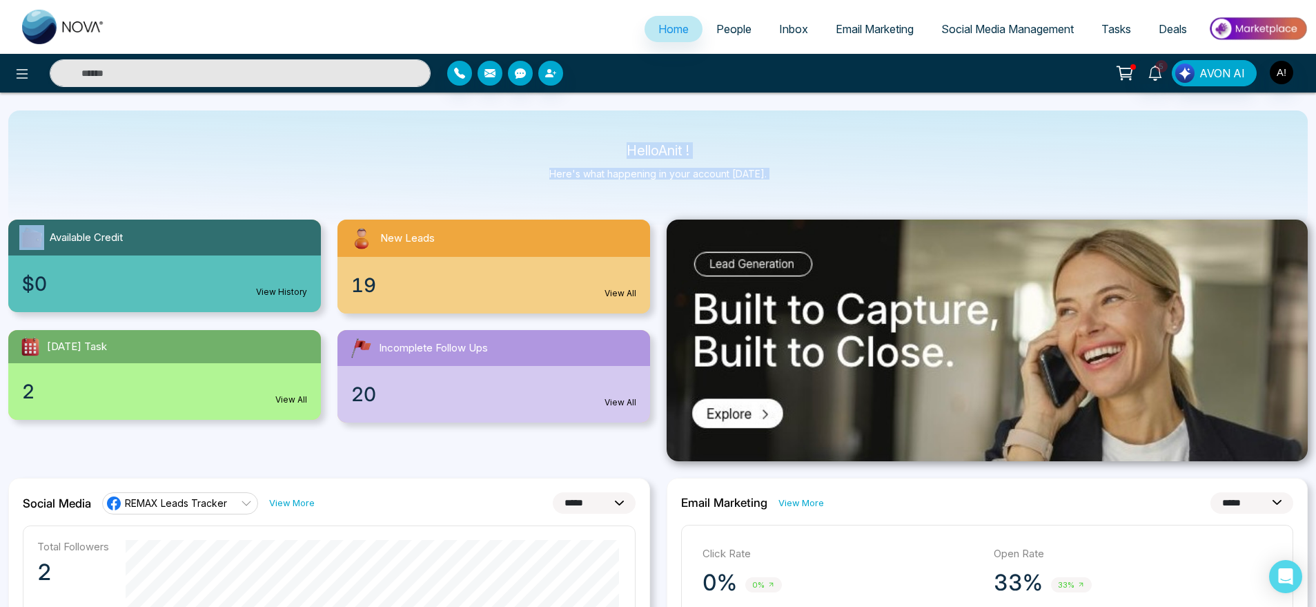
drag, startPoint x: 790, startPoint y: 186, endPoint x: 574, endPoint y: 137, distance: 221.7
click at [574, 137] on div "Hello Anit ! Here's what happening in your account today." at bounding box center [658, 167] width 1300 height 115
drag, startPoint x: 618, startPoint y: 148, endPoint x: 786, endPoint y: 179, distance: 169.8
click at [786, 179] on div "Hello Anit ! Here's what happening in your account today." at bounding box center [658, 167] width 1300 height 115
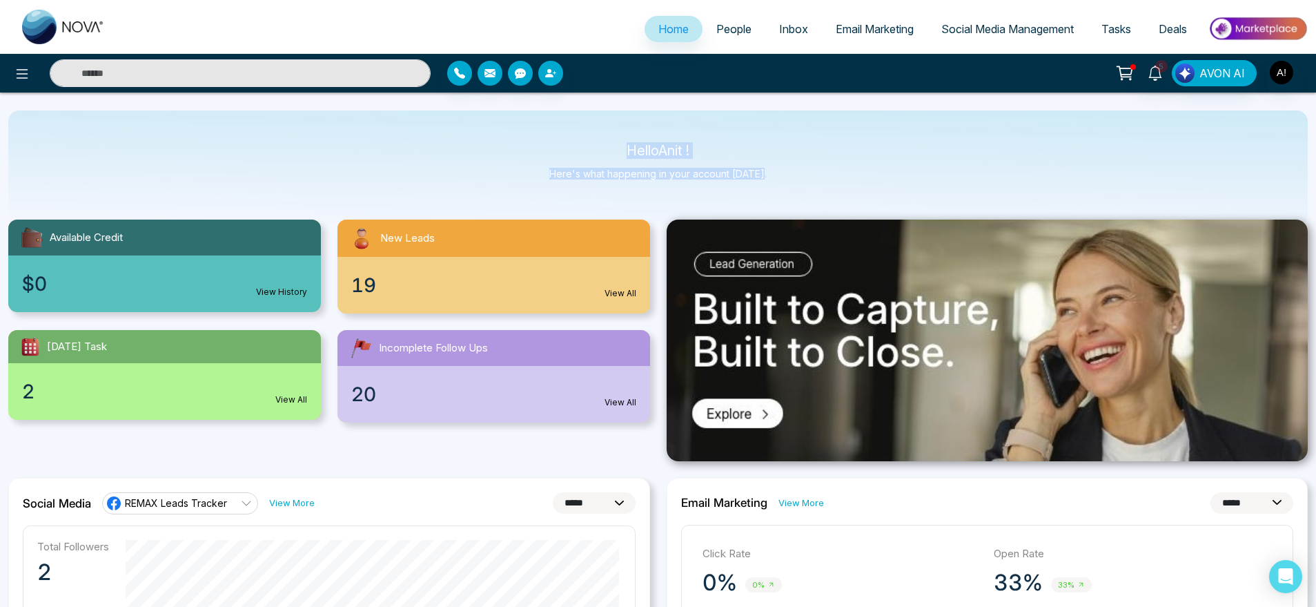
click at [786, 179] on div "Hello Anit ! Here's what happening in your account today." at bounding box center [658, 167] width 1300 height 115
drag, startPoint x: 588, startPoint y: 147, endPoint x: 781, endPoint y: 168, distance: 194.4
click at [781, 168] on div "Hello Anit ! Here's what happening in your account today." at bounding box center [658, 167] width 1300 height 115
drag, startPoint x: 781, startPoint y: 168, endPoint x: 618, endPoint y: 145, distance: 165.2
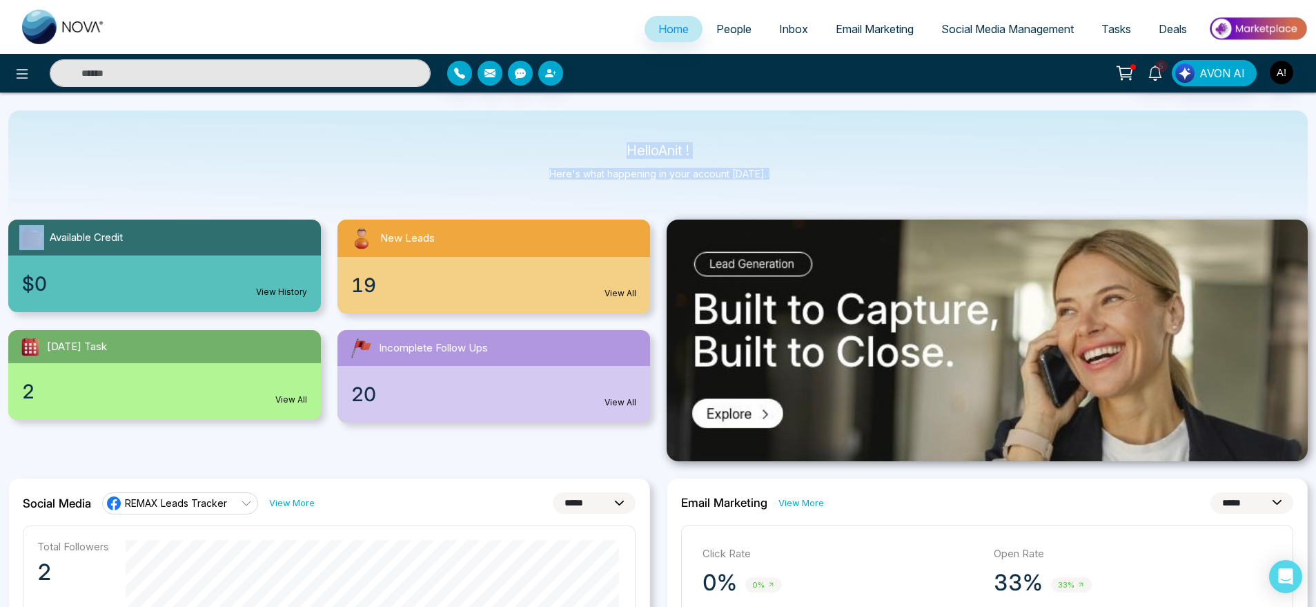
click at [618, 145] on div "Hello Anit ! Here's what happening in your account today." at bounding box center [658, 167] width 1300 height 115
click at [618, 145] on p "Hello Anit !" at bounding box center [657, 151] width 217 height 12
drag, startPoint x: 618, startPoint y: 145, endPoint x: 821, endPoint y: 179, distance: 205.8
click at [821, 179] on div "Hello Anit ! Here's what happening in your account today." at bounding box center [658, 167] width 1300 height 115
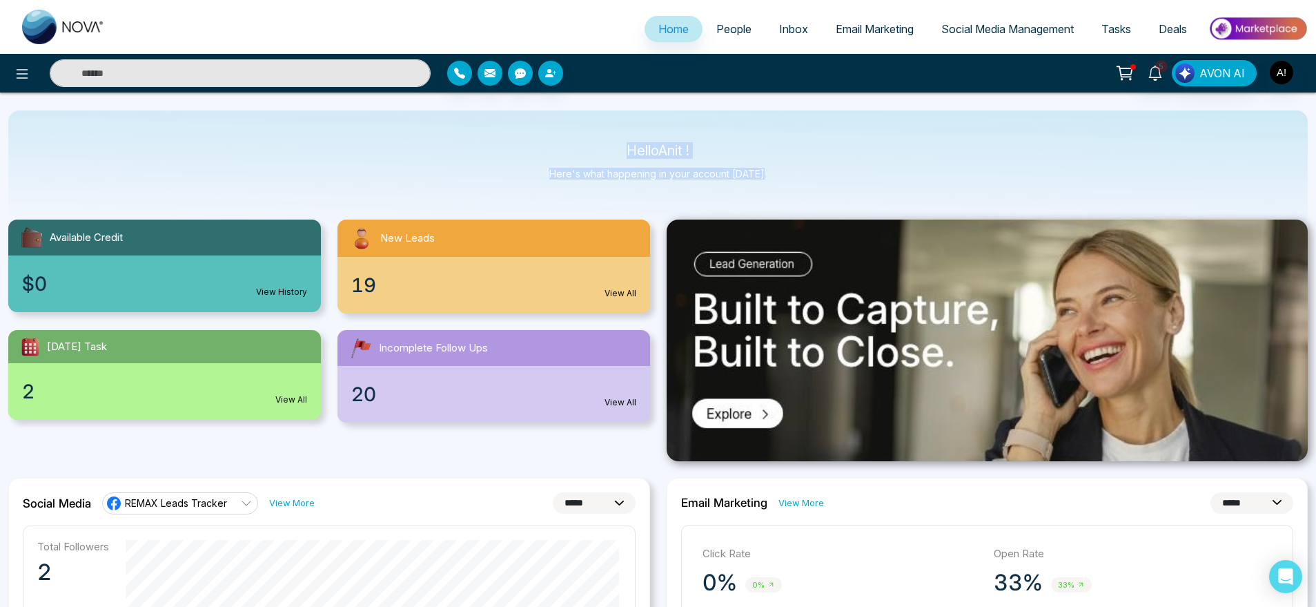
drag, startPoint x: 621, startPoint y: 135, endPoint x: 808, endPoint y: 174, distance: 190.5
click at [808, 174] on div "Hello Anit ! Here's what happening in your account today." at bounding box center [658, 167] width 1300 height 115
drag, startPoint x: 808, startPoint y: 174, endPoint x: 477, endPoint y: 130, distance: 333.5
click at [477, 130] on div "Hello Anit ! Here's what happening in your account today." at bounding box center [658, 167] width 1300 height 115
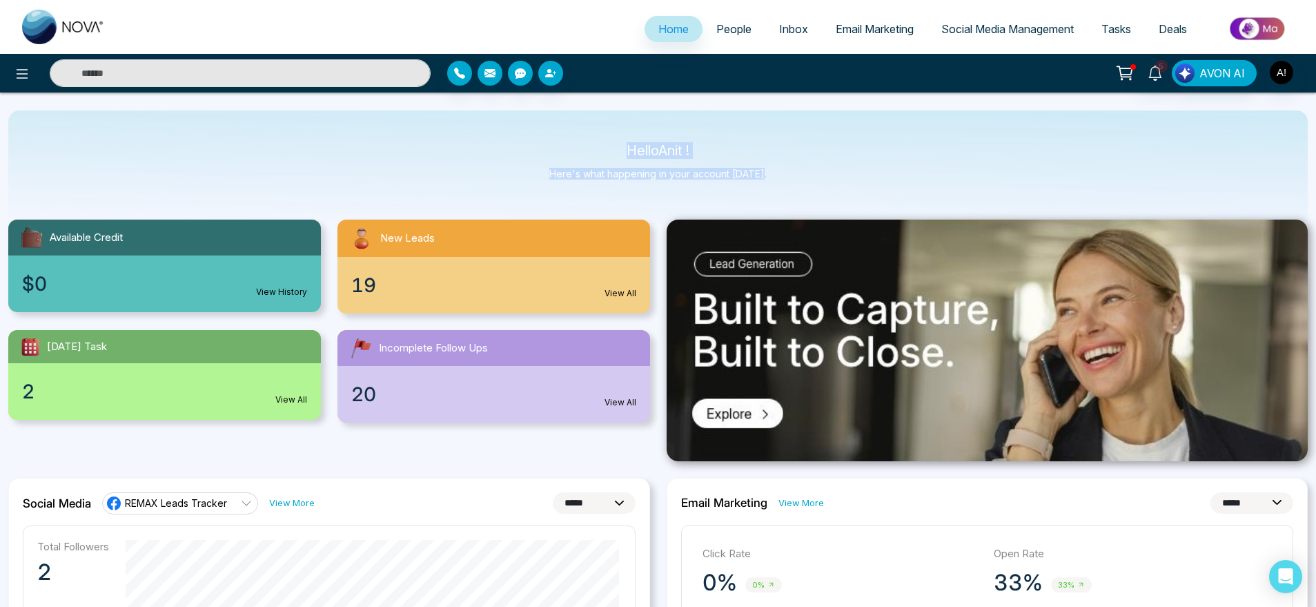
click at [477, 130] on div "Hello Anit ! Here's what happening in your account today." at bounding box center [658, 167] width 1300 height 115
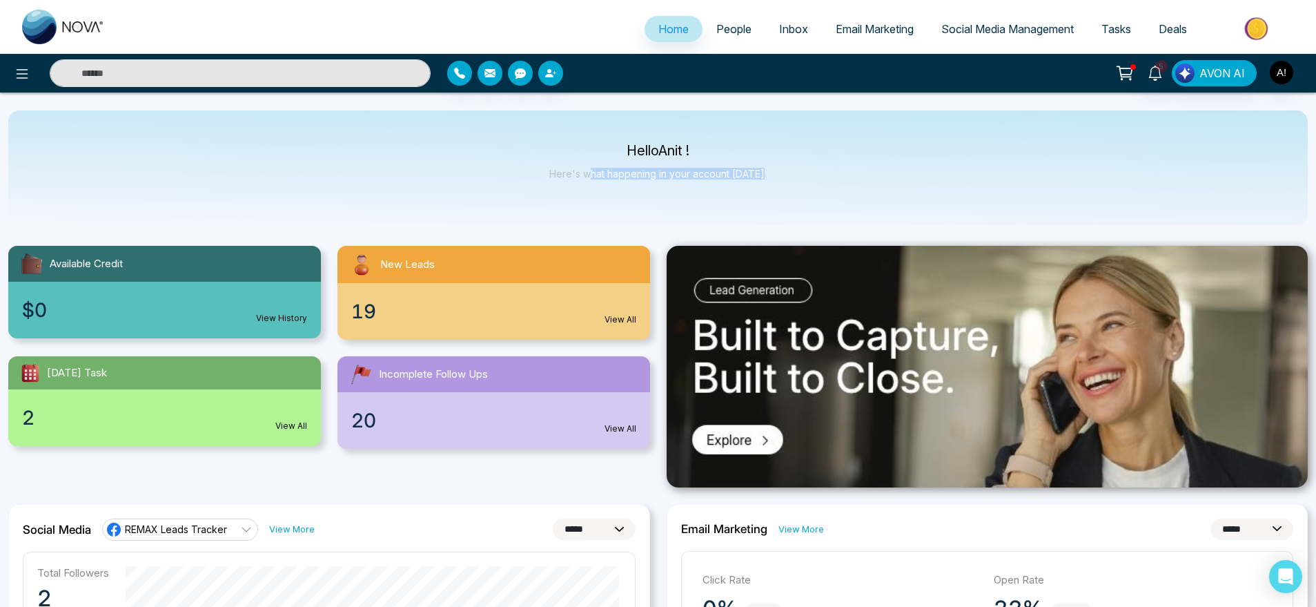
drag, startPoint x: 595, startPoint y: 161, endPoint x: 782, endPoint y: 188, distance: 189.1
click at [782, 188] on div "Hello Anit ! Here's what happening in your account today." at bounding box center [658, 167] width 1300 height 115
drag, startPoint x: 782, startPoint y: 188, endPoint x: 549, endPoint y: 123, distance: 241.7
click at [549, 123] on div "Hello Anit ! Here's what happening in your account today." at bounding box center [658, 167] width 1300 height 115
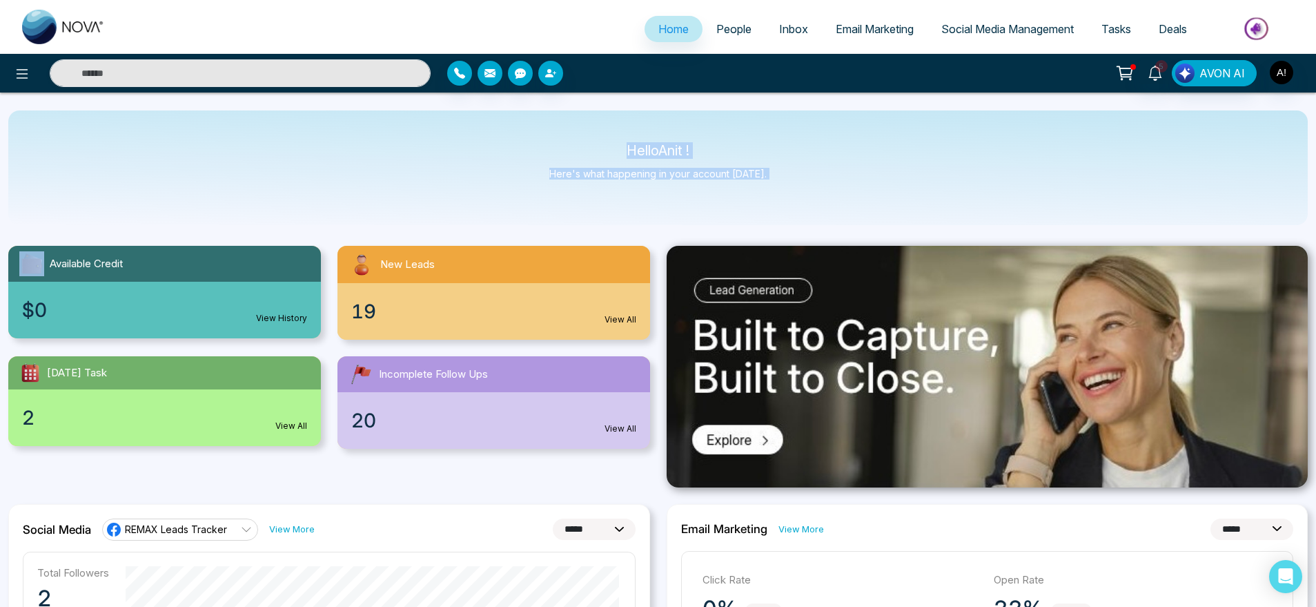
click at [549, 123] on div "Hello Anit ! Here's what happening in your account today." at bounding box center [658, 167] width 1300 height 115
drag, startPoint x: 610, startPoint y: 153, endPoint x: 798, endPoint y: 196, distance: 192.7
click at [798, 196] on div "Hello Anit ! Here's what happening in your account today." at bounding box center [658, 167] width 1300 height 115
drag, startPoint x: 798, startPoint y: 196, endPoint x: 601, endPoint y: 148, distance: 203.2
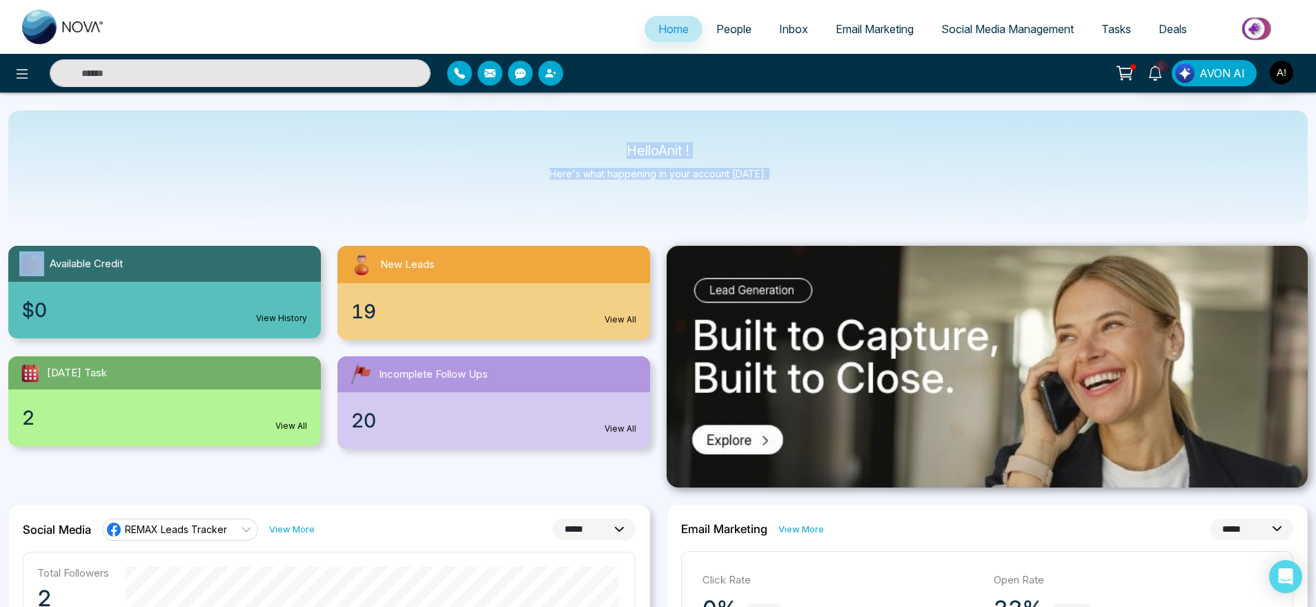
click at [601, 148] on div "Hello Anit ! Here's what happening in your account today." at bounding box center [658, 167] width 1300 height 115
click at [601, 148] on p "Hello Anit !" at bounding box center [657, 151] width 217 height 12
drag, startPoint x: 614, startPoint y: 140, endPoint x: 805, endPoint y: 174, distance: 194.2
click at [805, 174] on div "Hello Anit ! Here's what happening in your account today." at bounding box center [658, 167] width 1300 height 115
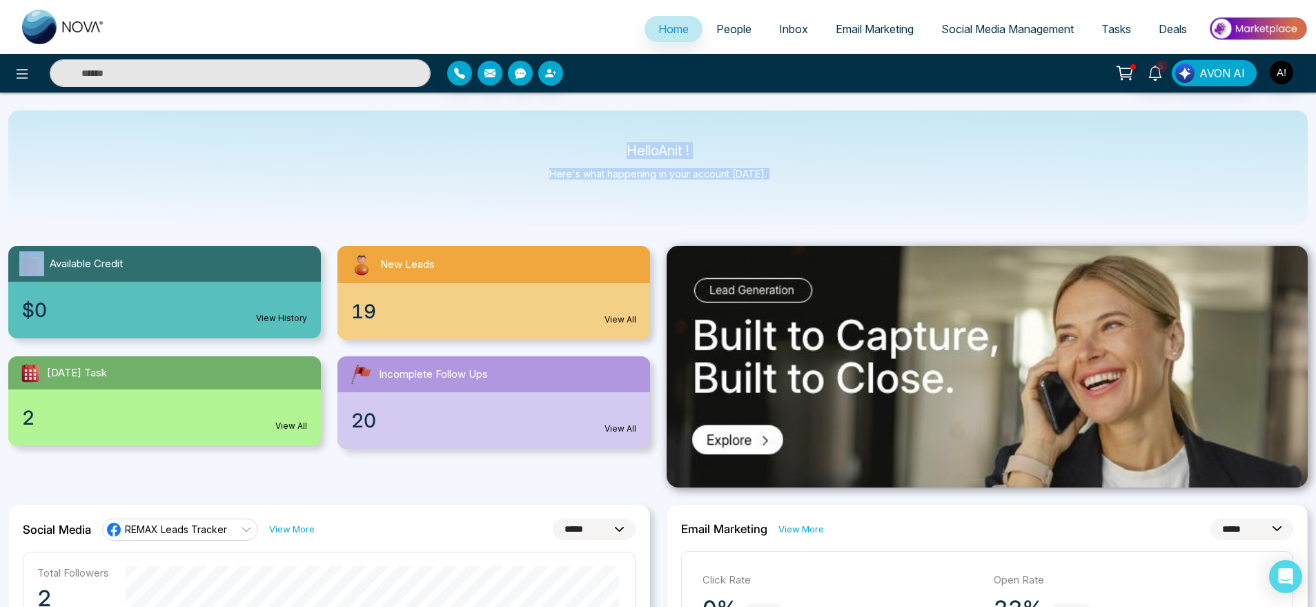
drag, startPoint x: 805, startPoint y: 174, endPoint x: 552, endPoint y: 126, distance: 257.8
click at [552, 126] on div "Hello Anit ! Here's what happening in your account today." at bounding box center [658, 167] width 1300 height 115
drag, startPoint x: 602, startPoint y: 140, endPoint x: 814, endPoint y: 195, distance: 219.7
click at [814, 195] on div "Hello Anit ! Here's what happening in your account today." at bounding box center [658, 167] width 1300 height 115
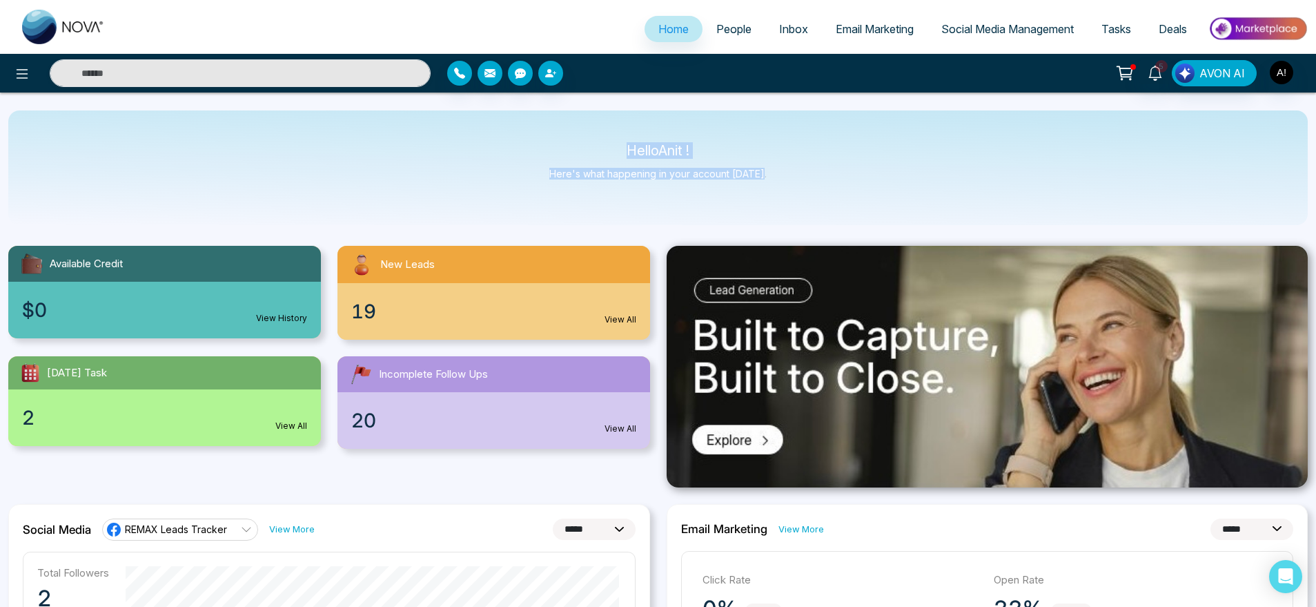
click at [814, 195] on div "Hello Anit ! Here's what happening in your account today." at bounding box center [658, 167] width 1300 height 115
drag, startPoint x: 594, startPoint y: 140, endPoint x: 828, endPoint y: 183, distance: 237.2
click at [828, 183] on div "Hello Anit ! Here's what happening in your account today." at bounding box center [658, 167] width 1300 height 115
drag, startPoint x: 828, startPoint y: 183, endPoint x: 500, endPoint y: 120, distance: 333.8
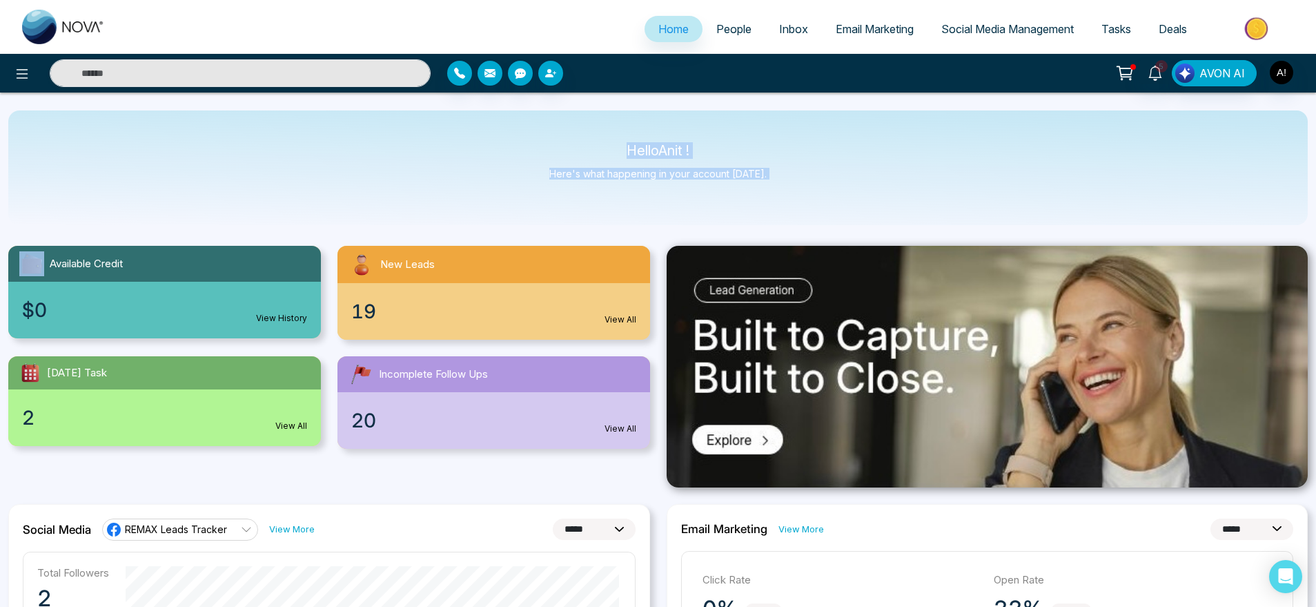
click at [500, 120] on div "Hello Anit ! Here's what happening in your account today." at bounding box center [658, 167] width 1300 height 115
click at [869, 35] on span "Email Marketing" at bounding box center [875, 29] width 78 height 14
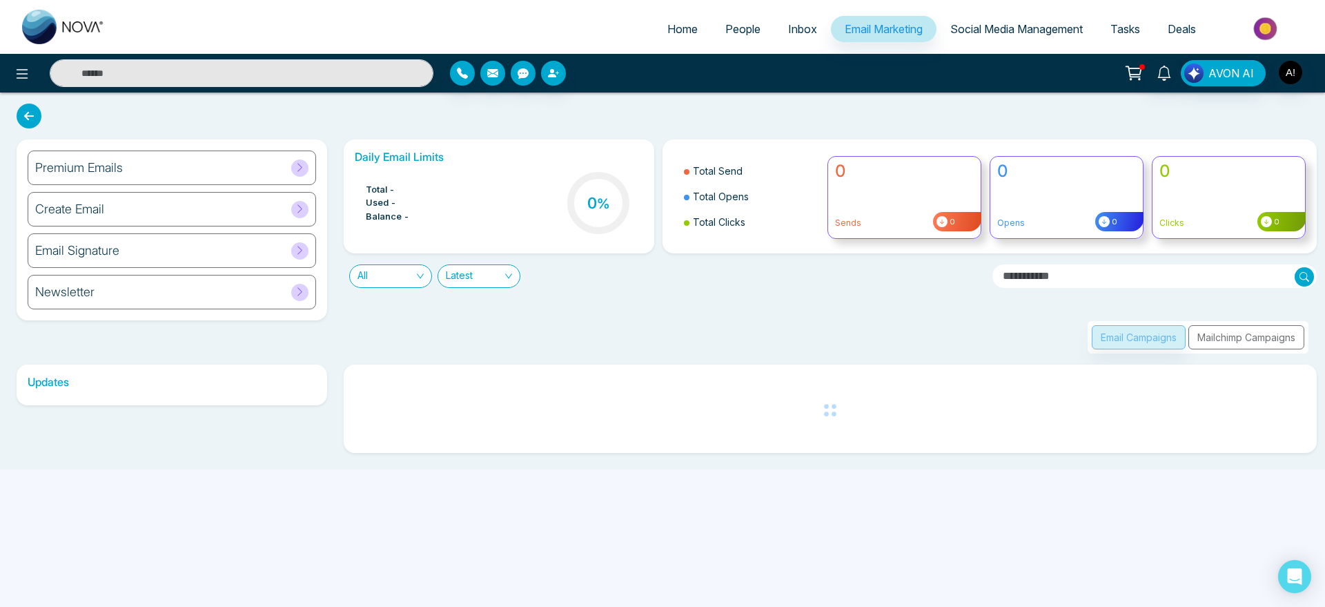
click at [673, 29] on span "Home" at bounding box center [682, 29] width 30 height 14
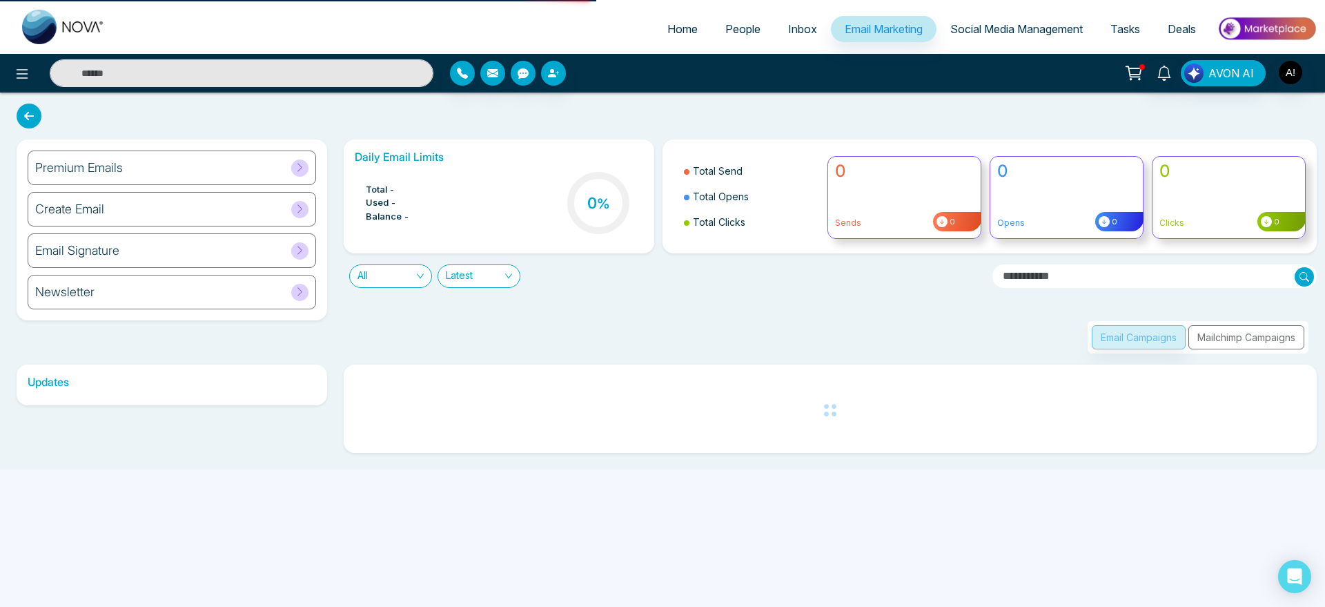
select select "*"
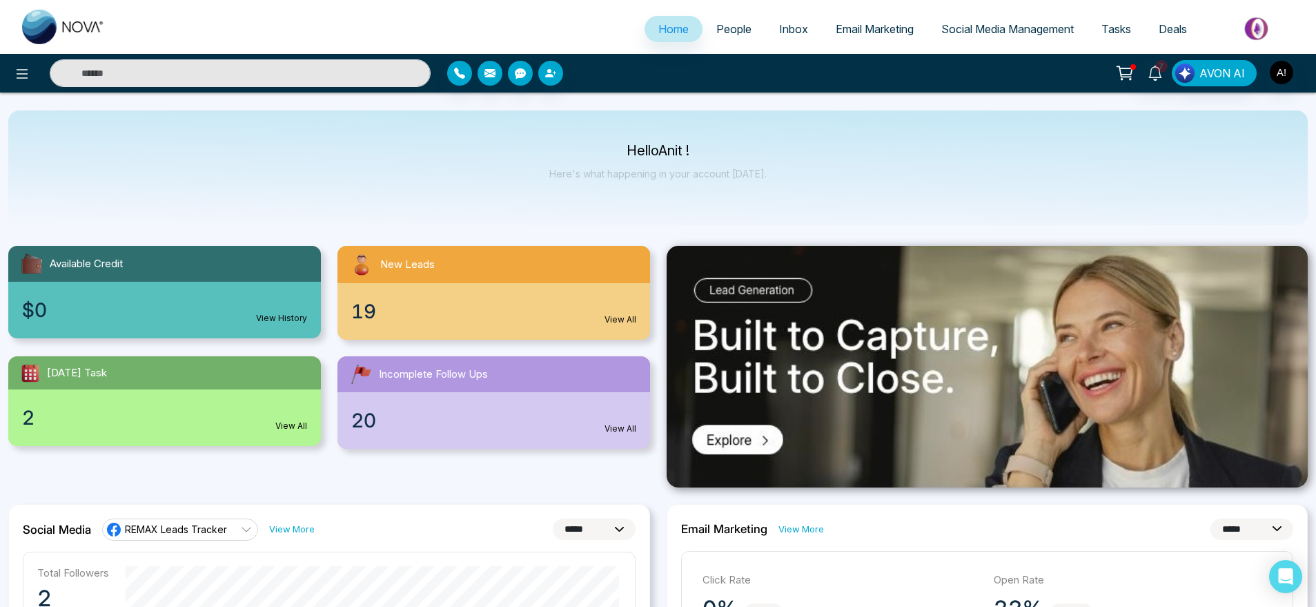
select select "*"
drag, startPoint x: 770, startPoint y: 176, endPoint x: 591, endPoint y: 142, distance: 181.9
click at [591, 142] on div "Hello Anit ! Here's what happening in your account today." at bounding box center [658, 167] width 1300 height 115
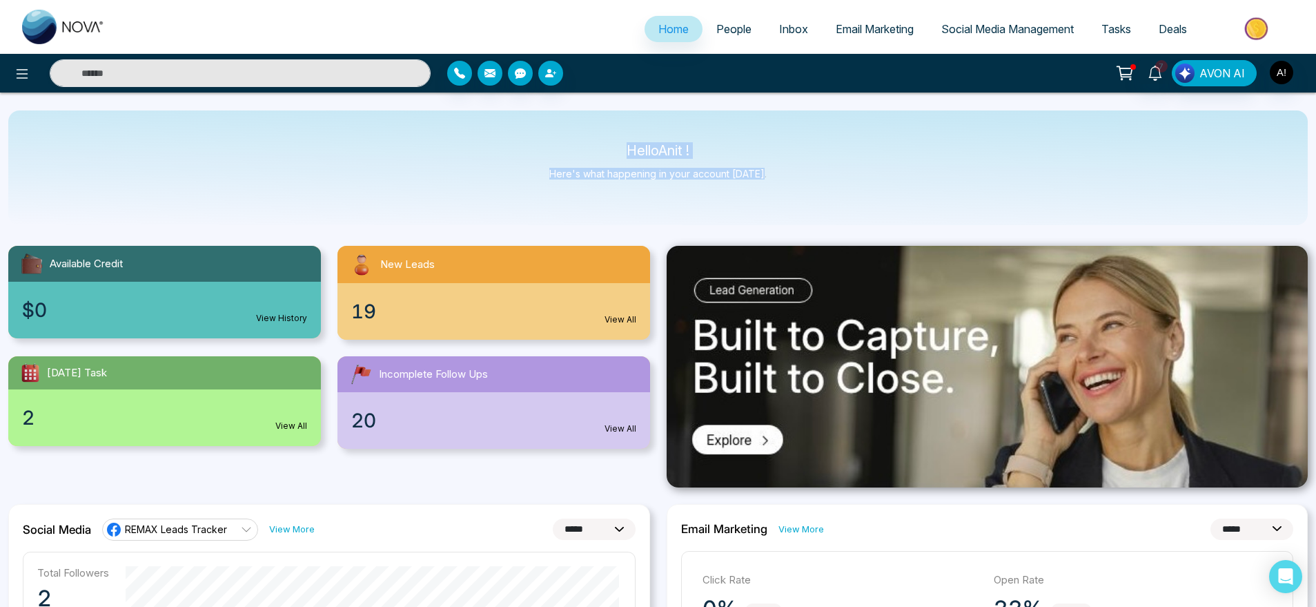
drag, startPoint x: 591, startPoint y: 142, endPoint x: 806, endPoint y: 188, distance: 219.4
click at [806, 188] on div "Hello Anit ! Here's what happening in your account today." at bounding box center [658, 167] width 1300 height 115
drag, startPoint x: 806, startPoint y: 188, endPoint x: 522, endPoint y: 112, distance: 293.7
click at [522, 112] on div "Hello Anit ! Here's what happening in your account today." at bounding box center [658, 167] width 1300 height 115
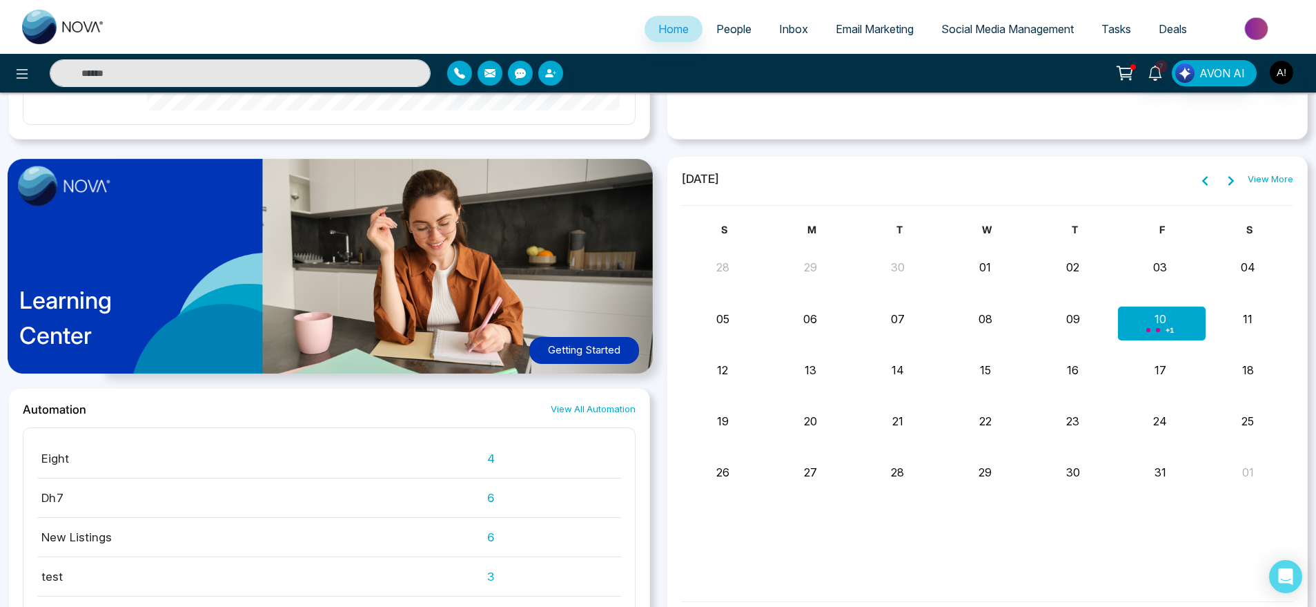
scroll to position [38, 0]
click at [540, 286] on div "Learning Center Getting Started" at bounding box center [329, 272] width 642 height 232
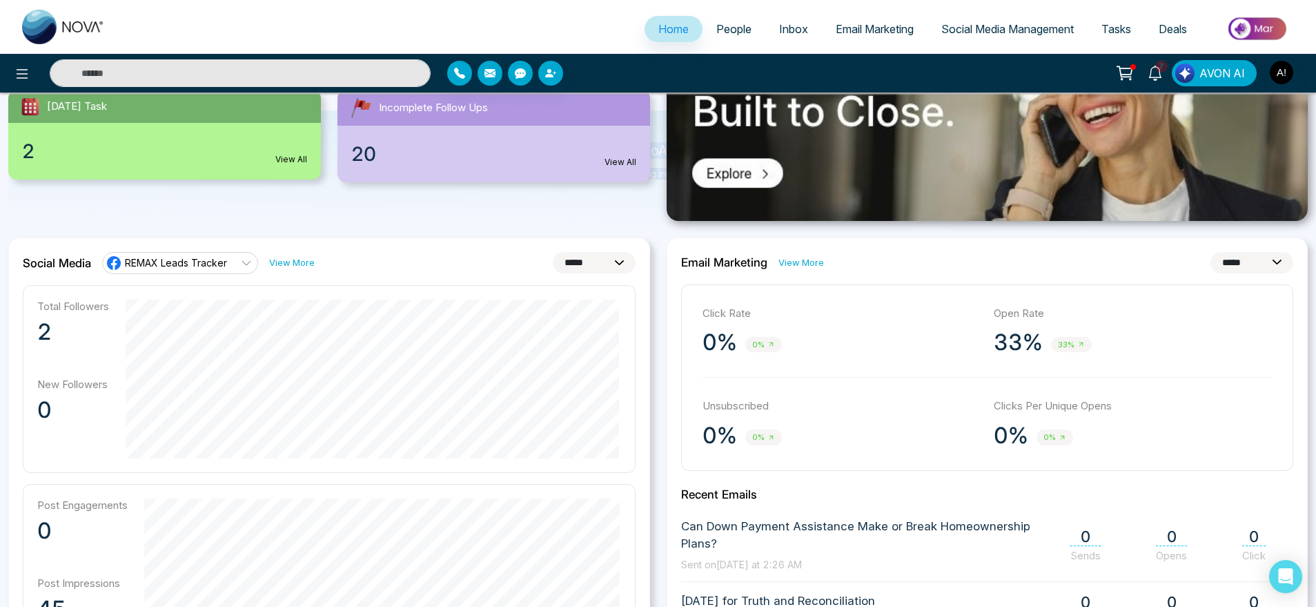
scroll to position [0, 0]
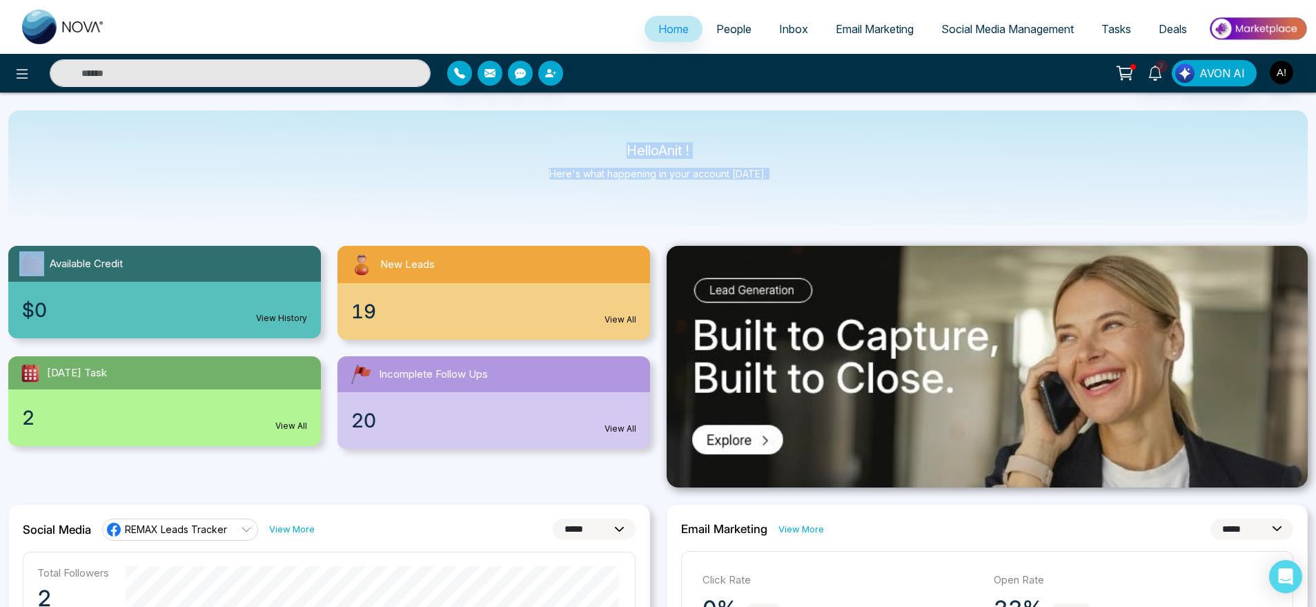
click at [832, 172] on div "Hello Anit ! Here's what happening in your account today." at bounding box center [658, 167] width 1300 height 115
drag, startPoint x: 609, startPoint y: 135, endPoint x: 799, endPoint y: 176, distance: 194.1
click at [799, 176] on div "Hello Anit ! Here's what happening in your account today." at bounding box center [658, 167] width 1300 height 115
click at [1274, 70] on img "button" at bounding box center [1281, 72] width 23 height 23
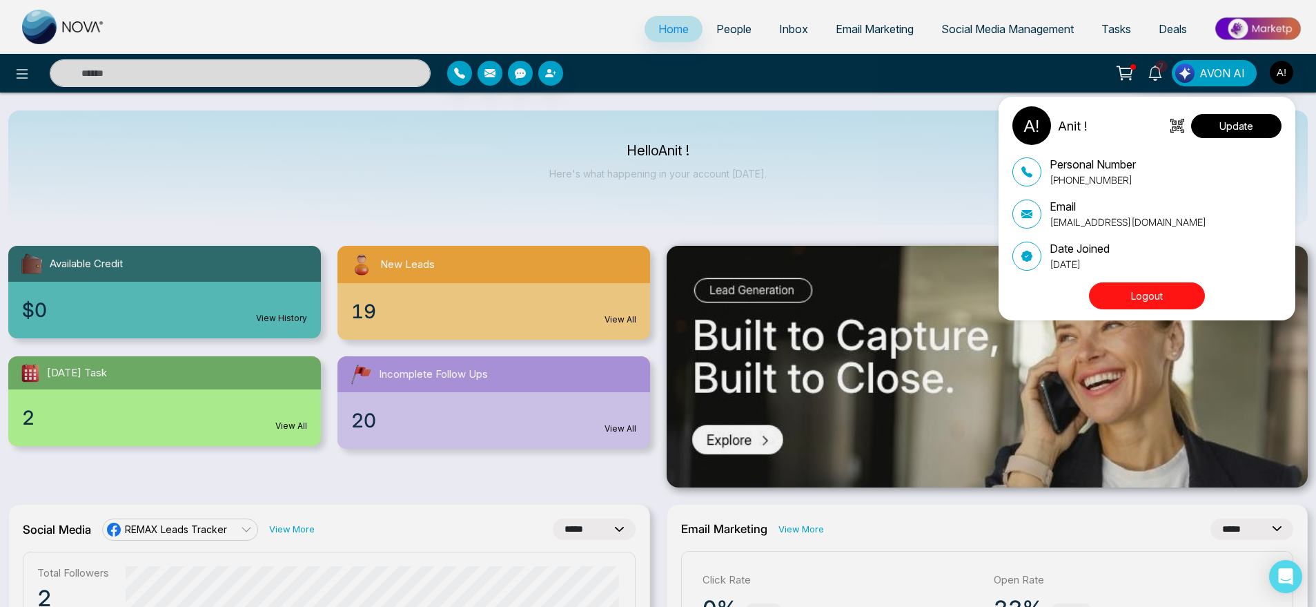
click at [1248, 126] on button "Update" at bounding box center [1236, 126] width 90 height 24
select select
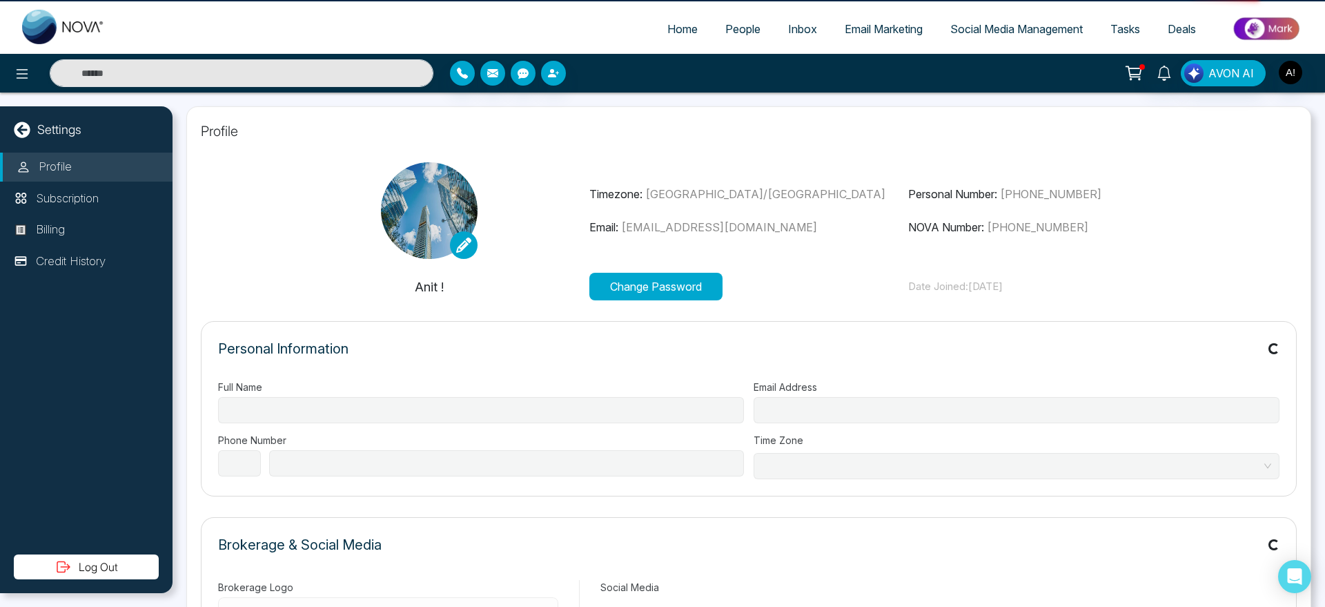
type input "******"
type input "**********"
select select "***"
type input "**********"
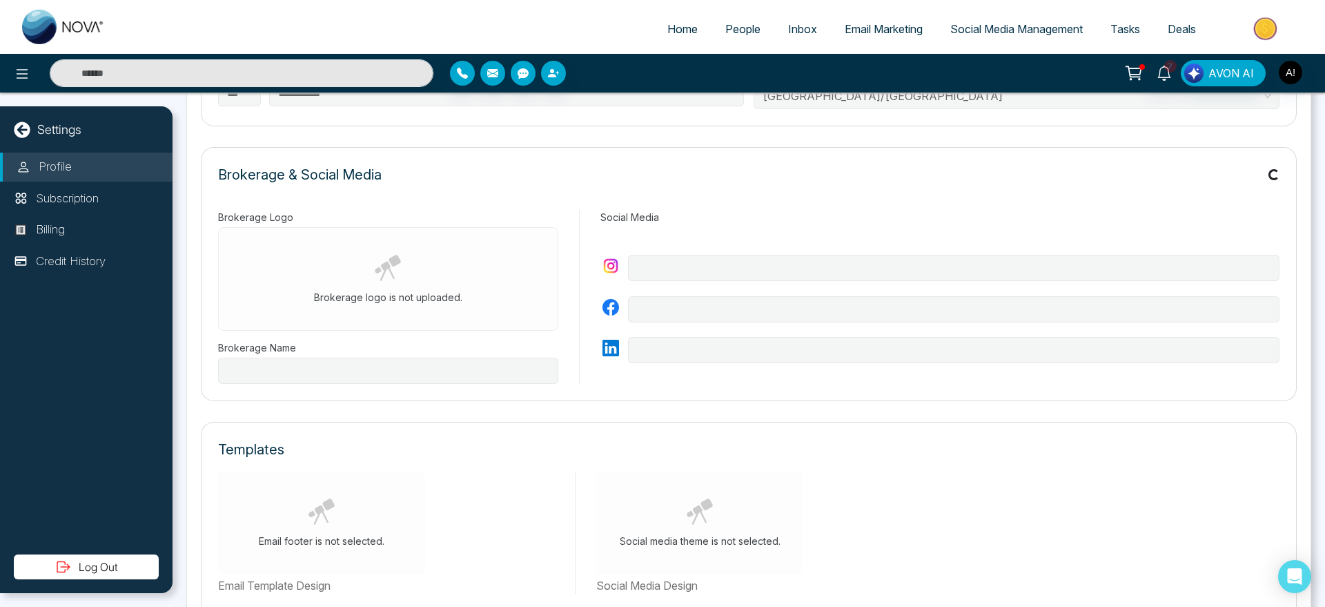
scroll to position [379, 0]
type input "********"
type input "**********"
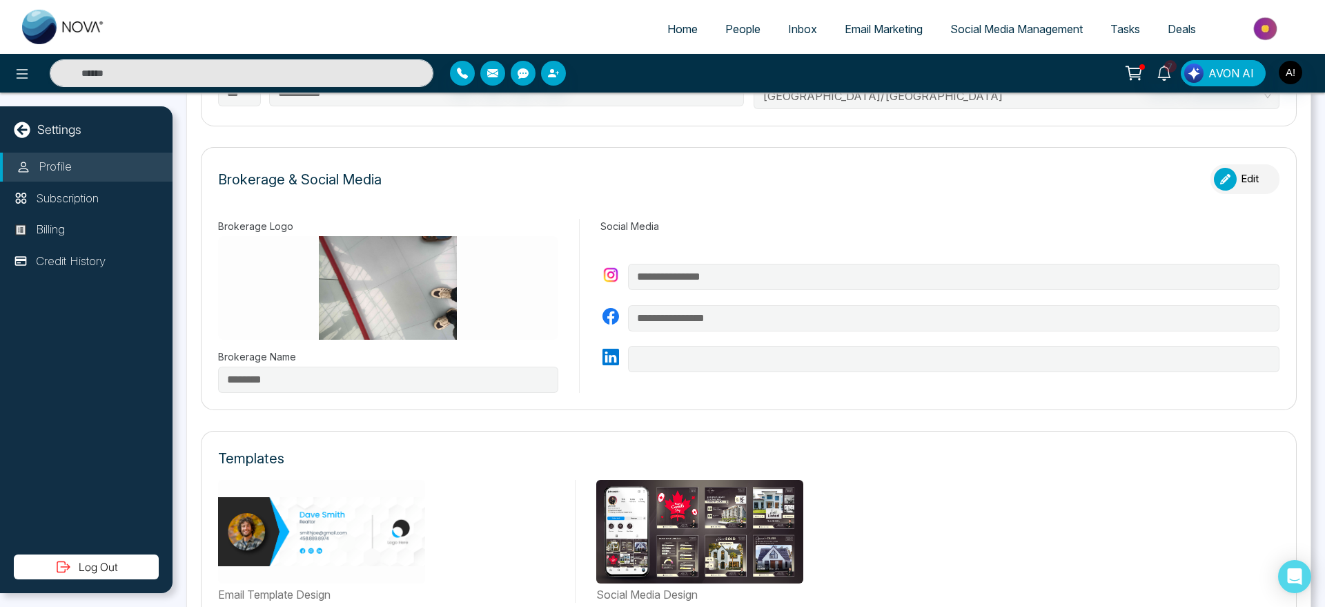
click at [118, 558] on button "Log Out" at bounding box center [86, 566] width 145 height 25
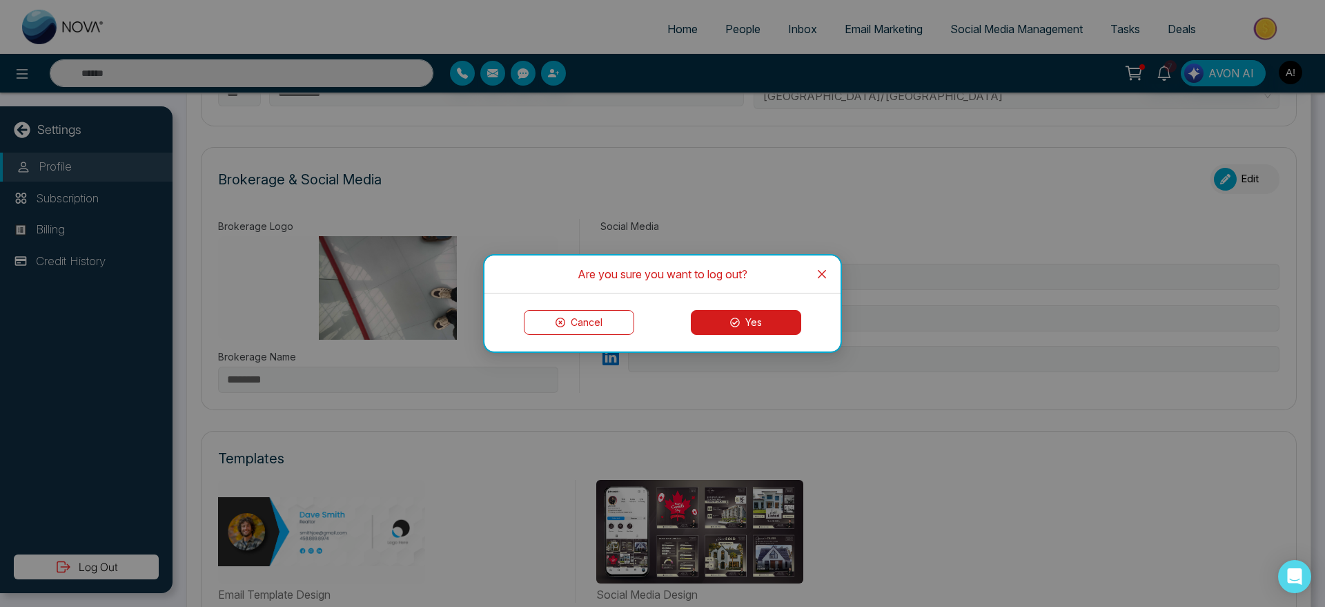
click at [768, 310] on button "Yes" at bounding box center [746, 322] width 110 height 25
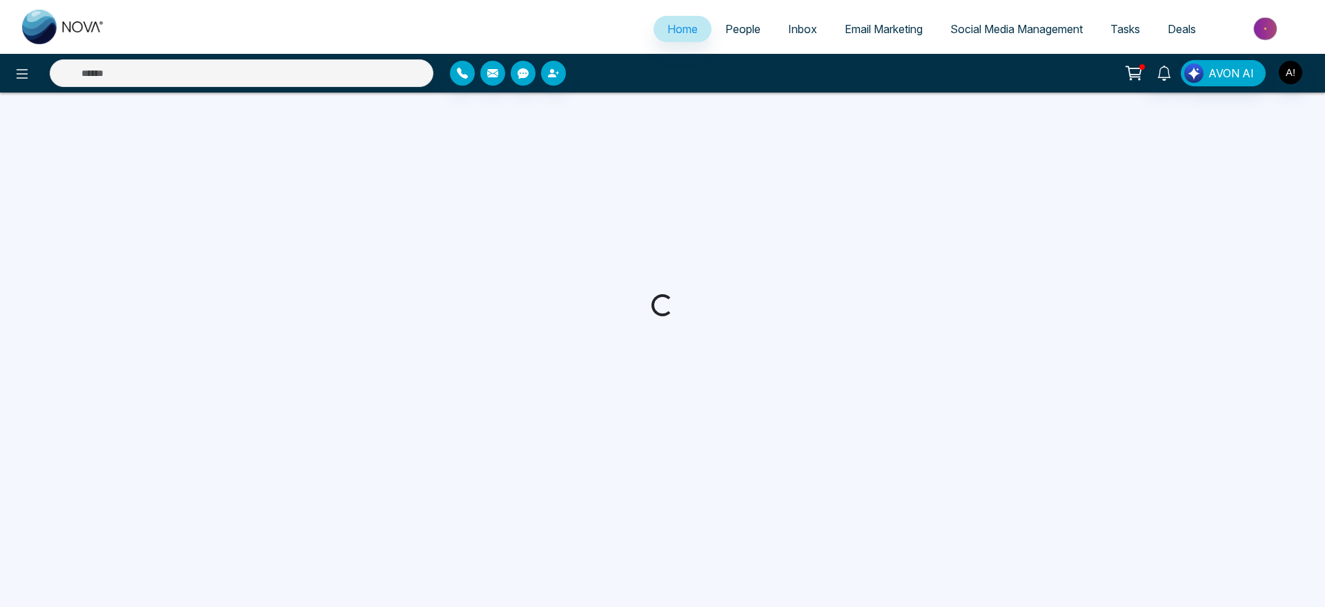
select select "*"
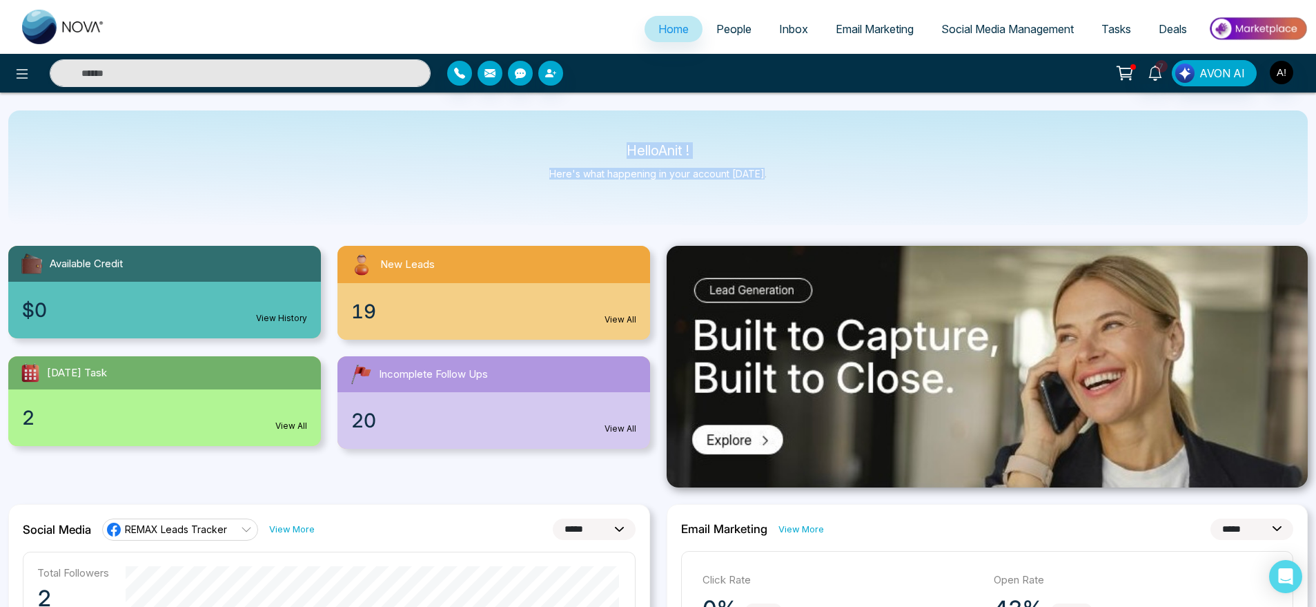
drag, startPoint x: 611, startPoint y: 140, endPoint x: 819, endPoint y: 170, distance: 210.6
click at [819, 170] on div "Hello Anit ! Here's what happening in your account today." at bounding box center [658, 167] width 1300 height 115
drag, startPoint x: 819, startPoint y: 170, endPoint x: 605, endPoint y: 121, distance: 220.2
click at [605, 121] on div "Hello Anit ! Here's what happening in your account today." at bounding box center [658, 167] width 1300 height 115
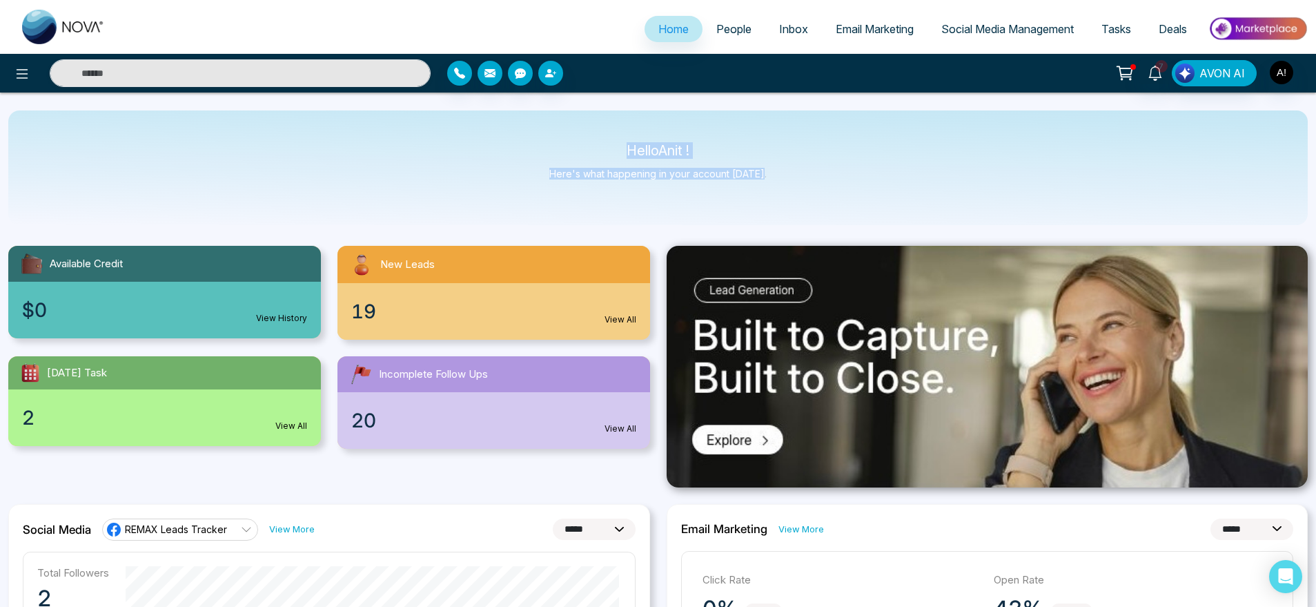
click at [605, 121] on div "Hello Anit ! Here's what happening in your account today." at bounding box center [658, 167] width 1300 height 115
drag, startPoint x: 605, startPoint y: 121, endPoint x: 772, endPoint y: 180, distance: 177.9
click at [772, 180] on div "Hello Anit ! Here's what happening in your account today." at bounding box center [658, 167] width 1300 height 115
drag, startPoint x: 772, startPoint y: 180, endPoint x: 605, endPoint y: 150, distance: 170.5
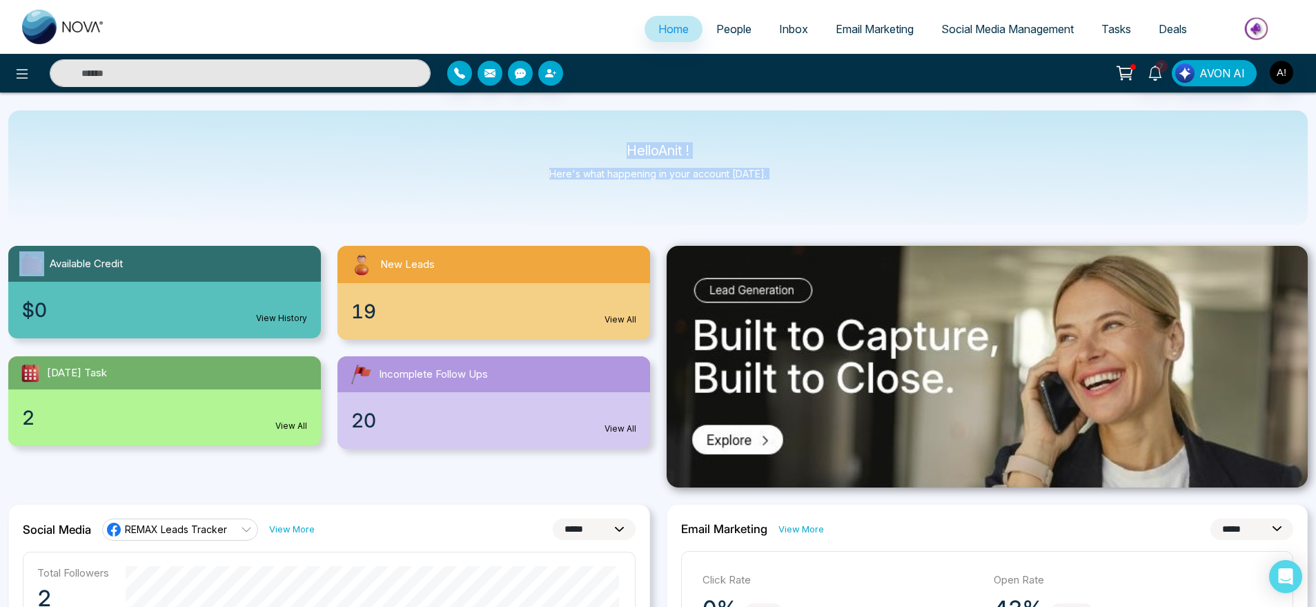
click at [605, 150] on div "Hello Anit ! Here's what happening in your account today." at bounding box center [658, 167] width 1300 height 115
click at [605, 150] on p "Hello Anit !" at bounding box center [657, 151] width 217 height 12
drag, startPoint x: 605, startPoint y: 150, endPoint x: 780, endPoint y: 173, distance: 176.9
click at [780, 173] on div "Hello Anit ! Here's what happening in your account today." at bounding box center [658, 167] width 1300 height 115
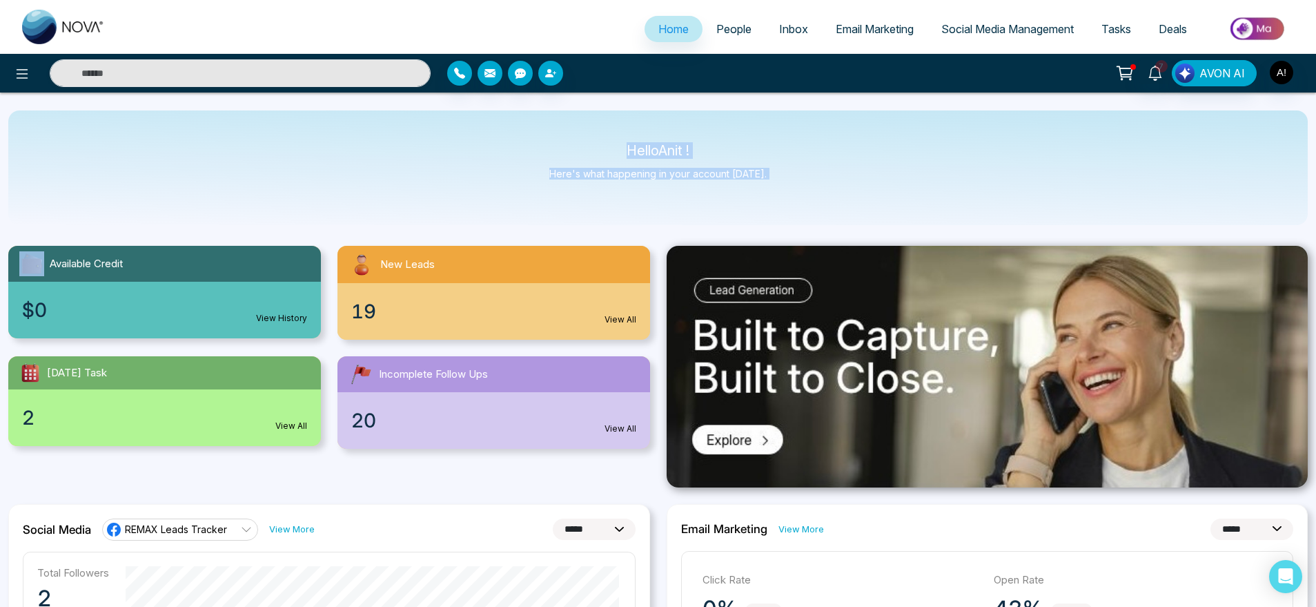
drag, startPoint x: 780, startPoint y: 173, endPoint x: 592, endPoint y: 144, distance: 190.7
click at [592, 144] on div "Hello Anit ! Here's what happening in your account today." at bounding box center [658, 167] width 1300 height 115
click at [592, 145] on p "Hello Anit !" at bounding box center [657, 151] width 217 height 12
drag, startPoint x: 592, startPoint y: 144, endPoint x: 786, endPoint y: 178, distance: 196.9
click at [786, 178] on div "Hello Anit ! Here's what happening in your account today." at bounding box center [658, 167] width 1300 height 115
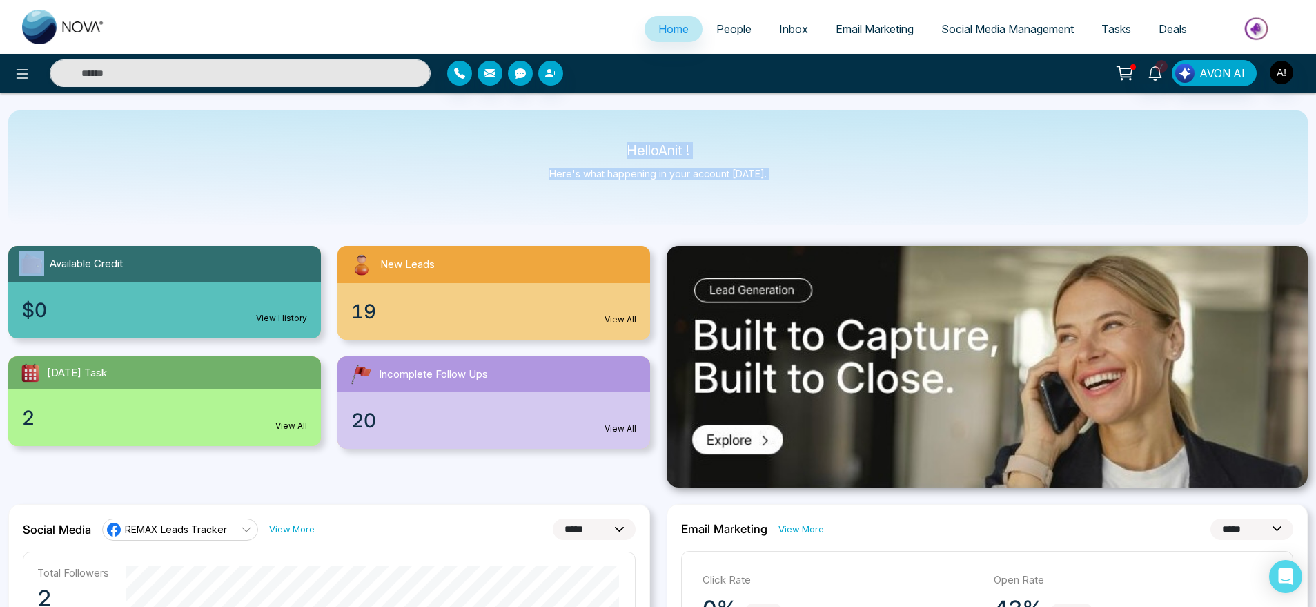
click at [786, 178] on div "Hello Anit ! Here's what happening in your account today." at bounding box center [658, 167] width 1300 height 115
drag, startPoint x: 786, startPoint y: 178, endPoint x: 555, endPoint y: 128, distance: 235.8
click at [555, 128] on div "Hello Anit ! Here's what happening in your account today." at bounding box center [658, 167] width 1300 height 115
drag, startPoint x: 555, startPoint y: 128, endPoint x: 777, endPoint y: 179, distance: 227.9
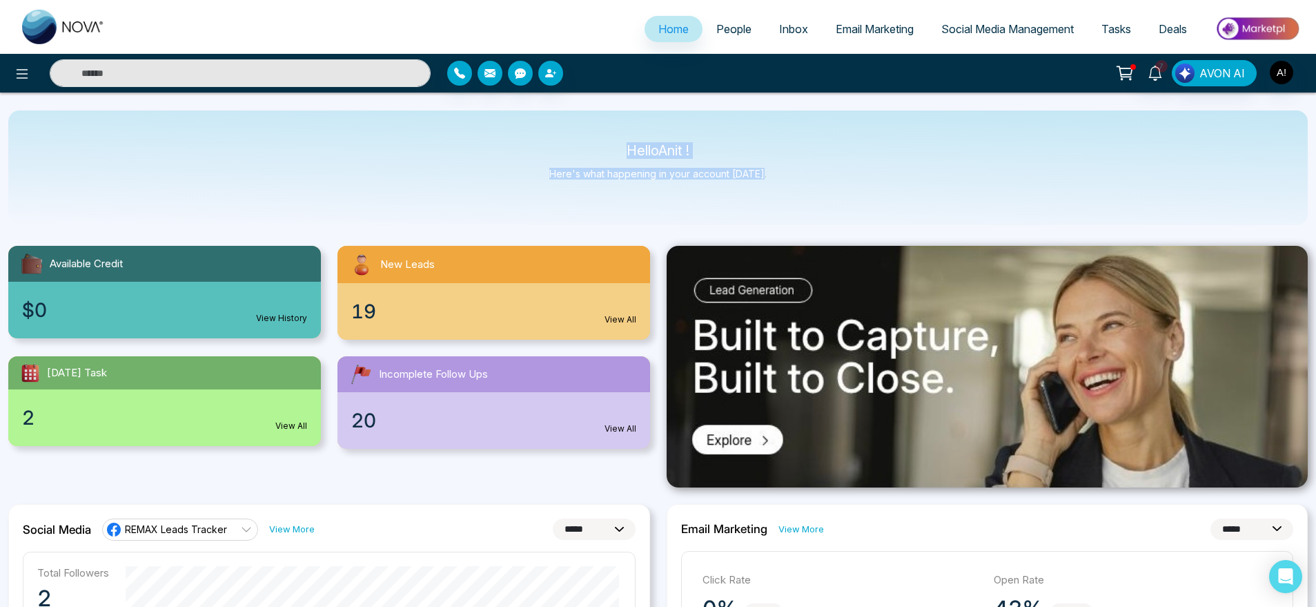
click at [777, 179] on div "Hello Anit ! Here's what happening in your account today." at bounding box center [658, 167] width 1300 height 115
drag, startPoint x: 777, startPoint y: 179, endPoint x: 579, endPoint y: 148, distance: 200.4
click at [579, 148] on div "Hello Anit ! Here's what happening in your account today." at bounding box center [658, 167] width 1300 height 115
click at [579, 148] on p "Hello Anit !" at bounding box center [657, 151] width 217 height 12
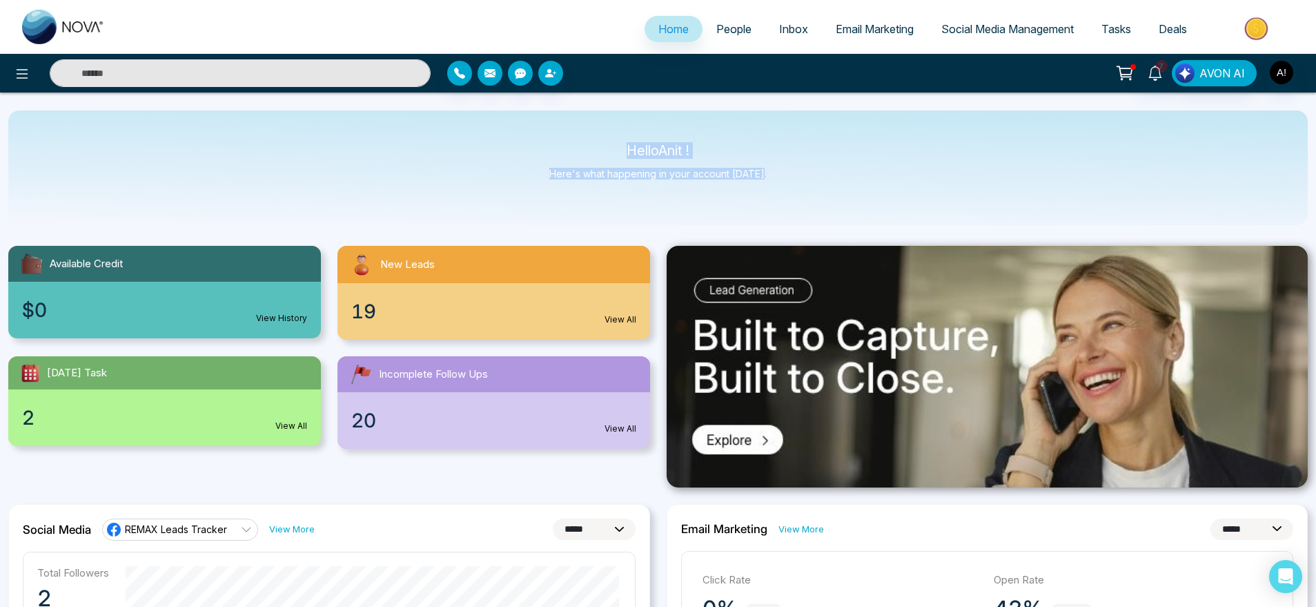
drag, startPoint x: 620, startPoint y: 140, endPoint x: 803, endPoint y: 182, distance: 187.7
click at [803, 182] on div "Hello Anit ! Here's what happening in your account today." at bounding box center [658, 167] width 1300 height 115
click at [26, 66] on icon at bounding box center [22, 74] width 17 height 17
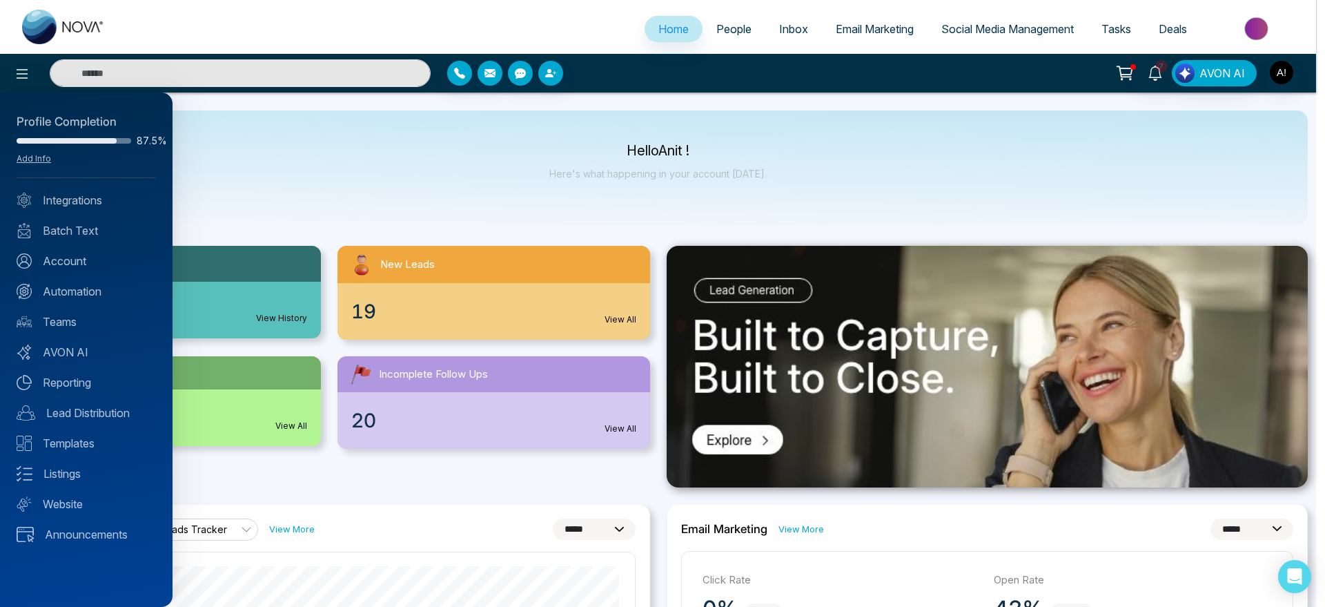
click at [285, 117] on div at bounding box center [662, 303] width 1325 height 607
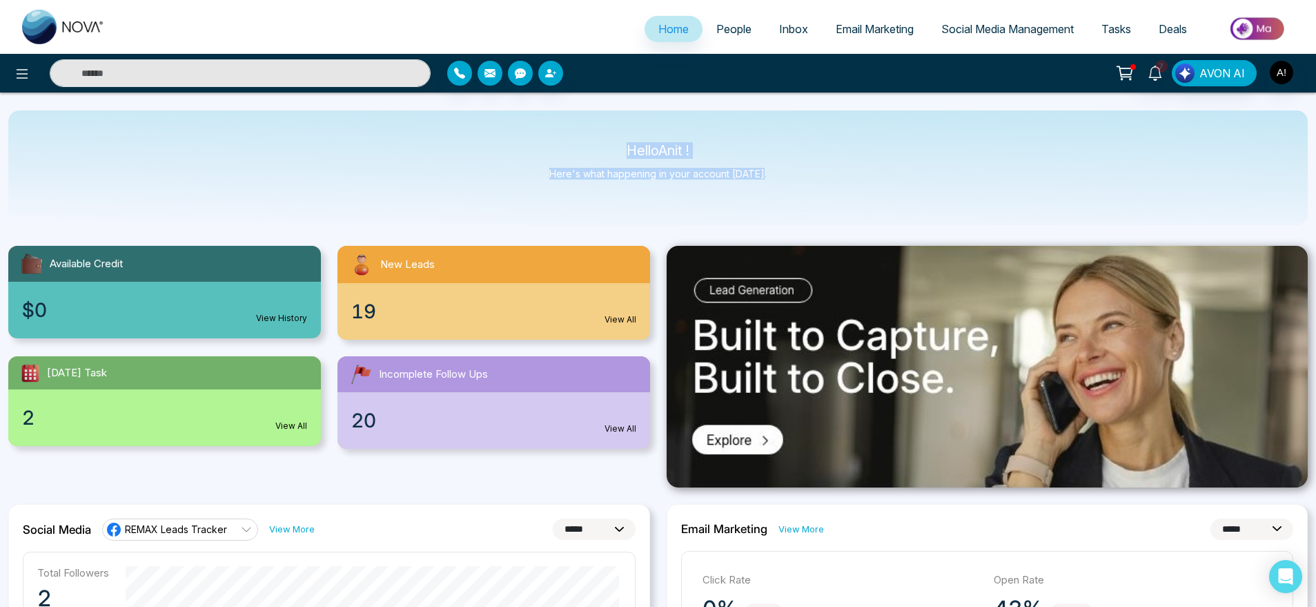
drag, startPoint x: 595, startPoint y: 135, endPoint x: 817, endPoint y: 180, distance: 226.9
click at [817, 180] on div "Hello Anit ! Here's what happening in your account today." at bounding box center [658, 167] width 1300 height 115
drag, startPoint x: 817, startPoint y: 180, endPoint x: 554, endPoint y: 157, distance: 264.7
click at [554, 157] on div "Hello Anit ! Here's what happening in your account today." at bounding box center [658, 167] width 1300 height 115
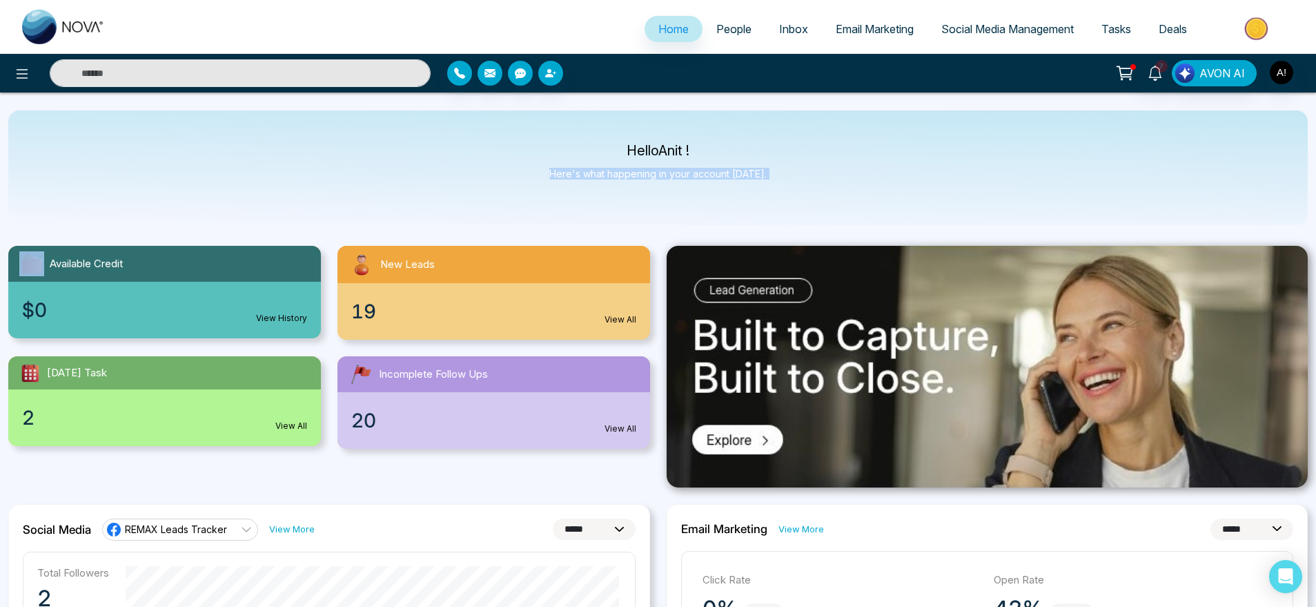
click at [554, 157] on div "Hello Anit ! Here's what happening in your account today." at bounding box center [657, 168] width 217 height 46
drag, startPoint x: 623, startPoint y: 137, endPoint x: 784, endPoint y: 168, distance: 163.8
click at [784, 168] on div "Hello Anit ! Here's what happening in your account today." at bounding box center [658, 167] width 1300 height 115
drag, startPoint x: 784, startPoint y: 168, endPoint x: 565, endPoint y: 146, distance: 220.6
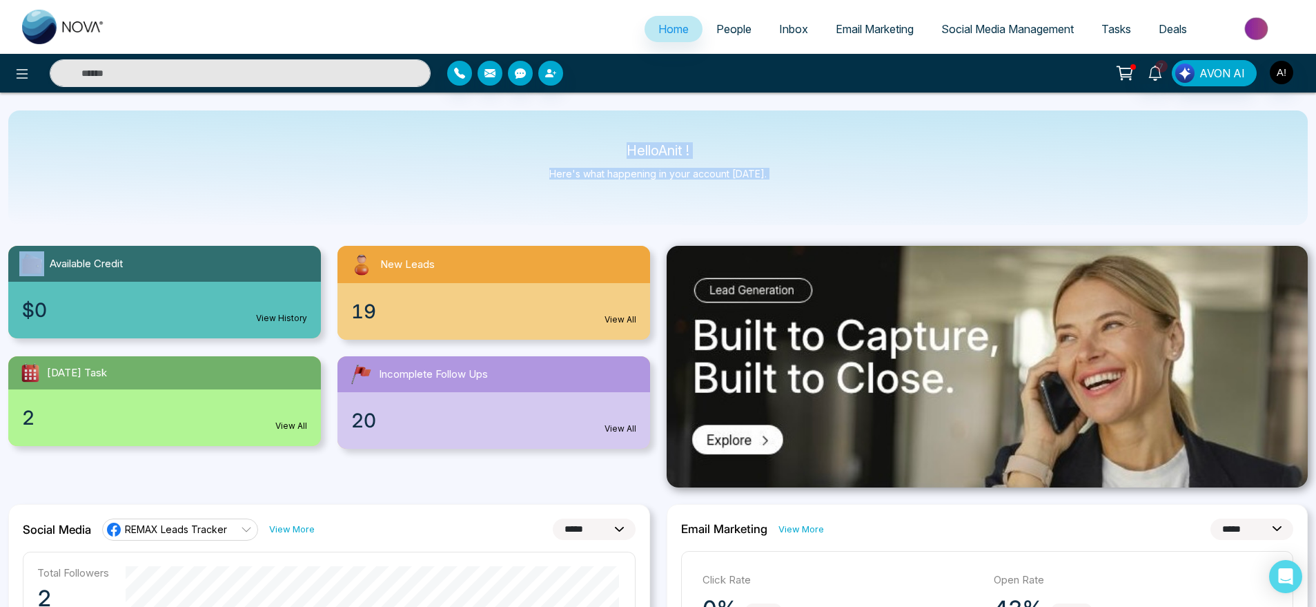
click at [565, 146] on div "Hello Anit ! Here's what happening in your account today." at bounding box center [658, 167] width 1300 height 115
click at [565, 146] on p "Hello Anit !" at bounding box center [657, 151] width 217 height 12
drag, startPoint x: 619, startPoint y: 137, endPoint x: 781, endPoint y: 179, distance: 167.8
click at [781, 179] on div "Hello Anit ! Here's what happening in your account today." at bounding box center [658, 167] width 1300 height 115
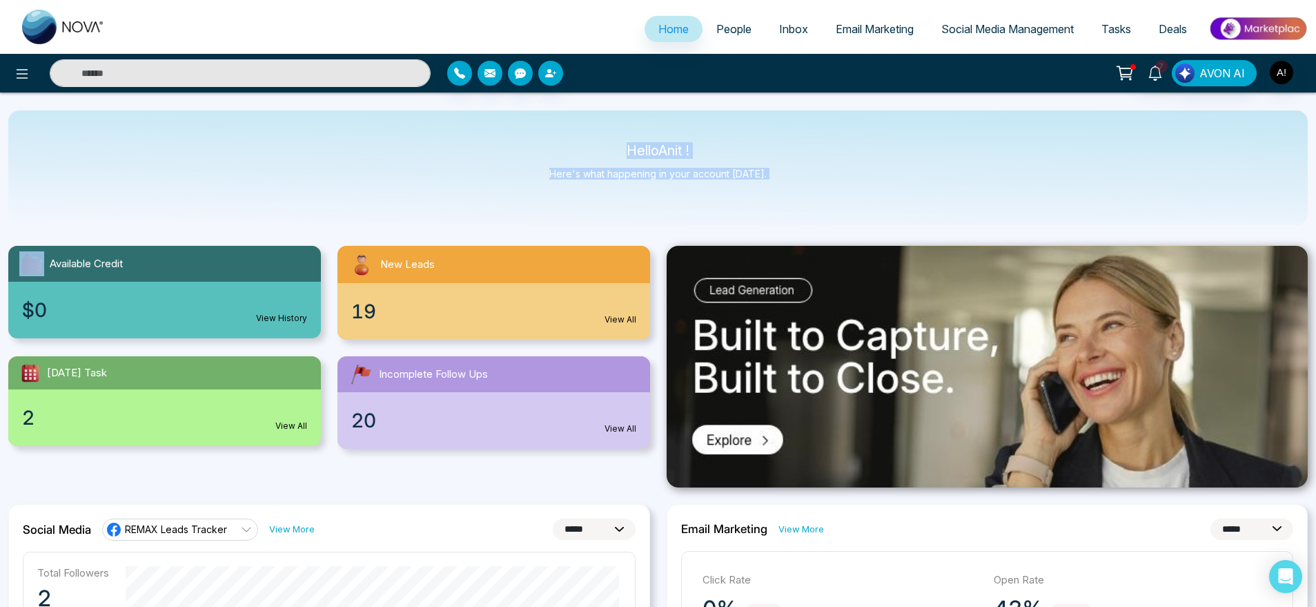
drag, startPoint x: 781, startPoint y: 179, endPoint x: 616, endPoint y: 148, distance: 168.7
click at [616, 148] on div "Hello Anit ! Here's what happening in your account today." at bounding box center [658, 167] width 1300 height 115
click at [616, 148] on p "Hello Anit !" at bounding box center [657, 151] width 217 height 12
drag, startPoint x: 616, startPoint y: 148, endPoint x: 810, endPoint y: 177, distance: 196.1
click at [810, 177] on div "Hello Anit ! Here's what happening in your account today." at bounding box center [658, 167] width 1300 height 115
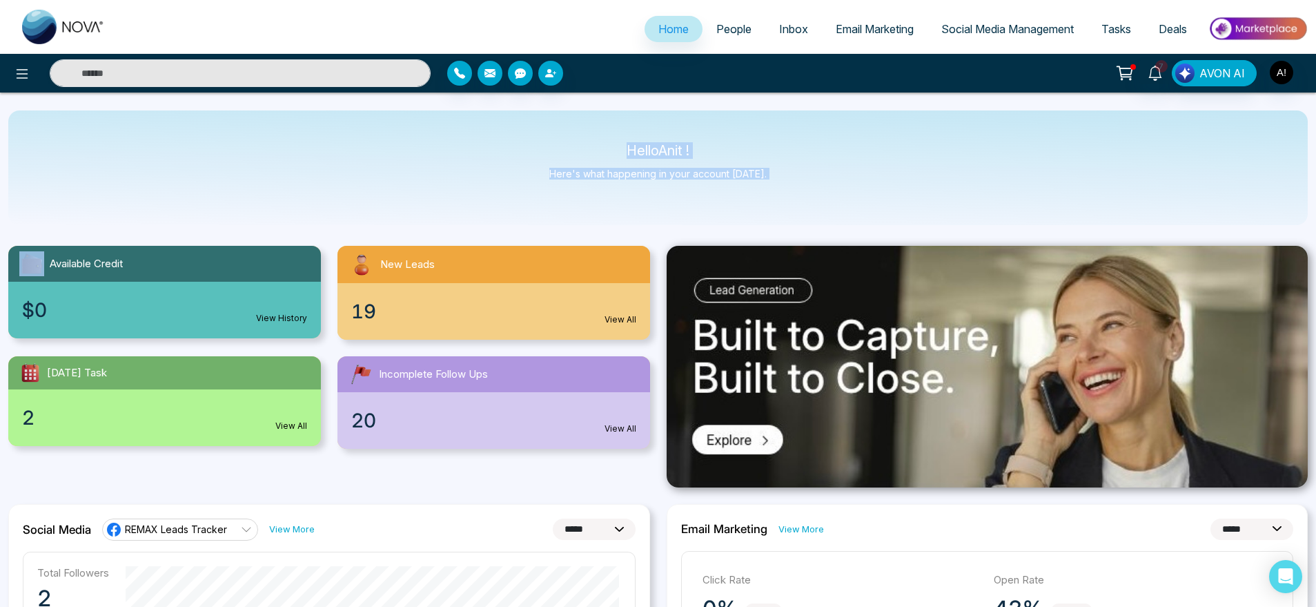
click at [810, 177] on div "Hello Anit ! Here's what happening in your account today." at bounding box center [658, 167] width 1300 height 115
drag, startPoint x: 810, startPoint y: 177, endPoint x: 525, endPoint y: 143, distance: 286.4
click at [525, 143] on div "Hello Anit ! Here's what happening in your account today." at bounding box center [658, 167] width 1300 height 115
drag, startPoint x: 607, startPoint y: 146, endPoint x: 801, endPoint y: 192, distance: 198.7
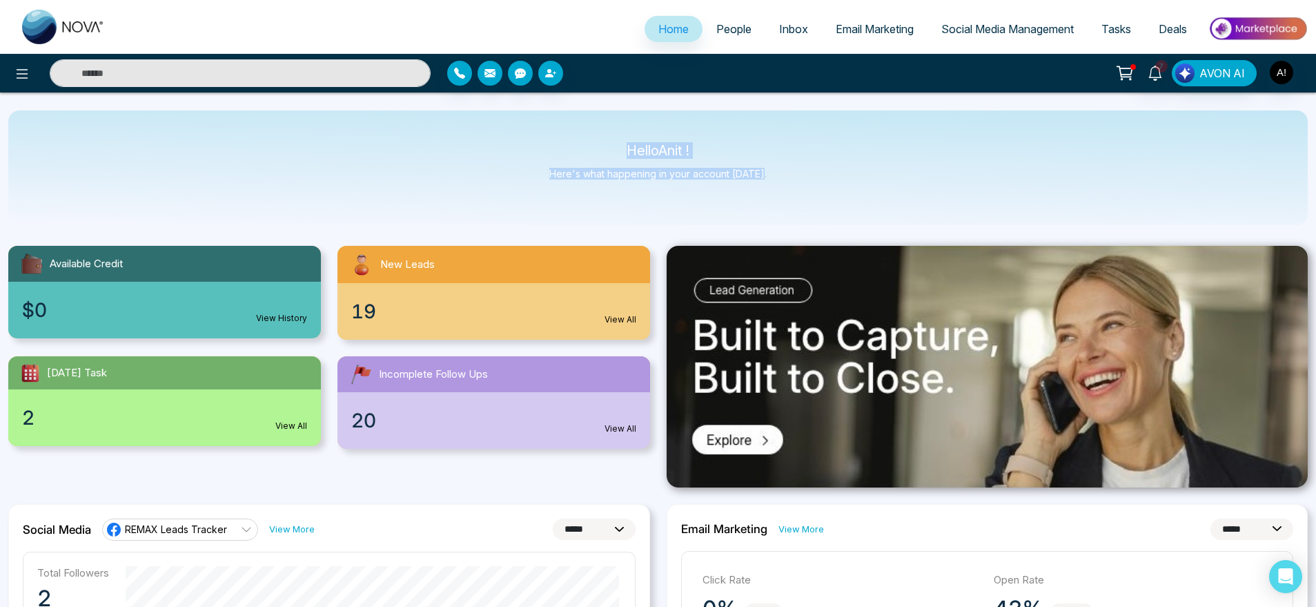
click at [801, 192] on div "Hello Anit ! Here's what happening in your account today." at bounding box center [658, 167] width 1300 height 115
click at [630, 136] on div "Hello Anit ! Here's what happening in your account today." at bounding box center [658, 167] width 1300 height 115
drag, startPoint x: 616, startPoint y: 135, endPoint x: 782, endPoint y: 183, distance: 172.4
click at [782, 183] on div "Hello Anit ! Here's what happening in your account today." at bounding box center [658, 167] width 1300 height 115
click at [697, 172] on p "Here's what happening in your account [DATE]." at bounding box center [657, 174] width 217 height 12
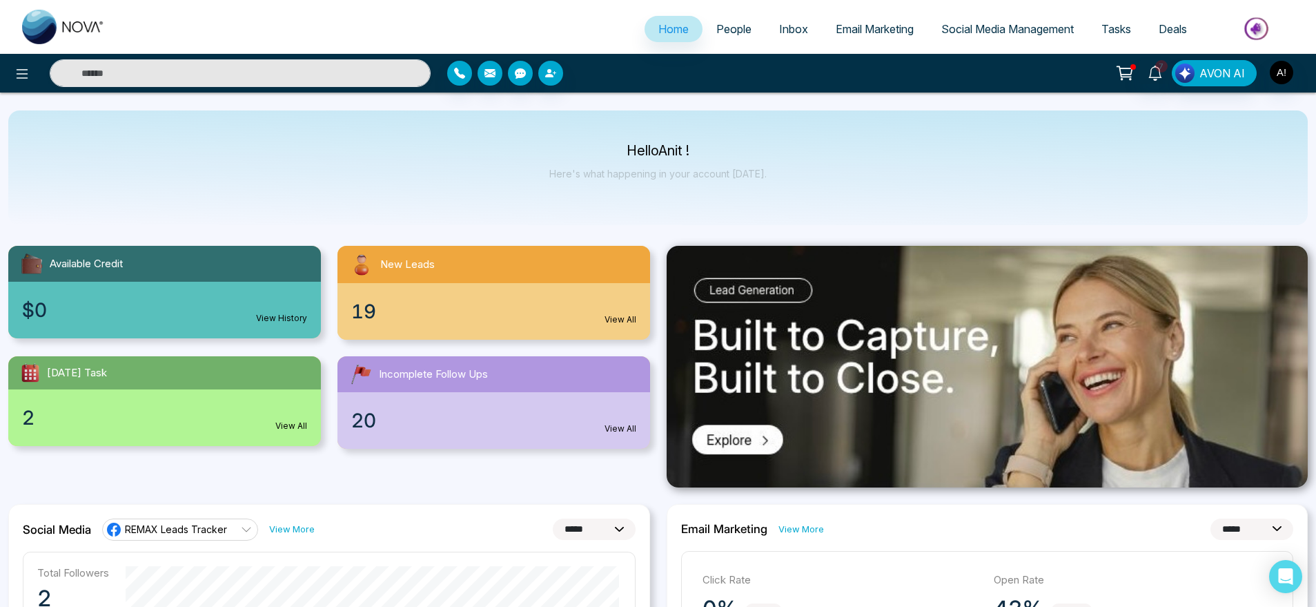
click at [784, 184] on div "Hello Anit ! Here's what happening in your account today." at bounding box center [658, 167] width 1300 height 115
drag, startPoint x: 784, startPoint y: 184, endPoint x: 603, endPoint y: 146, distance: 184.6
click at [603, 146] on div "Hello Anit ! Here's what happening in your account today." at bounding box center [658, 167] width 1300 height 115
click at [603, 146] on p "Hello Anit !" at bounding box center [657, 151] width 217 height 12
drag, startPoint x: 603, startPoint y: 146, endPoint x: 793, endPoint y: 175, distance: 192.0
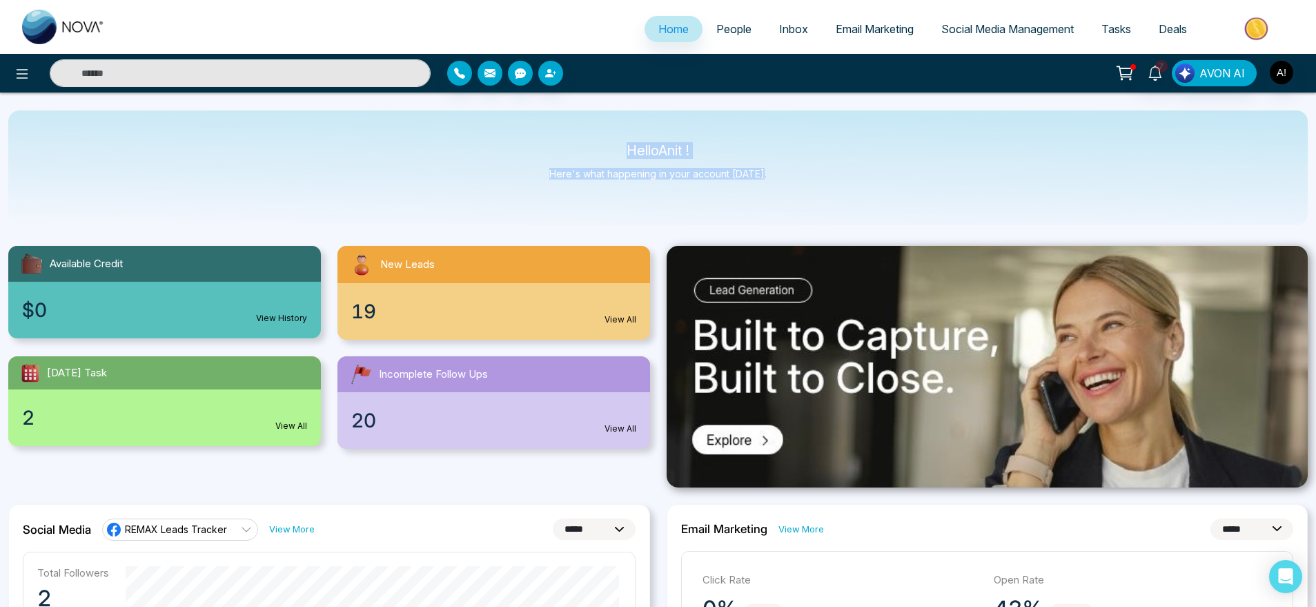
click at [793, 175] on div "Hello Anit ! Here's what happening in your account today." at bounding box center [658, 167] width 1300 height 115
drag, startPoint x: 793, startPoint y: 175, endPoint x: 603, endPoint y: 130, distance: 195.1
click at [603, 130] on div "Hello Anit ! Here's what happening in your account today." at bounding box center [658, 167] width 1300 height 115
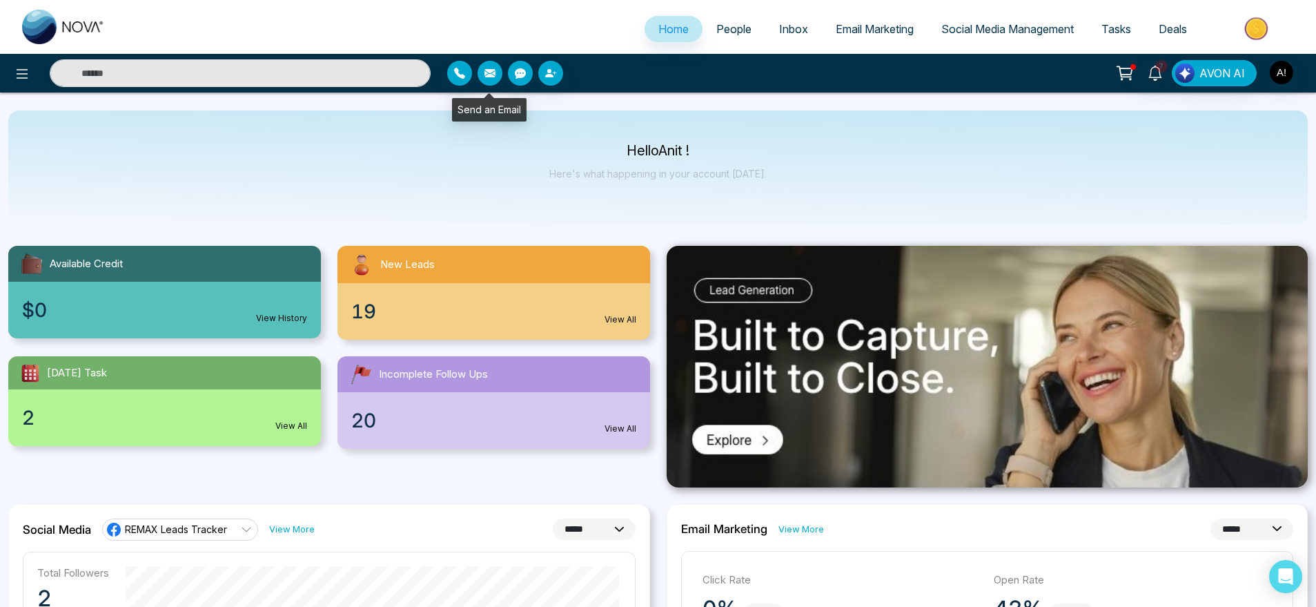
click at [489, 66] on button "button" at bounding box center [490, 73] width 25 height 25
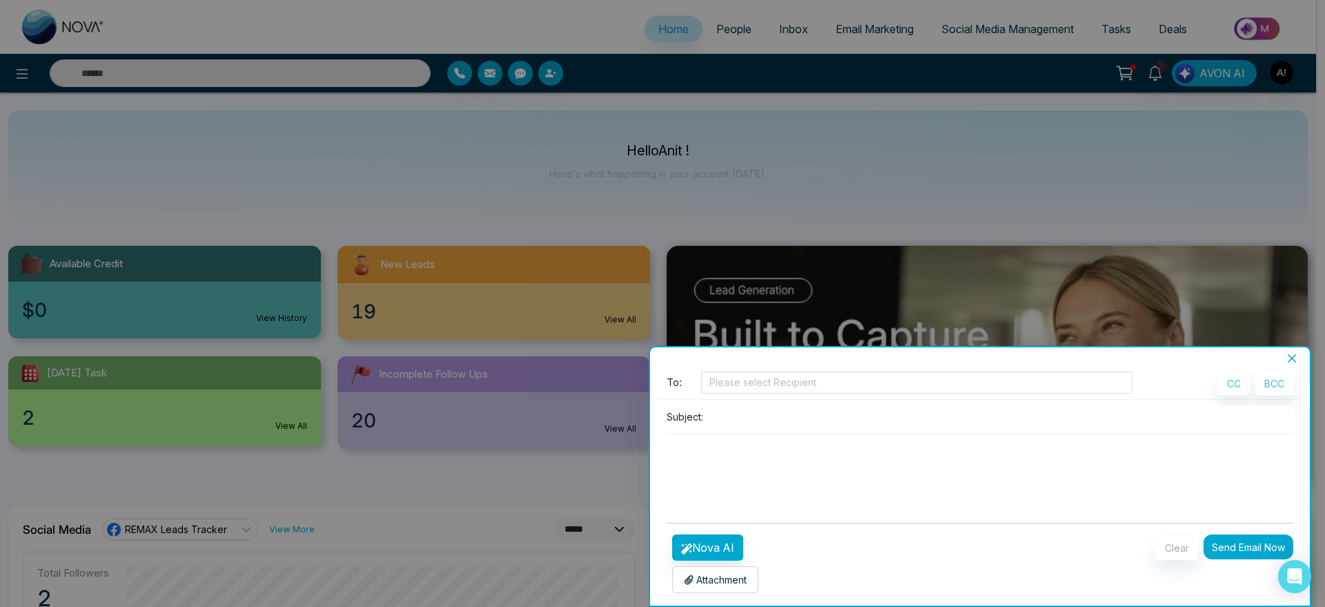
click at [589, 126] on div at bounding box center [662, 303] width 1325 height 607
click at [1296, 362] on icon "close" at bounding box center [1292, 358] width 11 height 11
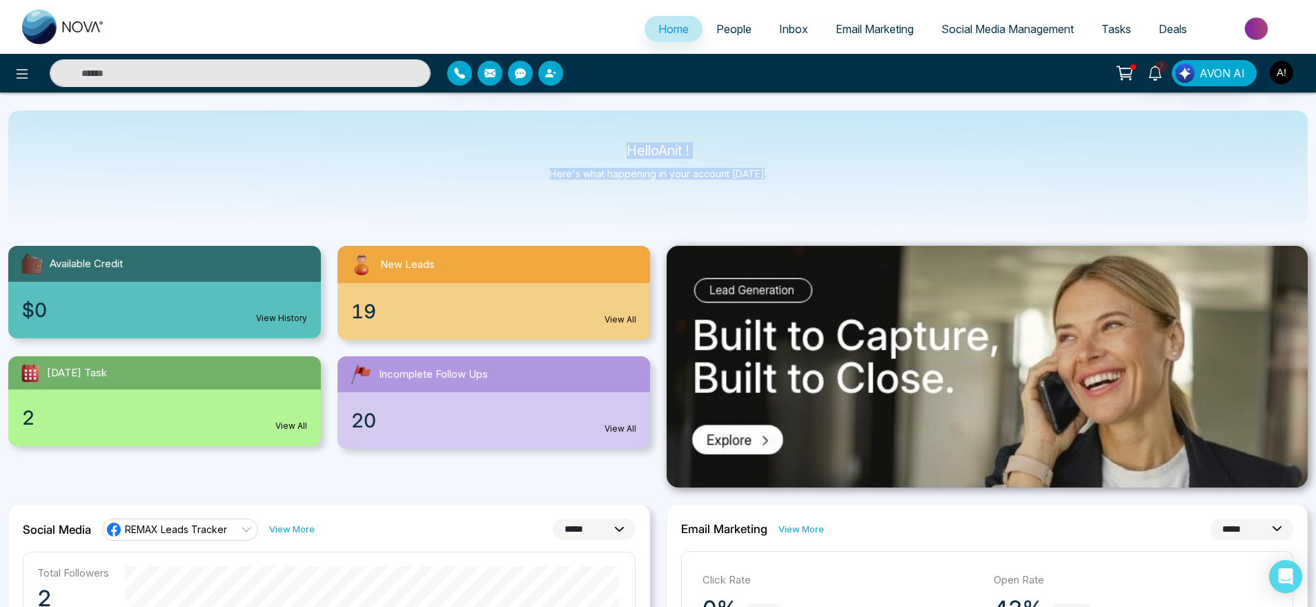
drag, startPoint x: 771, startPoint y: 182, endPoint x: 589, endPoint y: 134, distance: 188.3
click at [589, 134] on div "Hello Anit ! Here's what happening in your account today." at bounding box center [658, 167] width 1300 height 115
drag, startPoint x: 589, startPoint y: 134, endPoint x: 804, endPoint y: 177, distance: 219.6
click at [804, 177] on div "Hello Anit ! Here's what happening in your account today." at bounding box center [658, 167] width 1300 height 115
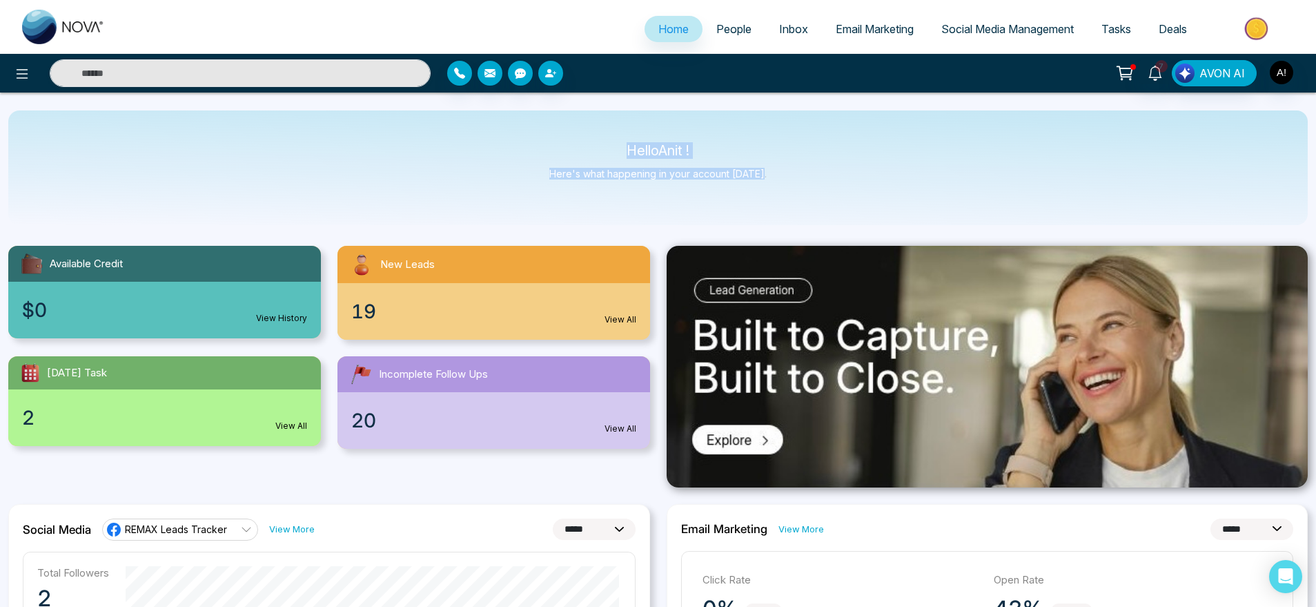
click at [804, 177] on div "Hello Anit ! Here's what happening in your account today." at bounding box center [658, 167] width 1300 height 115
drag, startPoint x: 804, startPoint y: 177, endPoint x: 524, endPoint y: 133, distance: 283.7
click at [524, 133] on div "Hello Anit ! Here's what happening in your account today." at bounding box center [658, 167] width 1300 height 115
drag, startPoint x: 604, startPoint y: 134, endPoint x: 765, endPoint y: 194, distance: 171.7
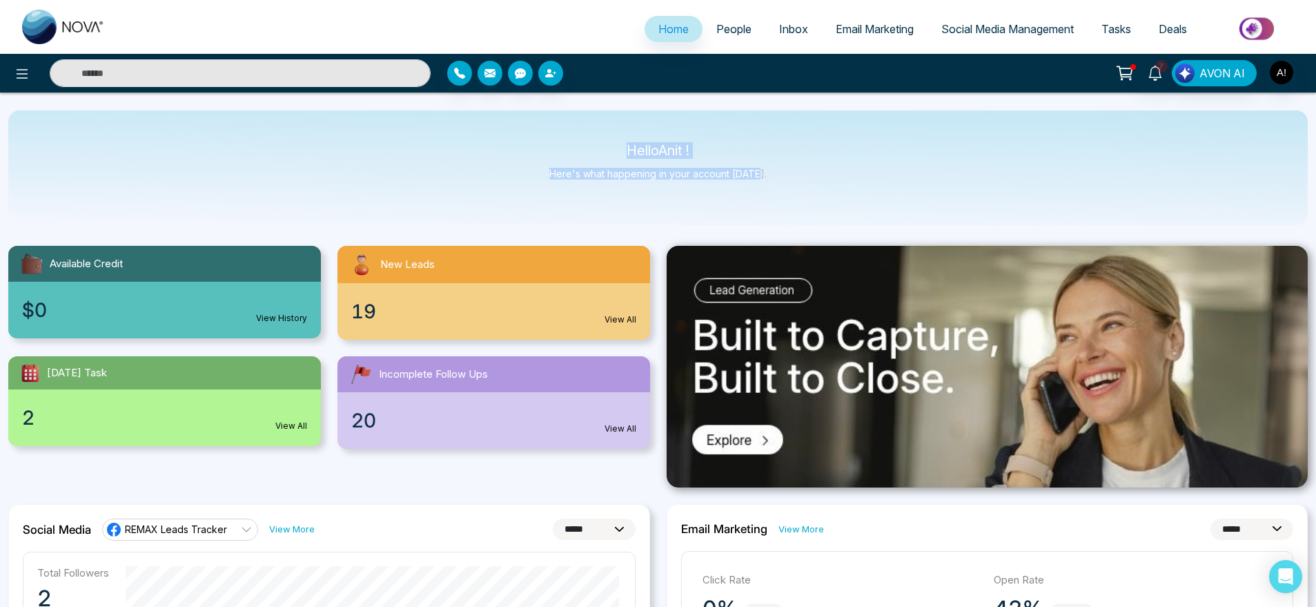
click at [765, 194] on div "Hello Anit ! Here's what happening in your account today." at bounding box center [658, 167] width 1300 height 115
drag, startPoint x: 765, startPoint y: 194, endPoint x: 553, endPoint y: 137, distance: 219.3
click at [553, 137] on div "Hello Anit ! Here's what happening in your account today." at bounding box center [658, 167] width 1300 height 115
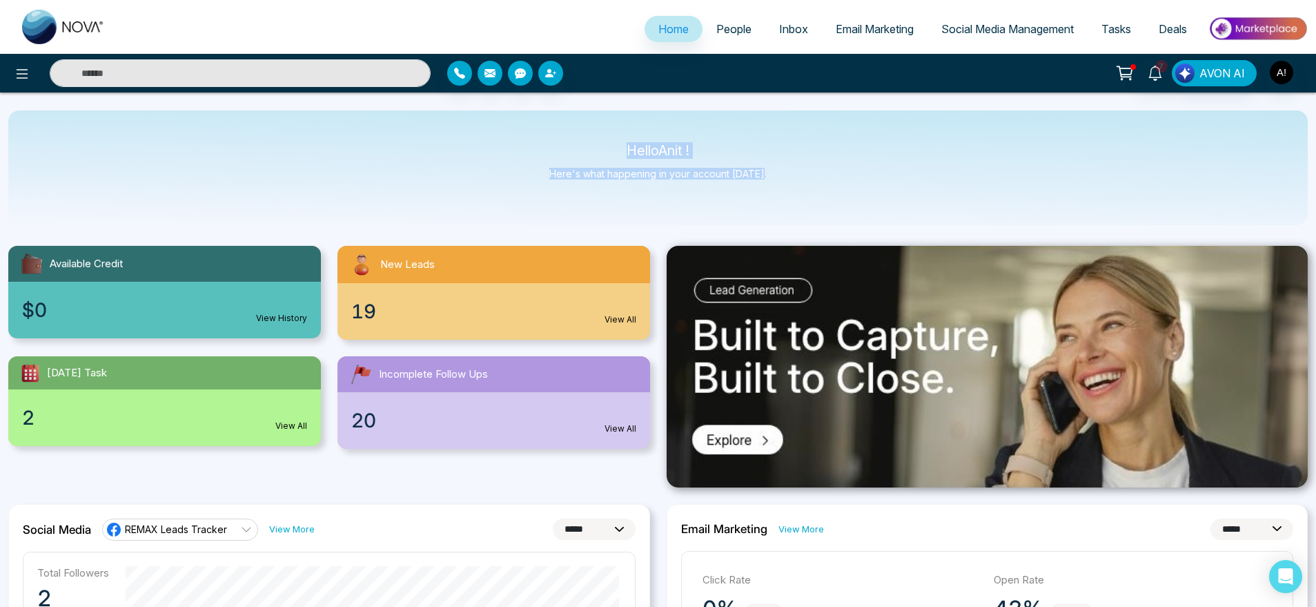
drag, startPoint x: 553, startPoint y: 137, endPoint x: 835, endPoint y: 210, distance: 291.5
click at [835, 210] on div "Hello Anit ! Here's what happening in your account today." at bounding box center [658, 167] width 1300 height 115
drag, startPoint x: 835, startPoint y: 210, endPoint x: 587, endPoint y: 122, distance: 263.5
click at [587, 122] on div "Hello Anit ! Here's what happening in your account today." at bounding box center [658, 167] width 1300 height 115
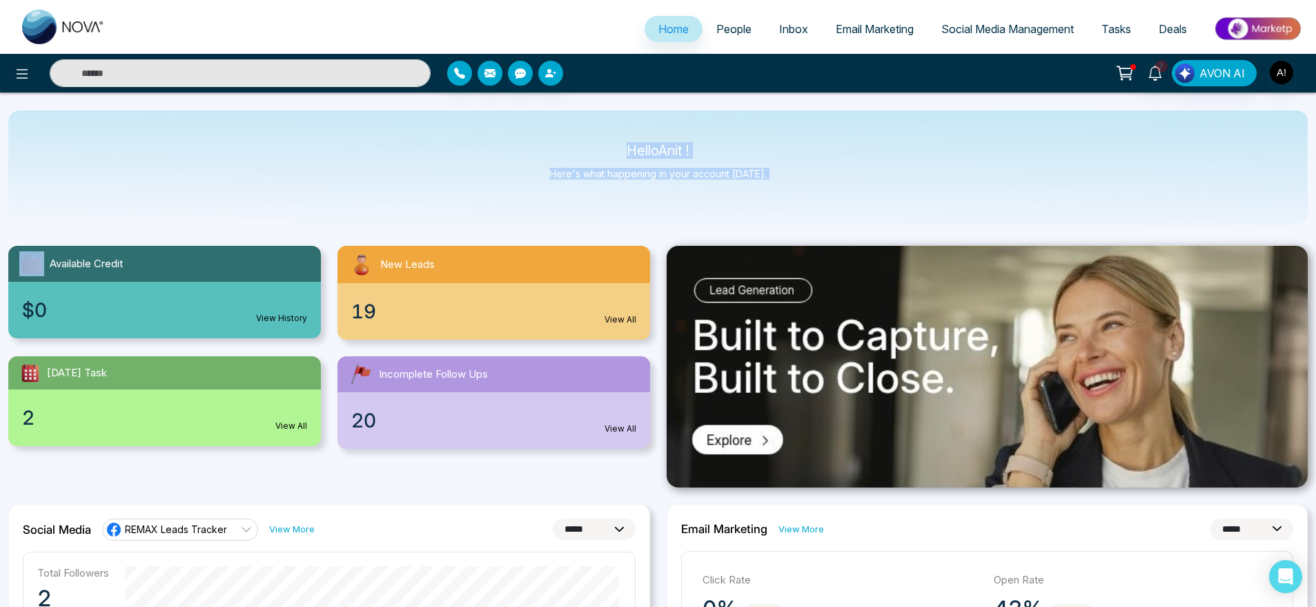
click at [587, 122] on div "Hello Anit ! Here's what happening in your account today." at bounding box center [658, 167] width 1300 height 115
drag, startPoint x: 616, startPoint y: 153, endPoint x: 812, endPoint y: 188, distance: 199.2
click at [812, 188] on div "Hello Anit ! Here's what happening in your account today." at bounding box center [658, 167] width 1300 height 115
drag, startPoint x: 812, startPoint y: 188, endPoint x: 582, endPoint y: 124, distance: 239.1
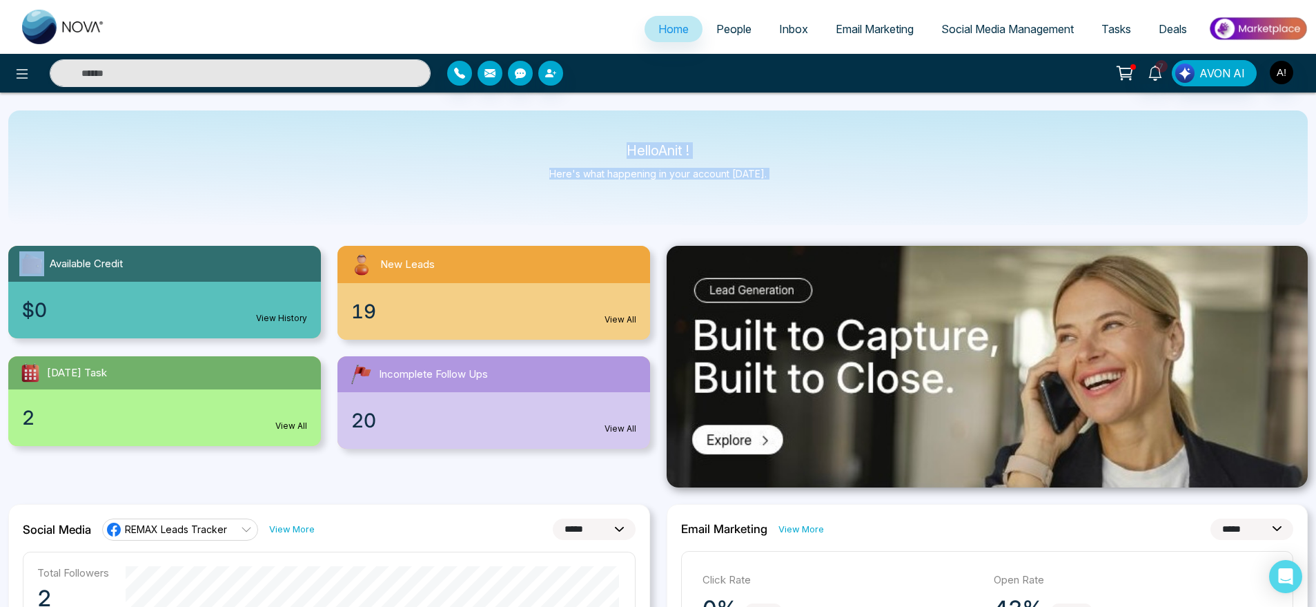
click at [582, 124] on div "Hello Anit ! Here's what happening in your account today." at bounding box center [658, 167] width 1300 height 115
drag, startPoint x: 582, startPoint y: 124, endPoint x: 808, endPoint y: 189, distance: 235.5
click at [808, 189] on div "Hello Anit ! Here's what happening in your account today." at bounding box center [658, 167] width 1300 height 115
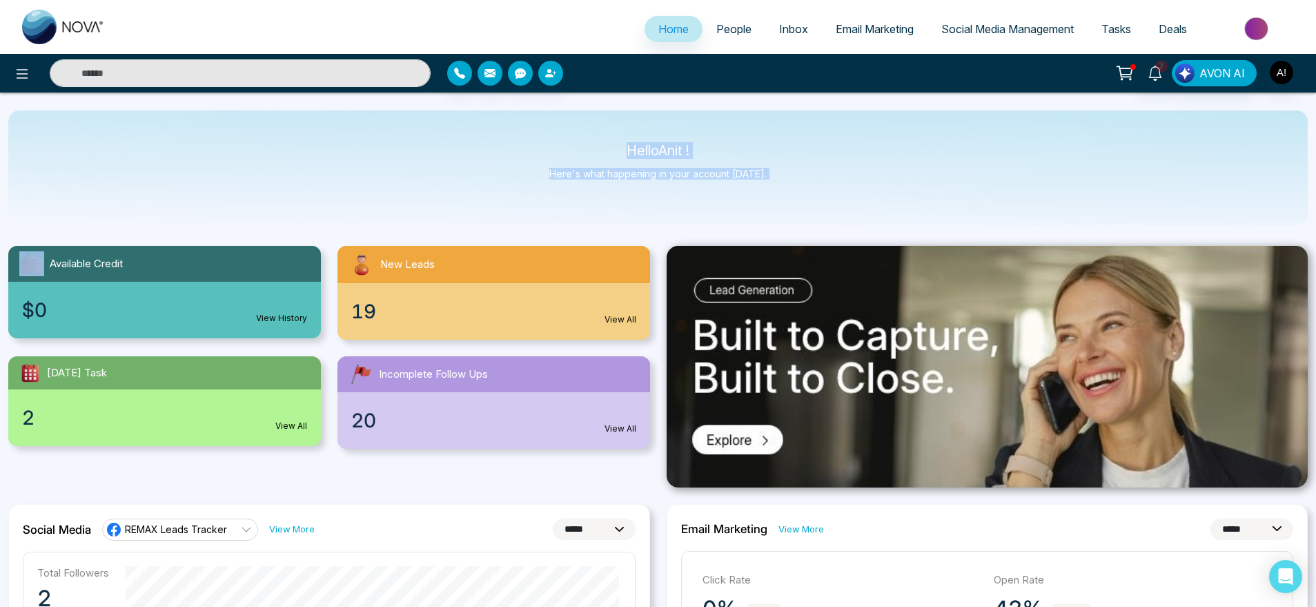
drag, startPoint x: 808, startPoint y: 189, endPoint x: 590, endPoint y: 128, distance: 226.4
click at [590, 128] on div "Hello Anit ! Here's what happening in your account today." at bounding box center [658, 167] width 1300 height 115
drag, startPoint x: 590, startPoint y: 128, endPoint x: 796, endPoint y: 179, distance: 211.9
click at [796, 179] on div "Hello Anit ! Here's what happening in your account today." at bounding box center [658, 167] width 1300 height 115
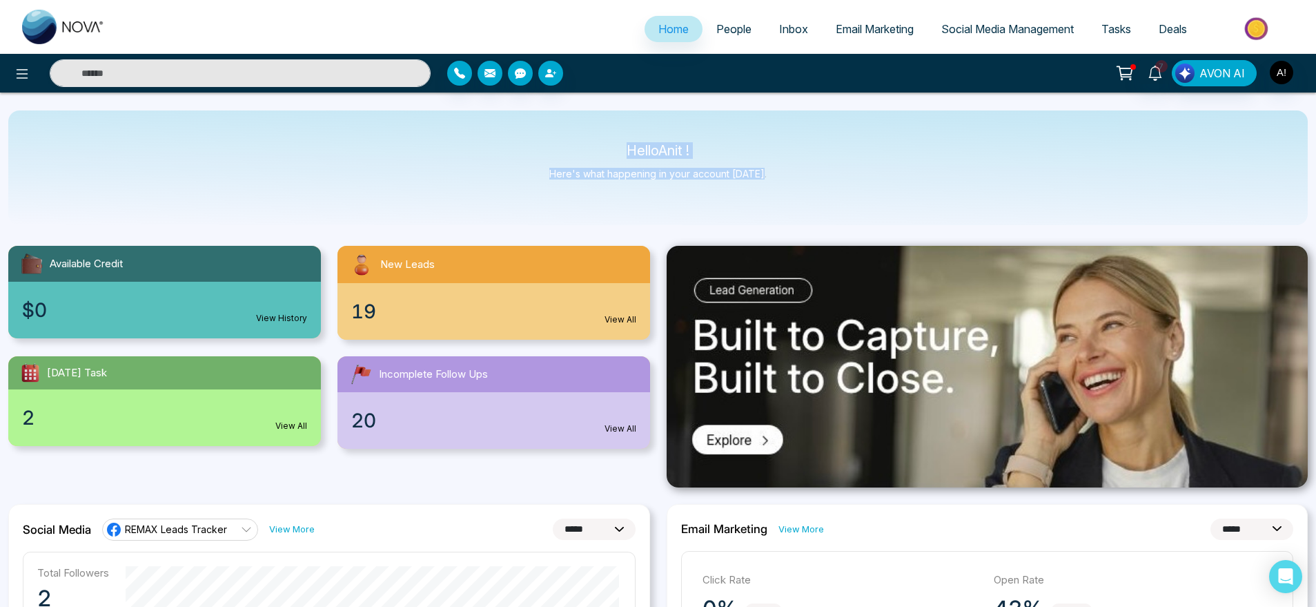
click at [796, 179] on div "Hello Anit ! Here's what happening in your account today." at bounding box center [658, 167] width 1300 height 115
drag, startPoint x: 796, startPoint y: 179, endPoint x: 576, endPoint y: 131, distance: 225.4
click at [576, 131] on div "Hello Anit ! Here's what happening in your account today." at bounding box center [658, 167] width 1300 height 115
drag, startPoint x: 605, startPoint y: 135, endPoint x: 808, endPoint y: 189, distance: 210.1
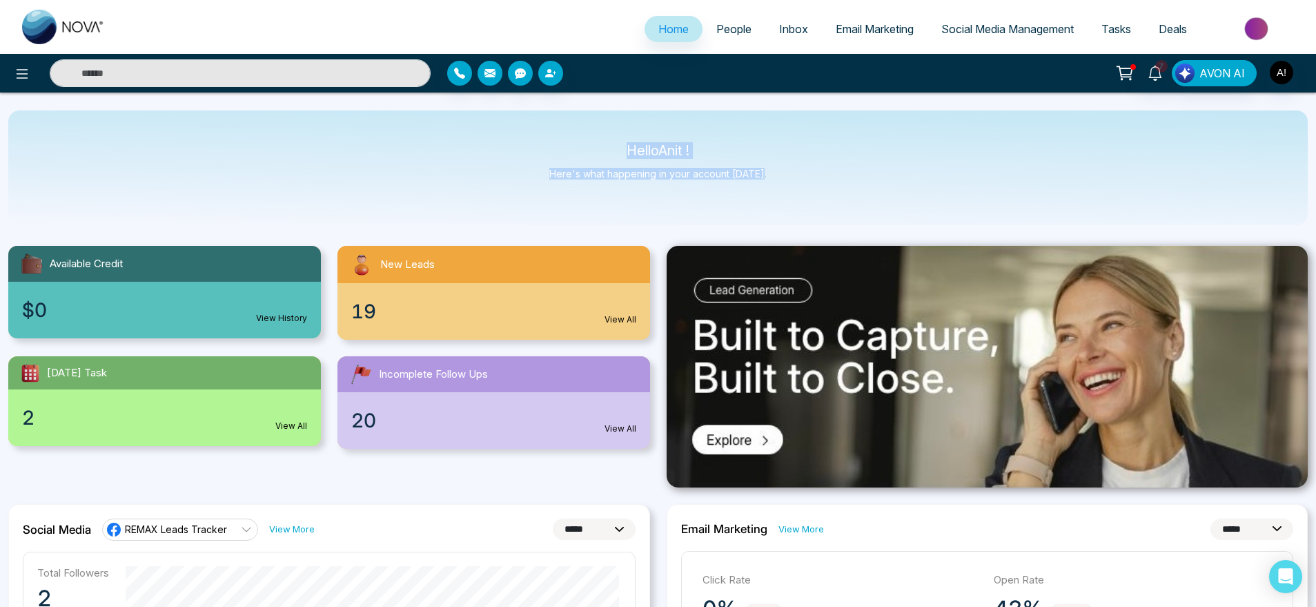
click at [808, 189] on div "Hello Anit ! Here's what happening in your account today." at bounding box center [658, 167] width 1300 height 115
drag, startPoint x: 808, startPoint y: 189, endPoint x: 530, endPoint y: 122, distance: 285.4
click at [530, 122] on div "Hello Anit ! Here's what happening in your account today." at bounding box center [658, 167] width 1300 height 115
click at [765, 173] on div "Hello Anit ! Here's what happening in your account today." at bounding box center [658, 167] width 1300 height 115
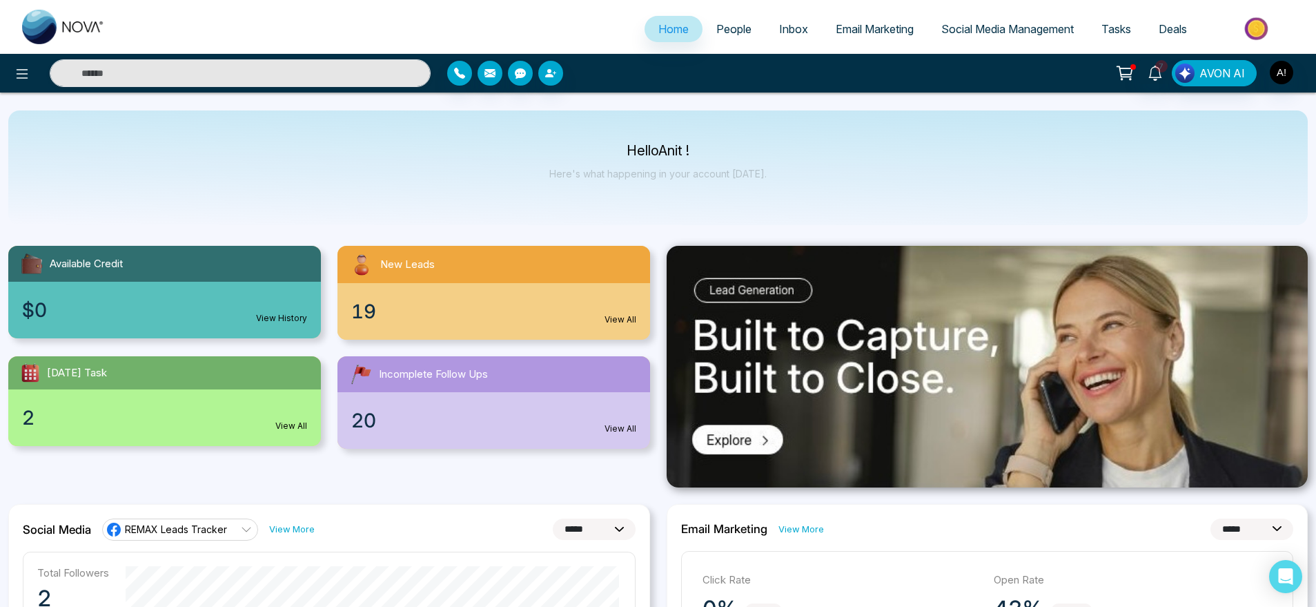
drag, startPoint x: 610, startPoint y: 138, endPoint x: 770, endPoint y: 169, distance: 162.4
click at [770, 169] on div "Hello Anit ! Here's what happening in your account today." at bounding box center [658, 167] width 1300 height 115
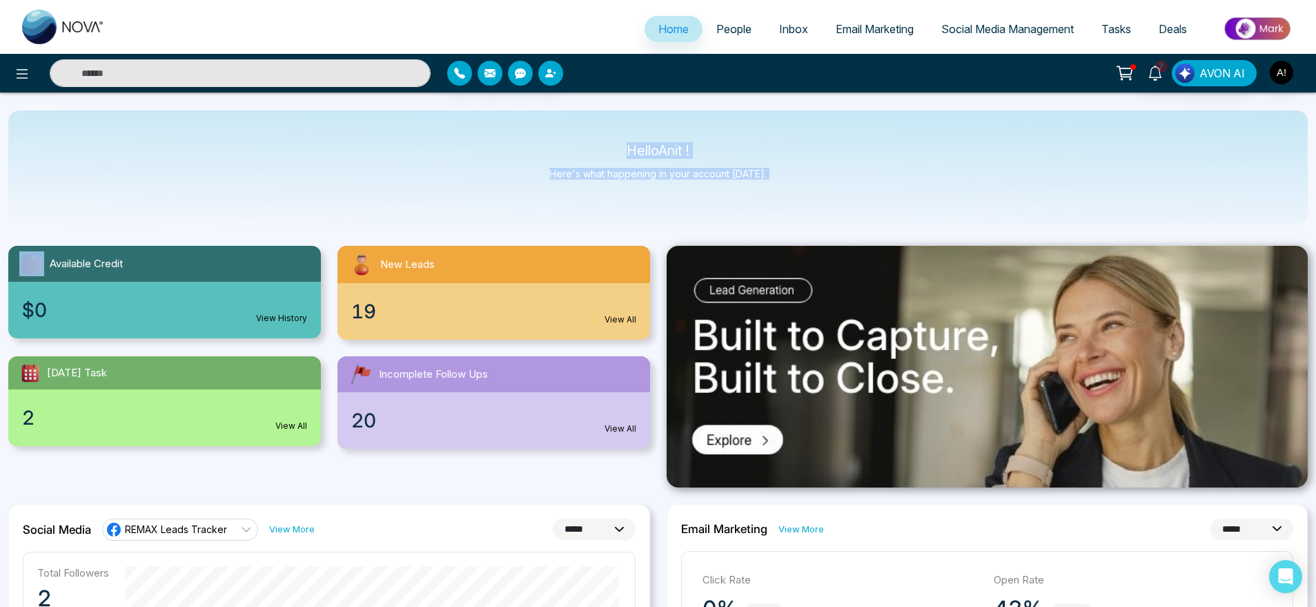
drag, startPoint x: 770, startPoint y: 169, endPoint x: 600, endPoint y: 134, distance: 173.4
click at [600, 134] on div "Hello Anit ! Here's what happening in your account today." at bounding box center [658, 167] width 1300 height 115
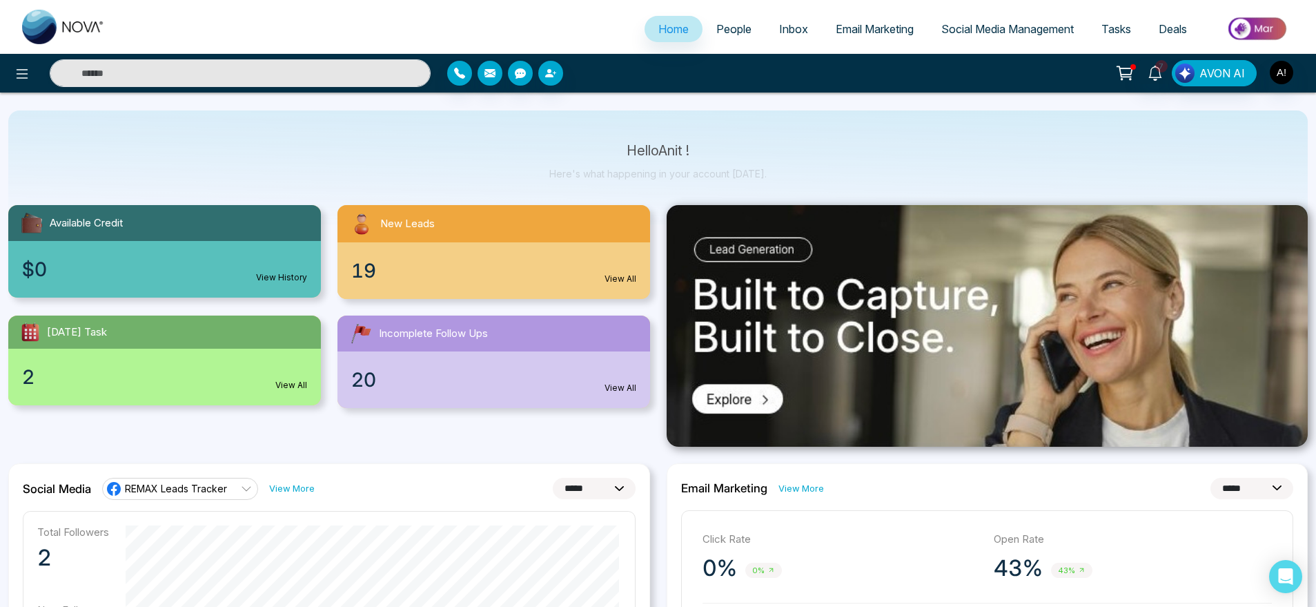
scroll to position [45, 0]
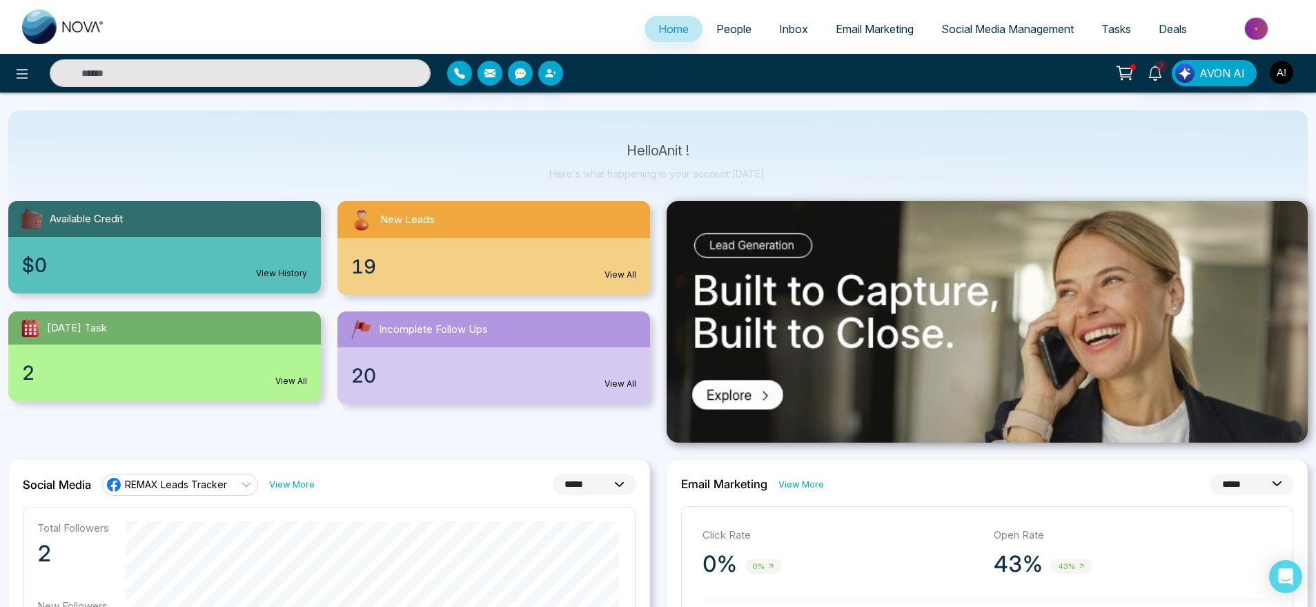
click at [871, 16] on link "Email Marketing" at bounding box center [875, 29] width 106 height 26
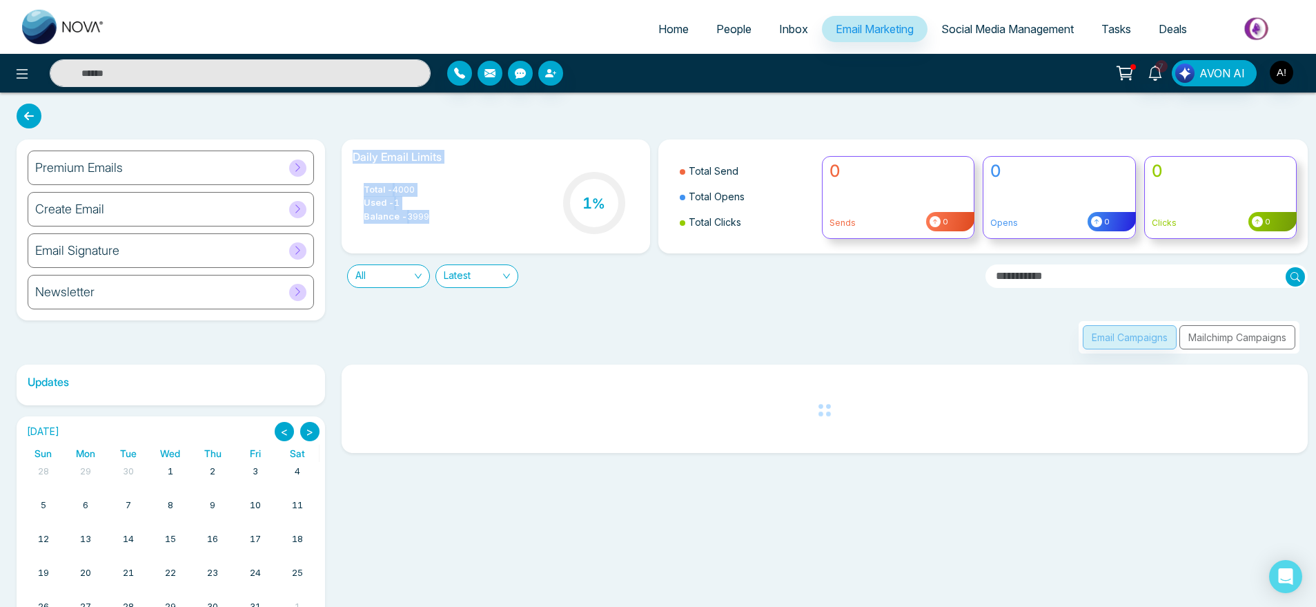
drag, startPoint x: 349, startPoint y: 155, endPoint x: 452, endPoint y: 231, distance: 128.4
click at [452, 231] on div "Daily Email Limits Total - 4000 Used - 1 Balance - 3999 1 %" at bounding box center [496, 196] width 309 height 114
click at [452, 231] on div "Total - 4000 Used - 1 Balance - 3999 1 %" at bounding box center [496, 204] width 286 height 70
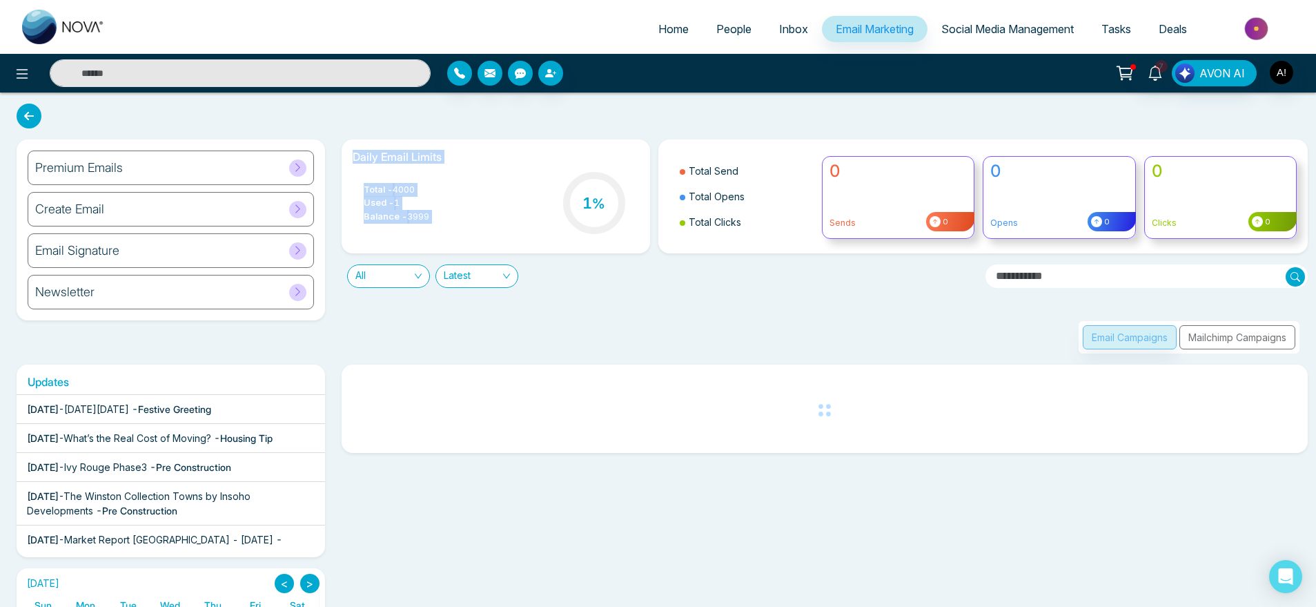
drag, startPoint x: 452, startPoint y: 231, endPoint x: 336, endPoint y: 146, distance: 143.3
click at [336, 146] on div "Daily Email Limits Total - 4000 Used - 1 Balance - 3999 1 %" at bounding box center [495, 196] width 325 height 114
drag, startPoint x: 336, startPoint y: 146, endPoint x: 461, endPoint y: 219, distance: 144.4
click at [461, 219] on div "Daily Email Limits Total - 4000 Used - 1 Balance - 3999 1 %" at bounding box center [495, 196] width 325 height 114
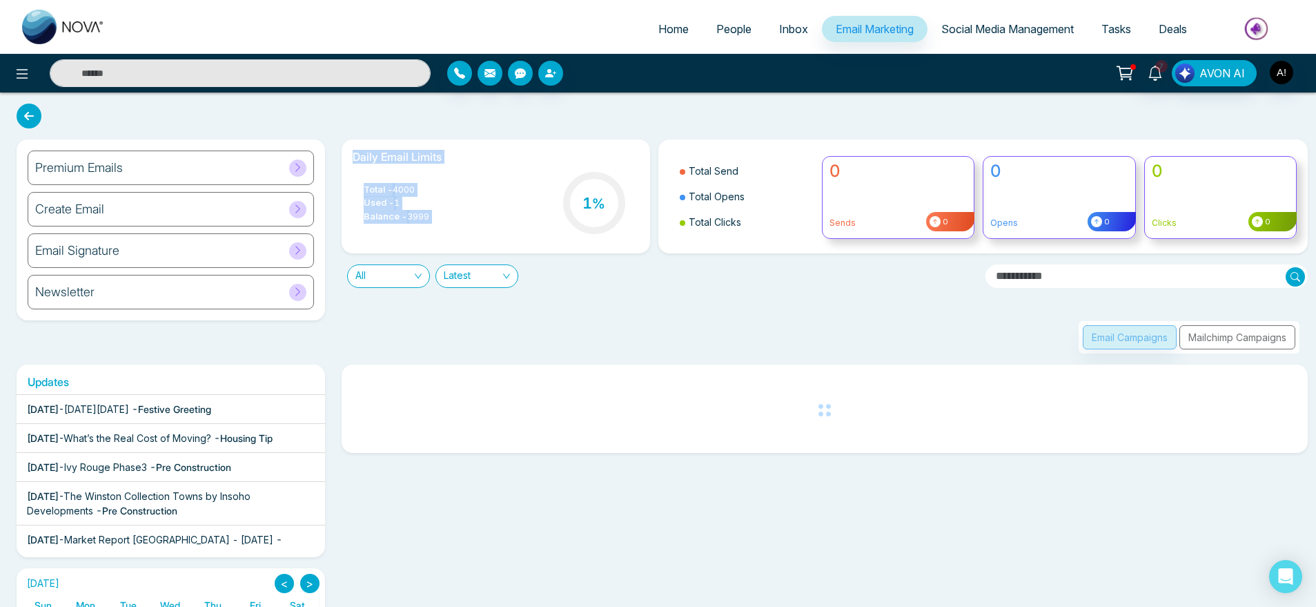
click at [461, 219] on div "Total - 4000 Used - 1 Balance - 3999 1 %" at bounding box center [496, 204] width 286 height 70
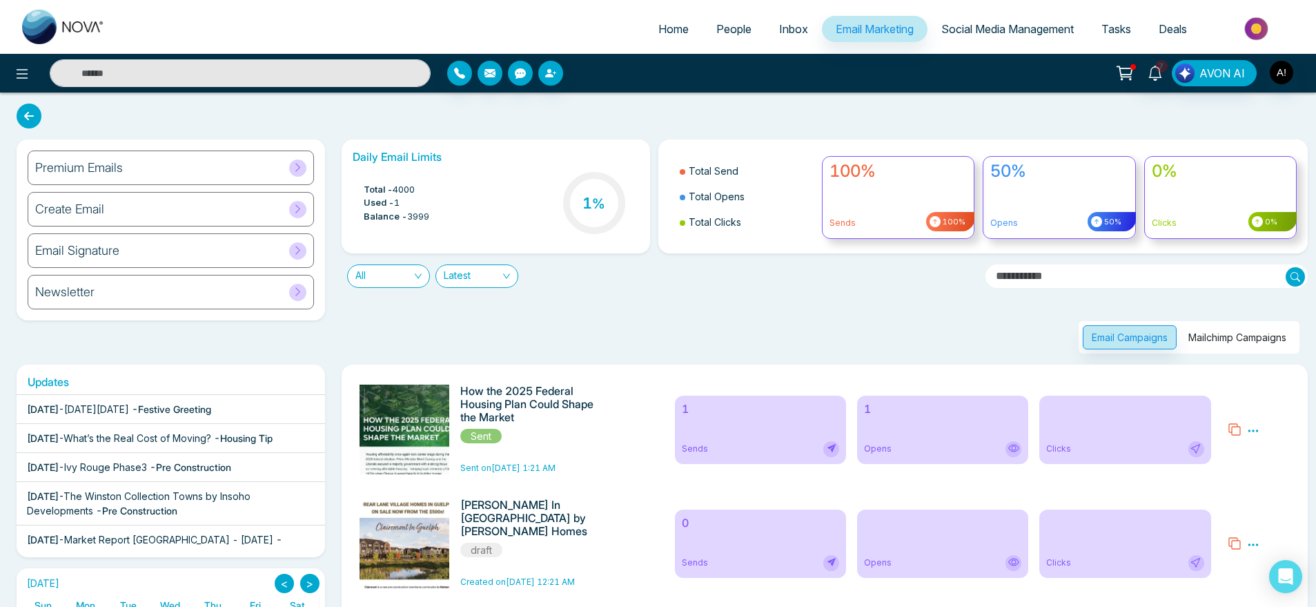
click at [740, 26] on span "People" at bounding box center [733, 29] width 35 height 14
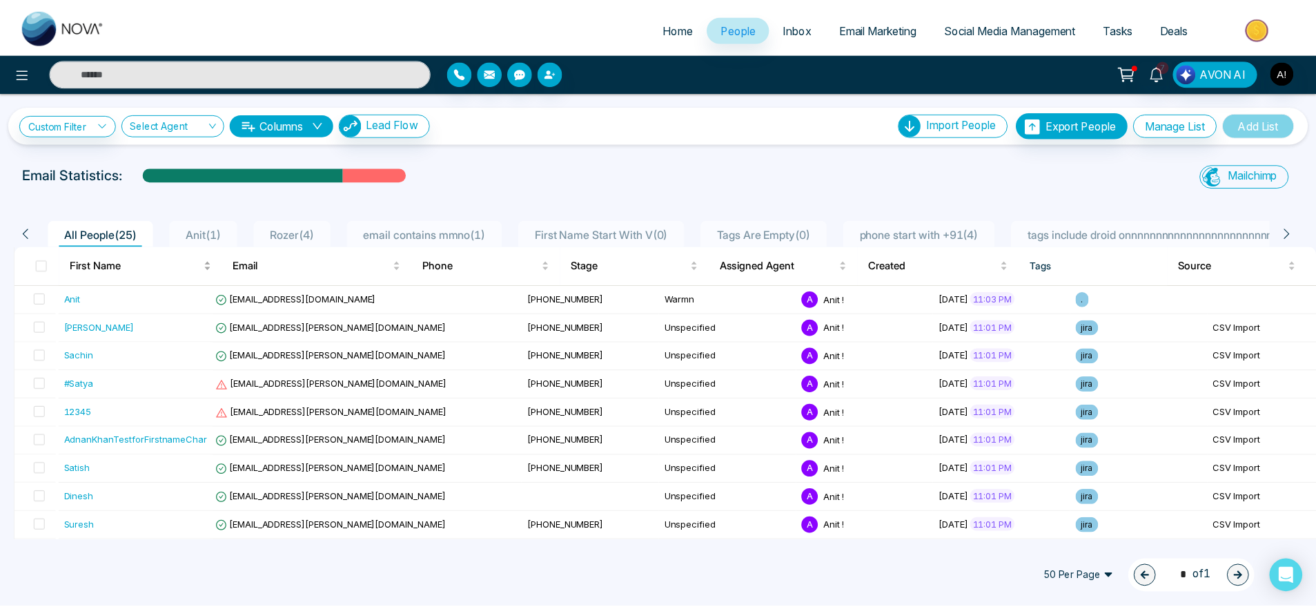
scroll to position [61, 0]
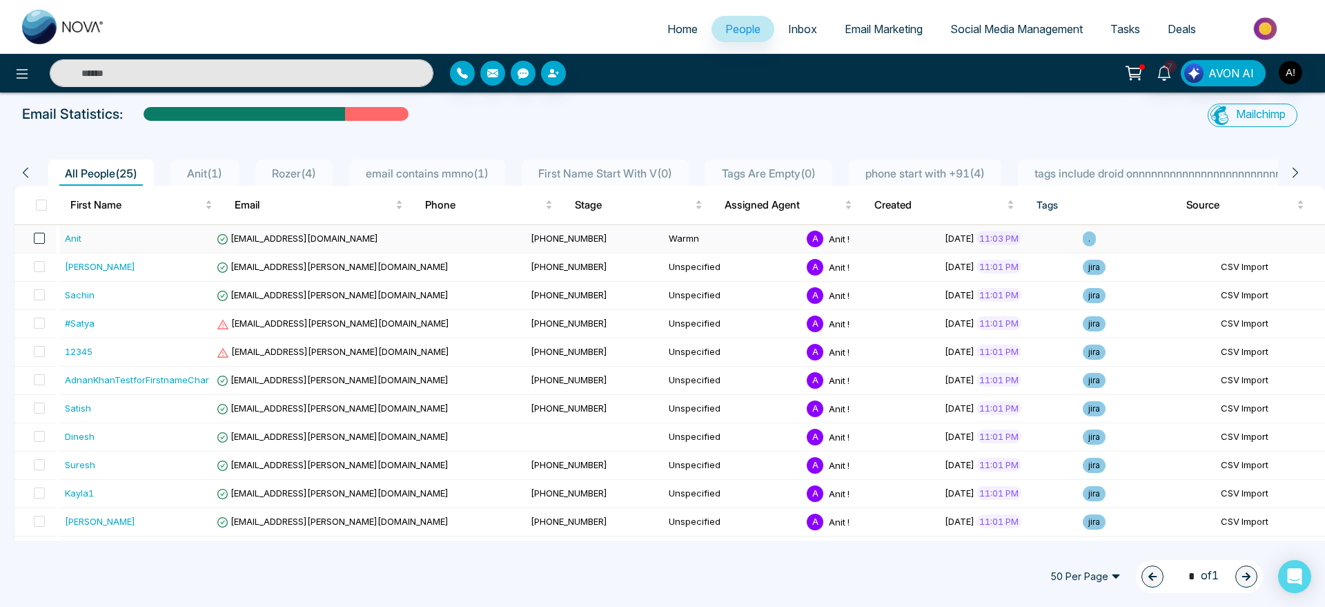
click at [37, 237] on span at bounding box center [39, 238] width 11 height 11
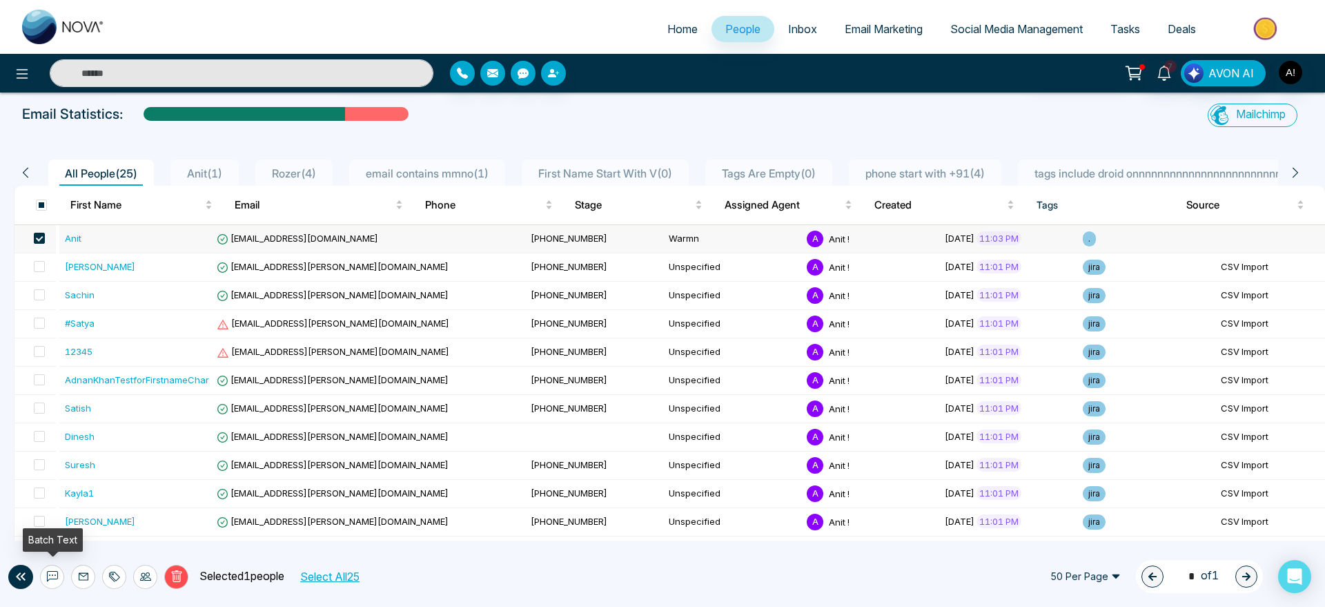
click at [50, 578] on icon at bounding box center [52, 576] width 11 height 10
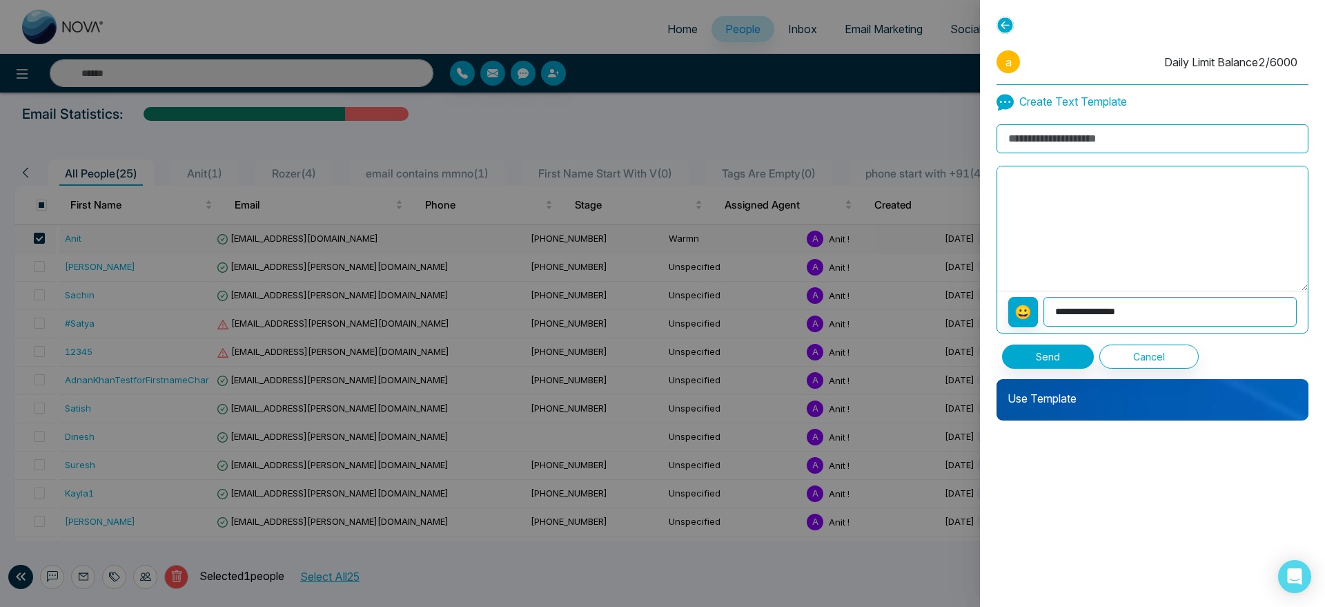
click at [1093, 396] on p "Use Template" at bounding box center [1153, 393] width 312 height 28
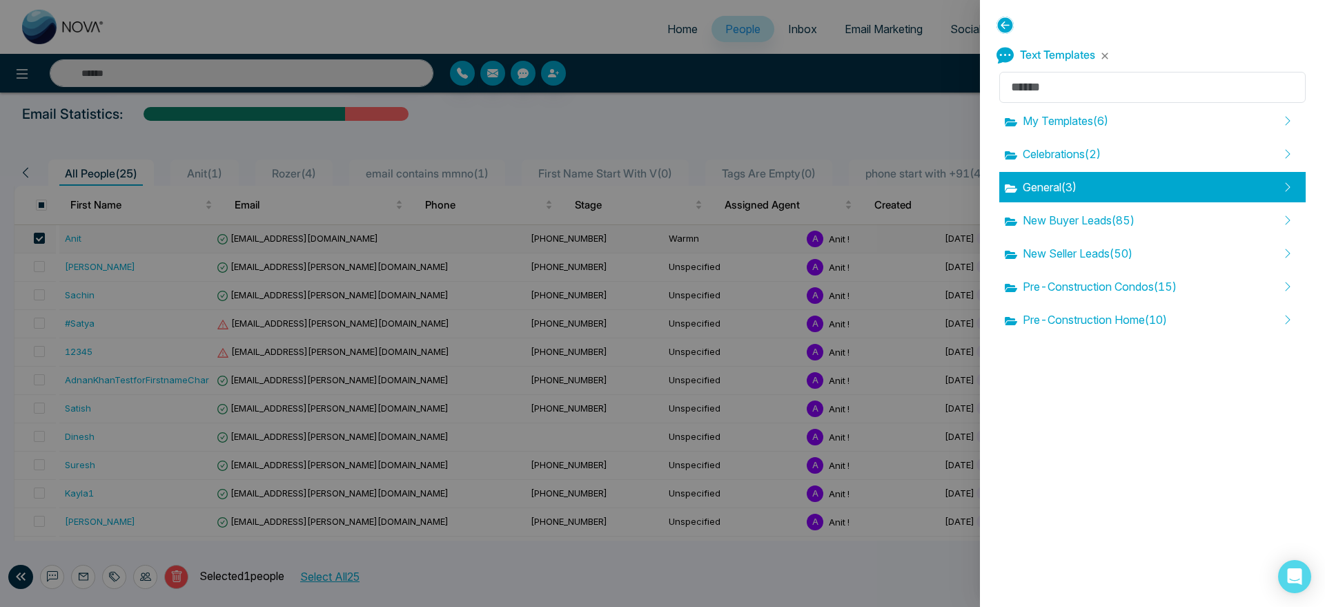
click at [1113, 181] on div "General ( 3 )" at bounding box center [1152, 187] width 306 height 30
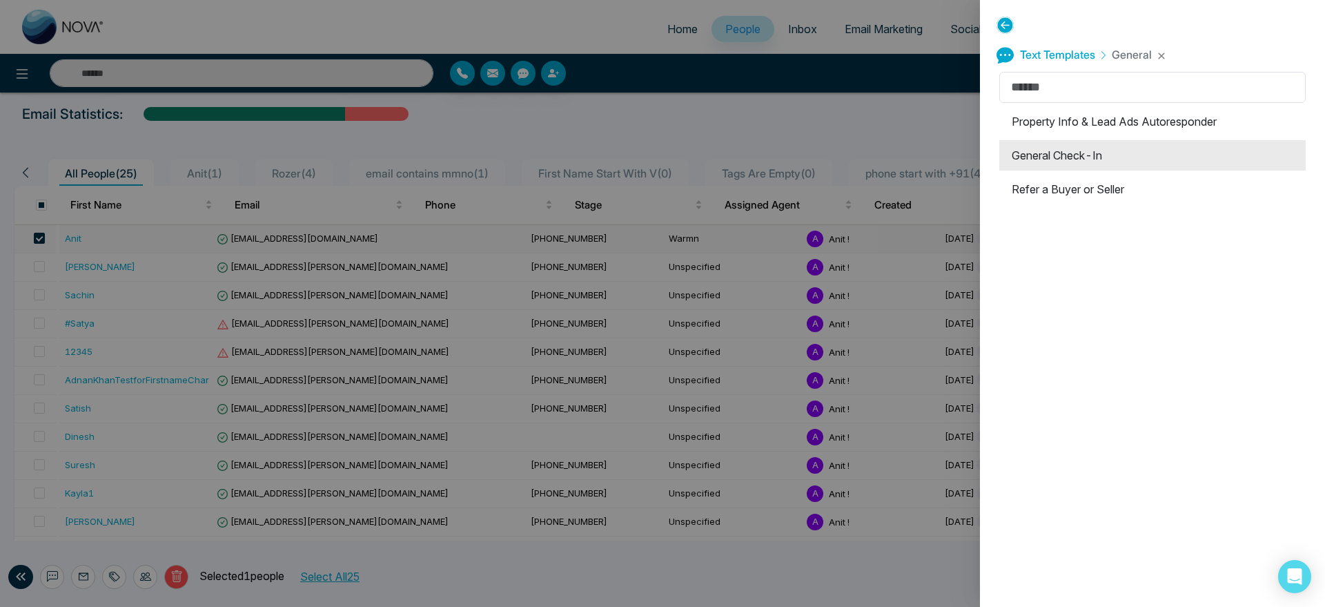
click at [1065, 159] on li "General Check-In" at bounding box center [1152, 155] width 306 height 30
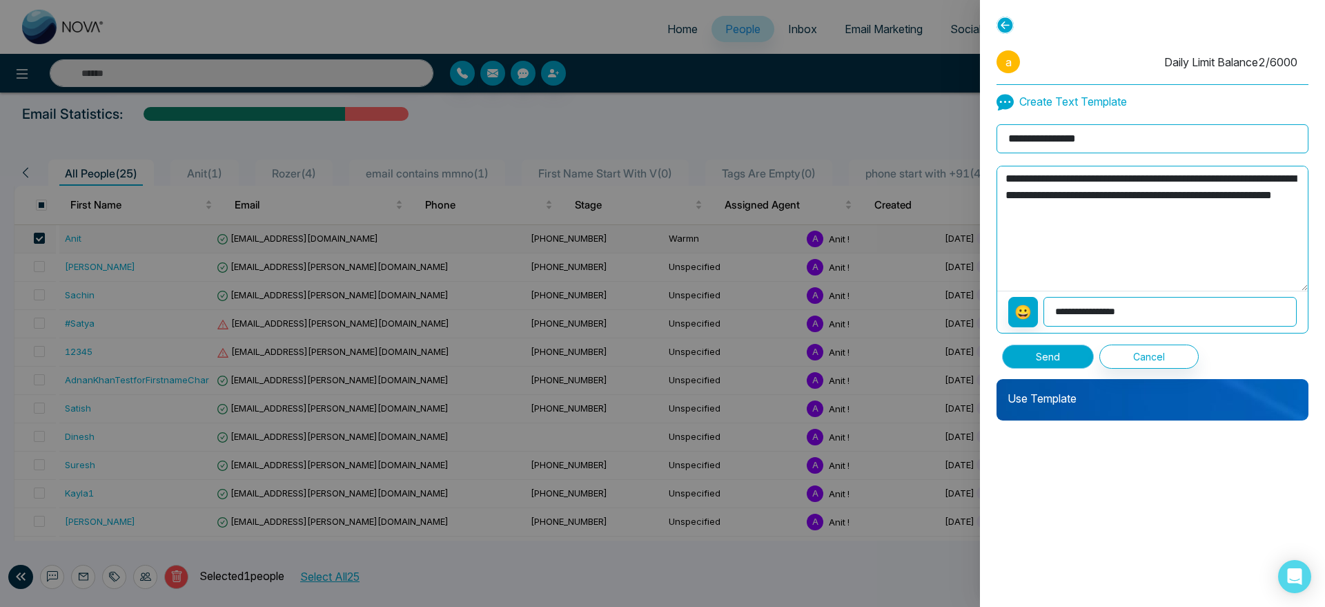
click at [1053, 353] on button "Send" at bounding box center [1048, 356] width 92 height 24
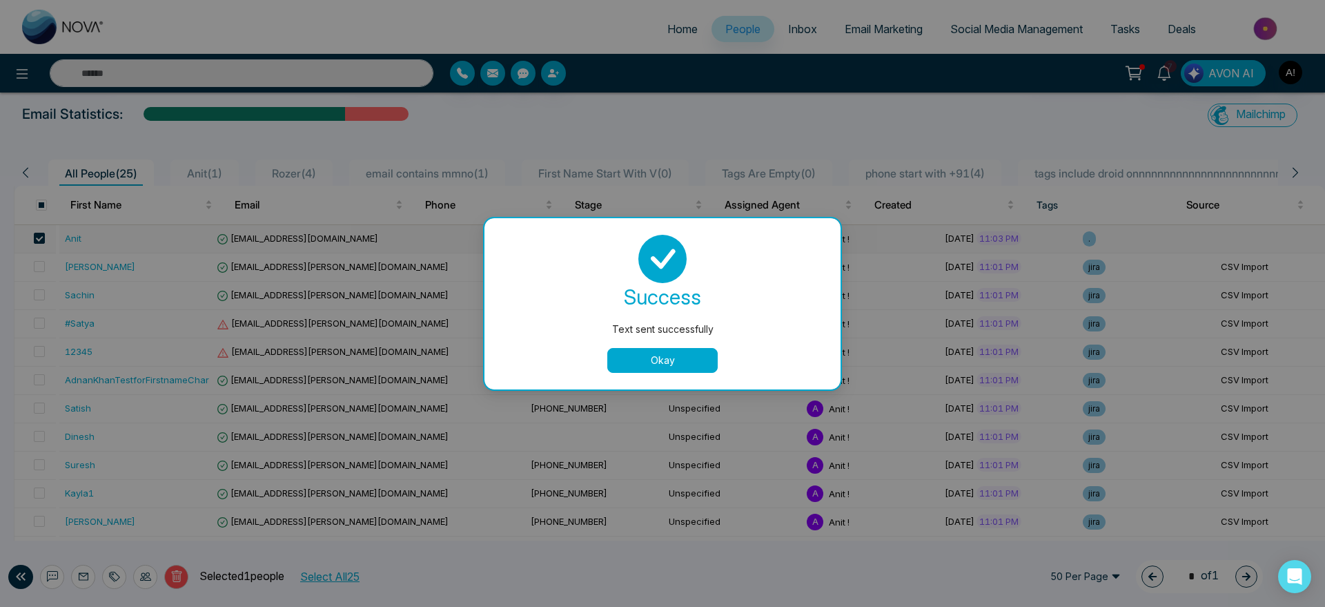
click at [677, 362] on button "Okay" at bounding box center [662, 360] width 110 height 25
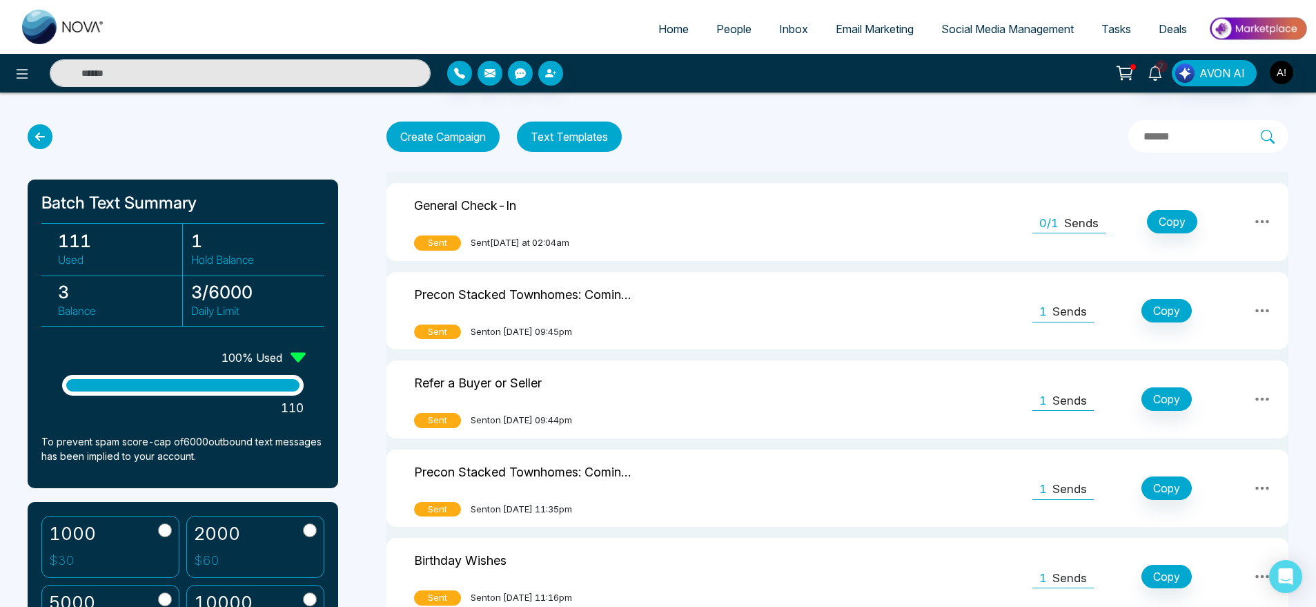
click at [43, 138] on icon at bounding box center [40, 136] width 25 height 25
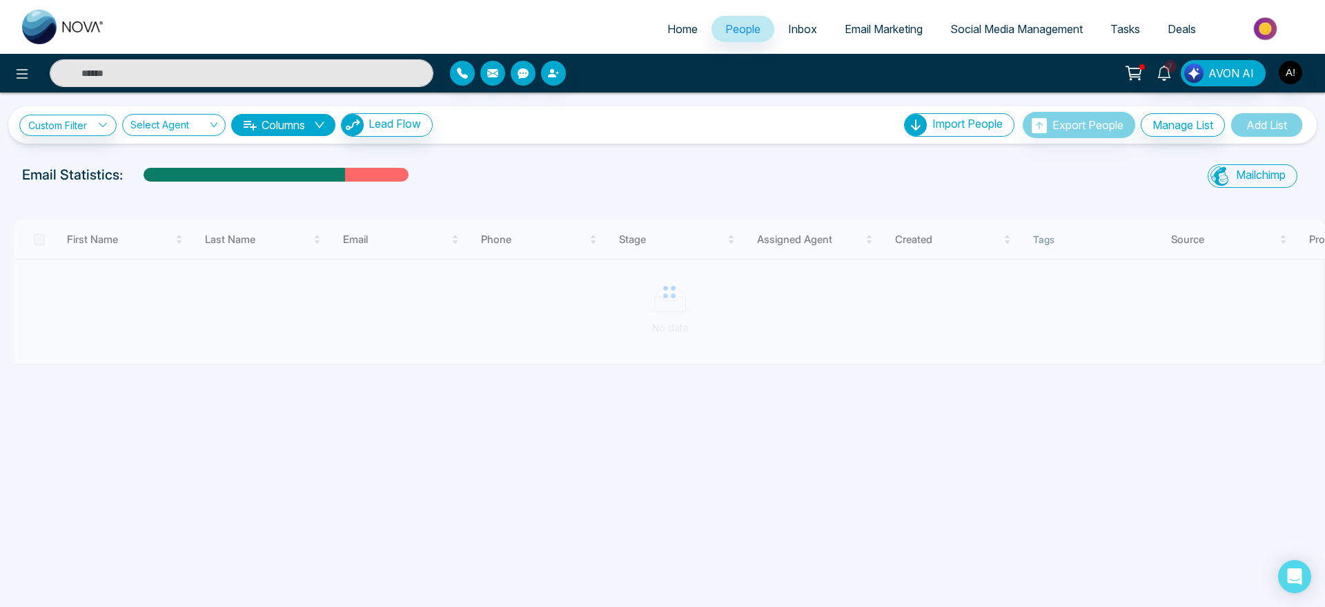
click at [86, 184] on p "Email Statistics:" at bounding box center [72, 174] width 101 height 21
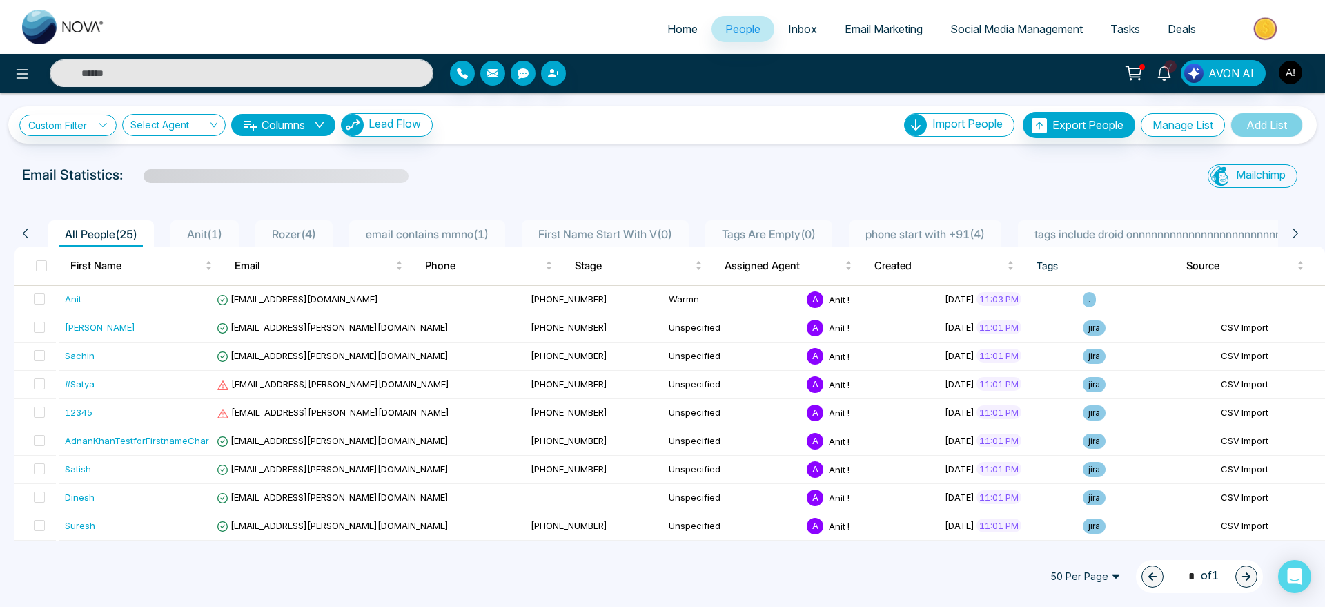
click at [133, 180] on div "Email Statistics:" at bounding box center [446, 174] width 848 height 21
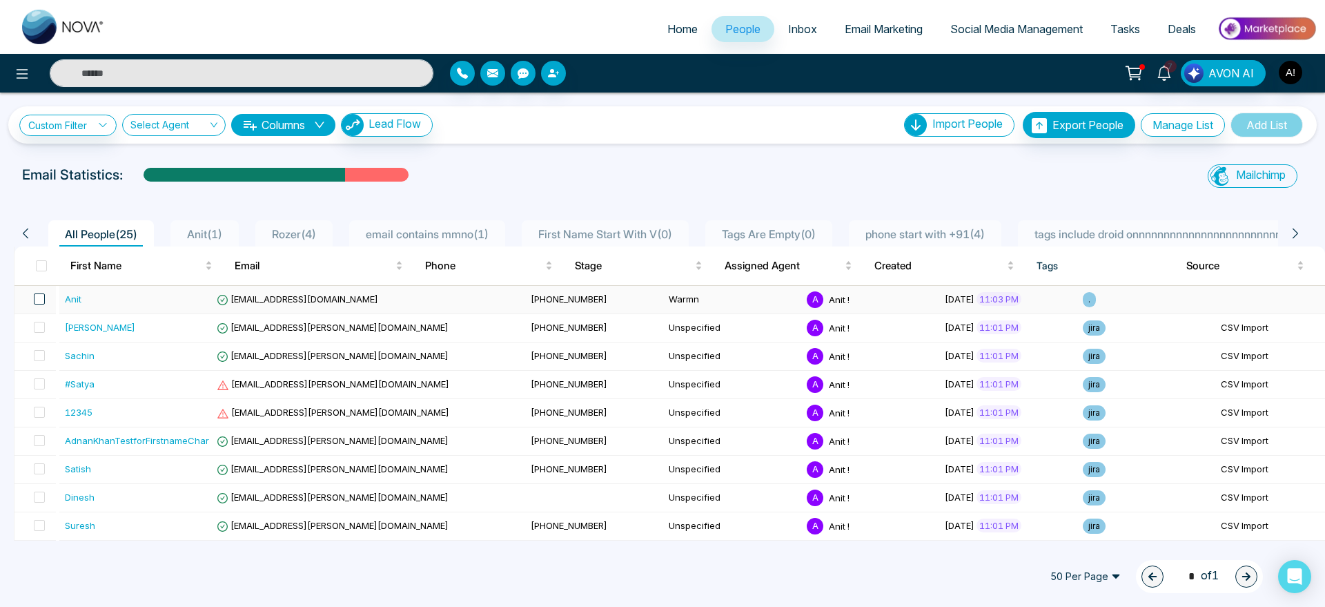
click at [37, 302] on span at bounding box center [39, 298] width 11 height 11
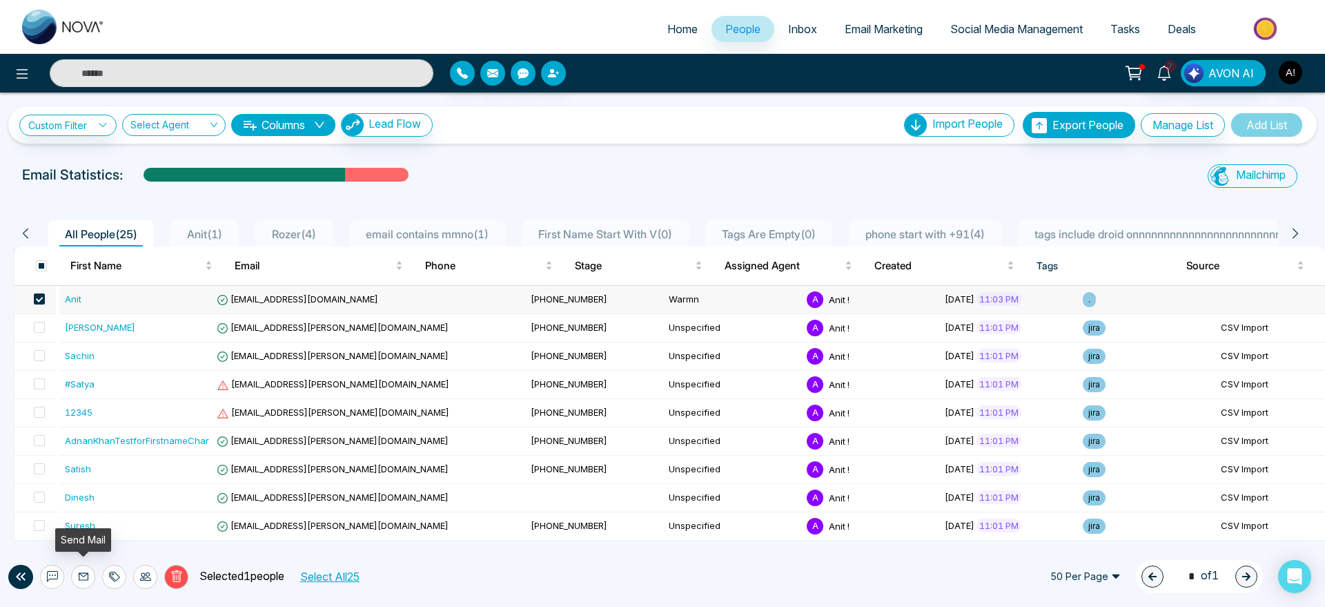
click at [88, 581] on icon at bounding box center [83, 576] width 11 height 11
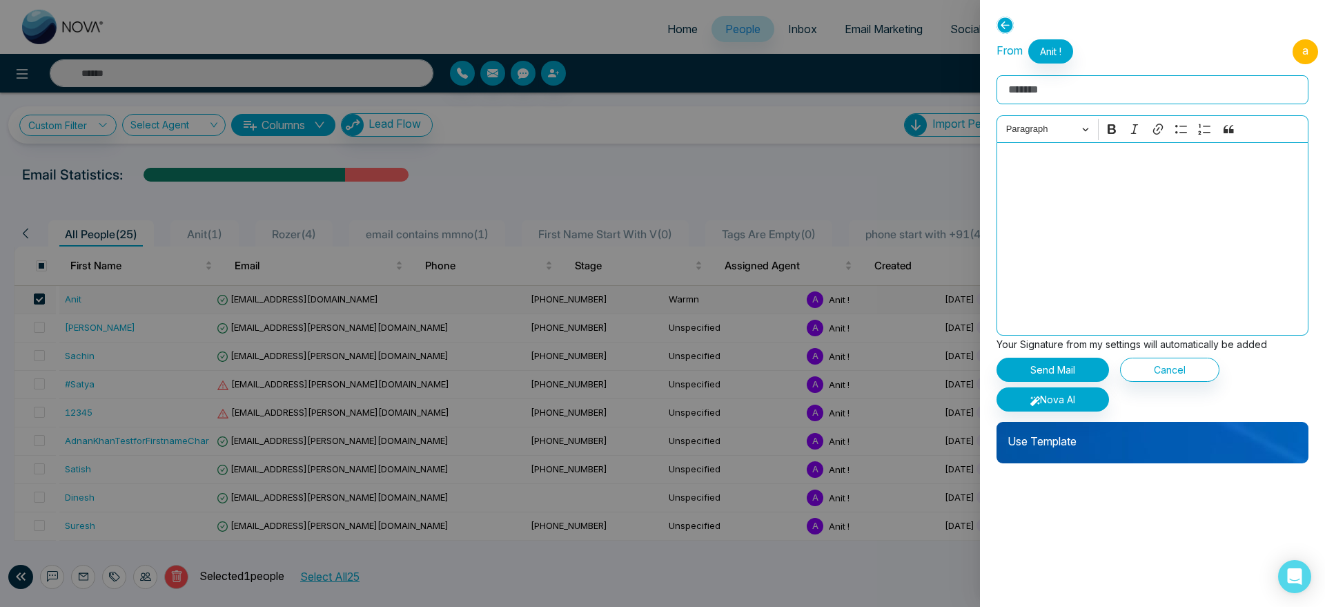
click at [1127, 438] on p "Use Template" at bounding box center [1153, 436] width 312 height 28
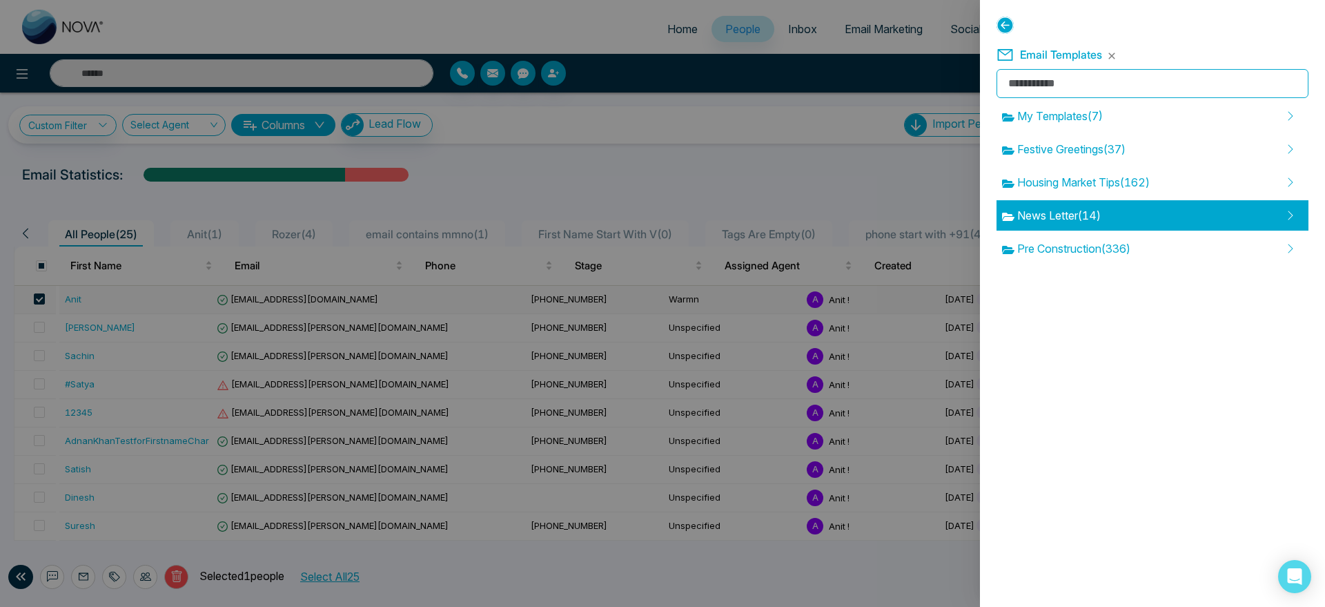
click at [1107, 213] on div "News Letter ( 14 )" at bounding box center [1153, 215] width 312 height 30
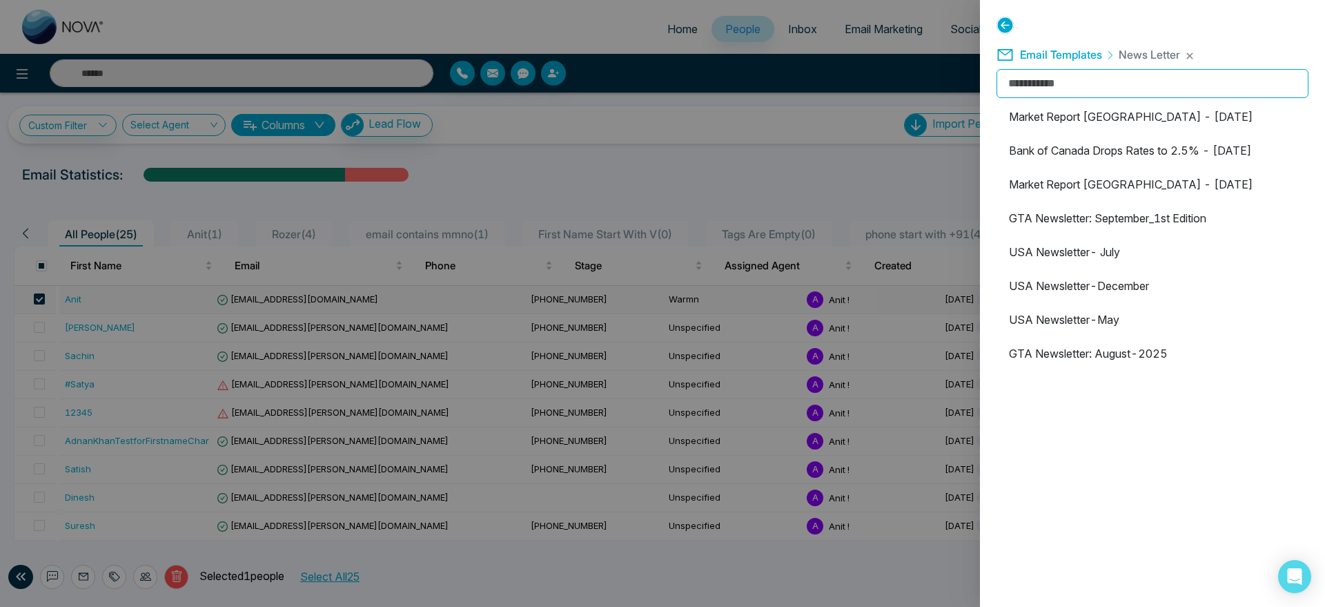
click at [1111, 166] on ul "Market Report Ontario - September 2025 Bank of Canada Drops Rates to 2.5% - Sep…" at bounding box center [1153, 403] width 312 height 605
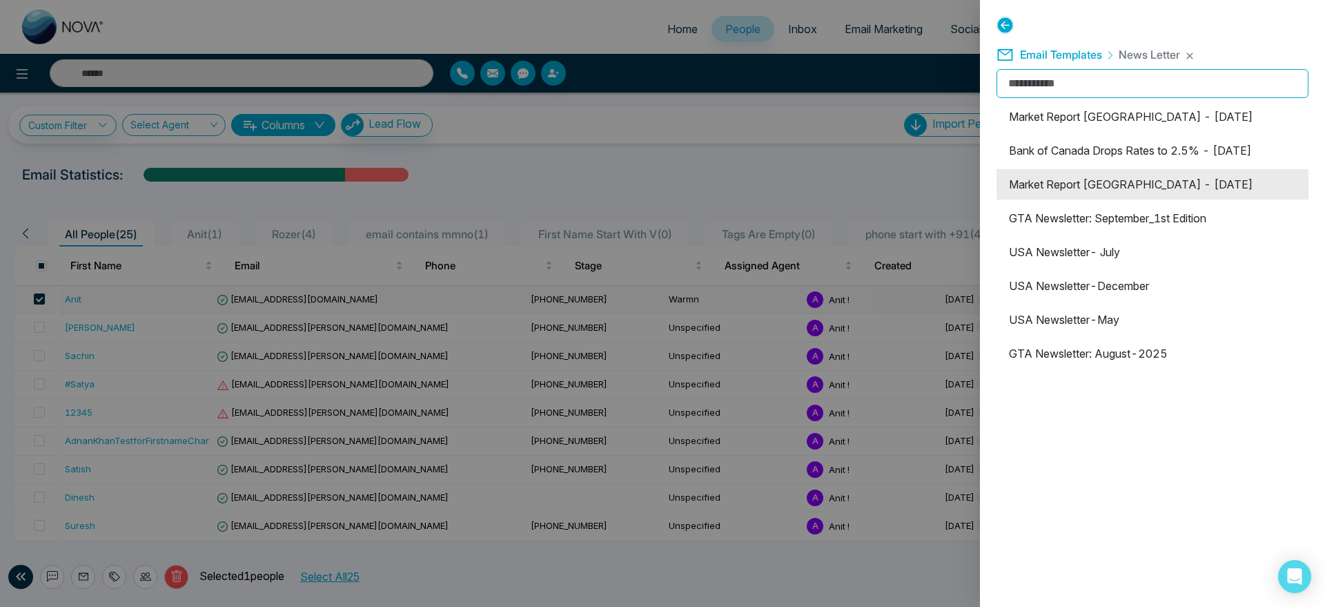
click at [1127, 195] on li "Market Report Ontario - August 2025" at bounding box center [1153, 184] width 312 height 30
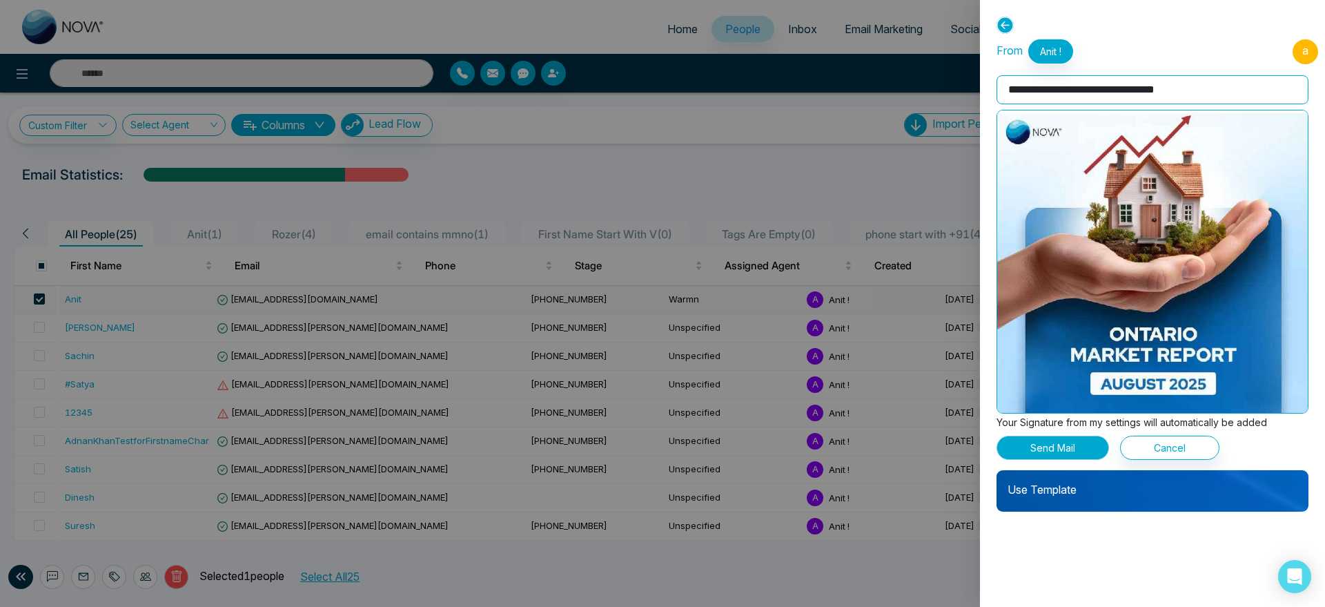
click at [1062, 447] on button "Send Mail" at bounding box center [1053, 448] width 113 height 24
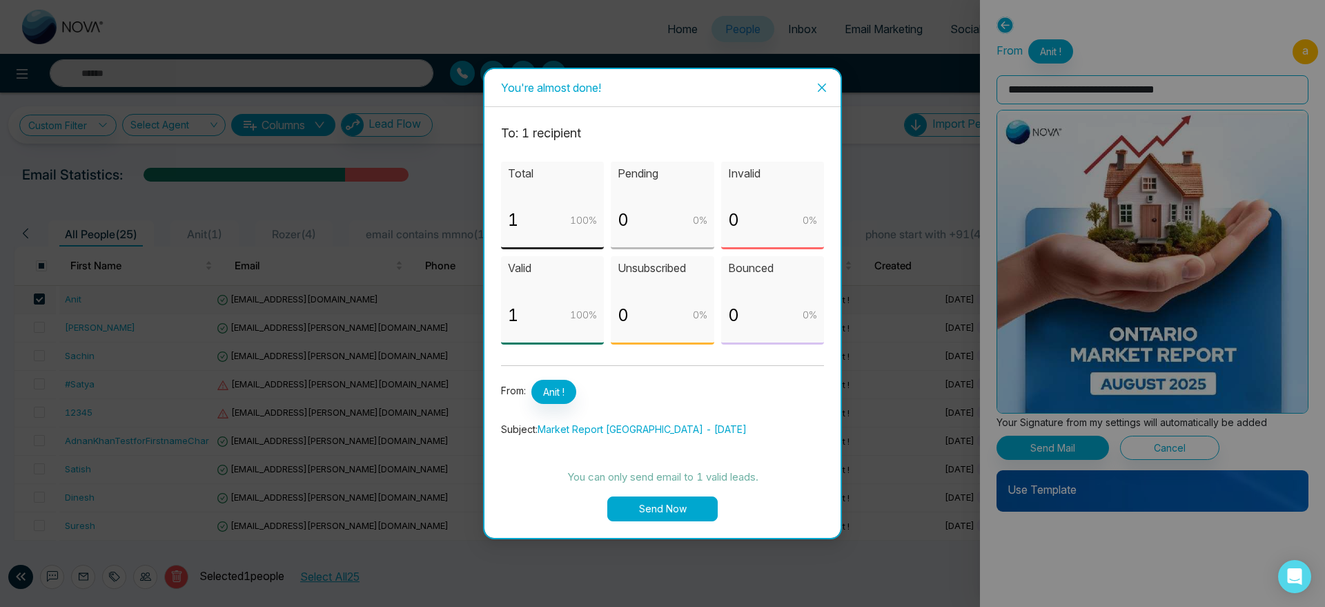
click at [661, 501] on button "Send Now" at bounding box center [662, 508] width 110 height 25
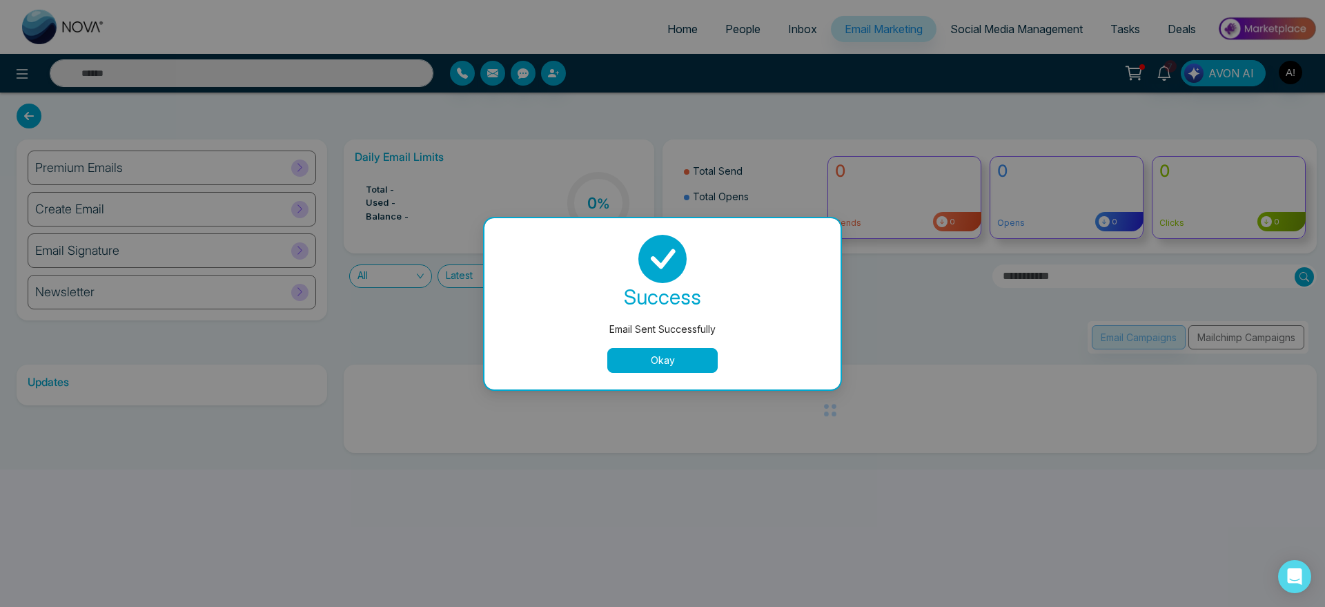
click at [693, 368] on button "Okay" at bounding box center [662, 360] width 110 height 25
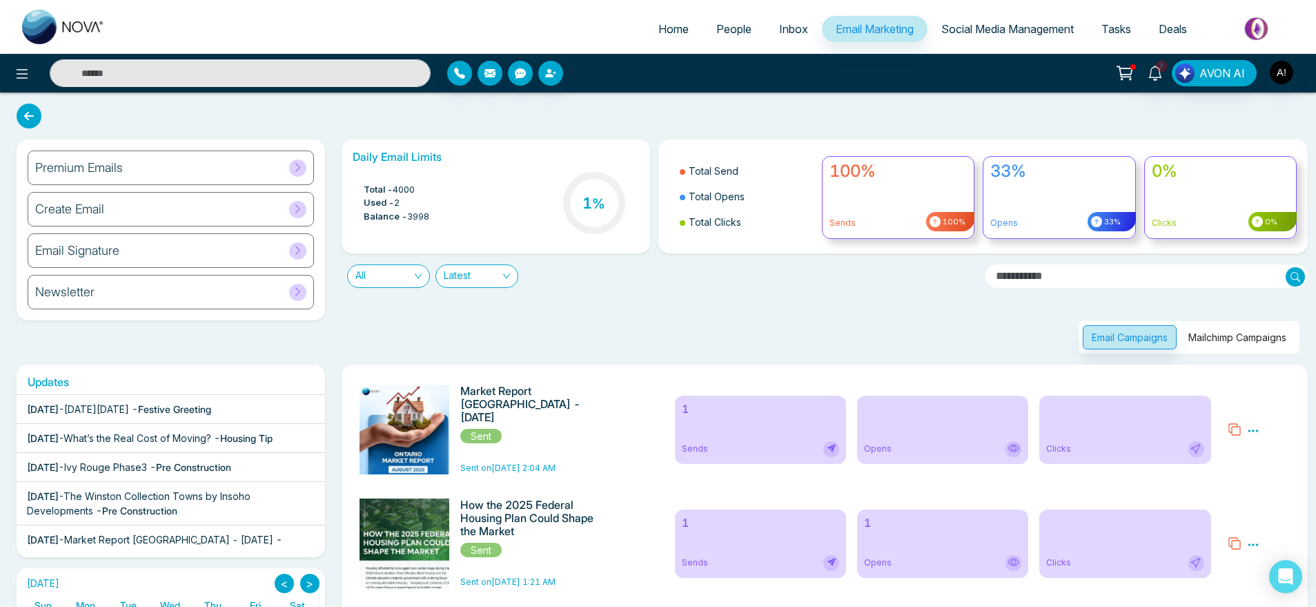
click at [28, 118] on icon at bounding box center [29, 116] width 25 height 25
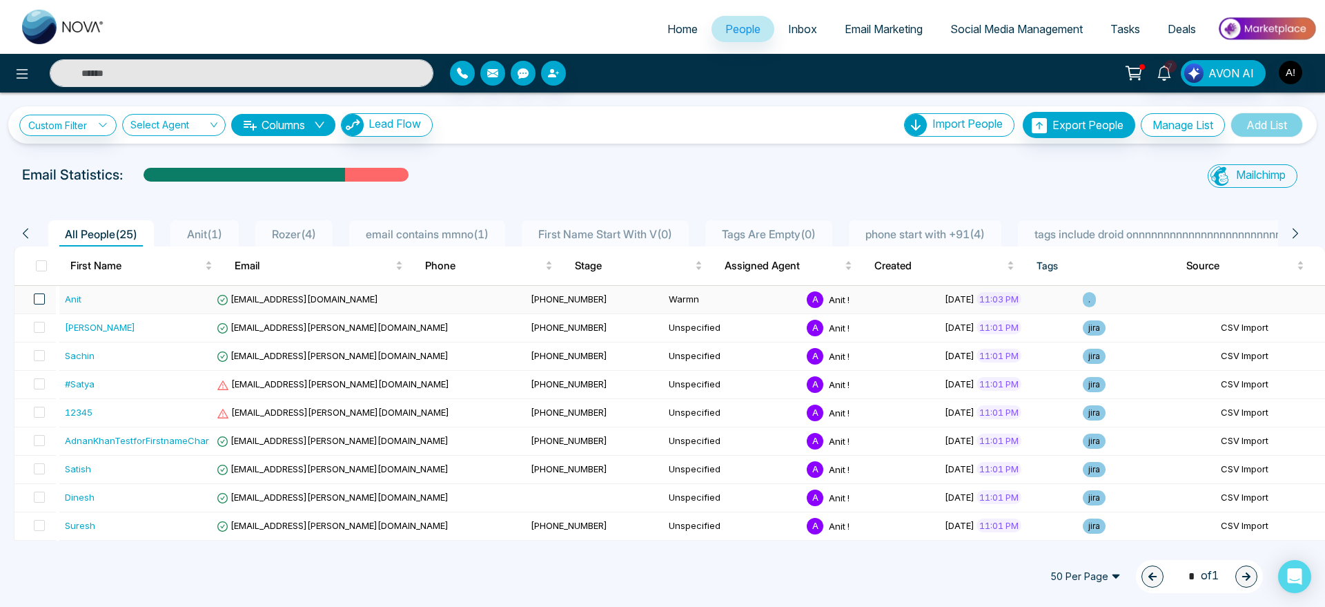
click at [42, 298] on span at bounding box center [39, 298] width 11 height 11
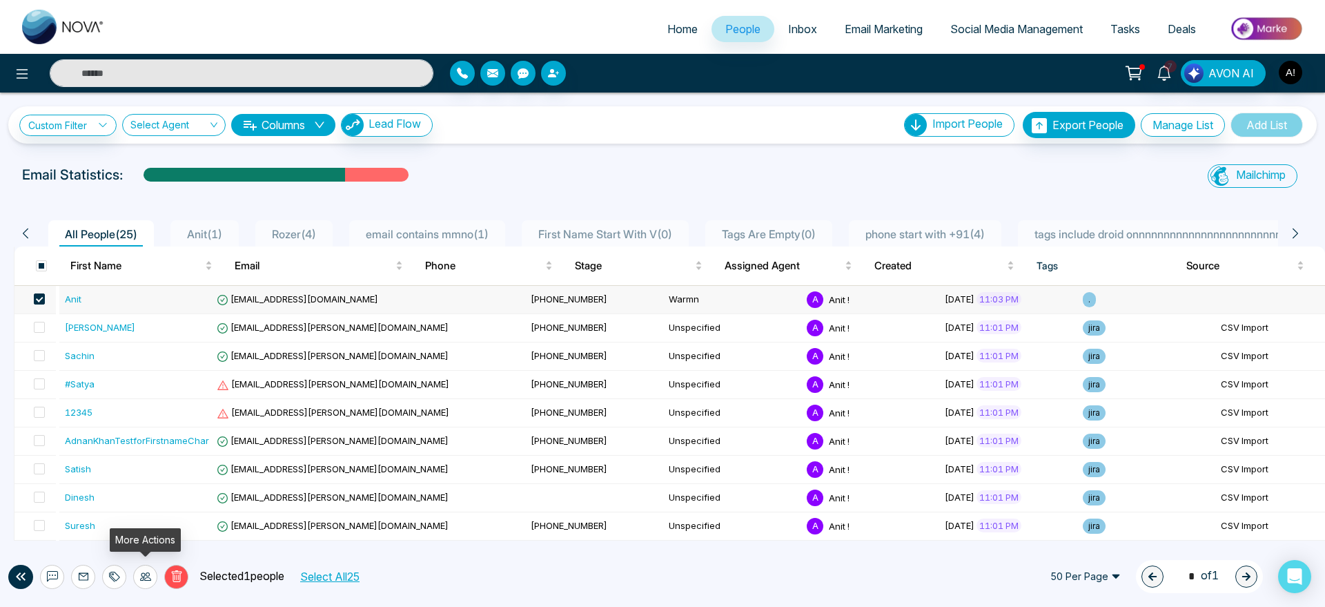
click at [146, 576] on icon at bounding box center [145, 576] width 11 height 11
click at [150, 496] on link "Update Stage" at bounding box center [121, 502] width 64 height 12
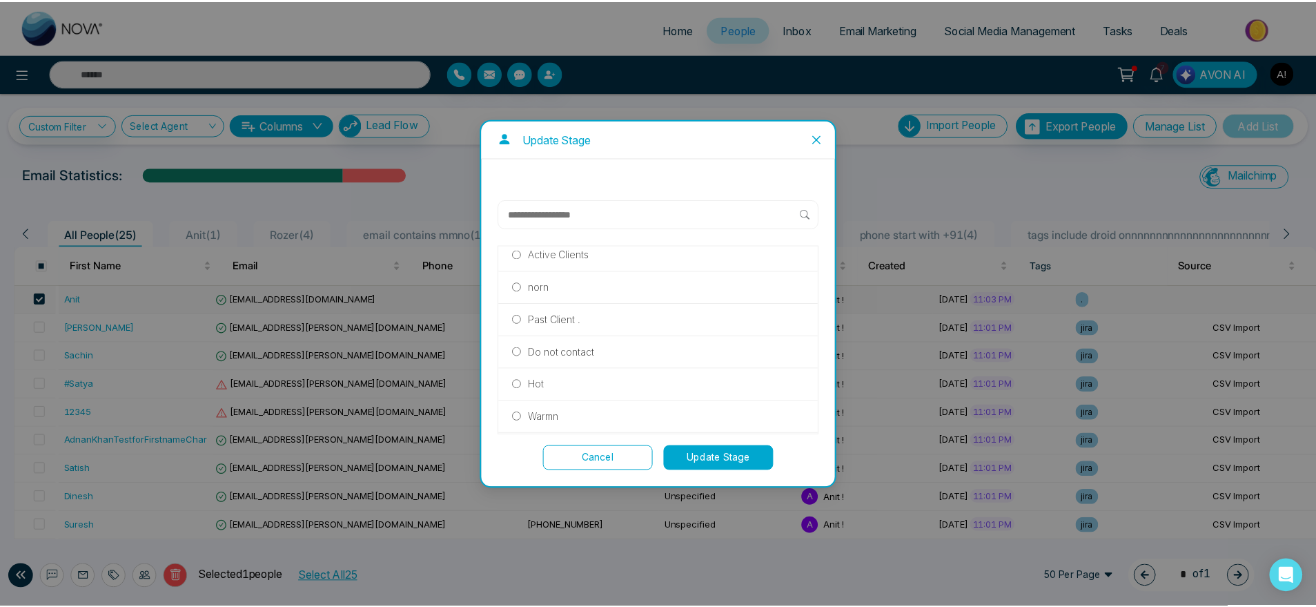
scroll to position [142, 0]
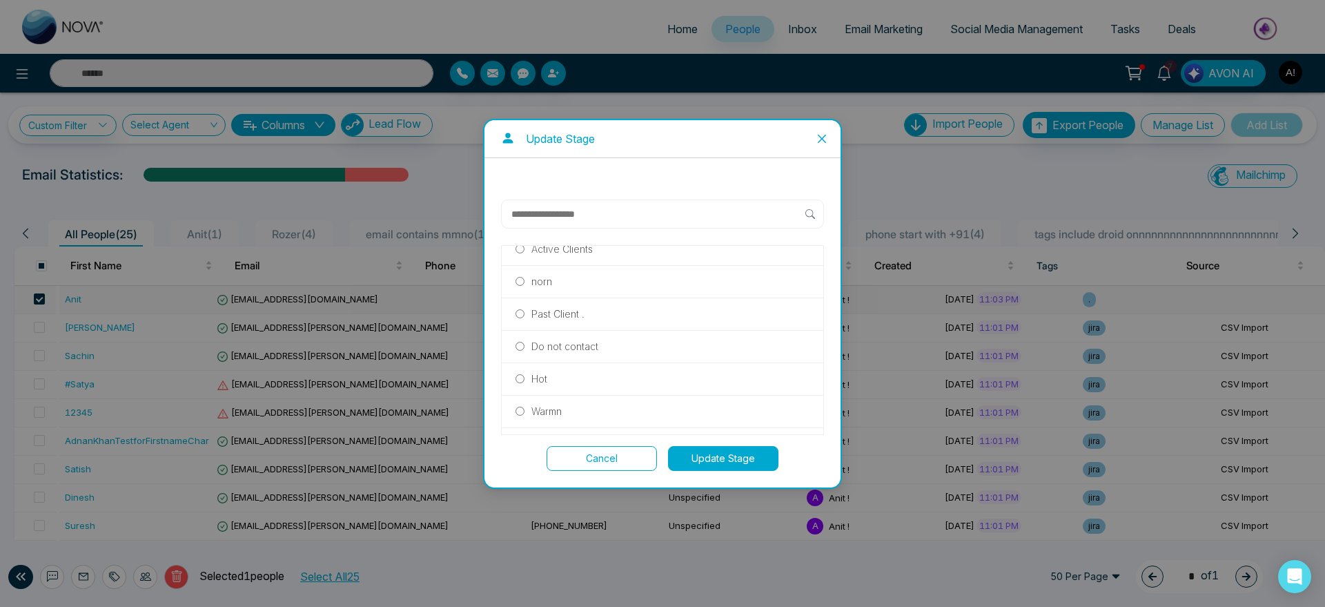
click at [530, 352] on label "Do not contact" at bounding box center [663, 346] width 294 height 15
click at [723, 465] on button "Update Stage" at bounding box center [723, 458] width 110 height 25
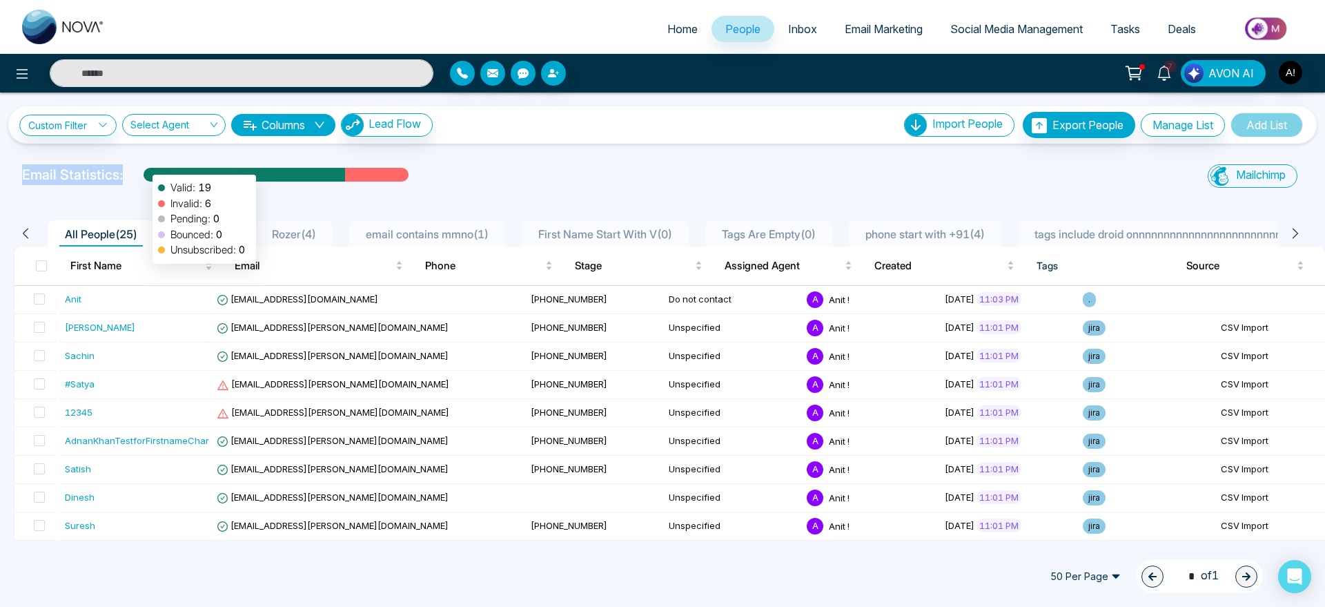
drag, startPoint x: 11, startPoint y: 170, endPoint x: 213, endPoint y: 179, distance: 202.4
click at [213, 179] on div "Email Statistics: Valid: 19 Invalid: 6 Pending: 0 Bounced: 0 Unsubscribed: 0 Ma…" at bounding box center [662, 178] width 1325 height 28
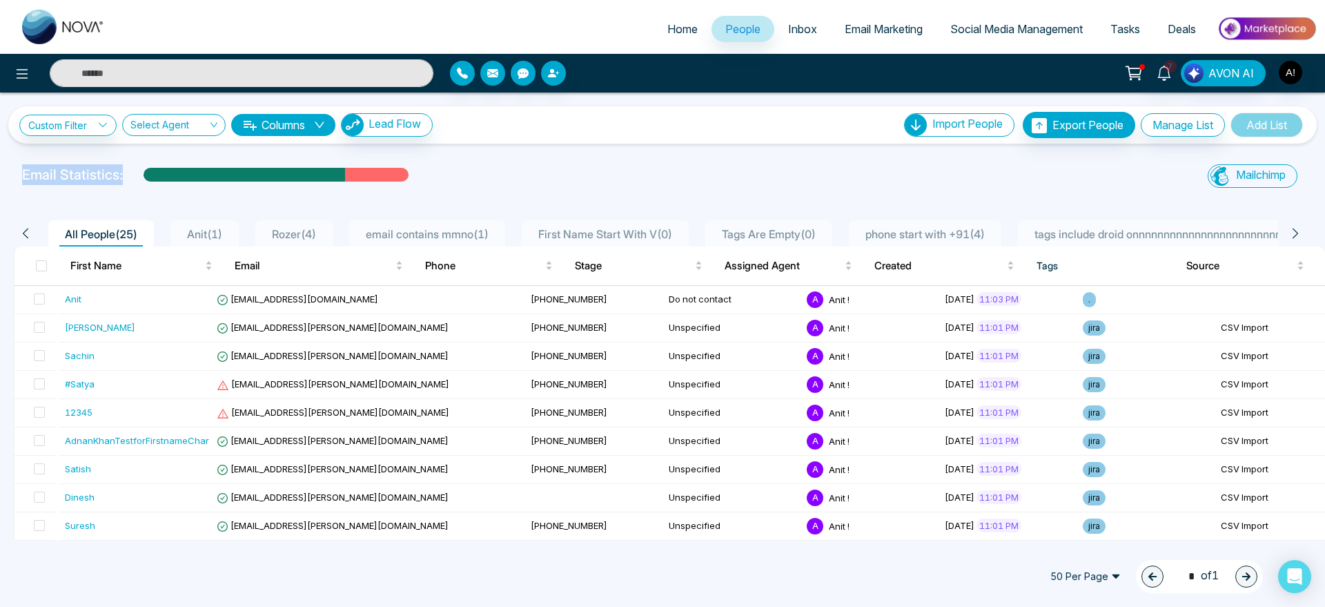
drag, startPoint x: 382, startPoint y: 169, endPoint x: 0, endPoint y: 172, distance: 382.4
click at [0, 172] on div "Email Statistics: Mailchimp Sync All Lead Sync Lead Report" at bounding box center [662, 178] width 1325 height 28
drag, startPoint x: 0, startPoint y: 172, endPoint x: 152, endPoint y: 170, distance: 151.9
click at [152, 170] on div "Email Statistics: Mailchimp Sync All Lead Sync Lead Report" at bounding box center [662, 178] width 1325 height 28
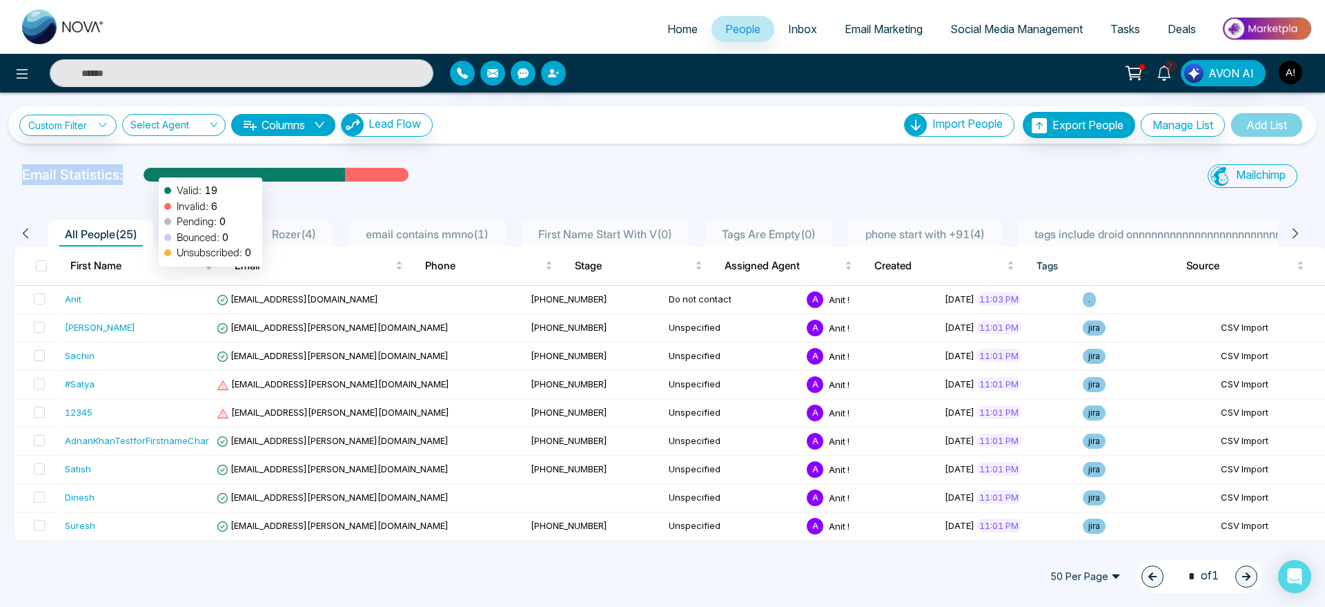
click at [152, 170] on div at bounding box center [245, 180] width 202 height 24
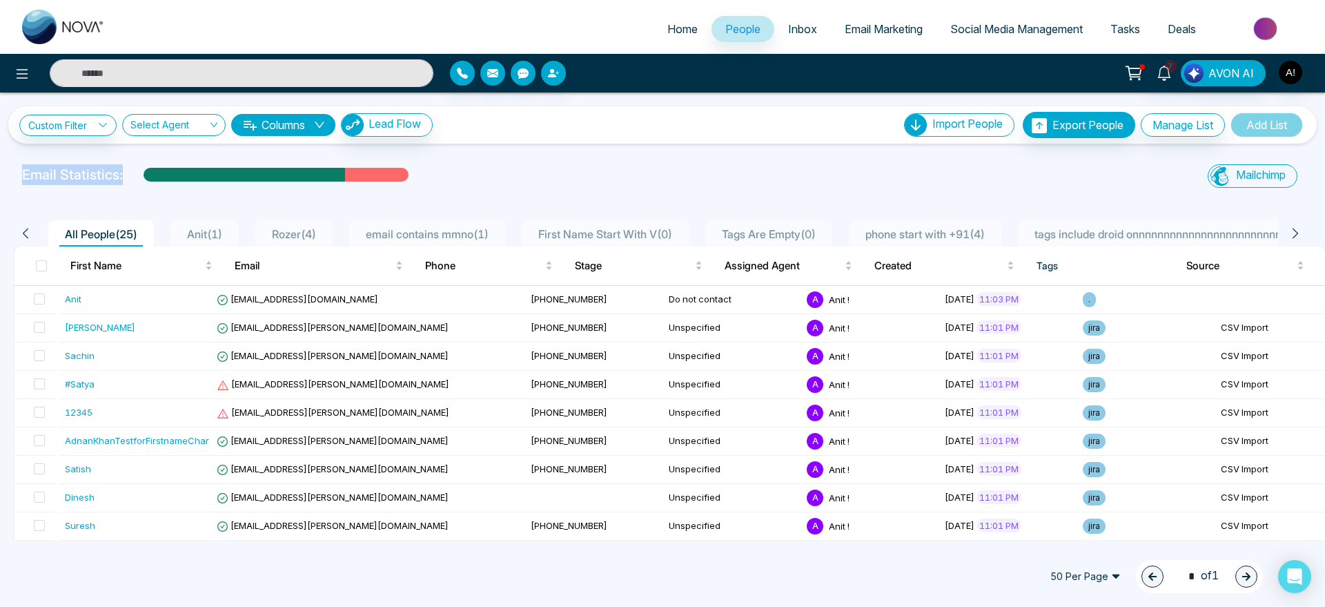
drag, startPoint x: 411, startPoint y: 175, endPoint x: 14, endPoint y: 178, distance: 396.9
click at [14, 178] on div "Email Statistics:" at bounding box center [446, 178] width 865 height 28
drag, startPoint x: 14, startPoint y: 178, endPoint x: 139, endPoint y: 176, distance: 125.0
click at [139, 176] on div "Email Statistics:" at bounding box center [446, 178] width 865 height 28
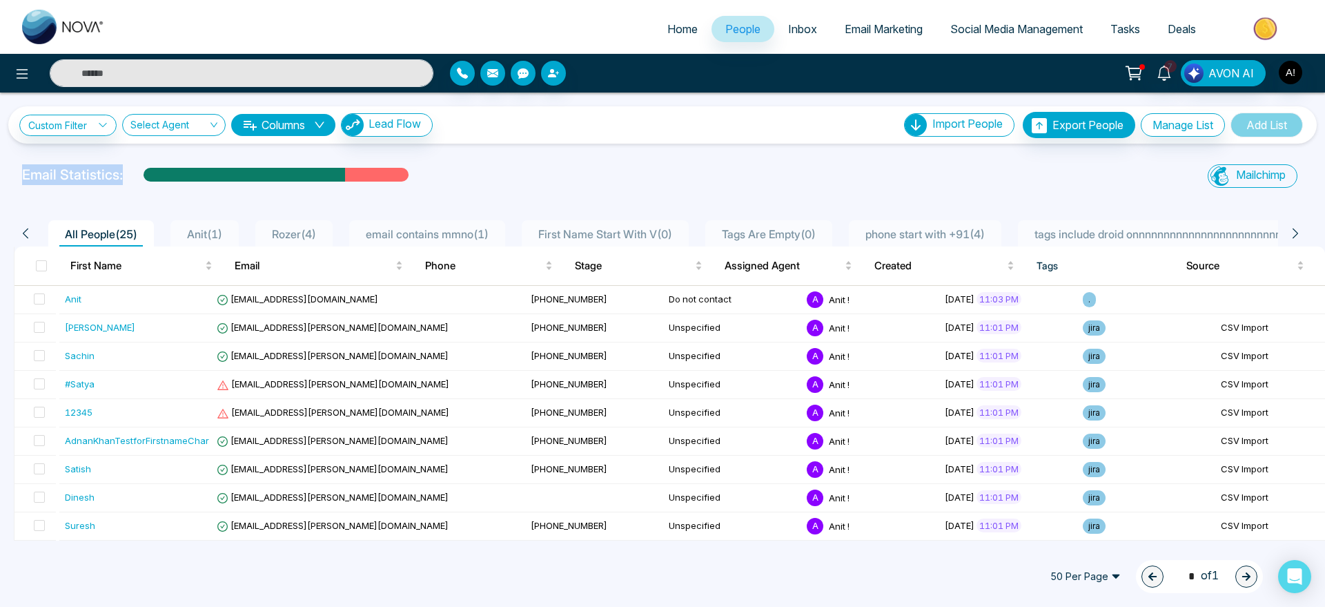
click at [139, 176] on div "Email Statistics:" at bounding box center [446, 174] width 848 height 21
drag, startPoint x: 119, startPoint y: 174, endPoint x: 0, endPoint y: 177, distance: 119.5
click at [0, 177] on div "Email Statistics: Mailchimp Sync All Lead Sync Lead Report" at bounding box center [662, 178] width 1325 height 28
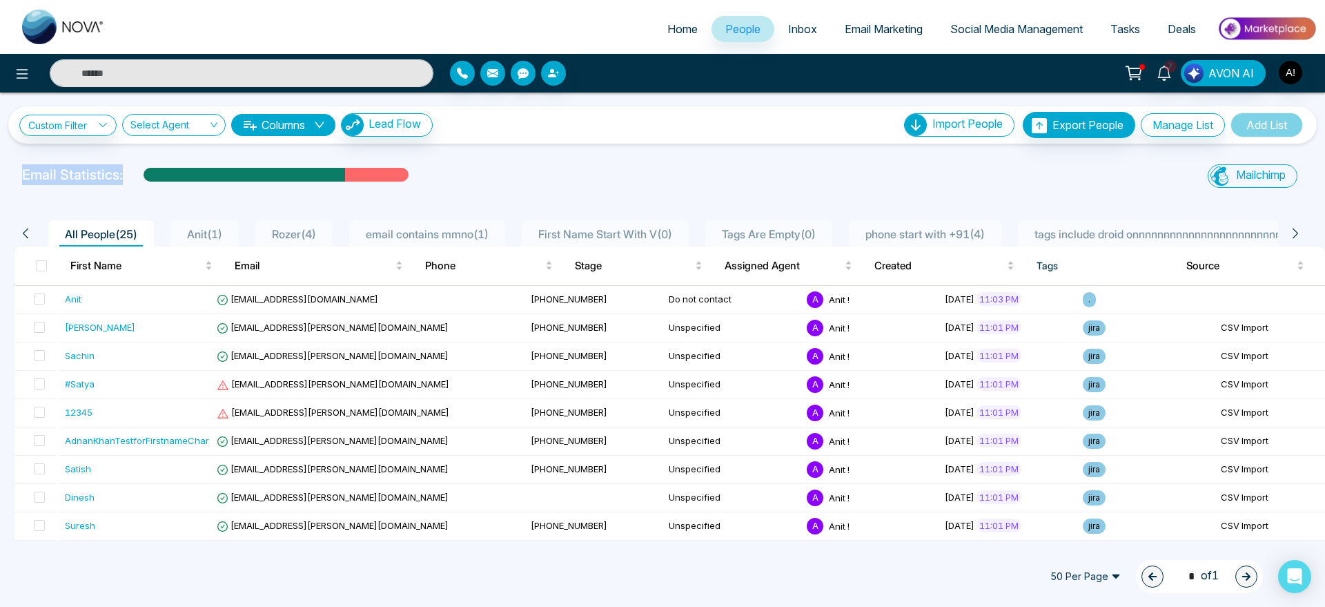
drag, startPoint x: 0, startPoint y: 177, endPoint x: 148, endPoint y: 183, distance: 148.5
click at [148, 183] on div "Email Statistics: Mailchimp Sync All Lead Sync Lead Report" at bounding box center [662, 178] width 1325 height 28
click at [148, 183] on div "Email Statistics:" at bounding box center [446, 174] width 848 height 21
drag, startPoint x: 148, startPoint y: 183, endPoint x: 19, endPoint y: 169, distance: 130.5
click at [19, 169] on div "Email Statistics:" at bounding box center [446, 178] width 865 height 28
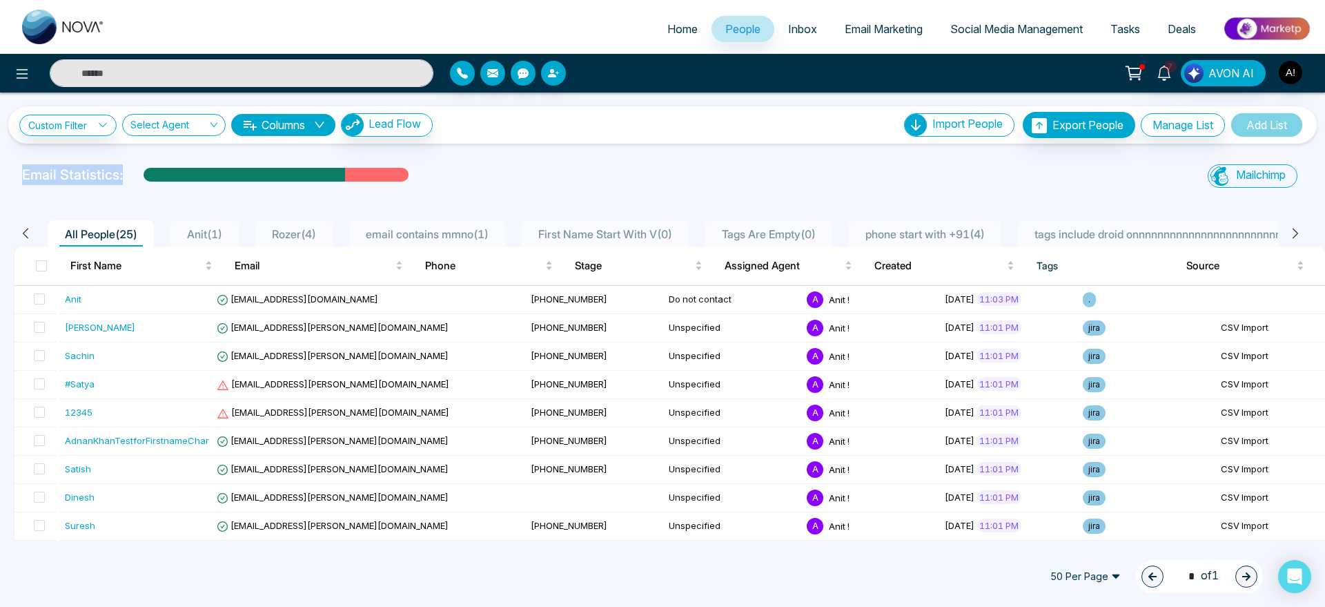
click at [19, 169] on div "Email Statistics:" at bounding box center [446, 178] width 865 height 28
drag, startPoint x: 19, startPoint y: 169, endPoint x: 121, endPoint y: 168, distance: 102.9
click at [121, 168] on div "Email Statistics:" at bounding box center [446, 178] width 865 height 28
click at [121, 168] on div "Email Statistics:" at bounding box center [446, 174] width 848 height 21
click at [659, 38] on link "Home" at bounding box center [683, 29] width 58 height 26
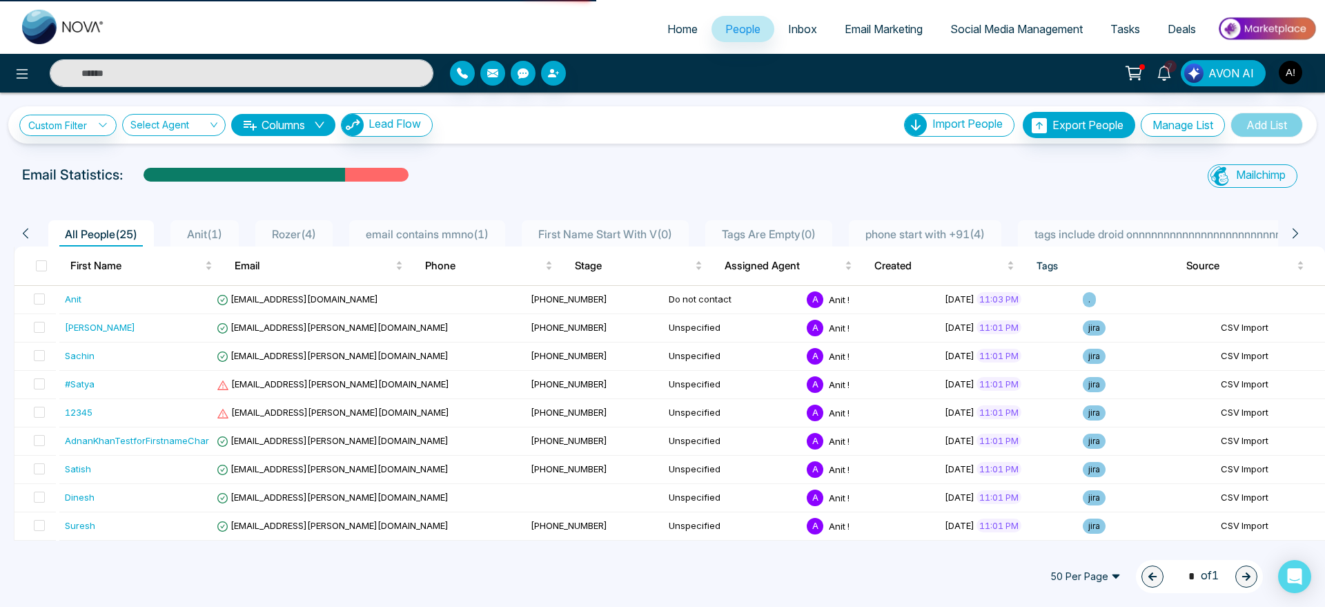
select select "*"
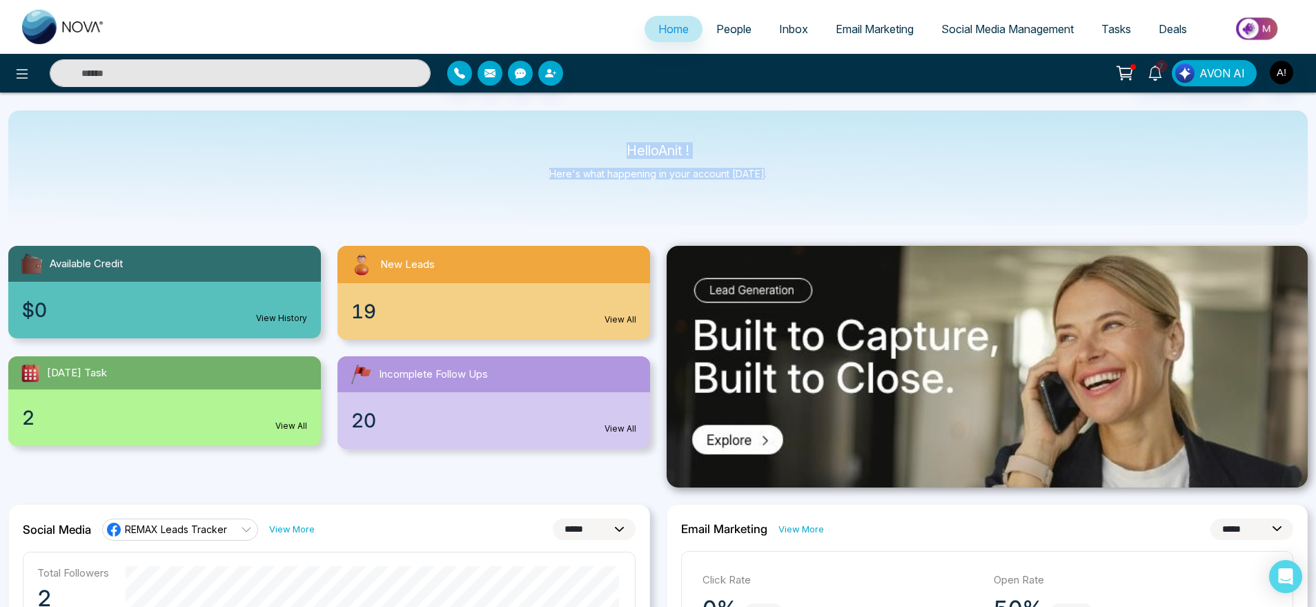
drag, startPoint x: 604, startPoint y: 150, endPoint x: 799, endPoint y: 184, distance: 197.7
click at [799, 184] on div "Hello Anit ! Here's what happening in your account today." at bounding box center [658, 167] width 1300 height 115
drag, startPoint x: 799, startPoint y: 184, endPoint x: 589, endPoint y: 144, distance: 213.8
click at [589, 144] on div "Hello Anit ! Here's what happening in your account today." at bounding box center [658, 167] width 1300 height 115
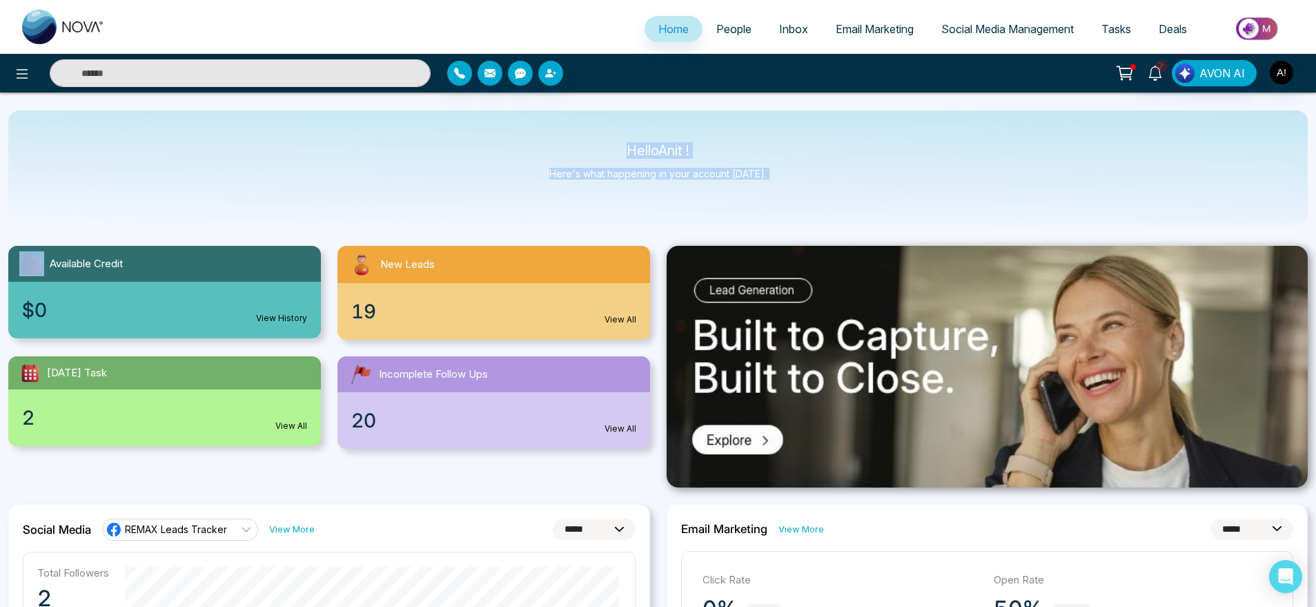
click at [589, 144] on div "Hello Anit ! Here's what happening in your account today." at bounding box center [658, 167] width 1300 height 115
drag, startPoint x: 589, startPoint y: 144, endPoint x: 795, endPoint y: 184, distance: 210.4
click at [795, 184] on div "Hello Anit ! Here's what happening in your account today." at bounding box center [658, 167] width 1300 height 115
drag, startPoint x: 795, startPoint y: 184, endPoint x: 598, endPoint y: 155, distance: 199.6
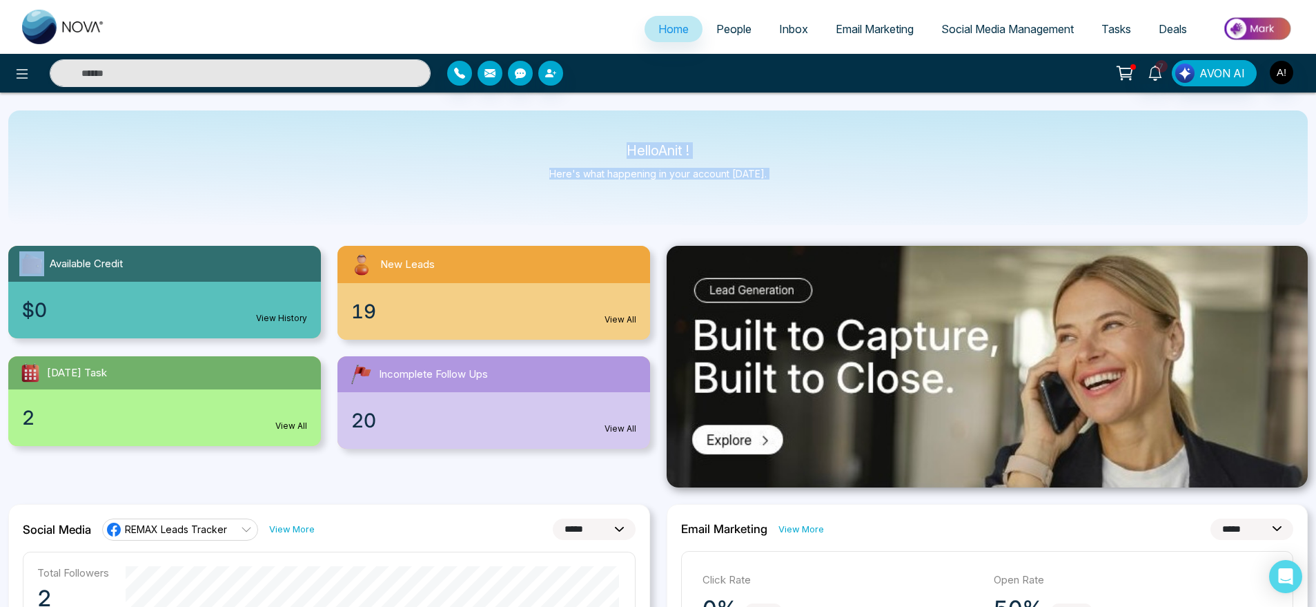
click at [598, 155] on div "Hello Anit ! Here's what happening in your account today." at bounding box center [658, 167] width 1300 height 115
click at [598, 155] on p "Hello Anit !" at bounding box center [657, 151] width 217 height 12
drag, startPoint x: 624, startPoint y: 144, endPoint x: 781, endPoint y: 182, distance: 161.9
click at [781, 182] on div "Hello Anit ! Here's what happening in your account today." at bounding box center [658, 167] width 1300 height 115
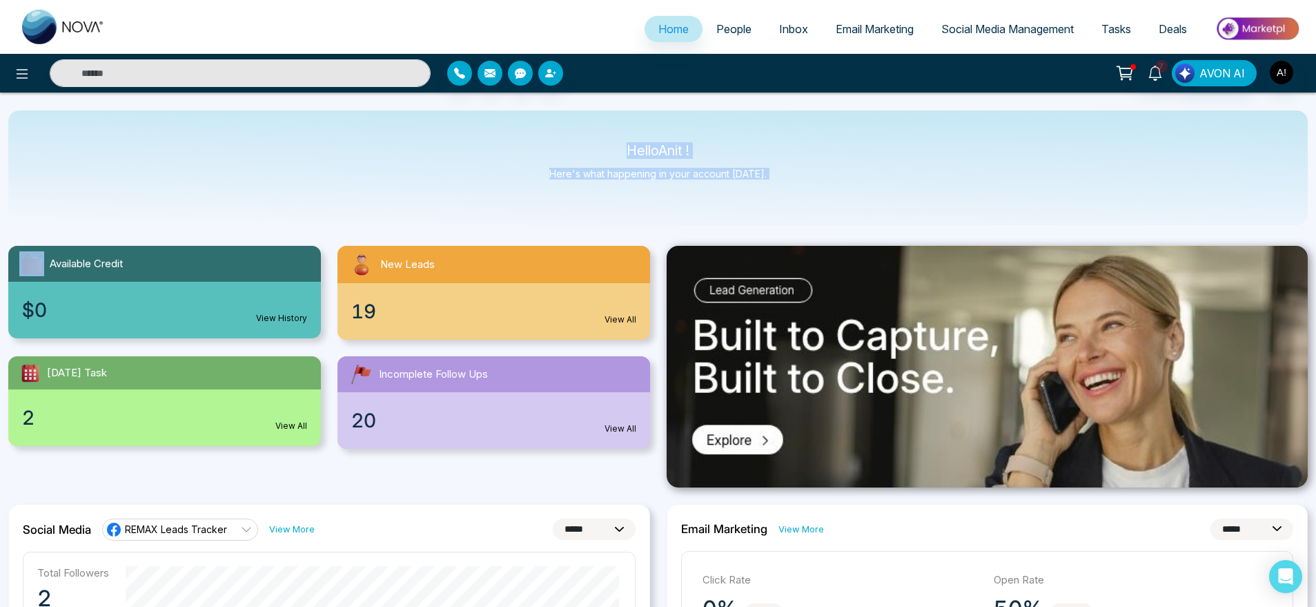
drag, startPoint x: 781, startPoint y: 182, endPoint x: 612, endPoint y: 143, distance: 174.1
click at [612, 143] on div "Hello Anit ! Here's what happening in your account today." at bounding box center [658, 167] width 1300 height 115
drag, startPoint x: 774, startPoint y: 175, endPoint x: 603, endPoint y: 142, distance: 174.4
click at [603, 142] on div "Hello Anit ! Here's what happening in your account today." at bounding box center [658, 167] width 1300 height 115
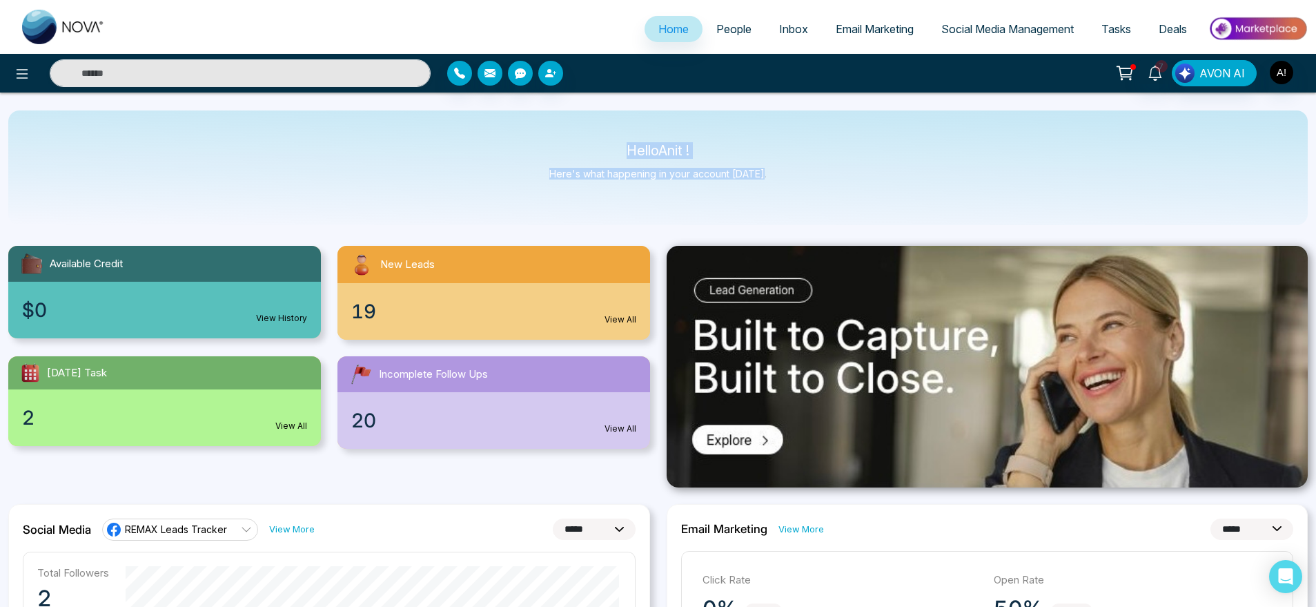
click at [603, 142] on div "Hello Anit ! Here's what happening in your account today." at bounding box center [658, 167] width 1300 height 115
drag, startPoint x: 614, startPoint y: 146, endPoint x: 805, endPoint y: 191, distance: 196.2
click at [805, 191] on div "Hello Anit ! Here's what happening in your account today." at bounding box center [658, 167] width 1300 height 115
drag, startPoint x: 805, startPoint y: 191, endPoint x: 576, endPoint y: 145, distance: 233.6
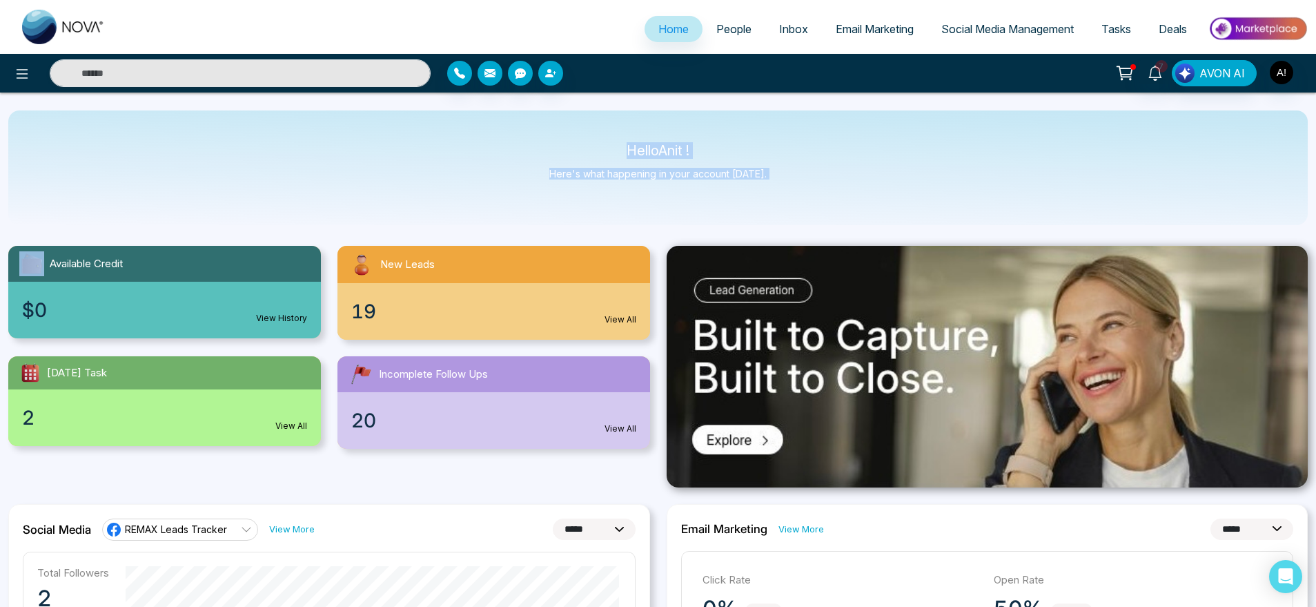
click at [576, 145] on div "Hello Anit ! Here's what happening in your account today." at bounding box center [658, 167] width 1300 height 115
click at [576, 145] on p "Hello Anit !" at bounding box center [657, 151] width 217 height 12
drag, startPoint x: 618, startPoint y: 145, endPoint x: 788, endPoint y: 178, distance: 173.0
click at [788, 178] on div "Hello Anit ! Here's what happening in your account today." at bounding box center [658, 167] width 1300 height 115
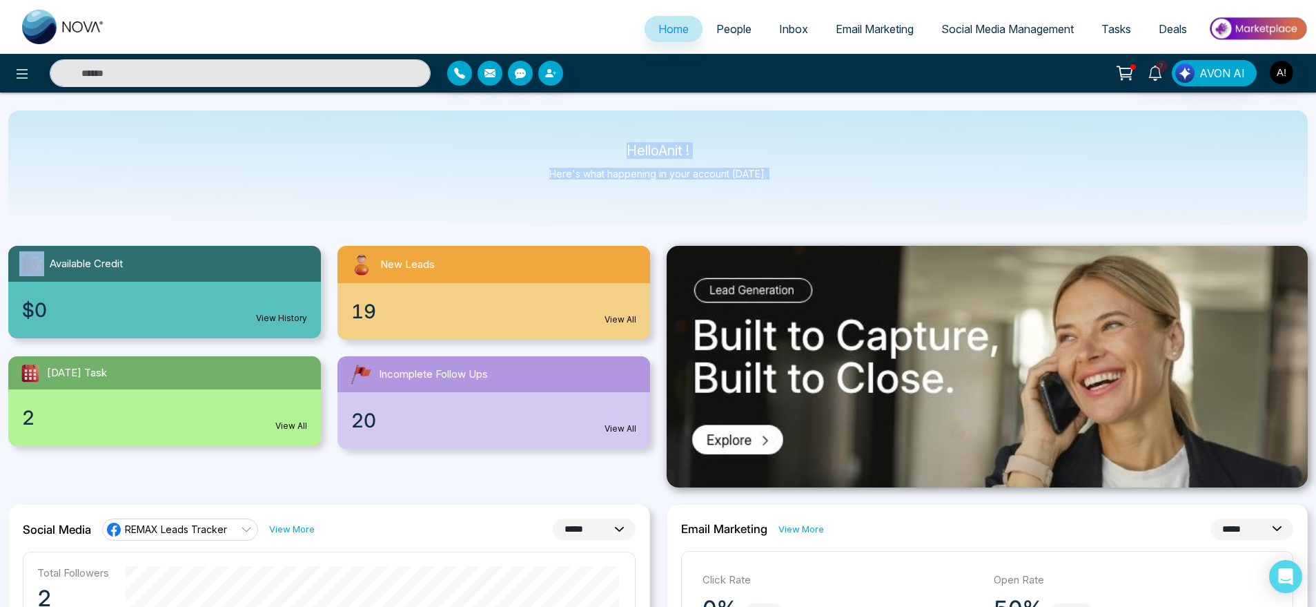
drag, startPoint x: 788, startPoint y: 178, endPoint x: 596, endPoint y: 133, distance: 197.1
click at [596, 133] on div "Hello Anit ! Here's what happening in your account today." at bounding box center [658, 167] width 1300 height 115
drag, startPoint x: 596, startPoint y: 133, endPoint x: 801, endPoint y: 188, distance: 212.3
click at [801, 188] on div "Hello Anit ! Here's what happening in your account today." at bounding box center [658, 167] width 1300 height 115
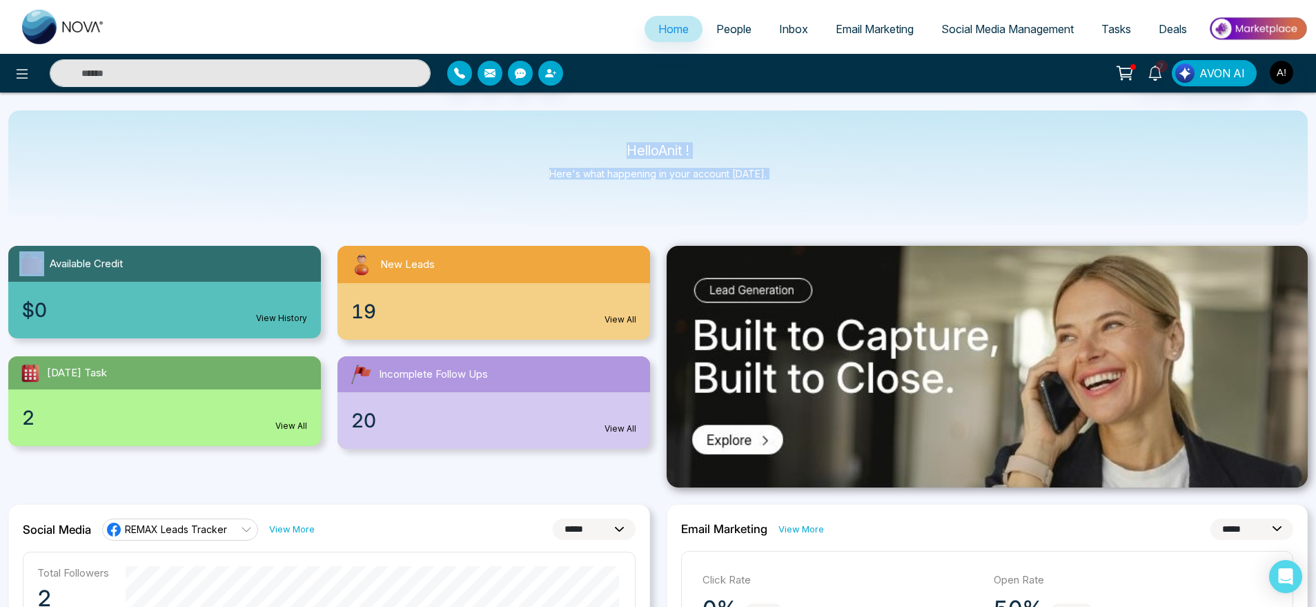
click at [801, 188] on div "Hello Anit ! Here's what happening in your account today." at bounding box center [658, 167] width 1300 height 115
drag, startPoint x: 801, startPoint y: 188, endPoint x: 541, endPoint y: 131, distance: 265.8
click at [541, 131] on div "Hello Anit ! Here's what happening in your account today." at bounding box center [658, 167] width 1300 height 115
drag, startPoint x: 614, startPoint y: 143, endPoint x: 796, endPoint y: 188, distance: 187.0
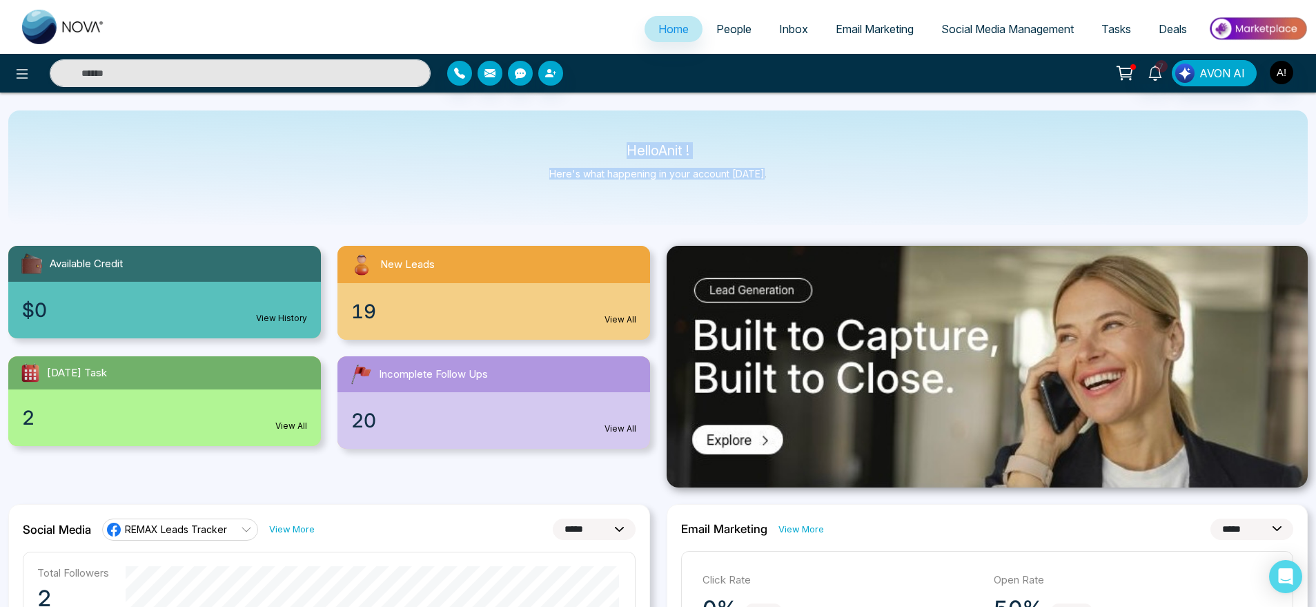
click at [796, 188] on div "Hello Anit ! Here's what happening in your account today." at bounding box center [658, 167] width 1300 height 115
drag, startPoint x: 796, startPoint y: 188, endPoint x: 572, endPoint y: 130, distance: 231.0
click at [572, 130] on div "Hello Anit ! Here's what happening in your account today." at bounding box center [658, 167] width 1300 height 115
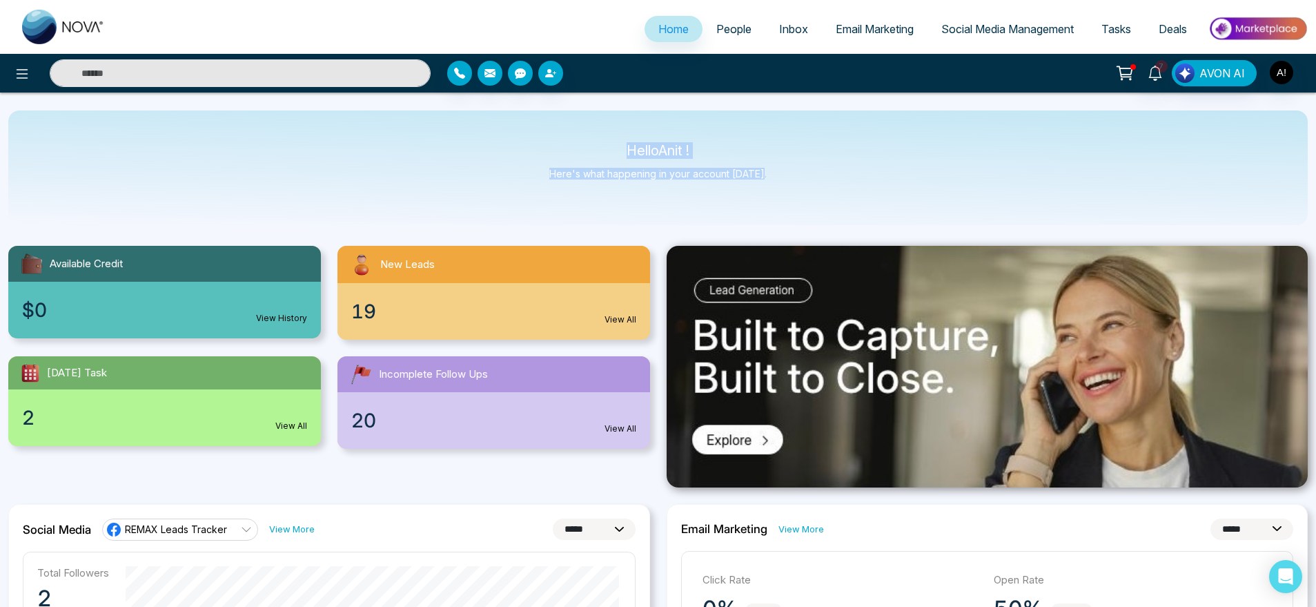
drag, startPoint x: 572, startPoint y: 130, endPoint x: 788, endPoint y: 195, distance: 225.6
click at [788, 195] on div "Hello Anit ! Here's what happening in your account today." at bounding box center [658, 167] width 1300 height 115
drag, startPoint x: 788, startPoint y: 195, endPoint x: 549, endPoint y: 121, distance: 249.8
click at [549, 121] on div "Hello Anit ! Here's what happening in your account today." at bounding box center [658, 167] width 1300 height 115
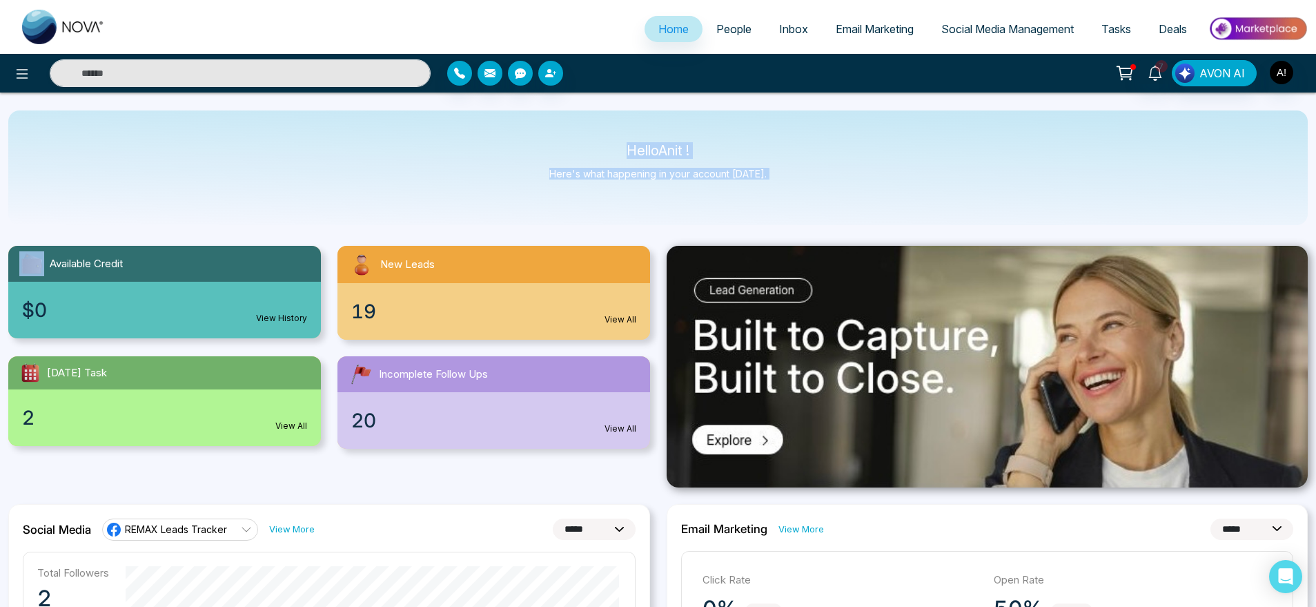
click at [549, 121] on div "Hello Anit ! Here's what happening in your account today." at bounding box center [658, 167] width 1300 height 115
drag, startPoint x: 610, startPoint y: 153, endPoint x: 801, endPoint y: 196, distance: 195.4
click at [801, 196] on div "Hello Anit ! Here's what happening in your account today." at bounding box center [658, 167] width 1300 height 115
drag, startPoint x: 801, startPoint y: 196, endPoint x: 579, endPoint y: 127, distance: 232.1
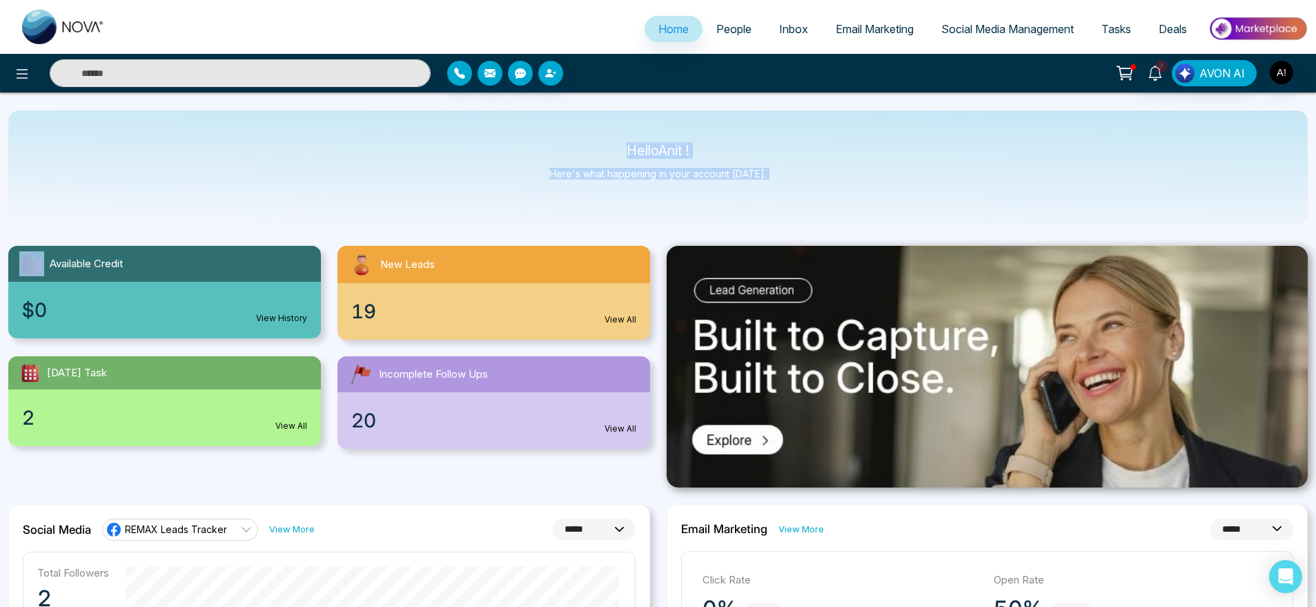
click at [579, 127] on div "Hello Anit ! Here's what happening in your account today." at bounding box center [658, 167] width 1300 height 115
drag, startPoint x: 611, startPoint y: 139, endPoint x: 823, endPoint y: 193, distance: 218.6
click at [823, 193] on div "Hello Anit ! Here's what happening in your account today." at bounding box center [658, 167] width 1300 height 115
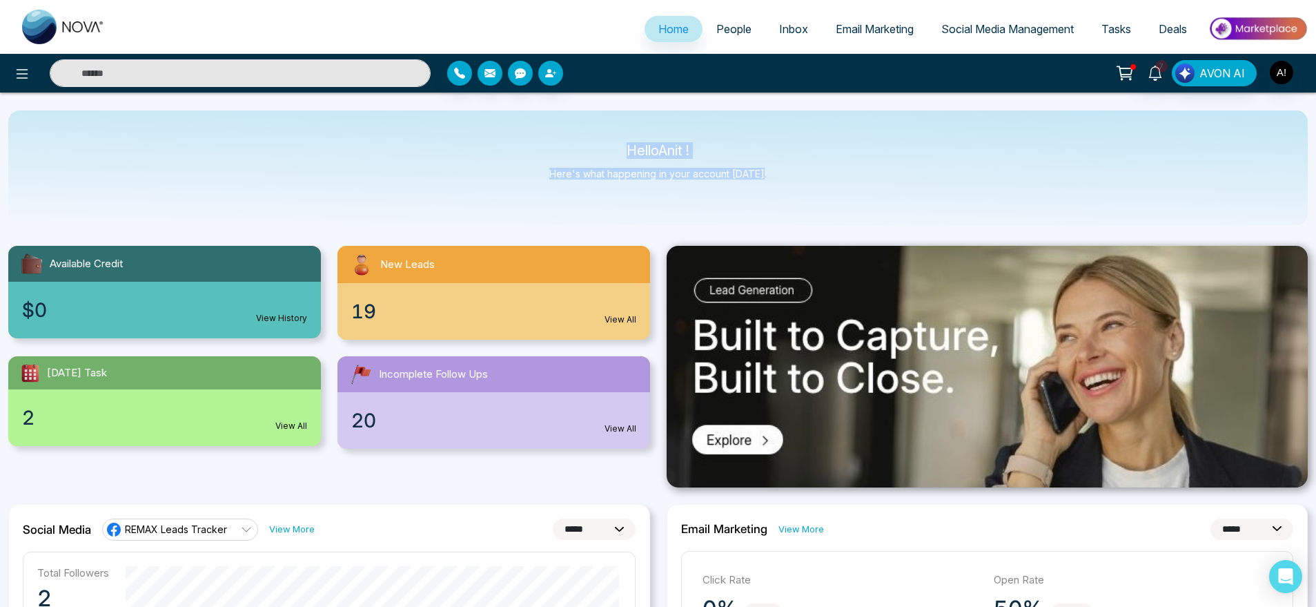
drag, startPoint x: 618, startPoint y: 146, endPoint x: 790, endPoint y: 184, distance: 176.0
click at [790, 184] on div "Hello Anit ! Here's what happening in your account today." at bounding box center [658, 167] width 1300 height 115
drag, startPoint x: 790, startPoint y: 184, endPoint x: 571, endPoint y: 137, distance: 224.5
click at [571, 137] on div "Hello Anit ! Here's what happening in your account today." at bounding box center [658, 167] width 1300 height 115
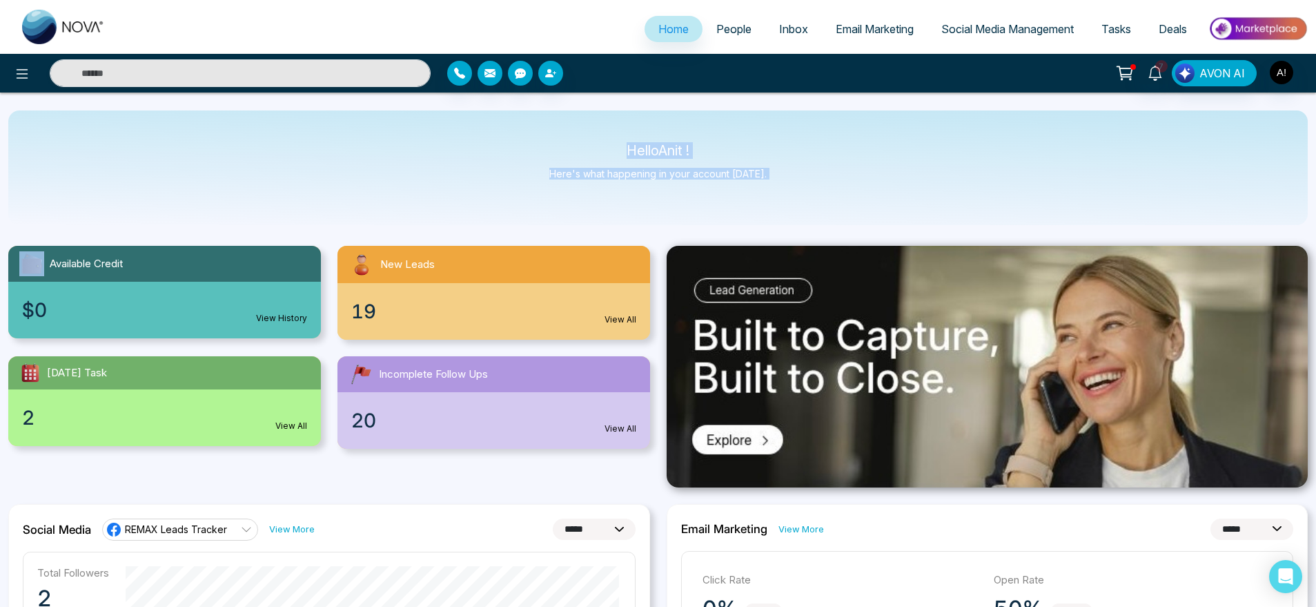
click at [571, 137] on div "Hello Anit ! Here's what happening in your account today." at bounding box center [658, 167] width 1300 height 115
drag, startPoint x: 571, startPoint y: 137, endPoint x: 792, endPoint y: 176, distance: 225.0
click at [792, 176] on div "Hello Anit ! Here's what happening in your account today." at bounding box center [658, 167] width 1300 height 115
drag, startPoint x: 792, startPoint y: 176, endPoint x: 618, endPoint y: 136, distance: 179.2
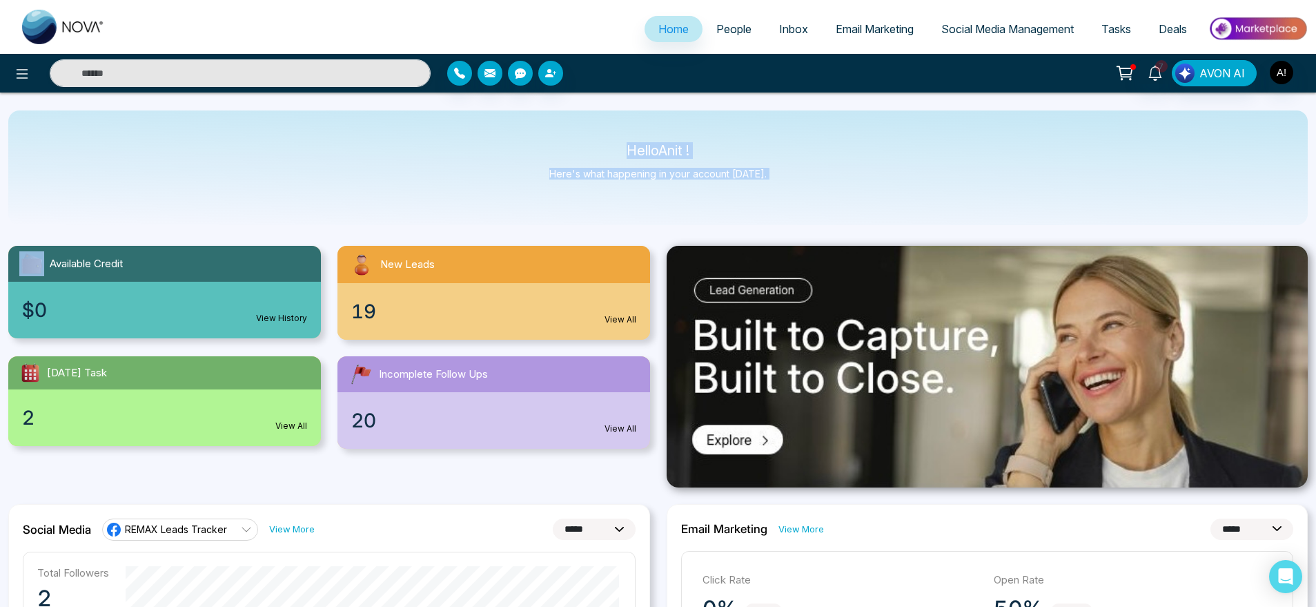
click at [618, 136] on div "Hello Anit ! Here's what happening in your account today." at bounding box center [658, 167] width 1300 height 115
drag, startPoint x: 618, startPoint y: 136, endPoint x: 786, endPoint y: 182, distance: 174.7
click at [786, 182] on div "Hello Anit ! Here's what happening in your account today." at bounding box center [658, 167] width 1300 height 115
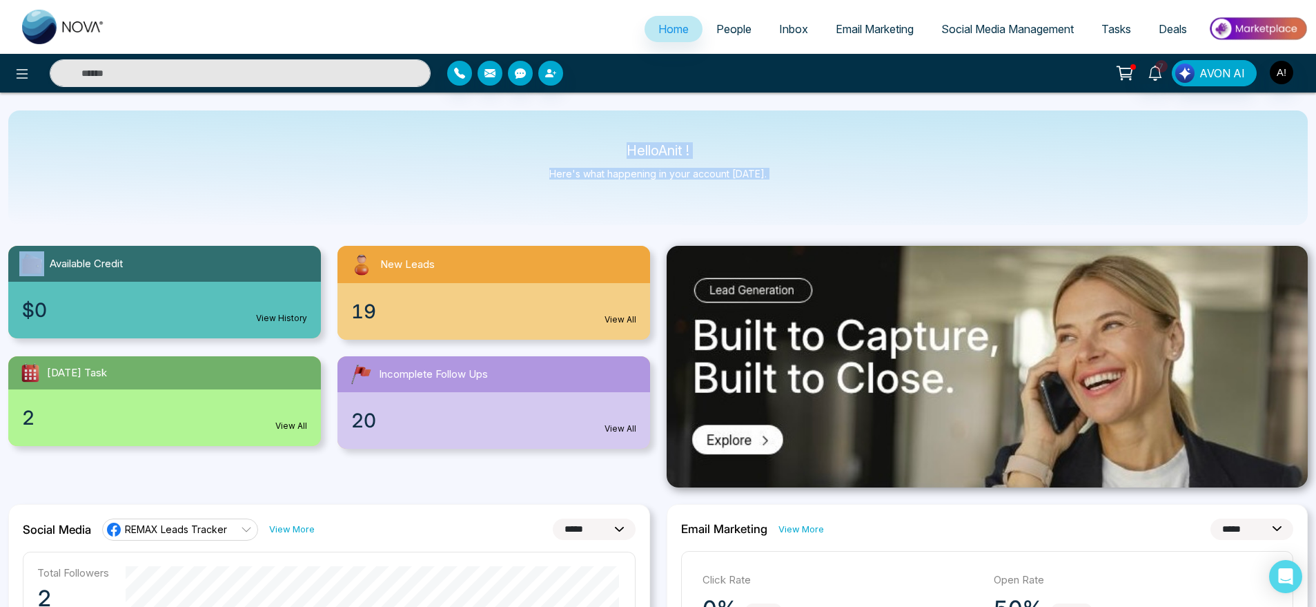
drag, startPoint x: 786, startPoint y: 182, endPoint x: 604, endPoint y: 135, distance: 188.2
click at [604, 135] on div "Hello Anit ! Here's what happening in your account today." at bounding box center [658, 167] width 1300 height 115
drag, startPoint x: 604, startPoint y: 135, endPoint x: 790, endPoint y: 186, distance: 192.6
click at [790, 186] on div "Hello Anit ! Here's what happening in your account today." at bounding box center [658, 167] width 1300 height 115
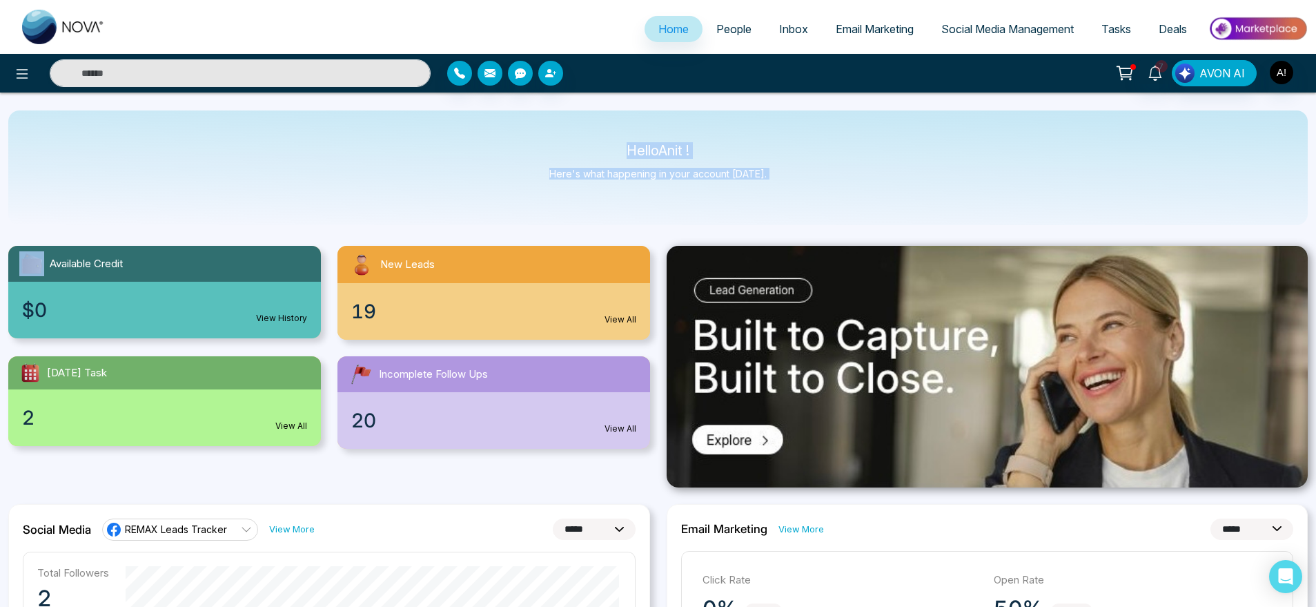
click at [790, 186] on div "Hello Anit ! Here's what happening in your account today." at bounding box center [658, 167] width 1300 height 115
drag, startPoint x: 790, startPoint y: 186, endPoint x: 610, endPoint y: 141, distance: 185.2
click at [610, 141] on div "Hello Anit ! Here's what happening in your account today." at bounding box center [658, 167] width 1300 height 115
drag, startPoint x: 610, startPoint y: 141, endPoint x: 800, endPoint y: 188, distance: 195.5
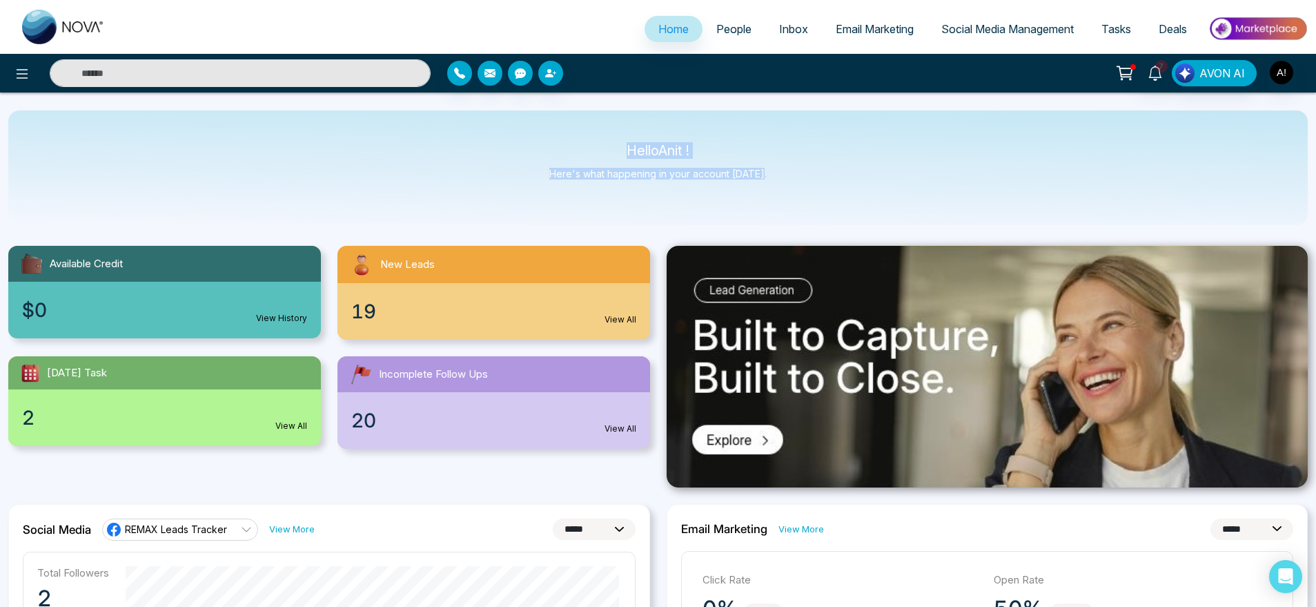
click at [800, 188] on div "Hello Anit ! Here's what happening in your account today." at bounding box center [658, 167] width 1300 height 115
drag, startPoint x: 800, startPoint y: 188, endPoint x: 567, endPoint y: 134, distance: 239.4
click at [567, 134] on div "Hello Anit ! Here's what happening in your account today." at bounding box center [658, 167] width 1300 height 115
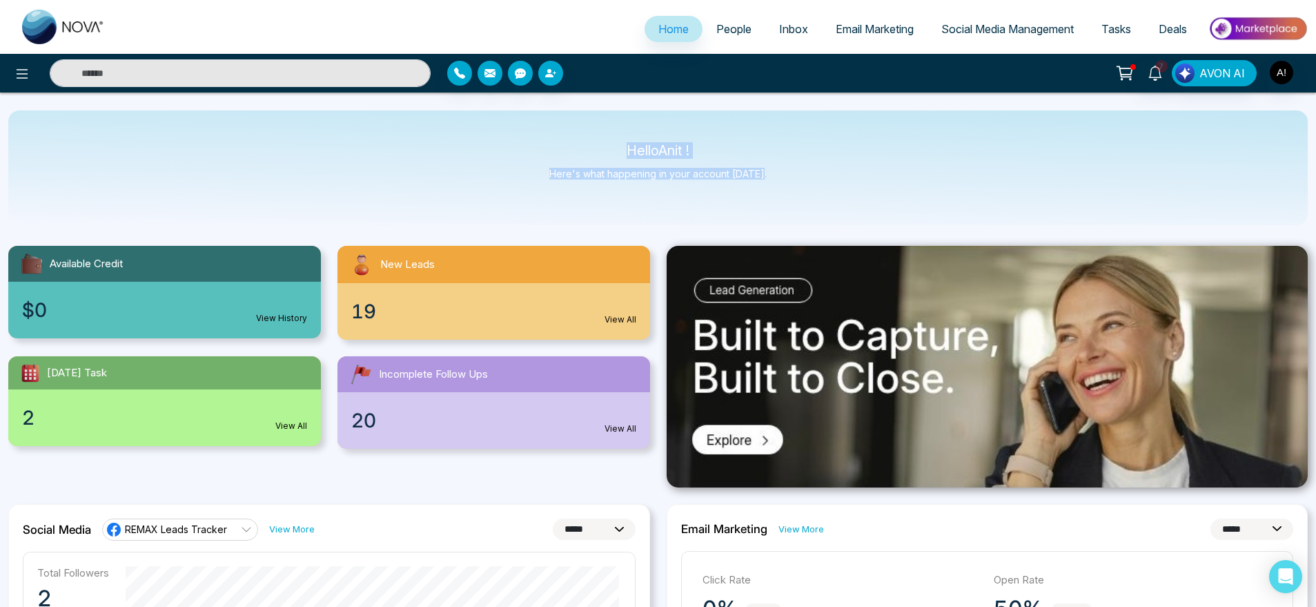
drag, startPoint x: 612, startPoint y: 140, endPoint x: 814, endPoint y: 188, distance: 207.9
click at [814, 188] on div "Hello Anit ! Here's what happening in your account today." at bounding box center [658, 167] width 1300 height 115
drag, startPoint x: 814, startPoint y: 188, endPoint x: 549, endPoint y: 117, distance: 274.4
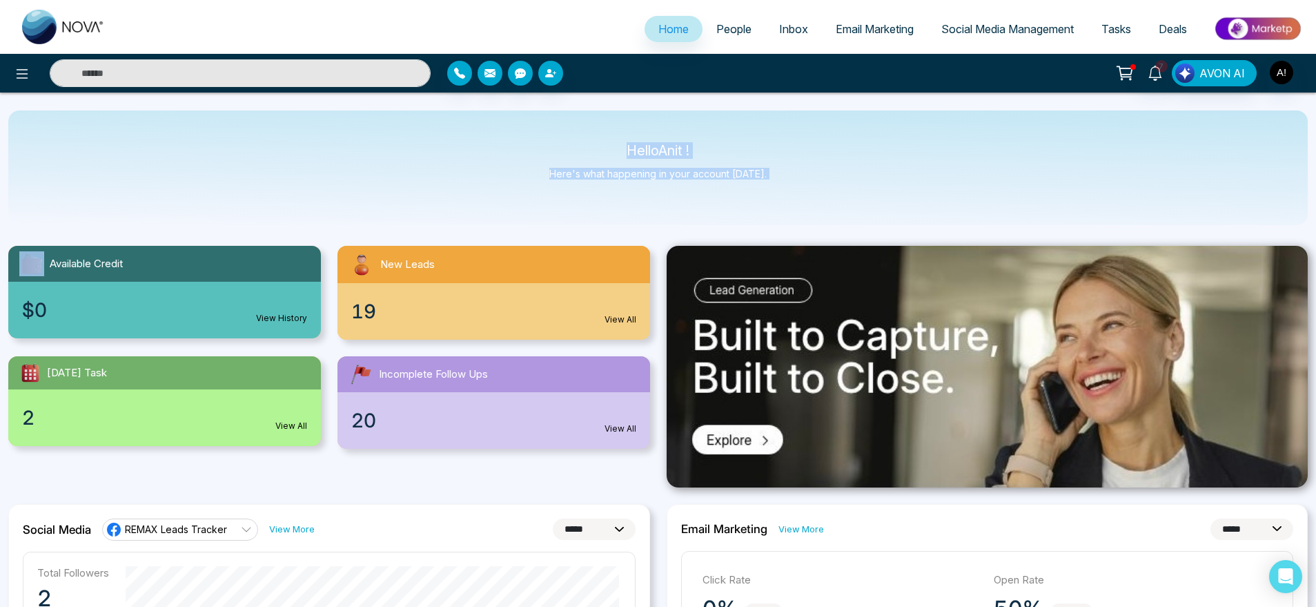
click at [549, 117] on div "Hello Anit ! Here's what happening in your account today." at bounding box center [658, 167] width 1300 height 115
click at [589, 139] on div "Hello Anit ! Here's what happening in your account today." at bounding box center [658, 167] width 1300 height 115
drag, startPoint x: 621, startPoint y: 143, endPoint x: 790, endPoint y: 191, distance: 176.4
click at [790, 191] on div "Hello Anit ! Here's what happening in your account today." at bounding box center [658, 167] width 1300 height 115
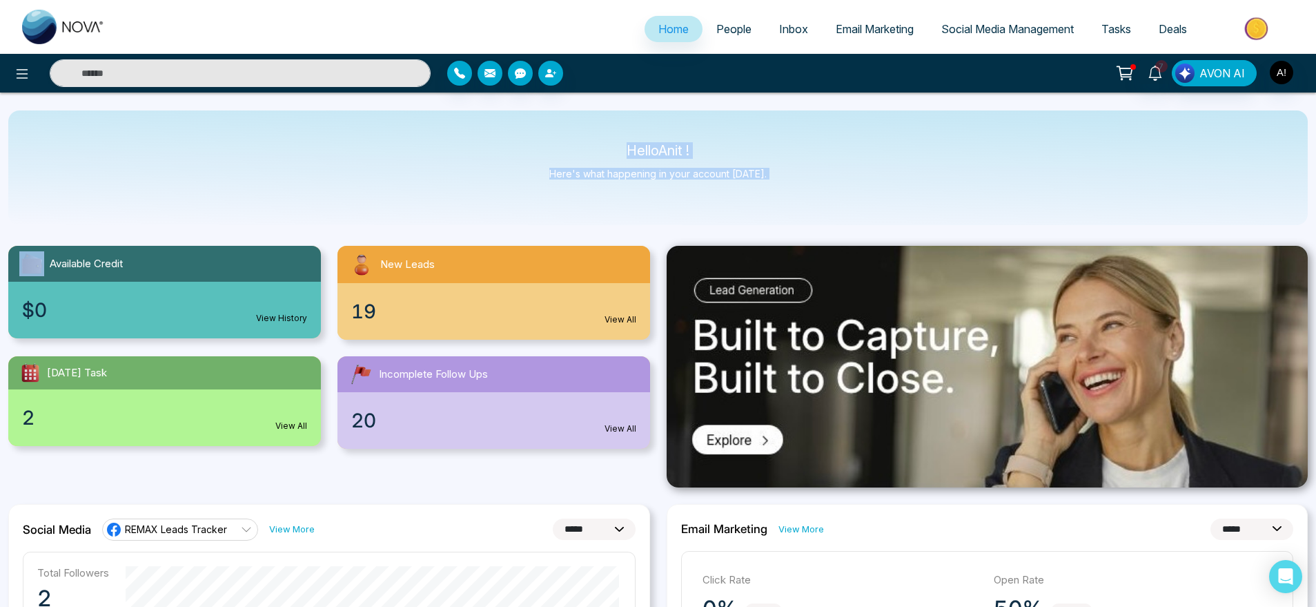
drag, startPoint x: 790, startPoint y: 191, endPoint x: 587, endPoint y: 146, distance: 207.8
click at [587, 146] on div "Hello Anit ! Here's what happening in your account today." at bounding box center [658, 167] width 1300 height 115
click at [587, 146] on p "Hello Anit !" at bounding box center [657, 151] width 217 height 12
drag, startPoint x: 617, startPoint y: 146, endPoint x: 797, endPoint y: 184, distance: 183.4
click at [797, 184] on div "Hello Anit ! Here's what happening in your account today." at bounding box center [658, 167] width 1300 height 115
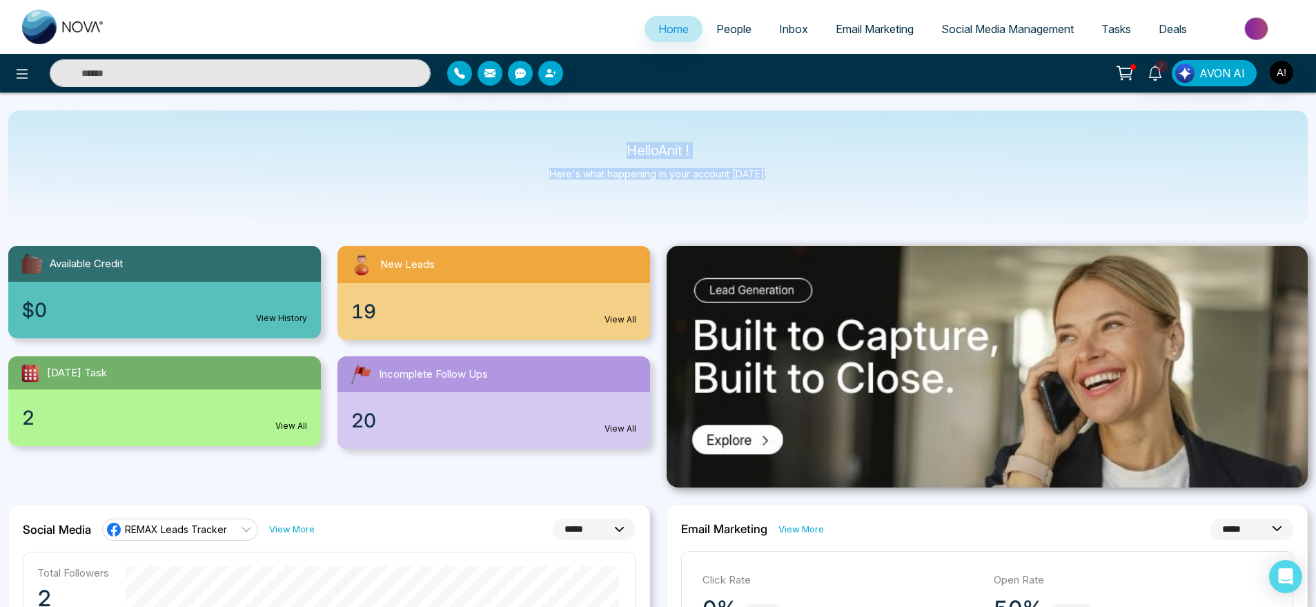
click at [797, 184] on div "Hello Anit ! Here's what happening in your account today." at bounding box center [658, 167] width 1300 height 115
drag, startPoint x: 585, startPoint y: 148, endPoint x: 823, endPoint y: 179, distance: 239.6
click at [823, 179] on div "Hello Anit ! Here's what happening in your account today." at bounding box center [658, 167] width 1300 height 115
drag, startPoint x: 823, startPoint y: 179, endPoint x: 526, endPoint y: 152, distance: 298.1
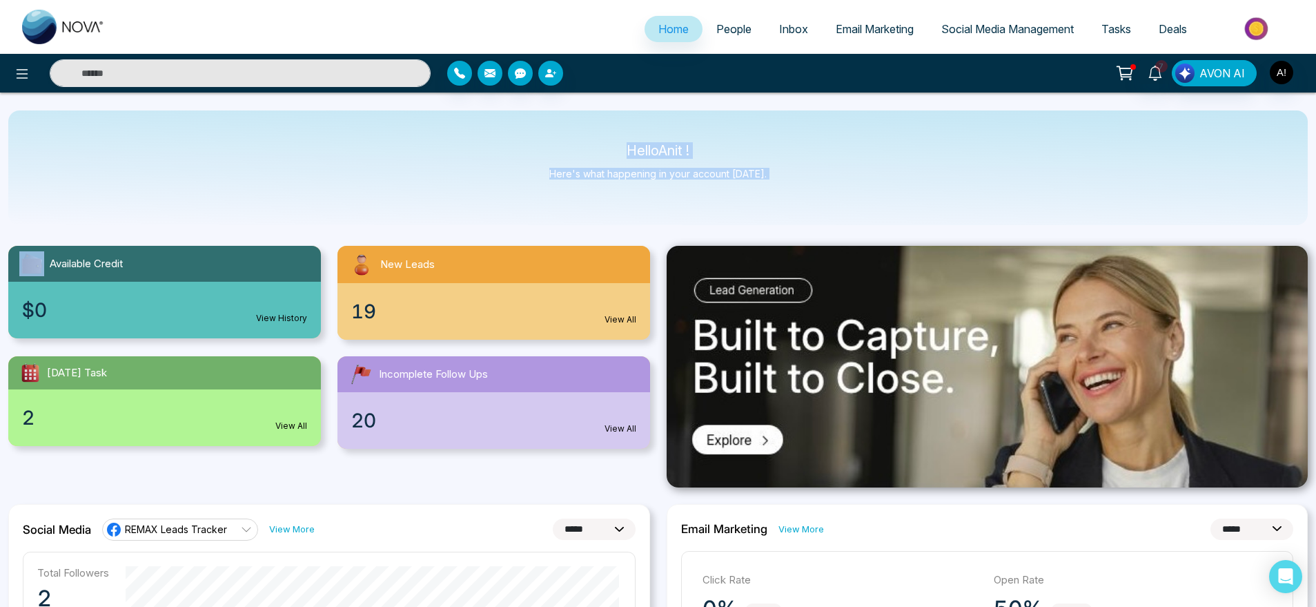
click at [526, 152] on div "Hello Anit ! Here's what happening in your account today." at bounding box center [658, 167] width 1300 height 115
drag, startPoint x: 612, startPoint y: 150, endPoint x: 813, endPoint y: 183, distance: 203.6
click at [813, 183] on div "Hello Anit ! Here's what happening in your account today." at bounding box center [658, 167] width 1300 height 115
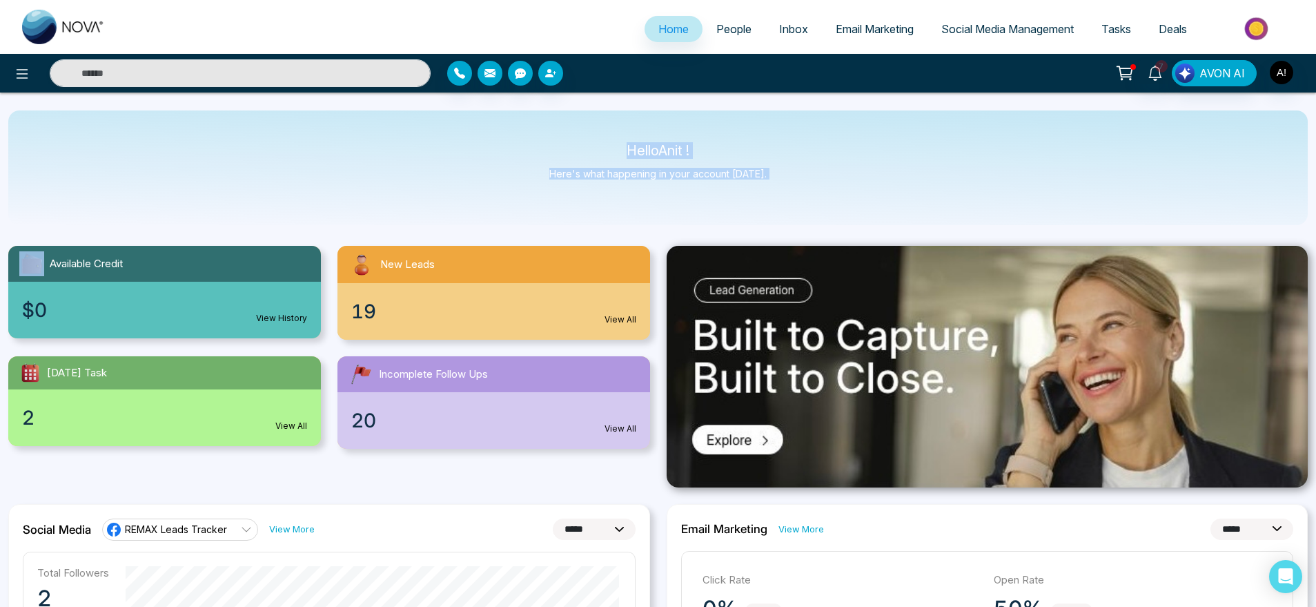
drag, startPoint x: 813, startPoint y: 183, endPoint x: 592, endPoint y: 142, distance: 225.4
click at [592, 142] on div "Hello Anit ! Here's what happening in your account today." at bounding box center [658, 167] width 1300 height 115
drag, startPoint x: 592, startPoint y: 142, endPoint x: 783, endPoint y: 182, distance: 196.0
click at [783, 182] on div "Hello Anit ! Here's what happening in your account today." at bounding box center [658, 167] width 1300 height 115
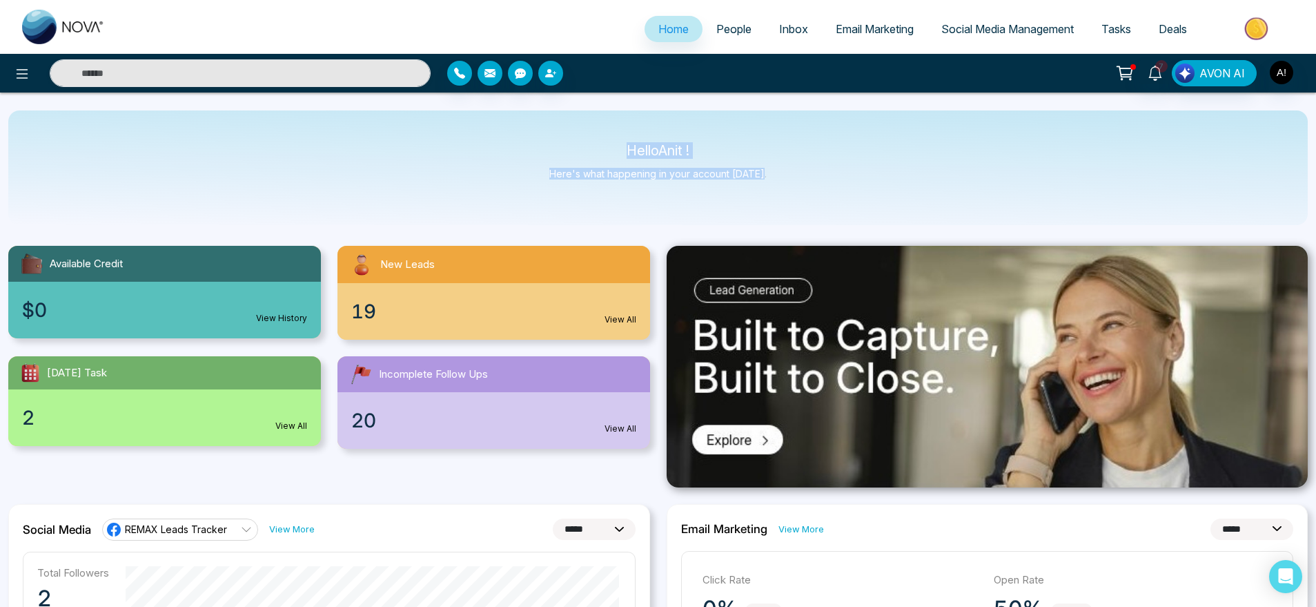
click at [783, 182] on div "Hello Anit ! Here's what happening in your account today." at bounding box center [658, 167] width 1300 height 115
drag, startPoint x: 783, startPoint y: 182, endPoint x: 531, endPoint y: 133, distance: 257.3
click at [531, 133] on div "Hello Anit ! Here's what happening in your account today." at bounding box center [658, 167] width 1300 height 115
drag, startPoint x: 602, startPoint y: 137, endPoint x: 803, endPoint y: 206, distance: 212.4
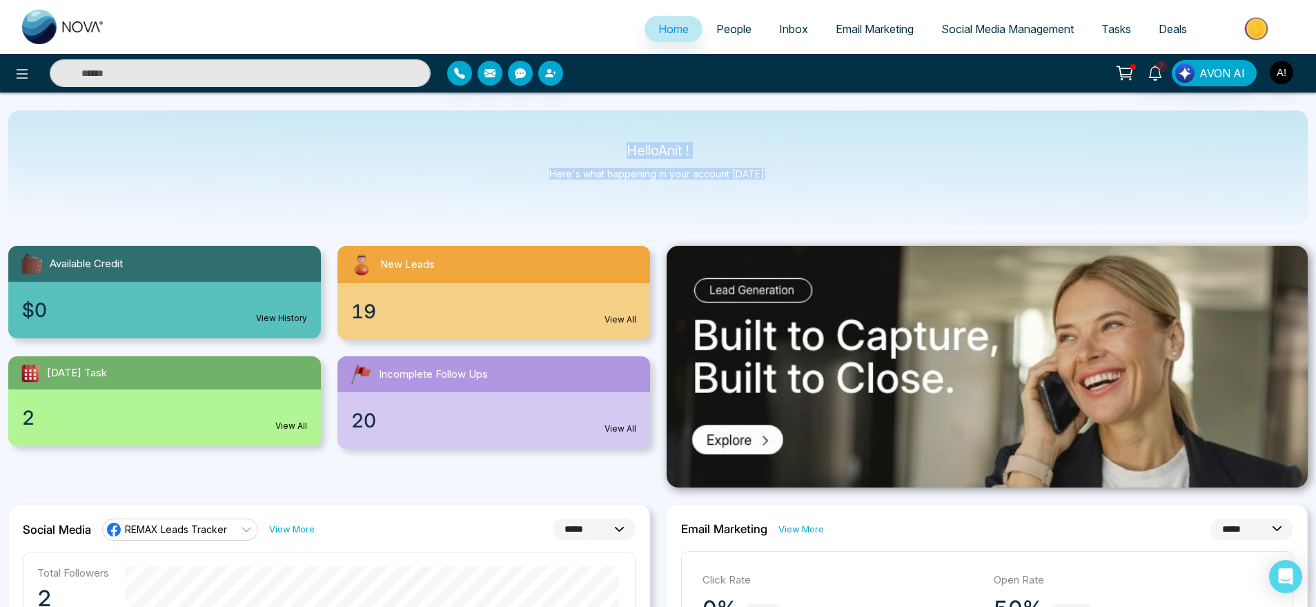
click at [803, 206] on div "Hello Anit ! Here's what happening in your account today." at bounding box center [658, 167] width 1300 height 115
drag, startPoint x: 603, startPoint y: 142, endPoint x: 811, endPoint y: 187, distance: 212.7
click at [811, 187] on div "Hello Anit ! Here's what happening in your account today." at bounding box center [658, 167] width 1300 height 115
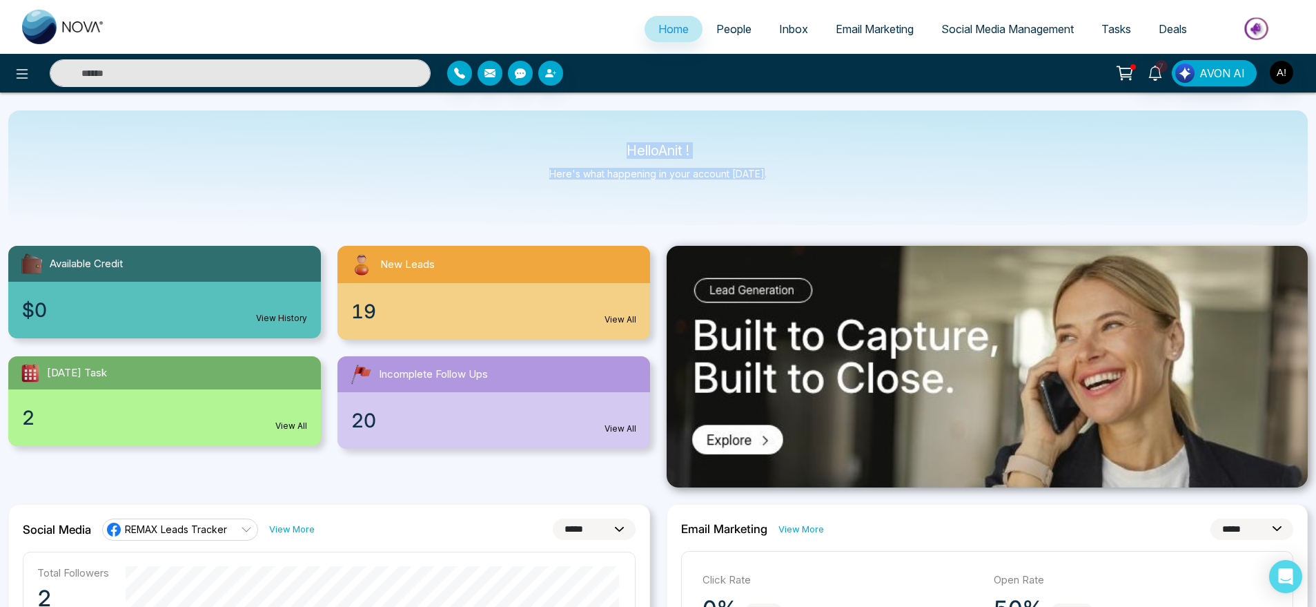
drag, startPoint x: 791, startPoint y: 180, endPoint x: 585, endPoint y: 132, distance: 211.3
click at [585, 132] on div "Hello Anit ! Here's what happening in your account today." at bounding box center [658, 167] width 1300 height 115
drag, startPoint x: 585, startPoint y: 132, endPoint x: 802, endPoint y: 186, distance: 223.5
click at [802, 186] on div "Hello Anit ! Here's what happening in your account today." at bounding box center [658, 167] width 1300 height 115
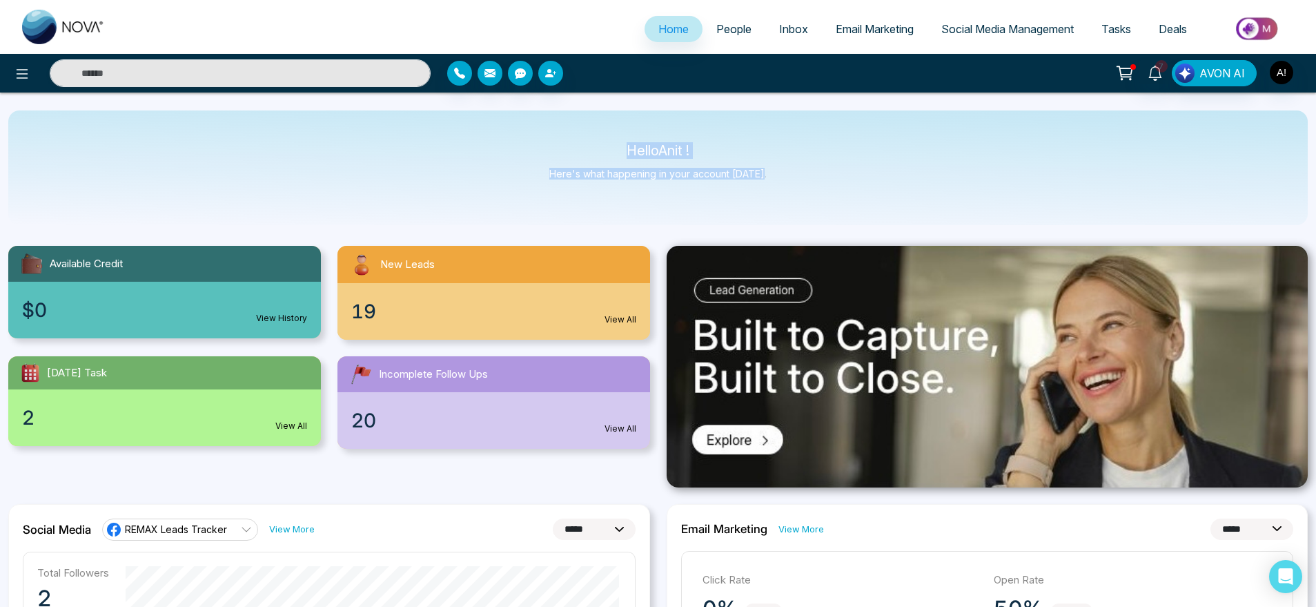
click at [802, 186] on div "Hello Anit ! Here's what happening in your account today." at bounding box center [658, 167] width 1300 height 115
drag, startPoint x: 802, startPoint y: 186, endPoint x: 568, endPoint y: 136, distance: 239.4
click at [568, 136] on div "Hello Anit ! Here's what happening in your account today." at bounding box center [658, 167] width 1300 height 115
drag, startPoint x: 612, startPoint y: 137, endPoint x: 799, endPoint y: 177, distance: 191.2
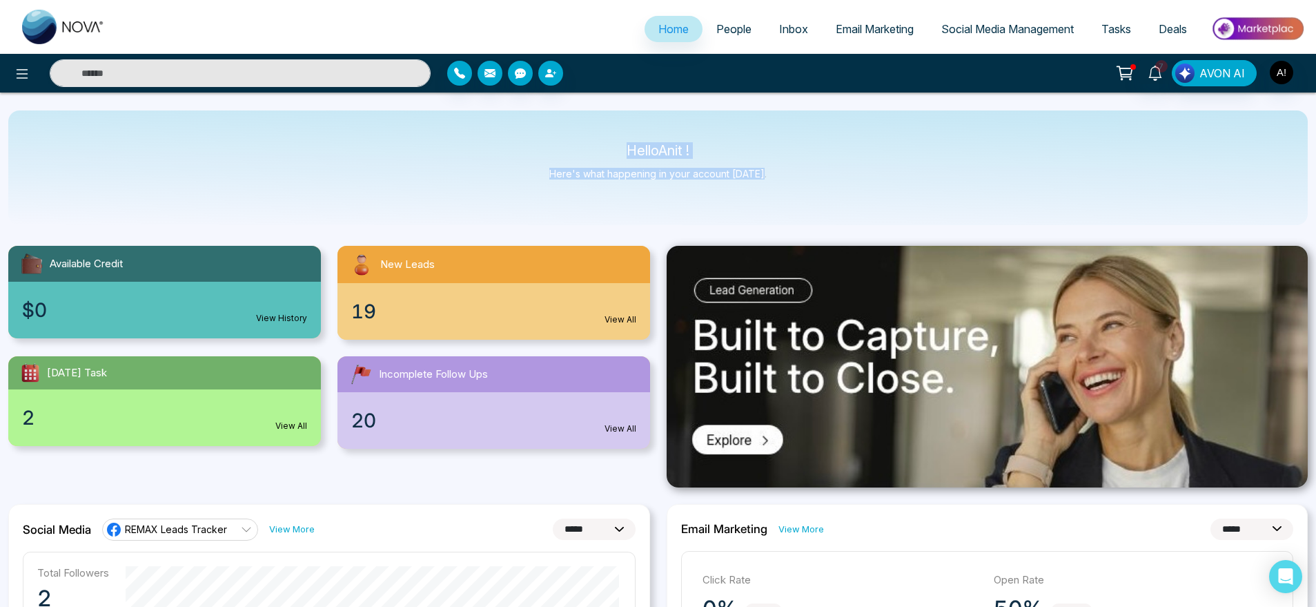
click at [799, 177] on div "Hello Anit ! Here's what happening in your account today." at bounding box center [658, 167] width 1300 height 115
drag, startPoint x: 799, startPoint y: 177, endPoint x: 574, endPoint y: 139, distance: 228.1
click at [574, 139] on div "Hello Anit ! Here's what happening in your account today." at bounding box center [658, 167] width 1300 height 115
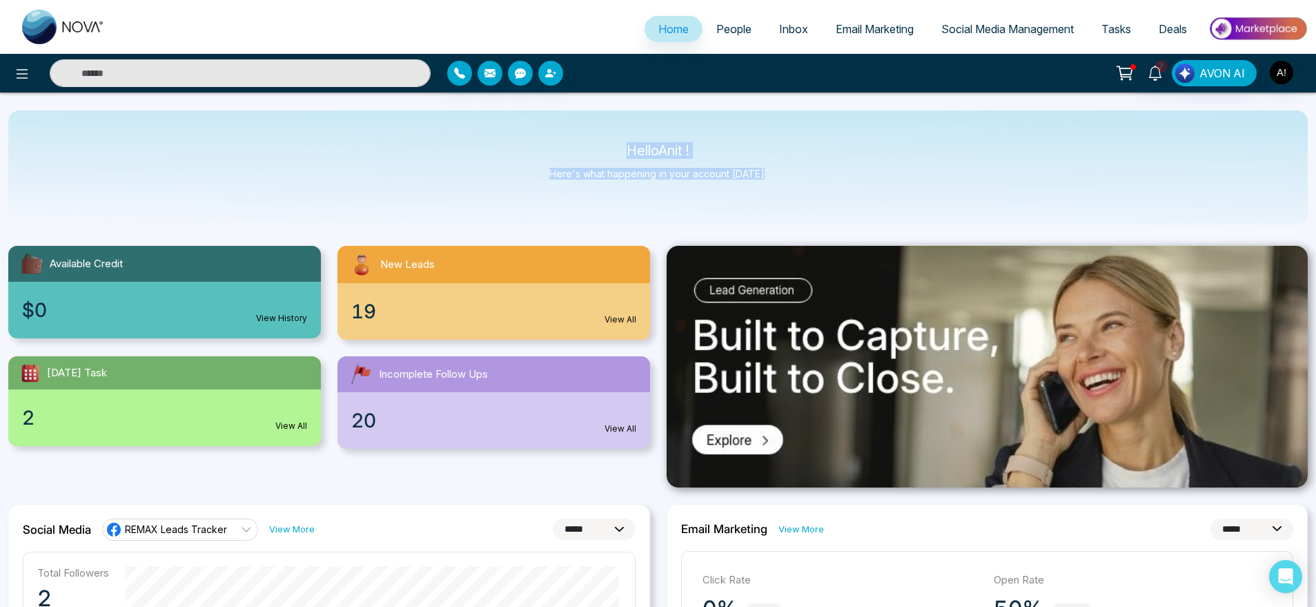
drag, startPoint x: 574, startPoint y: 139, endPoint x: 803, endPoint y: 173, distance: 231.0
click at [803, 173] on div "Hello Anit ! Here's what happening in your account today." at bounding box center [658, 167] width 1300 height 115
drag, startPoint x: 803, startPoint y: 173, endPoint x: 585, endPoint y: 120, distance: 223.8
click at [585, 120] on div "Hello Anit ! Here's what happening in your account today." at bounding box center [658, 167] width 1300 height 115
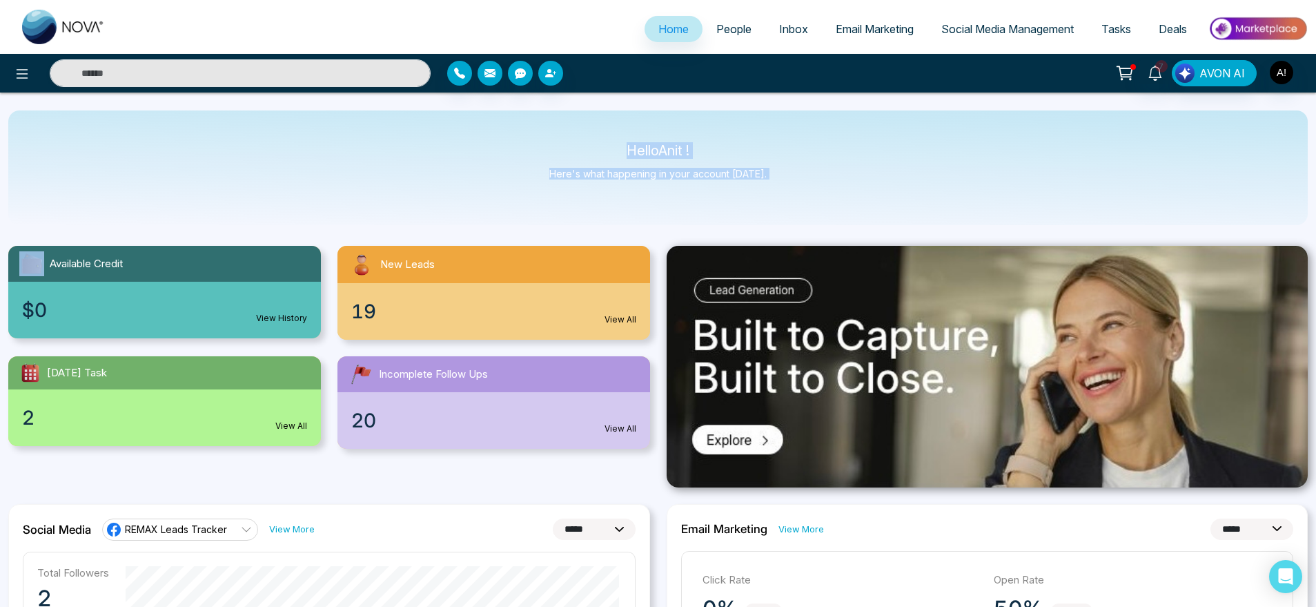
click at [585, 120] on div "Hello Anit ! Here's what happening in your account today." at bounding box center [658, 167] width 1300 height 115
drag, startPoint x: 607, startPoint y: 139, endPoint x: 795, endPoint y: 177, distance: 191.5
click at [795, 177] on div "Hello Anit ! Here's what happening in your account today." at bounding box center [658, 167] width 1300 height 115
drag, startPoint x: 795, startPoint y: 177, endPoint x: 581, endPoint y: 121, distance: 221.2
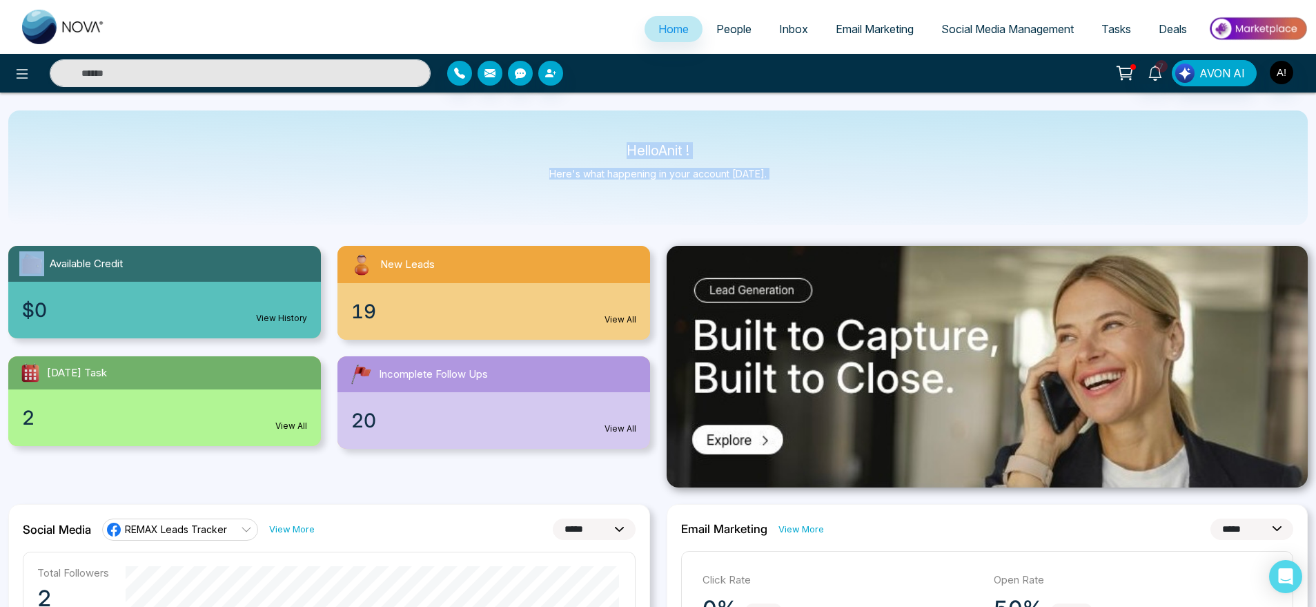
click at [581, 121] on div "Hello Anit ! Here's what happening in your account today." at bounding box center [658, 167] width 1300 height 115
click at [790, 175] on div "Hello Anit ! Here's what happening in your account today." at bounding box center [658, 167] width 1300 height 115
click at [716, 26] on span "People" at bounding box center [733, 29] width 35 height 14
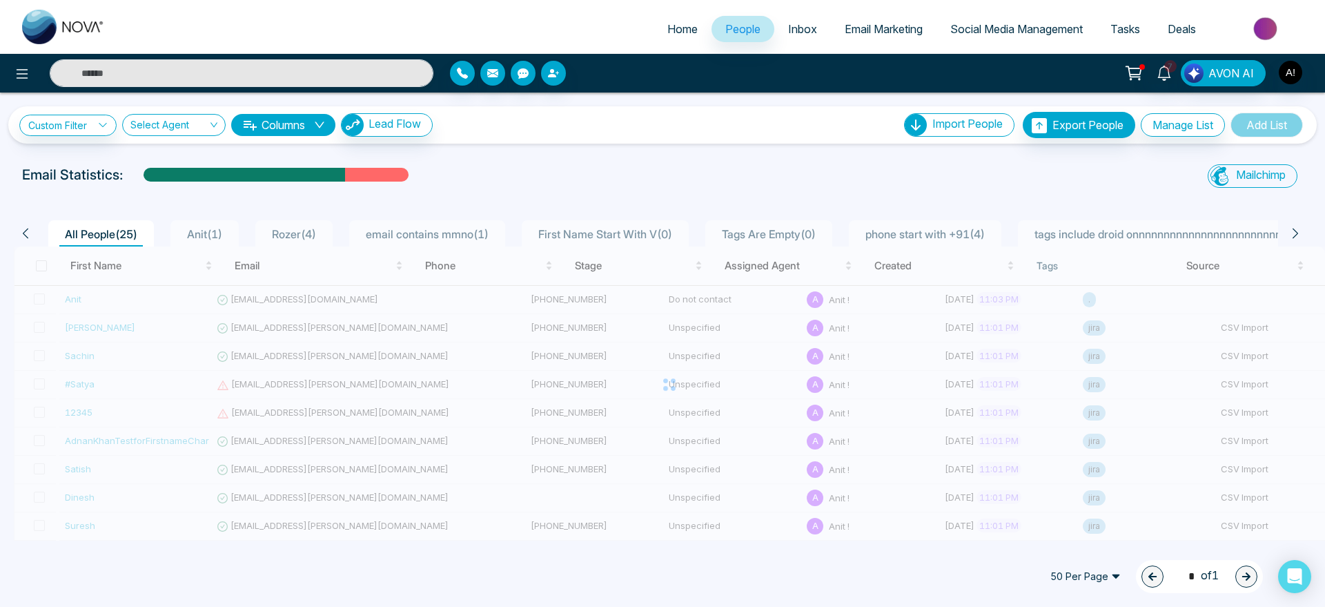
click at [807, 33] on span "Inbox" at bounding box center [802, 29] width 29 height 14
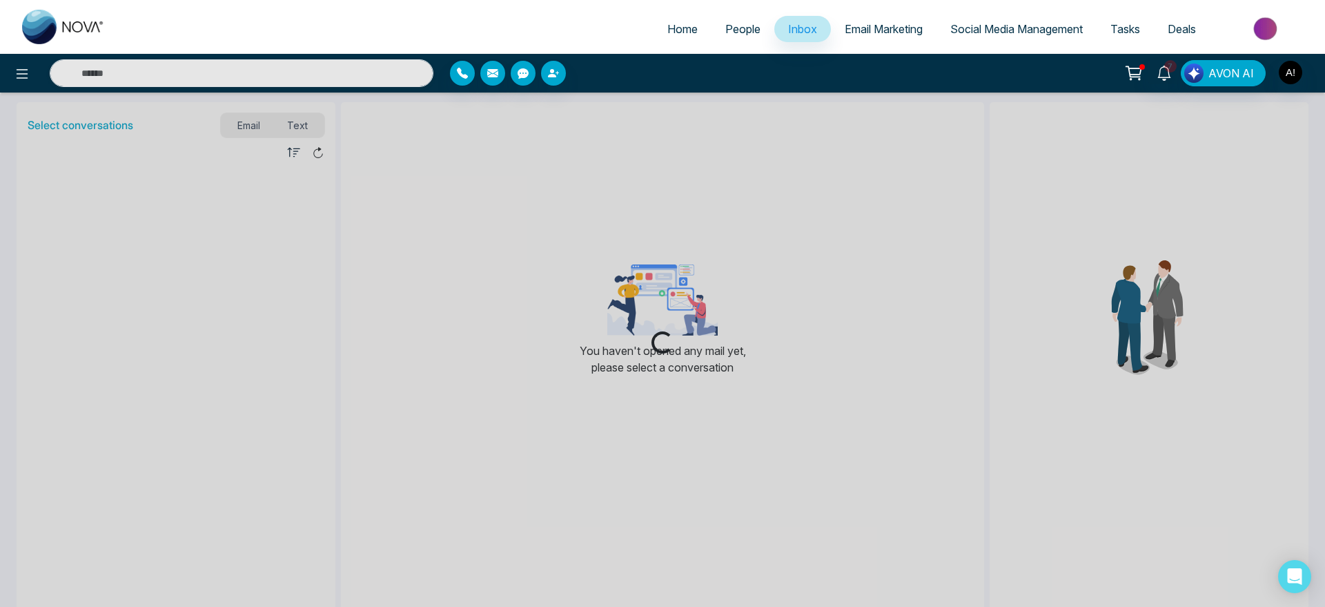
click at [681, 16] on link "Home" at bounding box center [683, 29] width 58 height 26
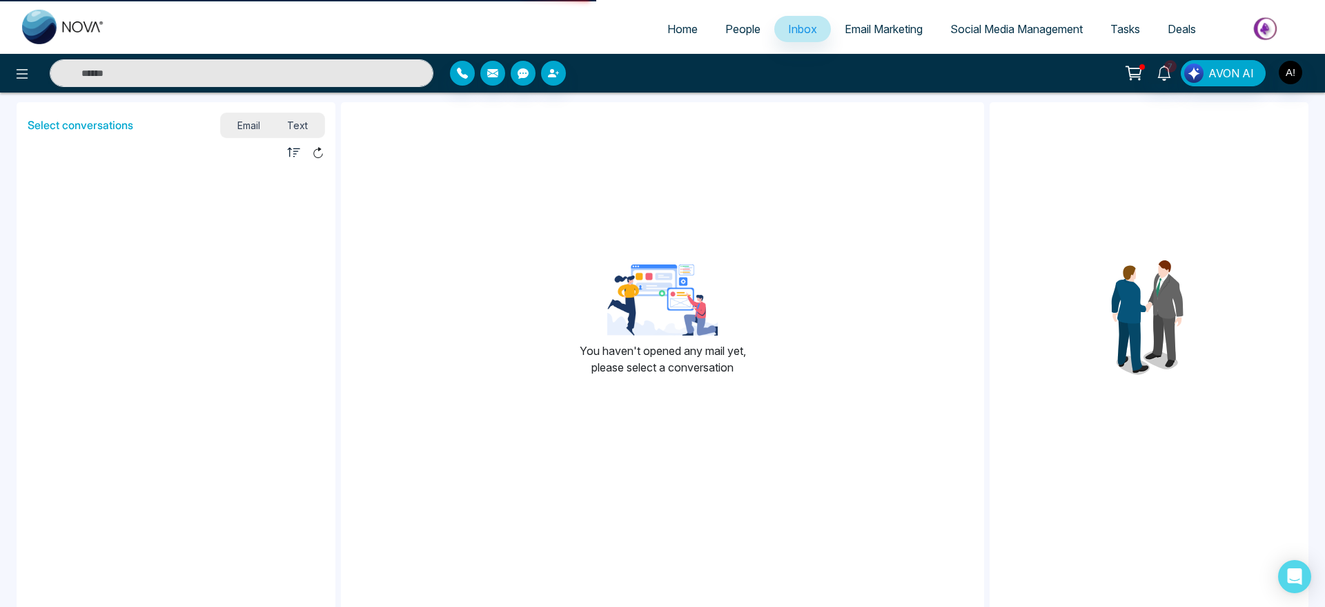
select select "*"
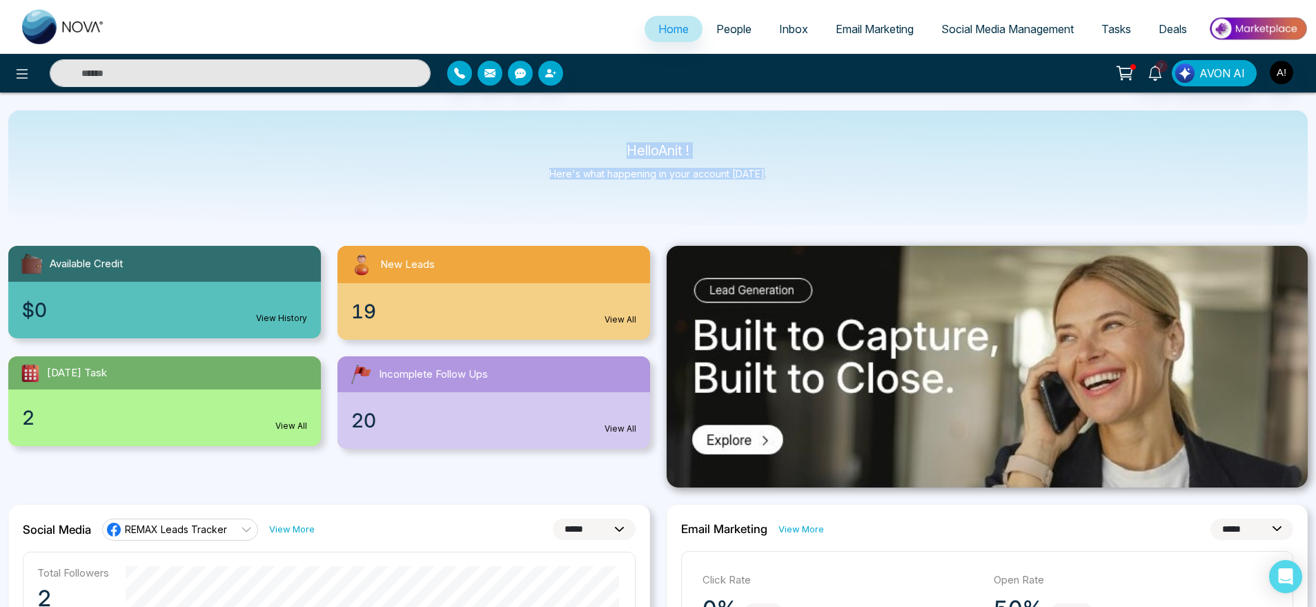
drag, startPoint x: 779, startPoint y: 189, endPoint x: 568, endPoint y: 142, distance: 215.8
click at [568, 142] on div "Hello Anit ! Here's what happening in your account today." at bounding box center [658, 167] width 1300 height 115
drag, startPoint x: 771, startPoint y: 179, endPoint x: 583, endPoint y: 147, distance: 190.4
click at [583, 147] on div "Hello Anit ! Here's what happening in your account today." at bounding box center [658, 167] width 1300 height 115
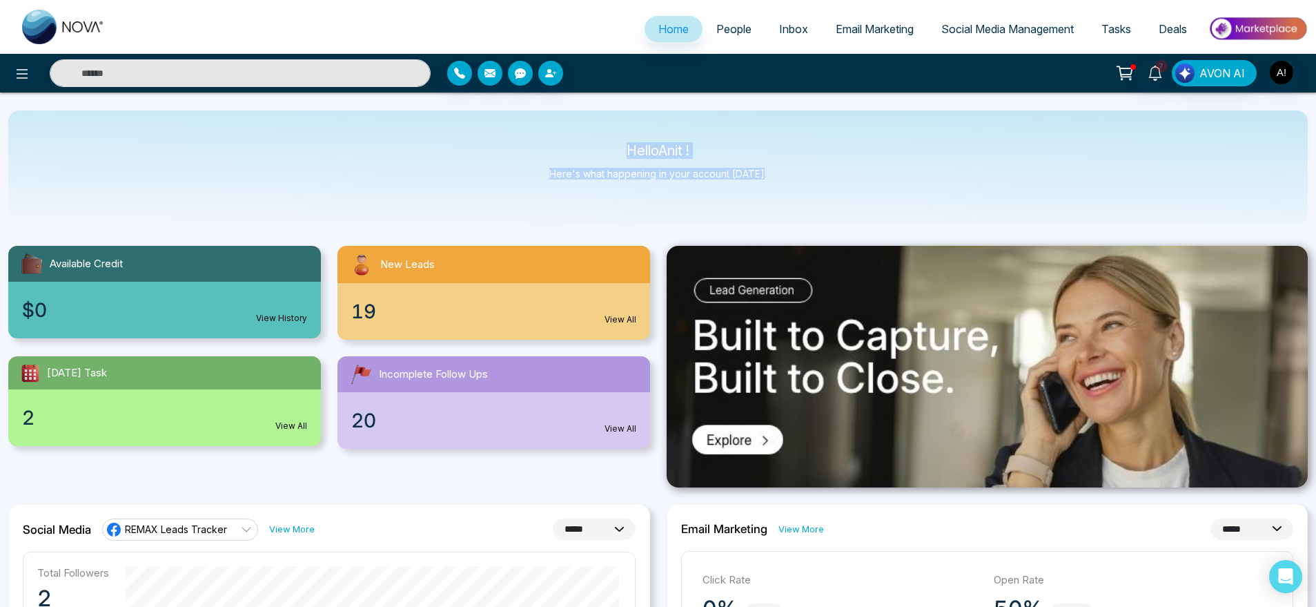
click at [583, 147] on p "Hello Anit !" at bounding box center [657, 151] width 217 height 12
drag, startPoint x: 616, startPoint y: 144, endPoint x: 802, endPoint y: 185, distance: 190.1
click at [802, 185] on div "Hello Anit ! Here's what happening in your account today." at bounding box center [658, 167] width 1300 height 115
drag, startPoint x: 802, startPoint y: 185, endPoint x: 556, endPoint y: 135, distance: 251.5
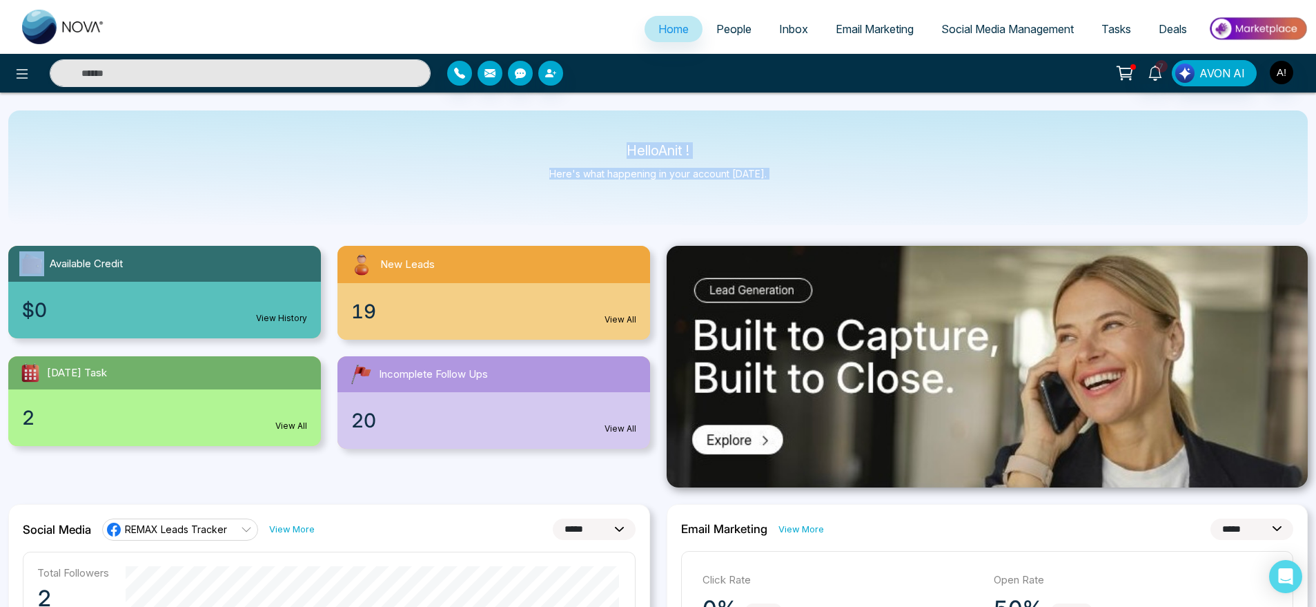
click at [556, 135] on div "Hello Anit ! Here's what happening in your account today." at bounding box center [658, 167] width 1300 height 115
drag, startPoint x: 605, startPoint y: 130, endPoint x: 814, endPoint y: 188, distance: 217.2
click at [814, 188] on div "Hello Anit ! Here's what happening in your account today." at bounding box center [658, 167] width 1300 height 115
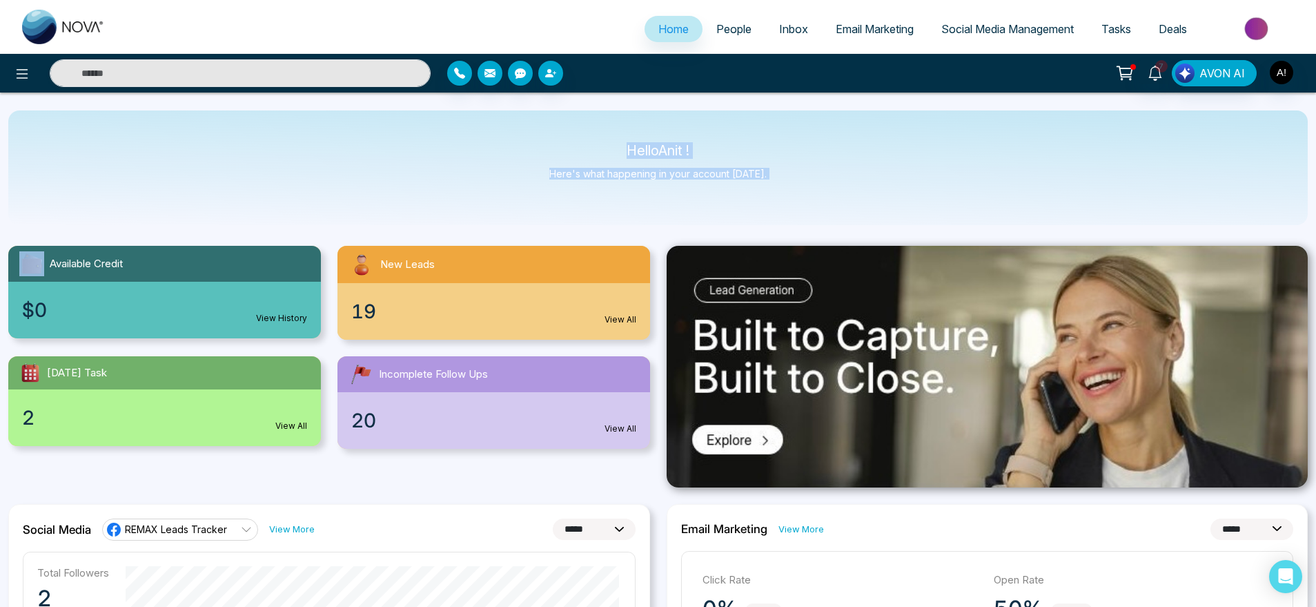
drag, startPoint x: 814, startPoint y: 188, endPoint x: 594, endPoint y: 136, distance: 227.0
click at [594, 136] on div "Hello Anit ! Here's what happening in your account today." at bounding box center [658, 167] width 1300 height 115
drag, startPoint x: 771, startPoint y: 168, endPoint x: 605, endPoint y: 125, distance: 171.3
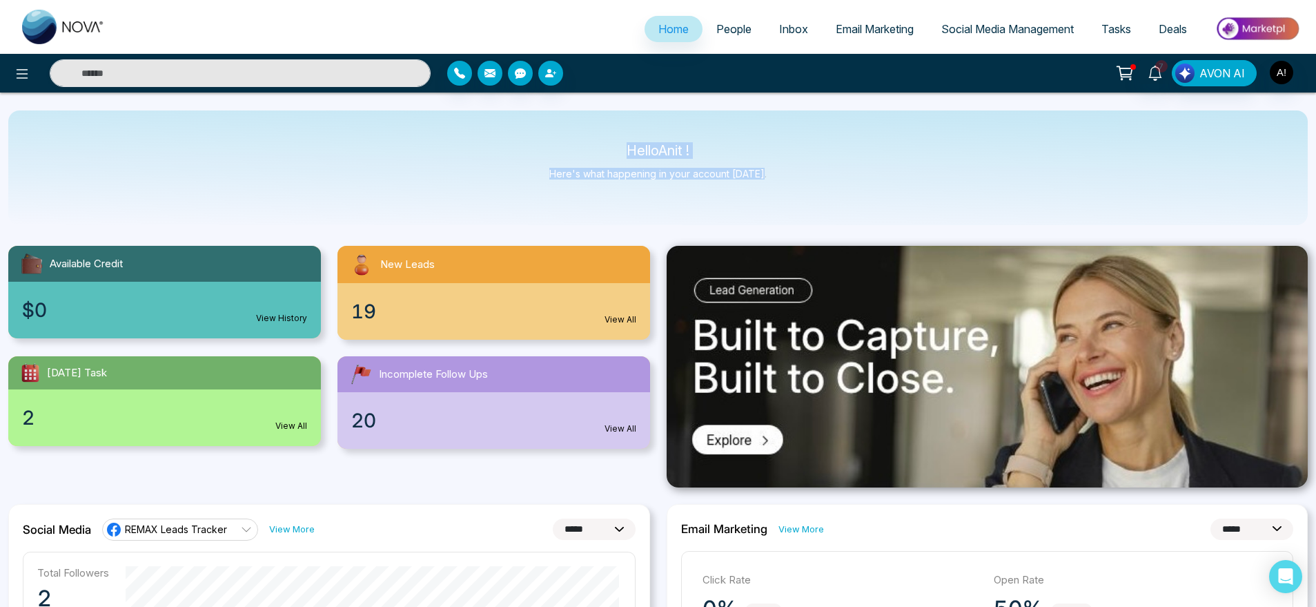
click at [605, 125] on div "Hello Anit ! Here's what happening in your account today." at bounding box center [658, 167] width 1300 height 115
drag, startPoint x: 618, startPoint y: 146, endPoint x: 823, endPoint y: 195, distance: 211.5
click at [823, 195] on div "Hello Anit ! Here's what happening in your account today." at bounding box center [658, 167] width 1300 height 115
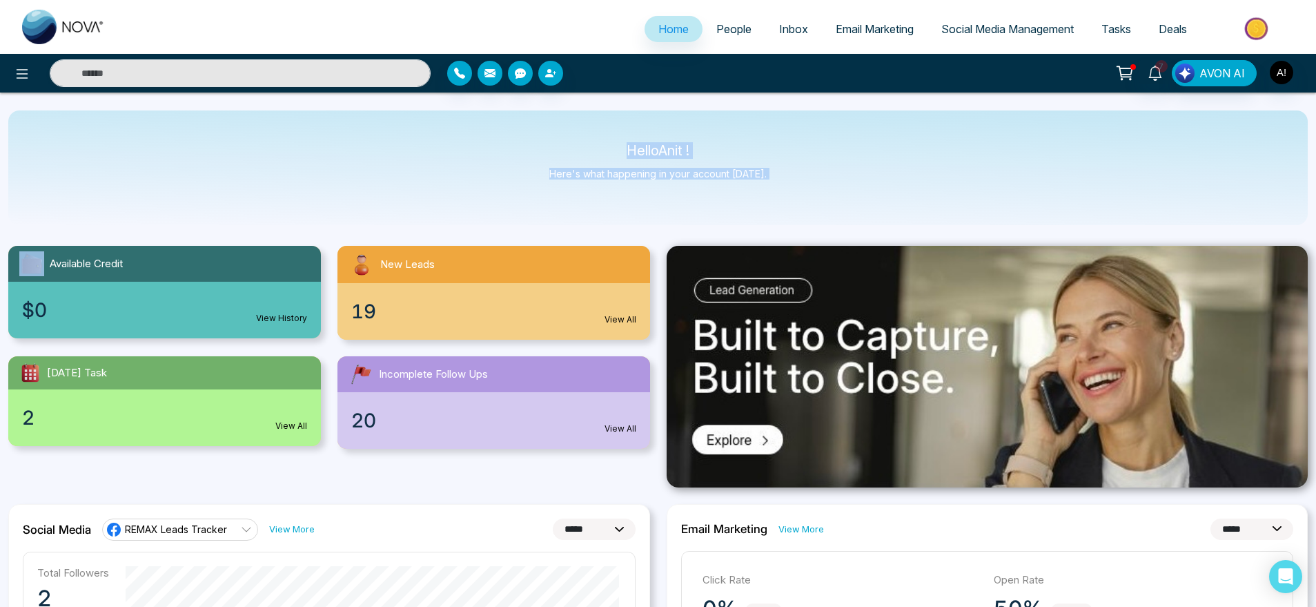
drag, startPoint x: 823, startPoint y: 195, endPoint x: 579, endPoint y: 130, distance: 252.6
click at [579, 130] on div "Hello Anit ! Here's what happening in your account today." at bounding box center [658, 167] width 1300 height 115
drag, startPoint x: 769, startPoint y: 185, endPoint x: 589, endPoint y: 126, distance: 189.0
click at [589, 126] on div "Hello Anit ! Here's what happening in your account today." at bounding box center [658, 167] width 1300 height 115
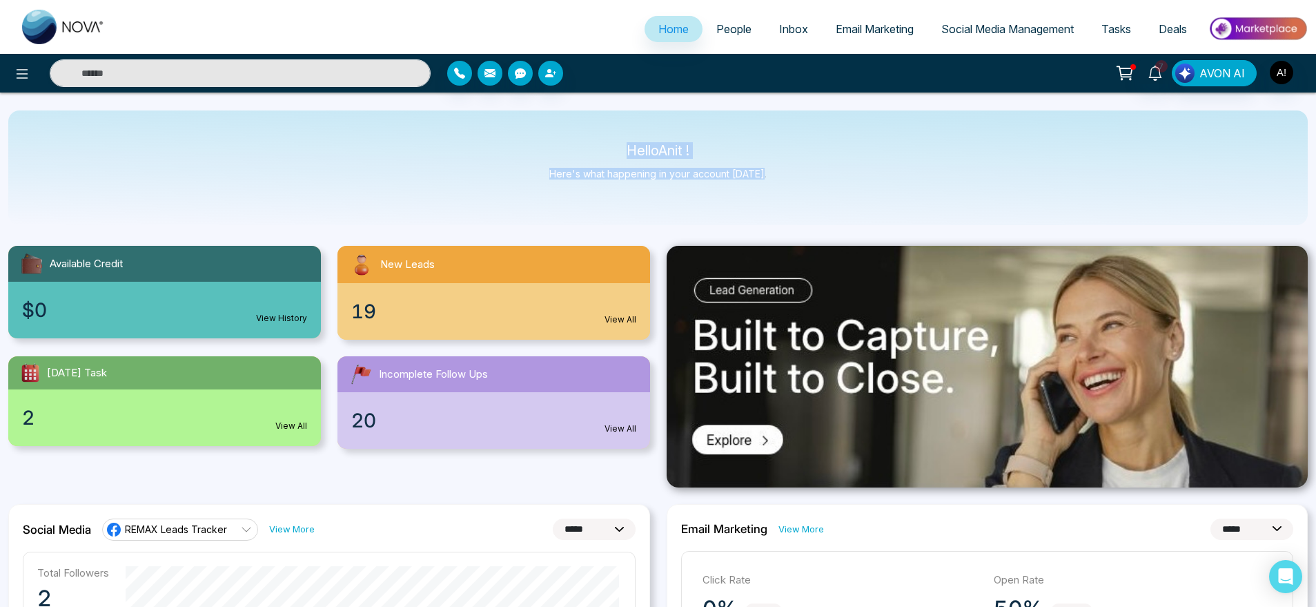
click at [589, 126] on div "Hello Anit ! Here's what happening in your account today." at bounding box center [658, 167] width 1300 height 115
drag, startPoint x: 589, startPoint y: 126, endPoint x: 839, endPoint y: 180, distance: 255.8
click at [839, 180] on div "Hello Anit ! Here's what happening in your account today." at bounding box center [658, 167] width 1300 height 115
drag, startPoint x: 839, startPoint y: 180, endPoint x: 552, endPoint y: 134, distance: 290.8
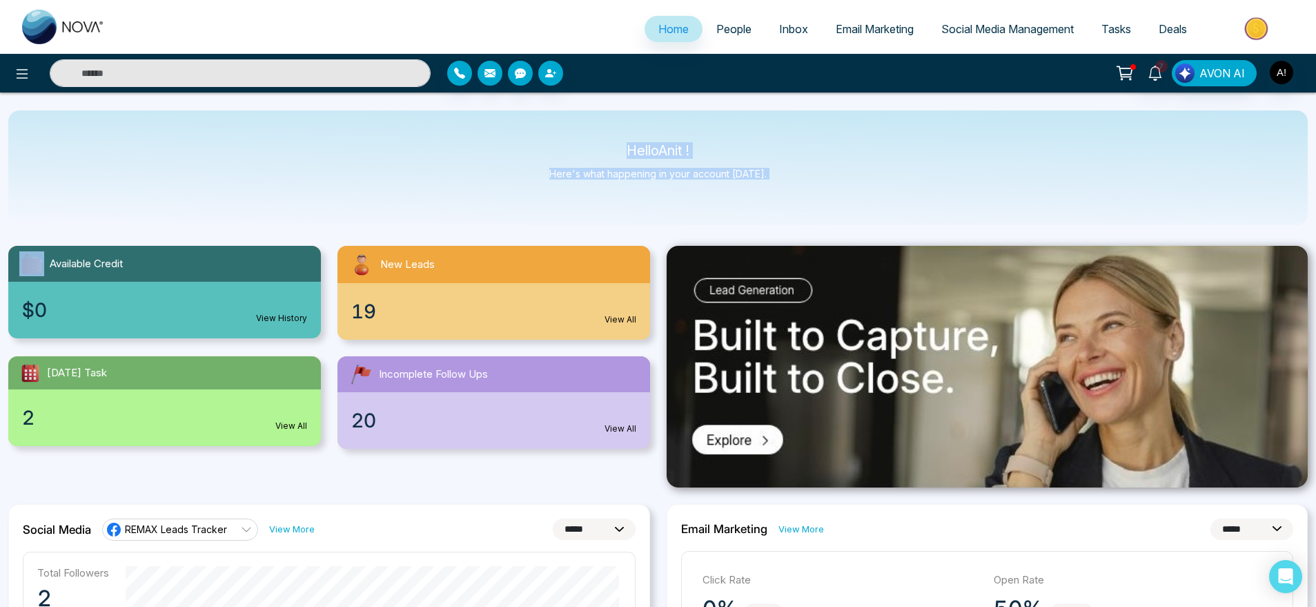
click at [552, 134] on div "Hello Anit ! Here's what happening in your account today." at bounding box center [658, 167] width 1300 height 115
drag, startPoint x: 614, startPoint y: 142, endPoint x: 779, endPoint y: 184, distance: 170.8
click at [779, 184] on div "Hello Anit ! Here's what happening in your account today." at bounding box center [658, 167] width 1300 height 115
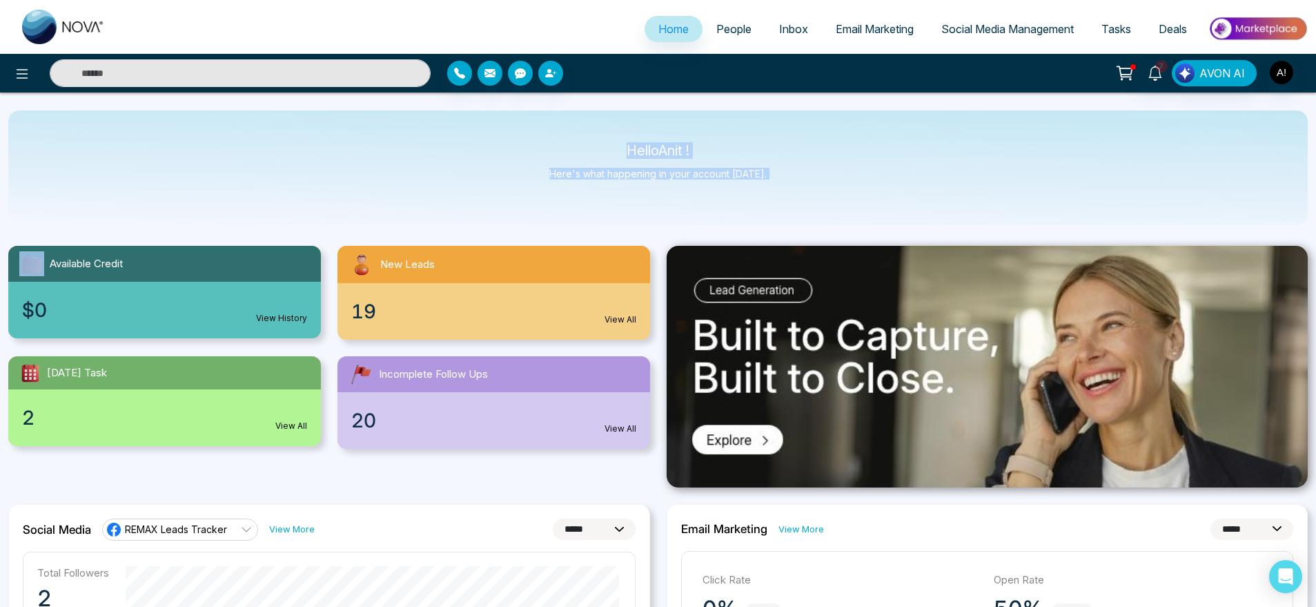
drag, startPoint x: 779, startPoint y: 184, endPoint x: 589, endPoint y: 137, distance: 196.0
click at [589, 137] on div "Hello Anit ! Here's what happening in your account today." at bounding box center [658, 167] width 1300 height 115
drag, startPoint x: 589, startPoint y: 137, endPoint x: 779, endPoint y: 177, distance: 194.0
click at [779, 177] on div "Hello Anit ! Here's what happening in your account today." at bounding box center [658, 167] width 1300 height 115
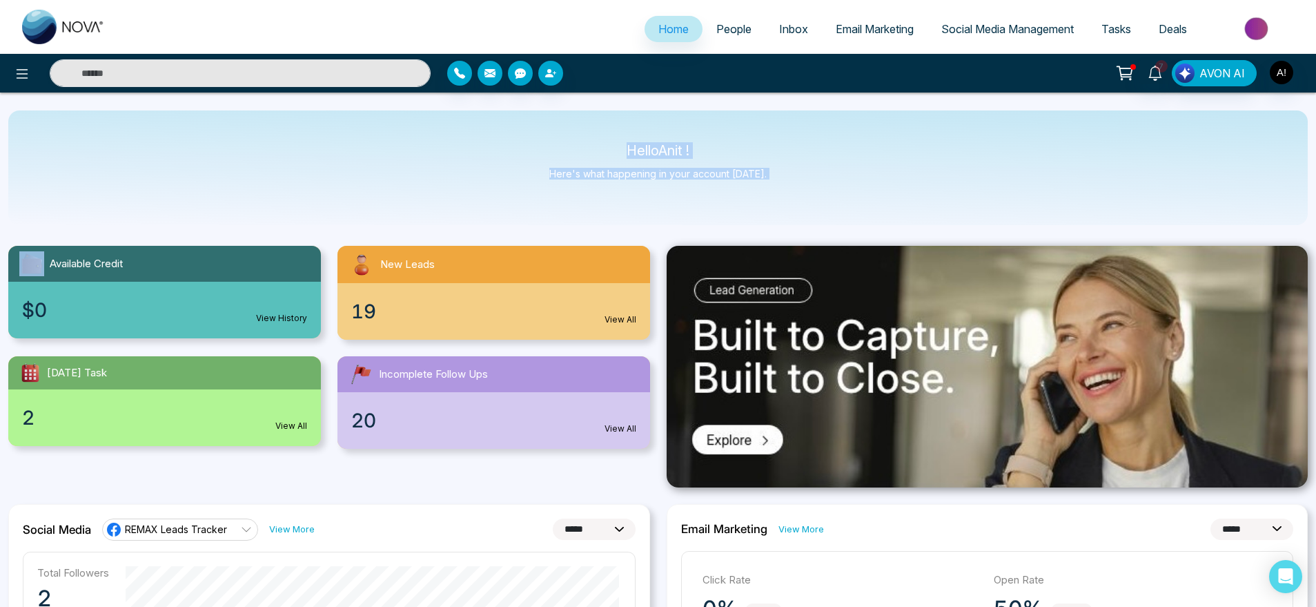
click at [779, 177] on div "Hello Anit ! Here's what happening in your account today." at bounding box center [658, 167] width 1300 height 115
drag, startPoint x: 779, startPoint y: 177, endPoint x: 585, endPoint y: 135, distance: 197.8
click at [585, 135] on div "Hello Anit ! Here's what happening in your account today." at bounding box center [658, 167] width 1300 height 115
click at [763, 190] on div "Hello Anit ! Here's what happening in your account today." at bounding box center [658, 167] width 1300 height 115
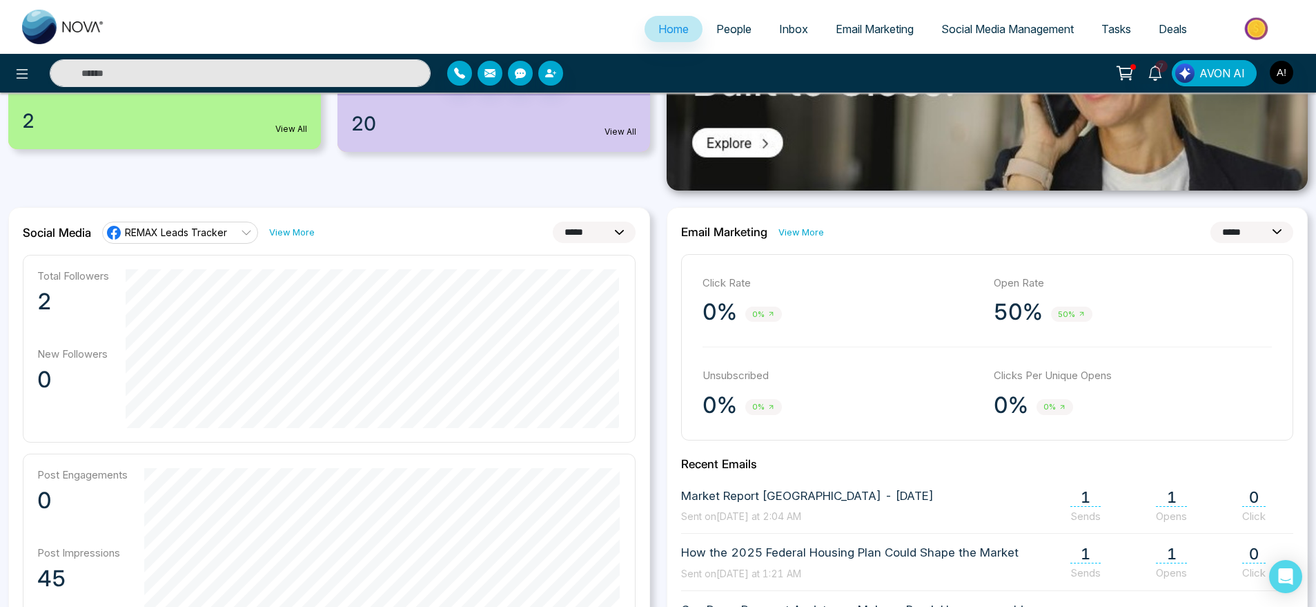
scroll to position [300, 0]
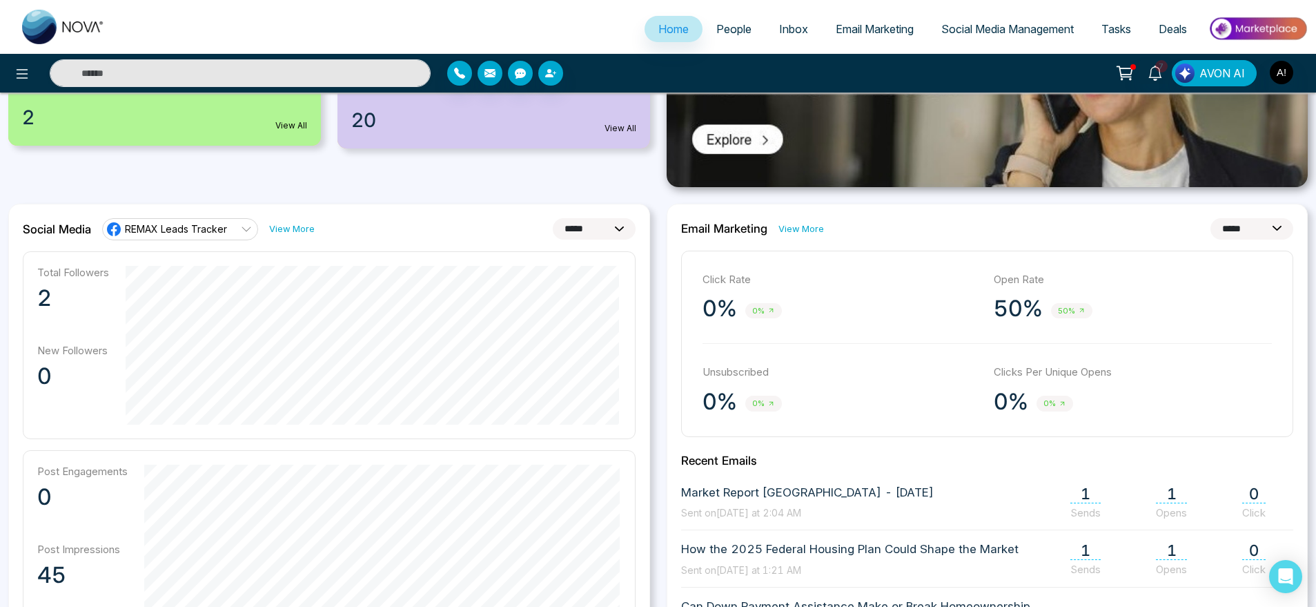
click at [805, 228] on link "View More" at bounding box center [802, 228] width 46 height 13
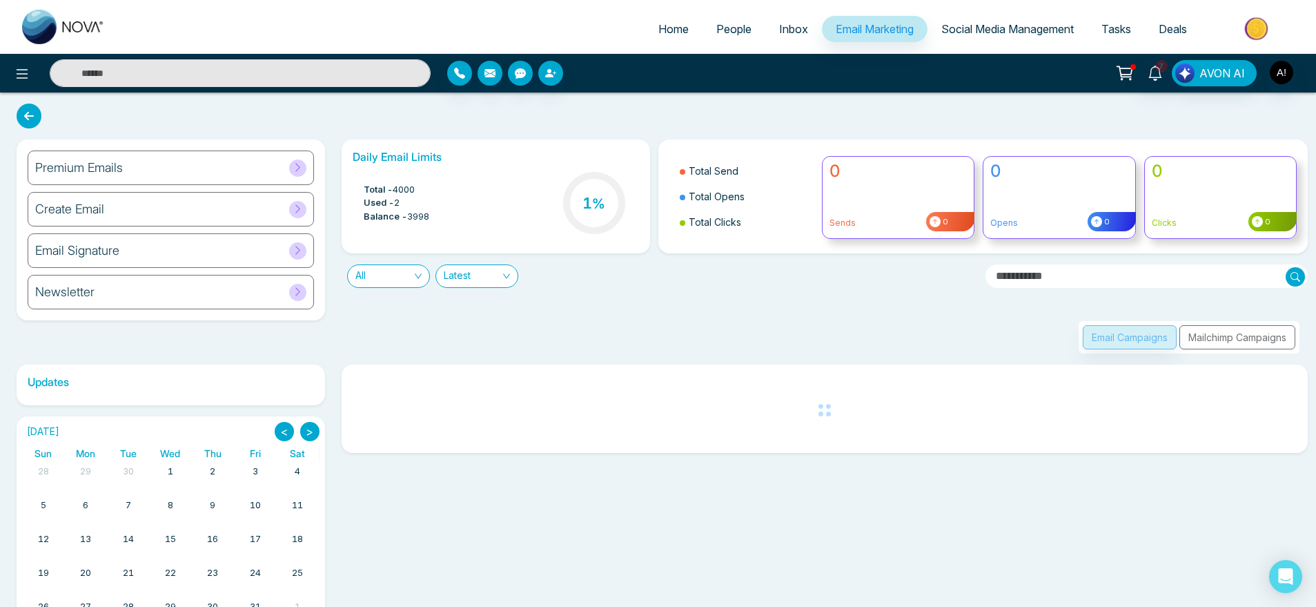
click at [673, 37] on link "Home" at bounding box center [674, 29] width 58 height 26
select select "*"
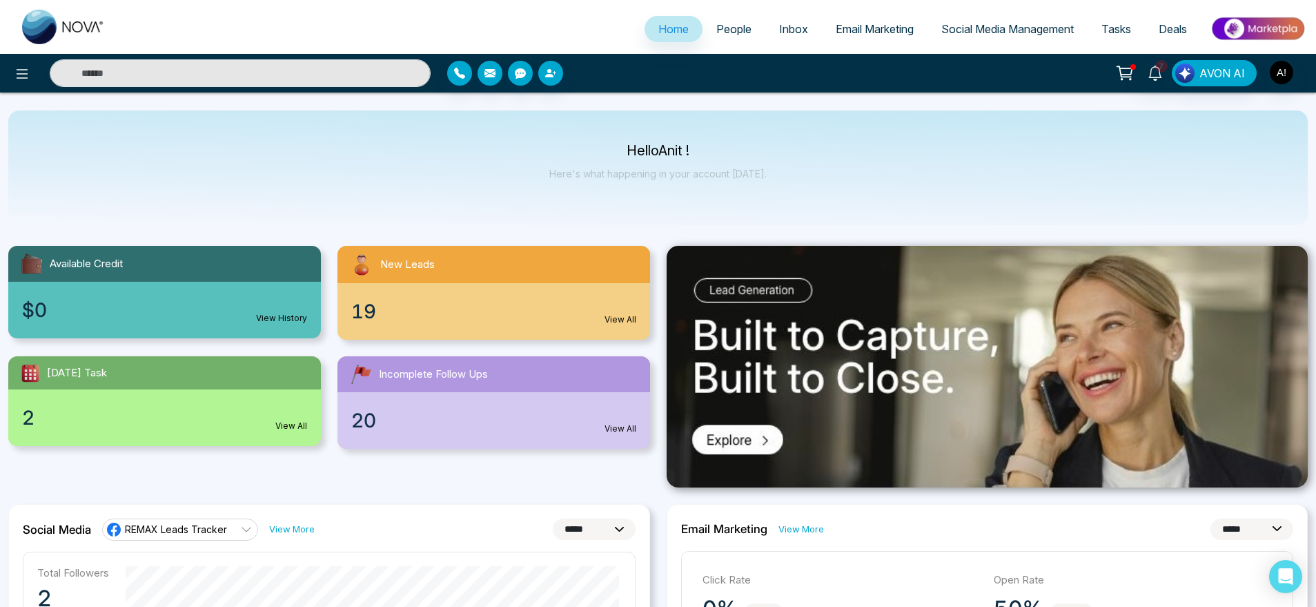
click at [716, 34] on span "People" at bounding box center [733, 29] width 35 height 14
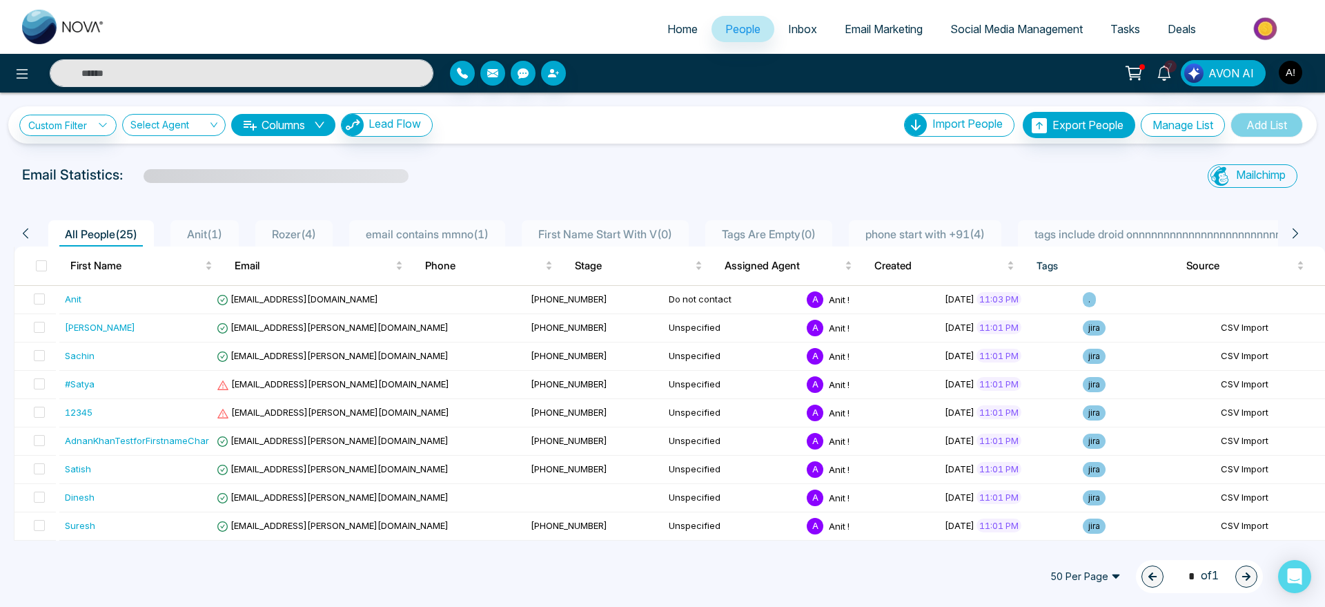
click at [680, 22] on span "Home" at bounding box center [682, 29] width 30 height 14
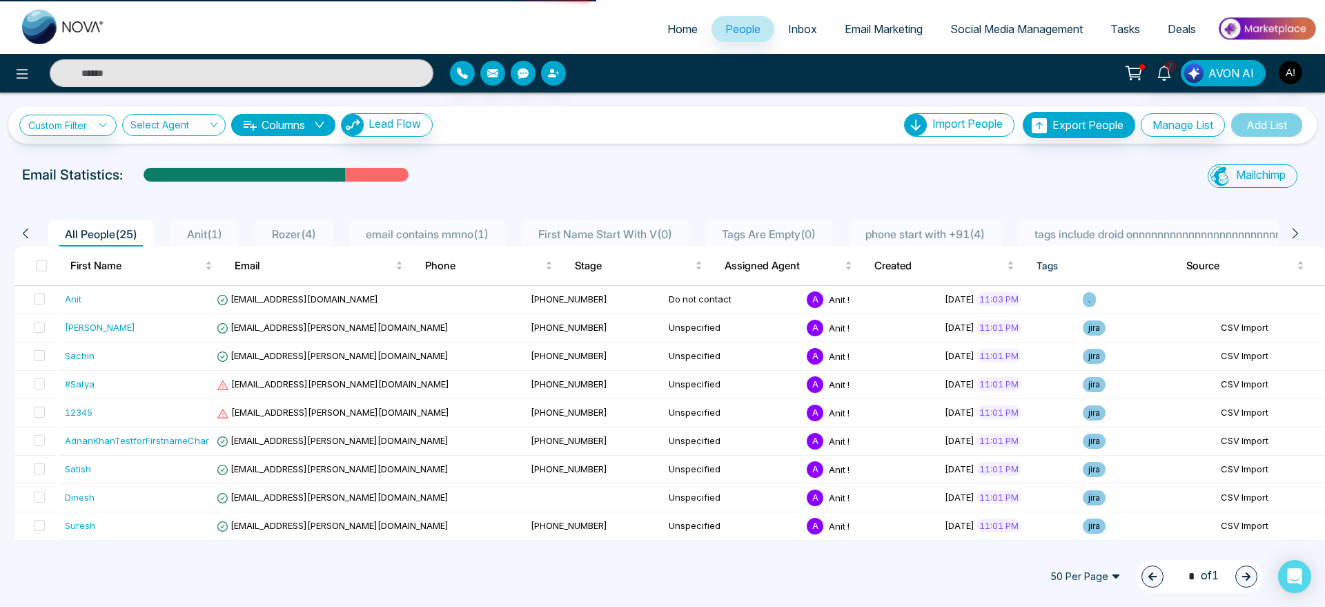
select select "*"
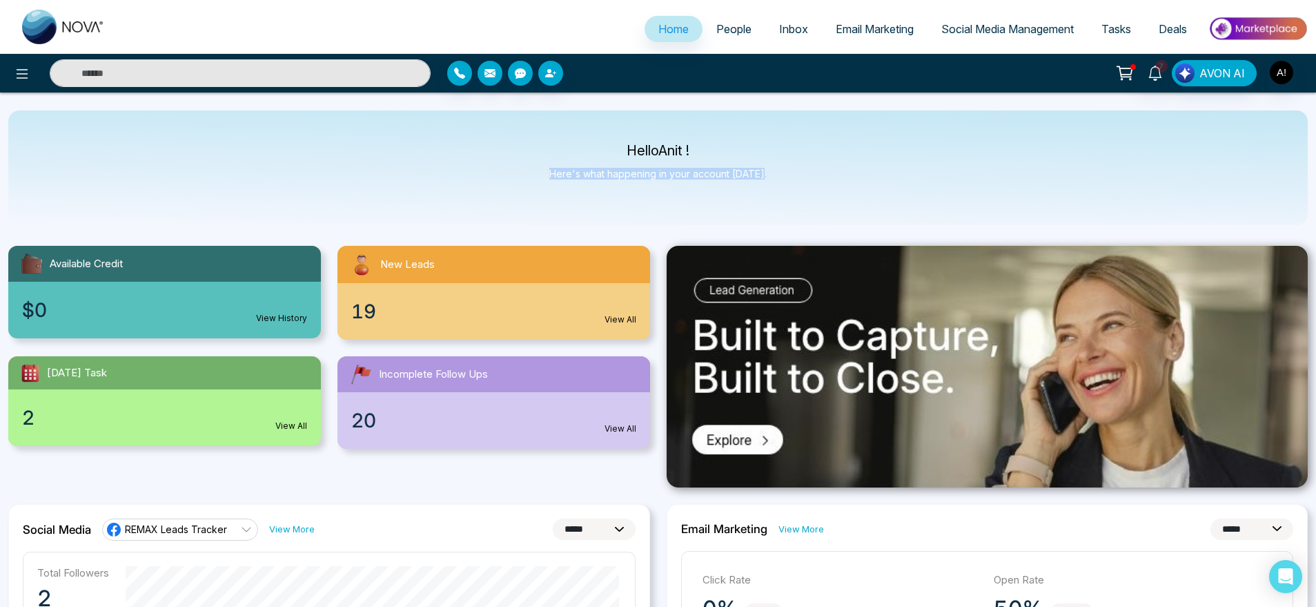
drag, startPoint x: 837, startPoint y: 138, endPoint x: 816, endPoint y: 197, distance: 62.9
click at [816, 197] on div "Hello Anit ! Here's what happening in your account today." at bounding box center [658, 167] width 1300 height 115
drag, startPoint x: 816, startPoint y: 197, endPoint x: 558, endPoint y: 118, distance: 269.4
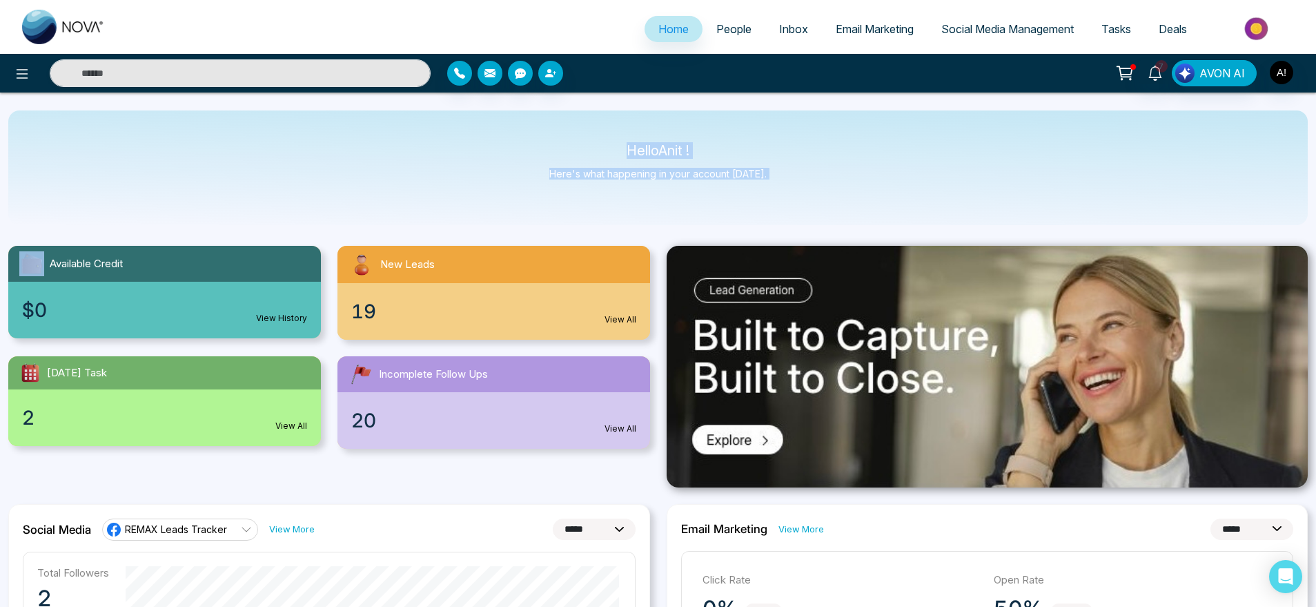
click at [558, 118] on div "Hello Anit ! Here's what happening in your account today." at bounding box center [658, 167] width 1300 height 115
drag, startPoint x: 608, startPoint y: 145, endPoint x: 830, endPoint y: 187, distance: 226.2
click at [830, 187] on div "Hello Anit ! Here's what happening in your account today." at bounding box center [658, 167] width 1300 height 115
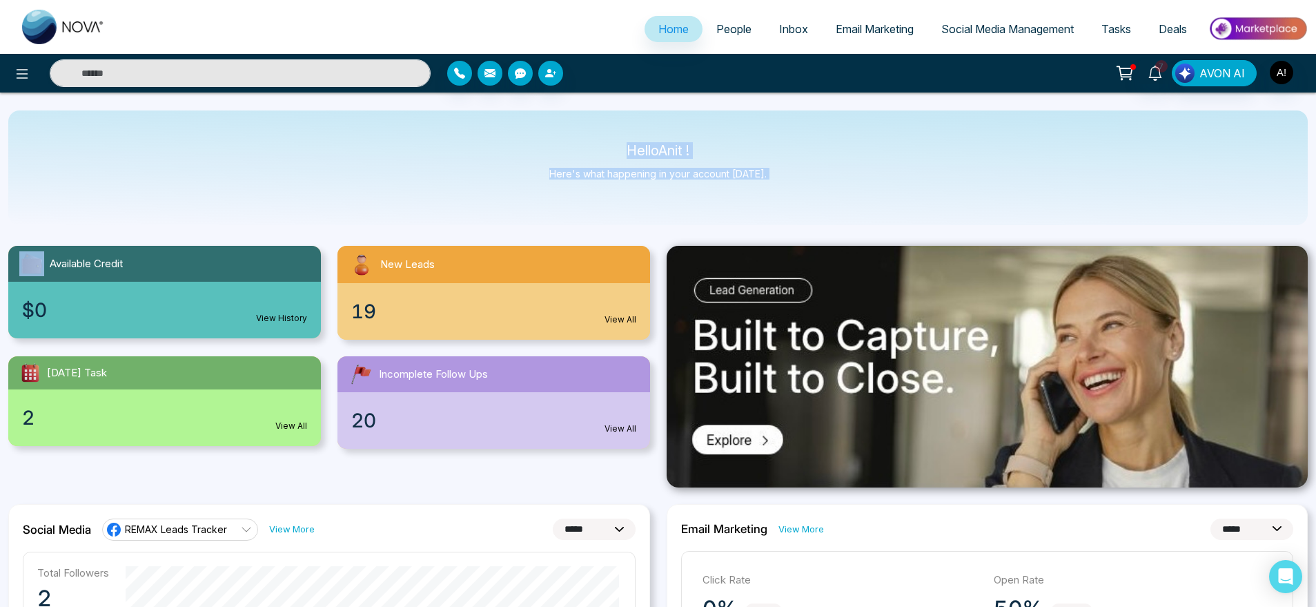
drag, startPoint x: 830, startPoint y: 187, endPoint x: 564, endPoint y: 113, distance: 276.7
click at [564, 113] on div "Hello Anit ! Here's what happening in your account today." at bounding box center [658, 167] width 1300 height 115
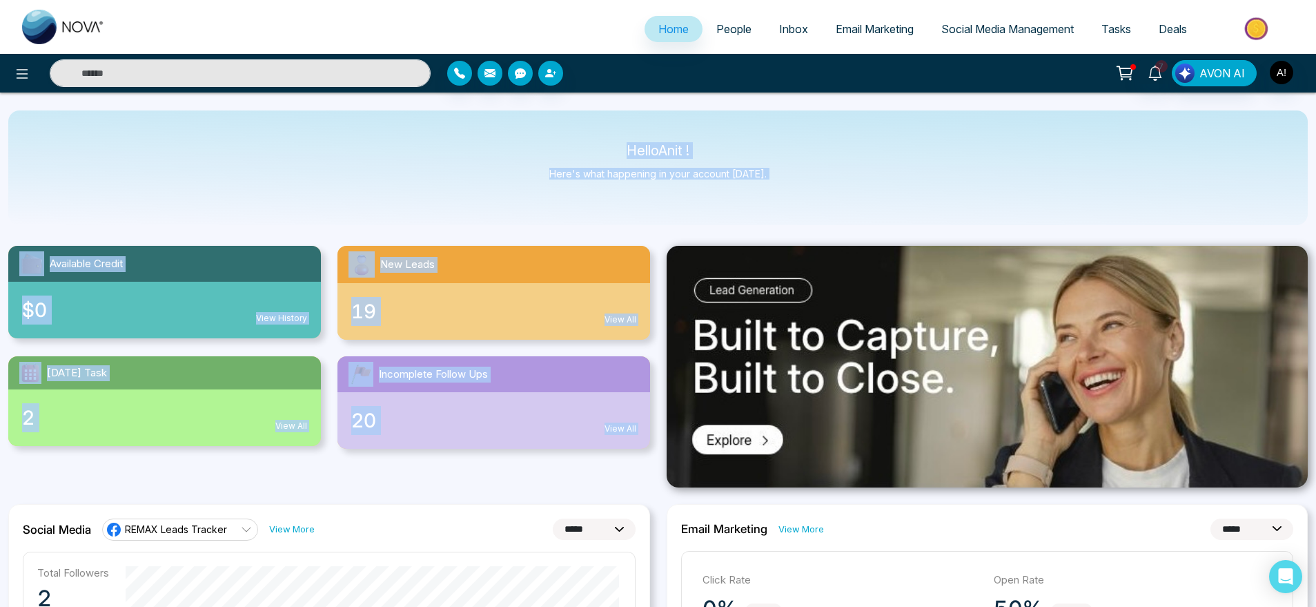
drag, startPoint x: 605, startPoint y: 130, endPoint x: 828, endPoint y: 225, distance: 242.2
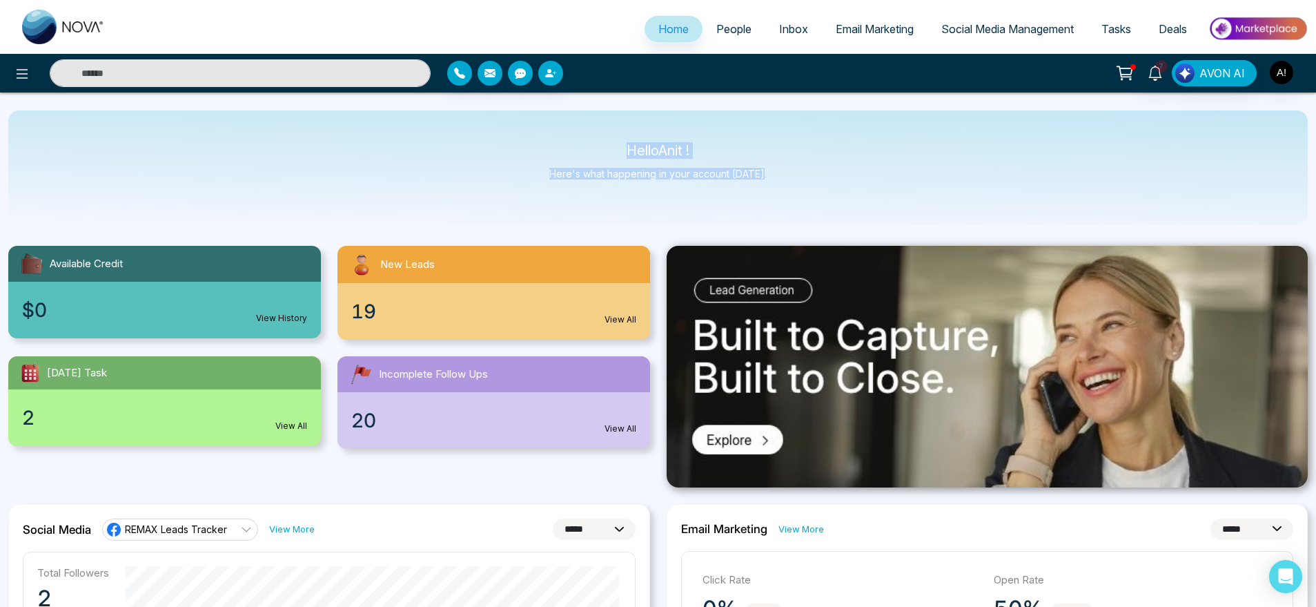
drag, startPoint x: 803, startPoint y: 193, endPoint x: 579, endPoint y: 123, distance: 234.3
click at [579, 123] on div "Hello Anit ! Here's what happening in your account today." at bounding box center [658, 167] width 1300 height 115
drag, startPoint x: 597, startPoint y: 137, endPoint x: 790, endPoint y: 185, distance: 199.2
click at [790, 185] on div "Hello Anit ! Here's what happening in your account today." at bounding box center [658, 167] width 1300 height 115
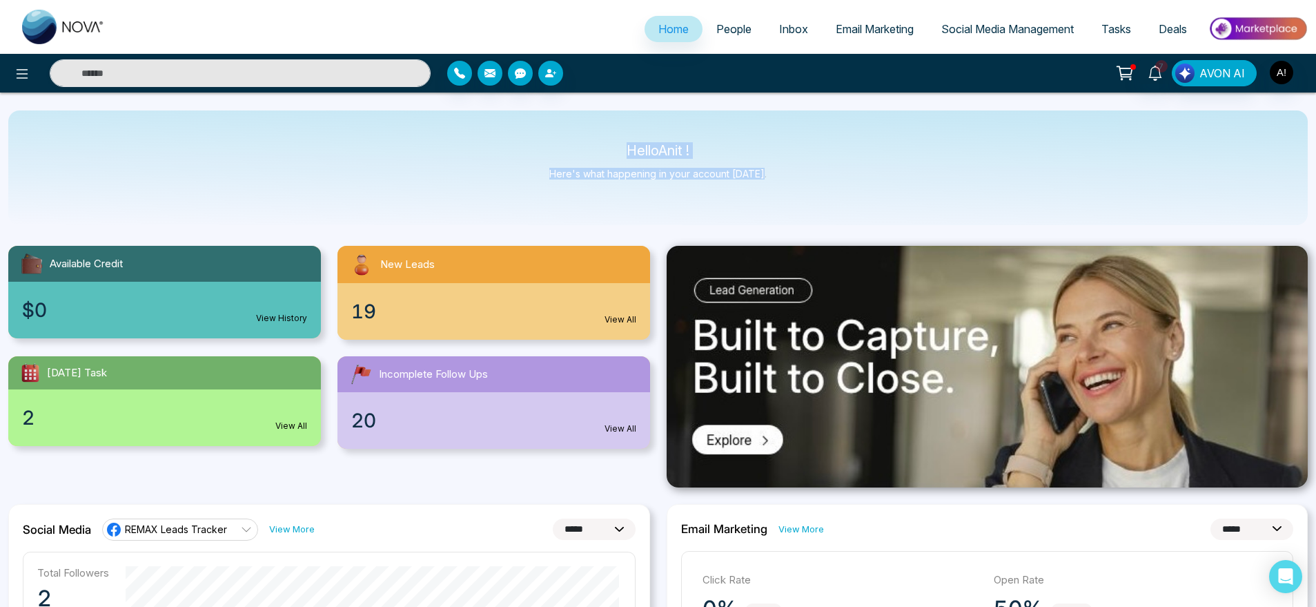
click at [790, 185] on div "Hello Anit ! Here's what happening in your account today." at bounding box center [658, 167] width 1300 height 115
drag, startPoint x: 616, startPoint y: 153, endPoint x: 827, endPoint y: 200, distance: 216.5
click at [827, 200] on div "Hello Anit ! Here's what happening in your account today." at bounding box center [658, 167] width 1300 height 115
drag, startPoint x: 790, startPoint y: 189, endPoint x: 585, endPoint y: 124, distance: 214.6
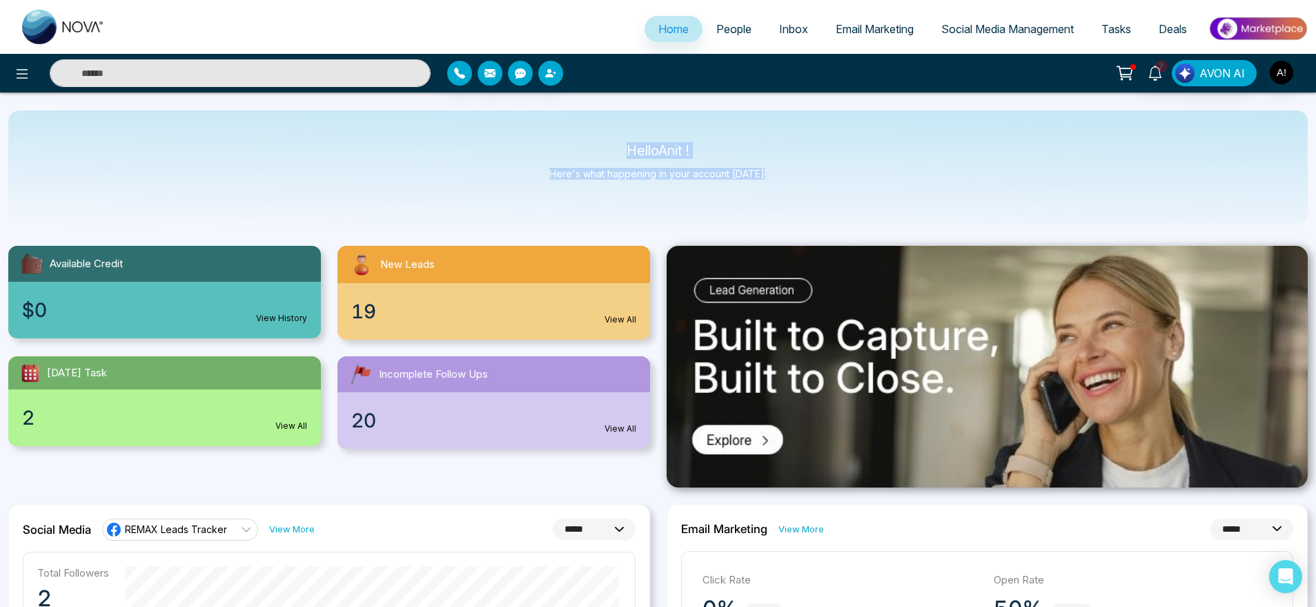
click at [585, 124] on div "Hello Anit ! Here's what happening in your account today." at bounding box center [658, 167] width 1300 height 115
drag, startPoint x: 585, startPoint y: 124, endPoint x: 784, endPoint y: 180, distance: 206.7
click at [784, 180] on div "Hello Anit ! Here's what happening in your account today." at bounding box center [658, 167] width 1300 height 115
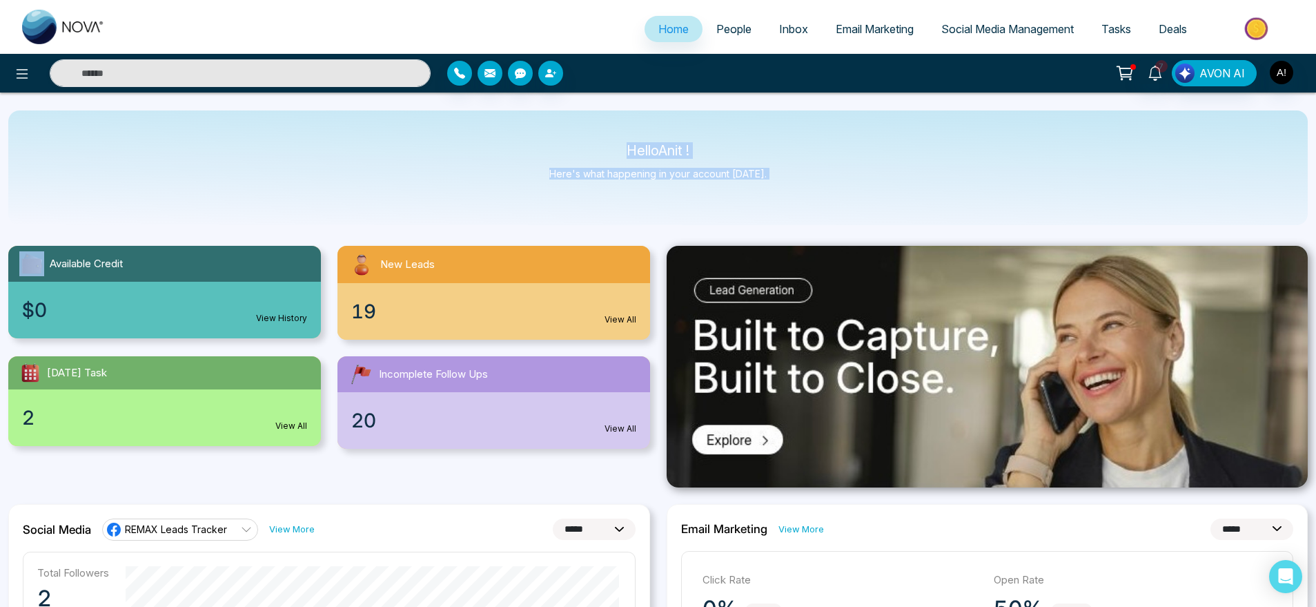
drag, startPoint x: 784, startPoint y: 180, endPoint x: 597, endPoint y: 121, distance: 196.0
click at [597, 121] on div "Hello Anit ! Here's what happening in your account today." at bounding box center [658, 167] width 1300 height 115
drag, startPoint x: 612, startPoint y: 132, endPoint x: 801, endPoint y: 197, distance: 199.3
click at [801, 197] on div "Hello Anit ! Here's what happening in your account today." at bounding box center [658, 167] width 1300 height 115
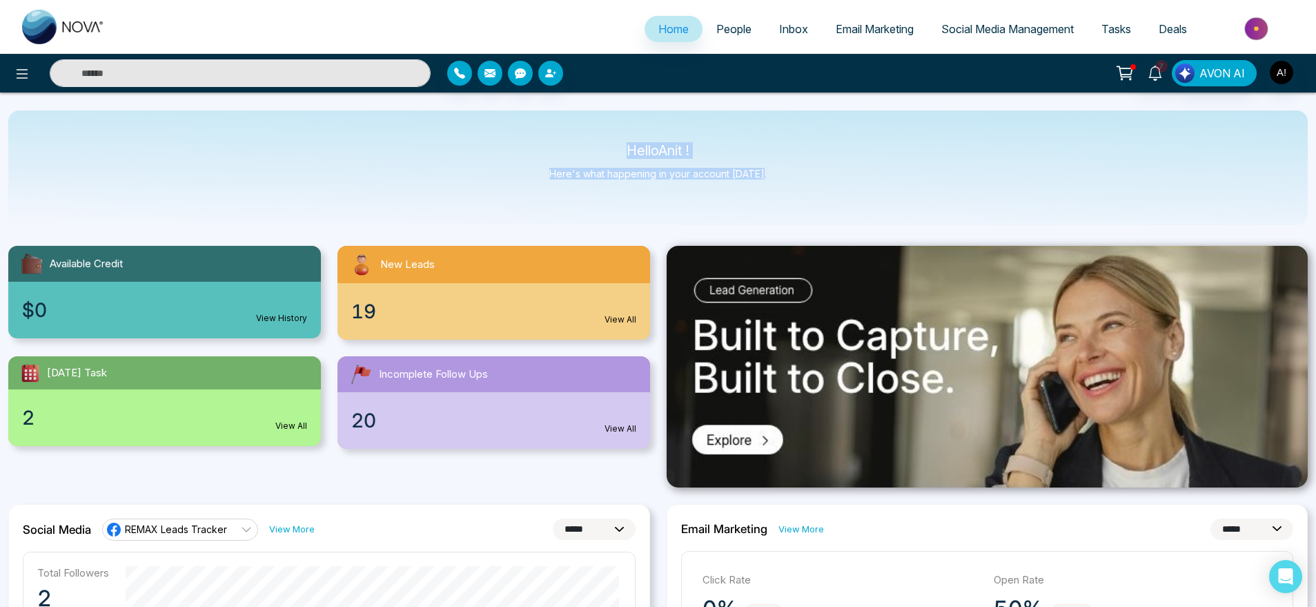
click at [801, 197] on div "Hello Anit ! Here's what happening in your account today." at bounding box center [658, 167] width 1300 height 115
drag, startPoint x: 801, startPoint y: 197, endPoint x: 618, endPoint y: 136, distance: 192.7
click at [618, 136] on div "Hello Anit ! Here's what happening in your account today." at bounding box center [658, 167] width 1300 height 115
drag, startPoint x: 618, startPoint y: 136, endPoint x: 841, endPoint y: 208, distance: 235.1
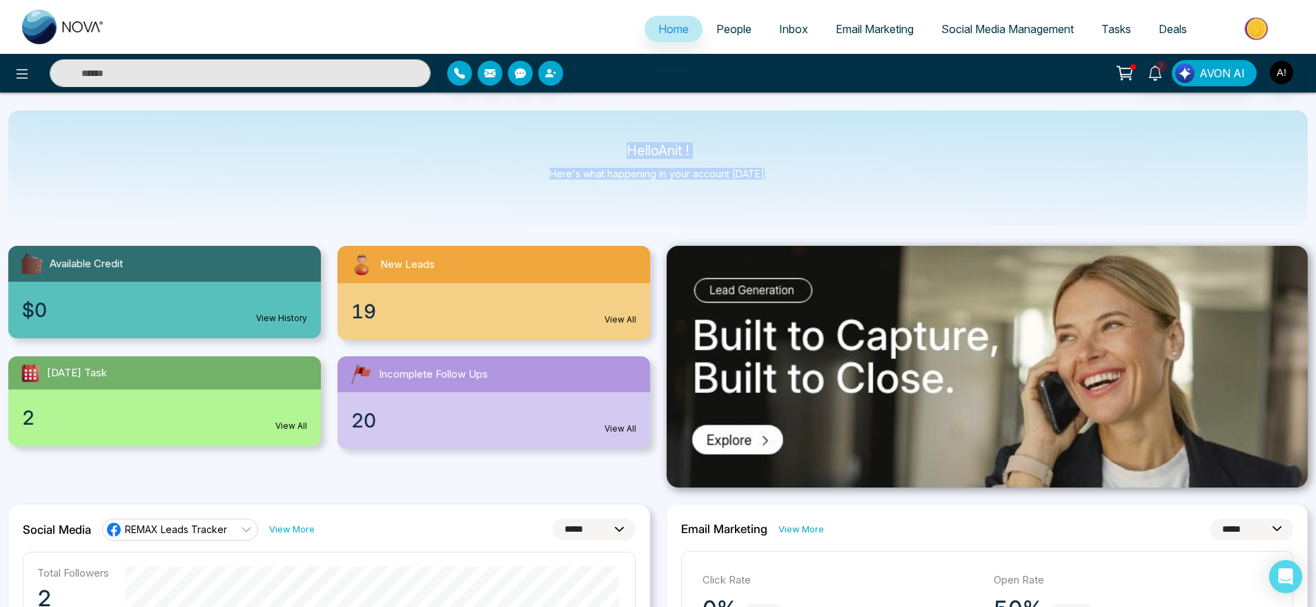
click at [841, 208] on div "Hello Anit ! Here's what happening in your account today." at bounding box center [658, 167] width 1300 height 115
click at [851, 195] on div "Hello Anit ! Here's what happening in your account today." at bounding box center [658, 167] width 1300 height 115
drag, startPoint x: 788, startPoint y: 178, endPoint x: 568, endPoint y: 124, distance: 226.2
click at [568, 124] on div "Hello Anit ! Here's what happening in your account today." at bounding box center [658, 167] width 1300 height 115
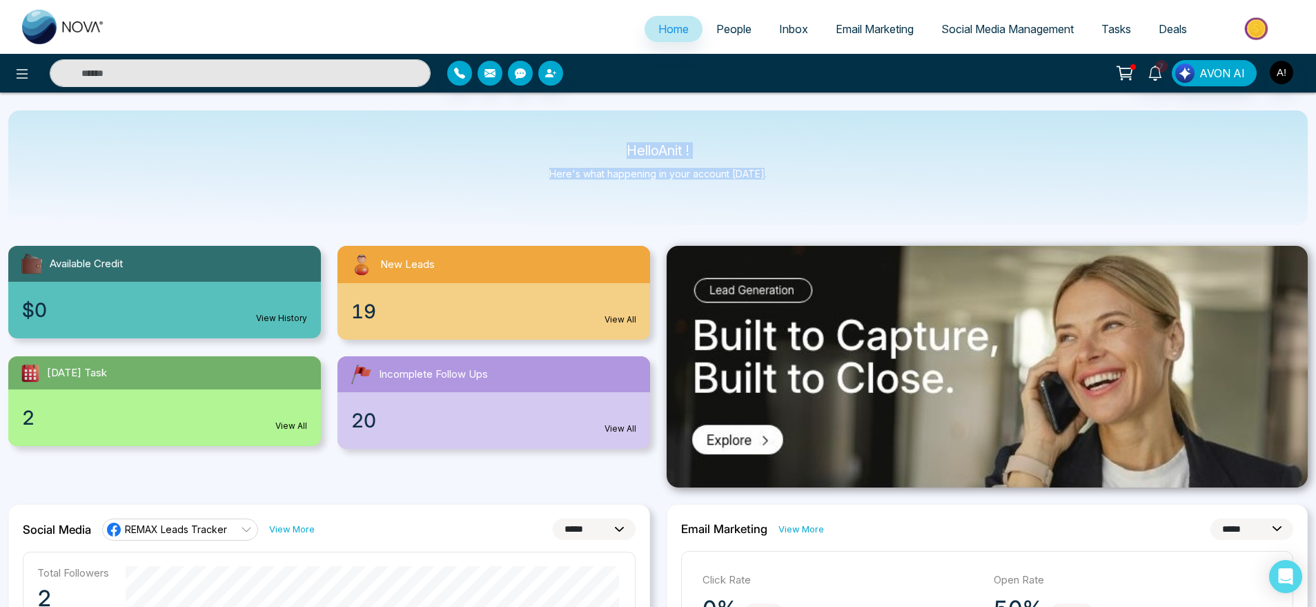
drag, startPoint x: 618, startPoint y: 148, endPoint x: 846, endPoint y: 203, distance: 233.5
click at [846, 203] on div "Hello Anit ! Here's what happening in your account today." at bounding box center [658, 167] width 1300 height 115
drag, startPoint x: 846, startPoint y: 203, endPoint x: 491, endPoint y: 104, distance: 368.3
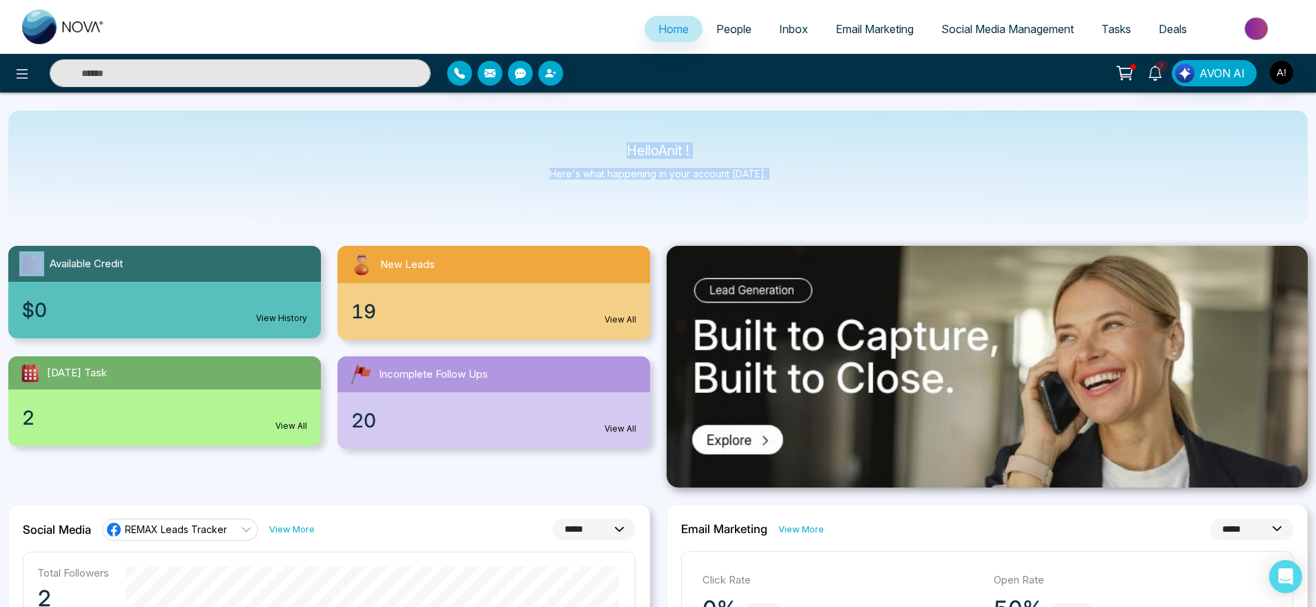
click at [556, 168] on p "Here's what happening in your account [DATE]." at bounding box center [657, 174] width 217 height 12
drag, startPoint x: 597, startPoint y: 139, endPoint x: 822, endPoint y: 192, distance: 231.1
click at [822, 192] on div "Hello Anit ! Here's what happening in your account today." at bounding box center [658, 167] width 1300 height 115
drag, startPoint x: 822, startPoint y: 192, endPoint x: 573, endPoint y: 144, distance: 253.7
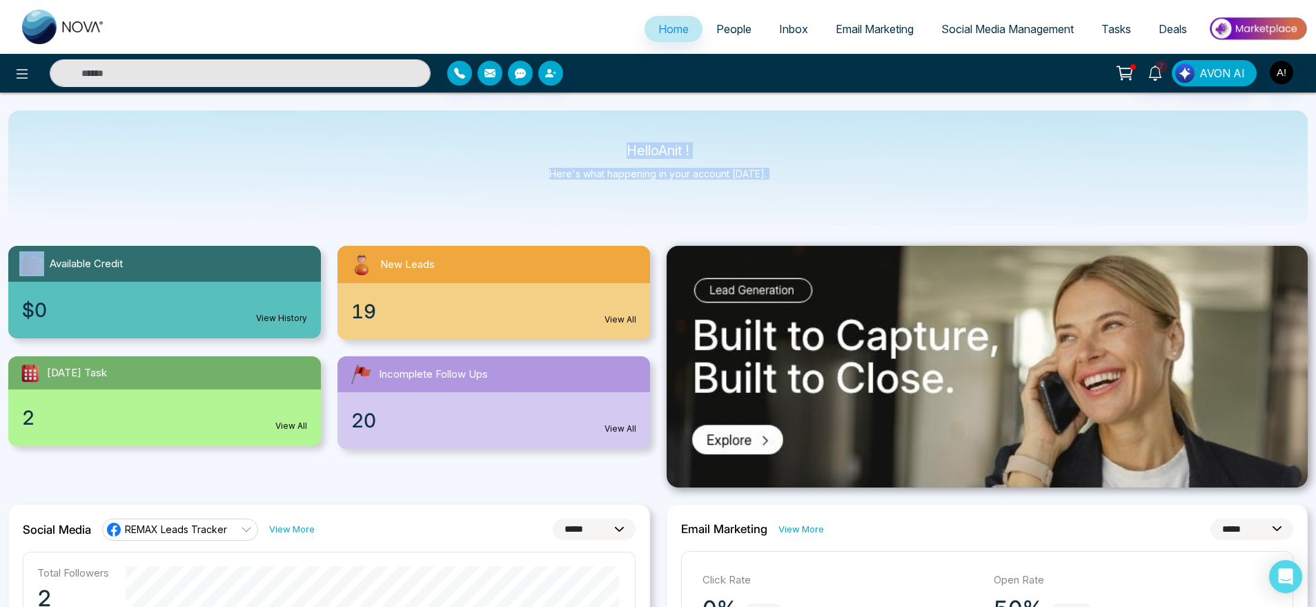
click at [573, 144] on div "Hello Anit ! Here's what happening in your account today." at bounding box center [658, 167] width 1300 height 115
click at [573, 145] on p "Hello Anit !" at bounding box center [657, 151] width 217 height 12
drag, startPoint x: 608, startPoint y: 145, endPoint x: 799, endPoint y: 192, distance: 196.9
click at [799, 192] on div "Hello Anit ! Here's what happening in your account today." at bounding box center [658, 167] width 1300 height 115
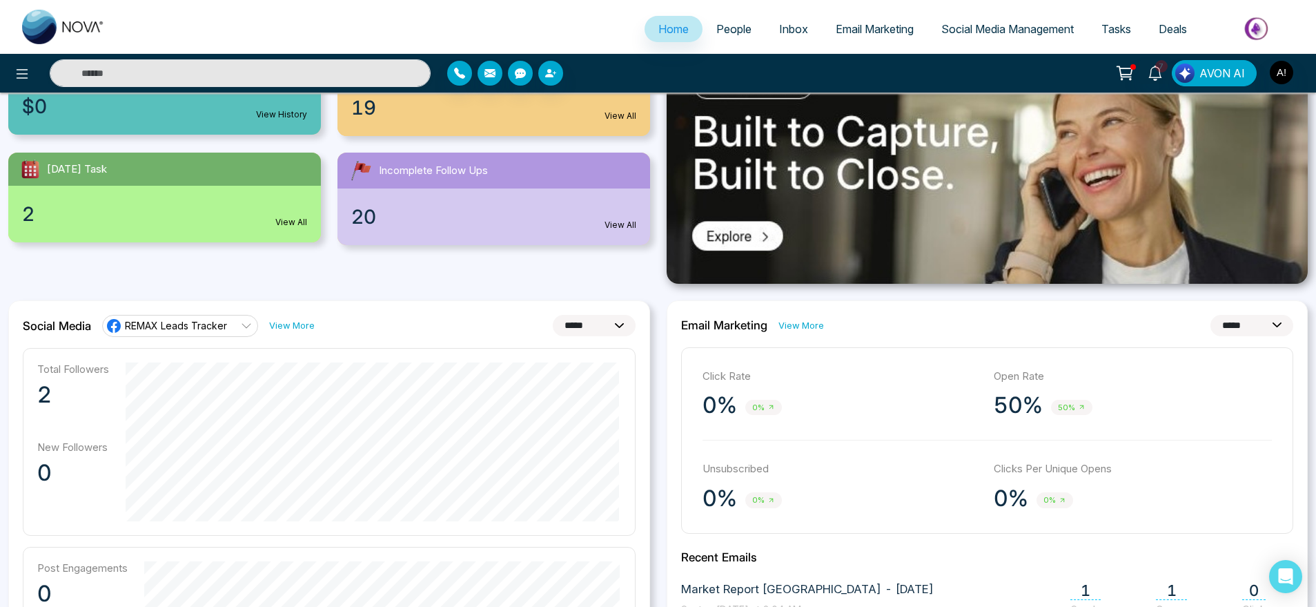
scroll to position [169, 0]
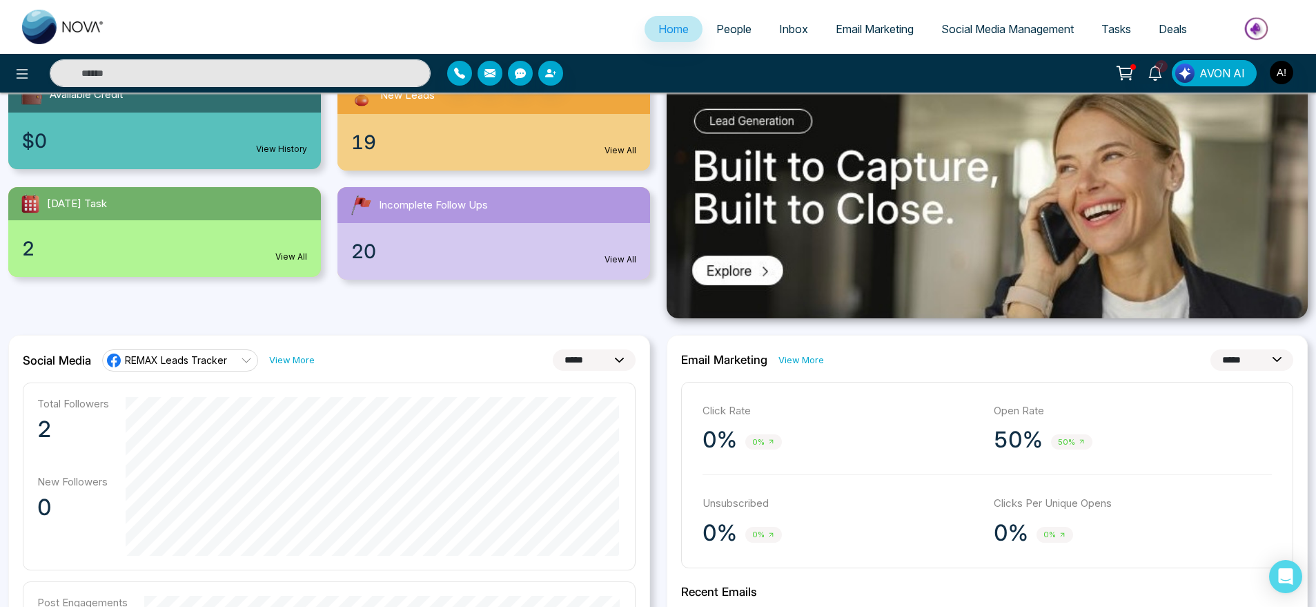
click at [1102, 32] on span "Tasks" at bounding box center [1117, 29] width 30 height 14
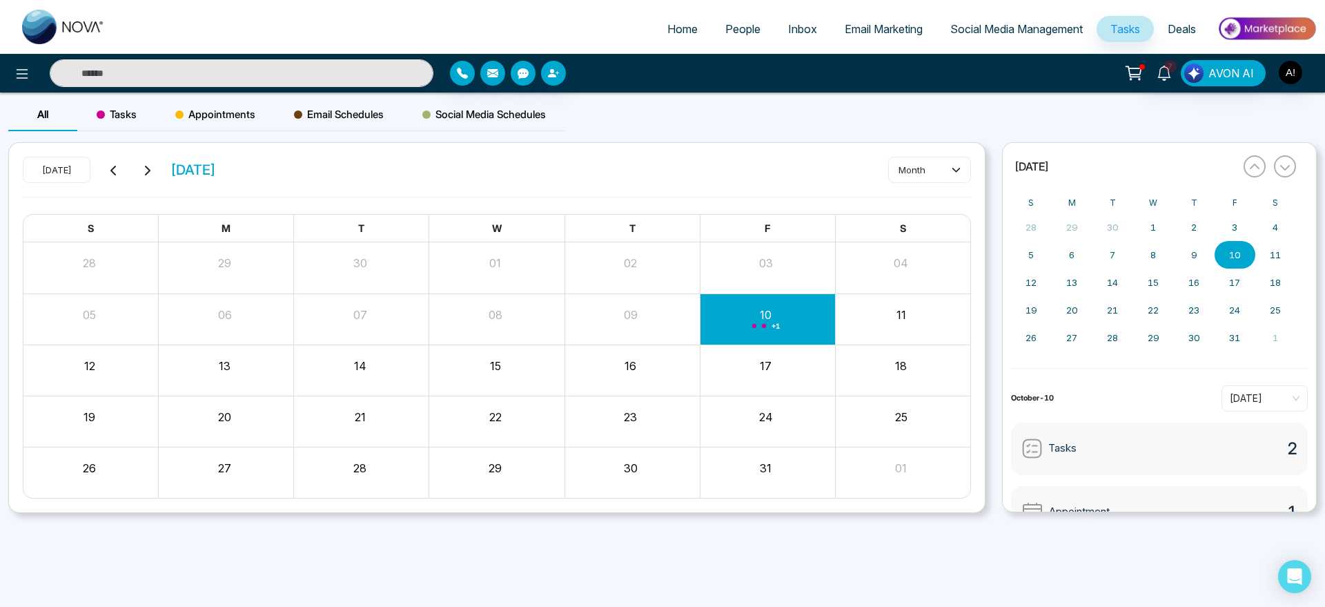
click at [667, 26] on span "Home" at bounding box center [682, 29] width 30 height 14
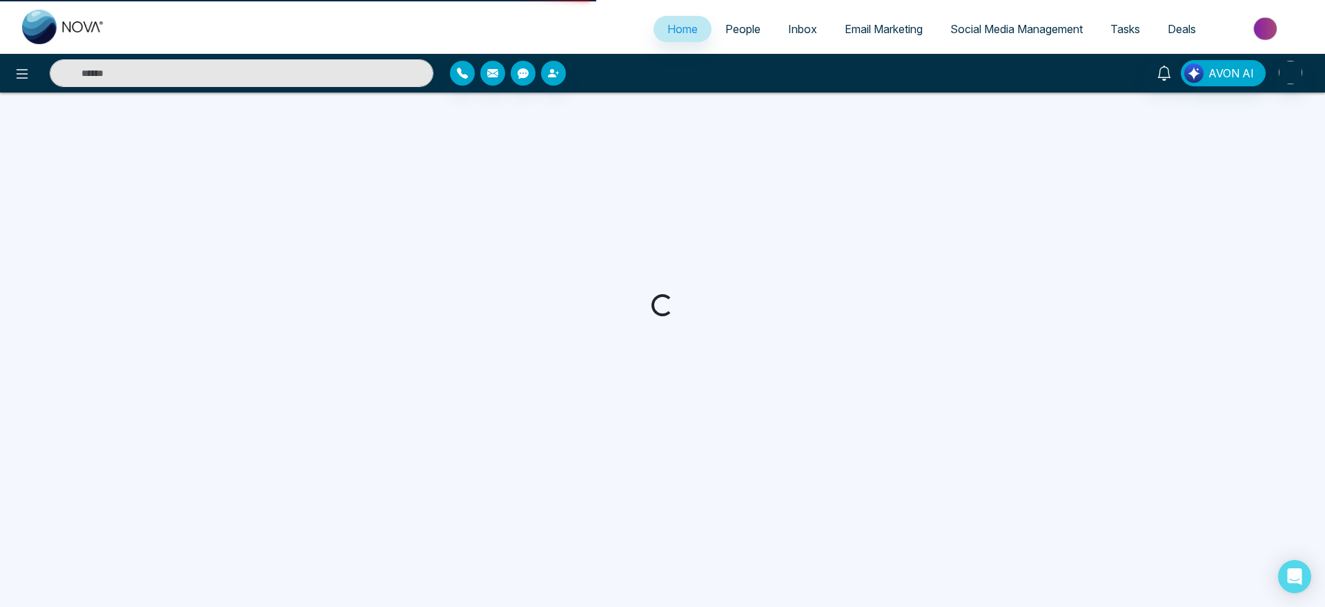
select select "*"
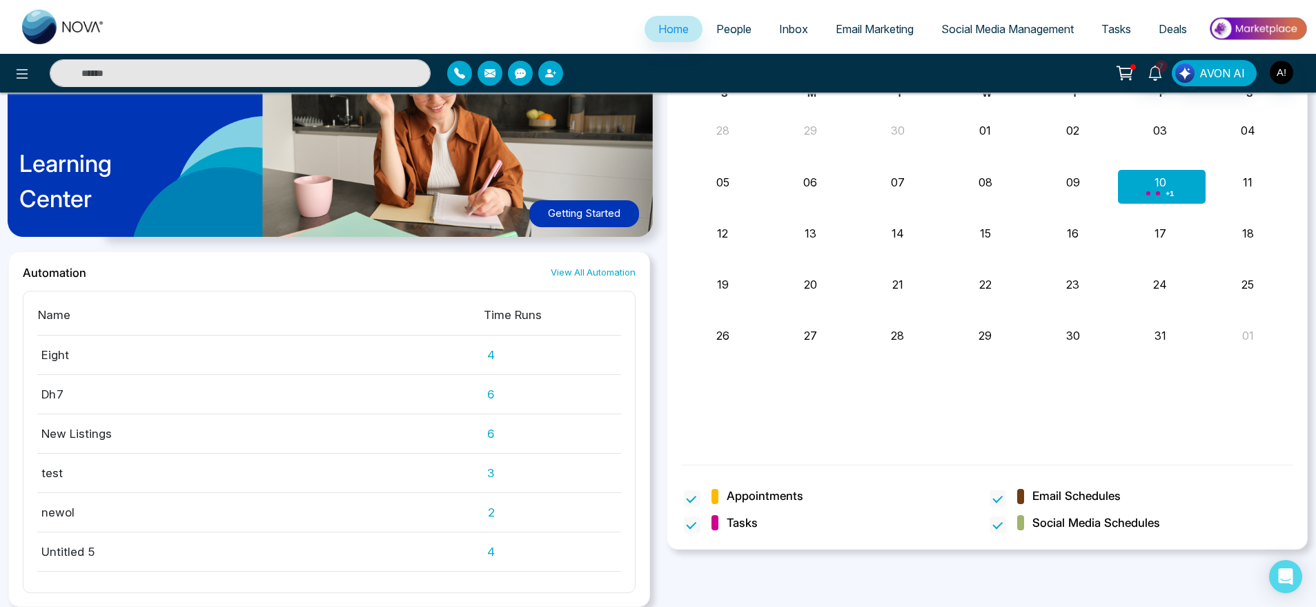
scroll to position [42, 0]
click at [601, 270] on link "View All Automation" at bounding box center [593, 272] width 85 height 13
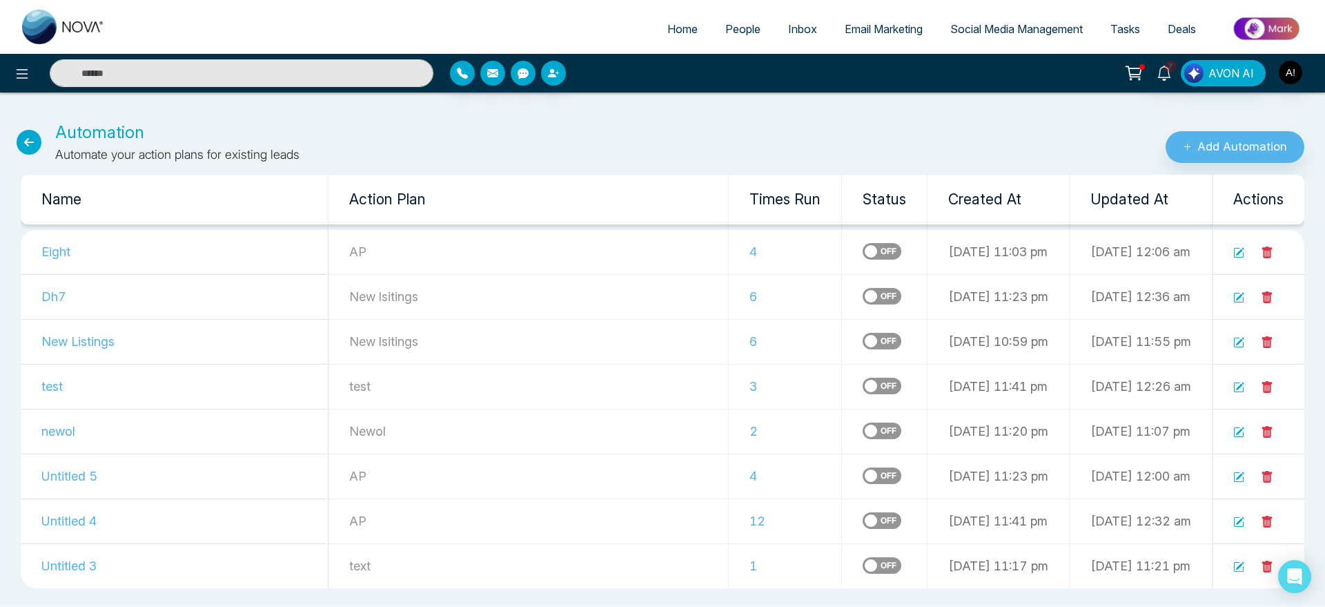
click at [988, 19] on link "Social Media Management" at bounding box center [1017, 29] width 160 height 26
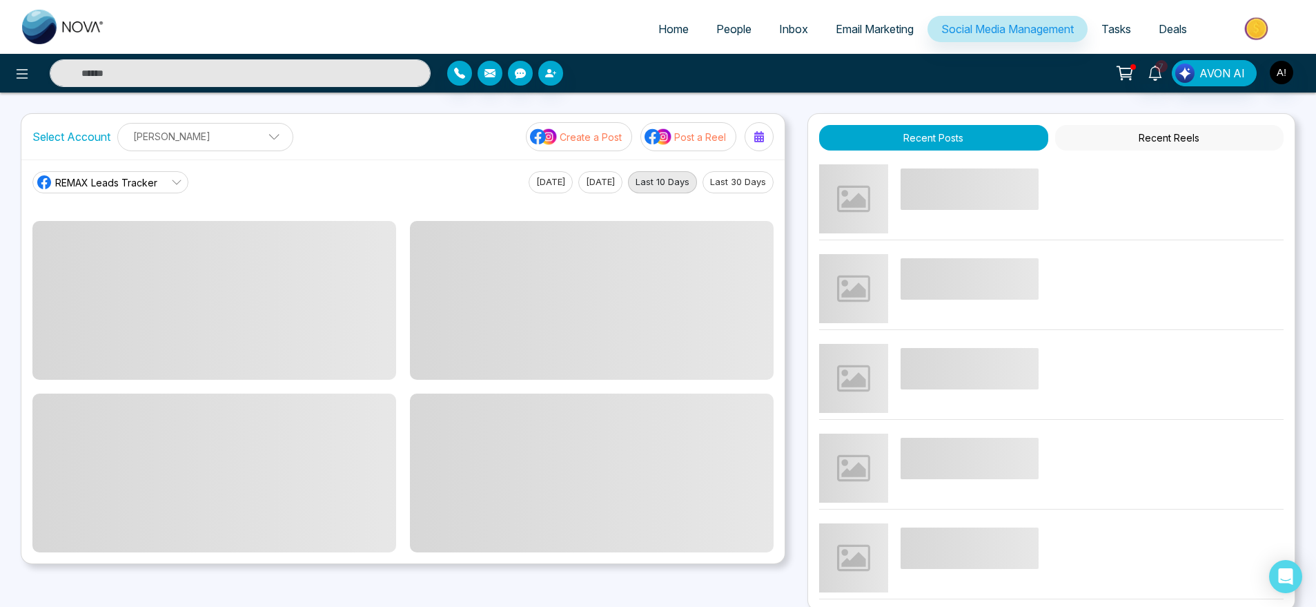
click at [627, 132] on button "Create a Post" at bounding box center [579, 136] width 106 height 29
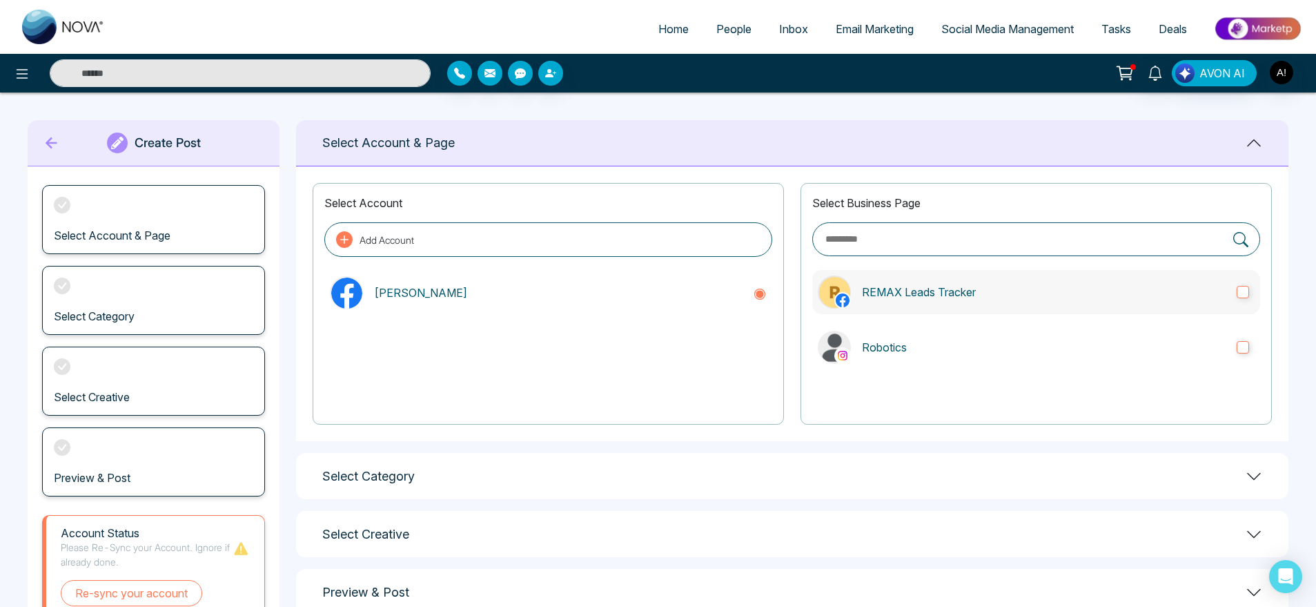
click at [964, 289] on p "REMAX Leads Tracker" at bounding box center [1044, 292] width 364 height 17
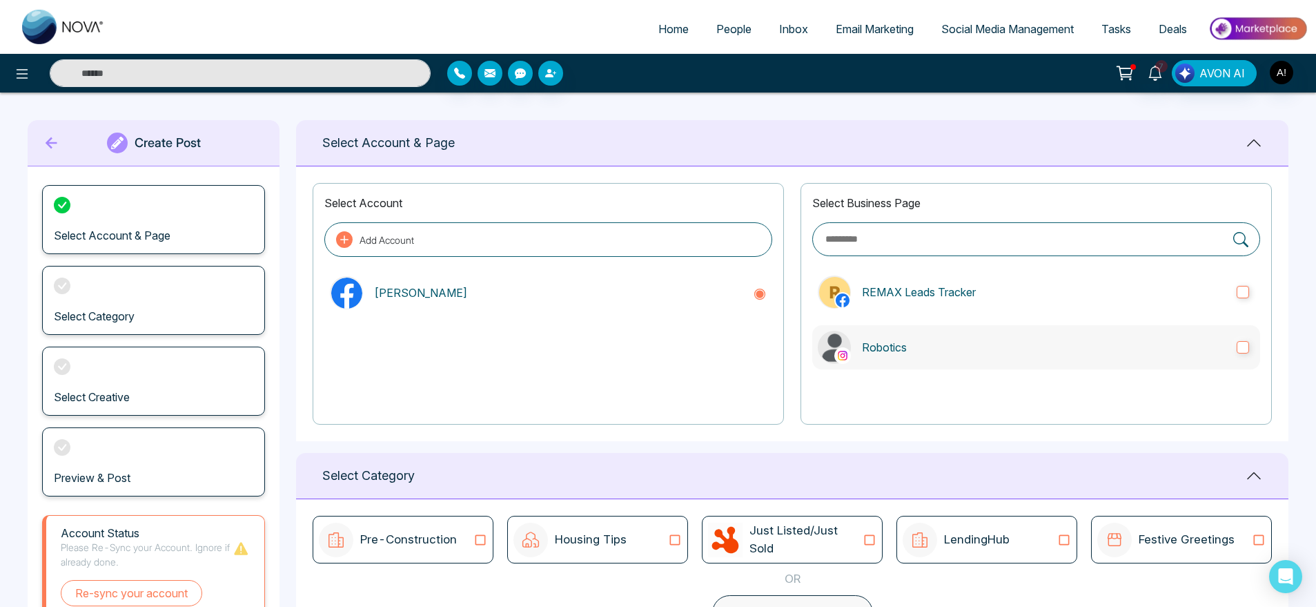
click at [989, 331] on label "Robotics" at bounding box center [1036, 347] width 448 height 44
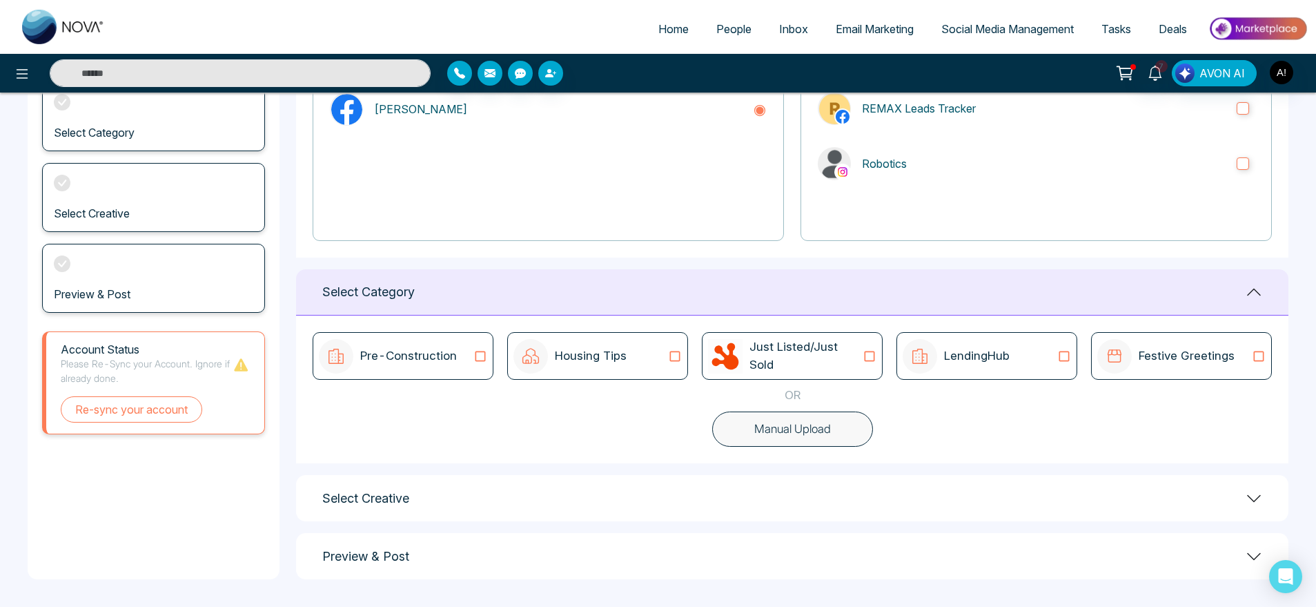
click at [1035, 351] on div "LendingHub" at bounding box center [987, 356] width 168 height 35
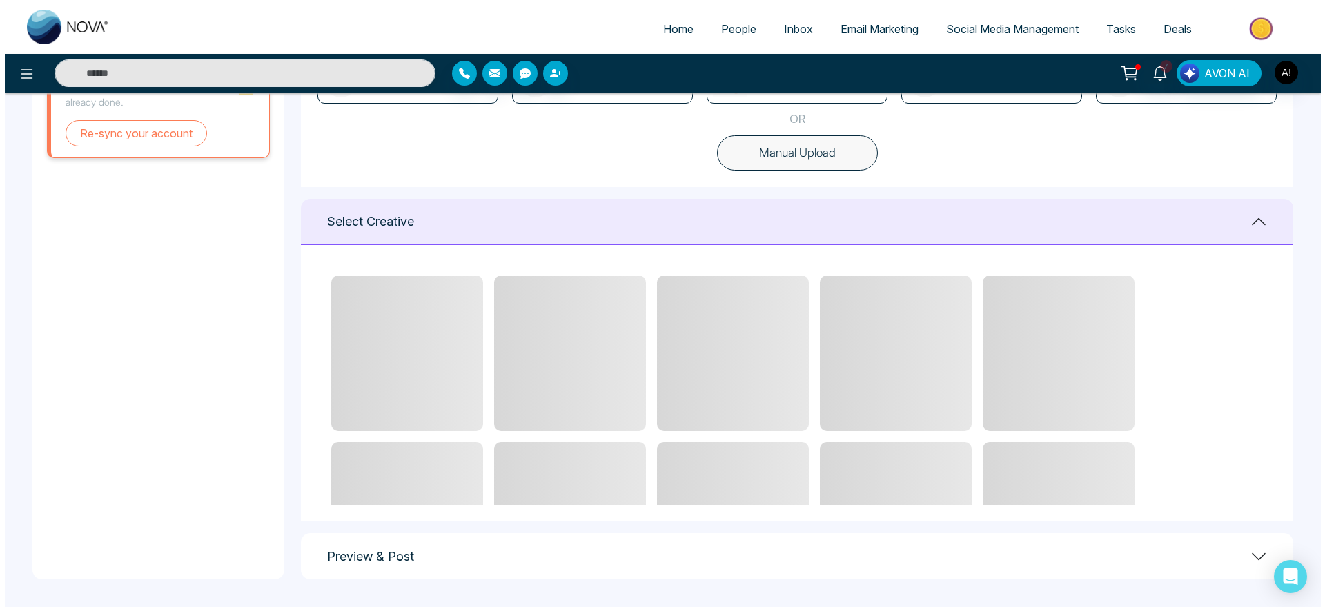
scroll to position [23, 0]
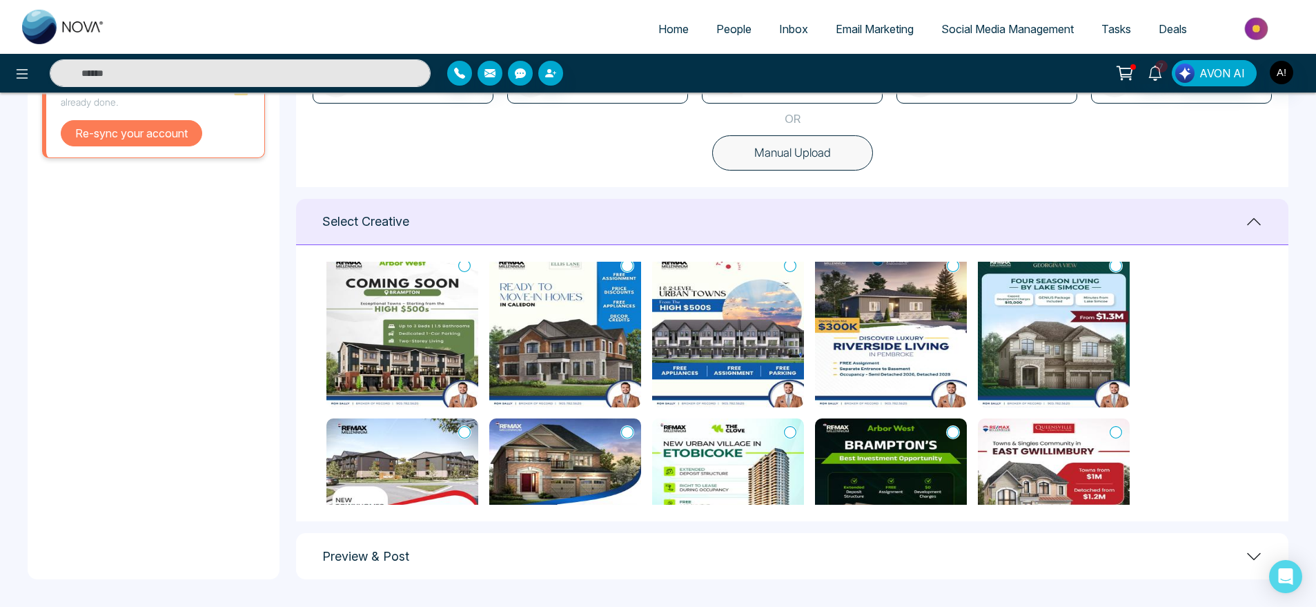
click at [139, 144] on button "Re-sync your account" at bounding box center [132, 133] width 142 height 26
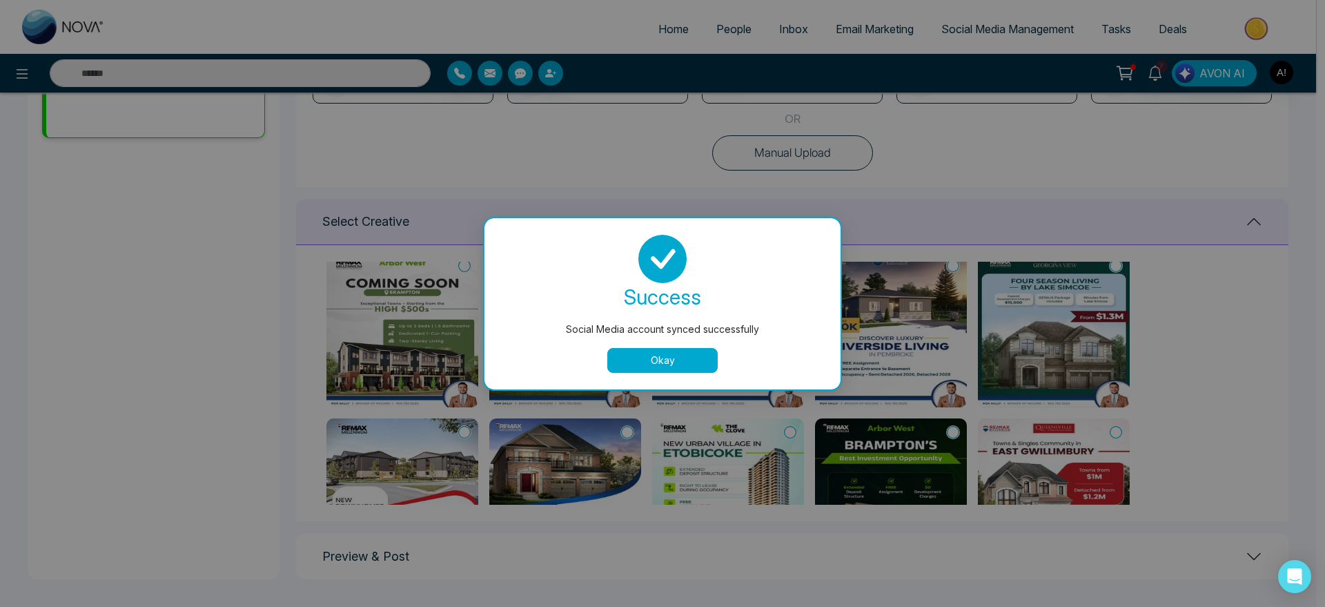
click at [660, 365] on button "Okay" at bounding box center [662, 360] width 110 height 25
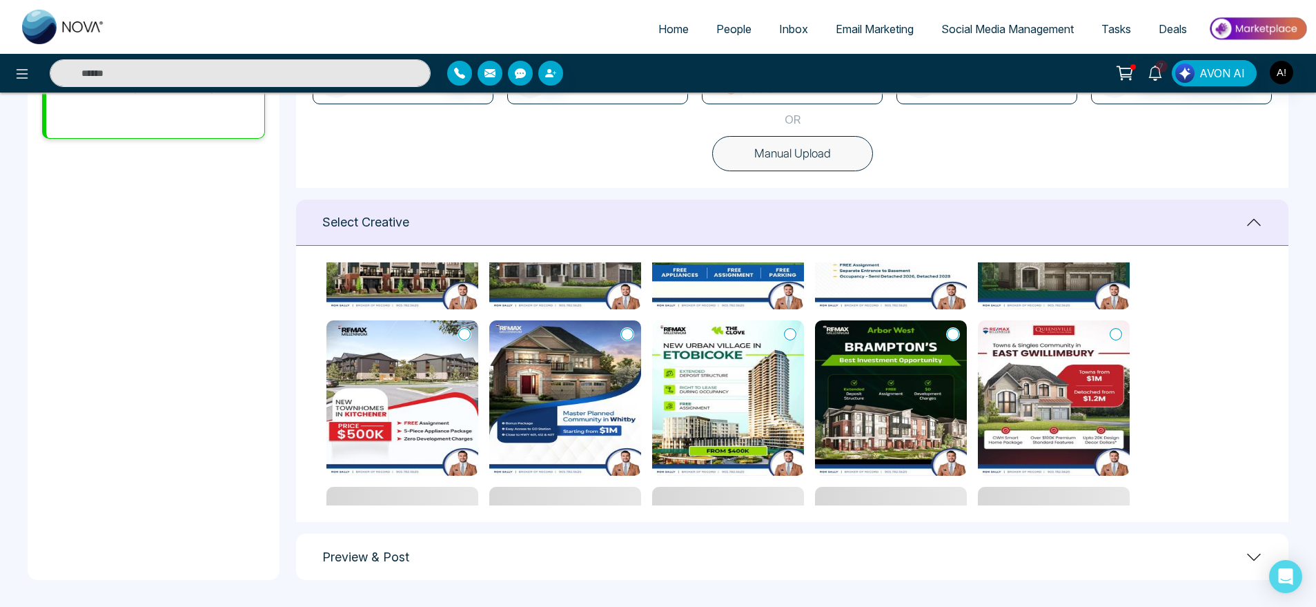
scroll to position [105, 0]
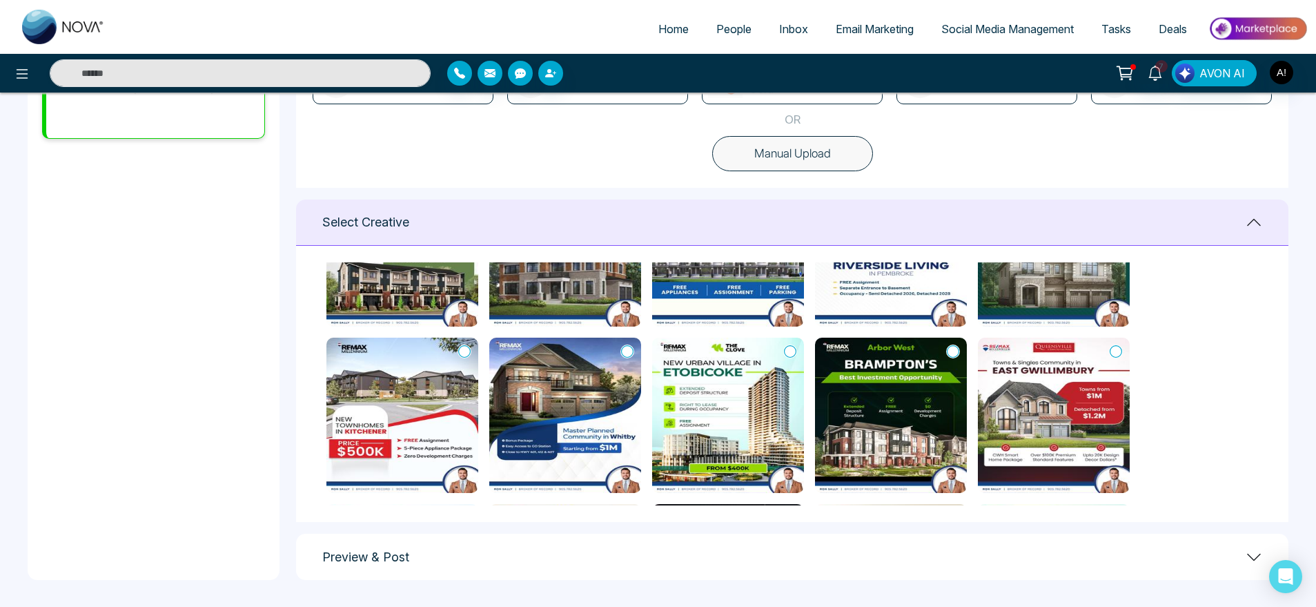
click at [953, 351] on icon at bounding box center [953, 351] width 12 height 14
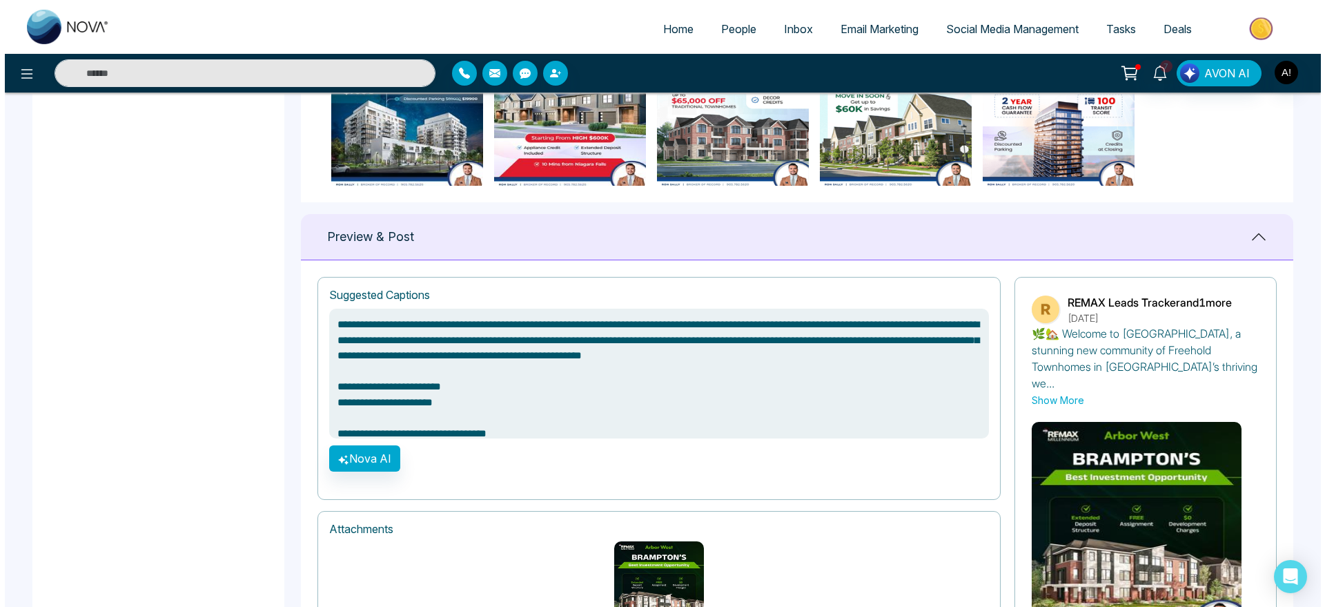
scroll to position [879, 0]
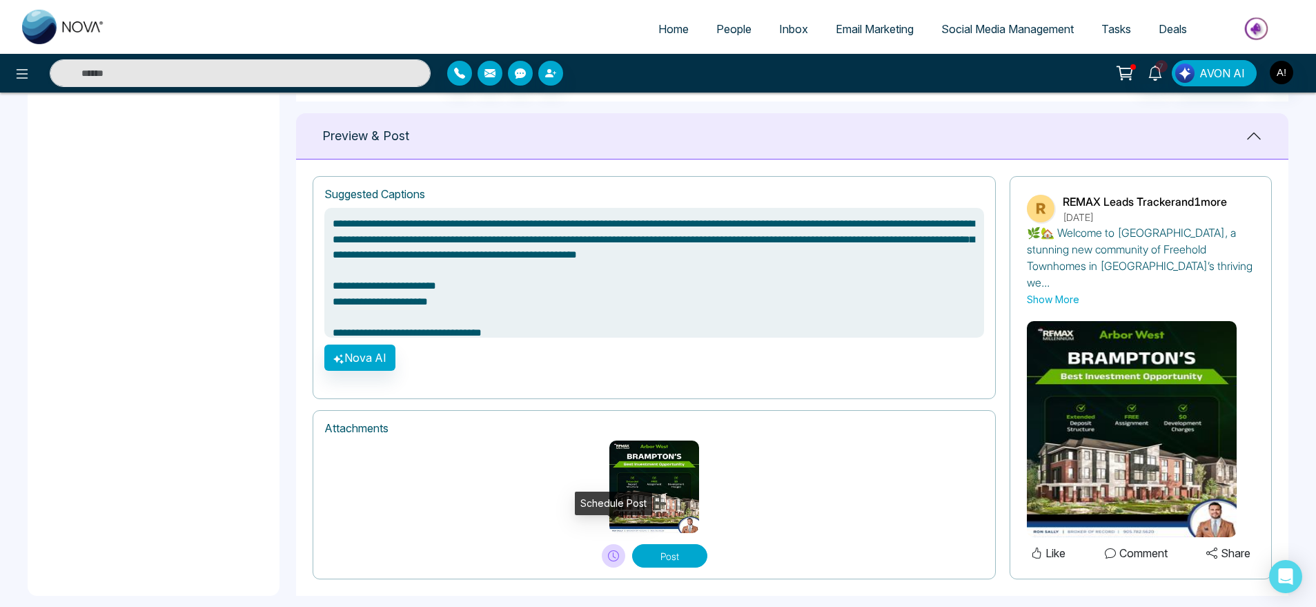
click at [618, 547] on button at bounding box center [613, 555] width 23 height 23
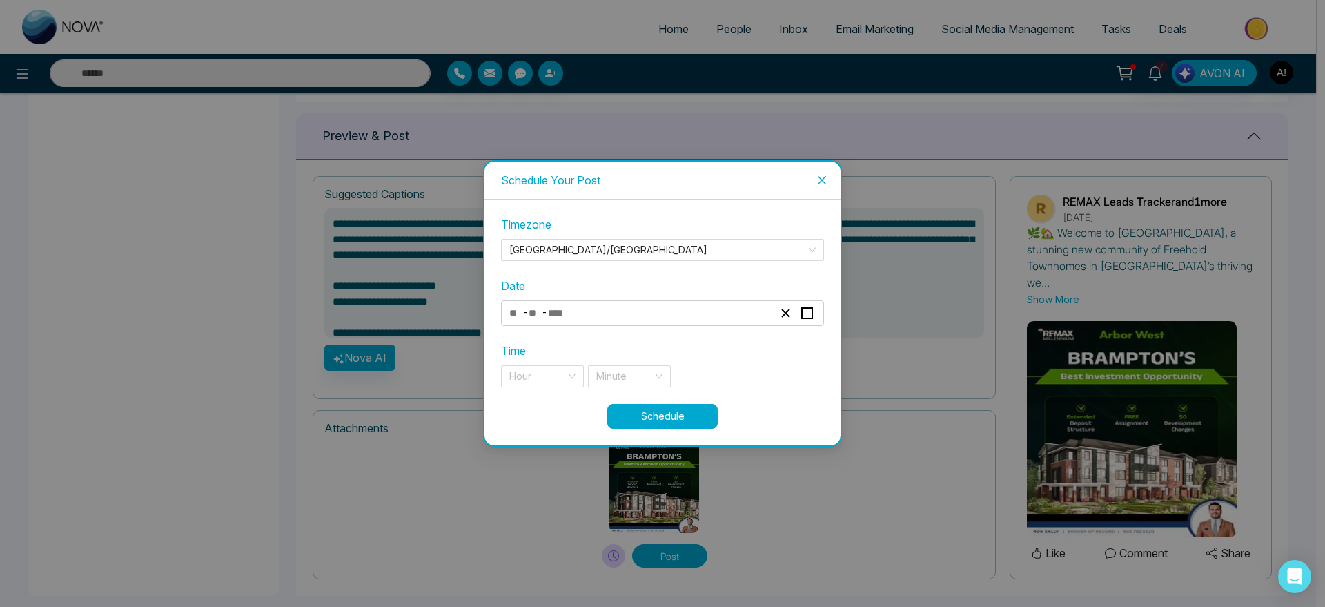
type textarea "**********"
click at [593, 322] on div "- -" at bounding box center [641, 313] width 268 height 19
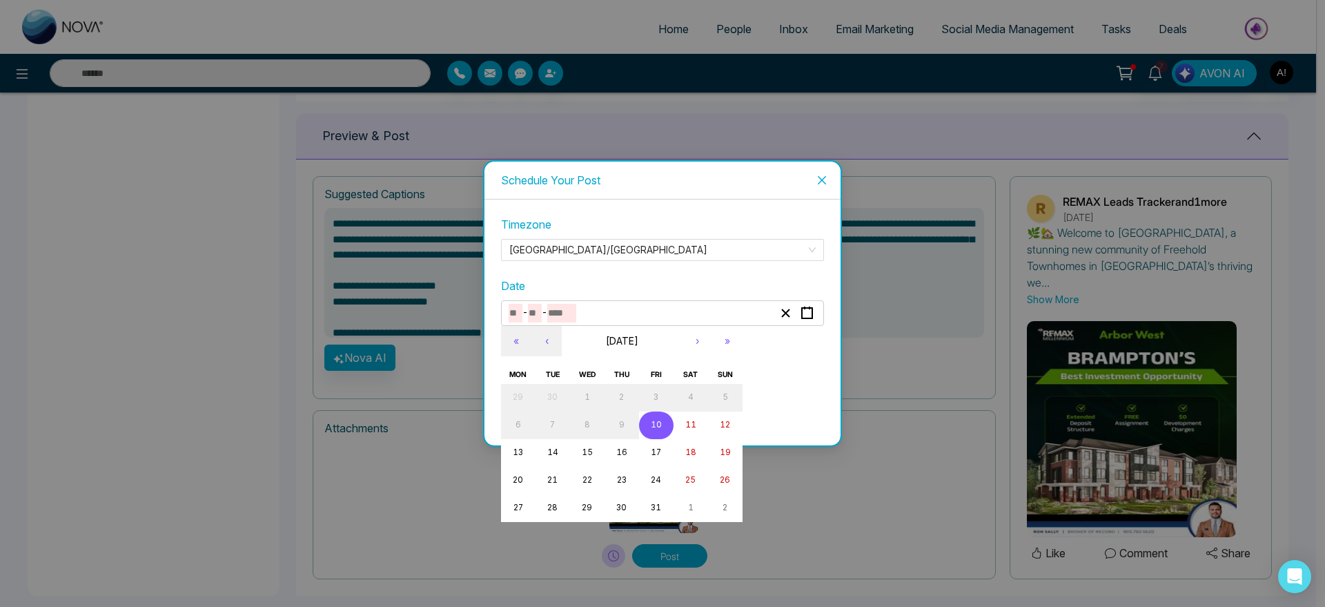
click at [654, 420] on abbr "10" at bounding box center [656, 425] width 11 height 10
type input "**"
type input "****"
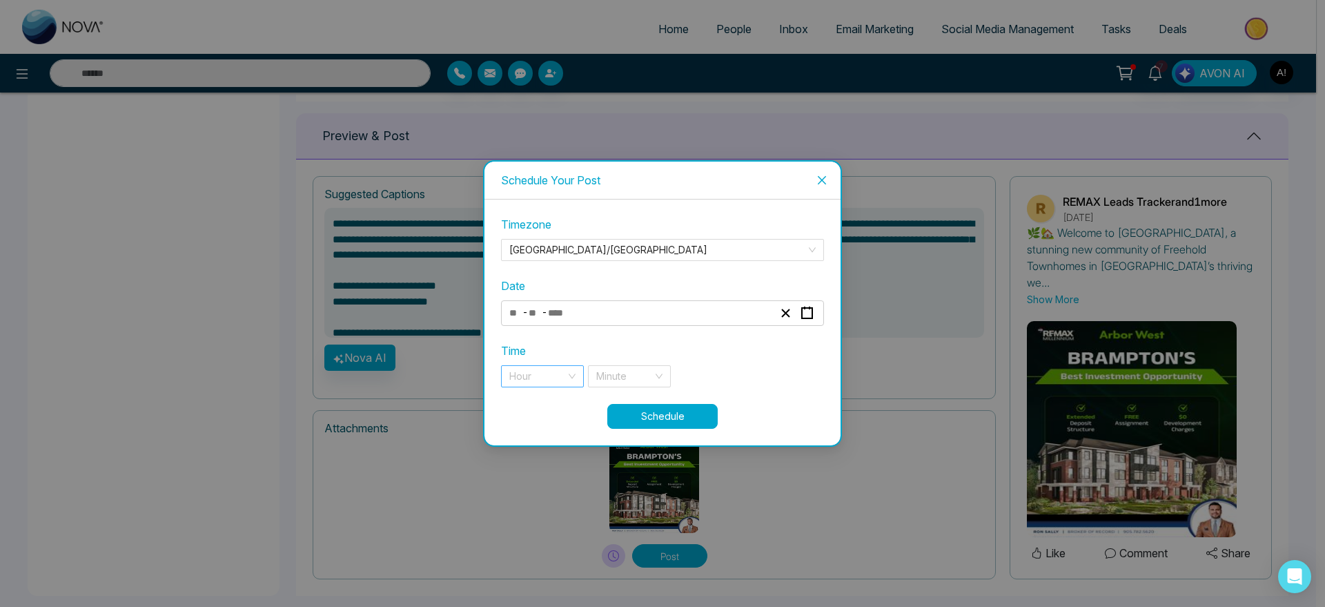
click at [561, 371] on input "search" at bounding box center [537, 376] width 57 height 21
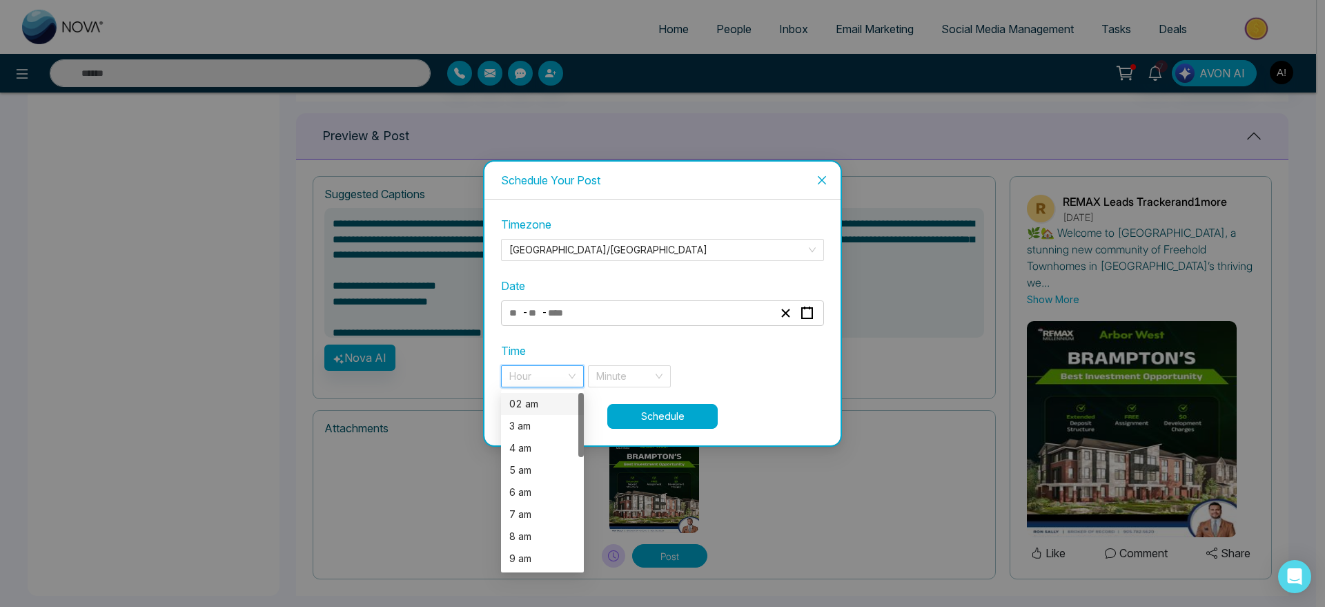
click at [563, 408] on div "02 am" at bounding box center [542, 403] width 66 height 15
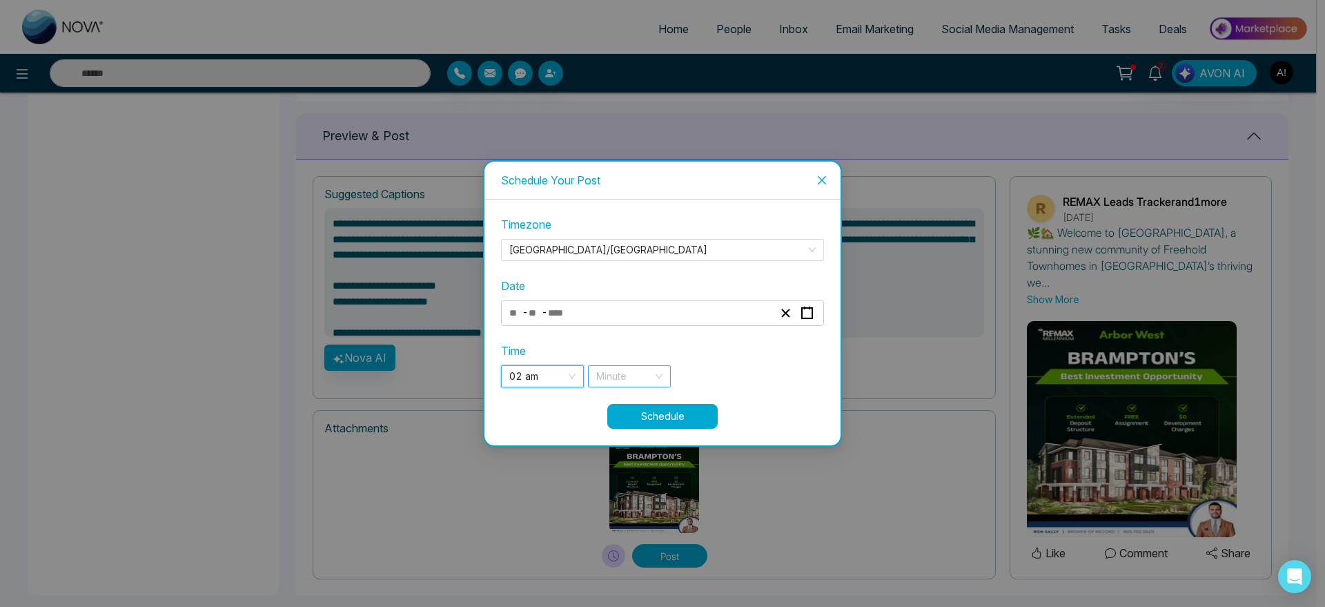
click at [653, 375] on div "Minute" at bounding box center [629, 376] width 83 height 22
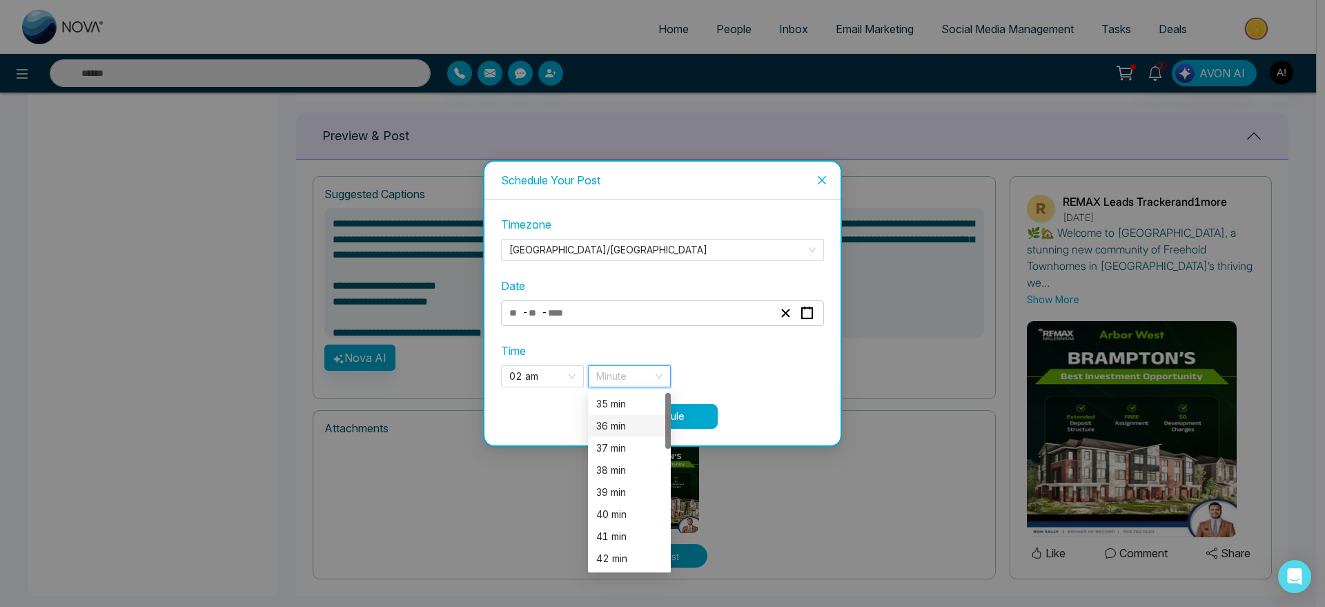
click at [638, 420] on div "36 min" at bounding box center [629, 425] width 66 height 15
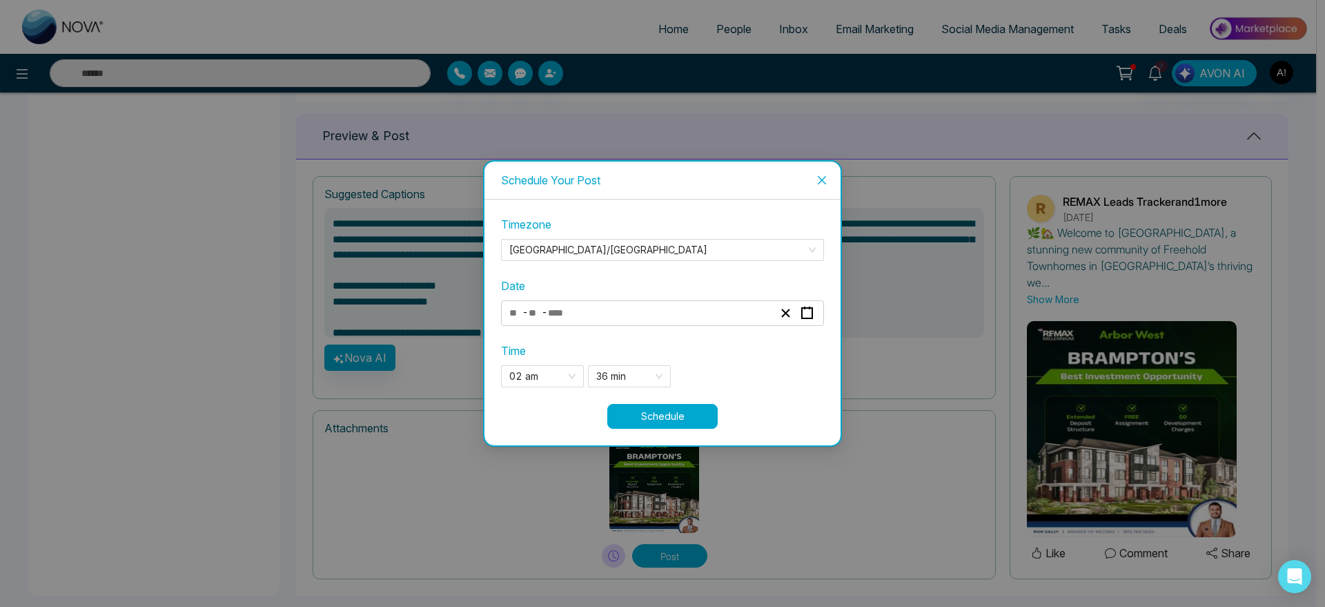
click at [683, 419] on button "Schedule" at bounding box center [662, 416] width 110 height 25
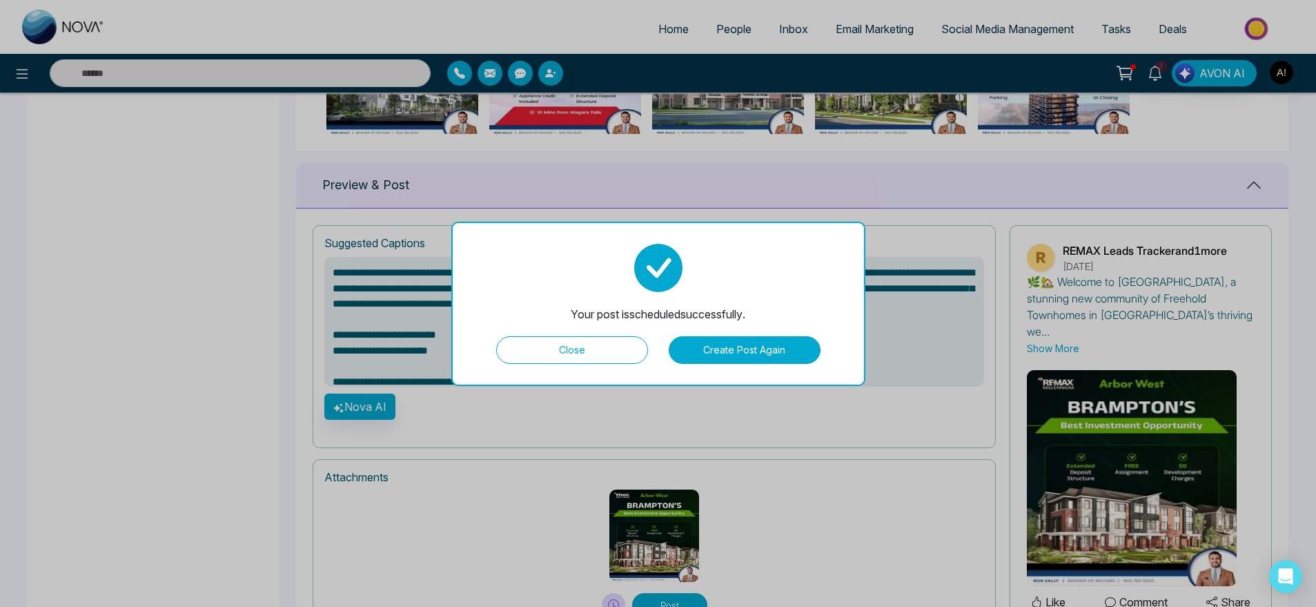
scroll to position [828, 0]
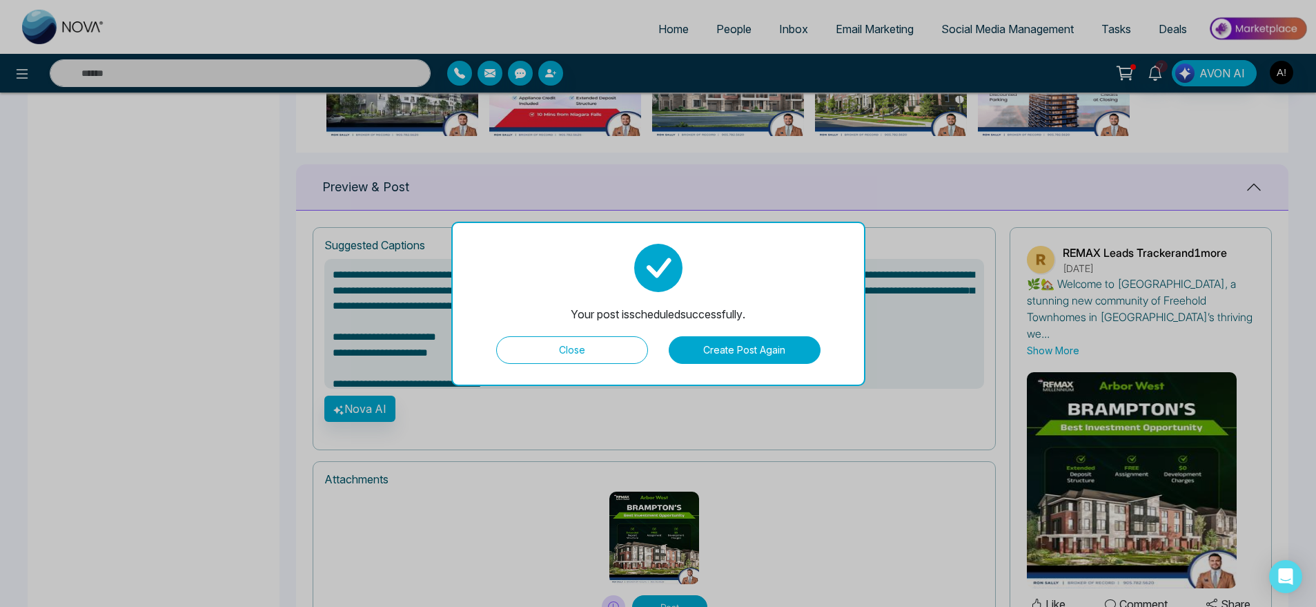
click at [598, 340] on button "Close" at bounding box center [572, 350] width 152 height 28
type textarea "**********"
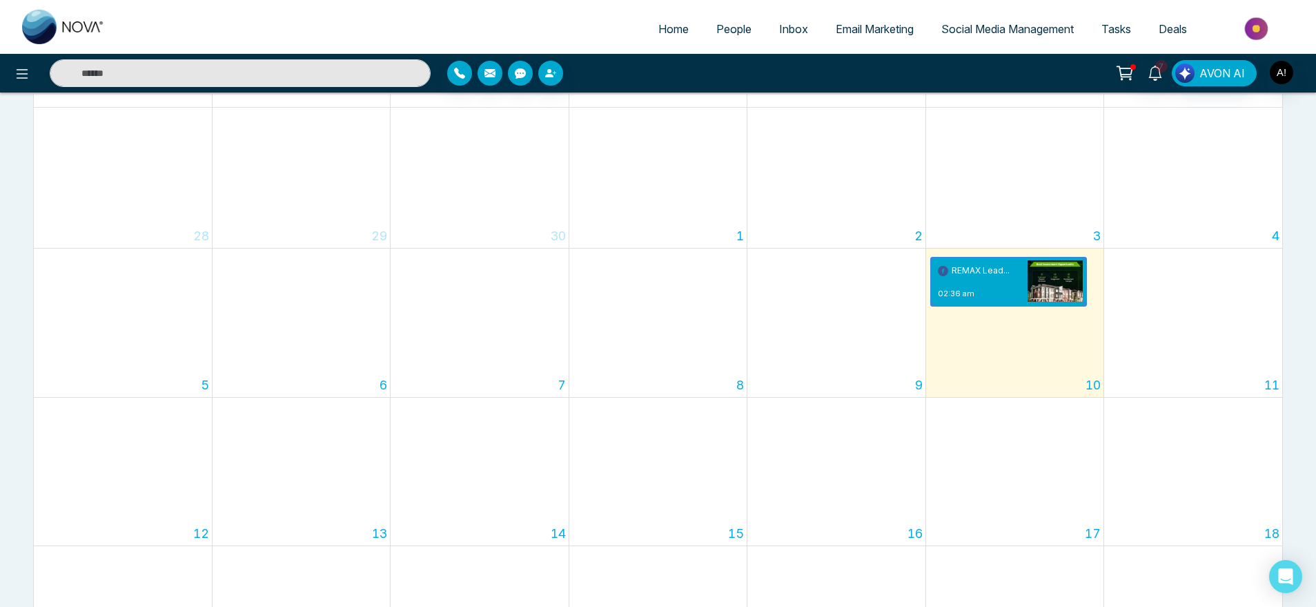
scroll to position [124, 0]
click at [562, 267] on div "7" at bounding box center [479, 322] width 177 height 148
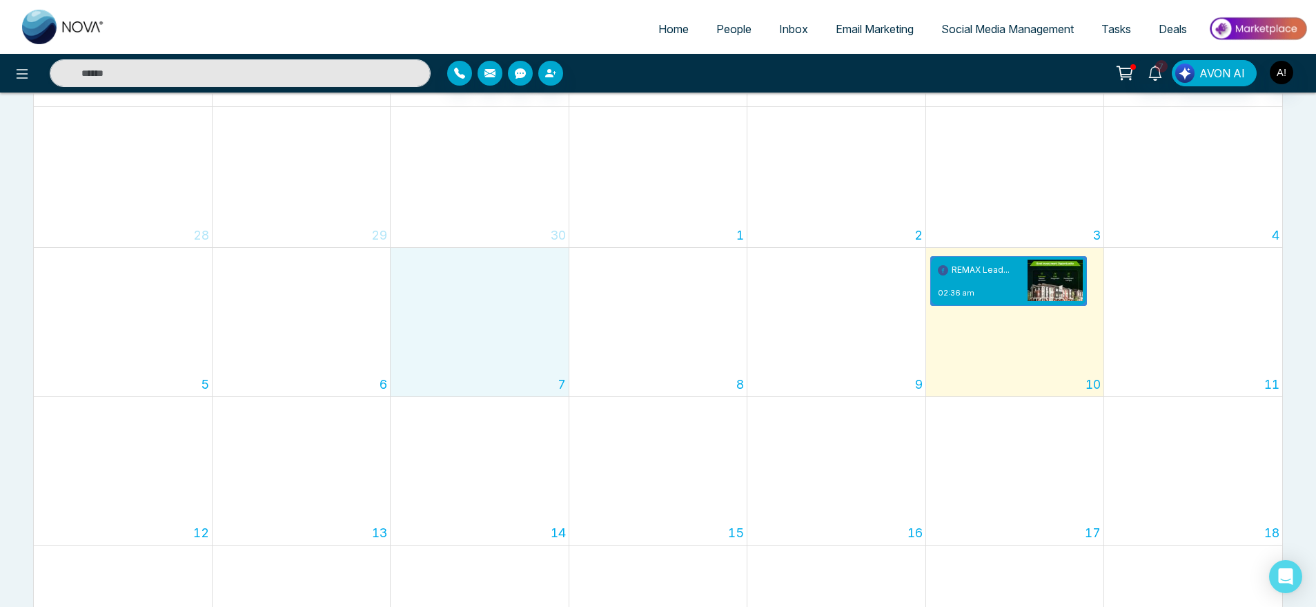
click at [664, 28] on span "Home" at bounding box center [674, 29] width 30 height 14
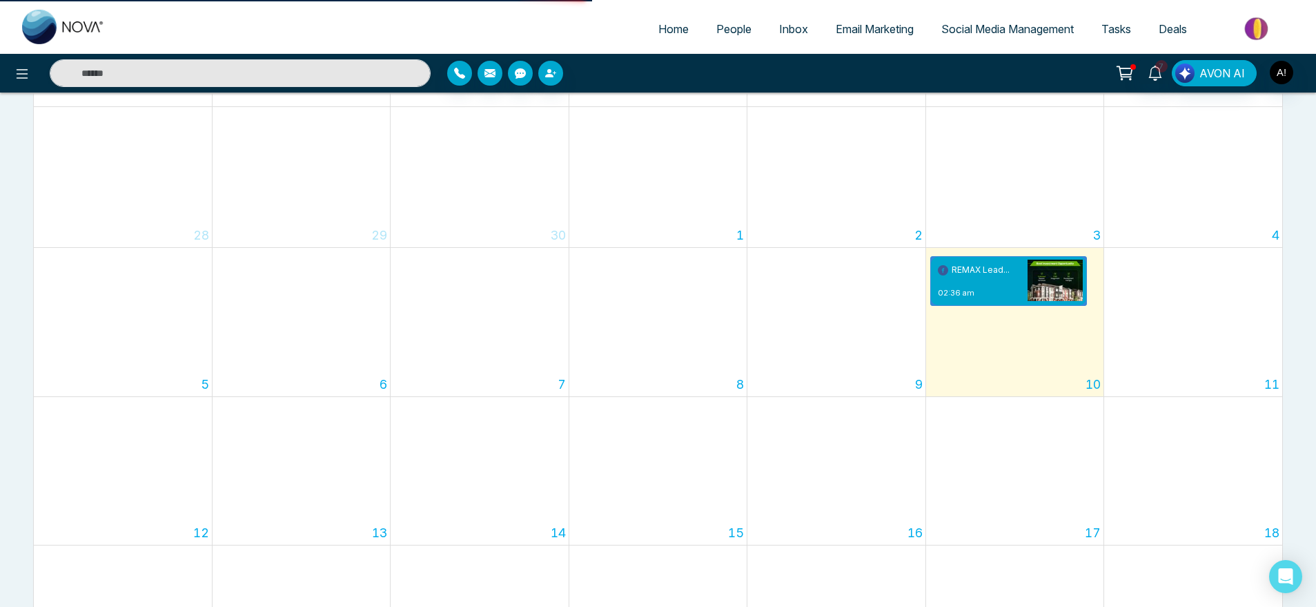
select select "*"
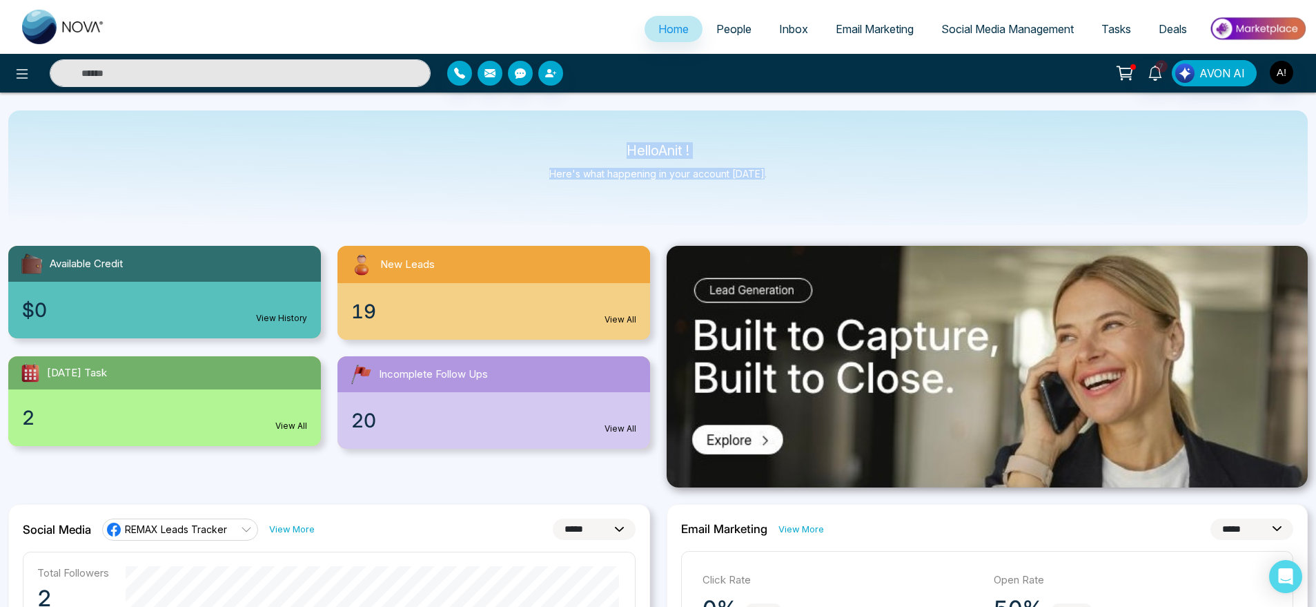
drag, startPoint x: 616, startPoint y: 133, endPoint x: 771, endPoint y: 179, distance: 161.2
click at [771, 179] on div "Hello Anit ! Here's what happening in your account today." at bounding box center [658, 167] width 1300 height 115
click at [786, 116] on div "Hello Anit ! Here's what happening in your account today." at bounding box center [658, 167] width 1300 height 115
click at [969, 22] on span "Social Media Management" at bounding box center [1008, 29] width 133 height 14
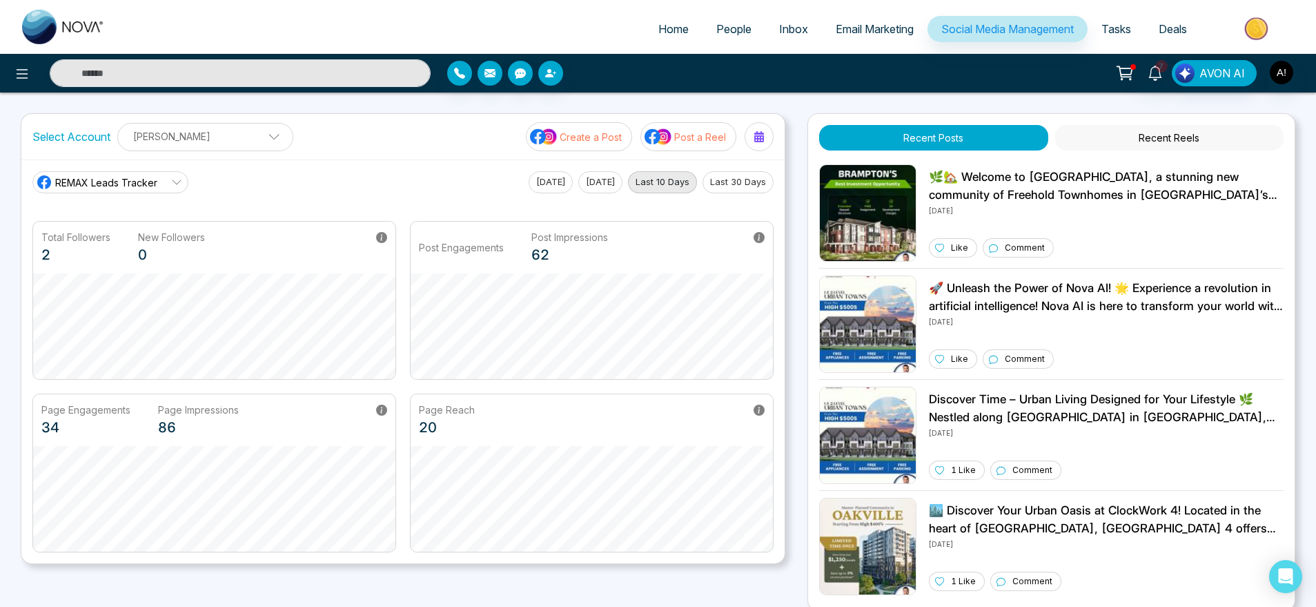
click at [942, 197] on p "🌿🏡 Welcome to Arbor West, a stunning new community of Freehold Townhomes in Bra…" at bounding box center [1106, 185] width 355 height 35
click at [1167, 65] on span "7" at bounding box center [1161, 66] width 12 height 12
click at [720, 35] on span "People" at bounding box center [733, 29] width 35 height 14
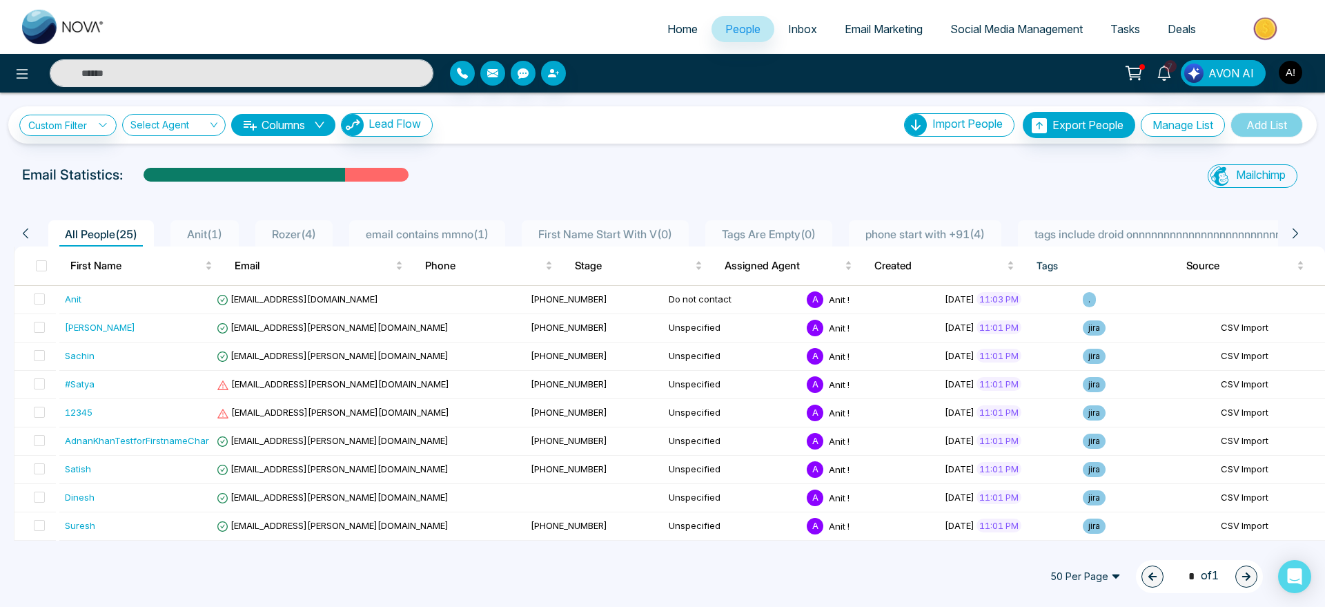
click at [685, 26] on span "Home" at bounding box center [682, 29] width 30 height 14
select select "*"
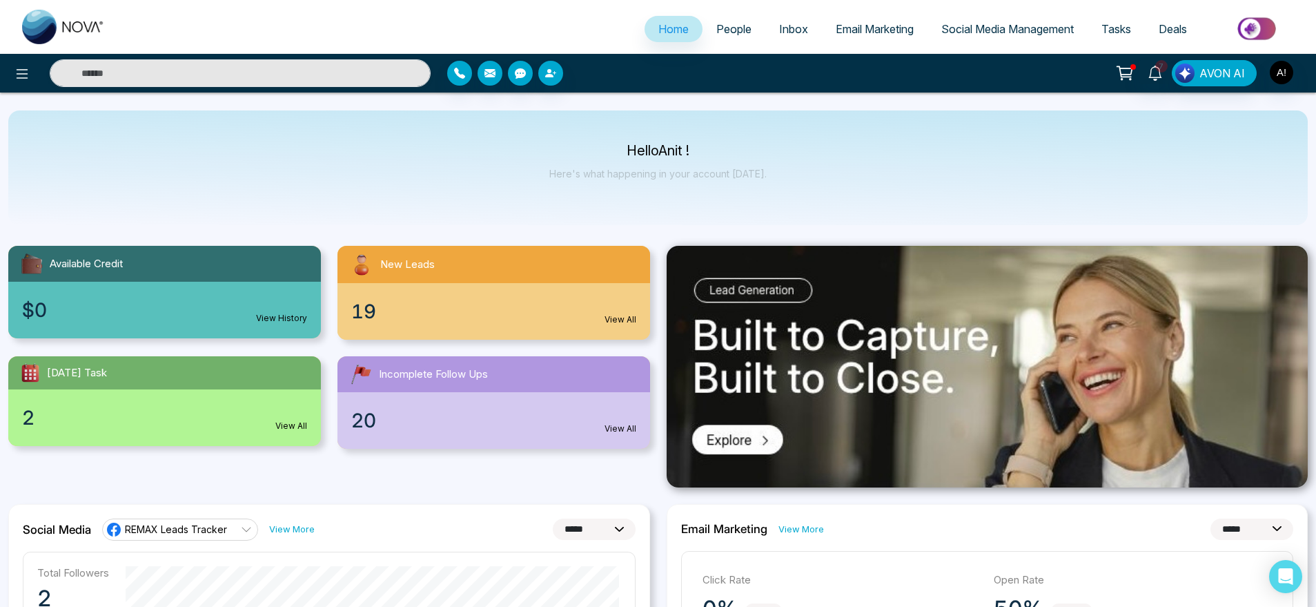
click at [733, 30] on span "People" at bounding box center [733, 29] width 35 height 14
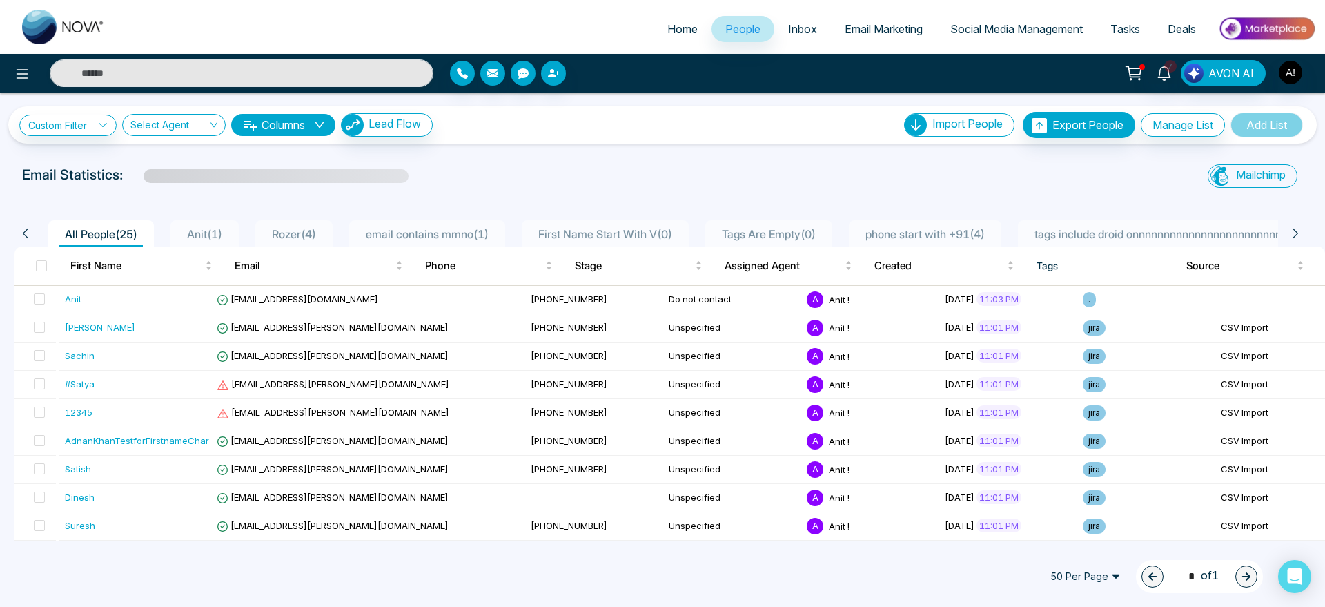
click at [217, 228] on span "Anit ( 1 )" at bounding box center [205, 234] width 46 height 14
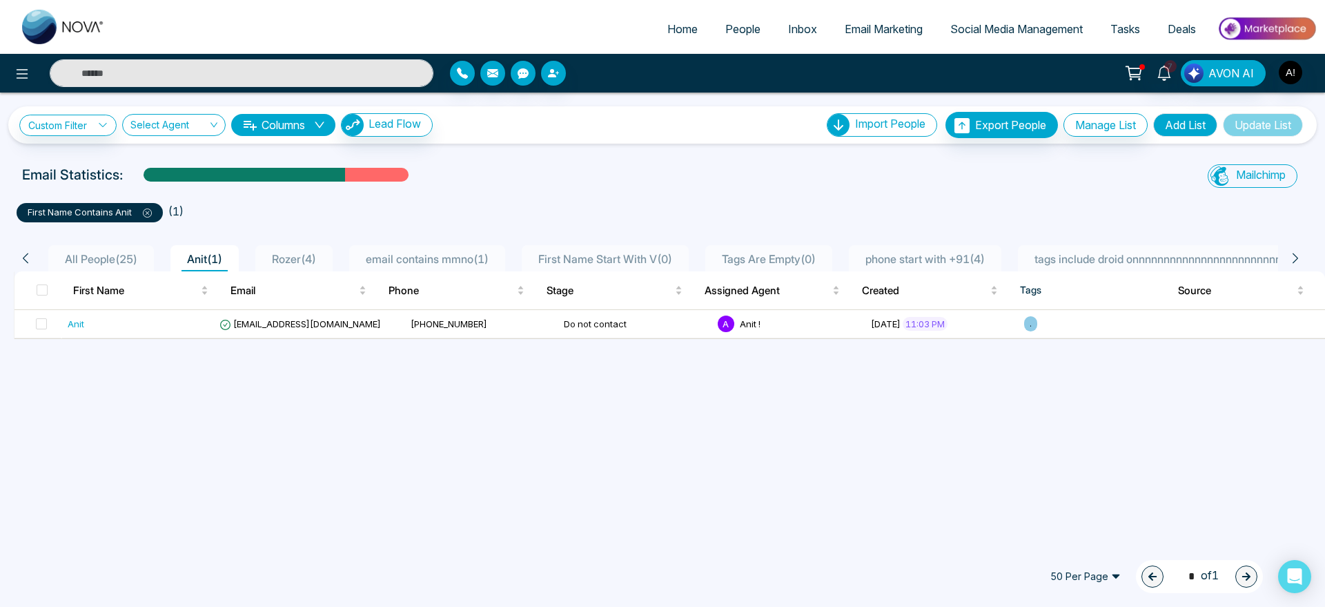
click at [149, 207] on span at bounding box center [142, 211] width 20 height 11
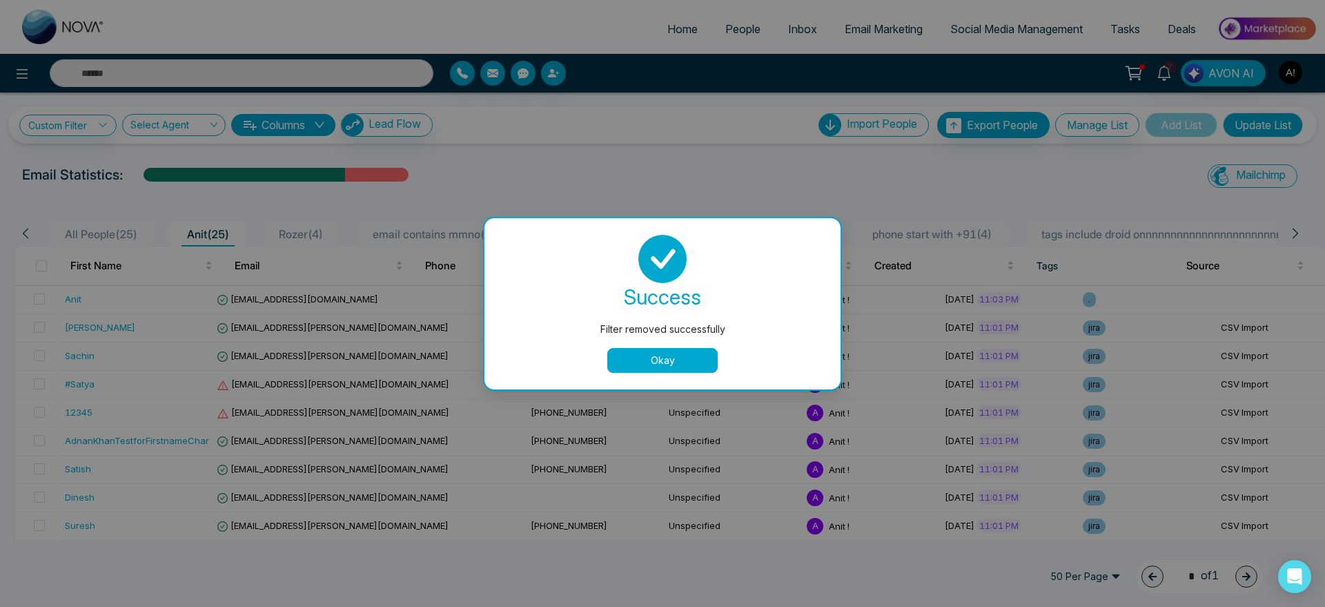
click at [685, 367] on button "Okay" at bounding box center [662, 360] width 110 height 25
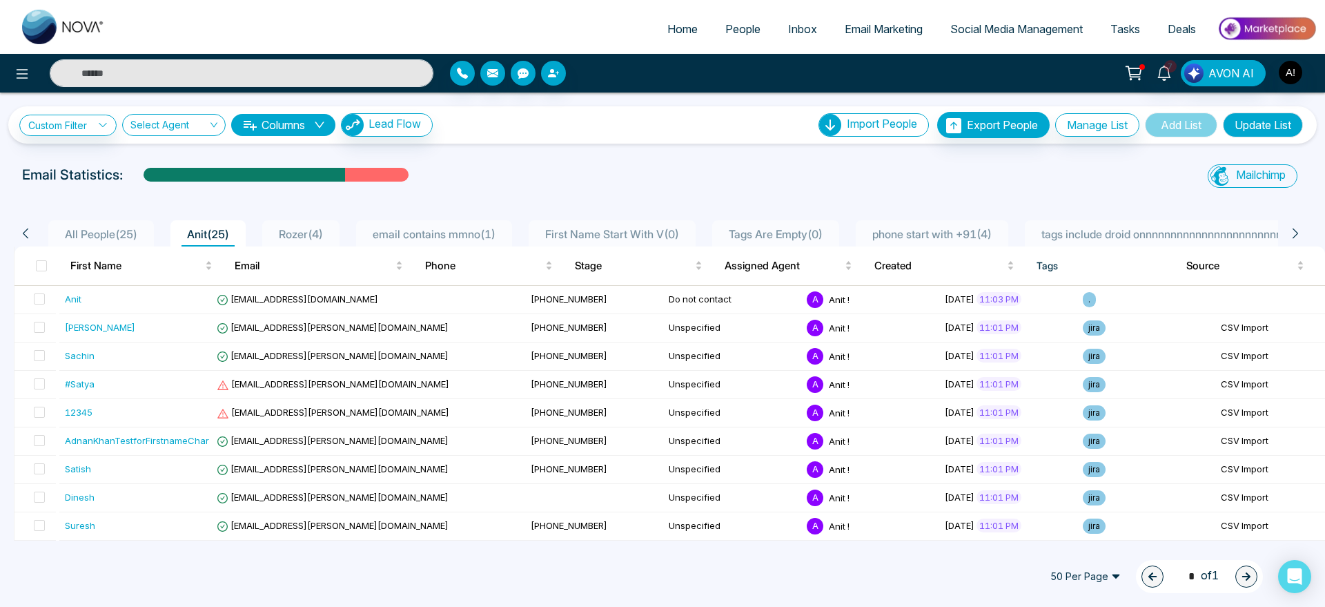
click at [143, 233] on span "All People ( 25 )" at bounding box center [101, 234] width 84 height 14
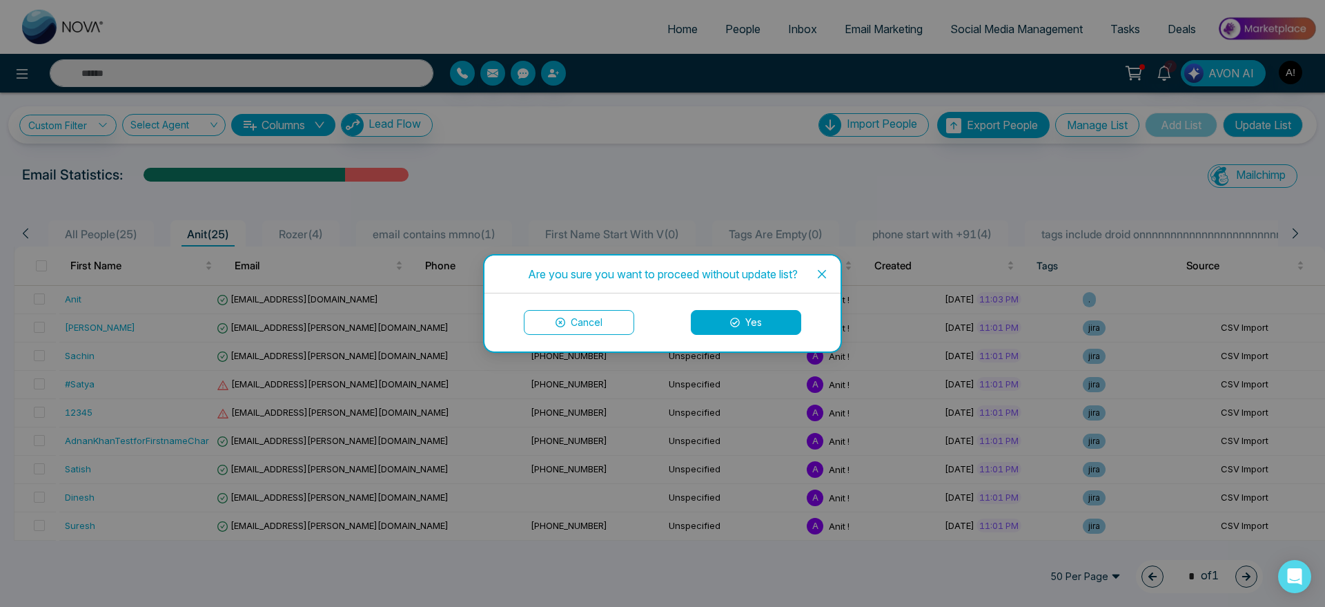
drag, startPoint x: 509, startPoint y: 271, endPoint x: 813, endPoint y: 272, distance: 303.7
click at [813, 272] on div "Are you sure you want to proceed without update list? Cancel Yes" at bounding box center [662, 303] width 359 height 99
click at [813, 272] on span "Close" at bounding box center [821, 273] width 37 height 37
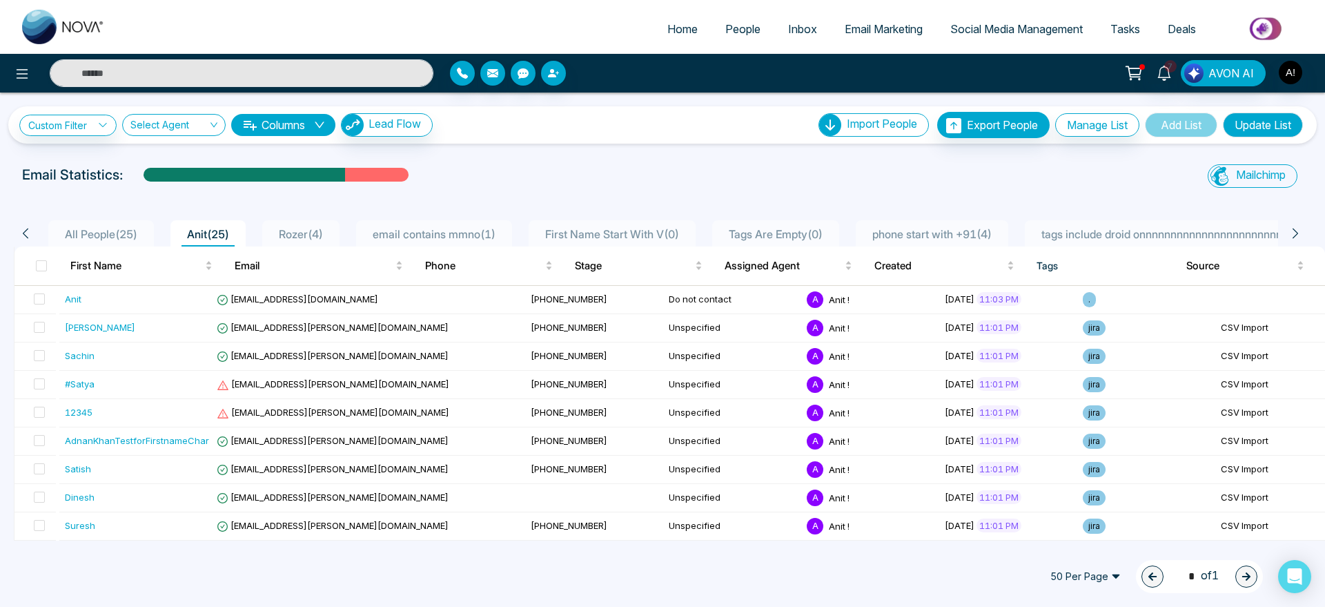
click at [123, 234] on span "All People ( 25 )" at bounding box center [101, 234] width 84 height 14
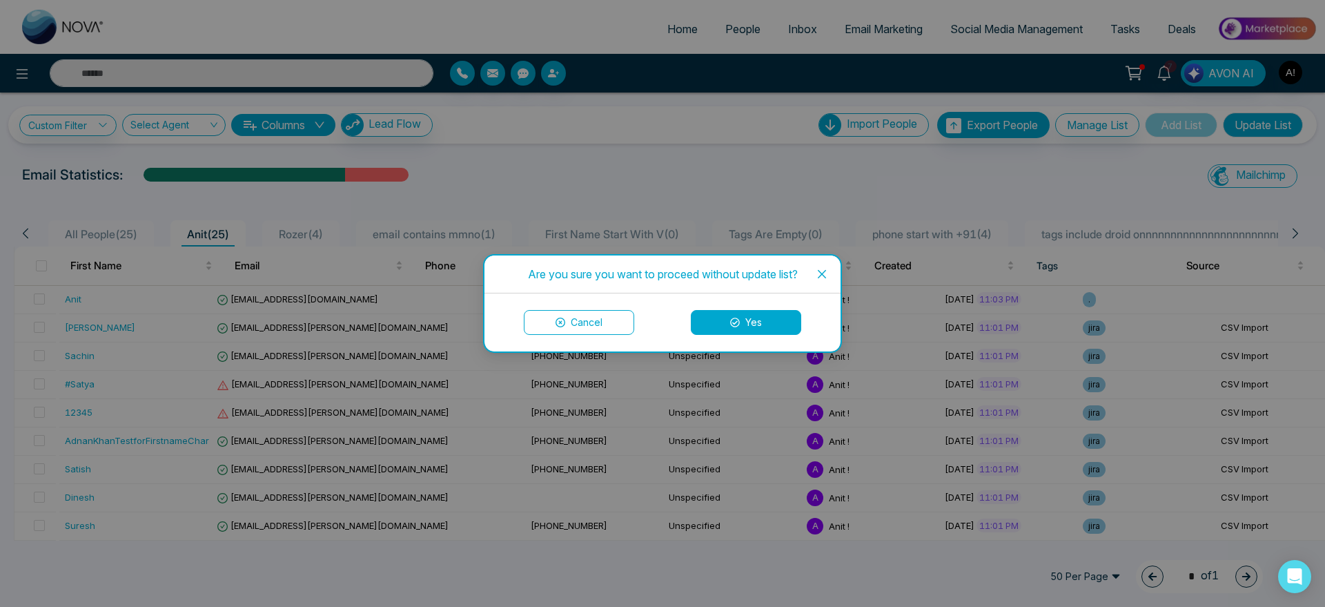
click at [572, 187] on div "Are you sure you want to proceed without update list? Cancel Yes" at bounding box center [662, 303] width 1325 height 607
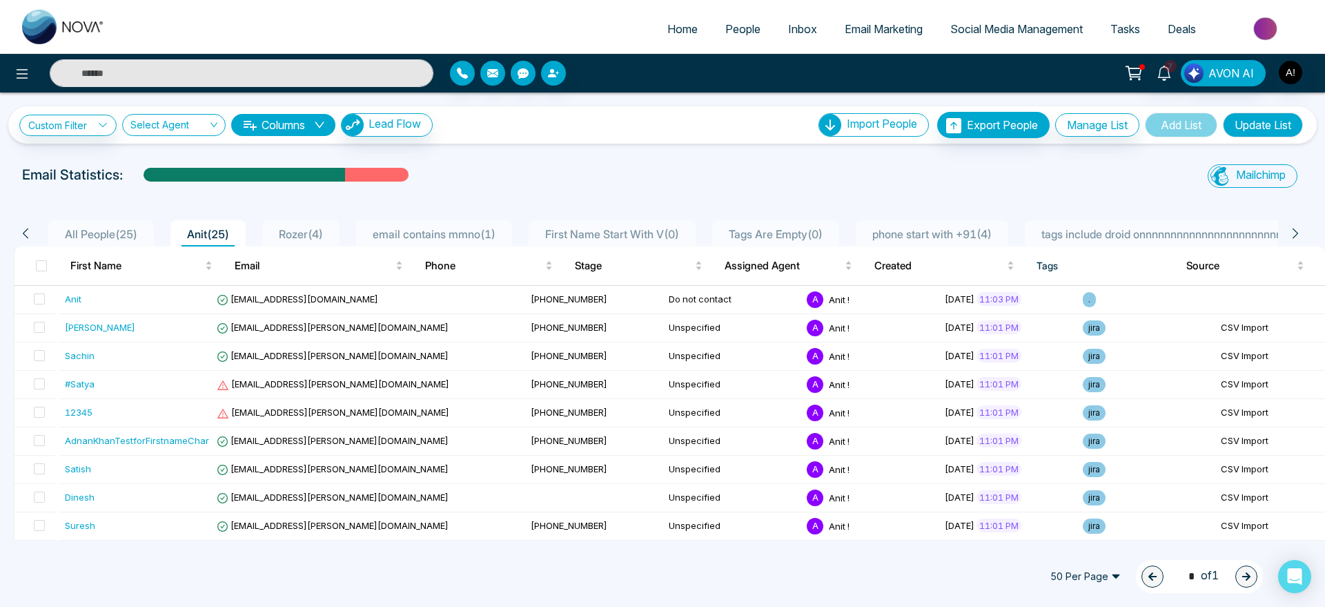
click at [803, 26] on span "Inbox" at bounding box center [802, 29] width 29 height 14
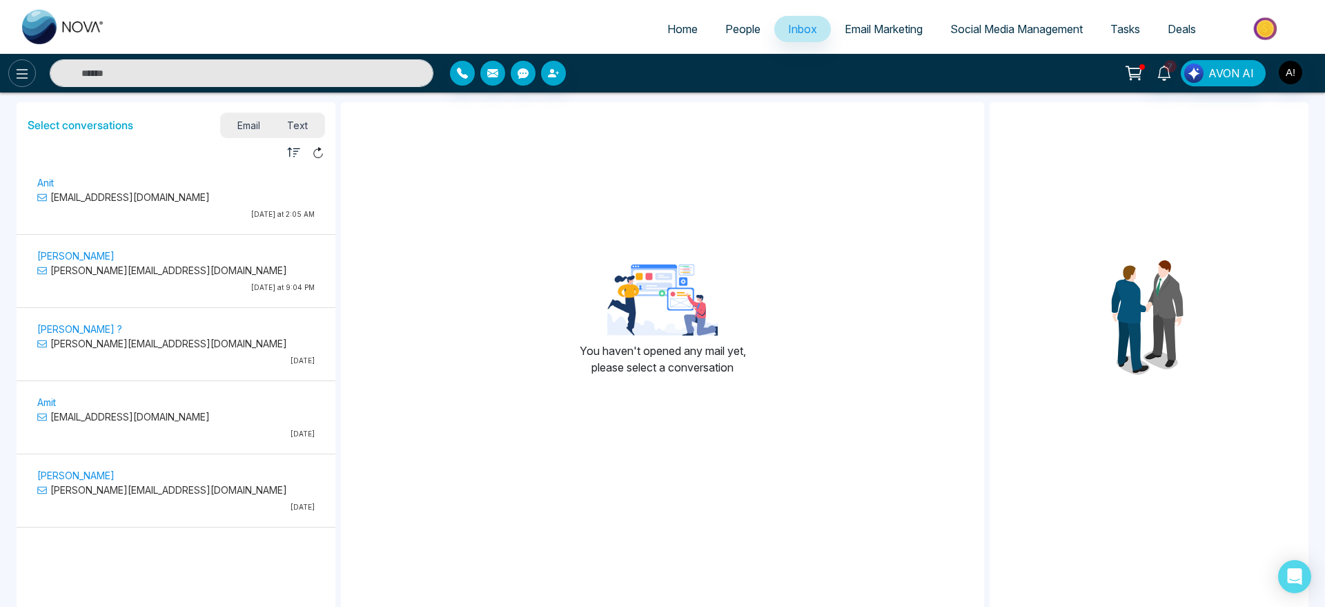
click at [17, 75] on icon at bounding box center [22, 74] width 17 height 17
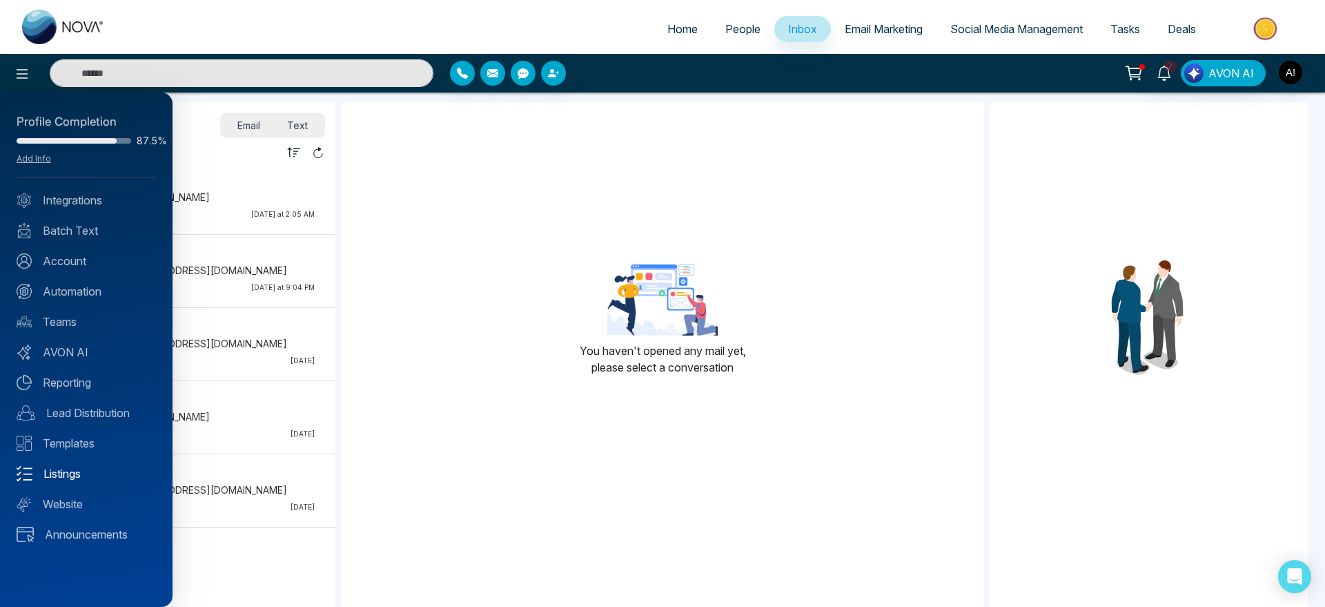
click at [76, 468] on link "Listings" at bounding box center [86, 473] width 139 height 17
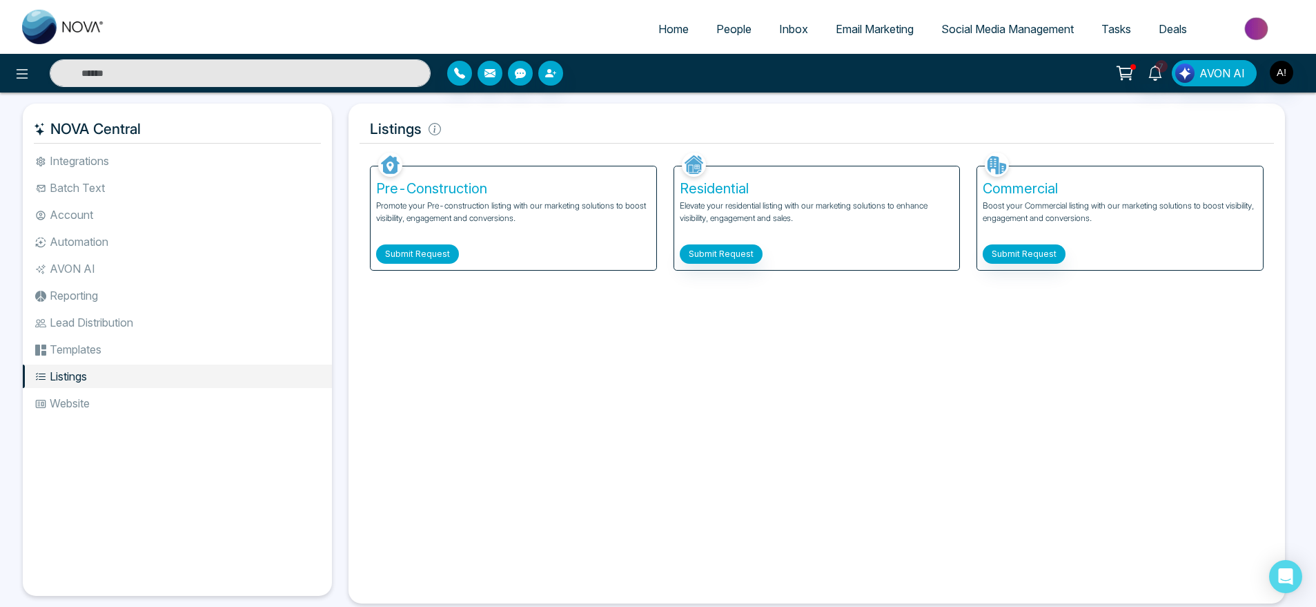
click at [415, 256] on button "Submit Request" at bounding box center [417, 253] width 83 height 19
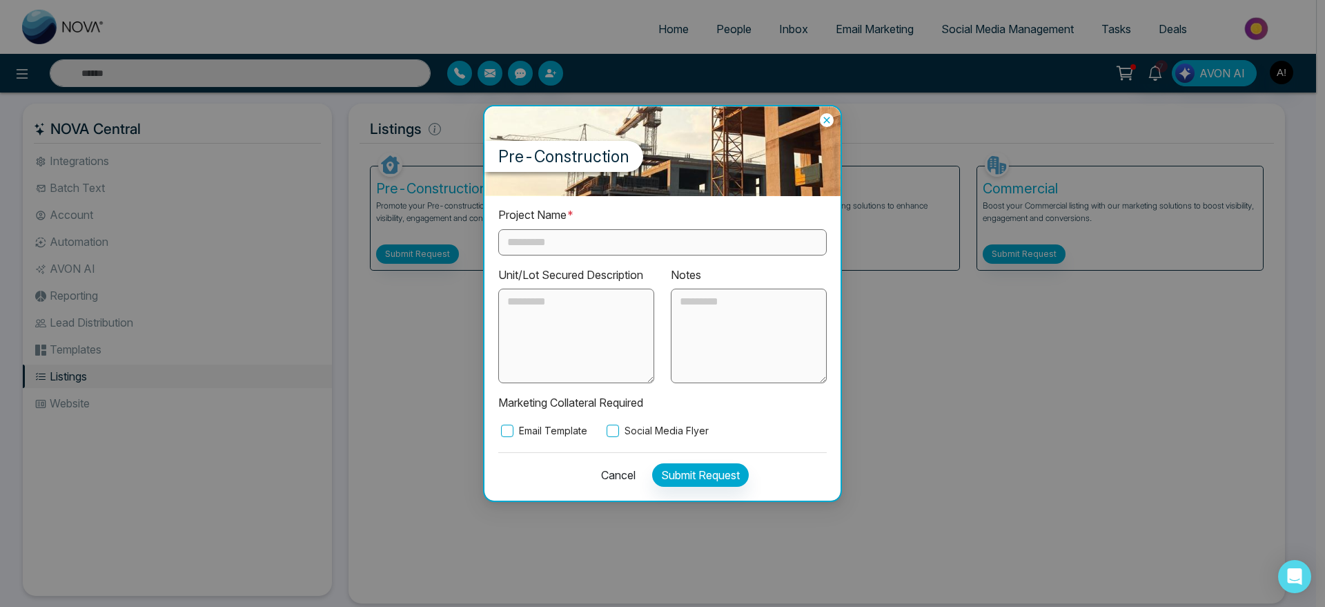
click at [583, 241] on input "text" at bounding box center [662, 242] width 329 height 26
type input "***"
click at [641, 439] on div "Project Name * *** Unit/Lot Secured Description Notes Marketing Collateral Requ…" at bounding box center [663, 348] width 356 height 304
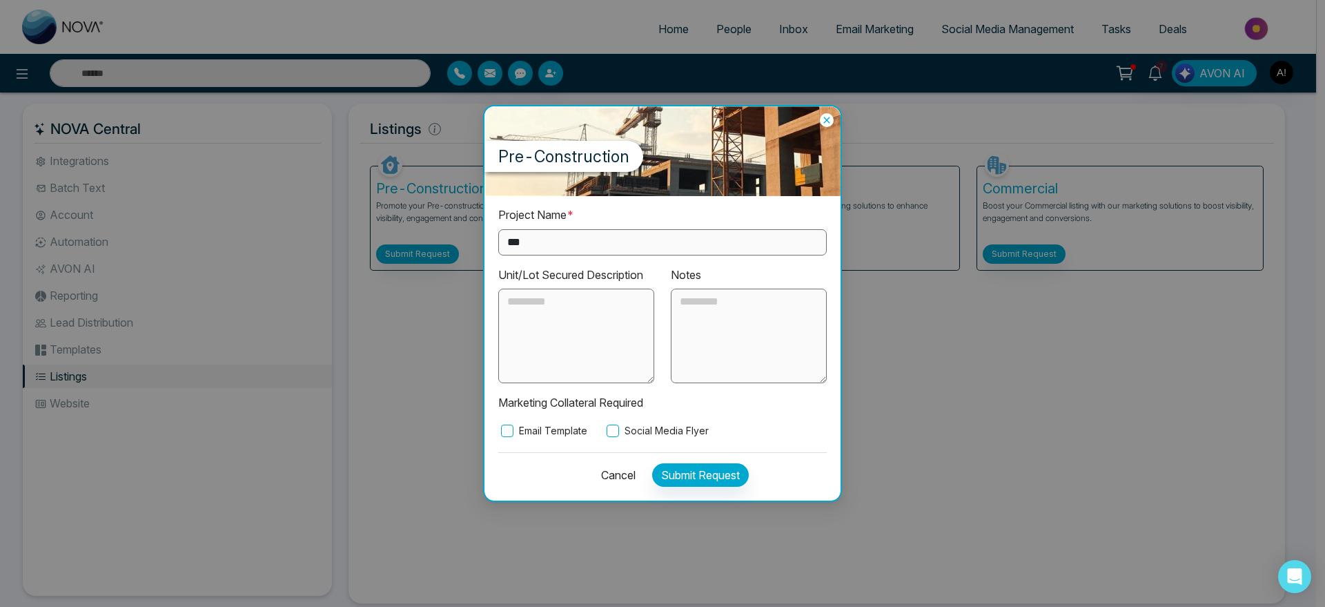
click at [645, 432] on label "Social Media Flyer" at bounding box center [656, 430] width 105 height 15
click at [692, 469] on button "Submit Request" at bounding box center [700, 474] width 97 height 23
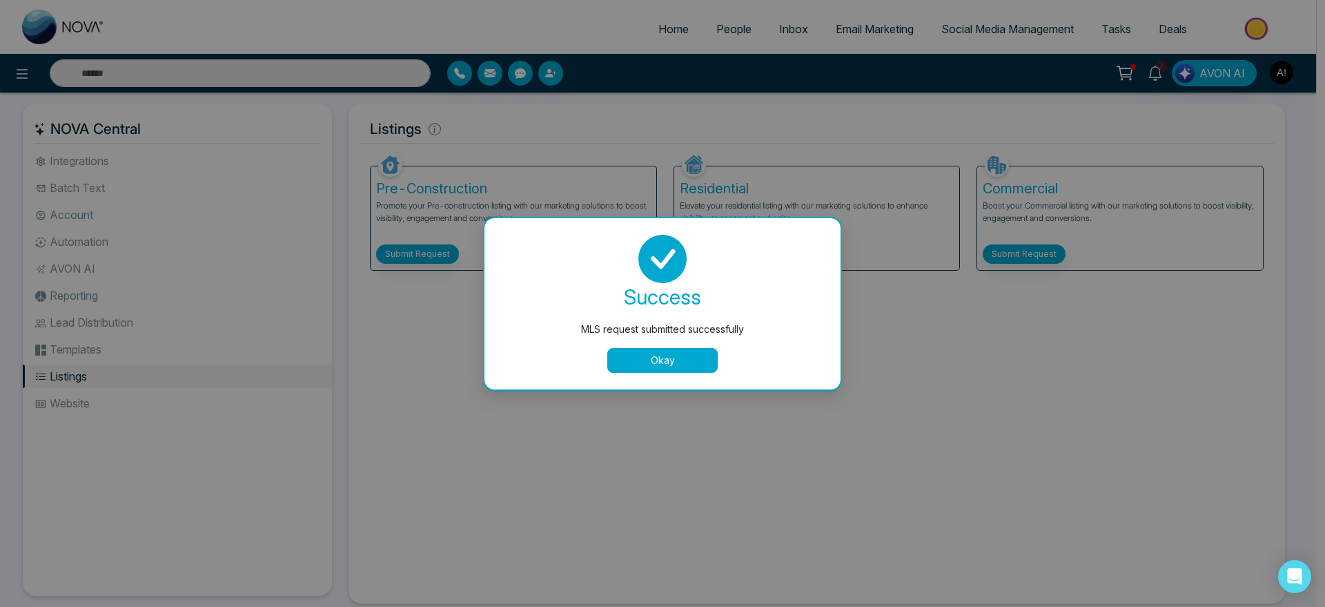
click at [644, 348] on button "Okay" at bounding box center [662, 360] width 110 height 25
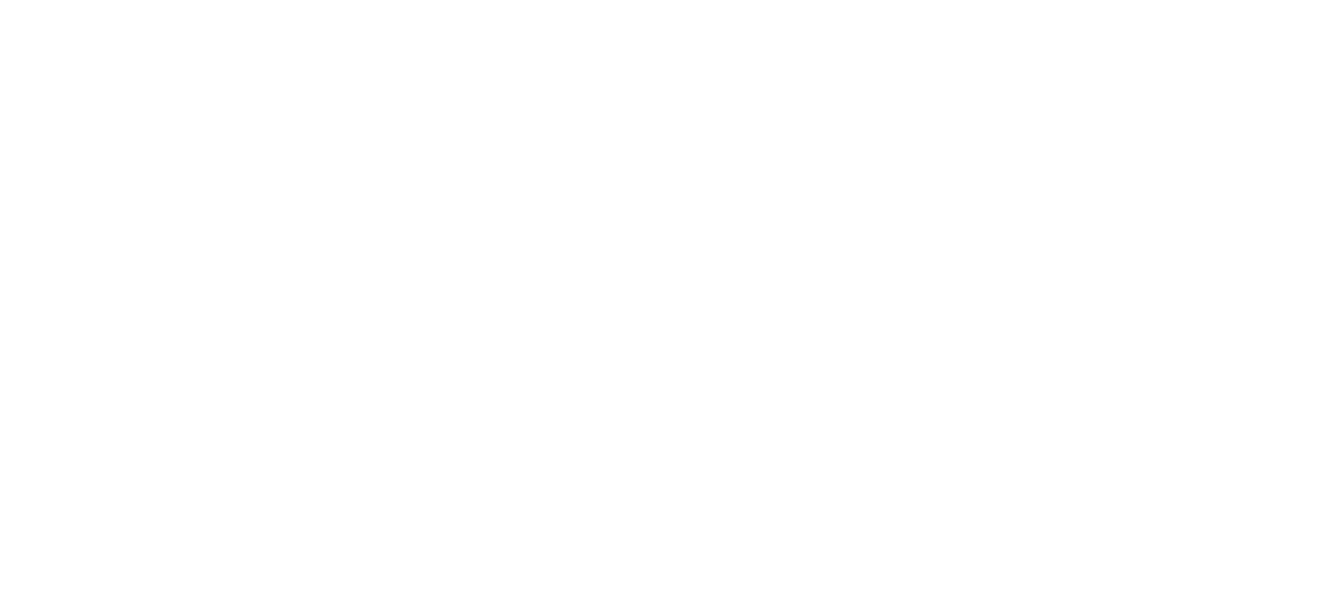
select select "*"
